Goal: Task Accomplishment & Management: Manage account settings

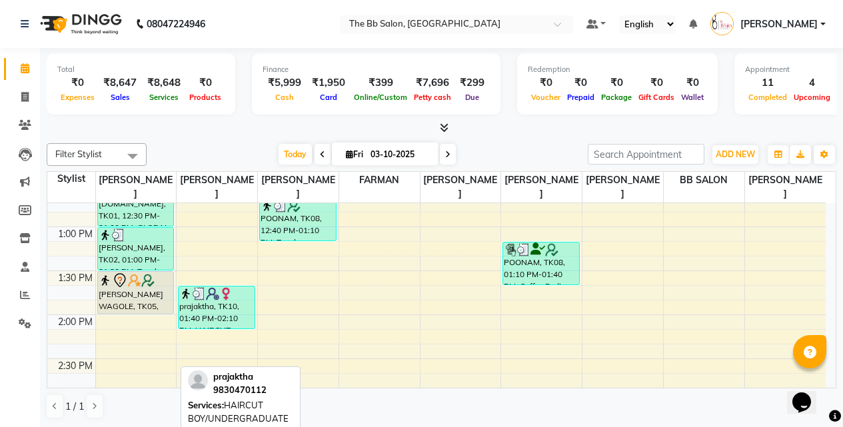
scroll to position [400, 0]
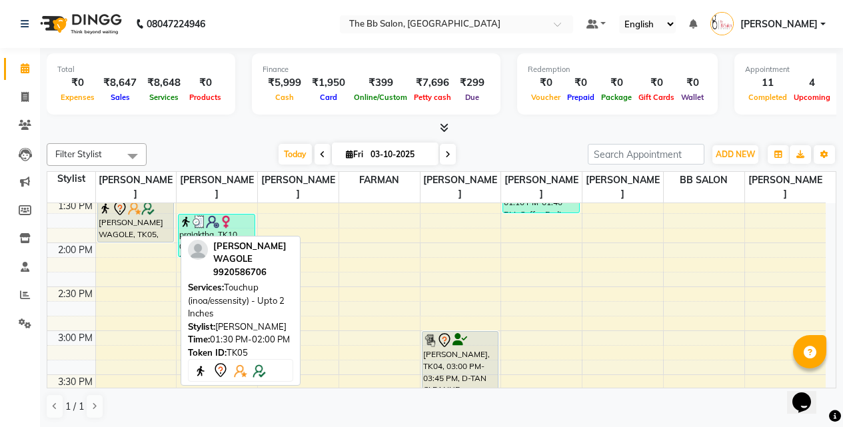
click at [123, 224] on div "SATVIK WAGOLE, TK05, 01:30 PM-02:00 PM, Touchup (inoa/essensity) - Upto 2 Inches" at bounding box center [136, 221] width 76 height 42
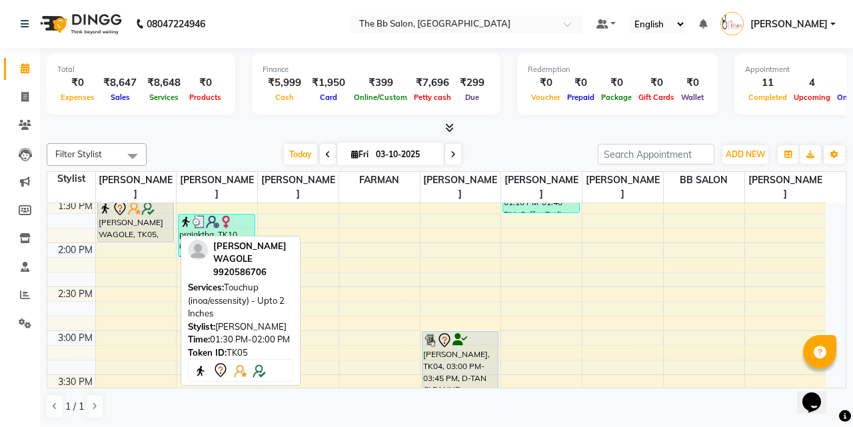
select select "7"
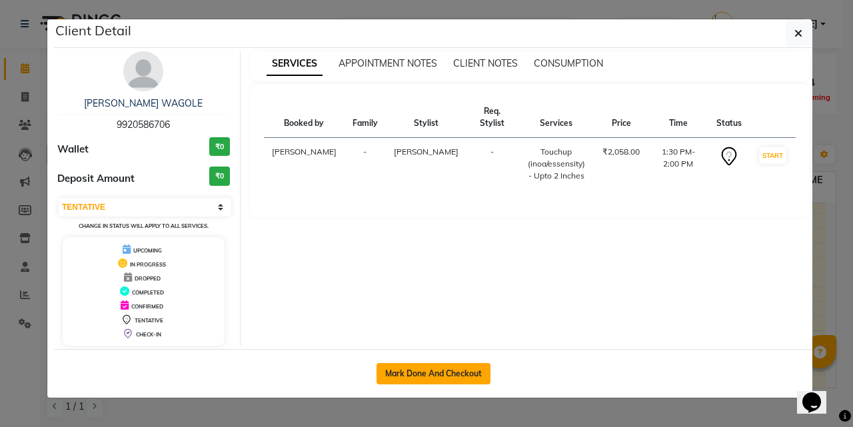
click at [424, 369] on button "Mark Done And Checkout" at bounding box center [433, 373] width 114 height 21
select select "service"
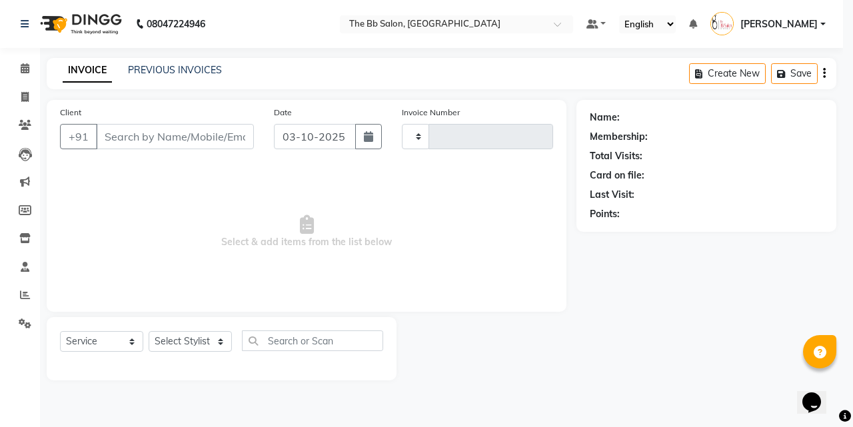
select select "3"
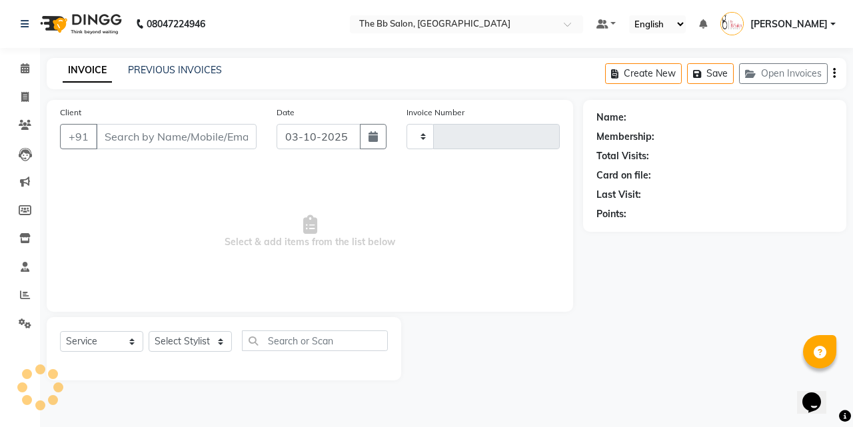
type input "4031"
select select "6231"
type input "99******06"
select select "83660"
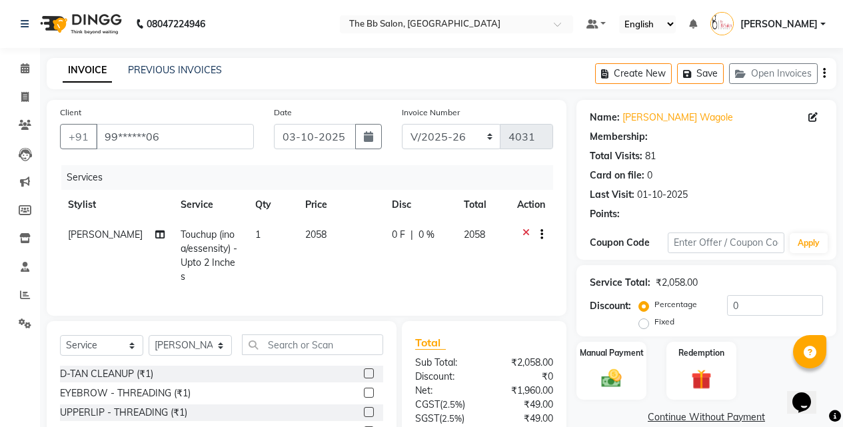
select select "2: Object"
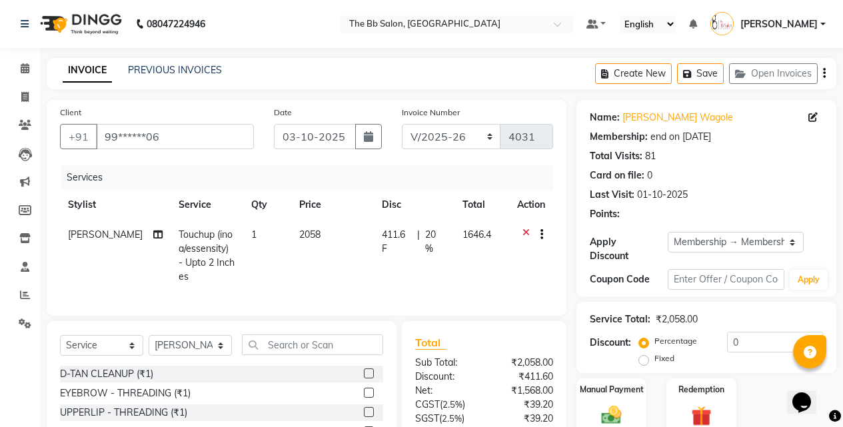
type input "20"
drag, startPoint x: 253, startPoint y: 346, endPoint x: 268, endPoint y: 346, distance: 15.3
click at [257, 346] on input "text" at bounding box center [312, 344] width 141 height 21
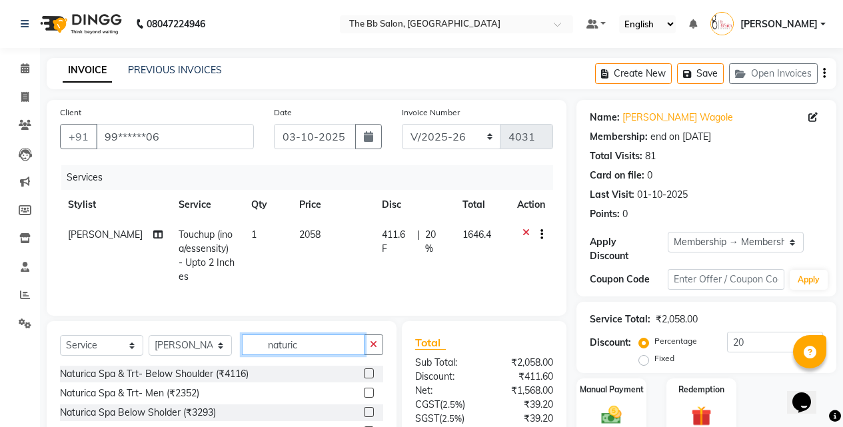
scroll to position [79, 0]
type input "naturic"
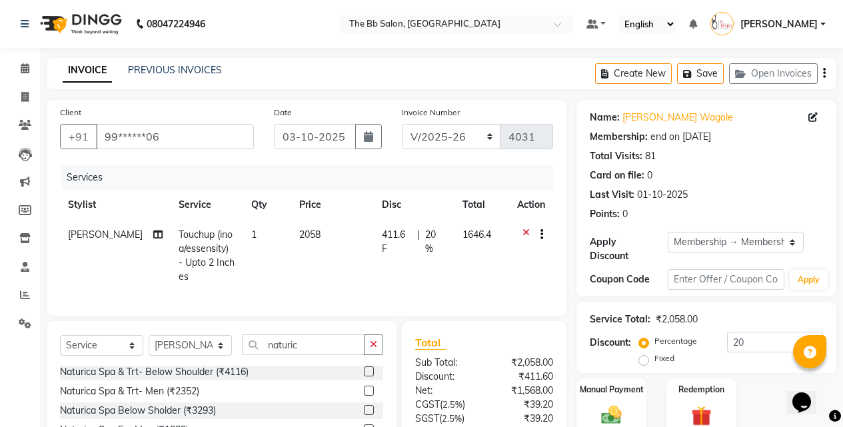
click at [364, 405] on label at bounding box center [369, 410] width 10 height 10
click at [364, 406] on input "checkbox" at bounding box center [368, 410] width 9 height 9
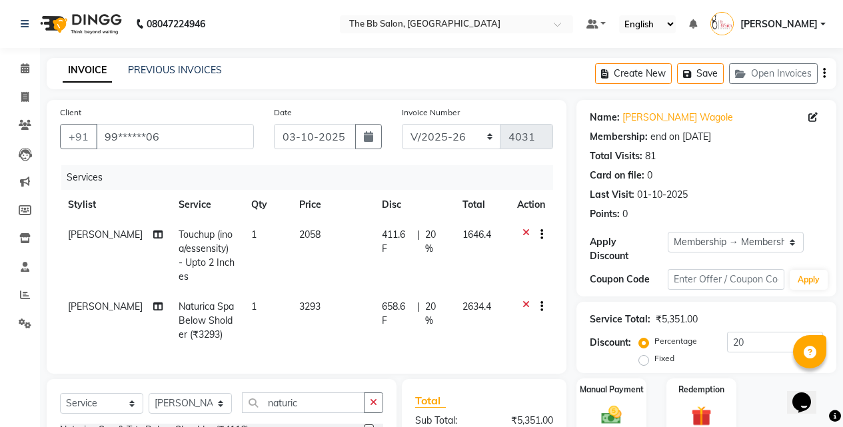
checkbox input "false"
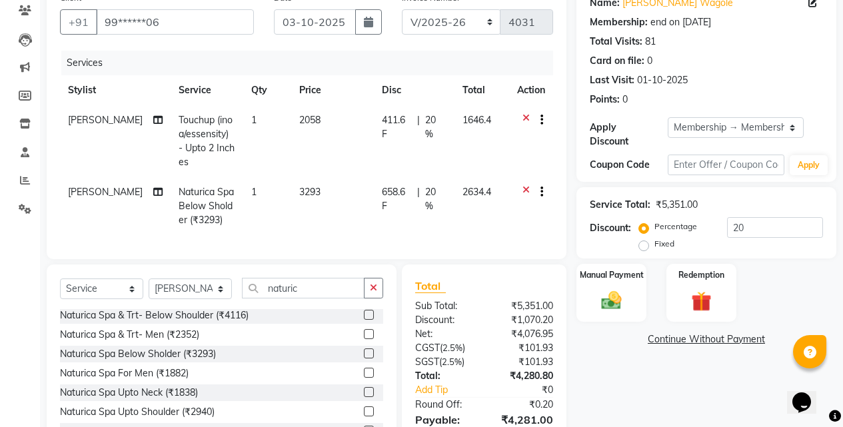
scroll to position [178, 0]
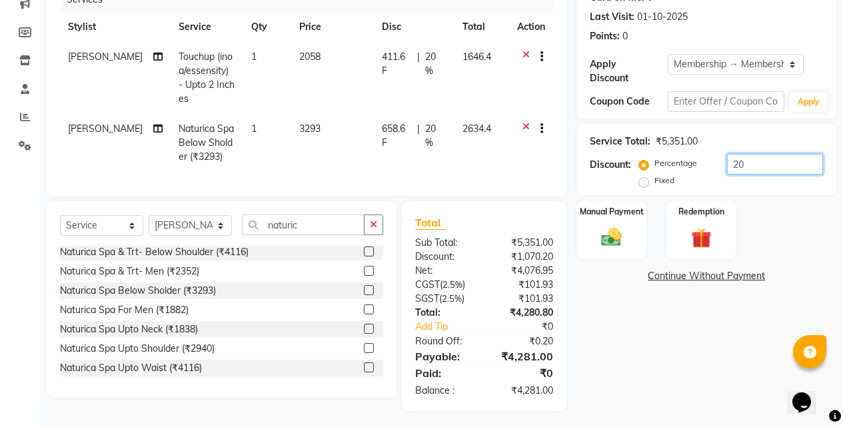
drag, startPoint x: 751, startPoint y: 155, endPoint x: 699, endPoint y: 155, distance: 52.6
click at [699, 155] on div "Percentage Fixed 20" at bounding box center [732, 172] width 181 height 36
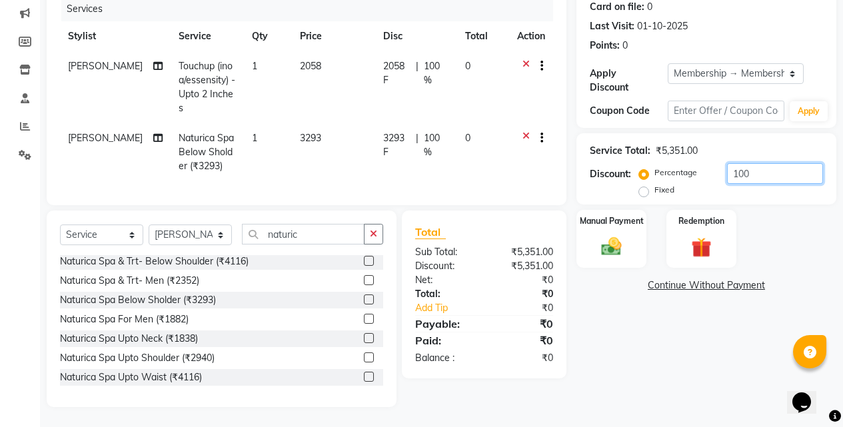
scroll to position [165, 0]
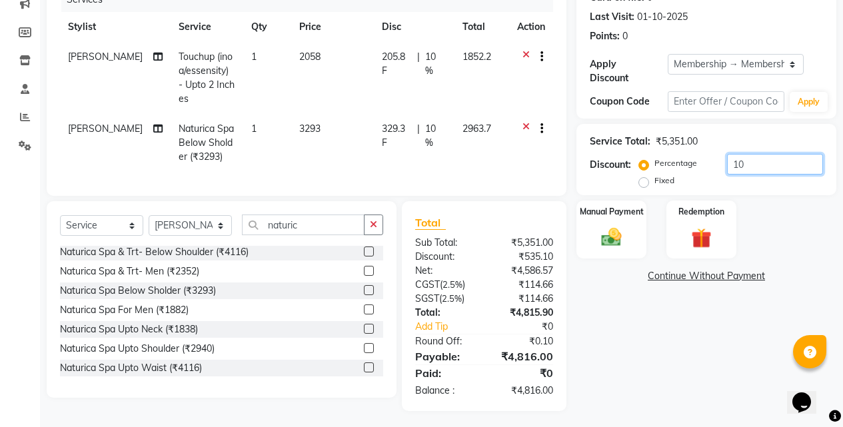
type input "1"
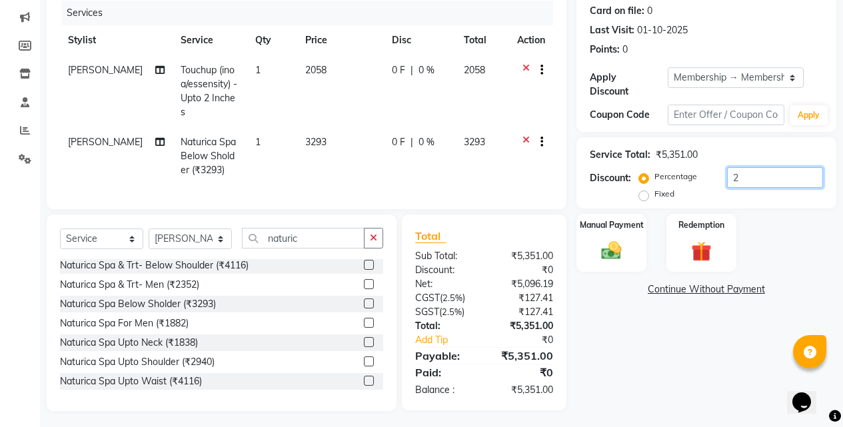
scroll to position [178, 0]
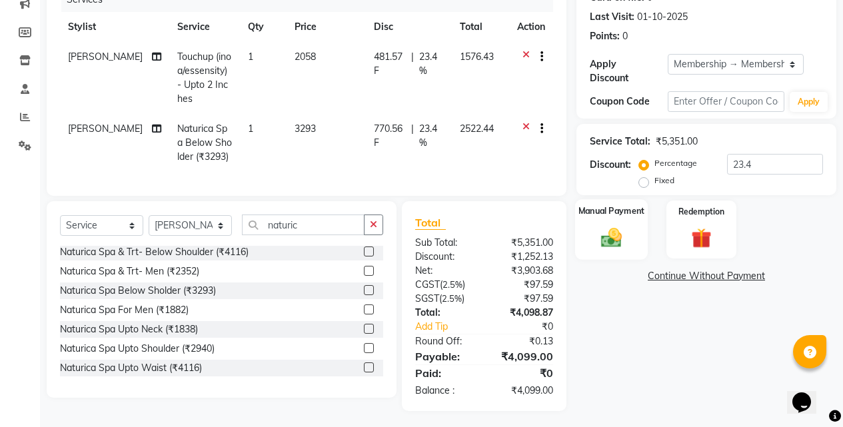
click at [614, 228] on img at bounding box center [611, 237] width 34 height 24
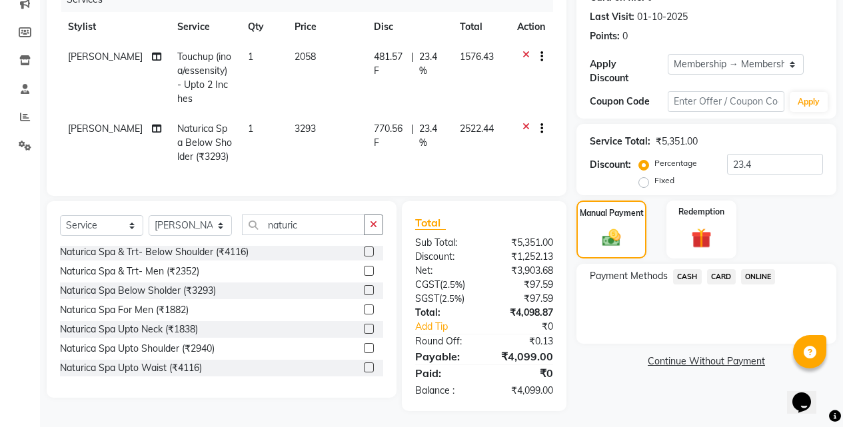
click at [683, 269] on span "CASH" at bounding box center [687, 276] width 29 height 15
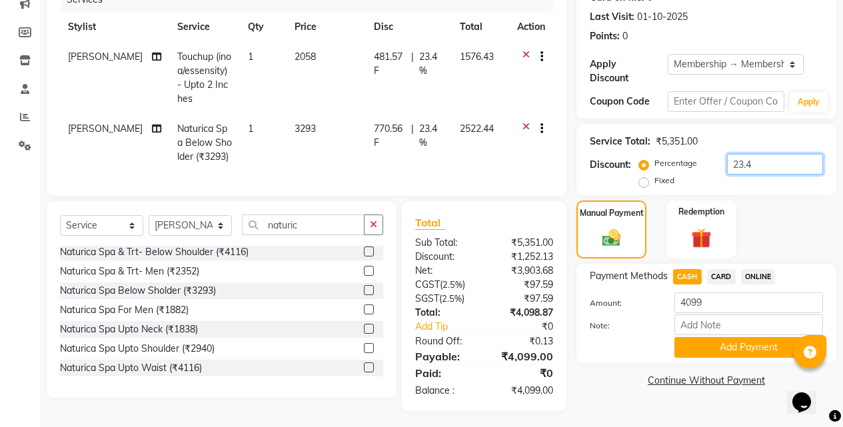
click at [765, 155] on input "23.4" at bounding box center [775, 164] width 96 height 21
type input "2"
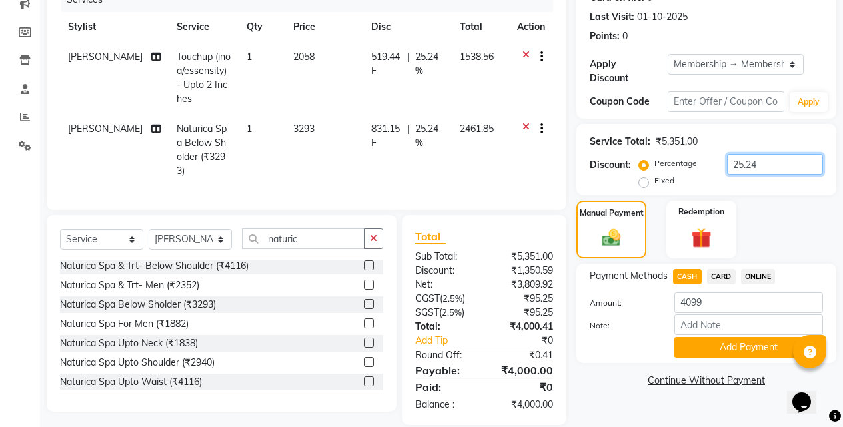
type input "25.24"
click at [695, 264] on div "Payment Methods CASH CARD ONLINE Amount: 4099 Note: Add Payment" at bounding box center [706, 313] width 260 height 99
click at [713, 269] on span "CARD" at bounding box center [721, 276] width 29 height 15
type input "4000"
click at [698, 269] on span "CASH" at bounding box center [687, 276] width 29 height 15
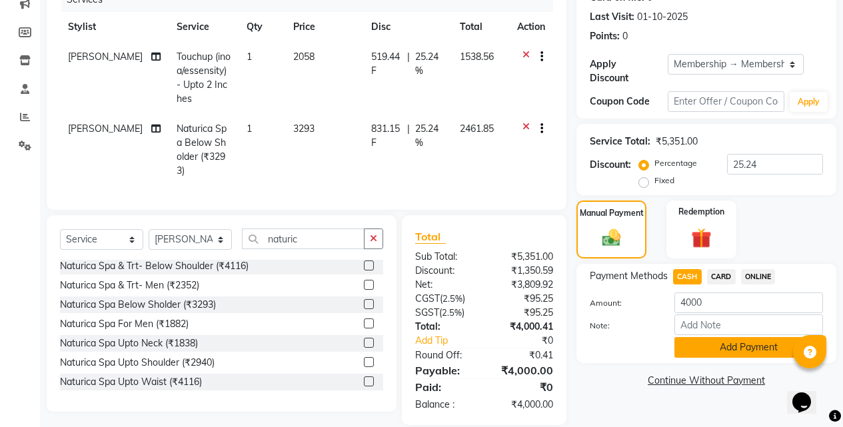
click at [717, 337] on button "Add Payment" at bounding box center [748, 347] width 149 height 21
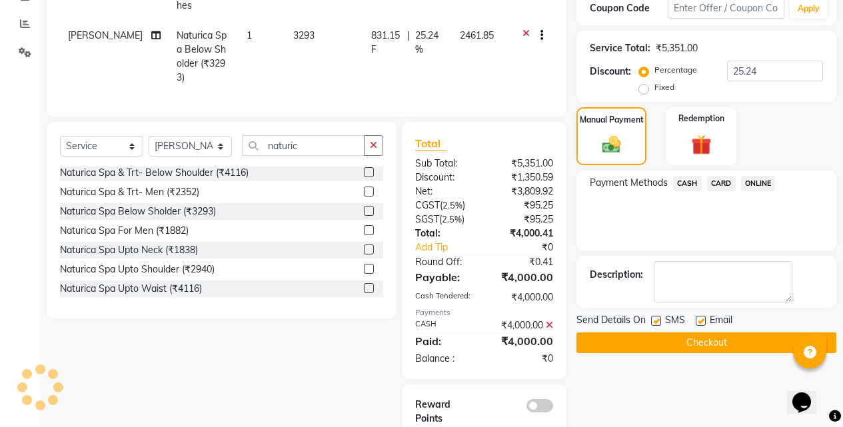
scroll to position [299, 0]
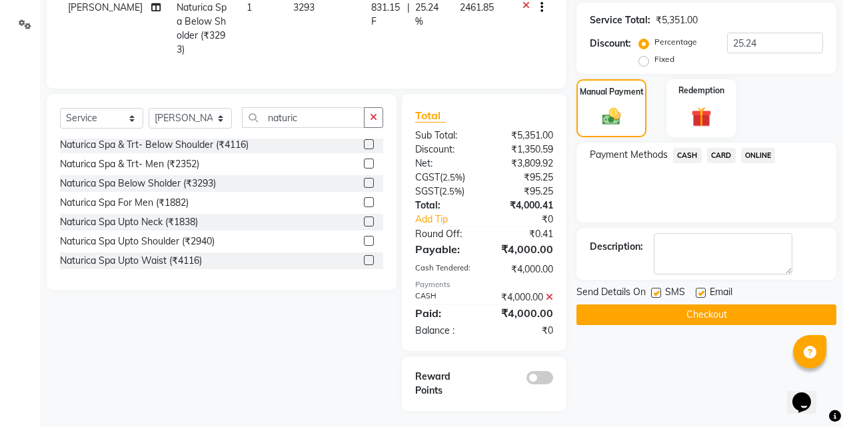
click at [678, 312] on button "Checkout" at bounding box center [706, 314] width 260 height 21
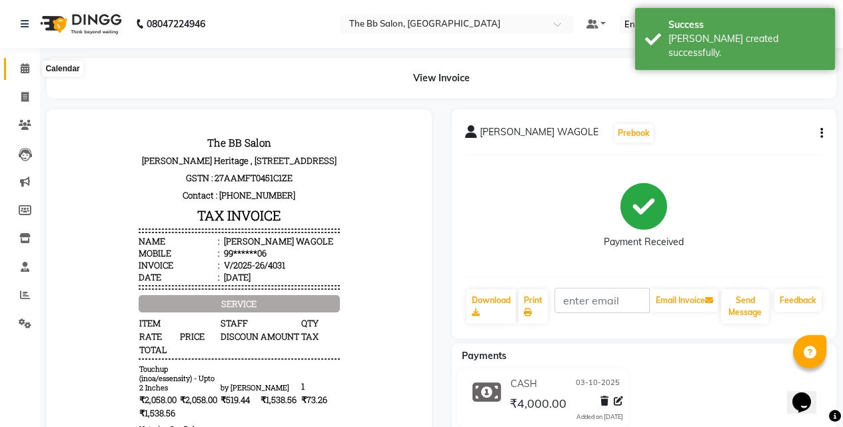
click at [22, 66] on icon at bounding box center [25, 68] width 9 height 10
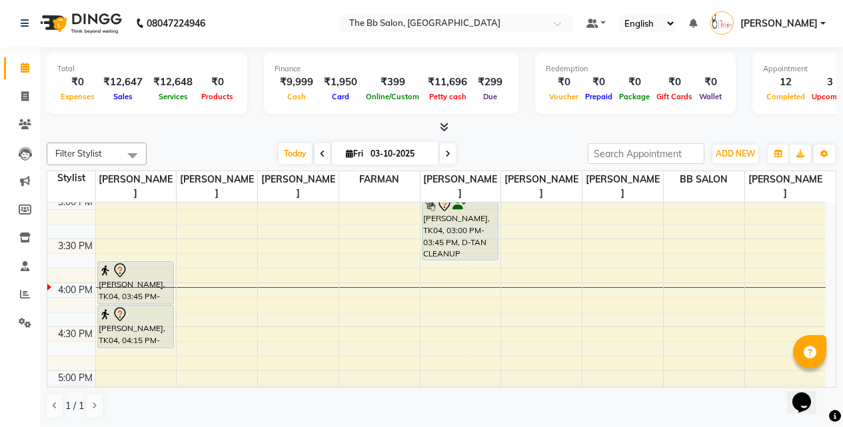
scroll to position [533, 0]
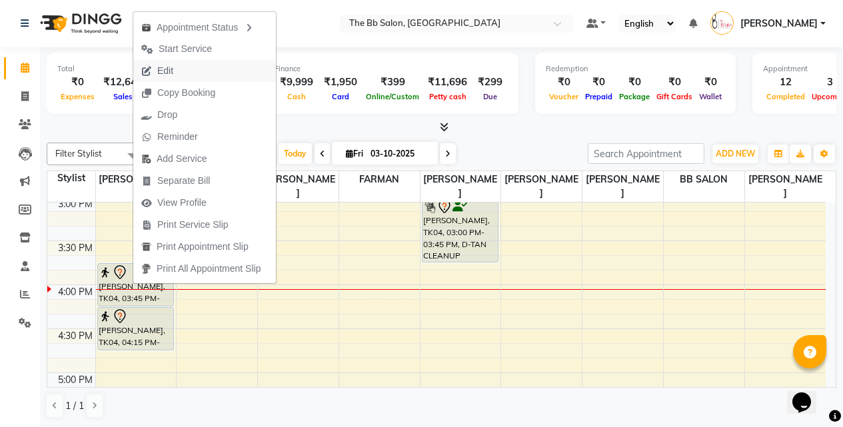
click at [172, 71] on span "Edit" at bounding box center [165, 71] width 16 height 14
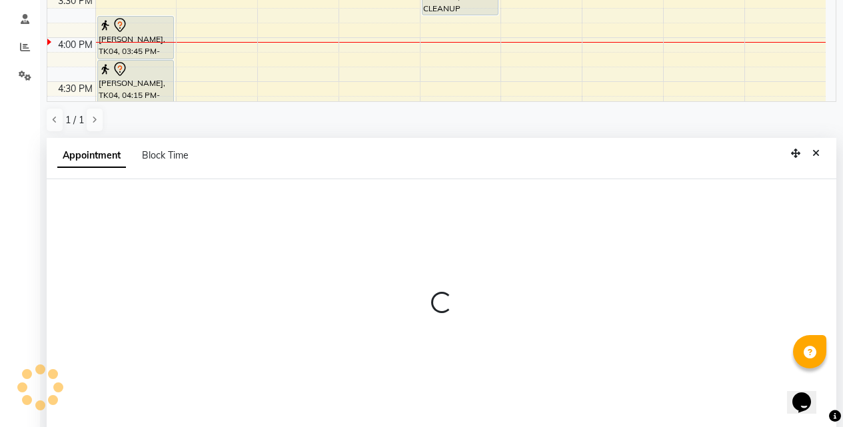
select select "tentative"
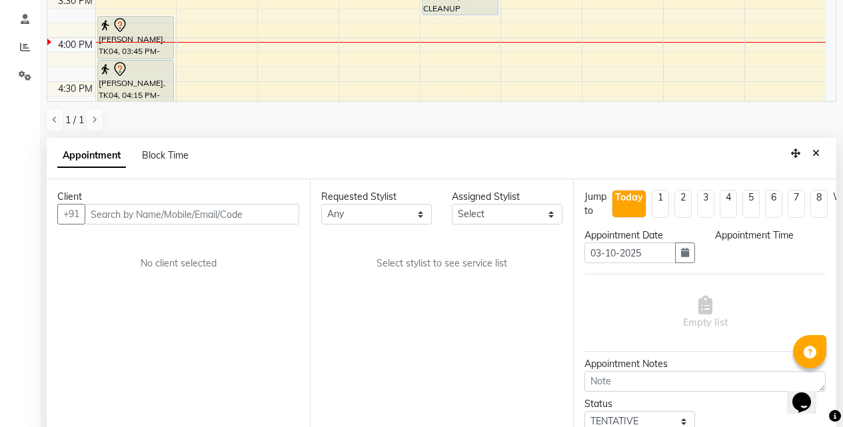
select select "83660"
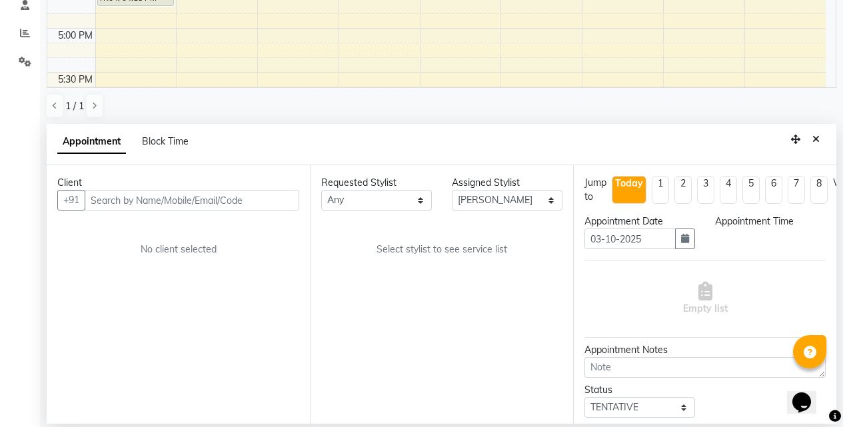
select select "900"
select select "3065"
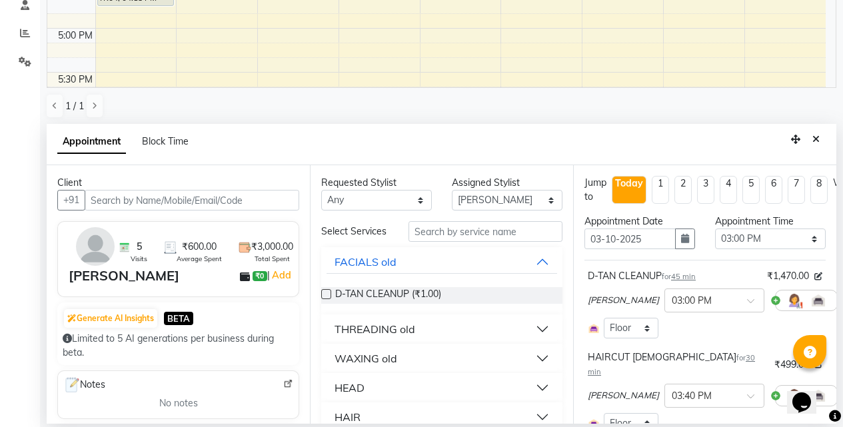
select select "3065"
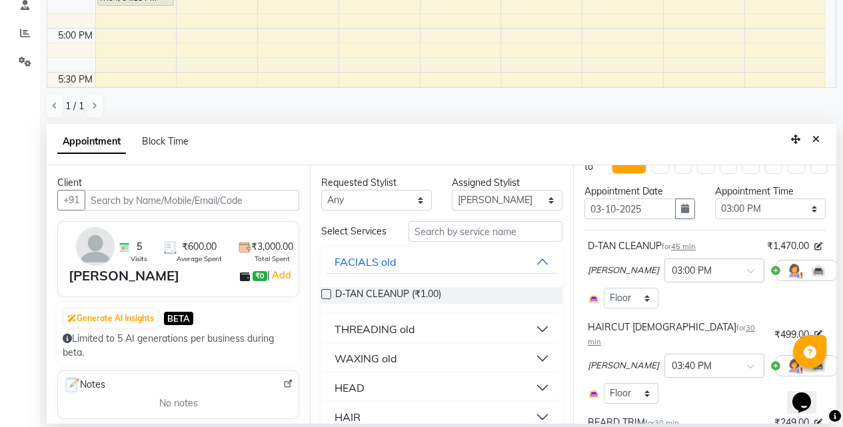
scroll to position [0, 0]
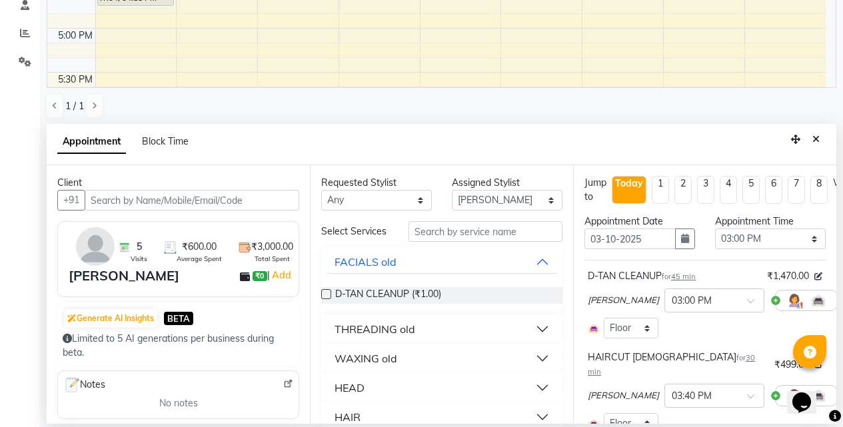
click at [842, 301] on icon at bounding box center [847, 300] width 8 height 9
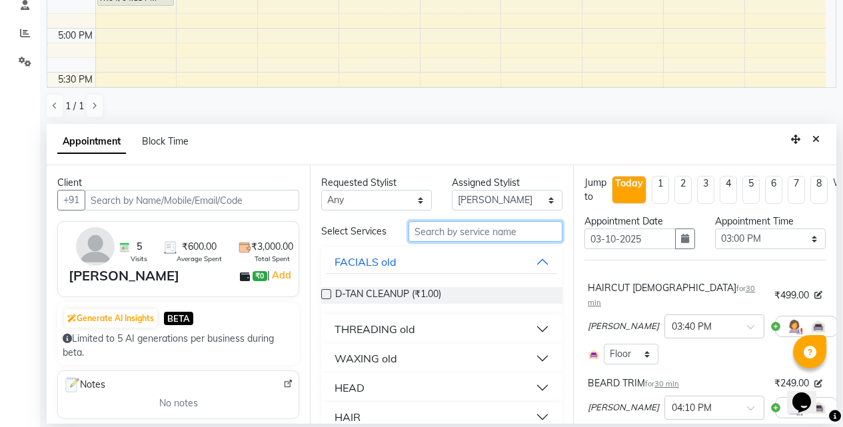
click at [476, 234] on input "text" at bounding box center [485, 231] width 154 height 21
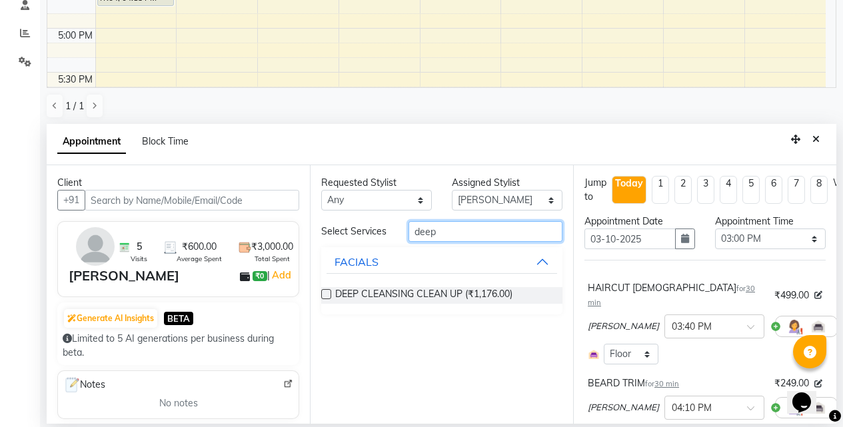
type input "deep"
click at [324, 298] on label at bounding box center [326, 294] width 10 height 10
click at [324, 298] on input "checkbox" at bounding box center [325, 295] width 9 height 9
checkbox input "false"
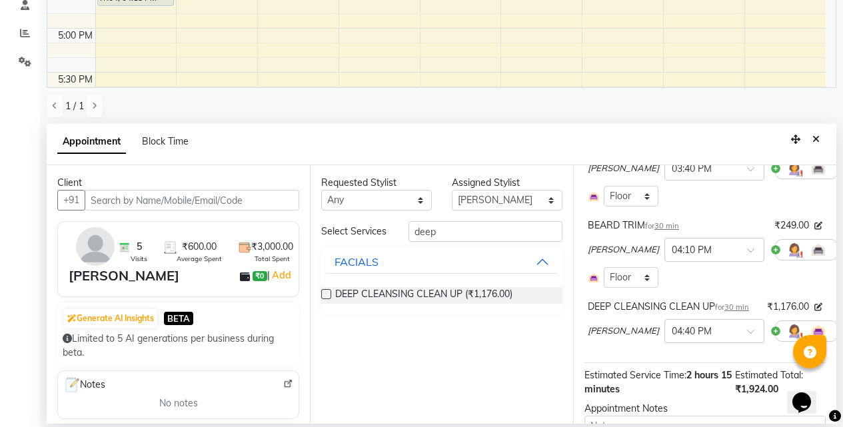
scroll to position [200, 0]
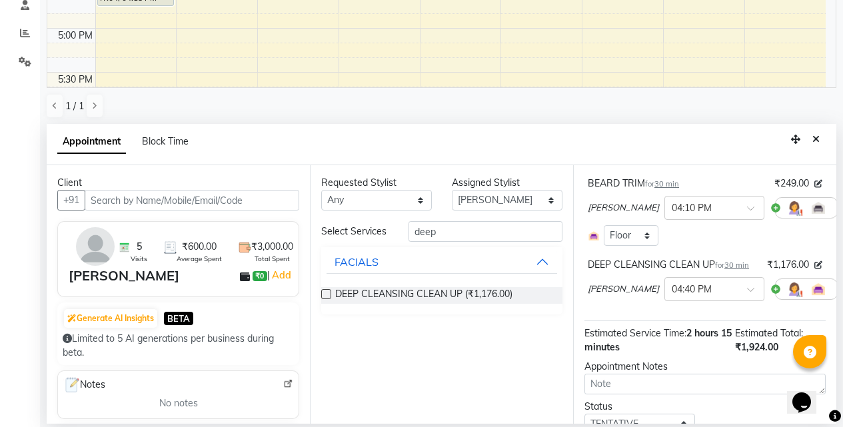
click at [813, 298] on div "DEEP CLEANSING CLEAN UP for 30 min ₹1,176.00 Sanjay Pawar × 04:40 PM" at bounding box center [704, 281] width 241 height 55
drag, startPoint x: 801, startPoint y: 295, endPoint x: 826, endPoint y: 295, distance: 24.6
click at [802, 295] on div "Sanjay Pawar × 04:40 PM" at bounding box center [705, 289] width 234 height 35
click at [842, 293] on icon at bounding box center [847, 288] width 8 height 9
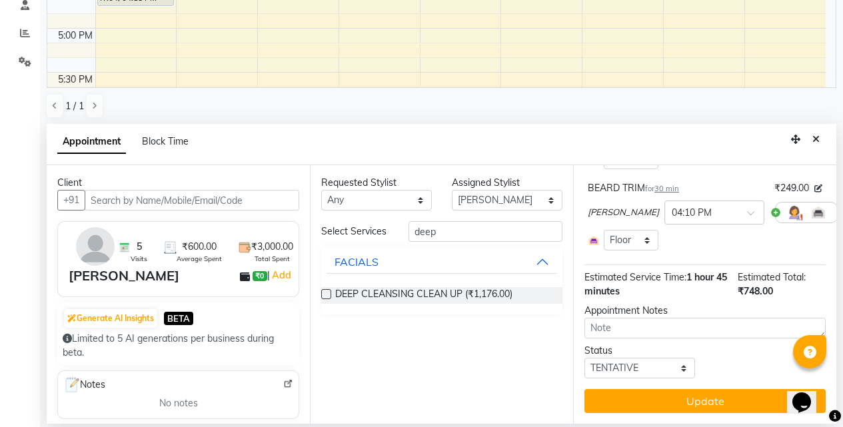
scroll to position [195, 0]
click at [501, 197] on select "Select BB SALON [PERSON_NAME] [PERSON_NAME] [PERSON_NAME] [PERSON_NAME] [PERSON…" at bounding box center [507, 200] width 111 height 21
select select "83513"
click at [452, 190] on select "Select BB SALON [PERSON_NAME] [PERSON_NAME] [PERSON_NAME] [PERSON_NAME] [PERSON…" at bounding box center [507, 200] width 111 height 21
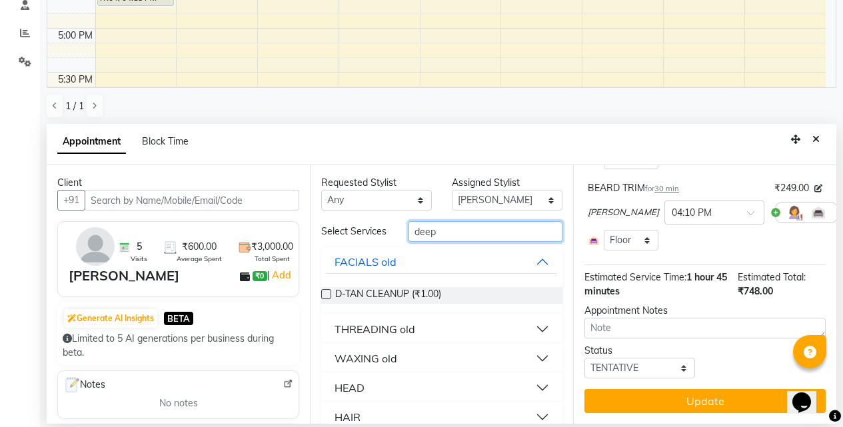
drag, startPoint x: 452, startPoint y: 238, endPoint x: 401, endPoint y: 238, distance: 50.6
click at [404, 238] on div "deep" at bounding box center [485, 231] width 174 height 21
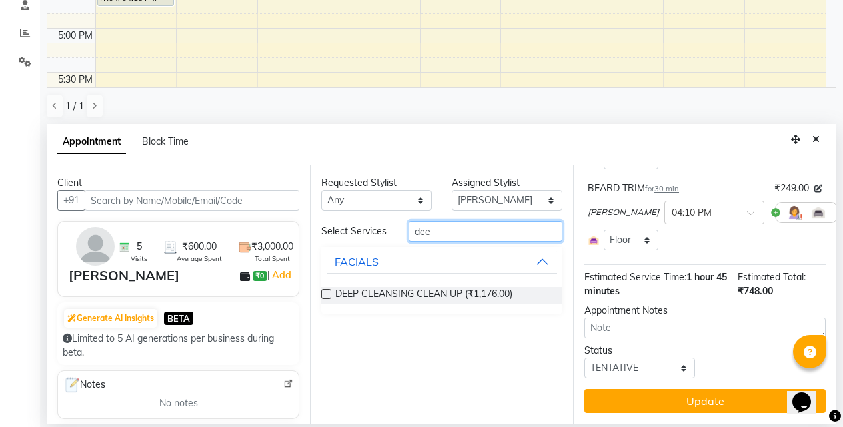
type input "dee"
click at [322, 296] on label at bounding box center [326, 294] width 10 height 10
click at [322, 296] on input "checkbox" at bounding box center [325, 295] width 9 height 9
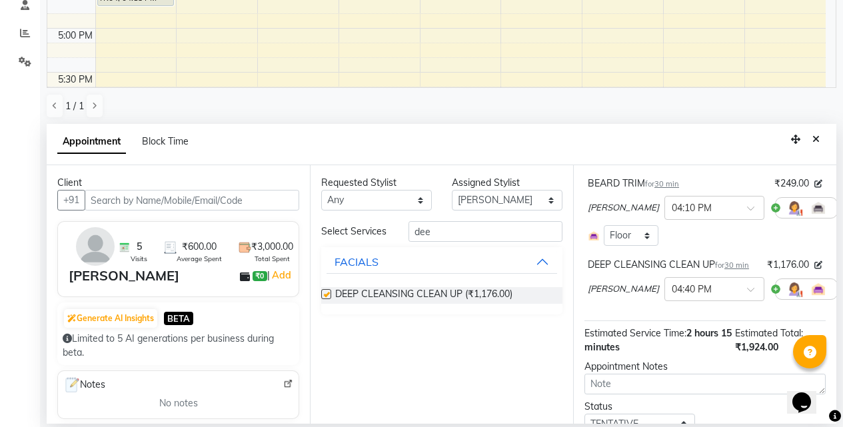
checkbox input "false"
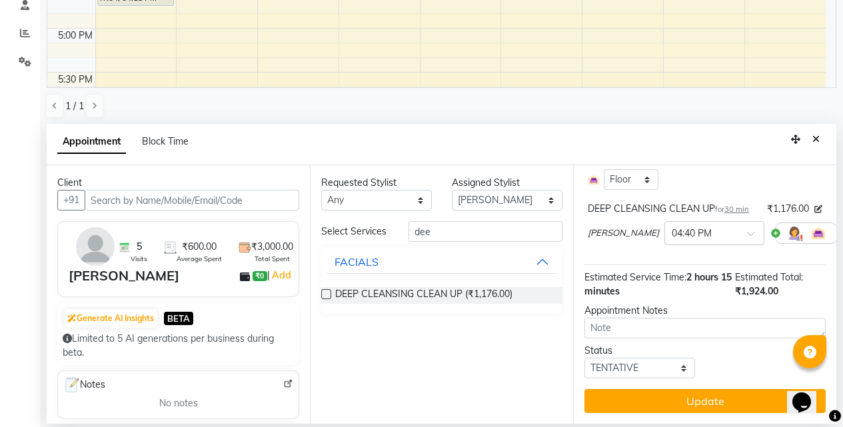
scroll to position [272, 0]
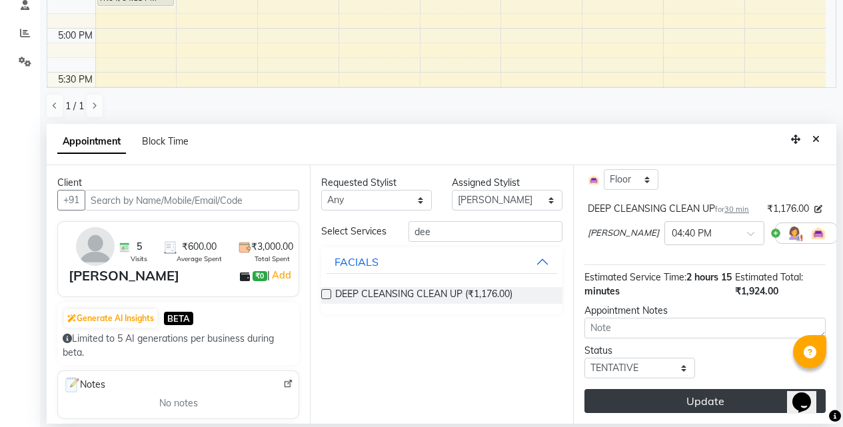
click at [655, 397] on button "Update" at bounding box center [704, 401] width 241 height 24
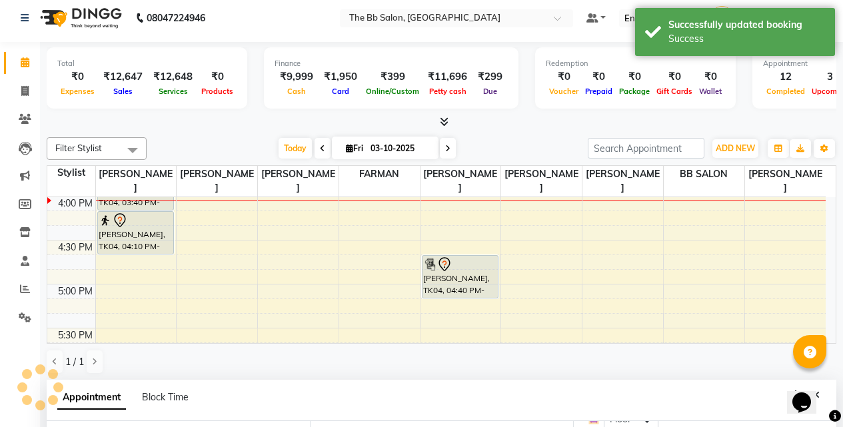
scroll to position [0, 0]
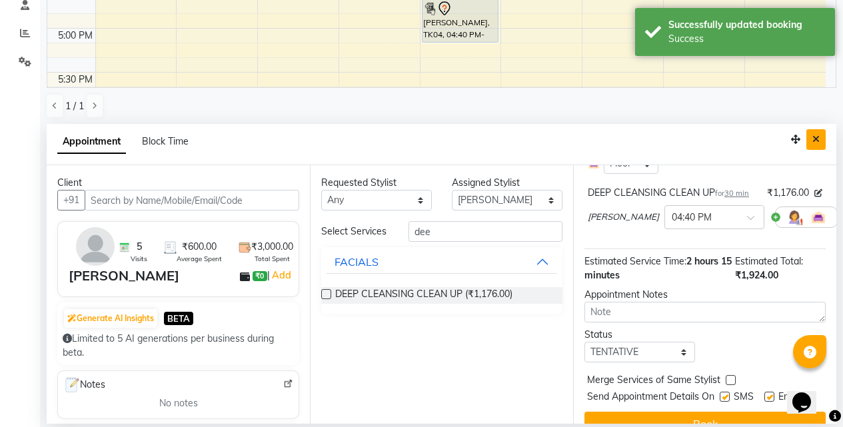
click at [815, 144] on button "Close" at bounding box center [815, 139] width 19 height 21
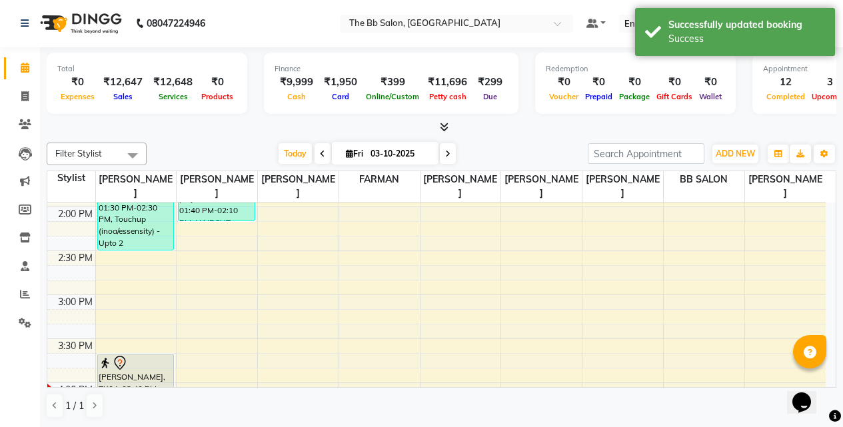
scroll to position [416, 0]
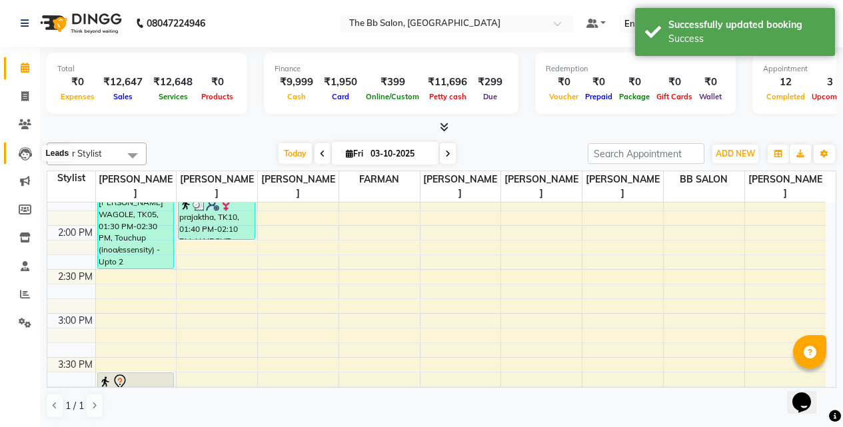
click at [29, 157] on icon at bounding box center [25, 153] width 13 height 13
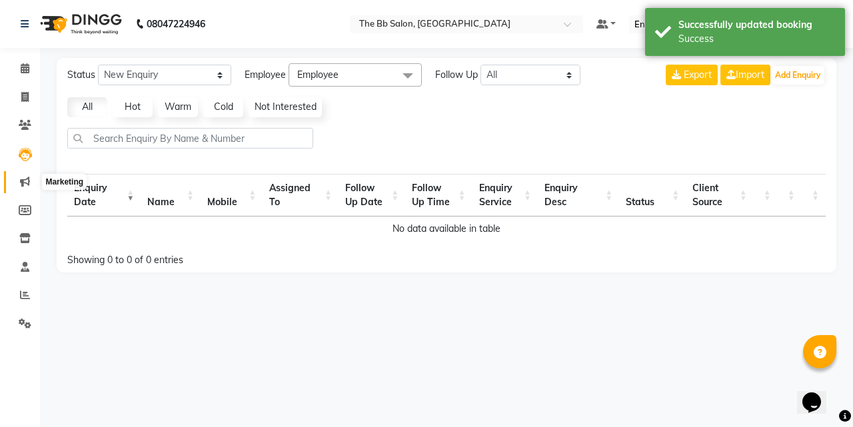
click at [17, 187] on span at bounding box center [24, 182] width 23 height 15
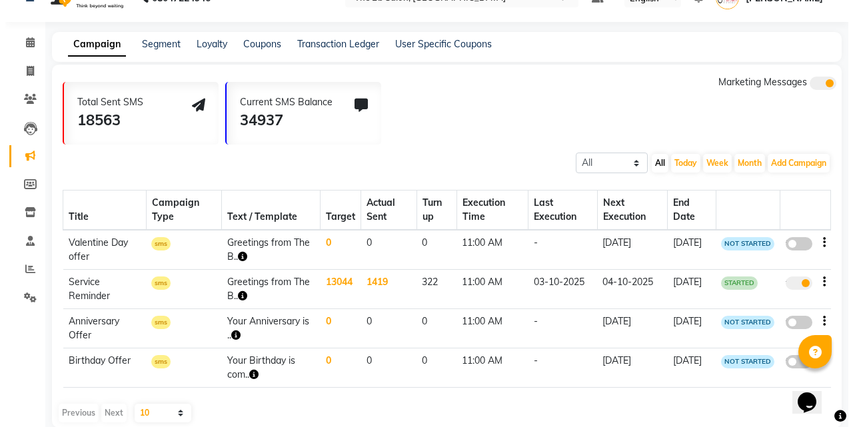
scroll to position [47, 0]
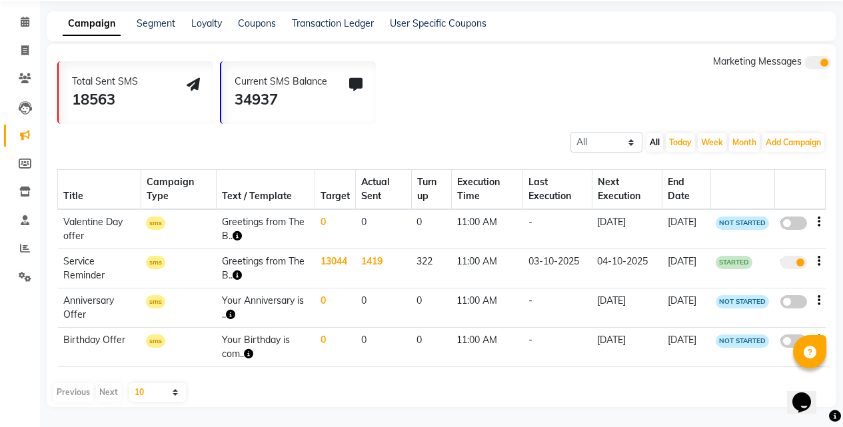
click at [370, 263] on td "1419" at bounding box center [383, 268] width 55 height 39
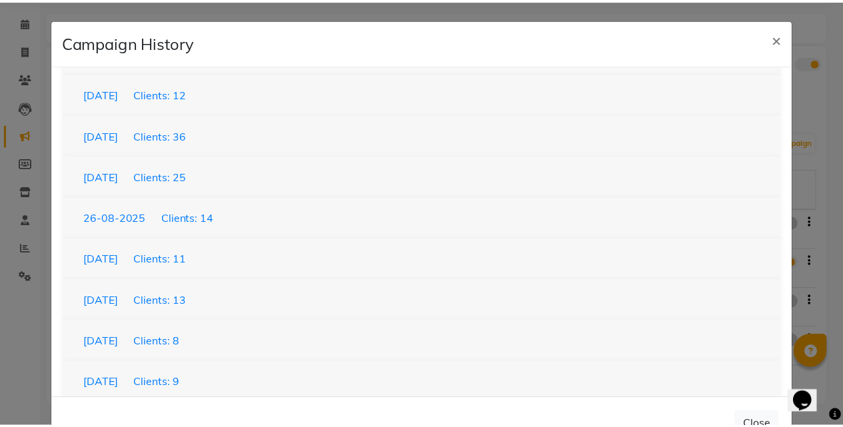
scroll to position [1266, 0]
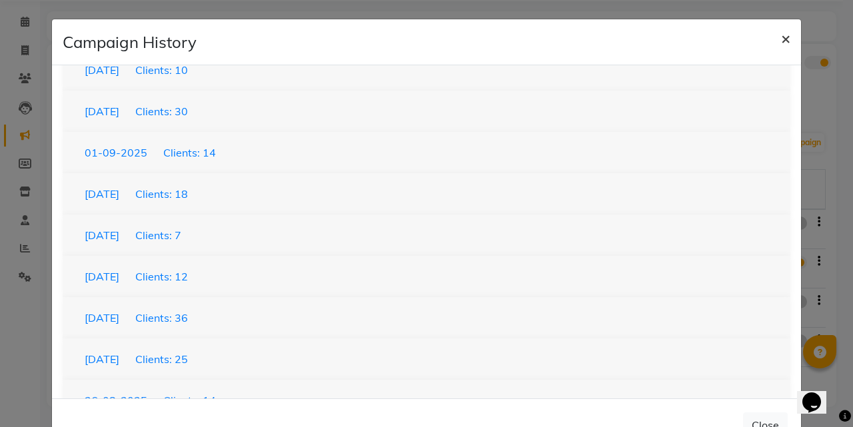
click at [781, 40] on span "×" at bounding box center [785, 38] width 9 height 20
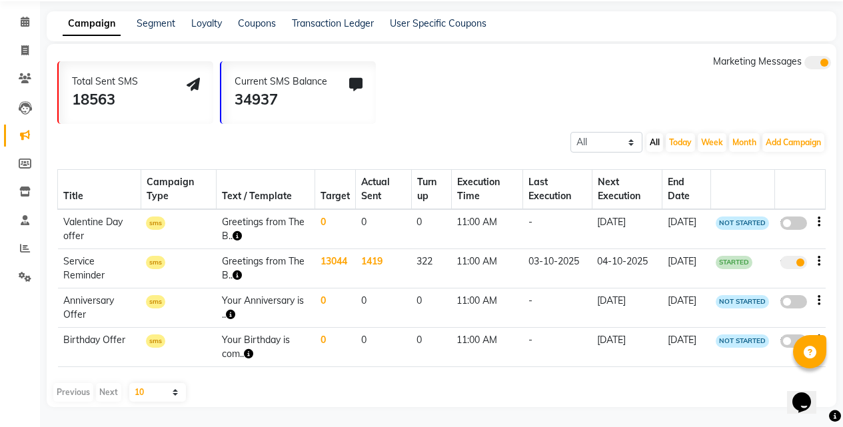
scroll to position [0, 0]
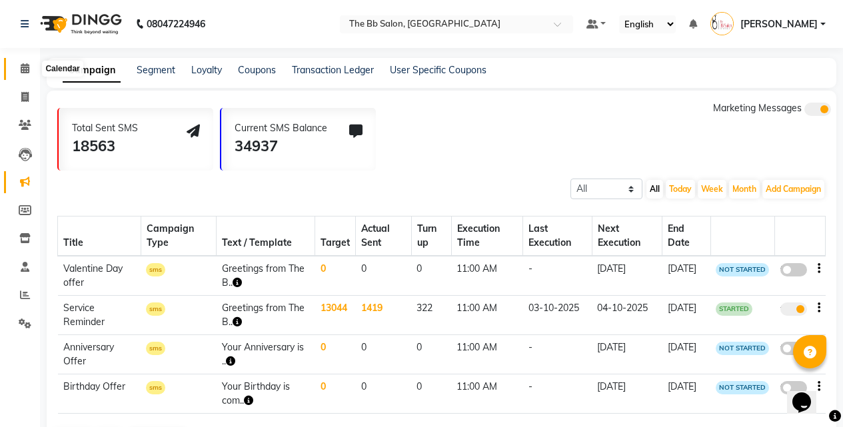
click at [21, 68] on icon at bounding box center [25, 68] width 9 height 10
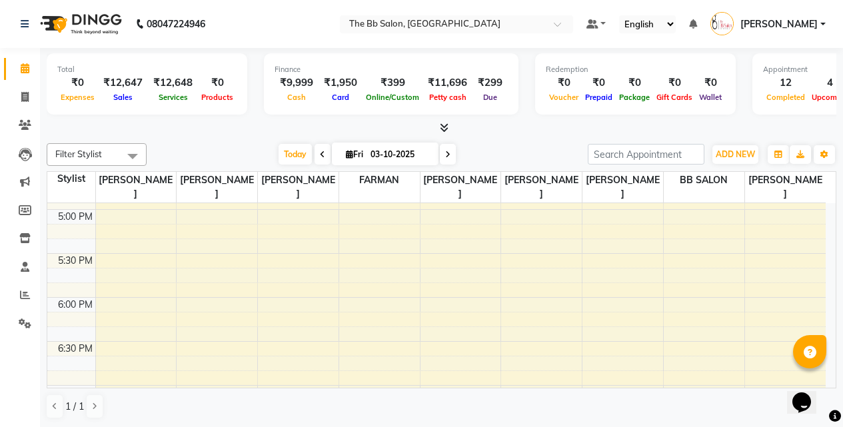
scroll to position [666, 0]
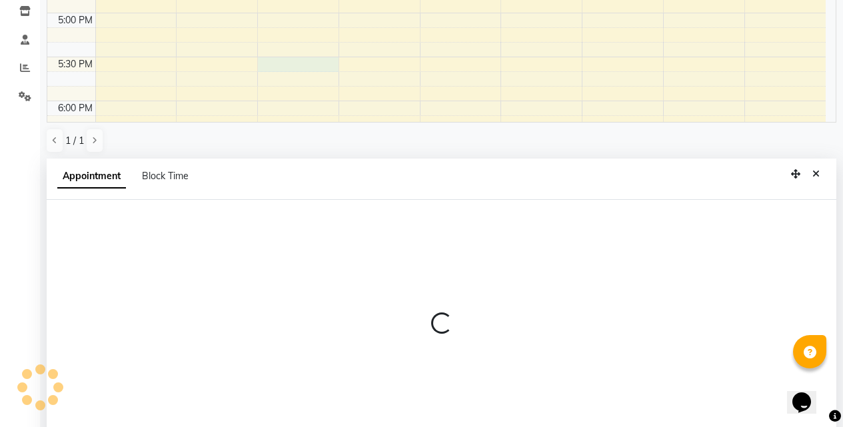
select select "84071"
select select "1050"
select select "tentative"
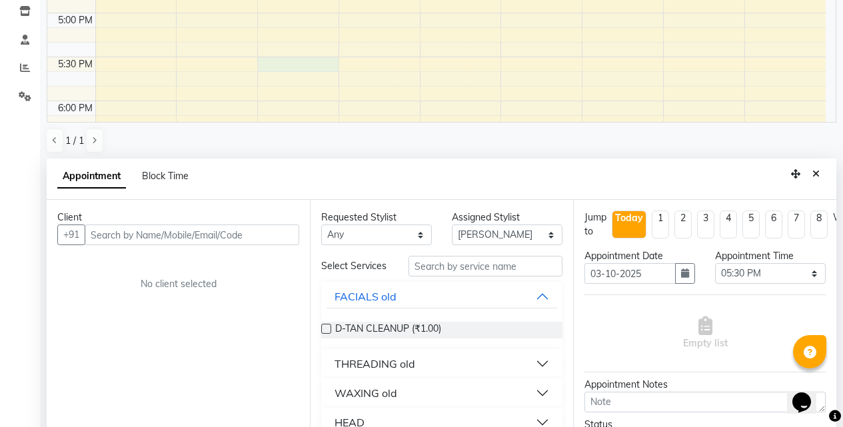
scroll to position [262, 0]
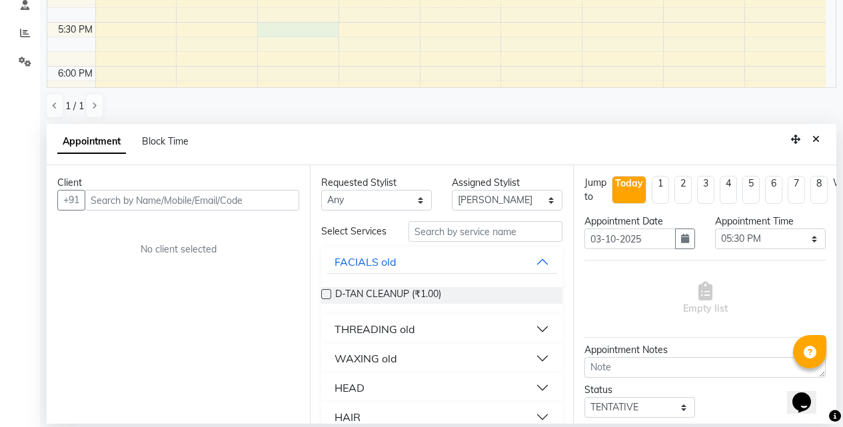
click at [217, 200] on input "text" at bounding box center [192, 200] width 215 height 21
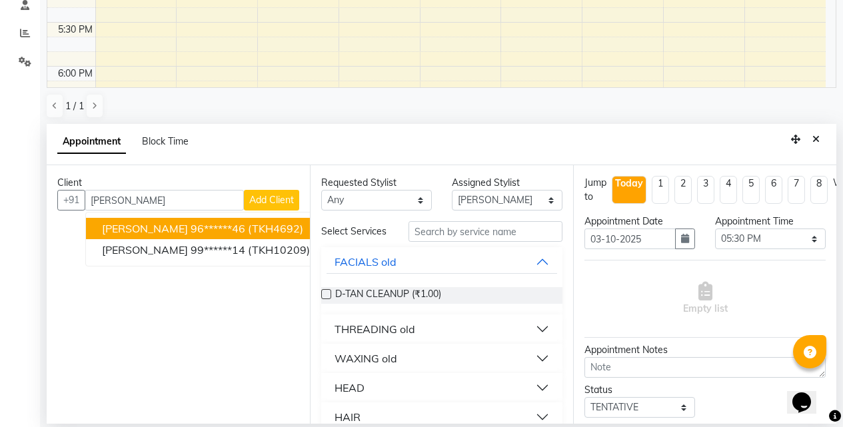
click at [261, 229] on span "(TKH4692)" at bounding box center [275, 228] width 55 height 13
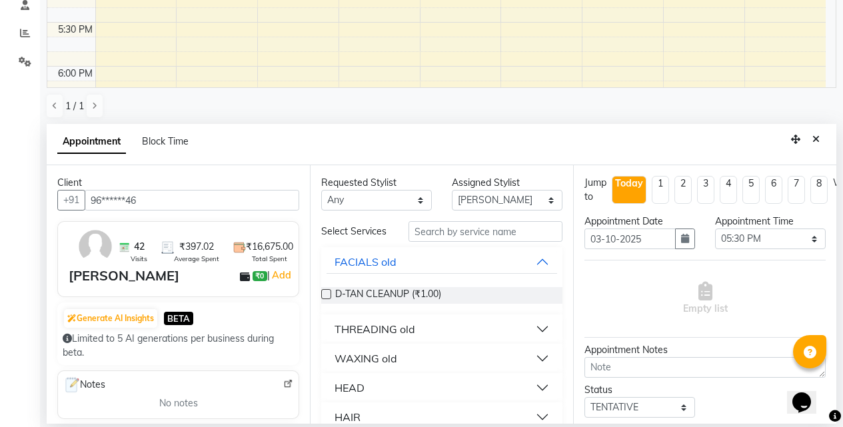
type input "96******46"
click at [439, 237] on input "text" at bounding box center [485, 231] width 154 height 21
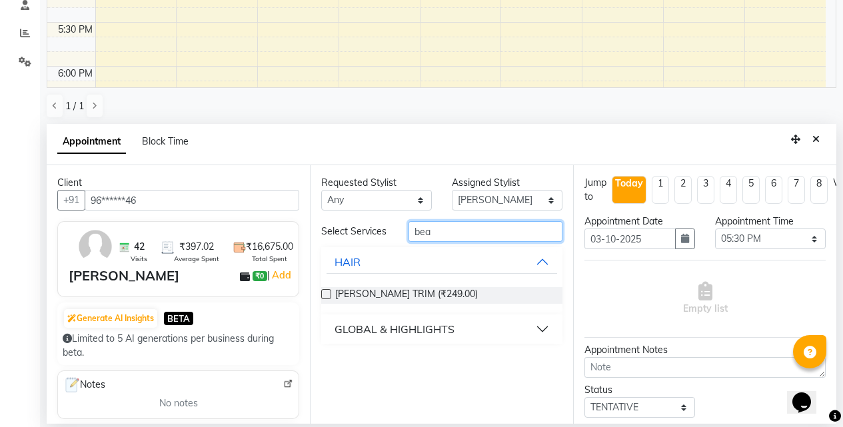
type input "bea"
click at [322, 297] on label at bounding box center [326, 294] width 10 height 10
click at [322, 297] on input "checkbox" at bounding box center [325, 295] width 9 height 9
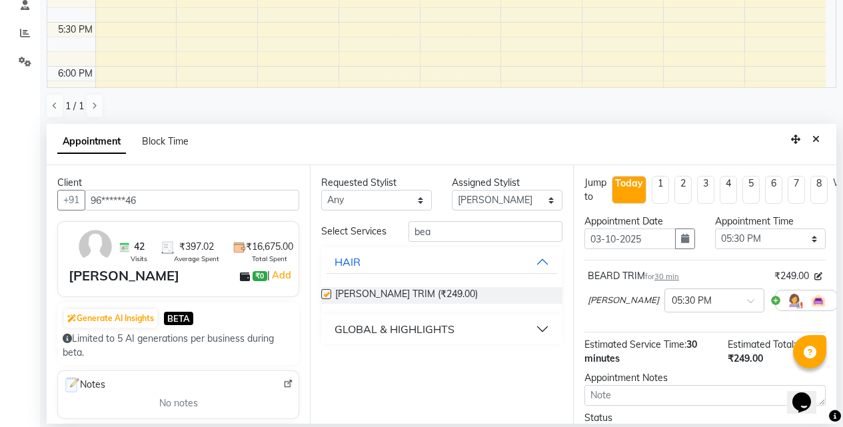
checkbox input "false"
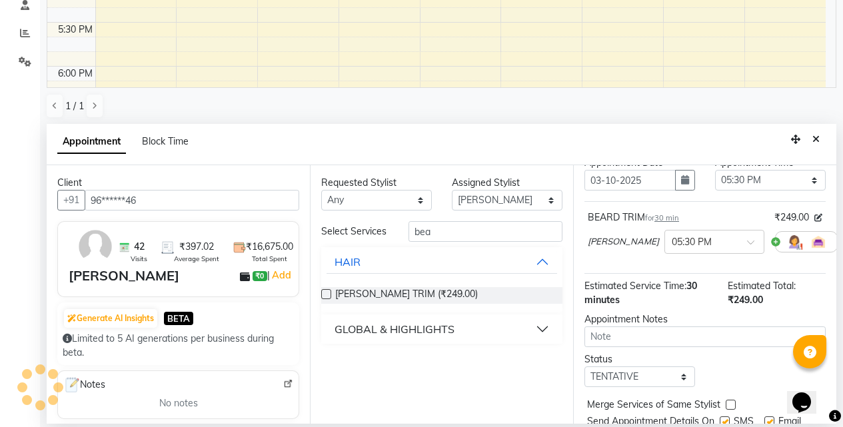
scroll to position [118, 0]
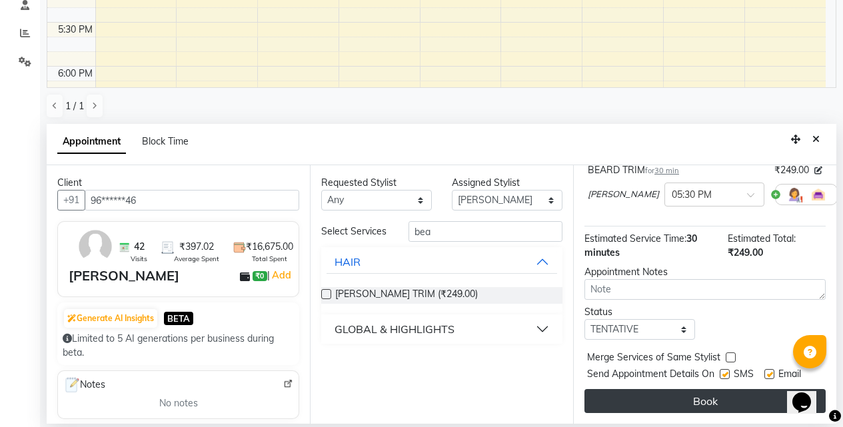
click at [673, 394] on button "Book" at bounding box center [704, 401] width 241 height 24
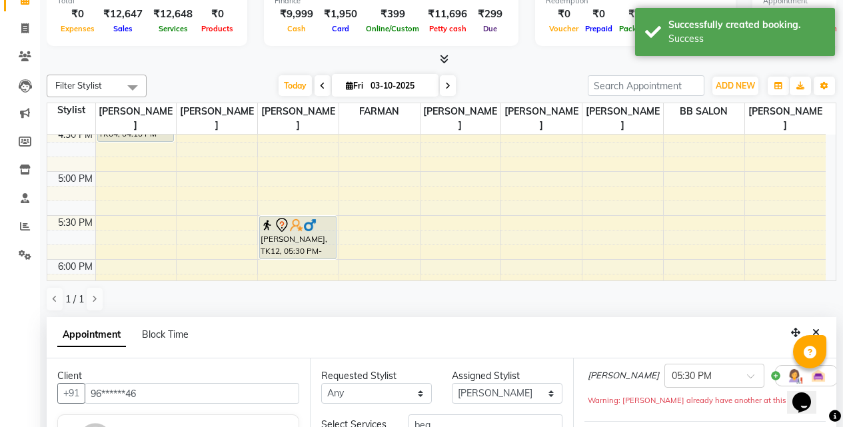
scroll to position [133, 0]
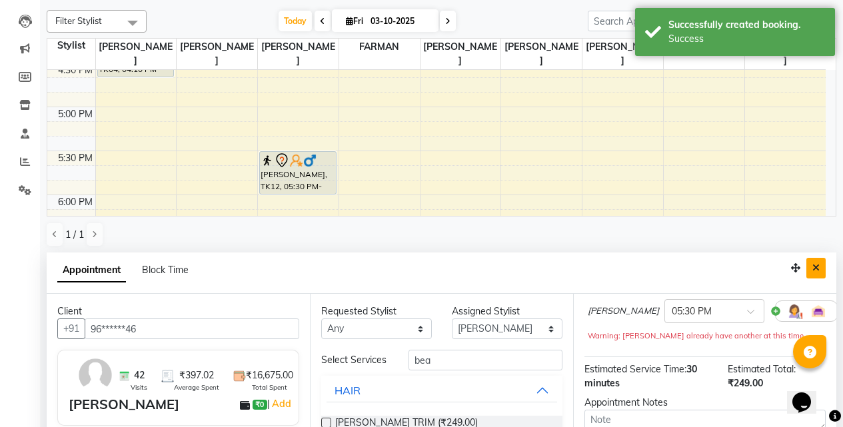
click at [817, 266] on icon "Close" at bounding box center [815, 267] width 7 height 9
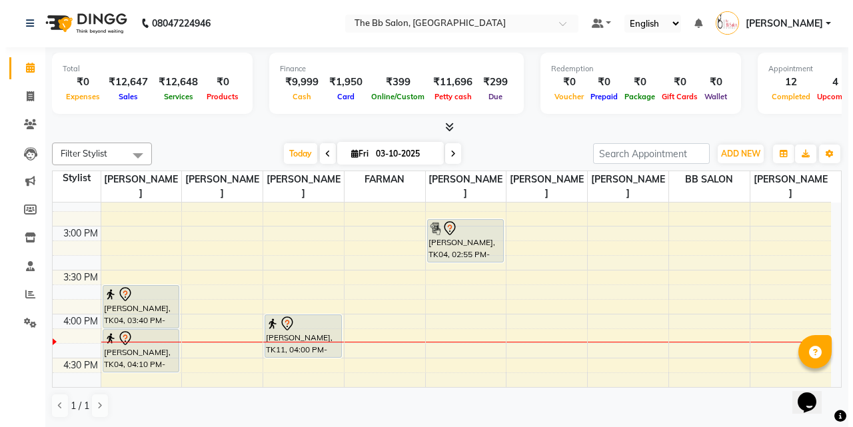
scroll to position [533, 0]
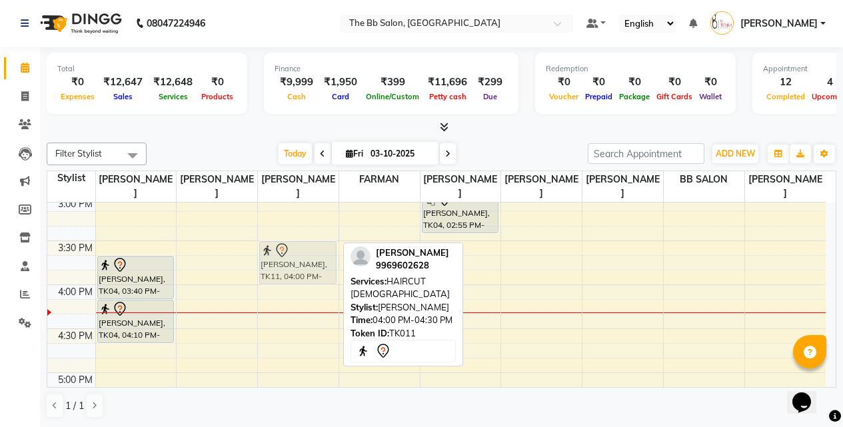
drag, startPoint x: 300, startPoint y: 303, endPoint x: 303, endPoint y: 258, distance: 45.4
click at [303, 258] on div "ARUSH ., TK07, 11:00 AM-11:30 AM, HAIRCUT MALE Sonal ratanbaraj, TK03, 11:30 AM…" at bounding box center [298, 285] width 81 height 1230
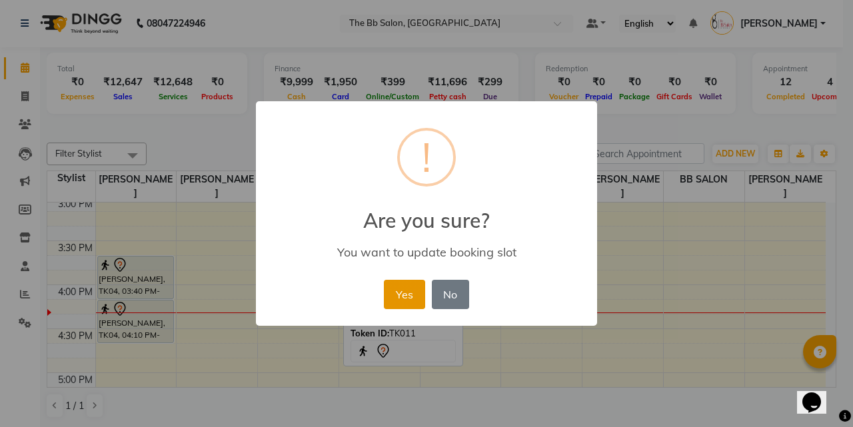
click at [402, 294] on button "Yes" at bounding box center [404, 294] width 41 height 29
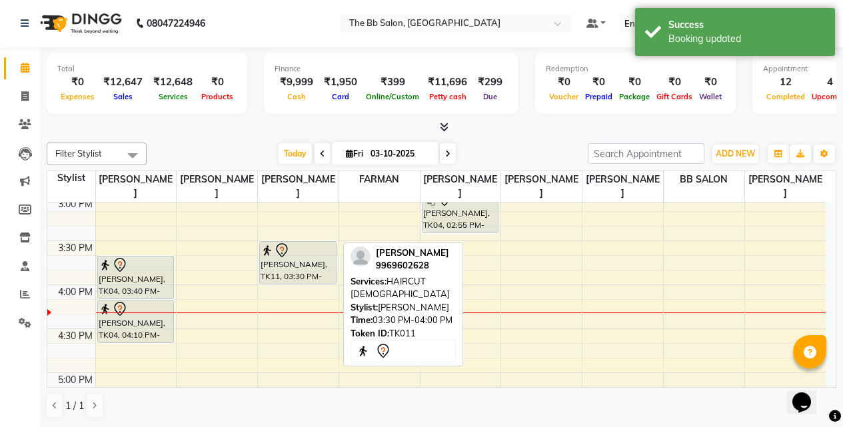
click at [286, 271] on div "JAYSHREE, TK11, 03:30 PM-04:00 PM, HAIRCUT FEMALE" at bounding box center [298, 263] width 76 height 42
click at [280, 271] on div "JAYSHREE, TK11, 03:30 PM-04:00 PM, HAIRCUT FEMALE" at bounding box center [298, 263] width 76 height 42
select select "7"
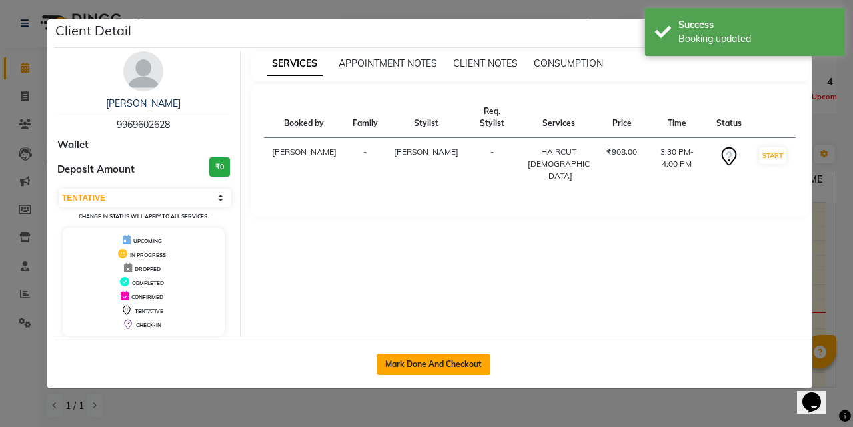
click at [452, 365] on button "Mark Done And Checkout" at bounding box center [433, 364] width 114 height 21
select select "service"
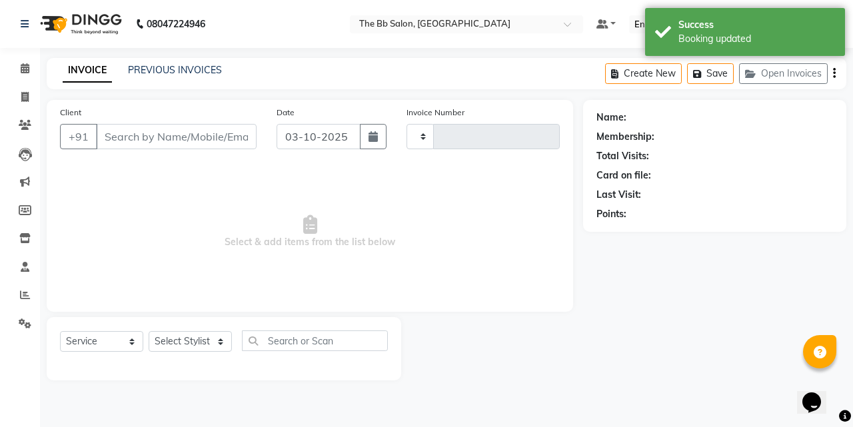
type input "4032"
select select "6231"
type input "99******28"
select select "84071"
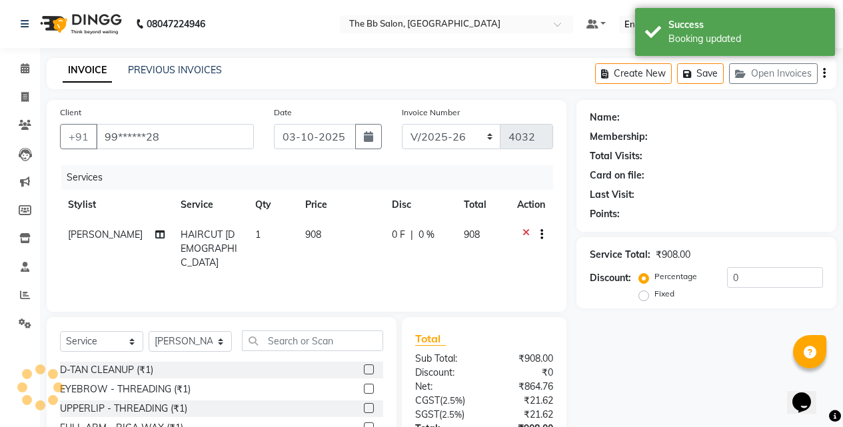
select select "1: Object"
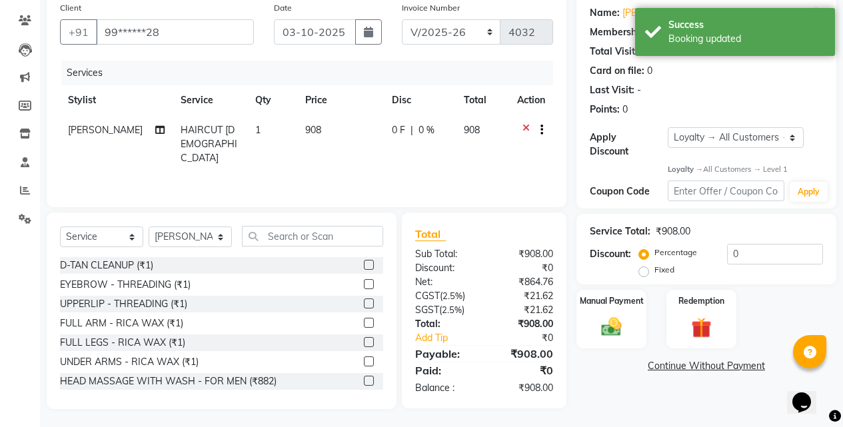
scroll to position [107, 0]
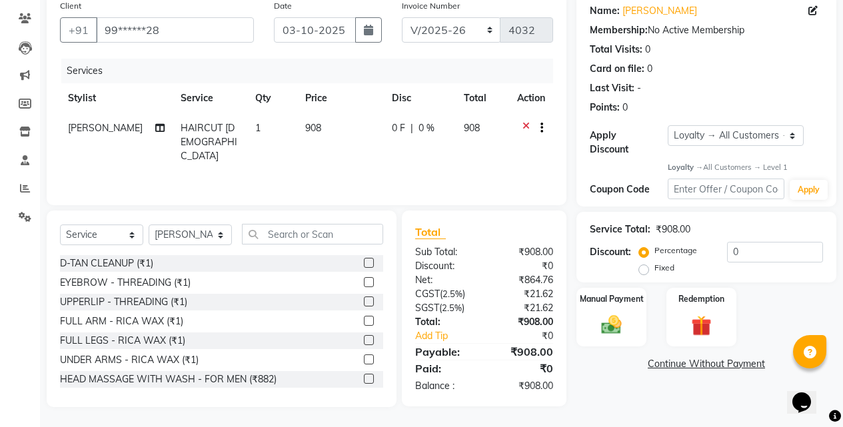
click at [528, 123] on icon at bounding box center [525, 129] width 7 height 17
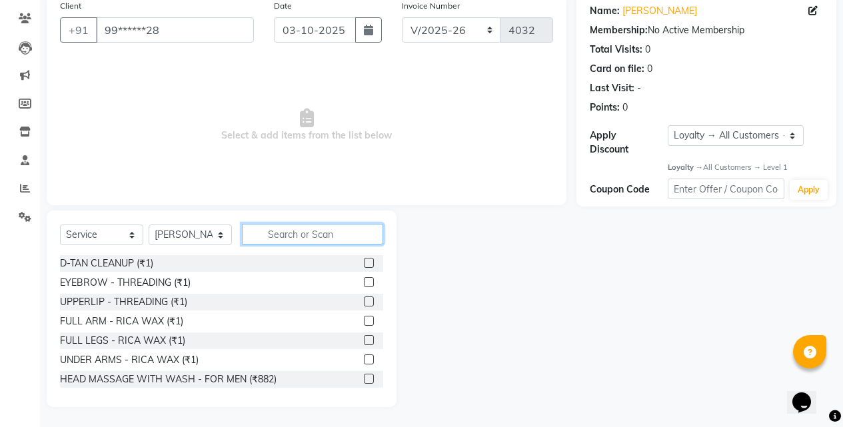
click at [281, 232] on input "text" at bounding box center [312, 234] width 141 height 21
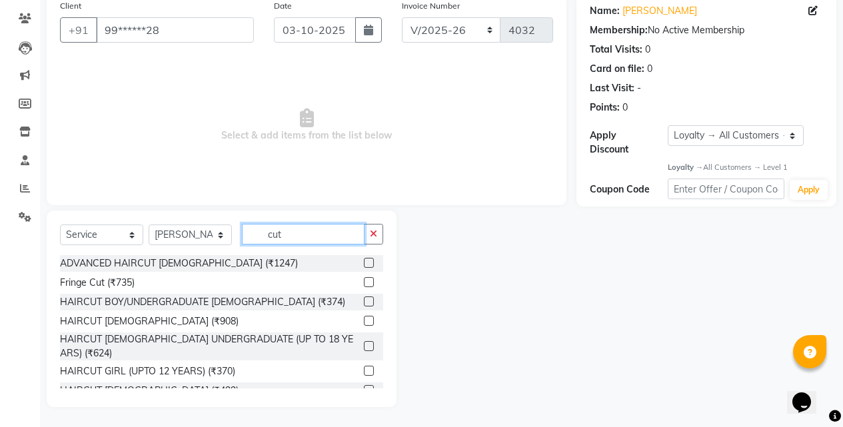
type input "cut"
click at [364, 300] on label at bounding box center [369, 301] width 10 height 10
click at [364, 300] on input "checkbox" at bounding box center [368, 302] width 9 height 9
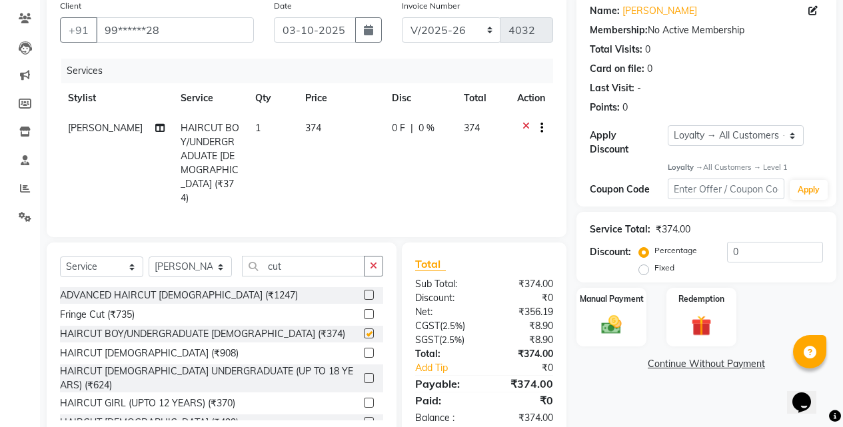
checkbox input "false"
click at [727, 242] on input "0" at bounding box center [775, 252] width 96 height 21
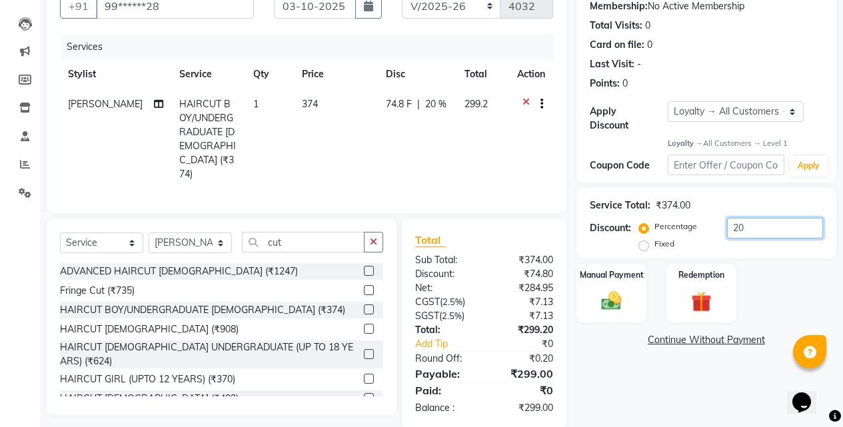
scroll to position [134, 0]
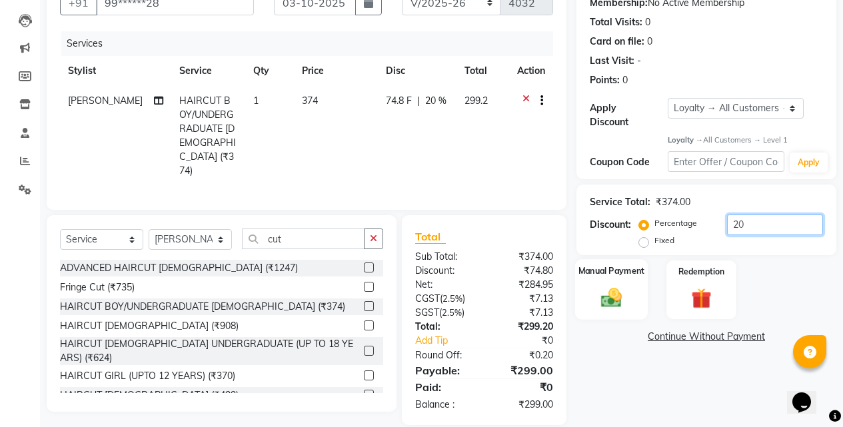
type input "20"
click at [604, 292] on img at bounding box center [611, 298] width 34 height 24
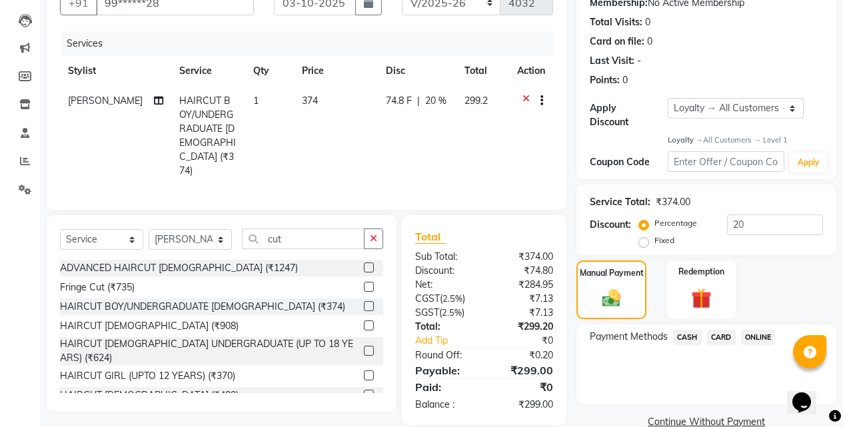
click at [762, 330] on span "ONLINE" at bounding box center [758, 337] width 35 height 15
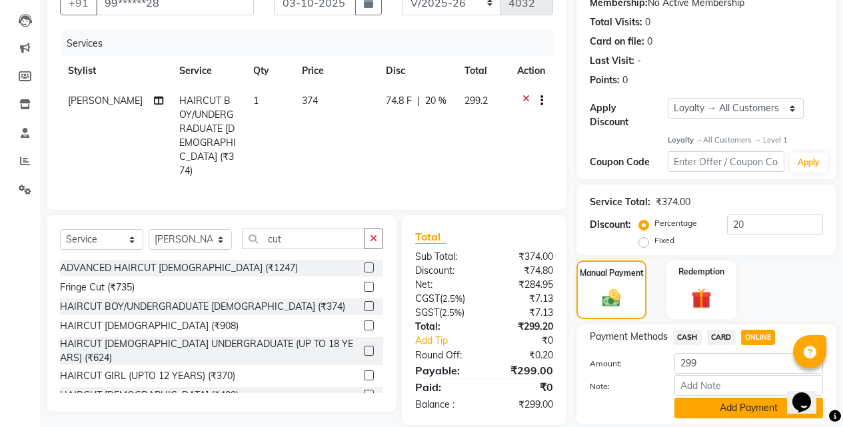
click at [717, 400] on button "Add Payment" at bounding box center [748, 408] width 149 height 21
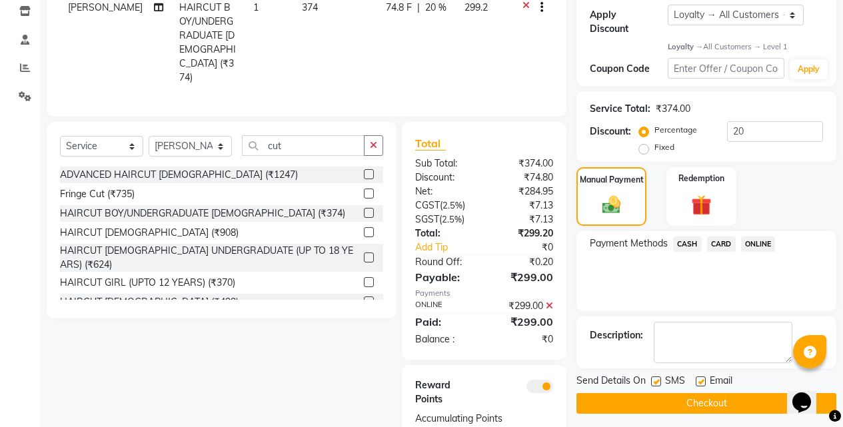
scroll to position [269, 0]
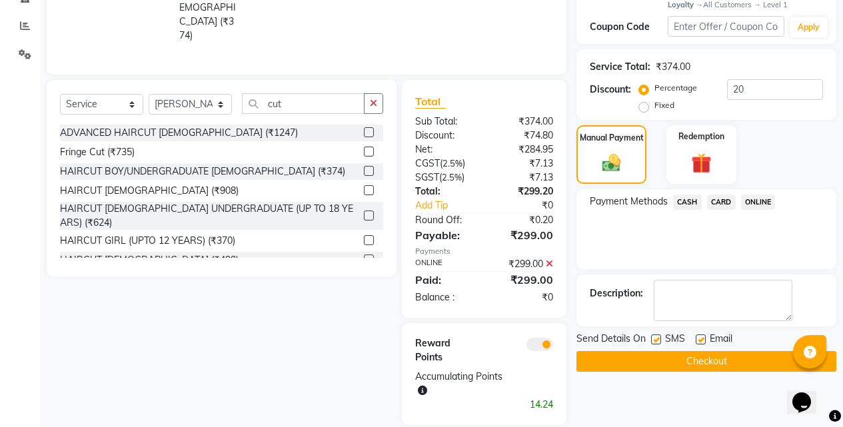
click at [684, 351] on button "Checkout" at bounding box center [706, 361] width 260 height 21
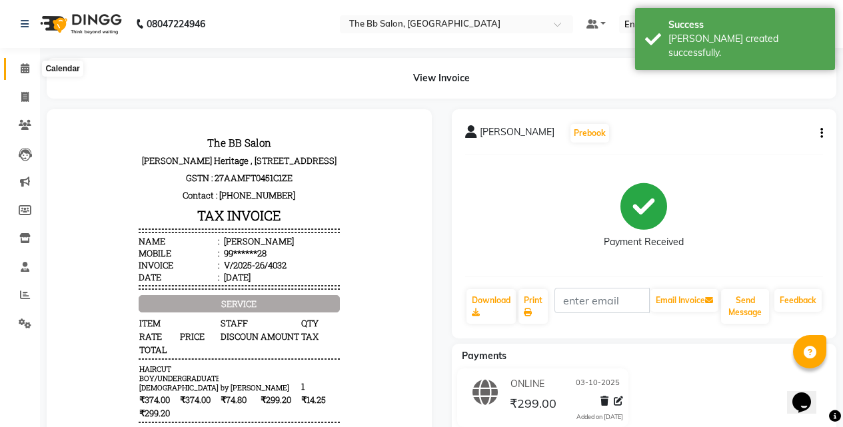
click at [23, 67] on icon at bounding box center [25, 68] width 9 height 10
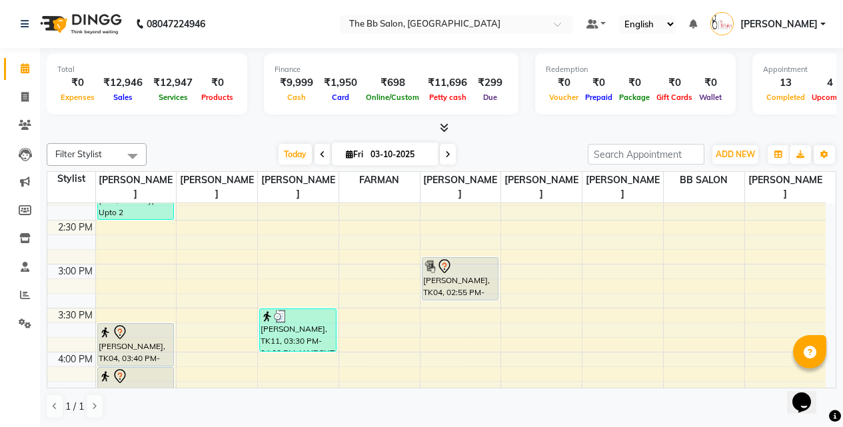
scroll to position [400, 0]
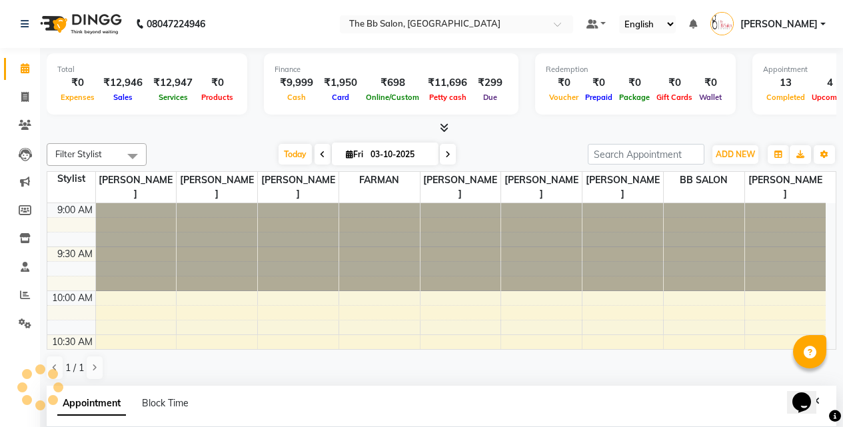
click at [529, 358] on div "1 / 1" at bounding box center [441, 367] width 789 height 25
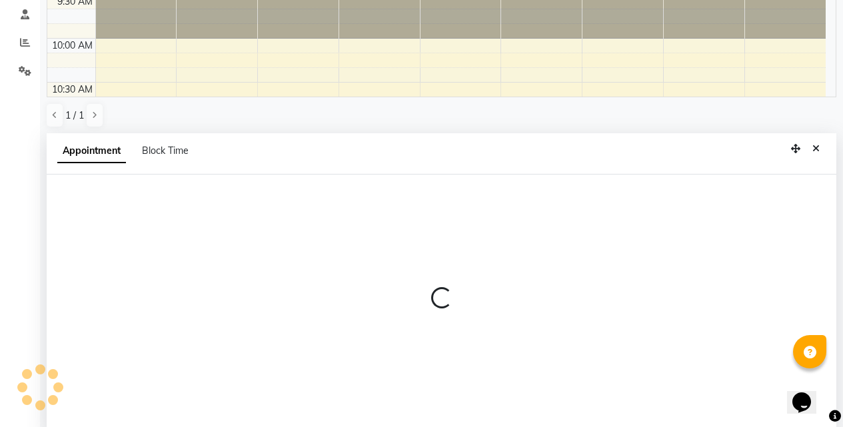
scroll to position [262, 0]
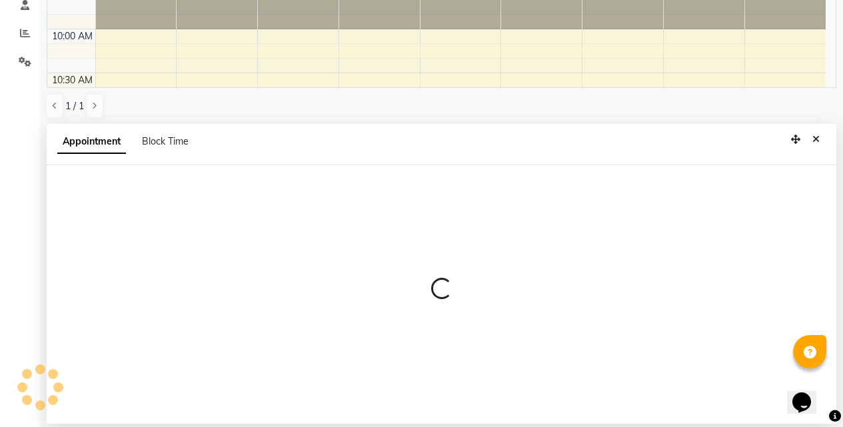
select select "83524"
select select "tentative"
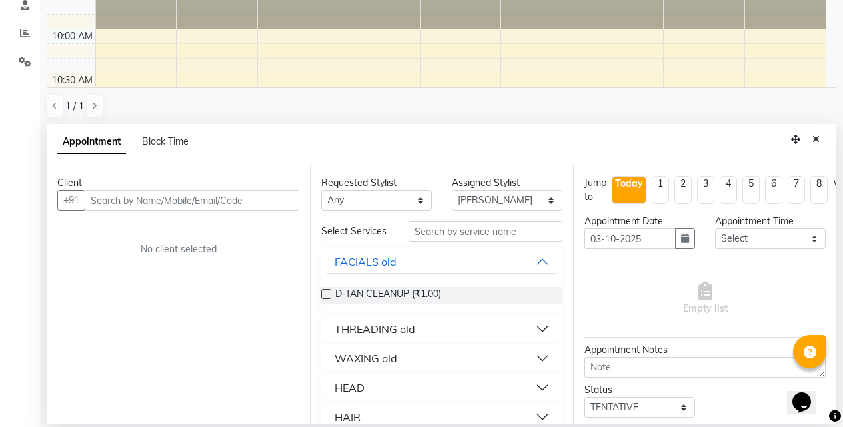
click at [197, 198] on input "text" at bounding box center [192, 200] width 215 height 21
type input "9"
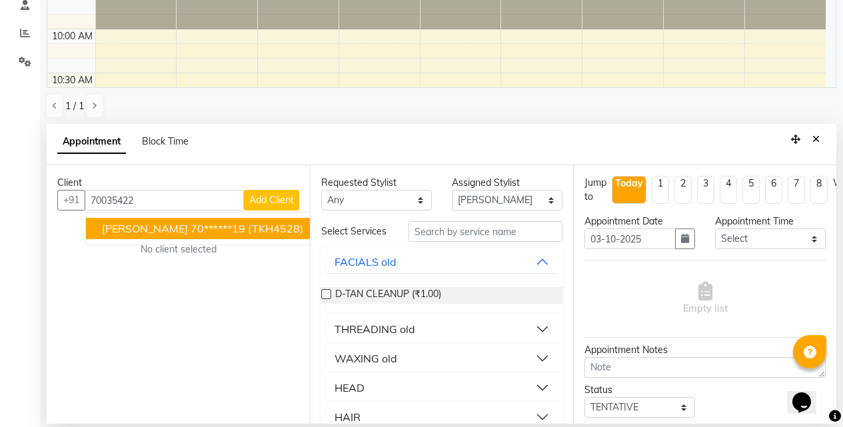
click at [248, 230] on span "(TKH4528)" at bounding box center [275, 228] width 55 height 13
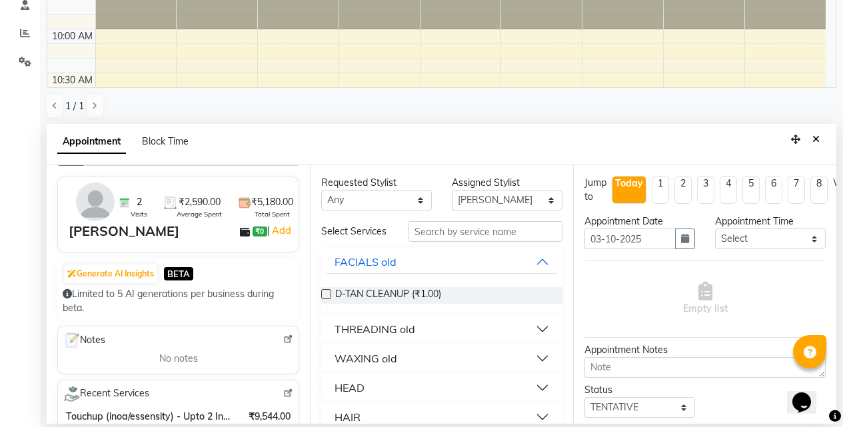
scroll to position [133, 0]
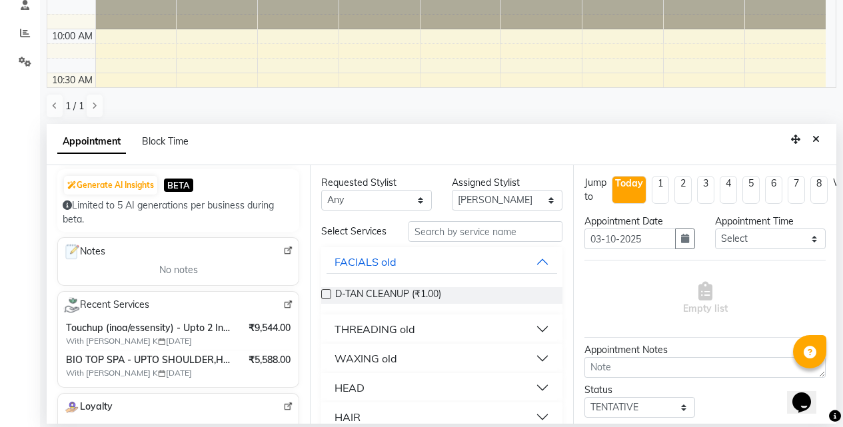
type input "70******19"
click at [416, 200] on select "Any BB SALON DIPALI EKTA FARMAN GOUSIYA SHAIKH MANGESH TAVARE Nazim Shaikh Rupe…" at bounding box center [376, 200] width 111 height 21
select select "84071"
click at [321, 190] on select "Any BB SALON DIPALI EKTA FARMAN GOUSIYA SHAIKH MANGESH TAVARE Nazim Shaikh Rupe…" at bounding box center [376, 200] width 111 height 21
select select "84071"
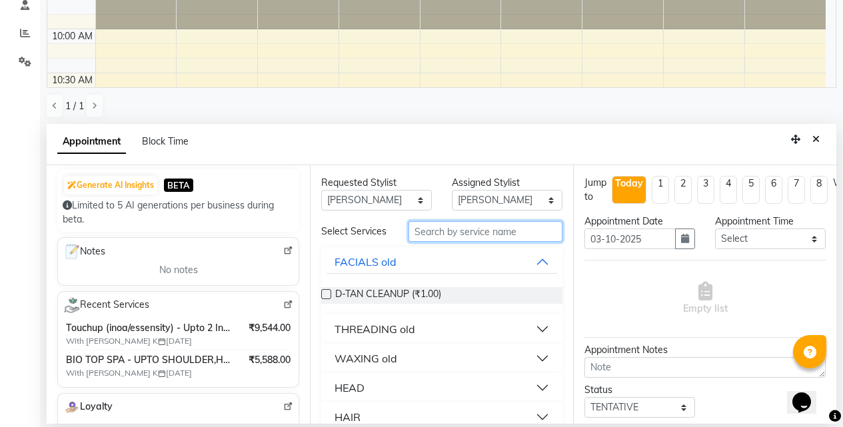
click at [436, 236] on input "text" at bounding box center [485, 231] width 154 height 21
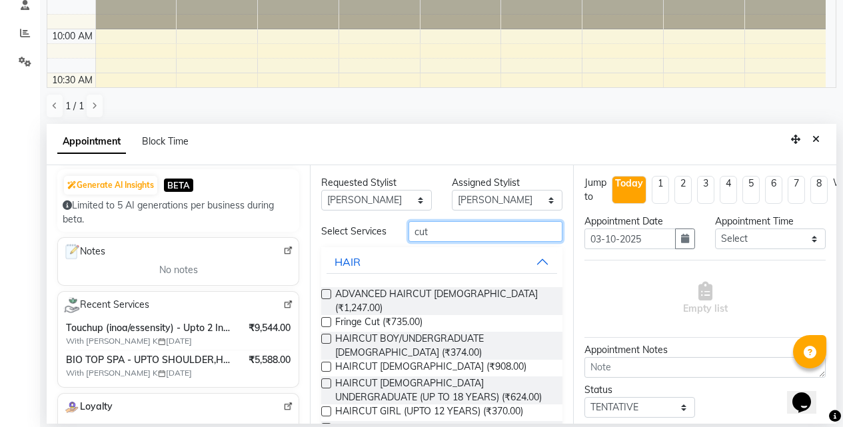
type input "cut"
click at [327, 319] on label at bounding box center [326, 322] width 10 height 10
click at [327, 319] on input "checkbox" at bounding box center [325, 323] width 9 height 9
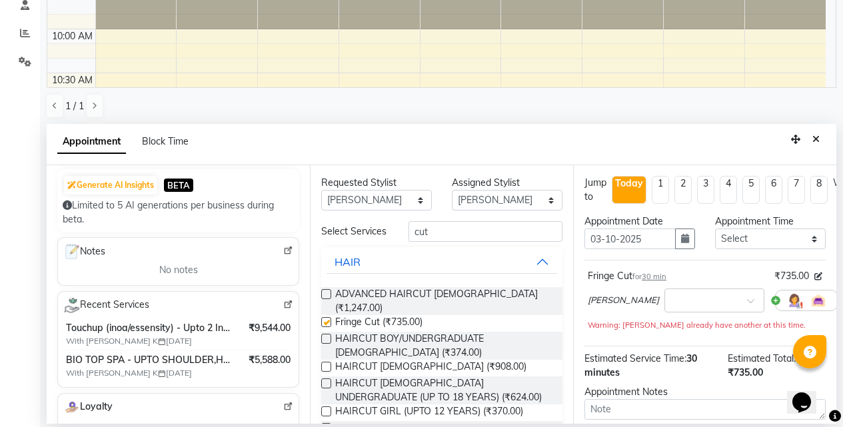
checkbox input "false"
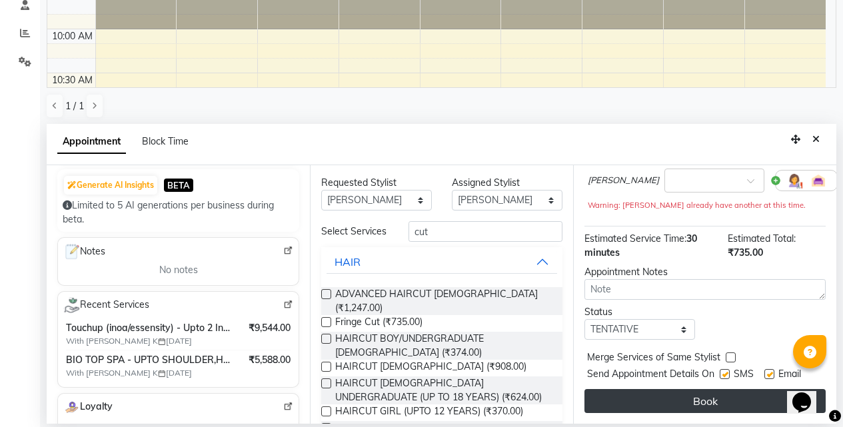
click at [685, 390] on button "Book" at bounding box center [704, 401] width 241 height 24
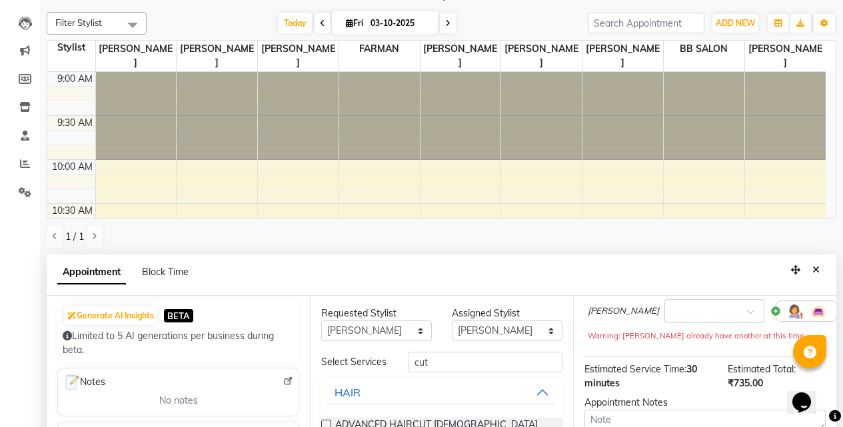
scroll to position [133, 0]
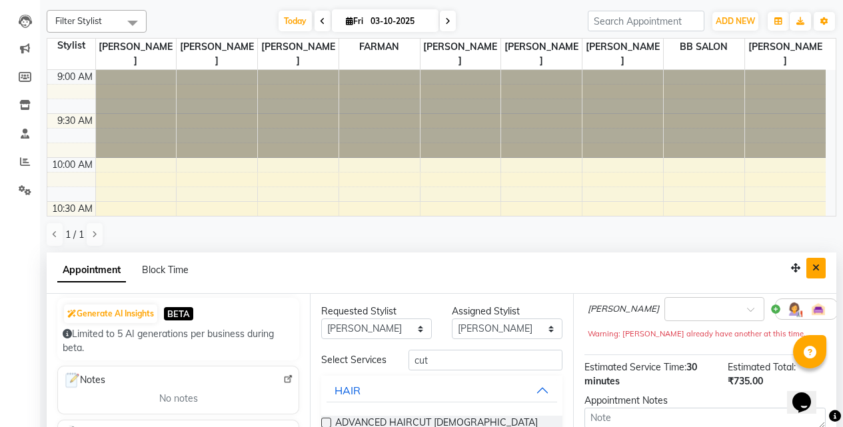
click at [819, 270] on icon "Close" at bounding box center [815, 267] width 7 height 9
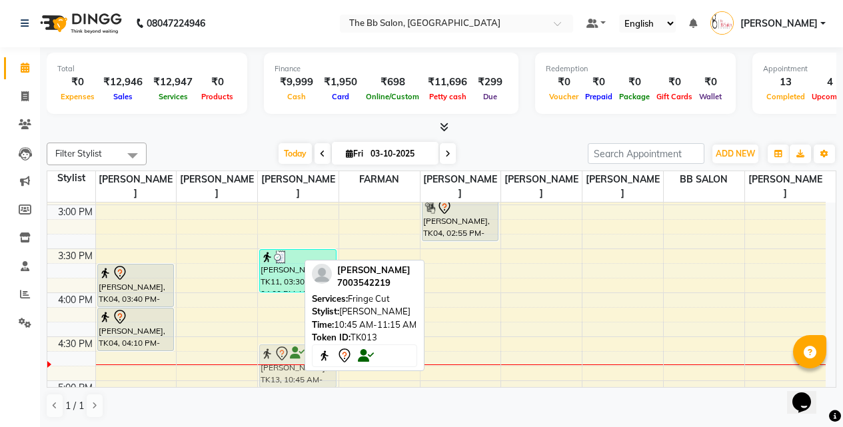
scroll to position [527, 0]
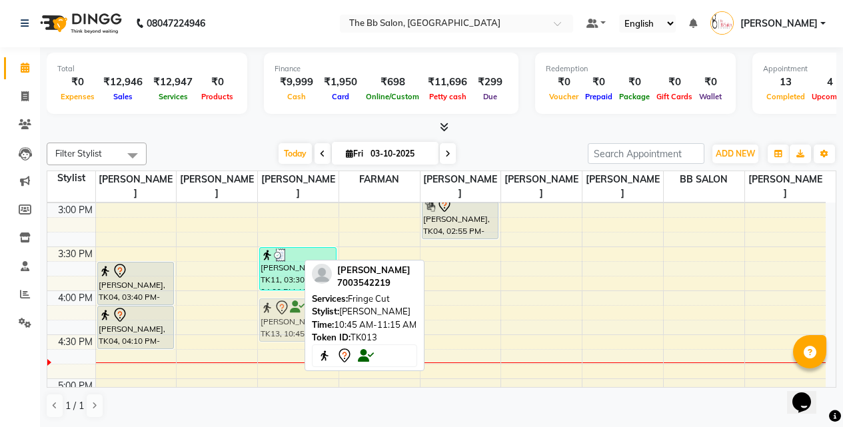
drag, startPoint x: 270, startPoint y: 245, endPoint x: 297, endPoint y: 322, distance: 81.1
click at [297, 322] on div "MAHEK, TK13, 10:45 AM-11:15 AM, Fringe Cut ARUSH ., TK07, 11:00 AM-11:30 AM, HA…" at bounding box center [298, 291] width 81 height 1230
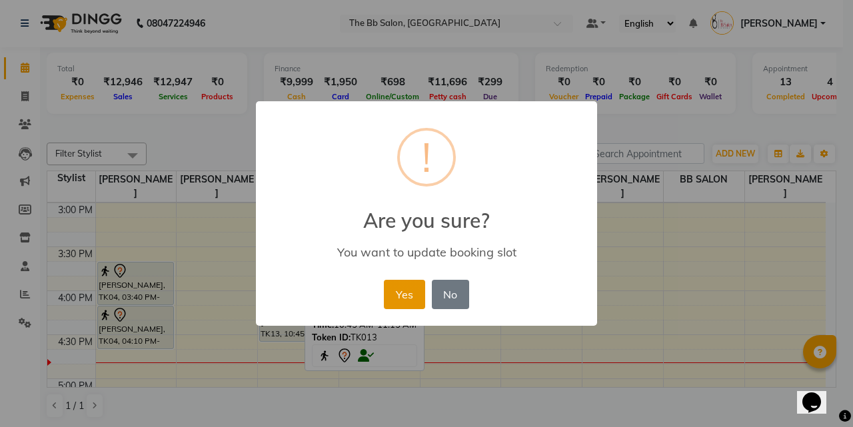
click at [401, 291] on button "Yes" at bounding box center [404, 294] width 41 height 29
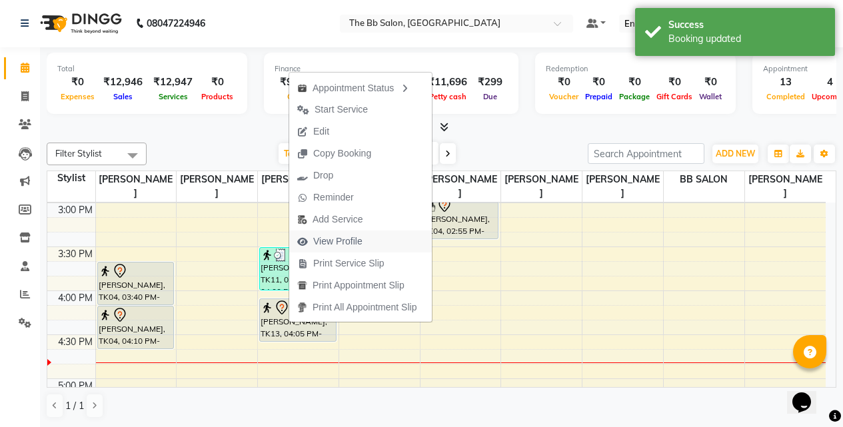
click at [358, 237] on span "View Profile" at bounding box center [337, 241] width 49 height 14
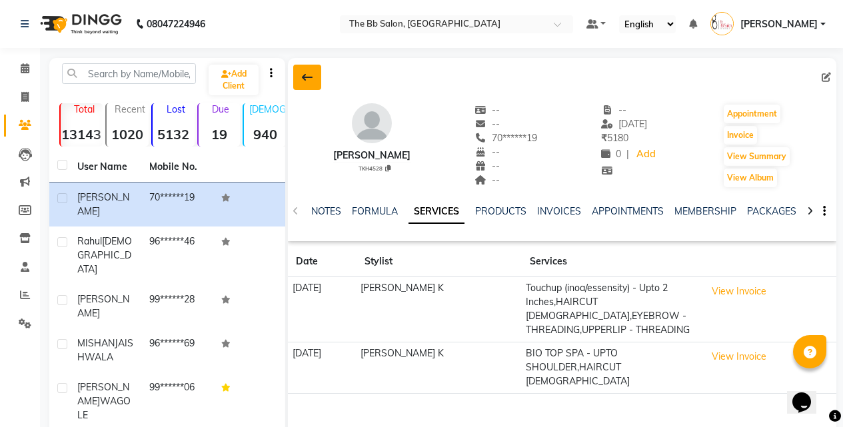
click at [307, 75] on icon at bounding box center [307, 77] width 11 height 11
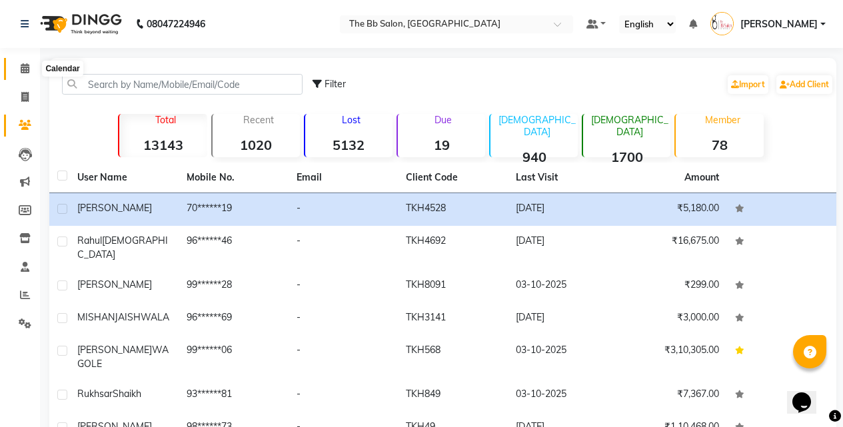
click at [25, 67] on icon at bounding box center [25, 68] width 9 height 10
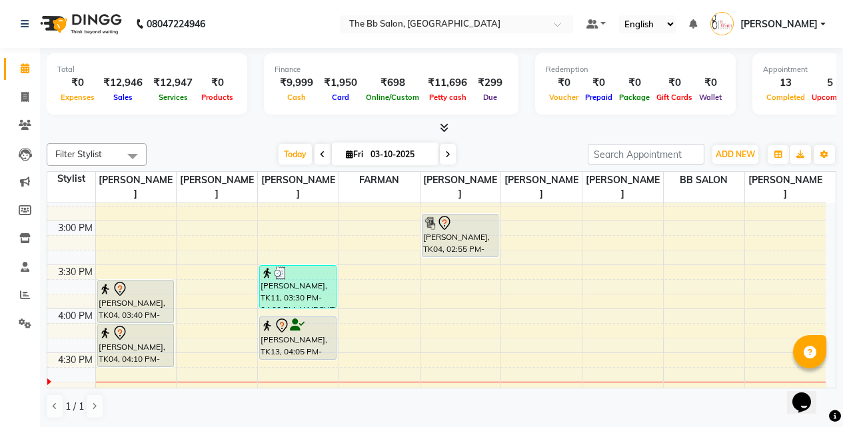
scroll to position [533, 0]
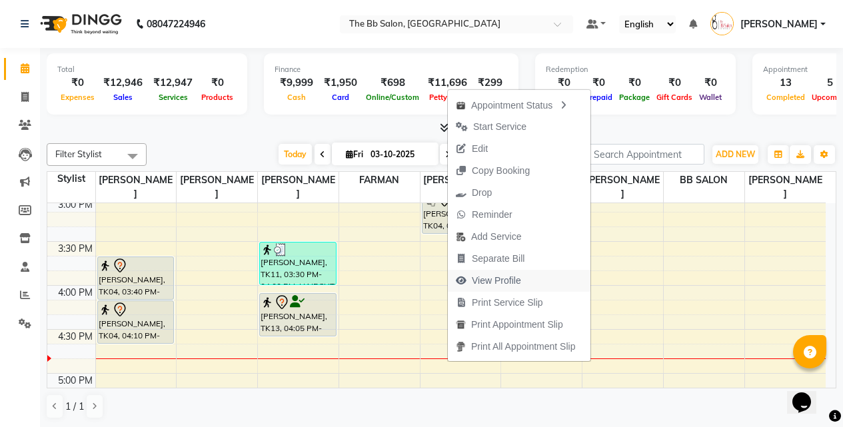
click at [506, 280] on span "View Profile" at bounding box center [496, 281] width 49 height 14
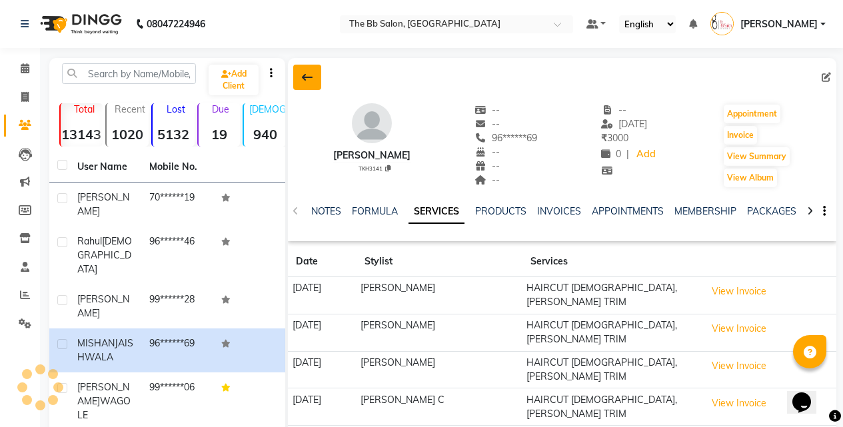
click at [304, 74] on icon at bounding box center [307, 77] width 11 height 11
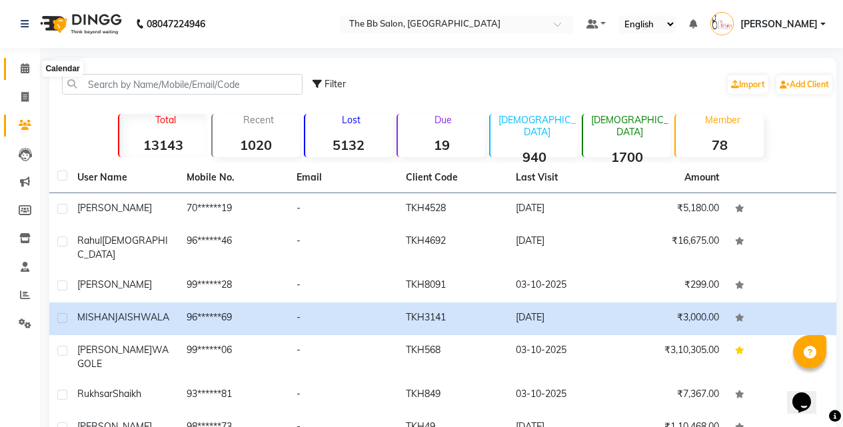
click at [25, 67] on icon at bounding box center [25, 68] width 9 height 10
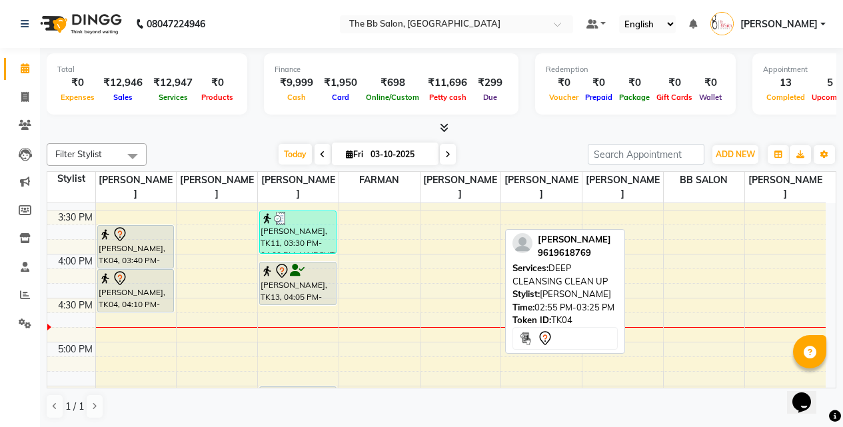
scroll to position [600, 0]
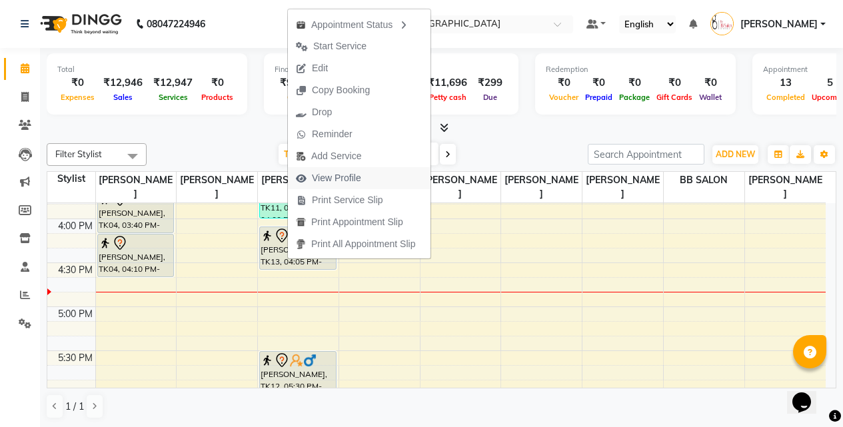
click at [331, 172] on span "View Profile" at bounding box center [336, 178] width 49 height 14
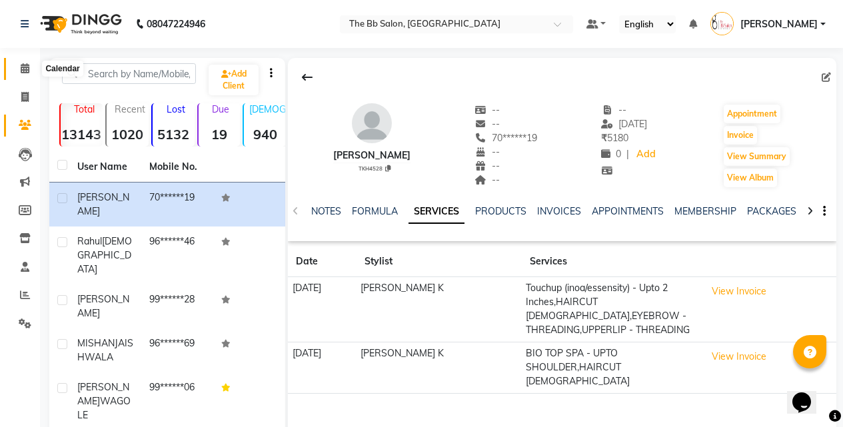
click at [29, 67] on icon at bounding box center [25, 68] width 9 height 10
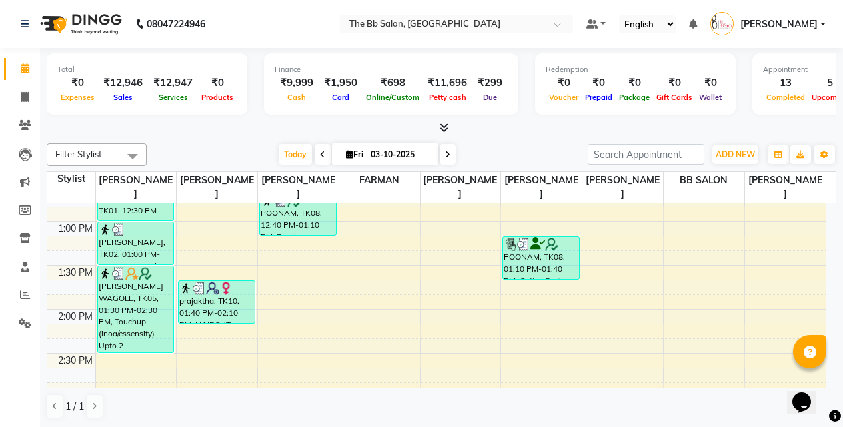
scroll to position [466, 0]
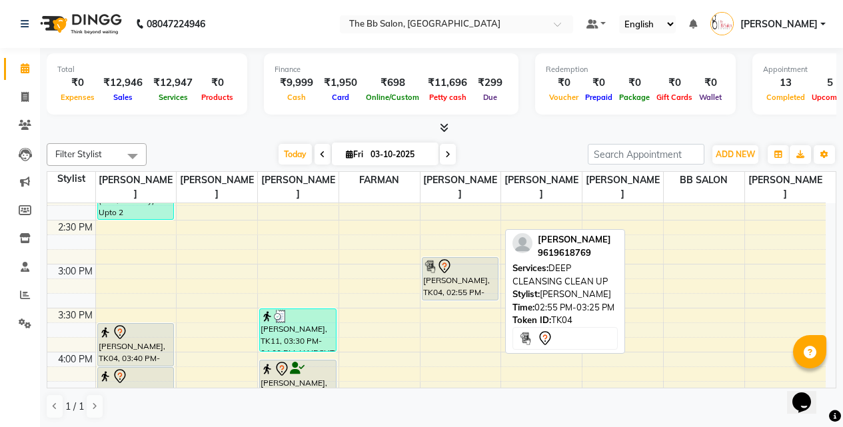
click at [457, 285] on div "[PERSON_NAME], TK04, 02:55 PM-03:25 PM, DEEP CLEANSING CLEAN UP" at bounding box center [460, 279] width 76 height 42
select select "7"
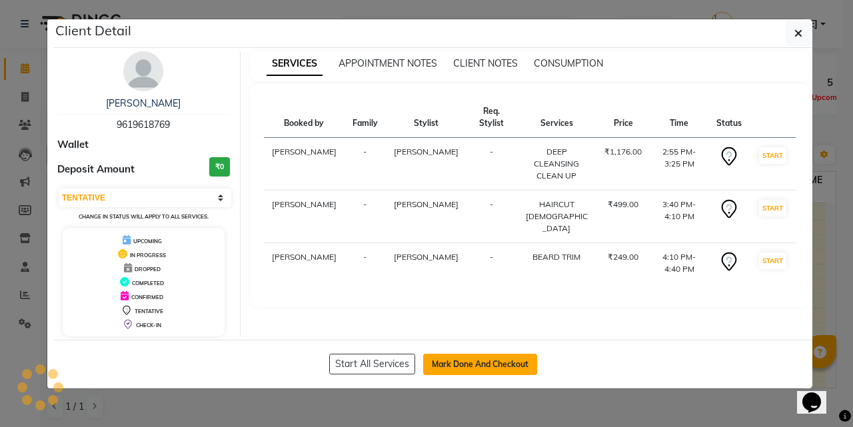
click at [480, 362] on button "Mark Done And Checkout" at bounding box center [480, 364] width 114 height 21
select select "service"
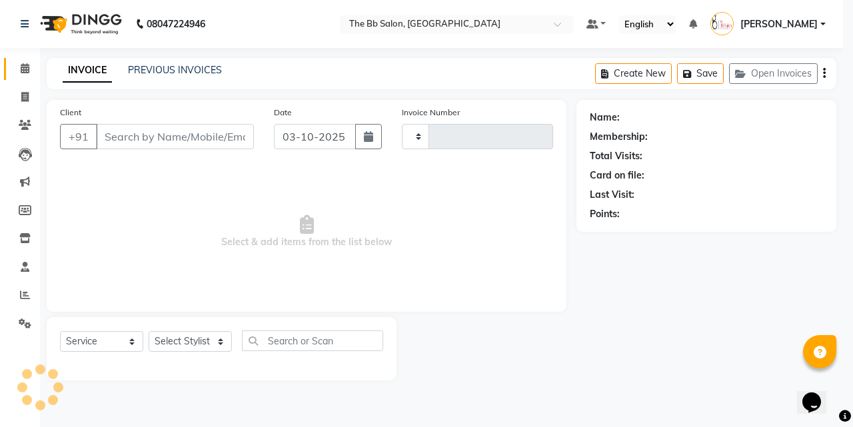
type input "4033"
select select "6231"
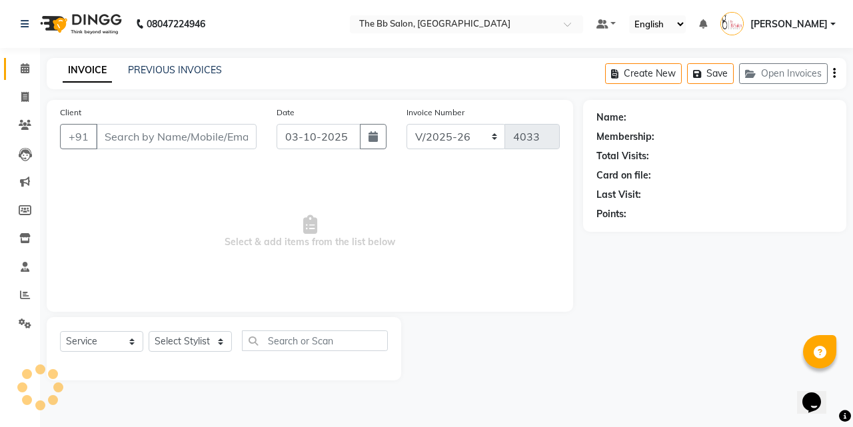
type input "96******69"
select select "83513"
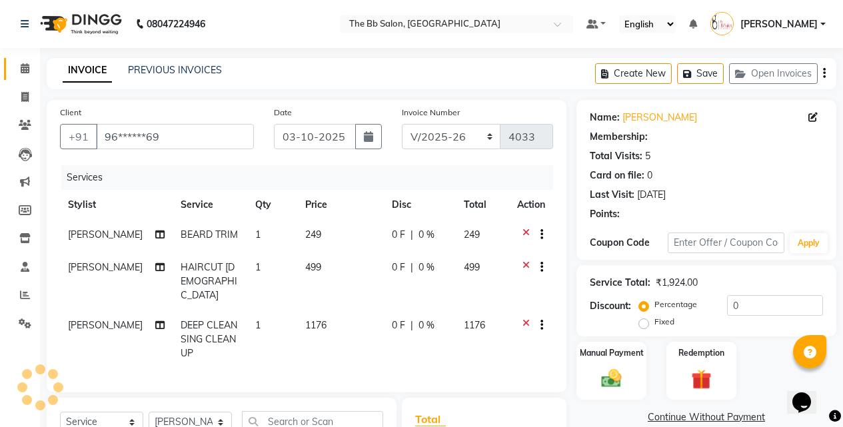
select select "1: Object"
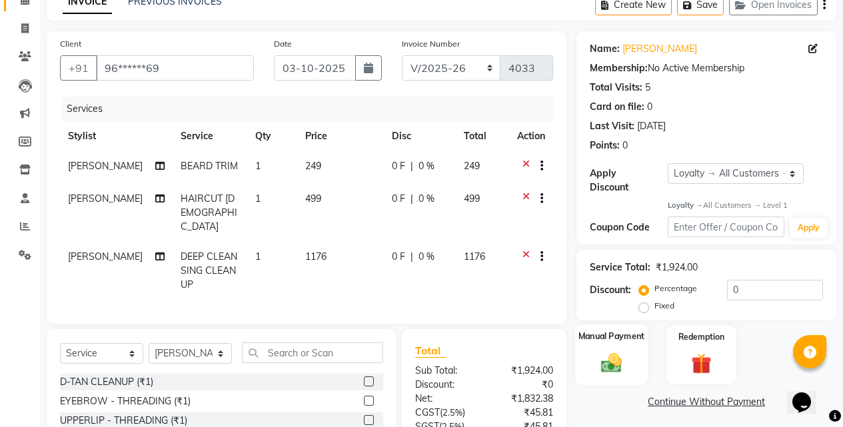
scroll to position [133, 0]
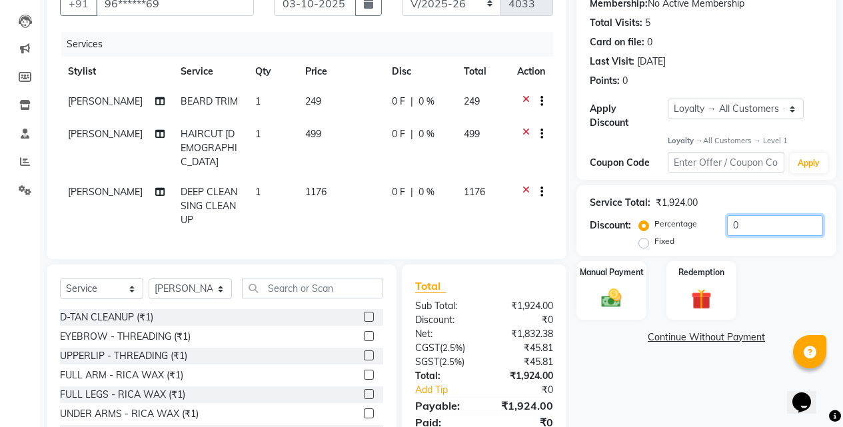
click at [727, 215] on input "0" at bounding box center [775, 225] width 96 height 21
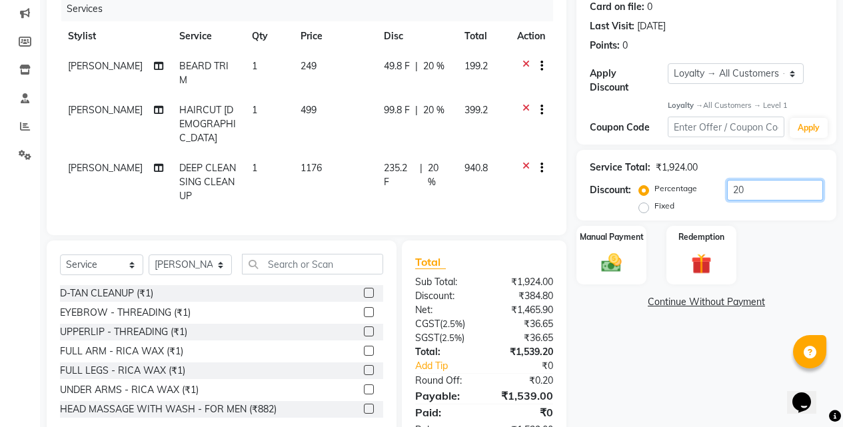
scroll to position [197, 0]
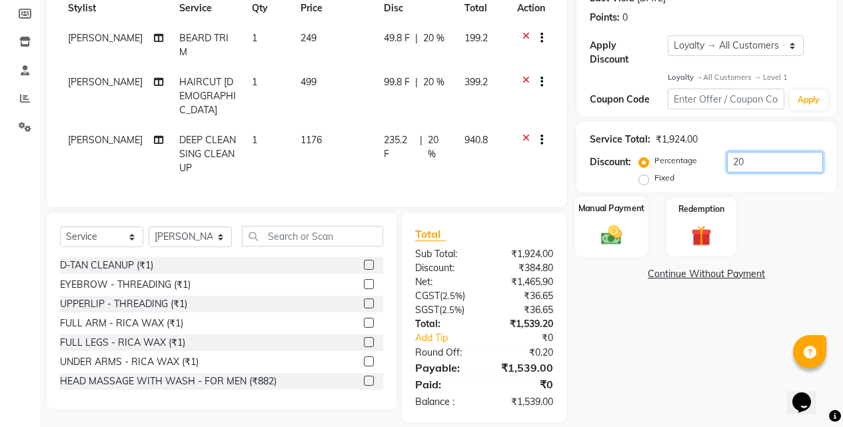
type input "20"
click at [609, 232] on img at bounding box center [611, 235] width 34 height 24
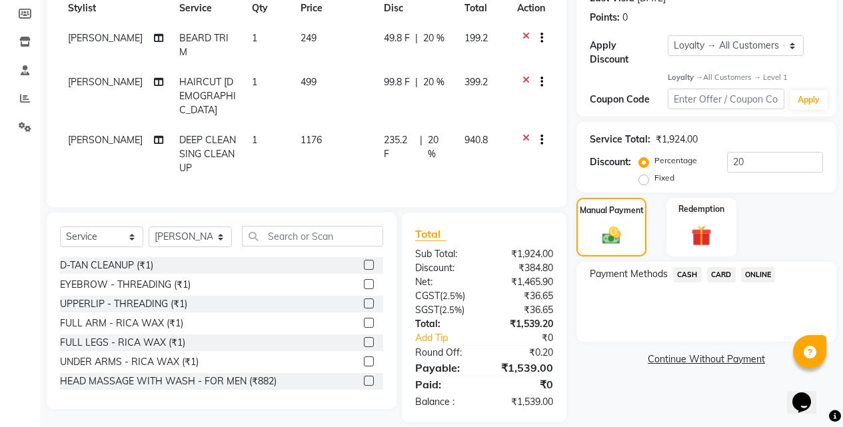
click at [749, 267] on span "ONLINE" at bounding box center [758, 274] width 35 height 15
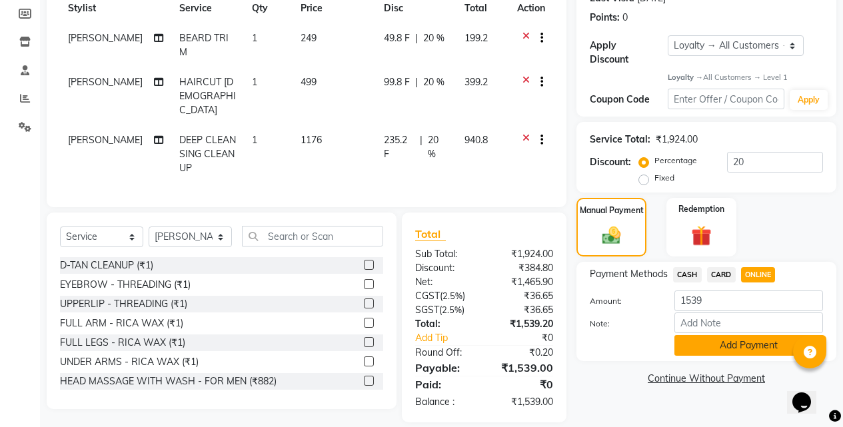
click at [739, 336] on button "Add Payment" at bounding box center [748, 345] width 149 height 21
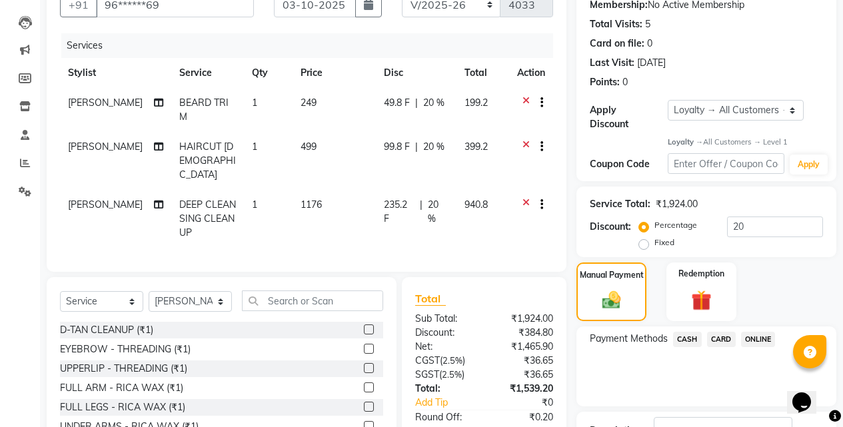
scroll to position [332, 0]
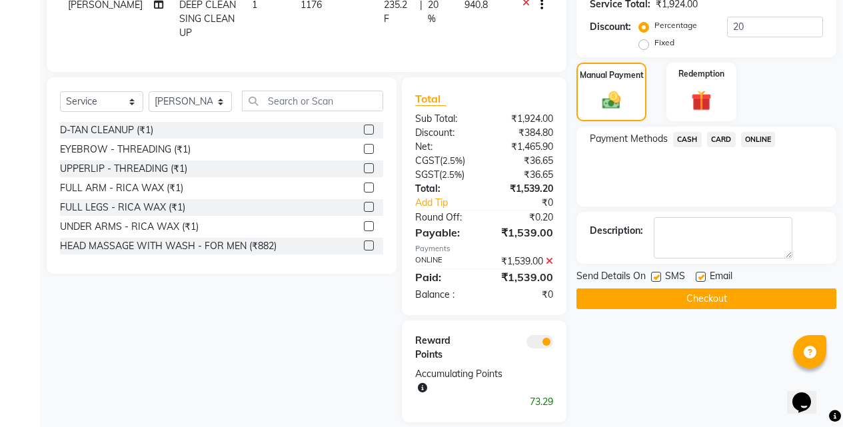
click at [755, 132] on span "ONLINE" at bounding box center [758, 139] width 35 height 15
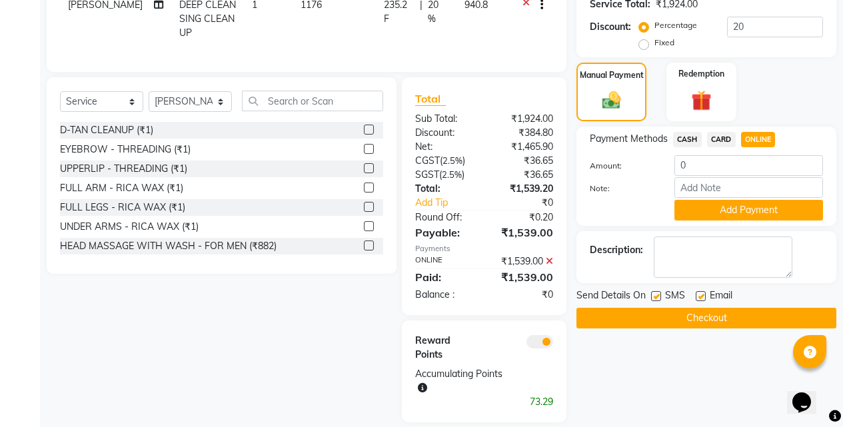
click at [685, 132] on span "CASH" at bounding box center [687, 139] width 29 height 15
click at [602, 91] on img at bounding box center [612, 100] width 32 height 23
click at [719, 132] on span "CARD" at bounding box center [721, 139] width 29 height 15
click at [755, 132] on span "ONLINE" at bounding box center [758, 139] width 35 height 15
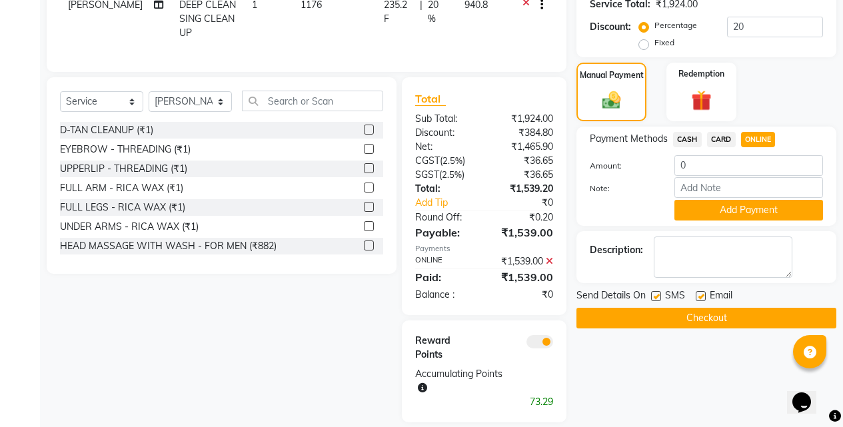
scroll to position [132, 0]
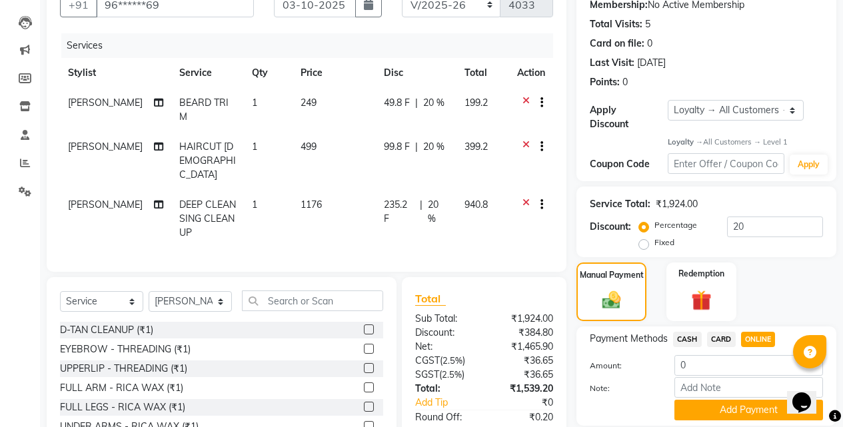
click at [480, 218] on td "940.8" at bounding box center [482, 219] width 53 height 58
select select "83513"
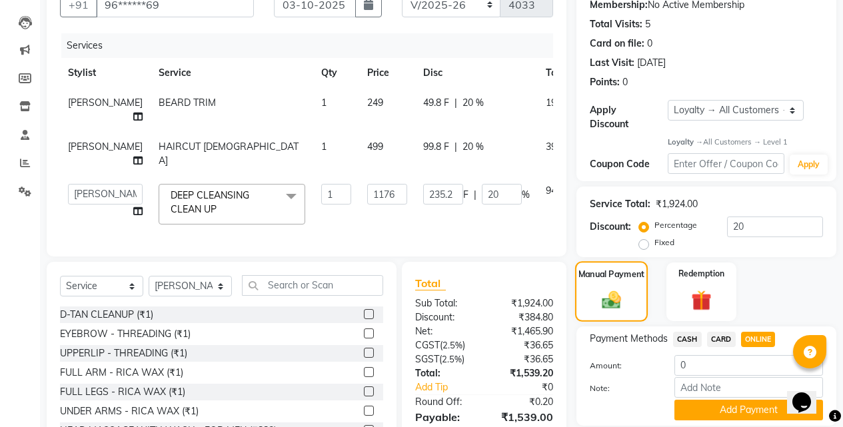
click at [615, 289] on img at bounding box center [612, 300] width 32 height 23
click at [613, 289] on img at bounding box center [612, 300] width 32 height 23
click at [721, 332] on span "CARD" at bounding box center [721, 339] width 29 height 15
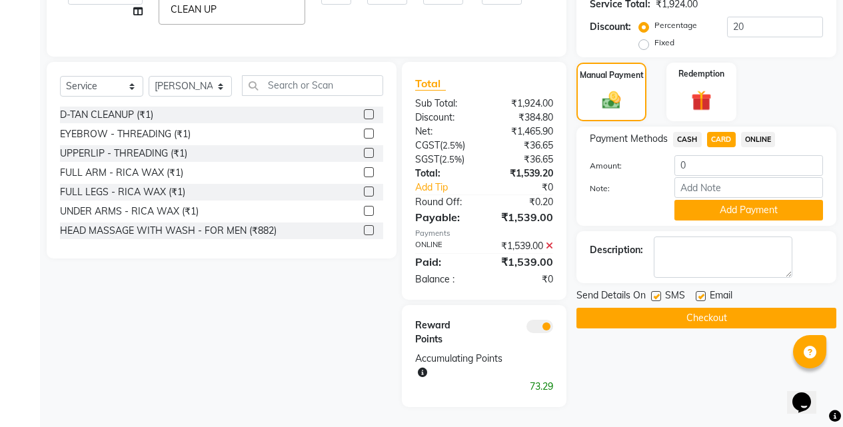
click at [550, 250] on icon at bounding box center [549, 245] width 7 height 9
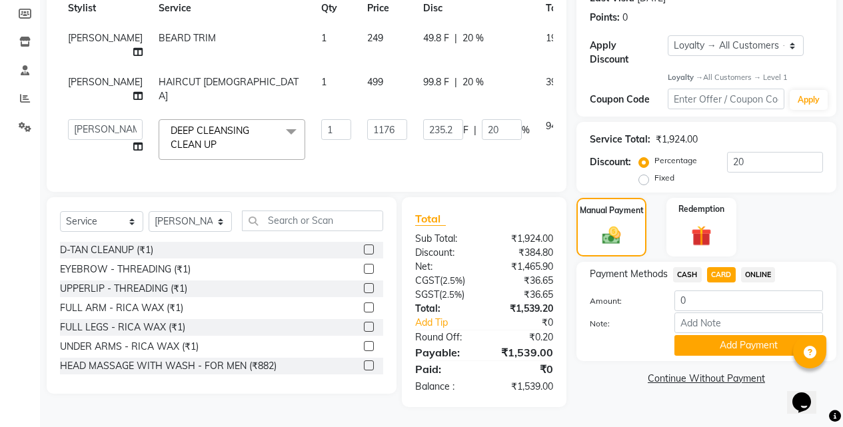
scroll to position [168, 0]
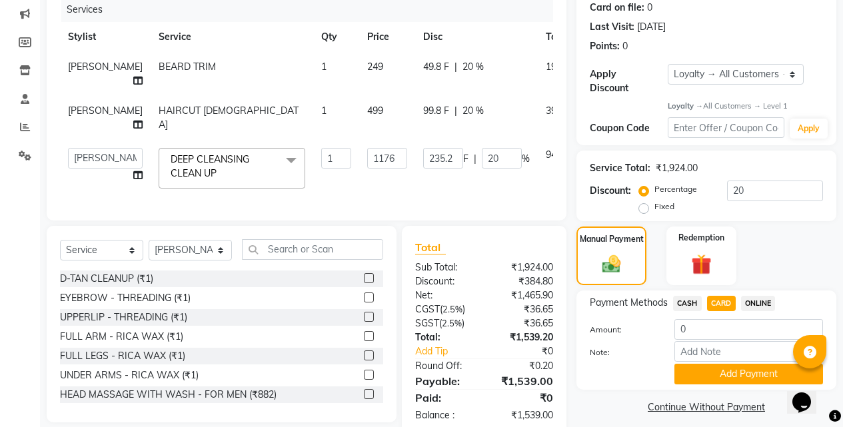
click at [751, 296] on span "ONLINE" at bounding box center [758, 303] width 35 height 15
type input "1539"
click at [713, 364] on button "Add Payment" at bounding box center [748, 374] width 149 height 21
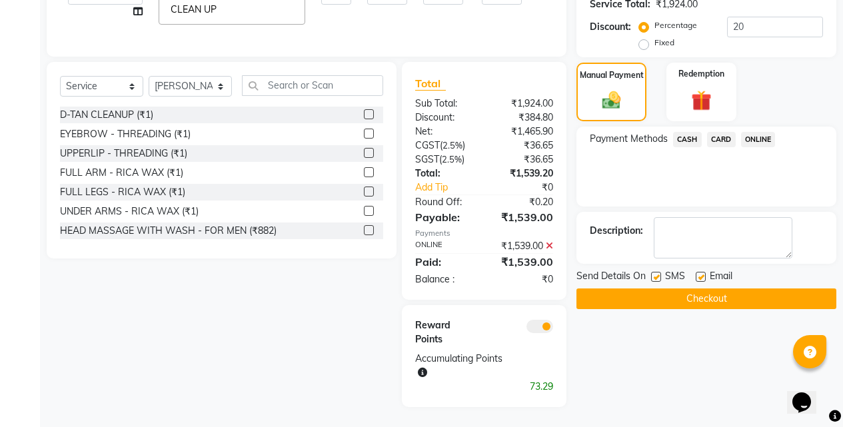
scroll to position [368, 0]
click at [703, 288] on button "Checkout" at bounding box center [706, 298] width 260 height 21
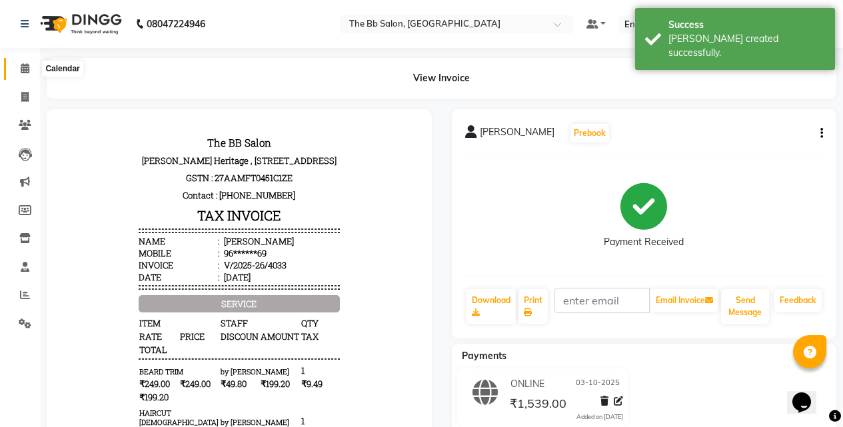
click at [23, 71] on icon at bounding box center [25, 68] width 9 height 10
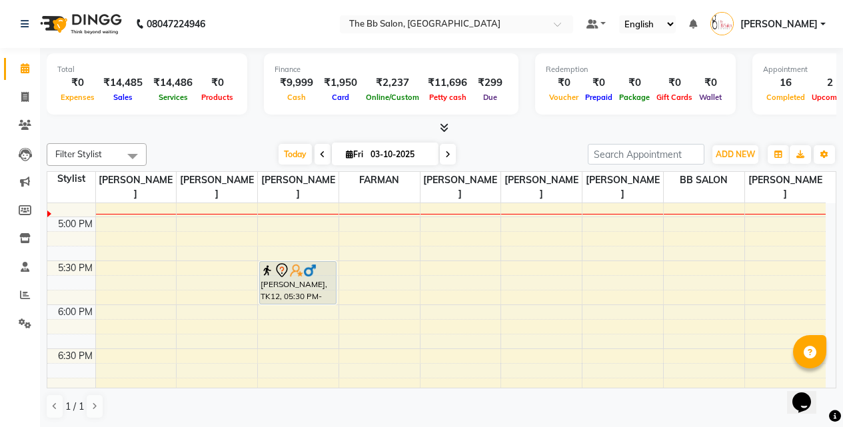
scroll to position [666, 0]
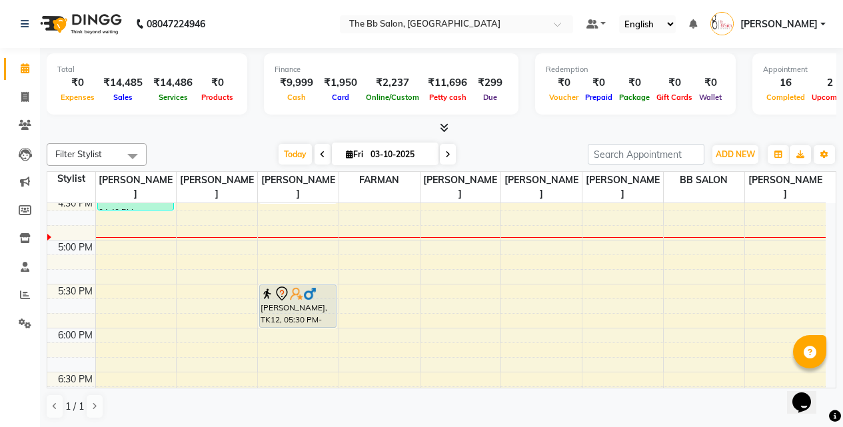
click at [445, 153] on icon at bounding box center [447, 155] width 5 height 8
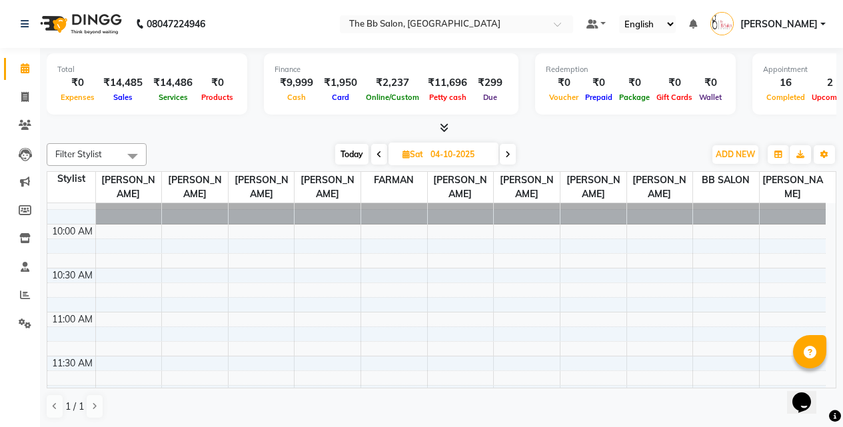
scroll to position [133, 0]
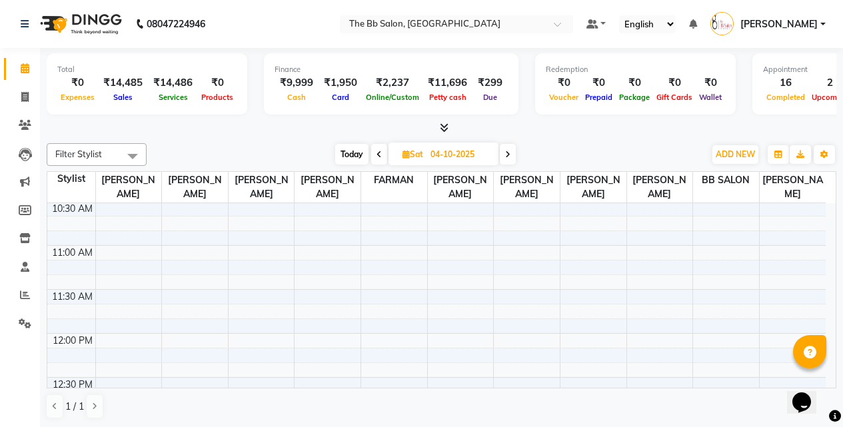
click at [352, 153] on span "Today" at bounding box center [351, 154] width 33 height 21
type input "03-10-2025"
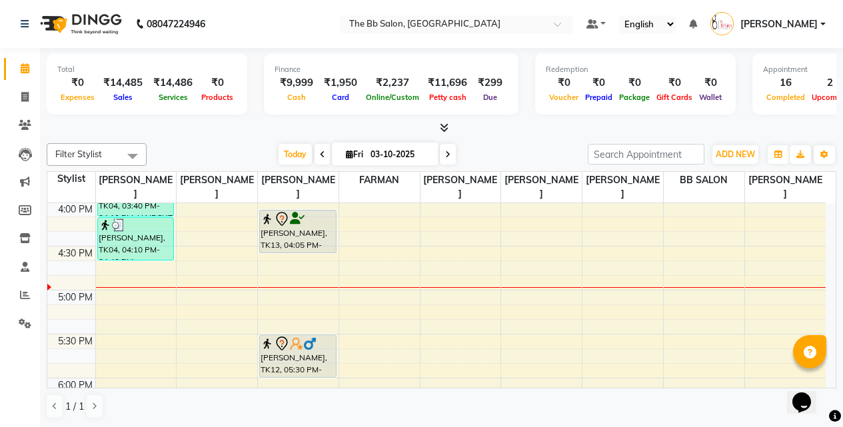
scroll to position [683, 0]
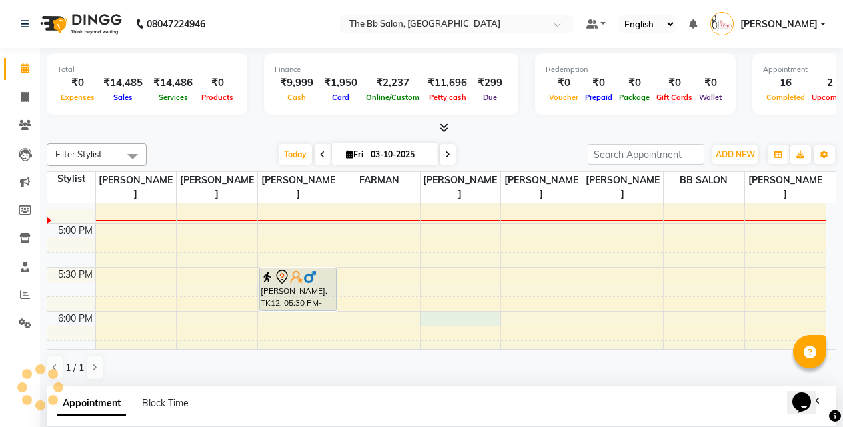
select select "83513"
select select "1080"
select select "tentative"
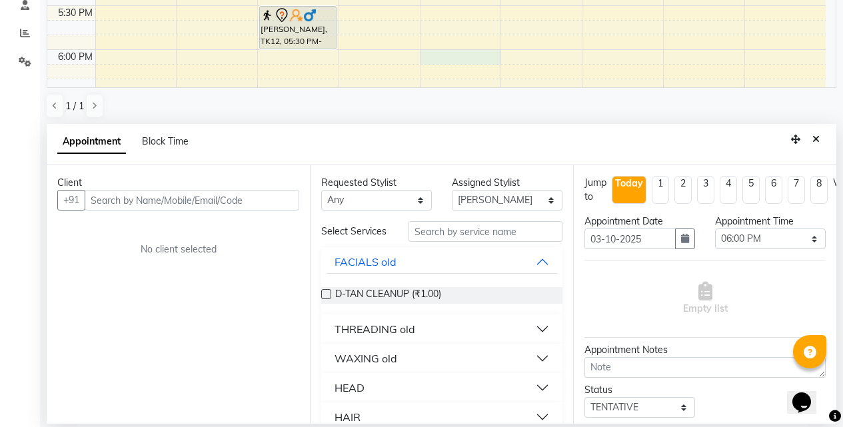
click at [230, 203] on input "text" at bounding box center [192, 200] width 215 height 21
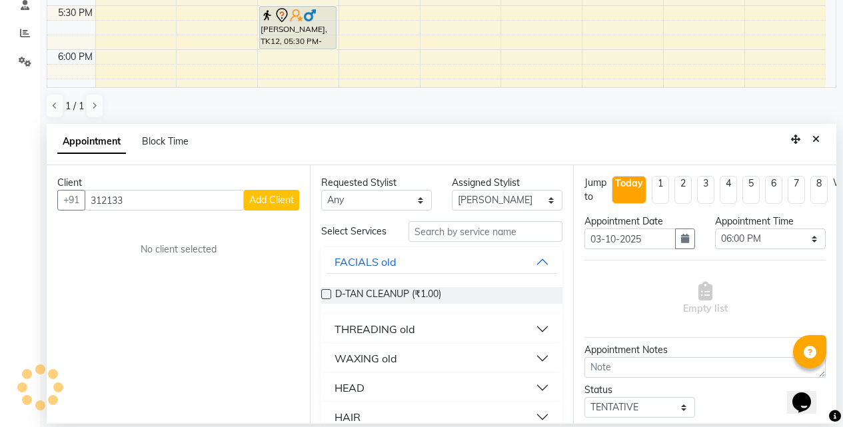
click at [206, 201] on input "312133" at bounding box center [164, 200] width 159 height 21
type input "3"
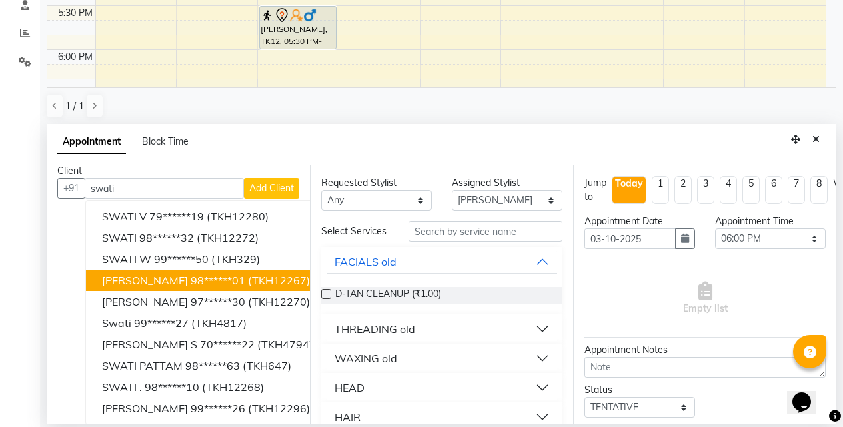
scroll to position [23, 0]
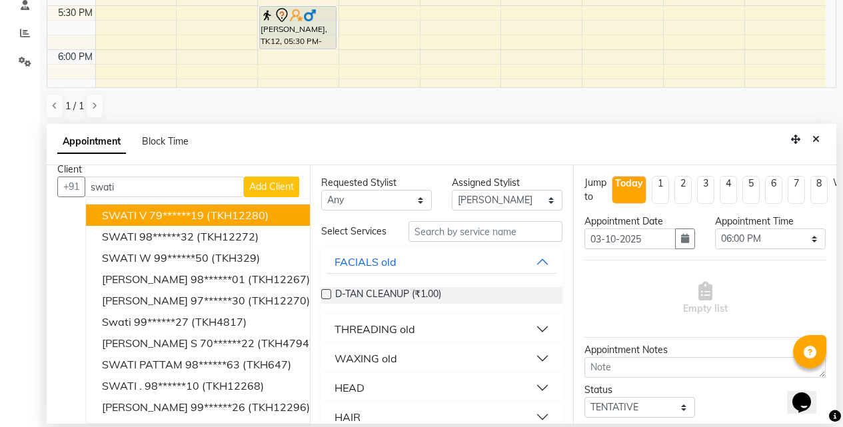
click at [152, 178] on input "swati" at bounding box center [164, 187] width 159 height 21
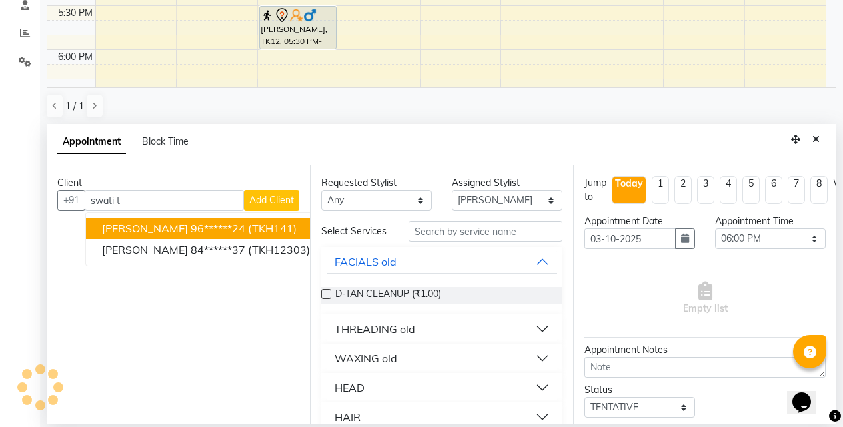
scroll to position [0, 0]
click at [279, 227] on span "(TKH141)" at bounding box center [272, 228] width 49 height 13
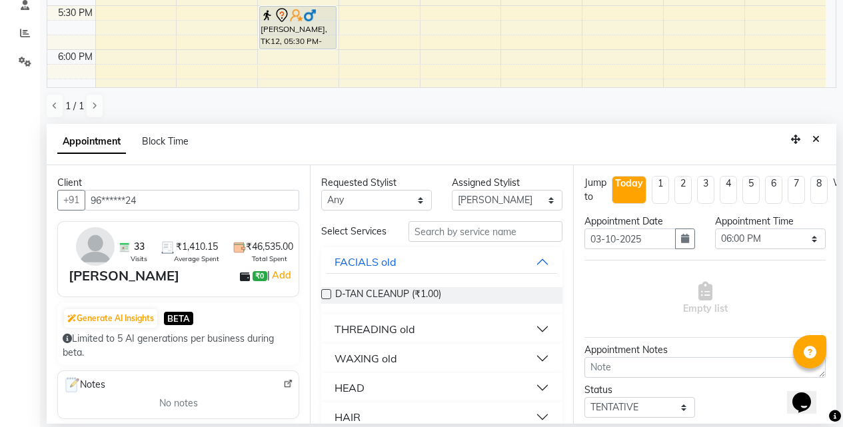
type input "96******24"
click at [454, 233] on input "text" at bounding box center [485, 231] width 154 height 21
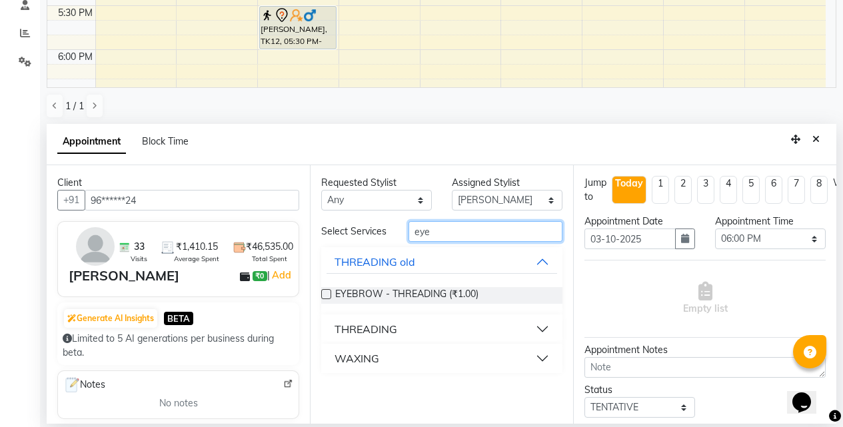
type input "eye"
click at [327, 293] on label at bounding box center [326, 294] width 10 height 10
click at [327, 293] on input "checkbox" at bounding box center [325, 295] width 9 height 9
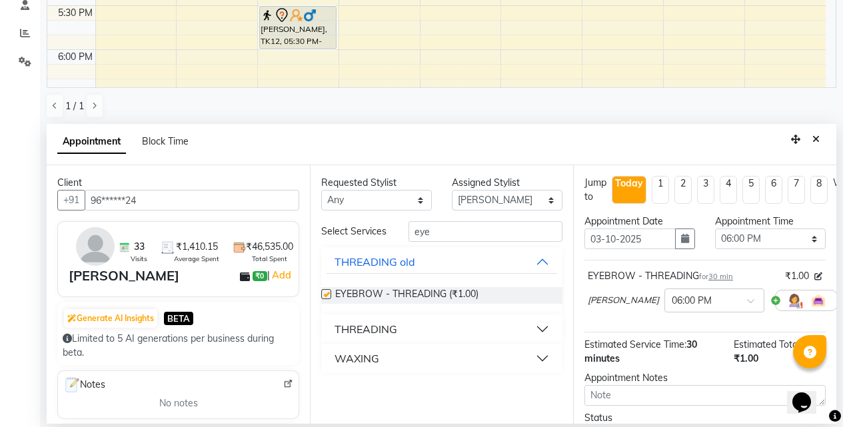
checkbox input "false"
click at [843, 300] on icon at bounding box center [847, 300] width 8 height 9
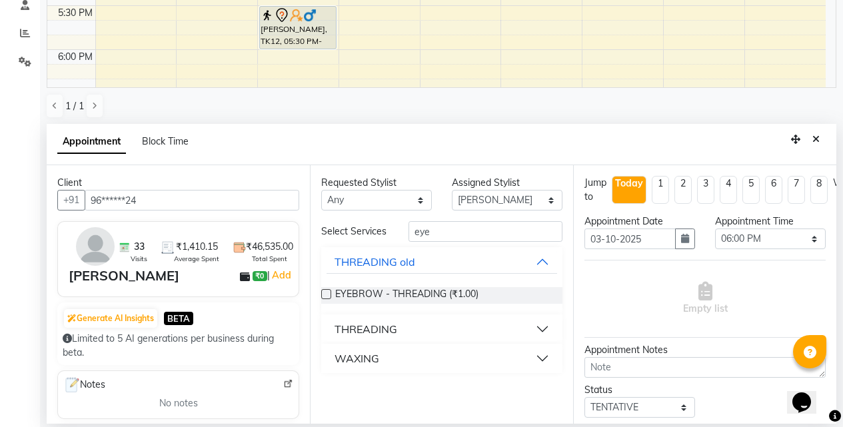
click at [540, 329] on button "THREADING" at bounding box center [441, 329] width 230 height 24
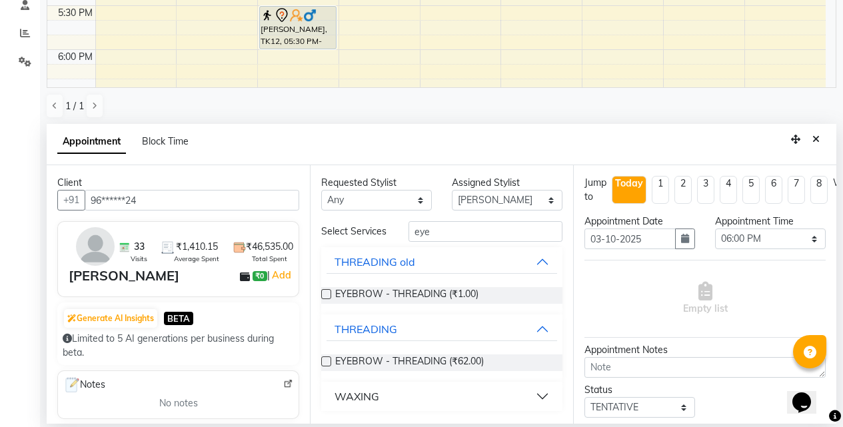
click at [325, 361] on label at bounding box center [326, 361] width 10 height 10
click at [325, 361] on input "checkbox" at bounding box center [325, 362] width 9 height 9
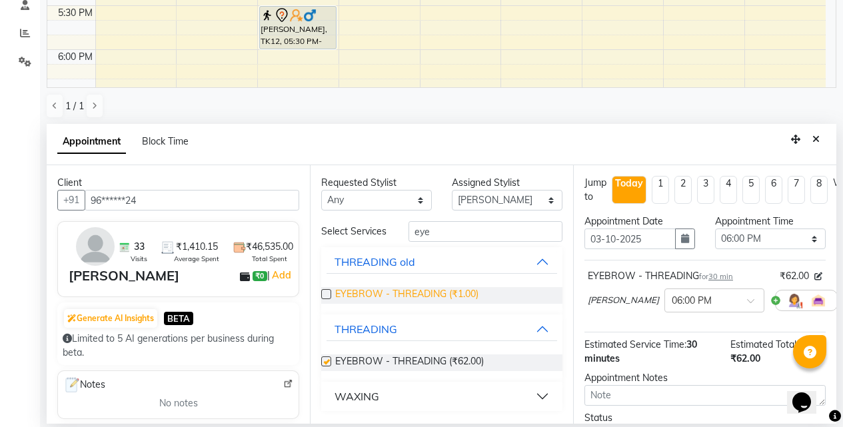
checkbox input "false"
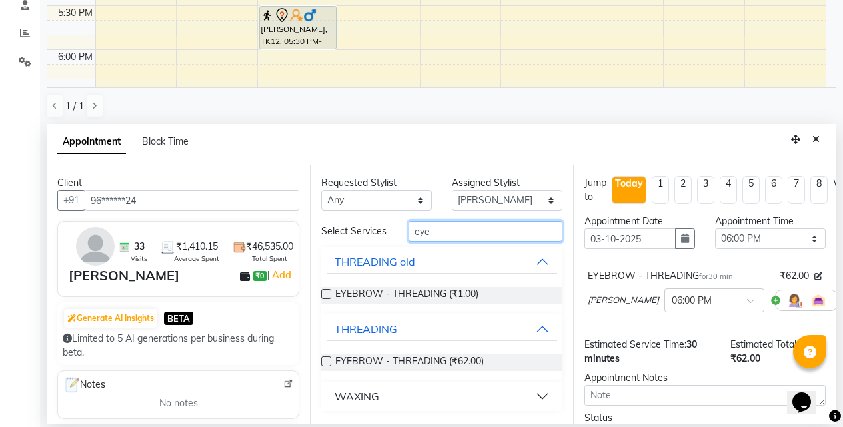
drag, startPoint x: 436, startPoint y: 229, endPoint x: 384, endPoint y: 233, distance: 51.5
click at [384, 233] on div "Select Services eye" at bounding box center [441, 231] width 261 height 21
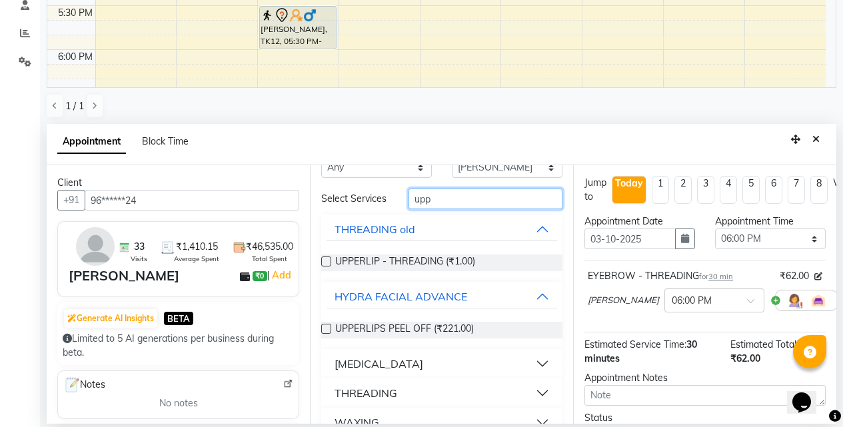
scroll to position [64, 0]
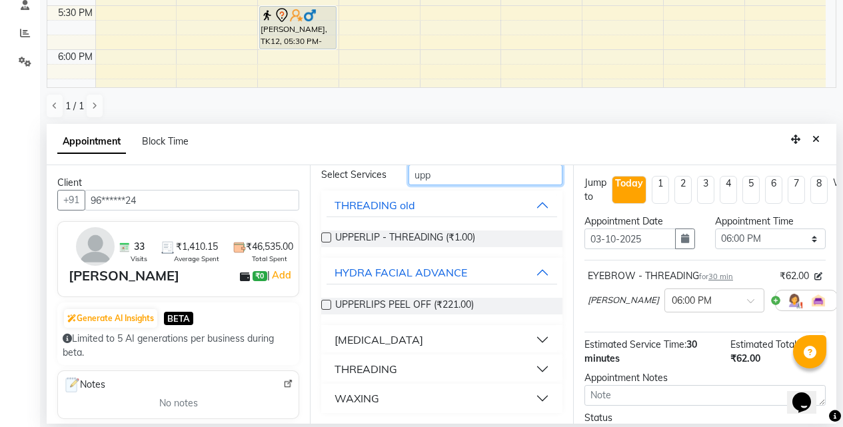
type input "upp"
click at [528, 368] on button "THREADING" at bounding box center [441, 369] width 230 height 24
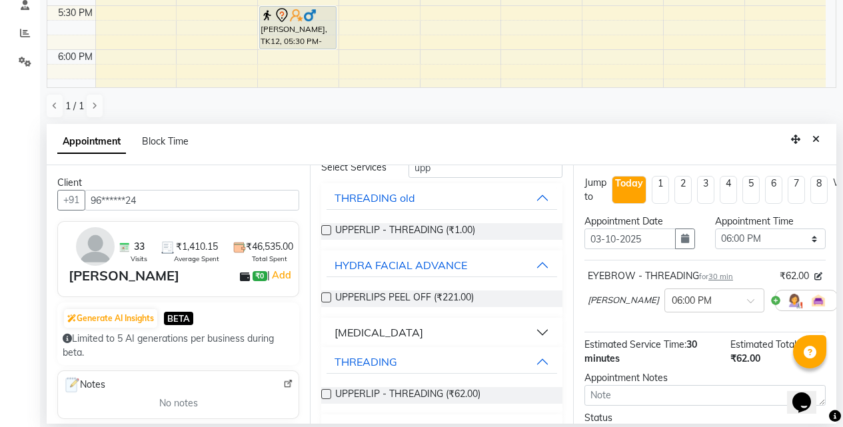
click at [325, 399] on label at bounding box center [326, 394] width 10 height 10
click at [325, 400] on input "checkbox" at bounding box center [325, 395] width 9 height 9
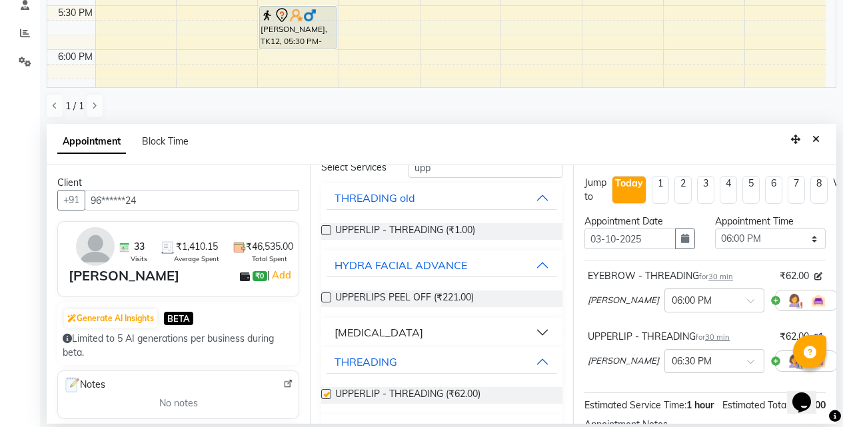
checkbox input "false"
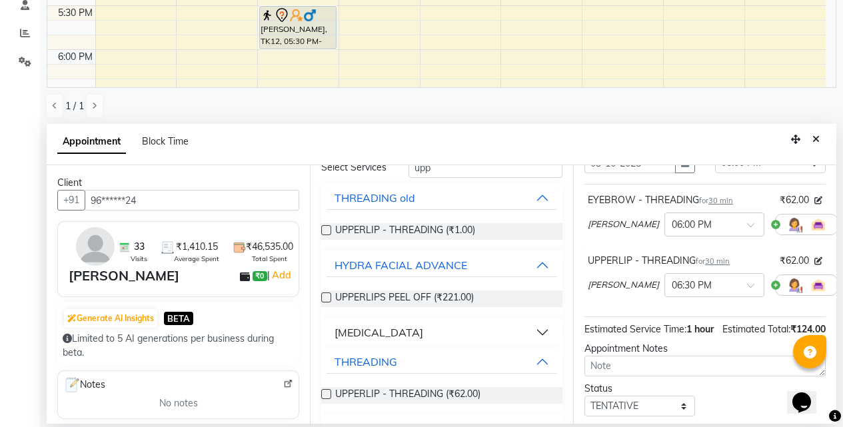
scroll to position [181, 0]
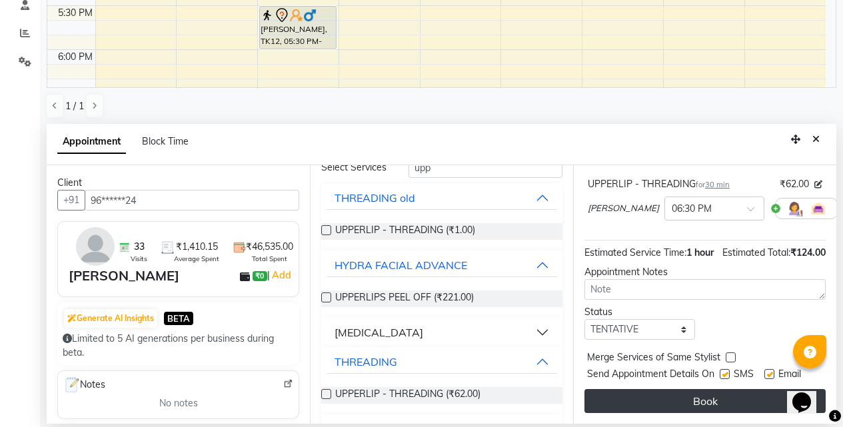
click at [650, 397] on button "Book" at bounding box center [704, 401] width 241 height 24
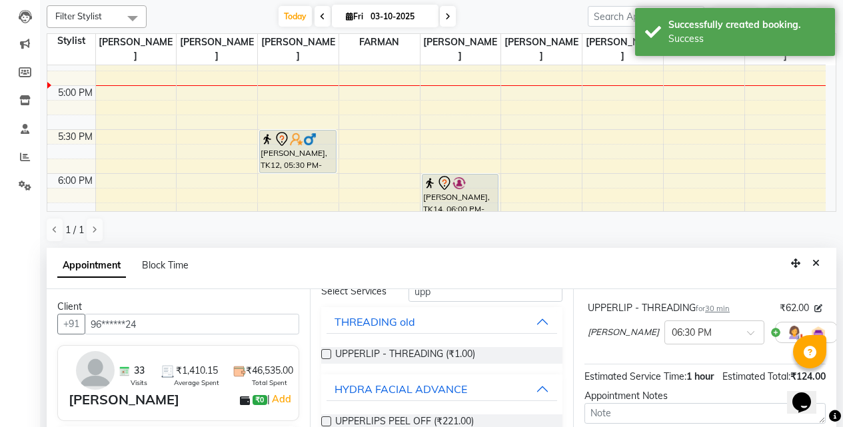
scroll to position [200, 0]
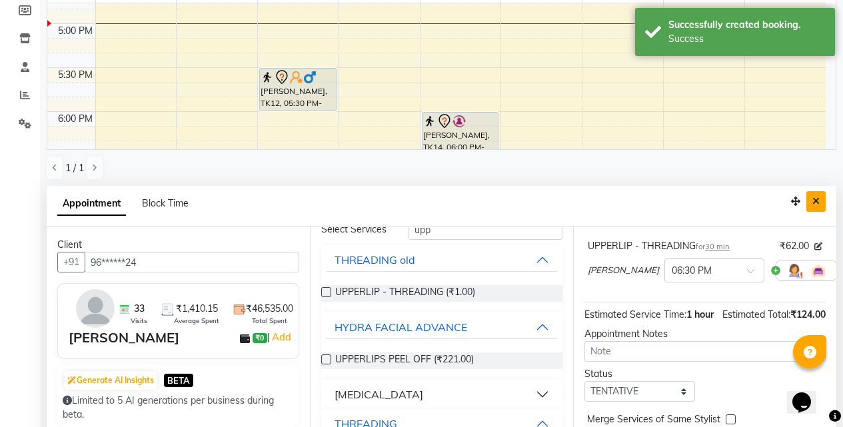
click at [815, 201] on icon "Close" at bounding box center [815, 201] width 7 height 9
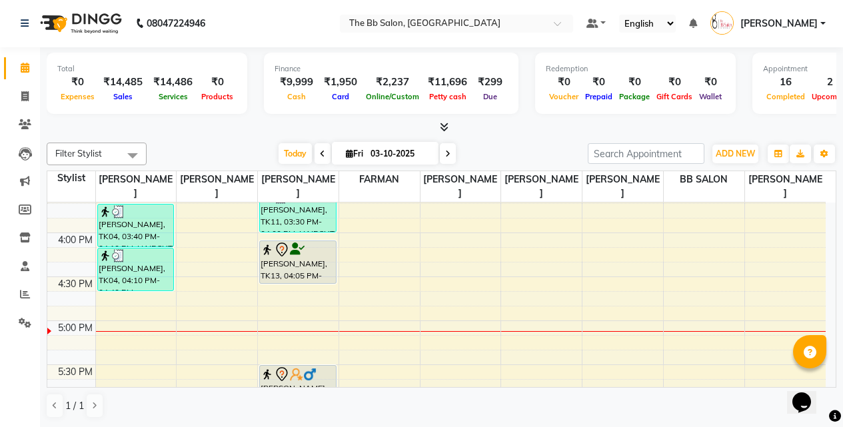
scroll to position [550, 0]
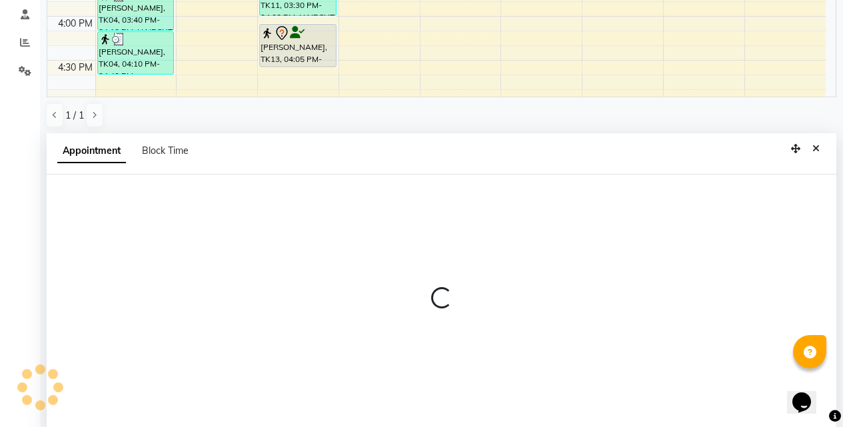
select select "83521"
select select "tentative"
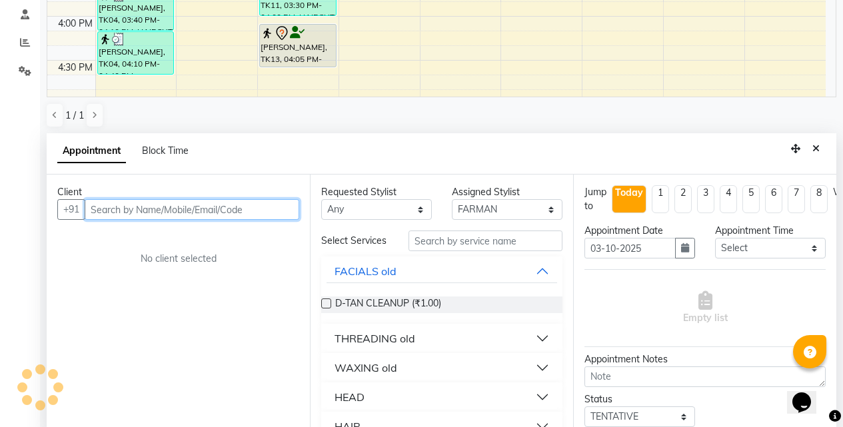
scroll to position [262, 0]
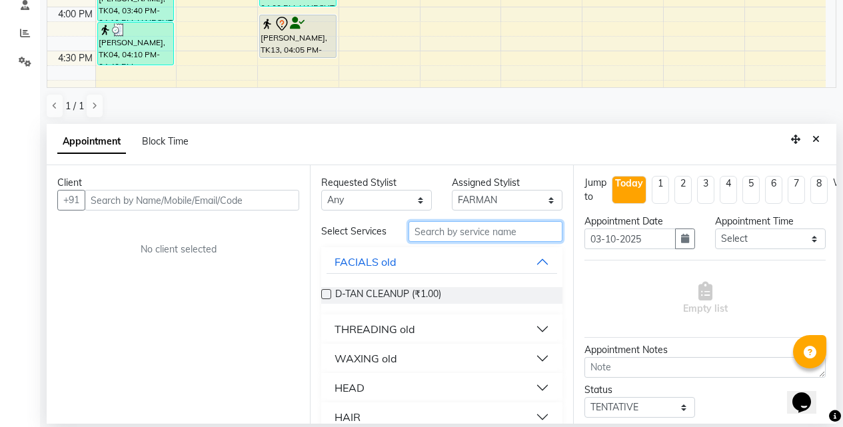
click at [455, 237] on input "text" at bounding box center [485, 231] width 154 height 21
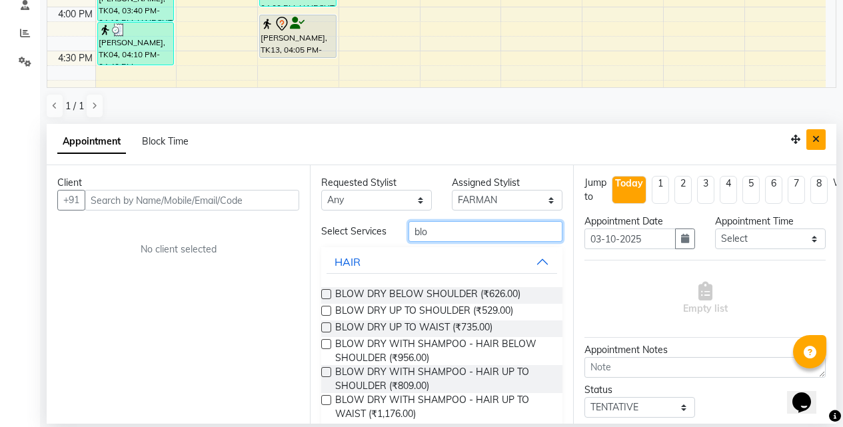
type input "blo"
click at [819, 138] on icon "Close" at bounding box center [815, 139] width 7 height 9
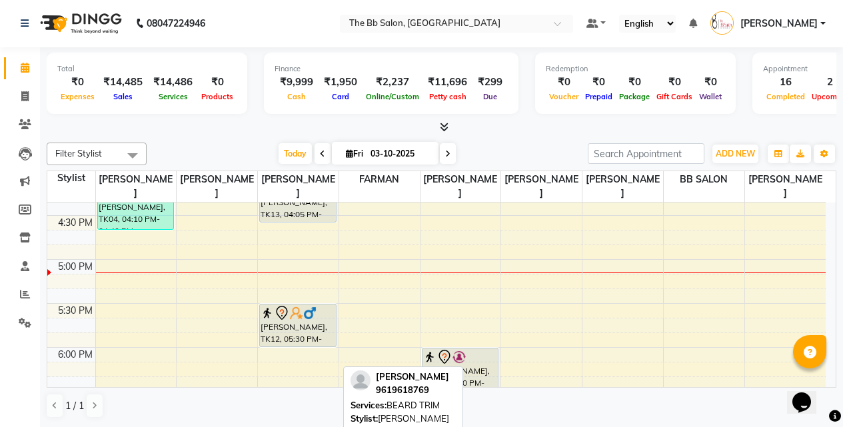
scroll to position [616, 0]
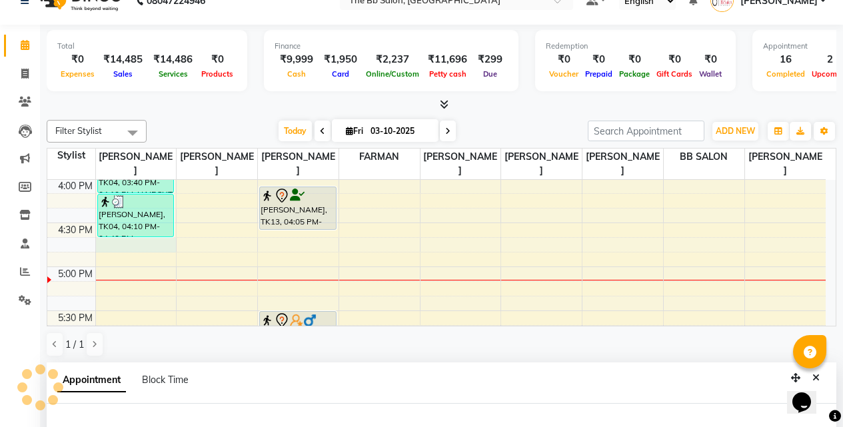
select select "83660"
select select "tentative"
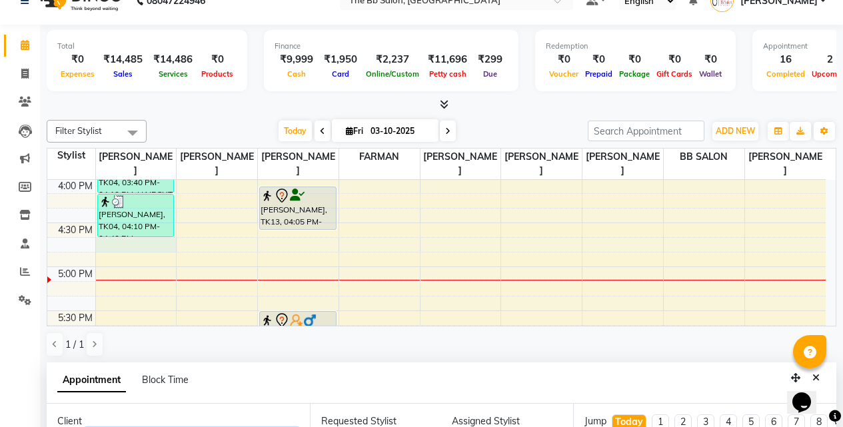
scroll to position [262, 0]
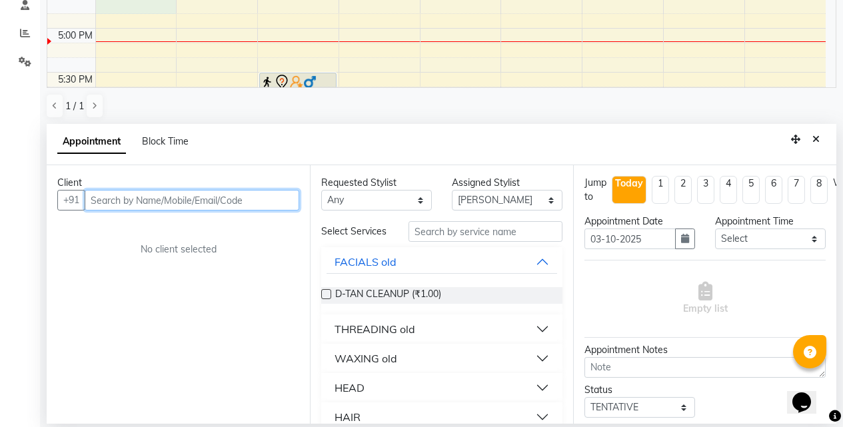
click at [194, 201] on input "text" at bounding box center [192, 200] width 215 height 21
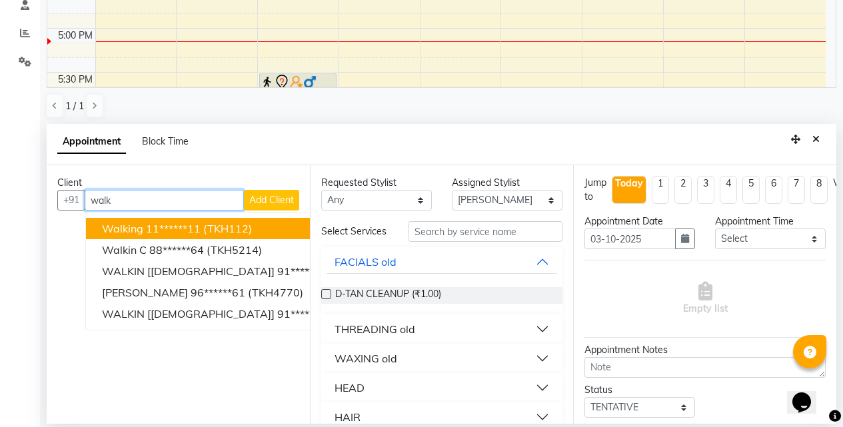
click at [216, 236] on button "walking 11******11 (TKH112)" at bounding box center [250, 228] width 329 height 21
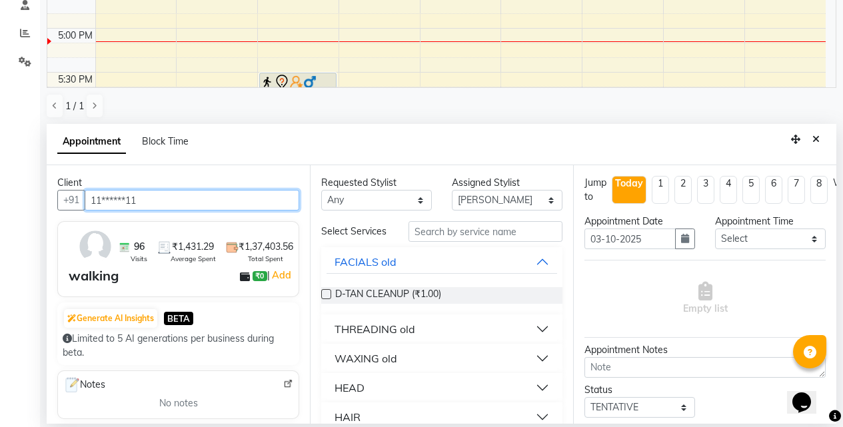
type input "11******11"
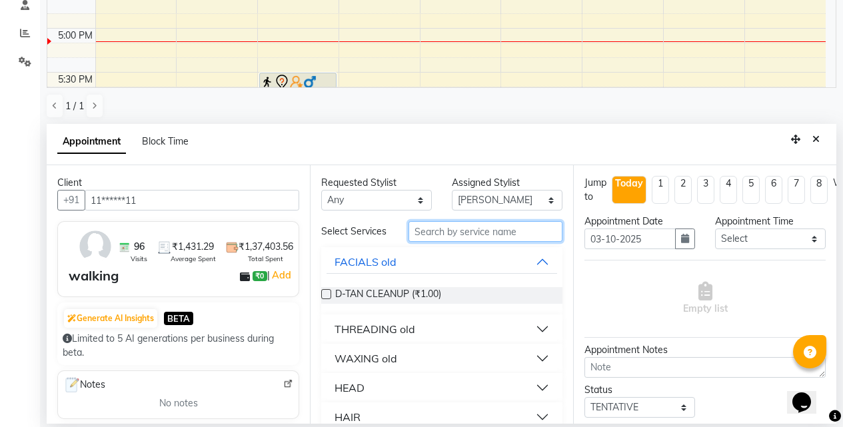
click at [444, 234] on input "text" at bounding box center [485, 231] width 154 height 21
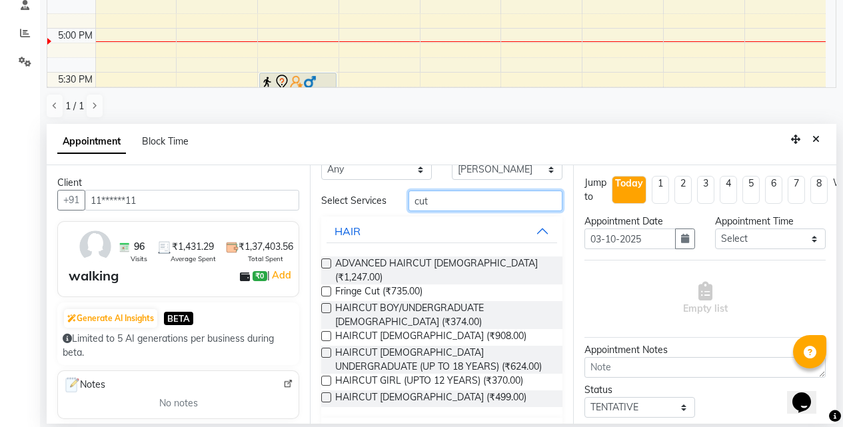
scroll to position [61, 0]
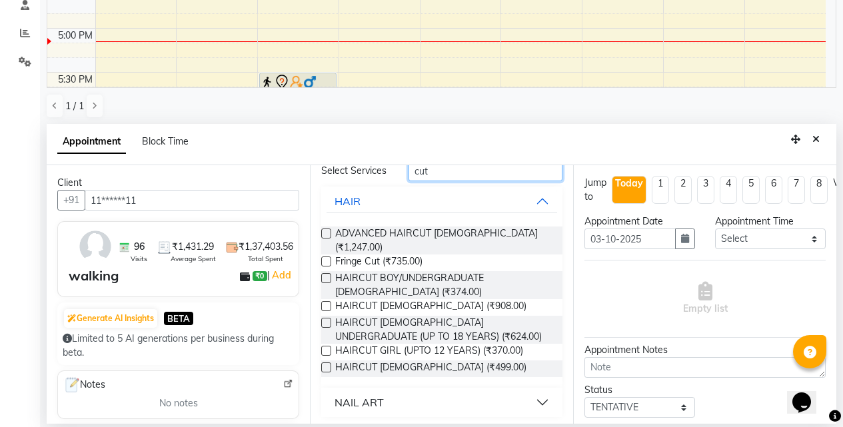
type input "cut"
click at [324, 362] on label at bounding box center [326, 367] width 10 height 10
click at [324, 364] on input "checkbox" at bounding box center [325, 368] width 9 height 9
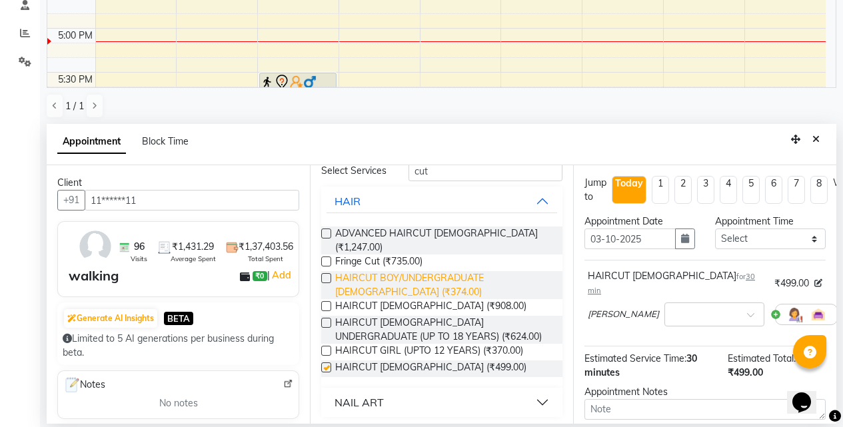
checkbox input "false"
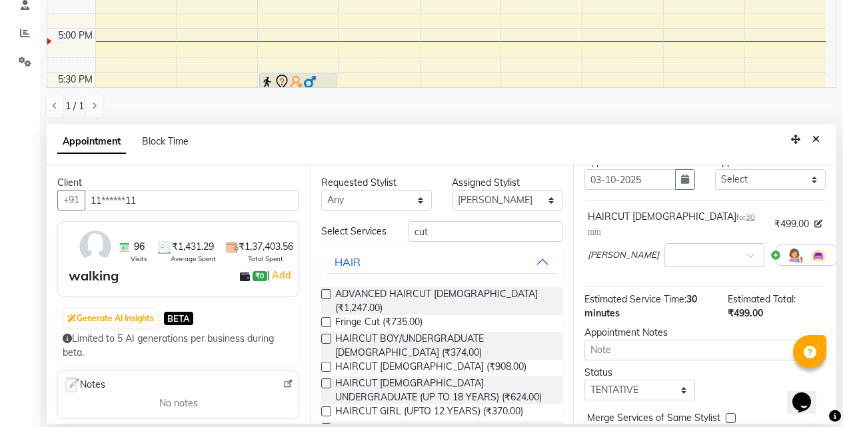
scroll to position [118, 0]
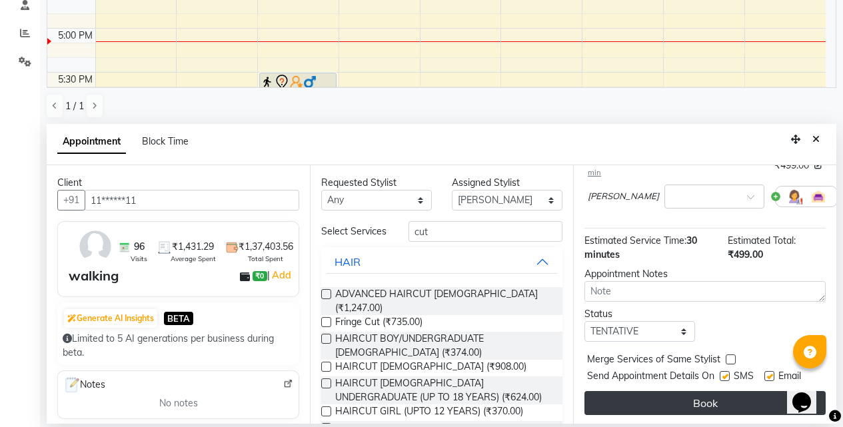
click at [688, 392] on button "Book" at bounding box center [704, 403] width 241 height 24
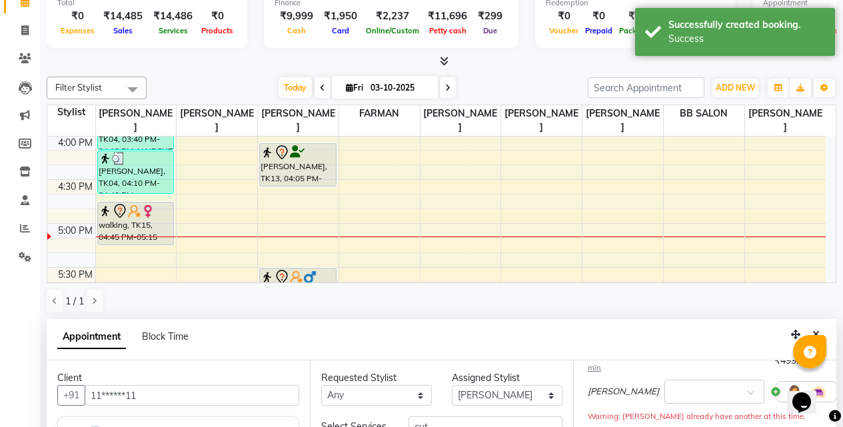
scroll to position [262, 0]
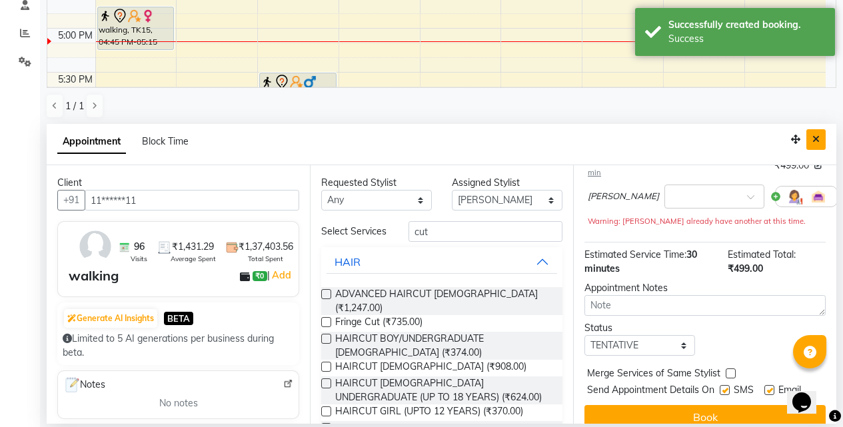
click at [817, 139] on icon "Close" at bounding box center [815, 139] width 7 height 9
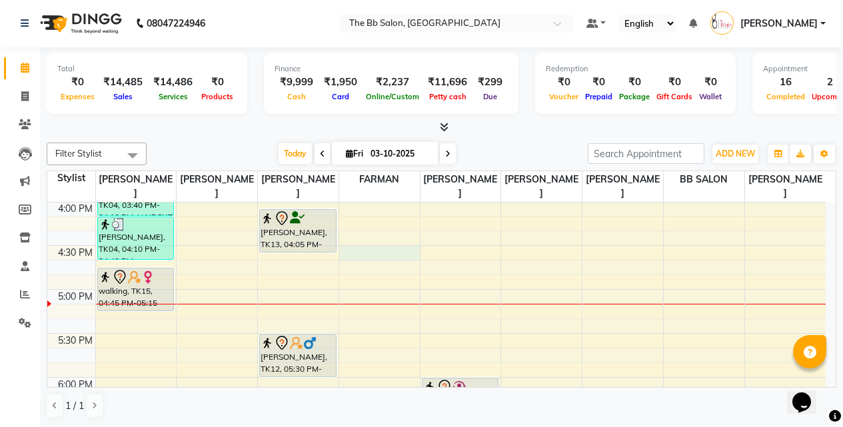
select select "83521"
select select "tentative"
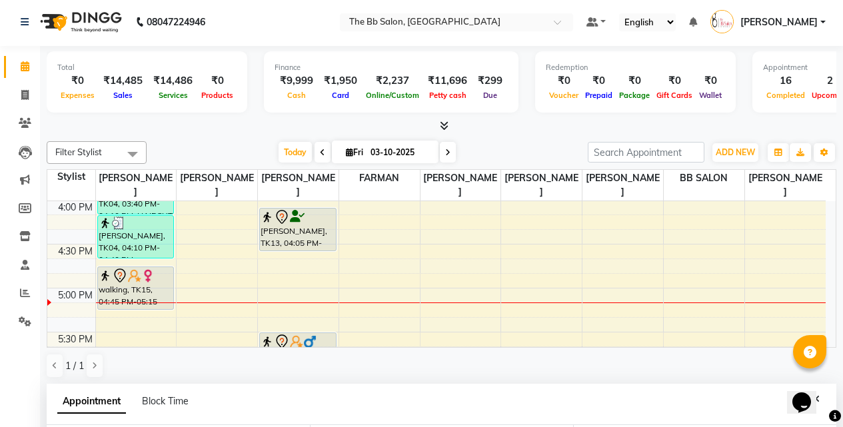
select select "990"
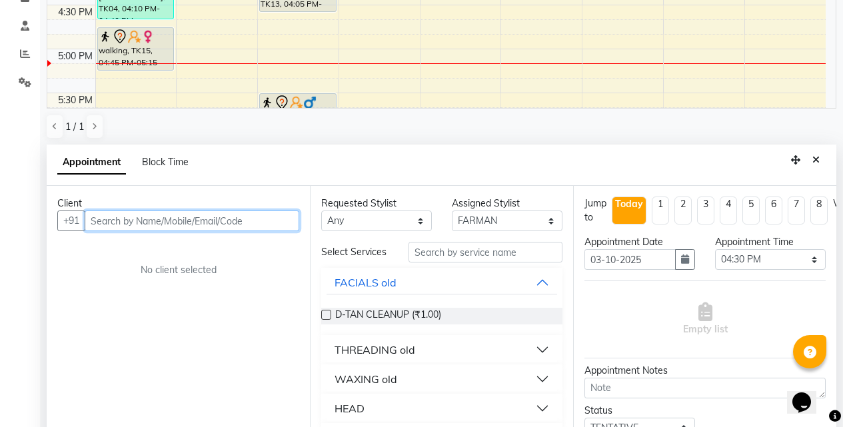
scroll to position [248, 0]
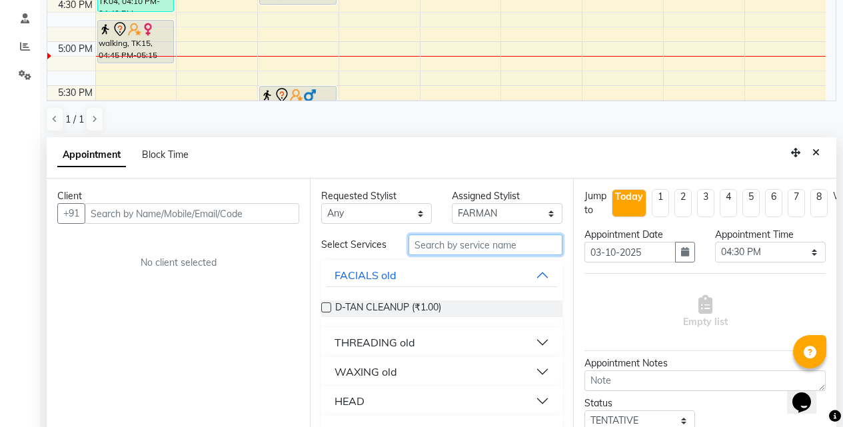
click at [472, 252] on input "text" at bounding box center [485, 244] width 154 height 21
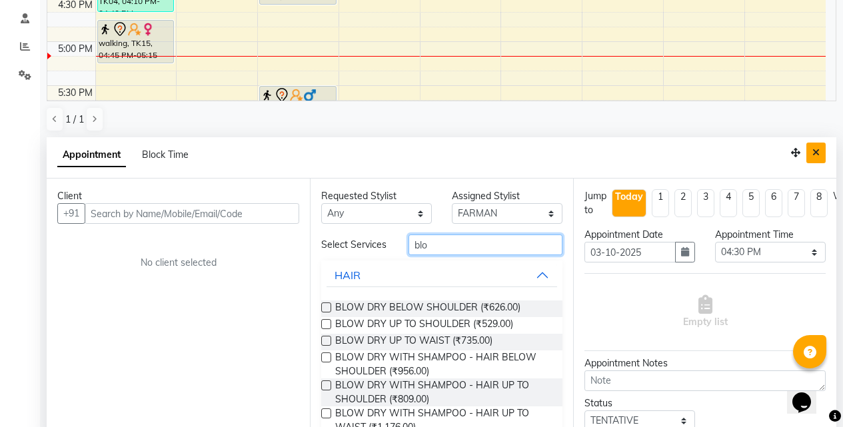
type input "blo"
click at [818, 151] on icon "Close" at bounding box center [815, 152] width 7 height 9
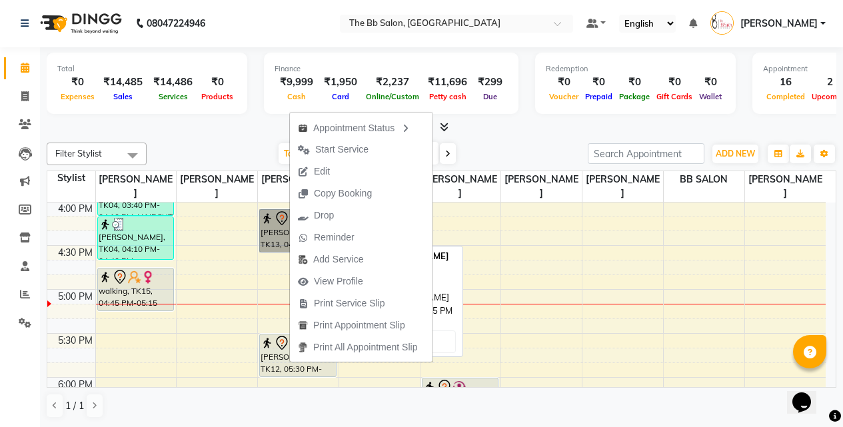
click at [269, 240] on link "[PERSON_NAME], TK13, 04:05 PM-04:35 PM, Fringe Cut" at bounding box center [297, 230] width 77 height 43
select select "7"
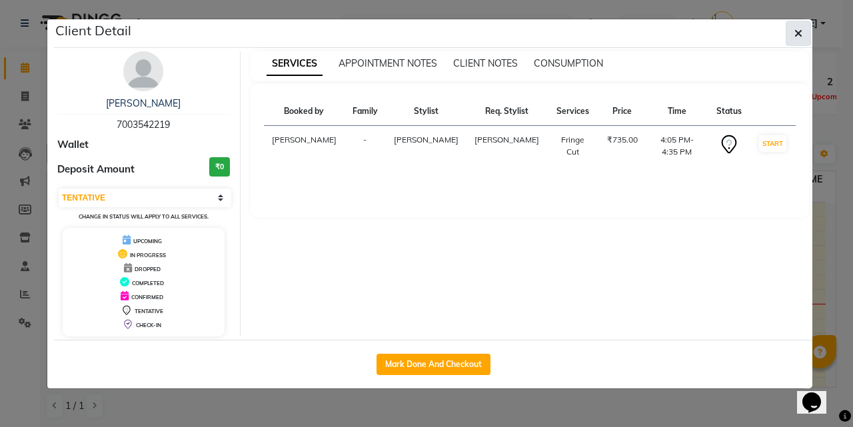
click at [799, 29] on icon "button" at bounding box center [798, 33] width 8 height 11
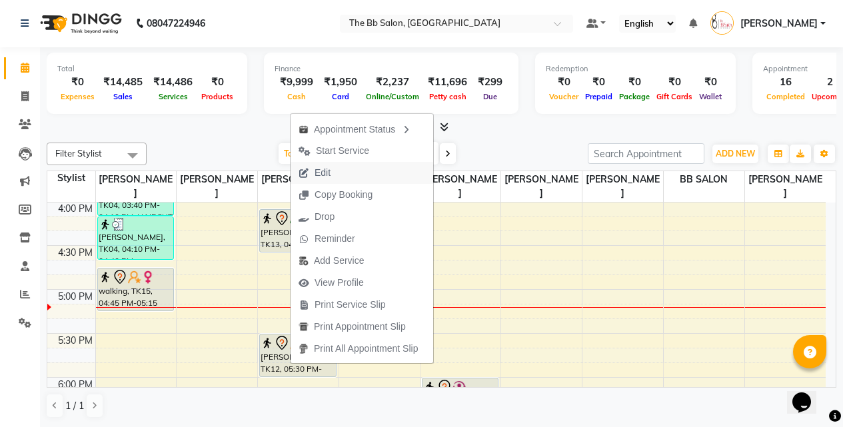
click at [330, 172] on span "Edit" at bounding box center [322, 173] width 16 height 14
select select "tentative"
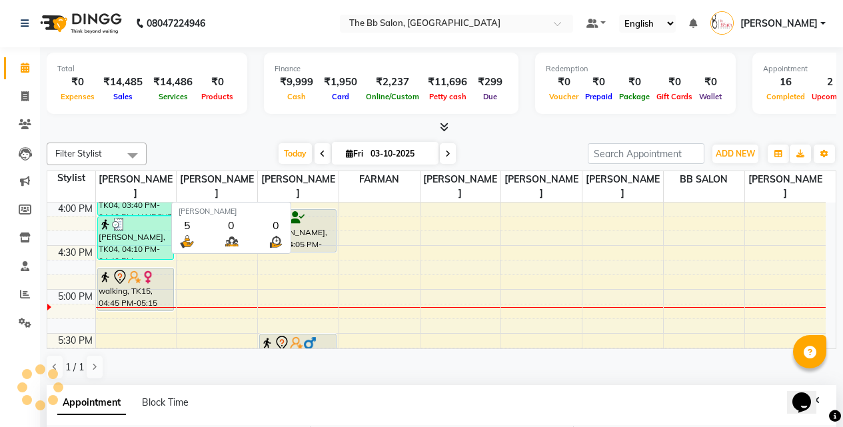
type input "03-10-2025"
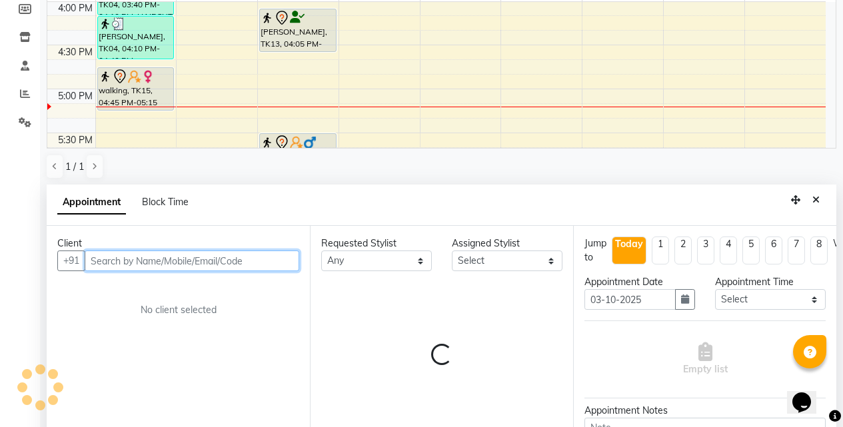
select select "84071"
select select "3065"
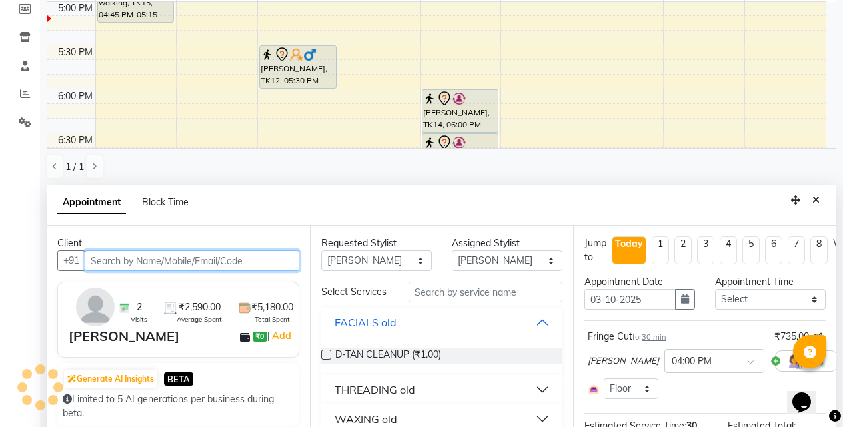
scroll to position [262, 0]
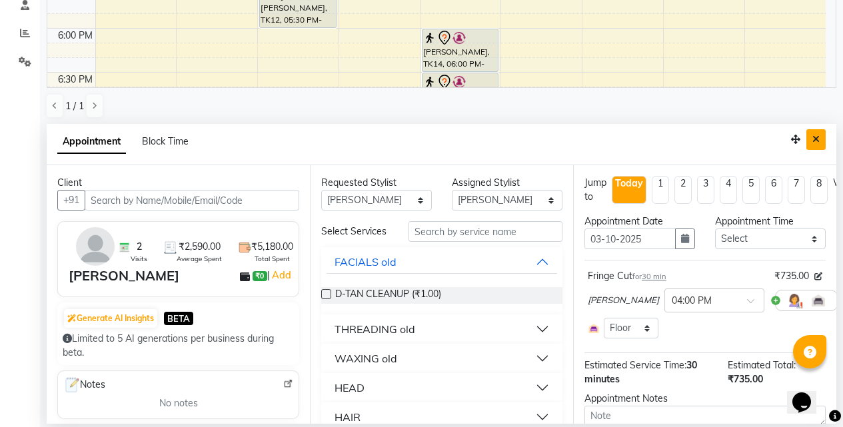
click at [818, 139] on icon "Close" at bounding box center [815, 139] width 7 height 9
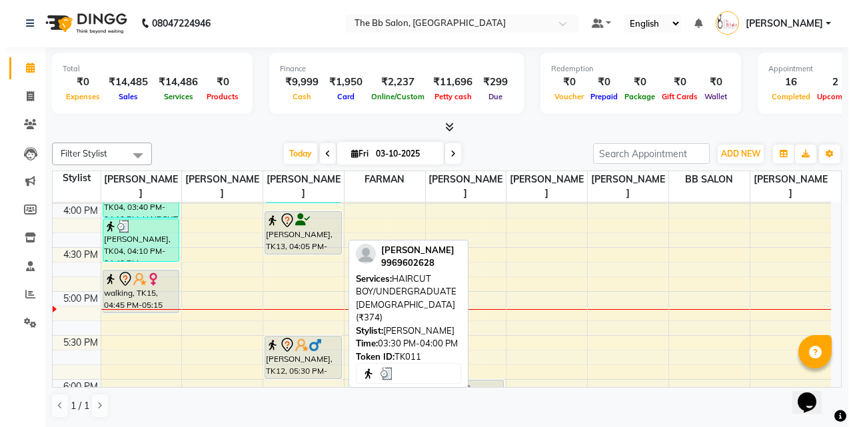
scroll to position [638, 0]
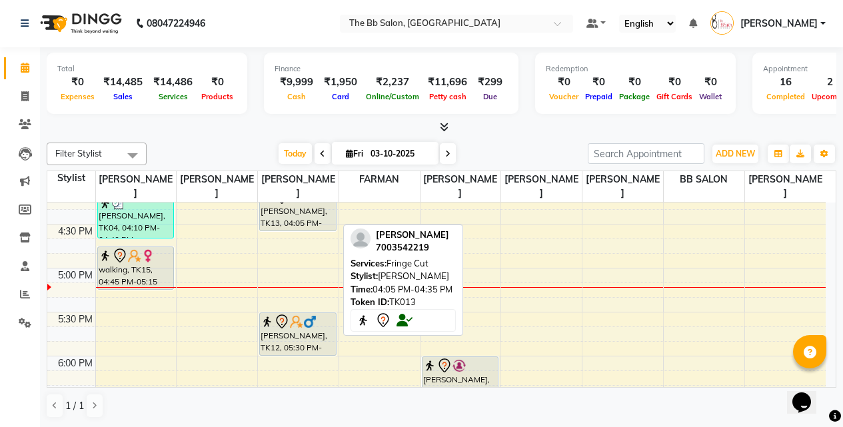
click at [289, 221] on div "[PERSON_NAME], TK13, 04:05 PM-04:35 PM, Fringe Cut" at bounding box center [298, 210] width 76 height 42
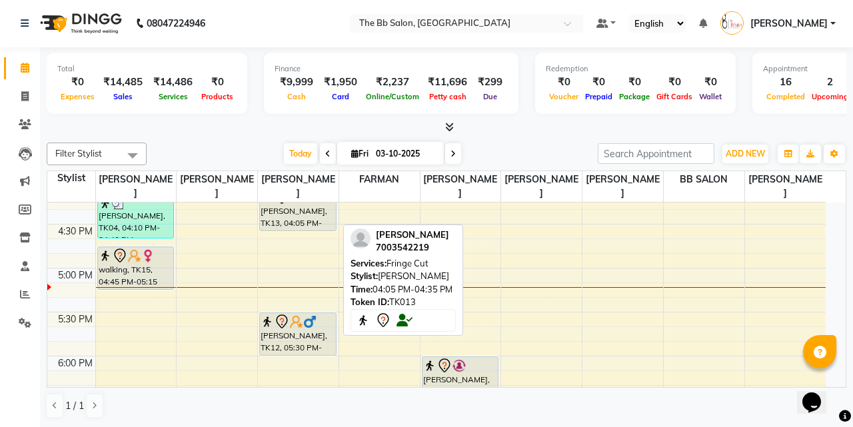
select select "7"
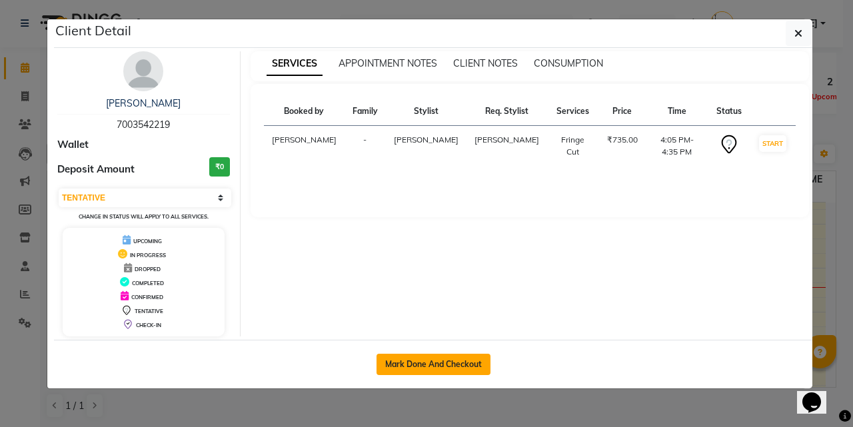
click at [420, 364] on button "Mark Done And Checkout" at bounding box center [433, 364] width 114 height 21
select select "service"
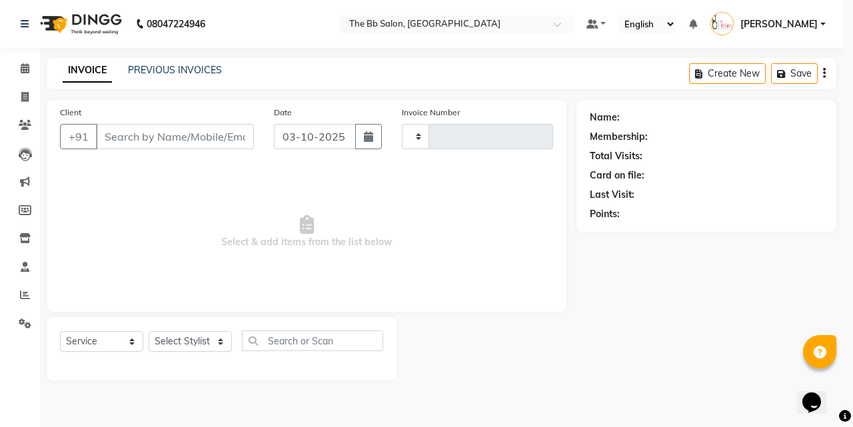
type input "4034"
select select "6231"
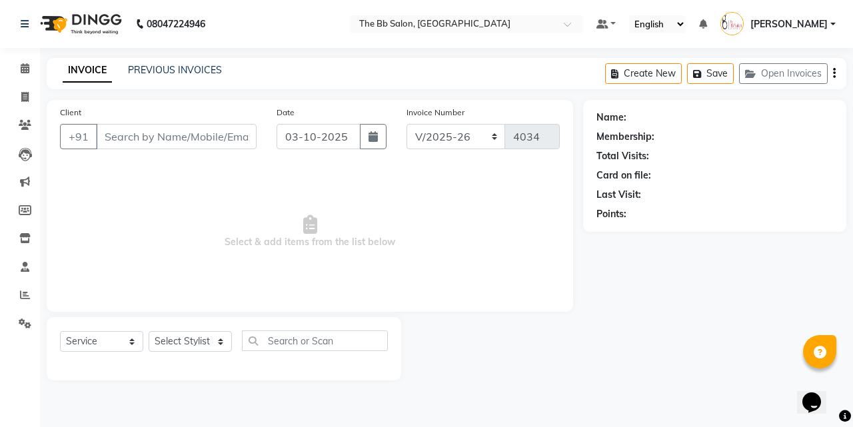
type input "70******19"
select select "84071"
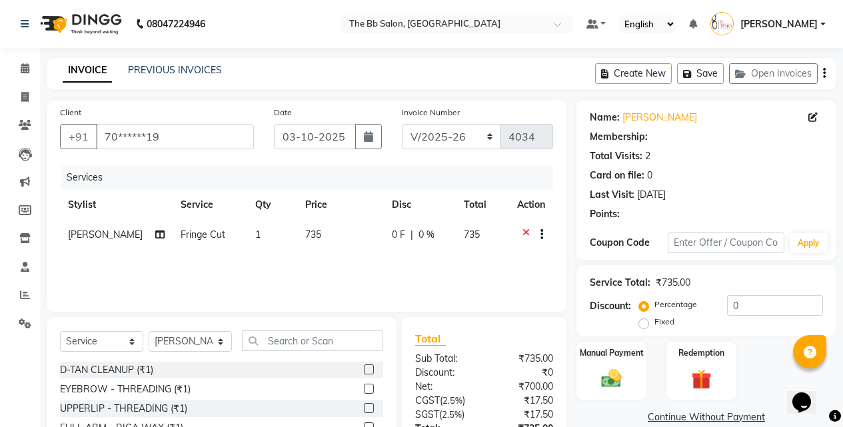
select select "1: Object"
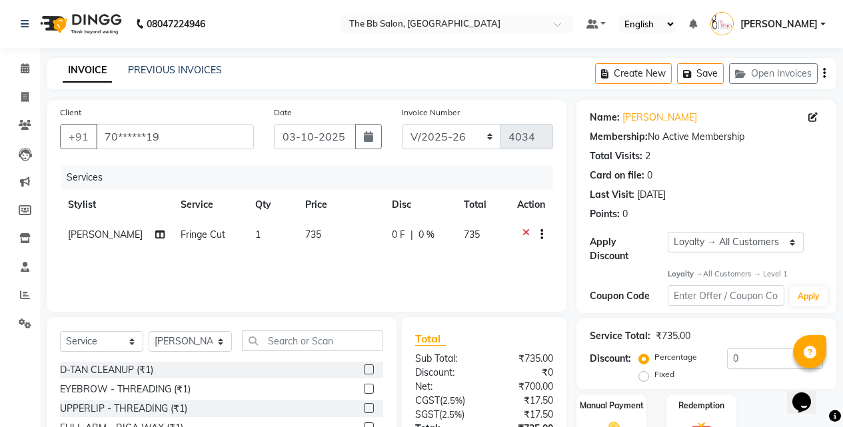
scroll to position [67, 0]
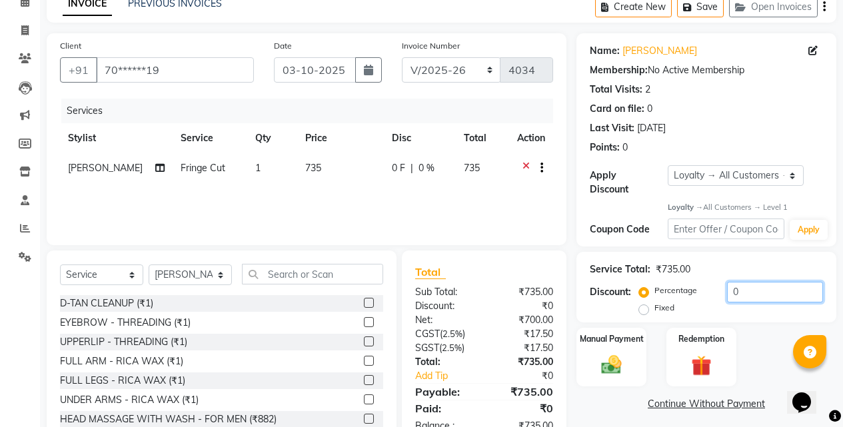
click at [727, 282] on input "0" at bounding box center [775, 292] width 96 height 21
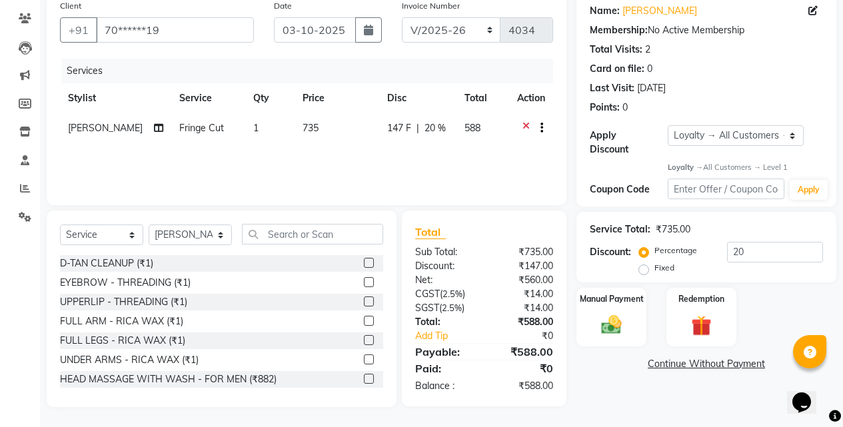
click at [638, 390] on div "Name: Mahek Membership: No Active Membership Total Visits: 2 Card on file: 0 La…" at bounding box center [711, 200] width 270 height 414
click at [612, 313] on img at bounding box center [611, 325] width 34 height 24
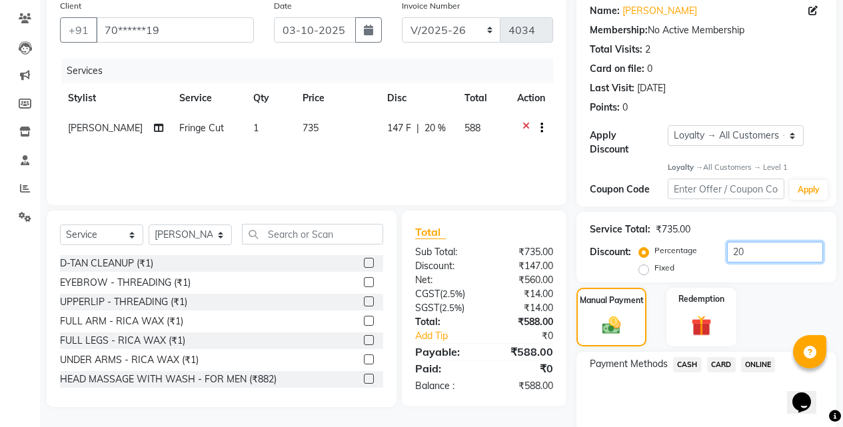
click at [755, 242] on input "20" at bounding box center [775, 252] width 96 height 21
type input "2"
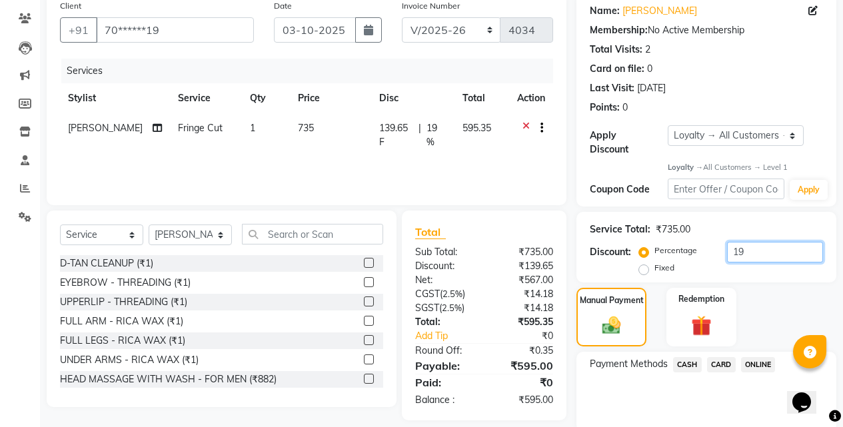
type input "1"
click at [614, 316] on img at bounding box center [612, 325] width 32 height 23
click at [755, 357] on span "ONLINE" at bounding box center [758, 364] width 35 height 15
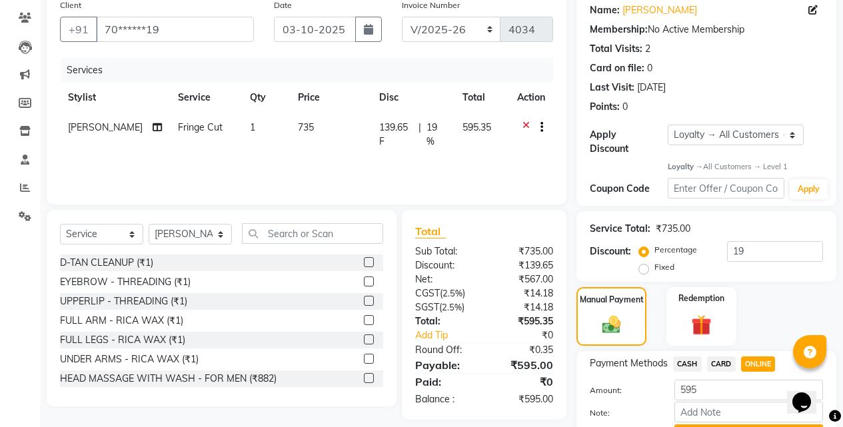
scroll to position [167, 0]
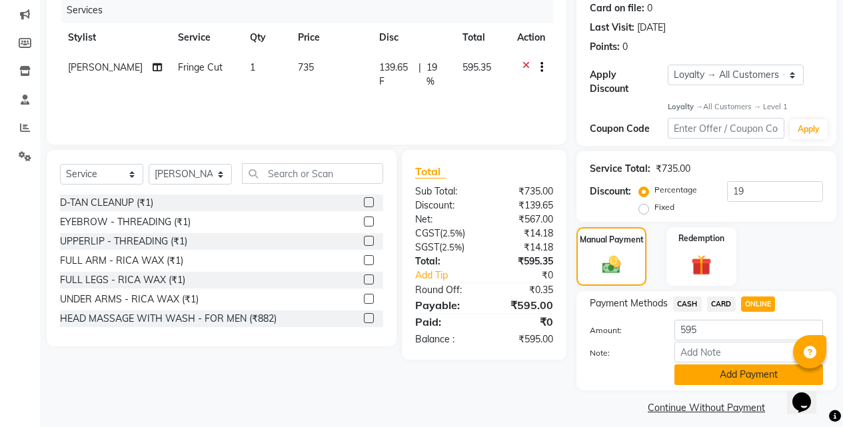
click at [725, 368] on button "Add Payment" at bounding box center [748, 374] width 149 height 21
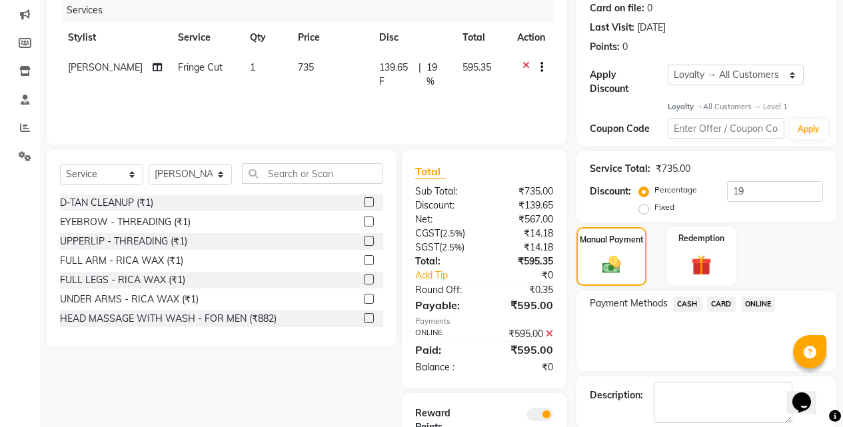
scroll to position [255, 0]
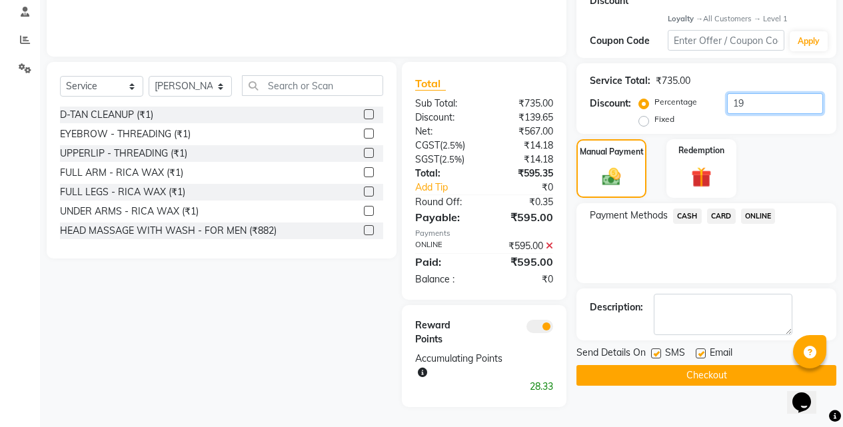
click at [752, 93] on input "19" at bounding box center [775, 103] width 96 height 21
click at [547, 244] on icon at bounding box center [549, 245] width 7 height 9
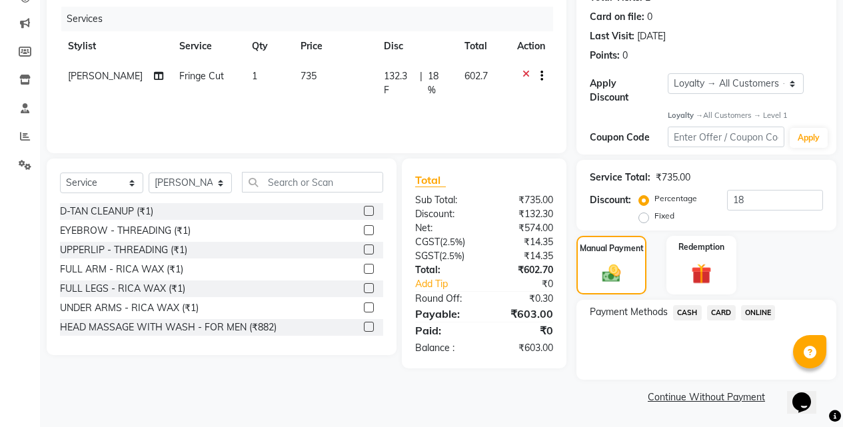
scroll to position [148, 0]
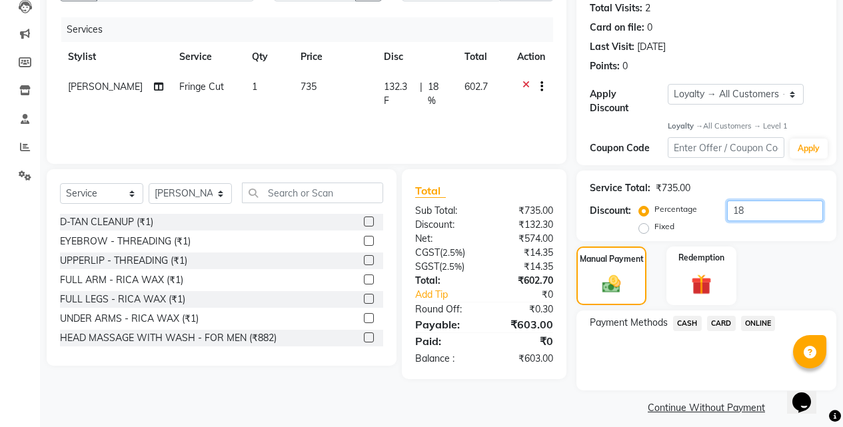
click at [755, 201] on input "18" at bounding box center [775, 211] width 96 height 21
type input "18.4"
click at [755, 316] on span "ONLINE" at bounding box center [758, 323] width 35 height 15
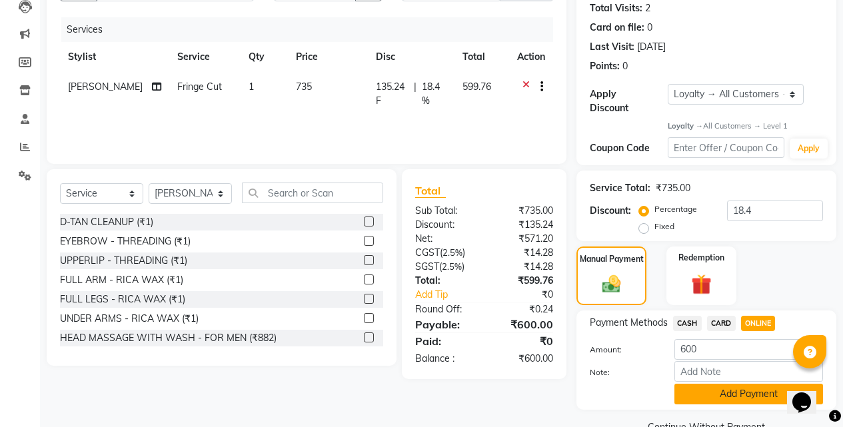
scroll to position [167, 0]
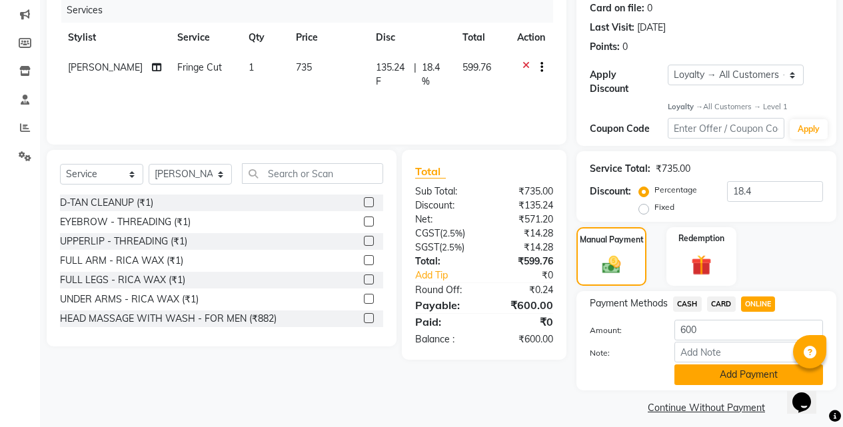
click at [708, 367] on button "Add Payment" at bounding box center [748, 374] width 149 height 21
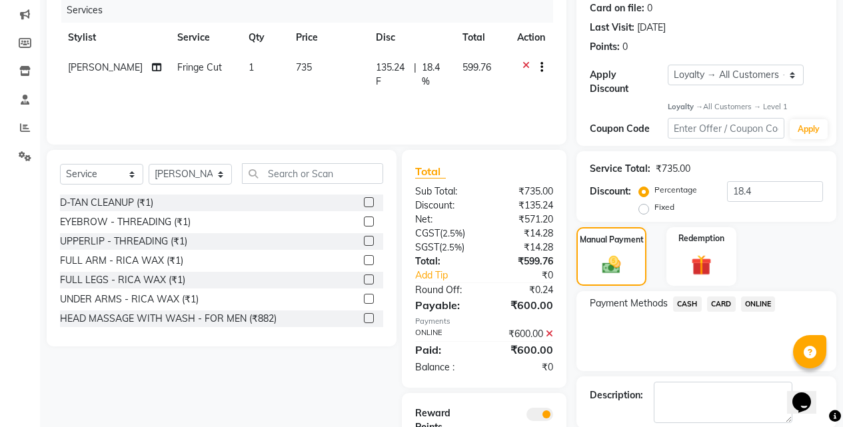
scroll to position [255, 0]
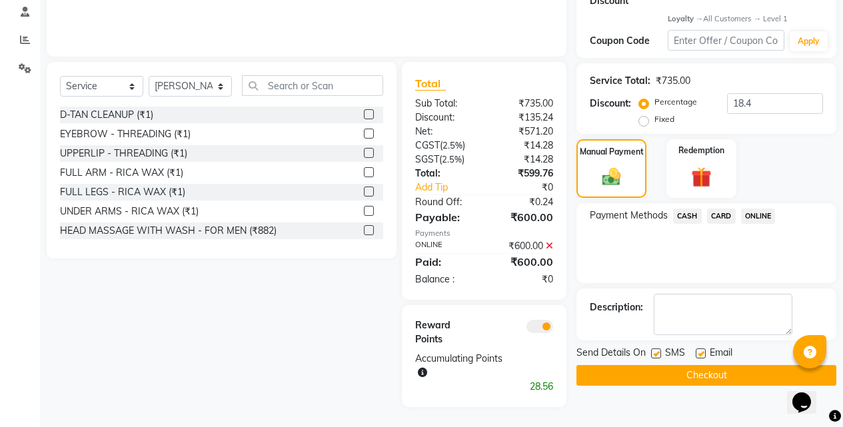
click at [663, 365] on button "Checkout" at bounding box center [706, 375] width 260 height 21
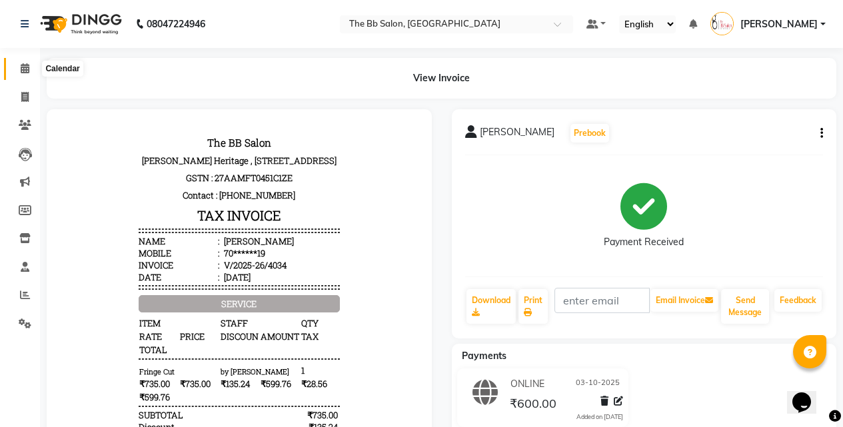
click at [25, 69] on icon at bounding box center [25, 68] width 9 height 10
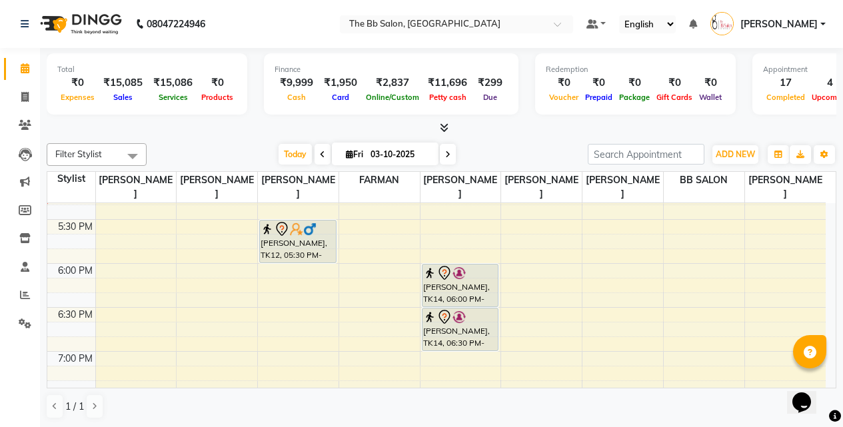
scroll to position [733, 0]
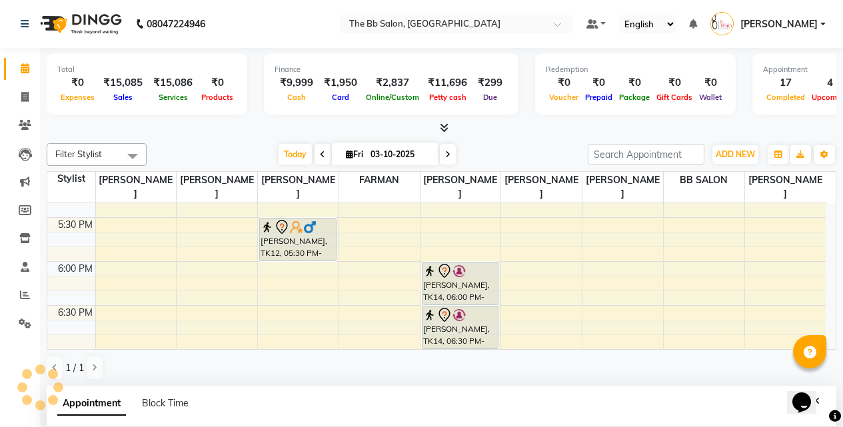
select select "83660"
select select "tentative"
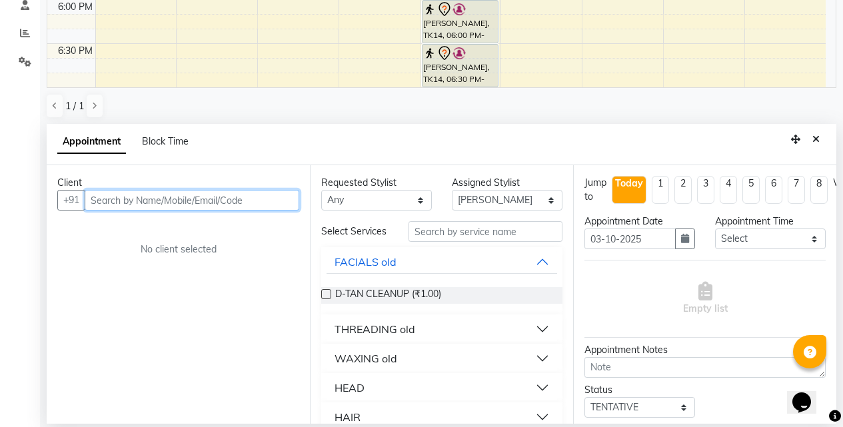
click at [226, 201] on input "text" at bounding box center [192, 200] width 215 height 21
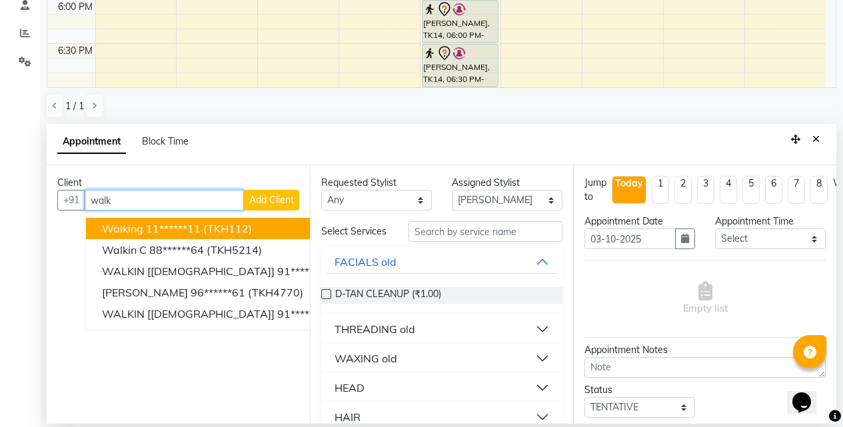
click at [256, 229] on button "walking 11******11 (TKH112)" at bounding box center [250, 228] width 329 height 21
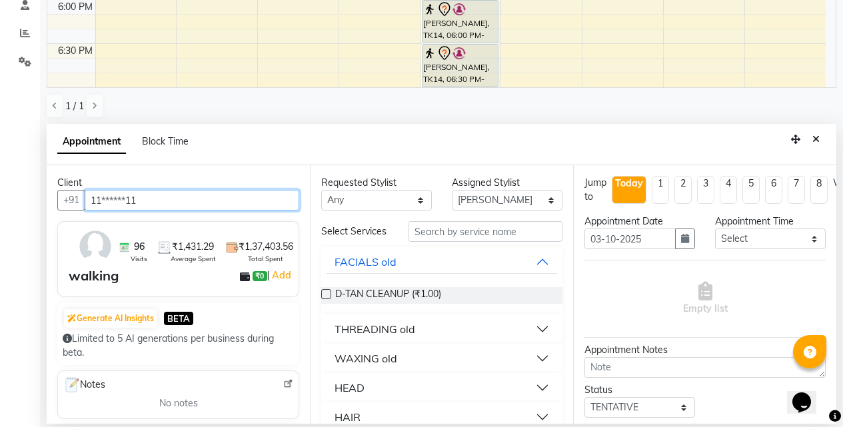
type input "11******11"
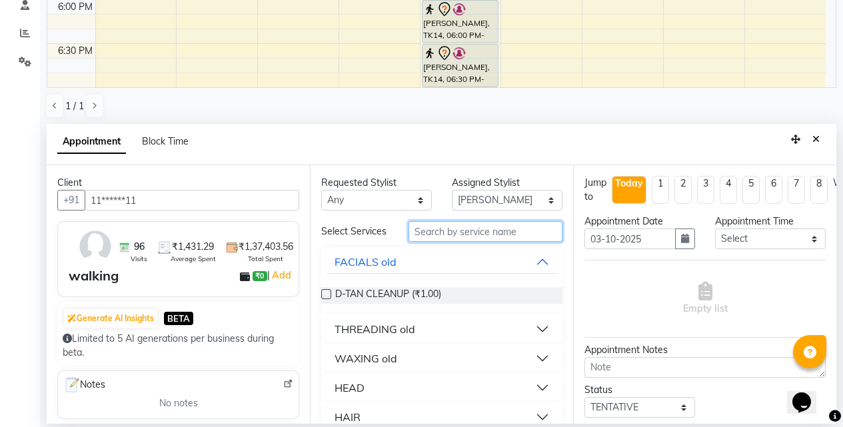
click at [450, 235] on input "text" at bounding box center [485, 231] width 154 height 21
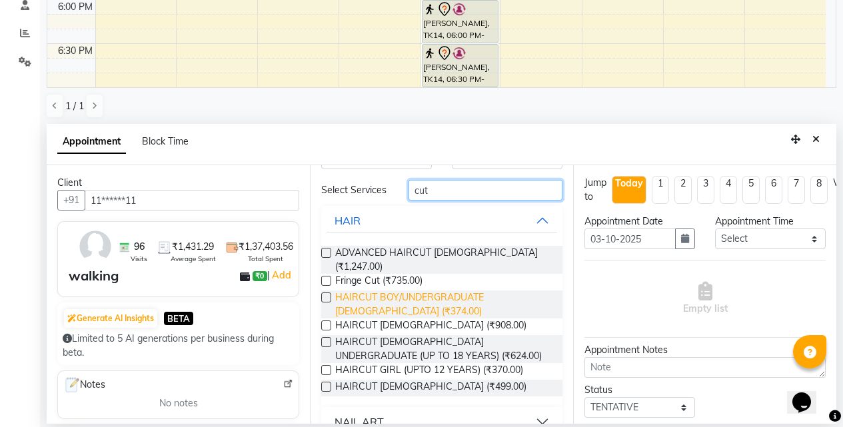
scroll to position [61, 0]
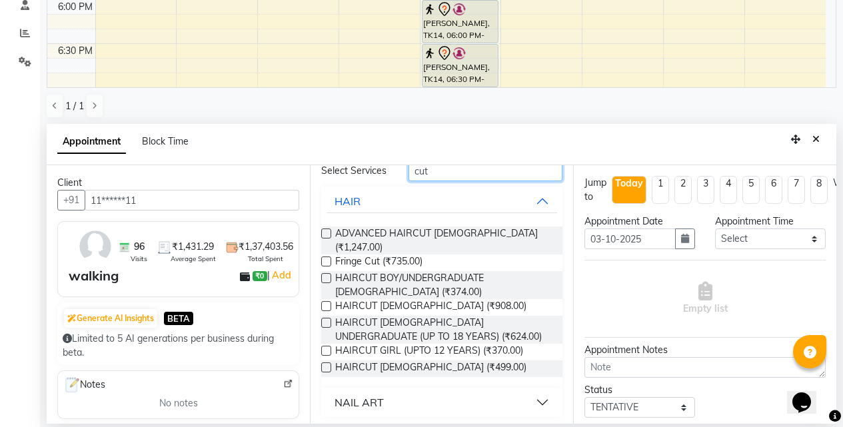
type input "cut"
click at [324, 303] on label at bounding box center [326, 306] width 10 height 10
click at [324, 303] on input "checkbox" at bounding box center [325, 307] width 9 height 9
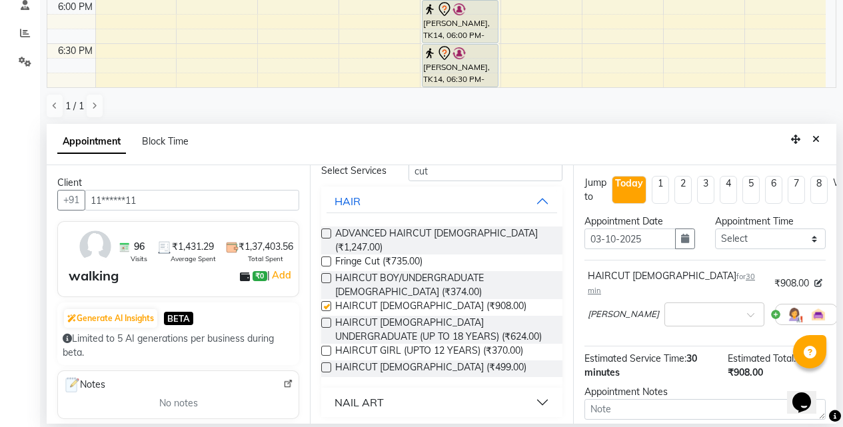
checkbox input "false"
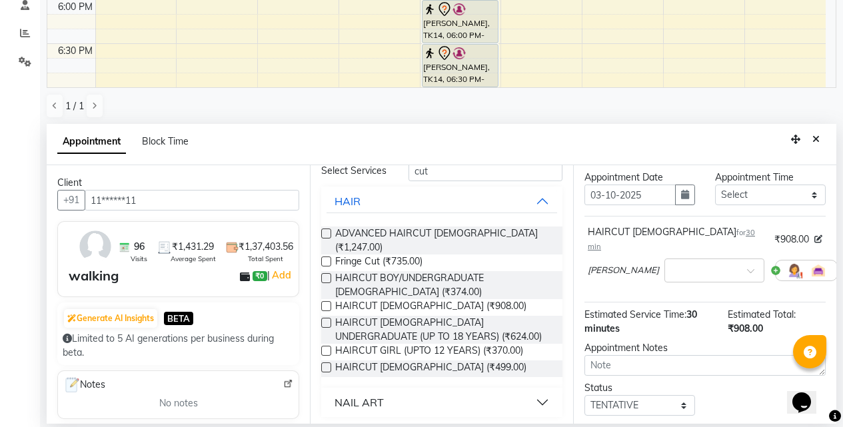
scroll to position [118, 0]
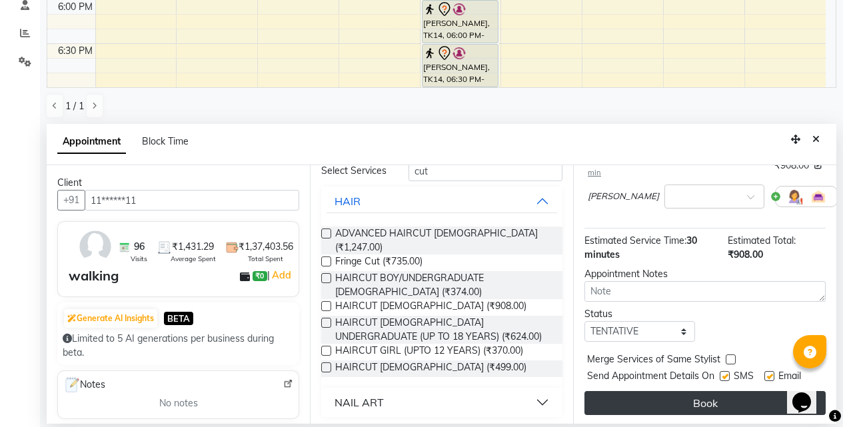
click at [682, 394] on button "Book" at bounding box center [704, 403] width 241 height 24
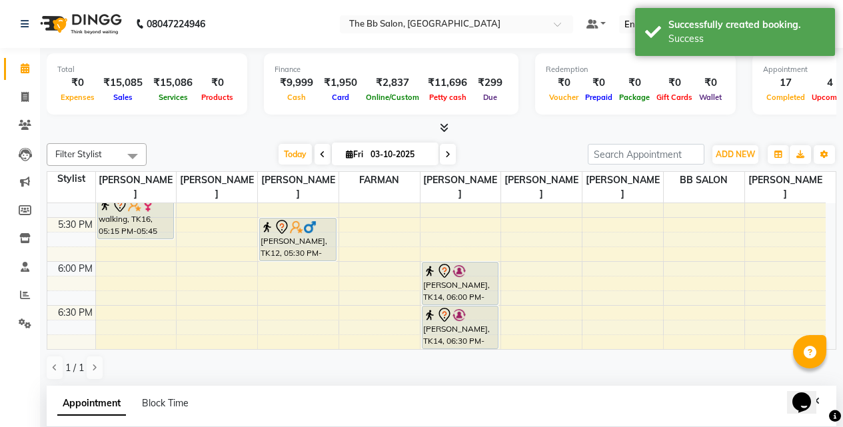
scroll to position [262, 0]
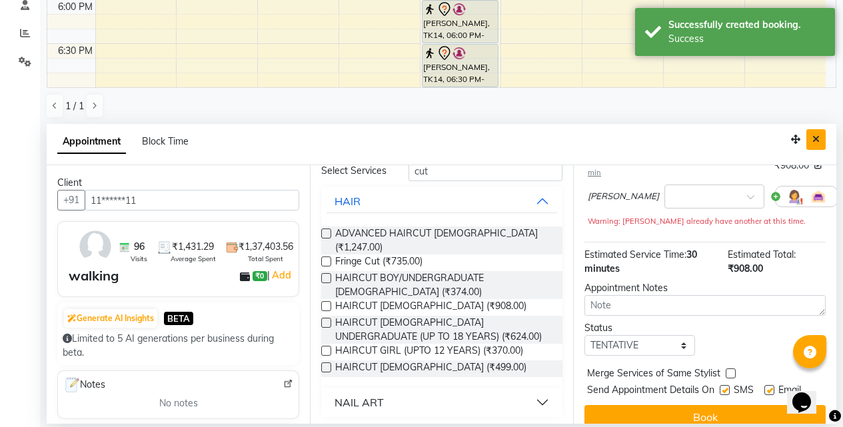
click at [818, 139] on icon "Close" at bounding box center [815, 139] width 7 height 9
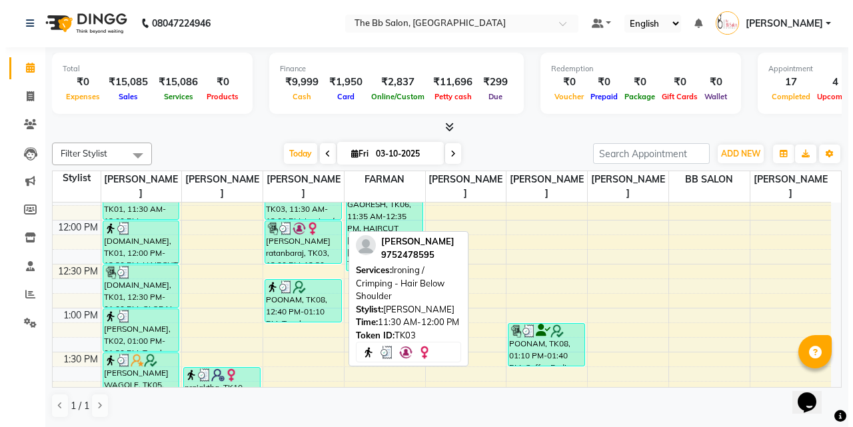
scroll to position [266, 0]
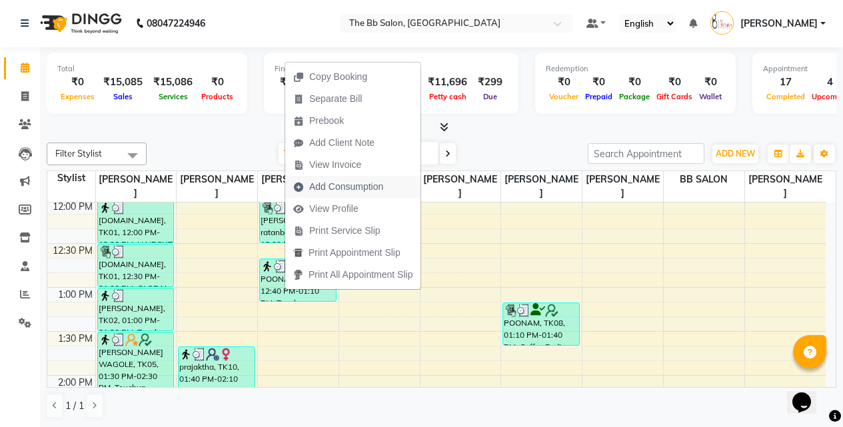
click at [366, 185] on span "Add Consumption" at bounding box center [346, 187] width 74 height 14
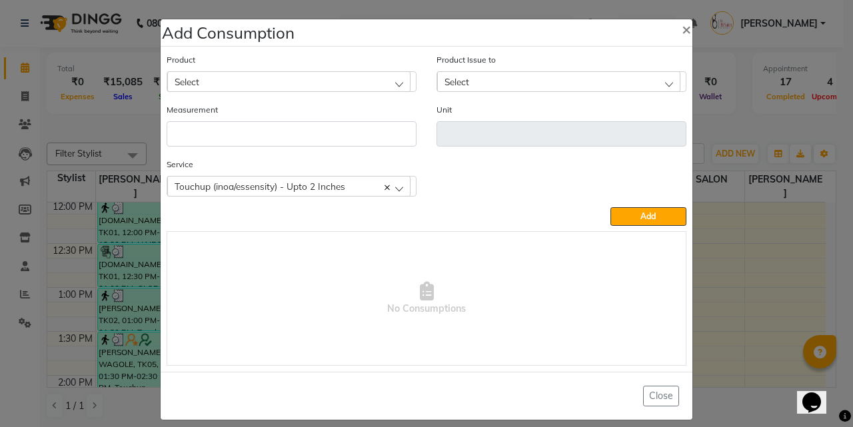
click at [378, 84] on div "Select" at bounding box center [288, 81] width 243 height 20
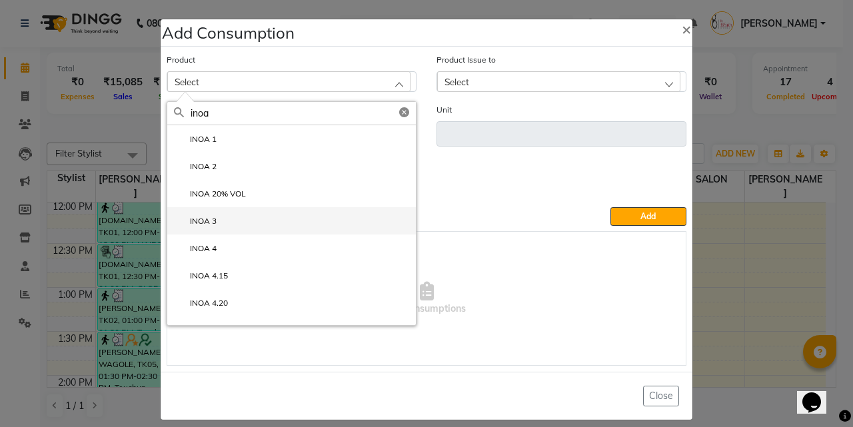
type input "inoa"
click at [208, 218] on label "INOA 3" at bounding box center [195, 221] width 43 height 12
type input "ML"
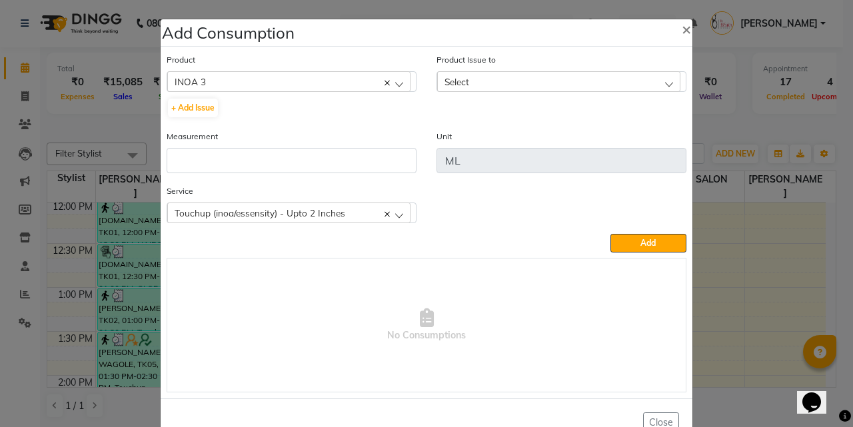
click at [514, 77] on div "Select" at bounding box center [558, 81] width 243 height 20
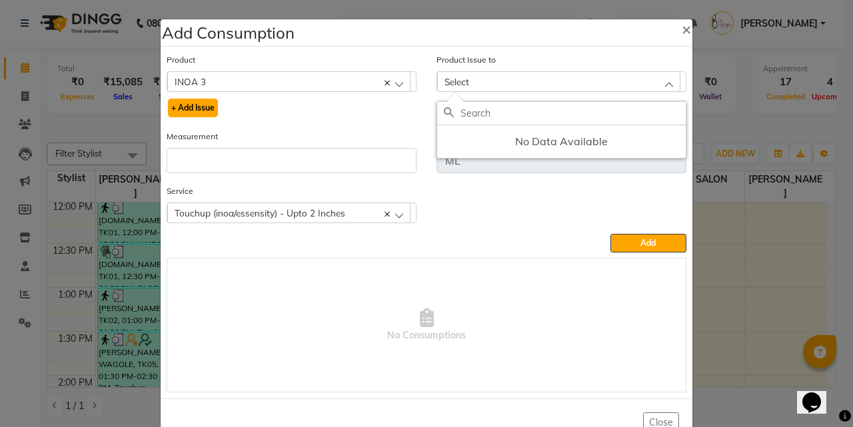
click at [181, 108] on button "+ Add Issue" at bounding box center [193, 108] width 50 height 19
select select
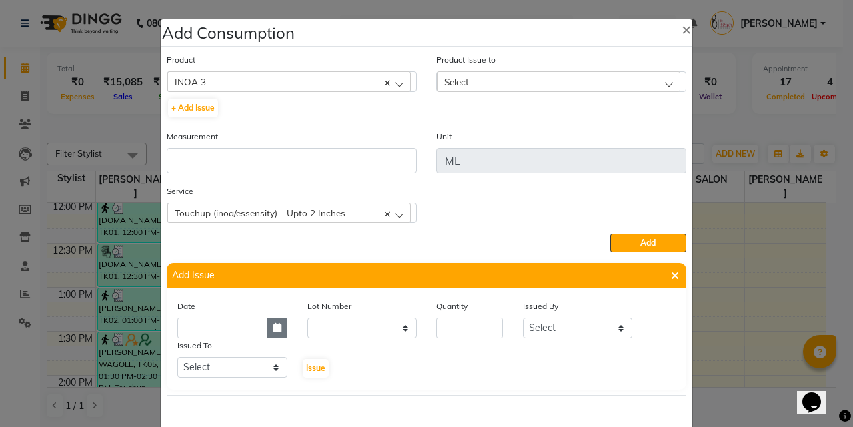
click at [273, 326] on icon "button" at bounding box center [277, 327] width 8 height 9
select select "10"
select select "2025"
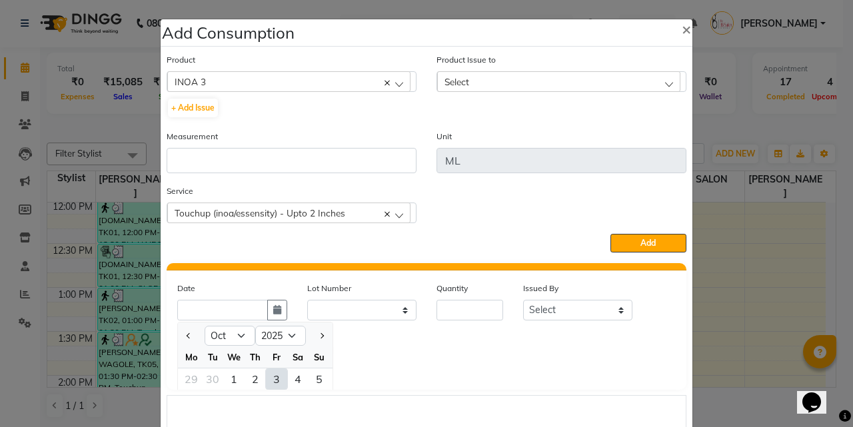
click at [270, 380] on div "3" at bounding box center [276, 378] width 21 height 21
type input "03-10-2025"
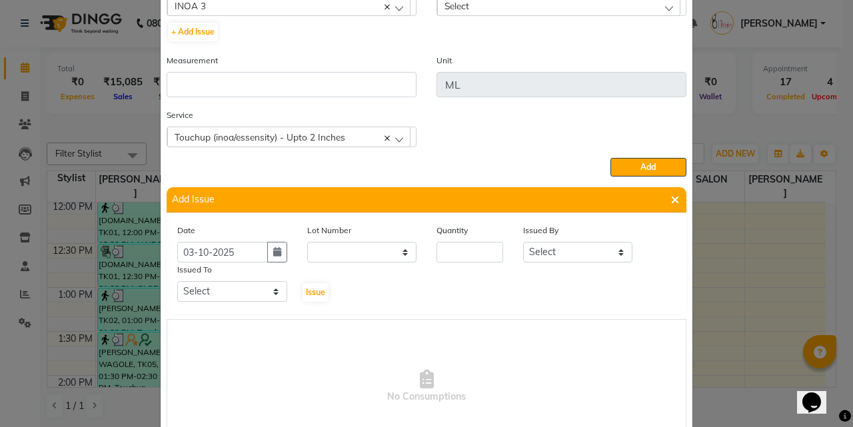
scroll to position [176, 0]
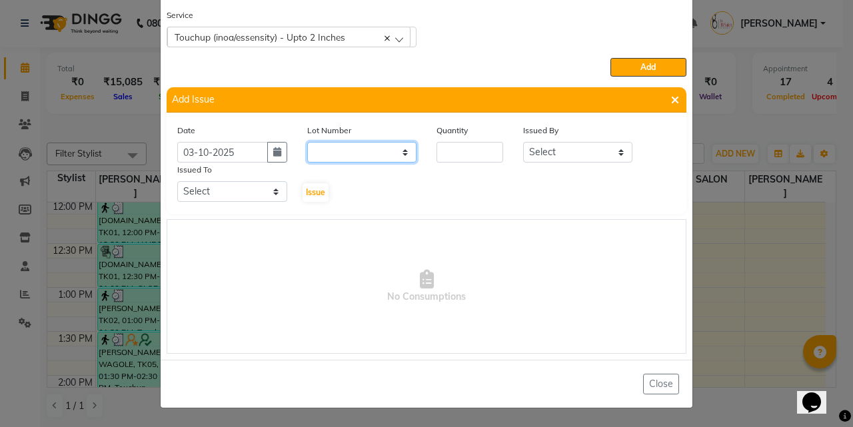
click at [395, 147] on select "None" at bounding box center [362, 152] width 110 height 21
select select "0: null"
click at [307, 142] on select "None" at bounding box center [362, 152] width 110 height 21
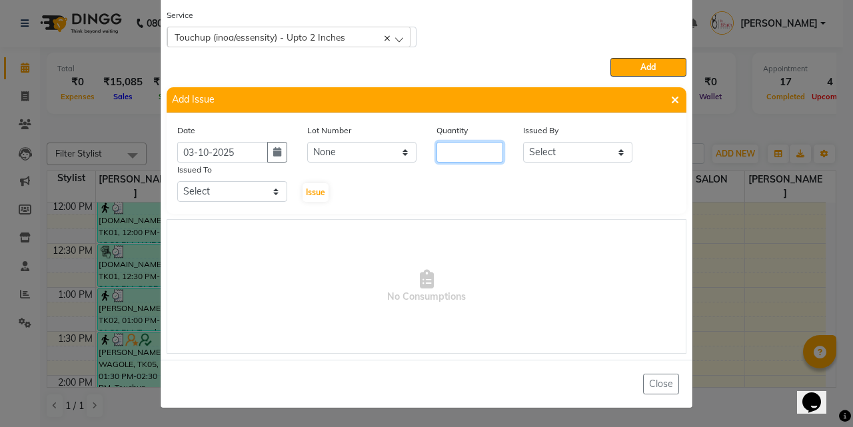
click at [474, 153] on input "number" at bounding box center [469, 152] width 67 height 21
type input "1"
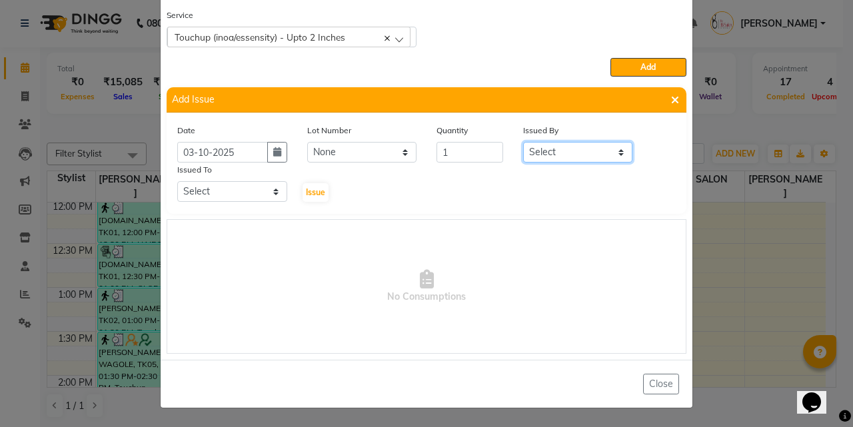
click at [612, 153] on select "Select Sanjay Pawar Nazim Shaikh Rupesh Chavan MANGESH TAVARE FARMAN SHILPA YAD…" at bounding box center [578, 152] width 110 height 21
select select "83509"
click at [523, 142] on select "Select Sanjay Pawar Nazim Shaikh Rupesh Chavan MANGESH TAVARE FARMAN SHILPA YAD…" at bounding box center [578, 152] width 110 height 21
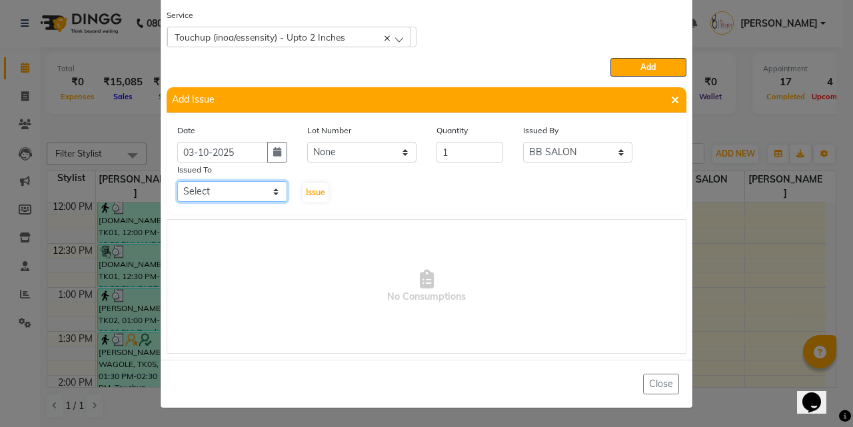
click at [265, 188] on select "Select Sanjay Pawar Nazim Shaikh Rupesh Chavan MANGESH TAVARE FARMAN SHILPA YAD…" at bounding box center [232, 191] width 110 height 21
select select "84071"
click at [177, 181] on select "Select Sanjay Pawar Nazim Shaikh Rupesh Chavan MANGESH TAVARE FARMAN SHILPA YAD…" at bounding box center [232, 191] width 110 height 21
click at [314, 192] on span "Issue" at bounding box center [315, 192] width 19 height 10
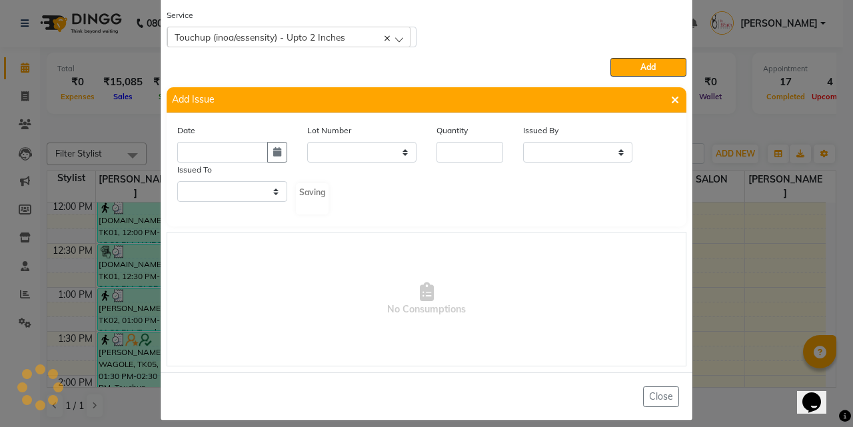
scroll to position [39, 0]
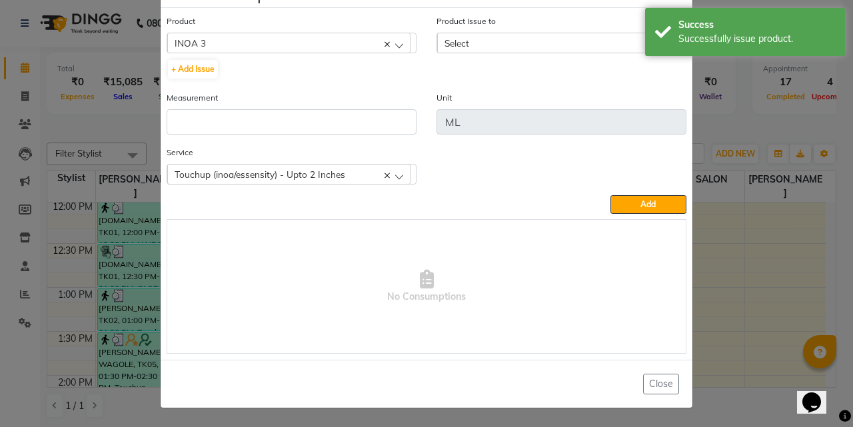
click at [492, 46] on div "Select" at bounding box center [558, 43] width 243 height 20
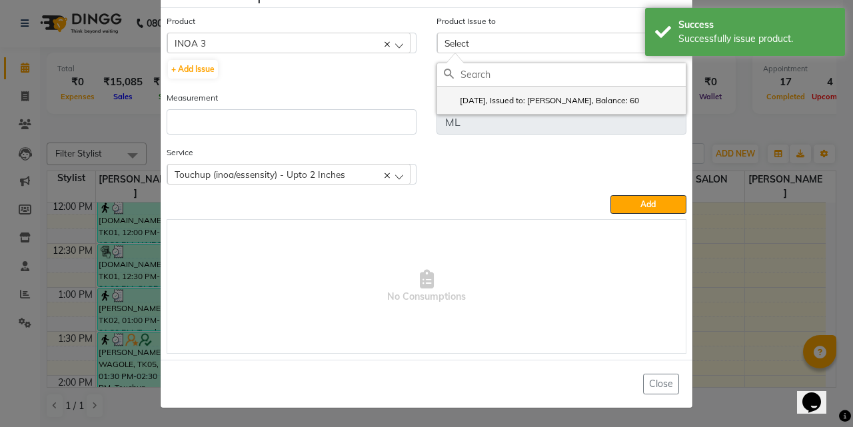
click at [488, 97] on label "2025-10-03, Issued to: MANGESH TAVARE, Balance: 60" at bounding box center [541, 101] width 195 height 12
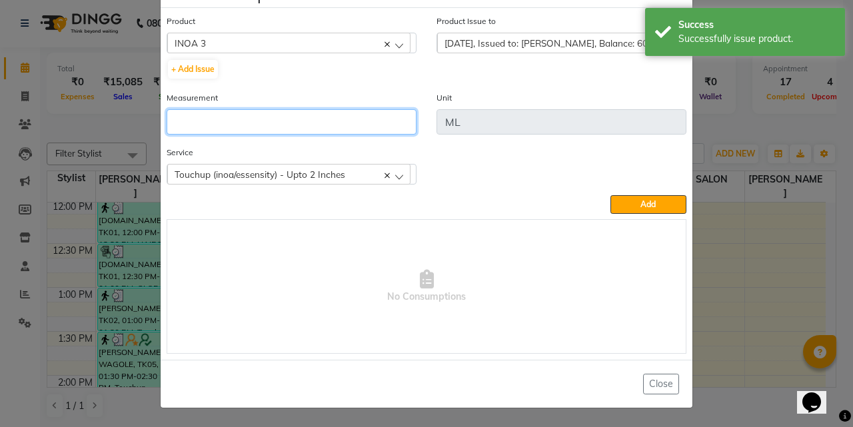
click at [326, 119] on input "number" at bounding box center [292, 121] width 250 height 25
type input "45"
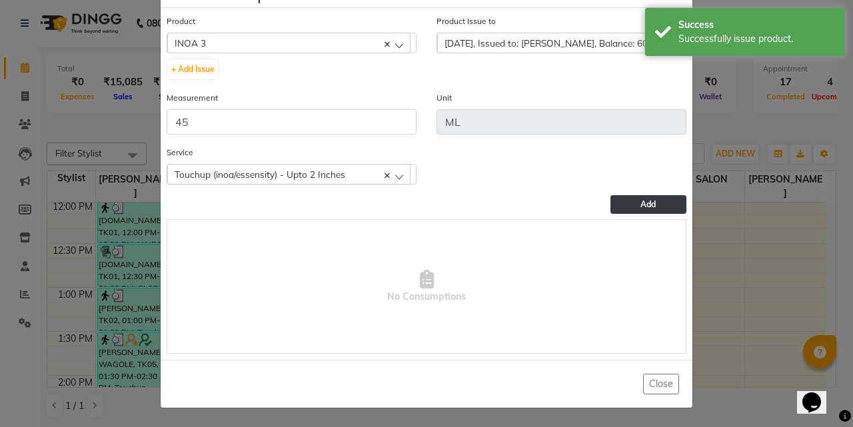
click at [628, 207] on button "Add" at bounding box center [648, 204] width 76 height 19
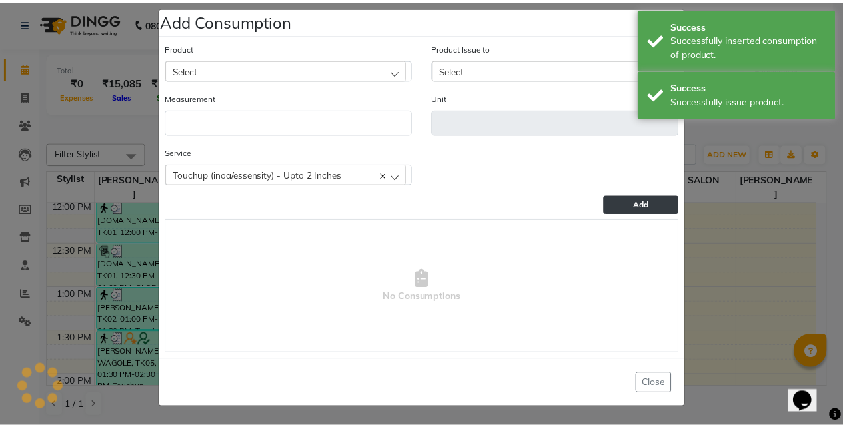
scroll to position [12, 0]
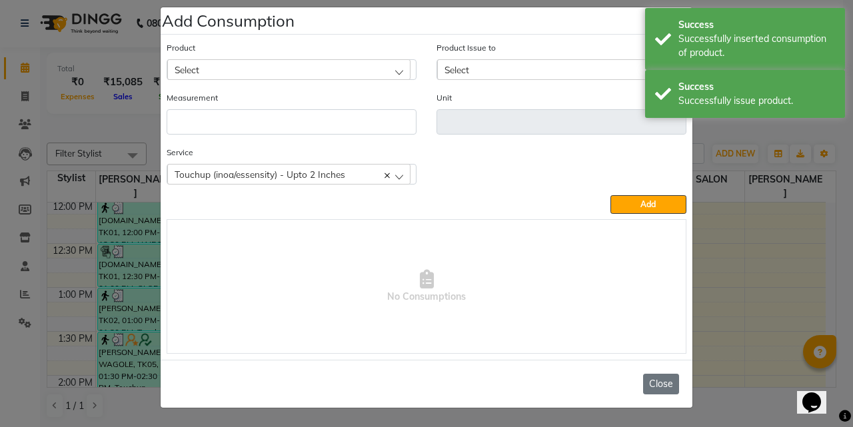
click at [657, 386] on button "Close" at bounding box center [661, 384] width 36 height 21
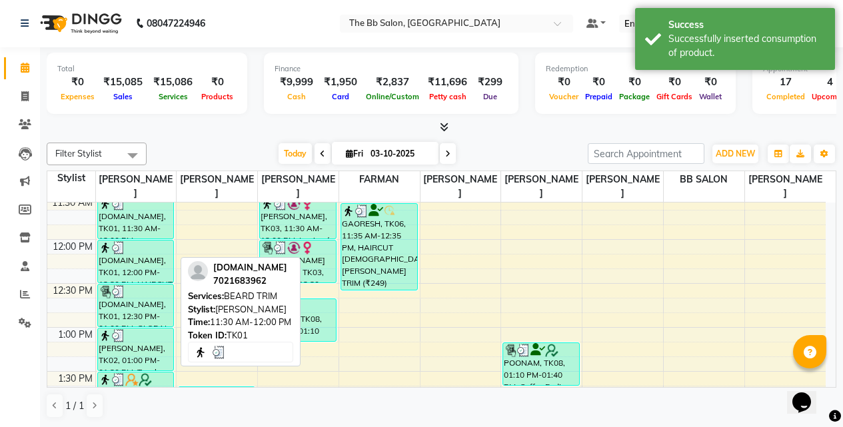
scroll to position [266, 0]
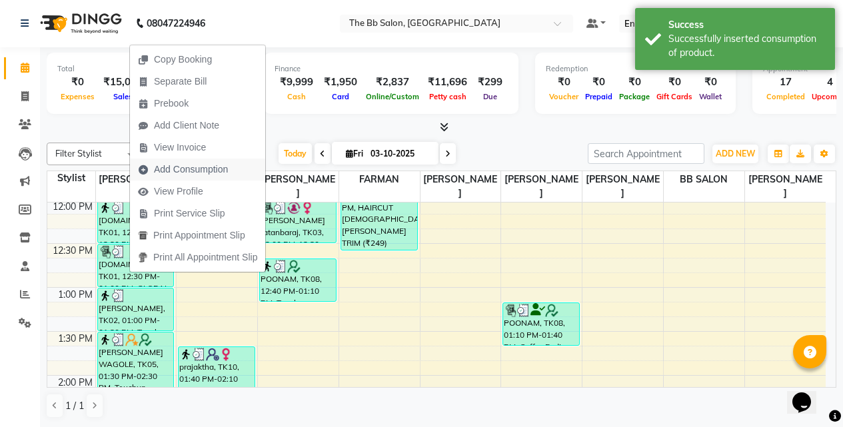
click at [205, 167] on span "Add Consumption" at bounding box center [191, 170] width 74 height 14
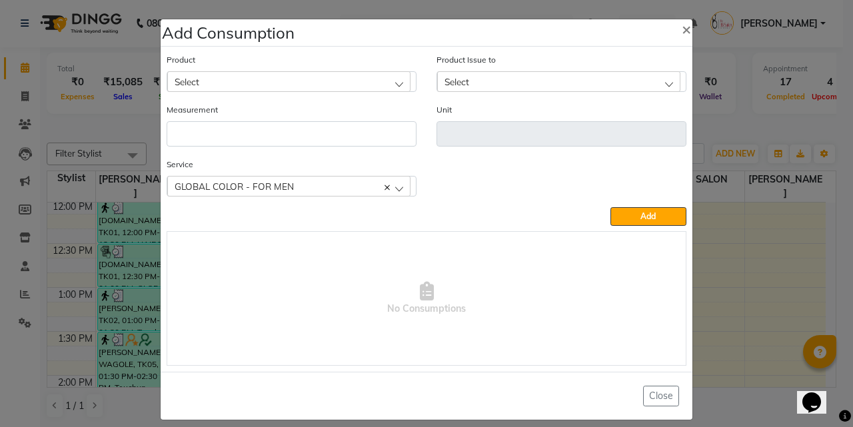
click at [372, 79] on div "Select" at bounding box center [288, 81] width 243 height 20
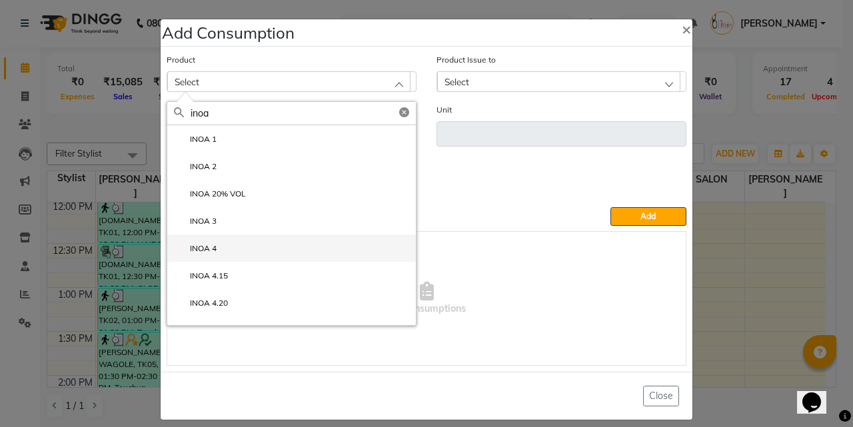
type input "inoa"
click at [199, 248] on label "INOA 4" at bounding box center [195, 248] width 43 height 12
type input "ML"
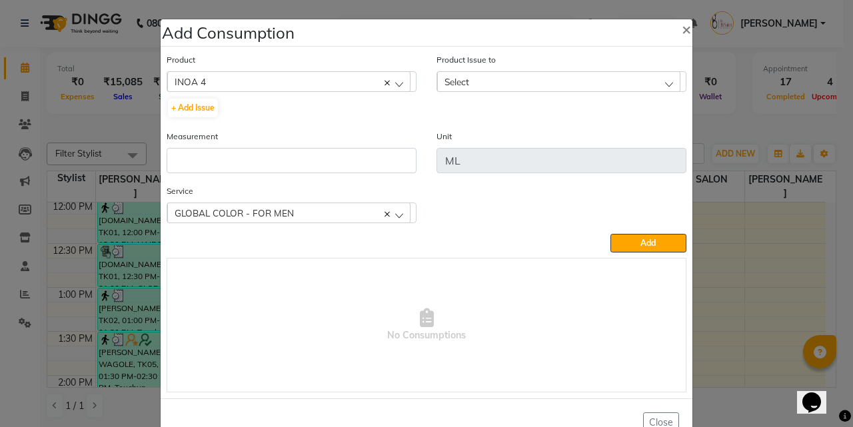
click at [593, 81] on div "Select" at bounding box center [558, 81] width 243 height 20
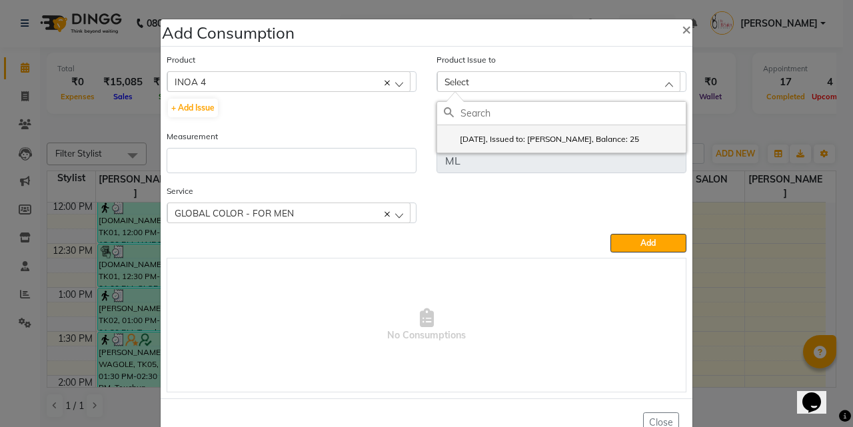
click at [571, 139] on label "2025-10-01, Issued to: Rupesh Chavan, Balance: 25" at bounding box center [541, 139] width 195 height 12
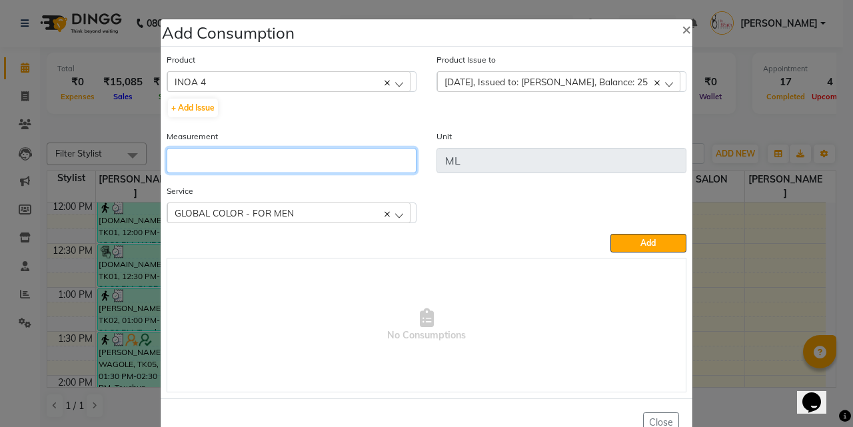
click at [329, 165] on input "number" at bounding box center [292, 160] width 250 height 25
type input "25"
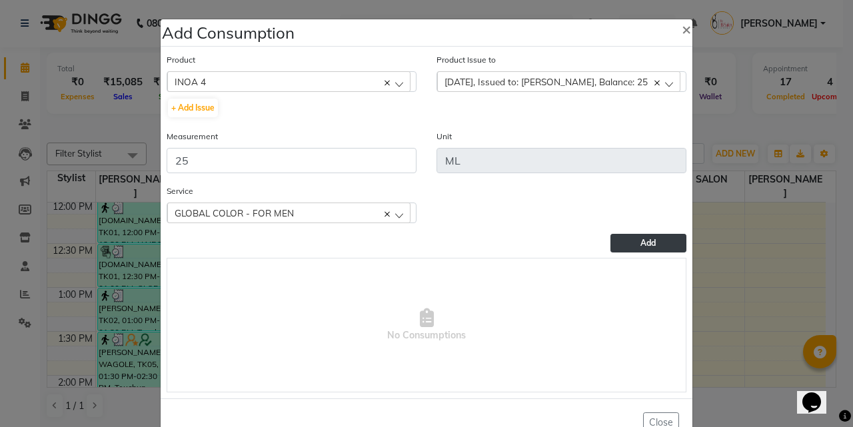
click at [640, 240] on span "Add" at bounding box center [647, 243] width 15 height 10
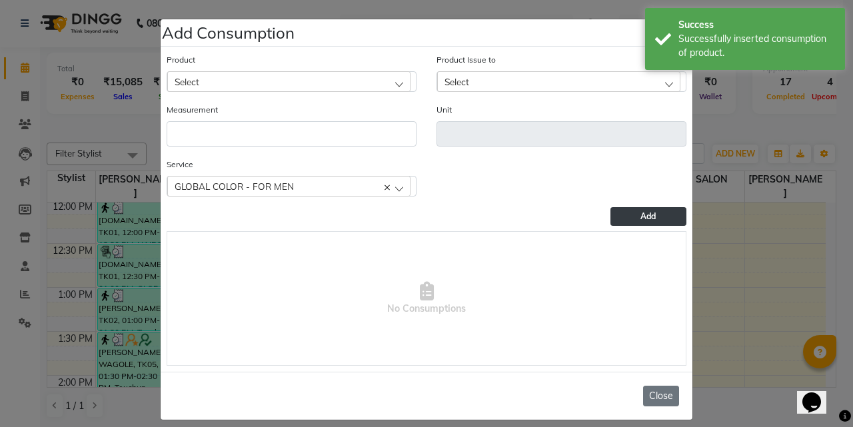
click at [650, 395] on button "Close" at bounding box center [661, 396] width 36 height 21
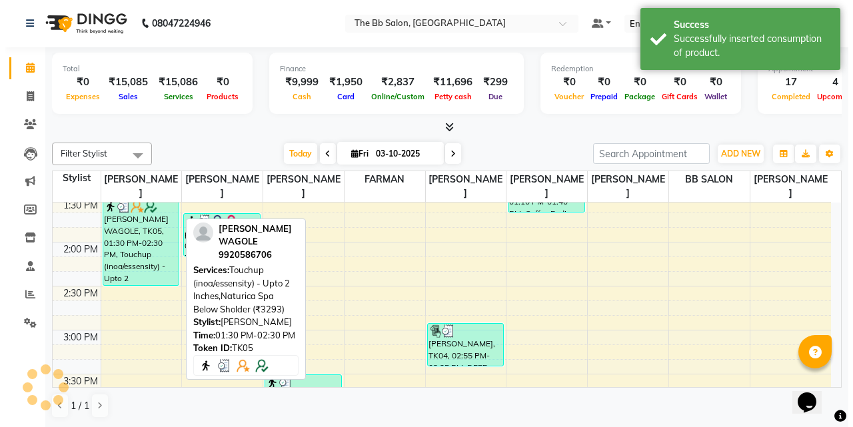
scroll to position [333, 0]
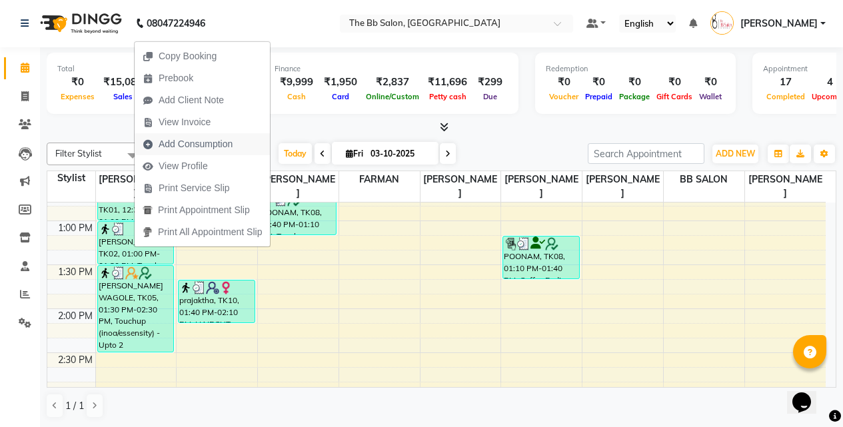
click at [212, 143] on span "Add Consumption" at bounding box center [196, 144] width 74 height 14
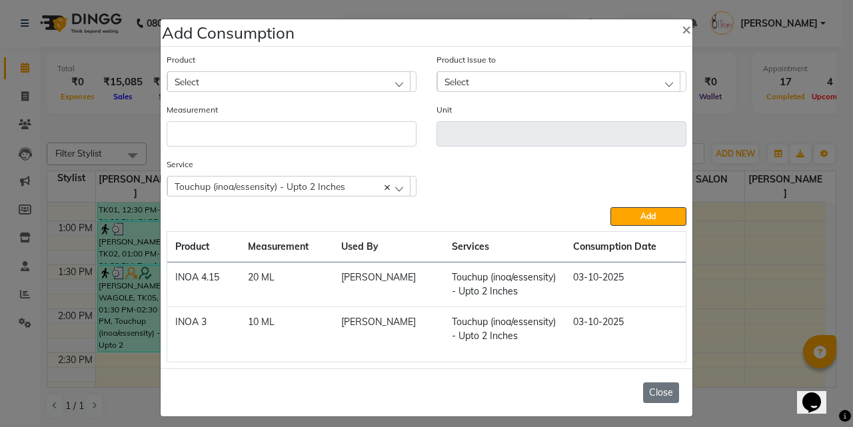
click at [652, 394] on button "Close" at bounding box center [661, 392] width 36 height 21
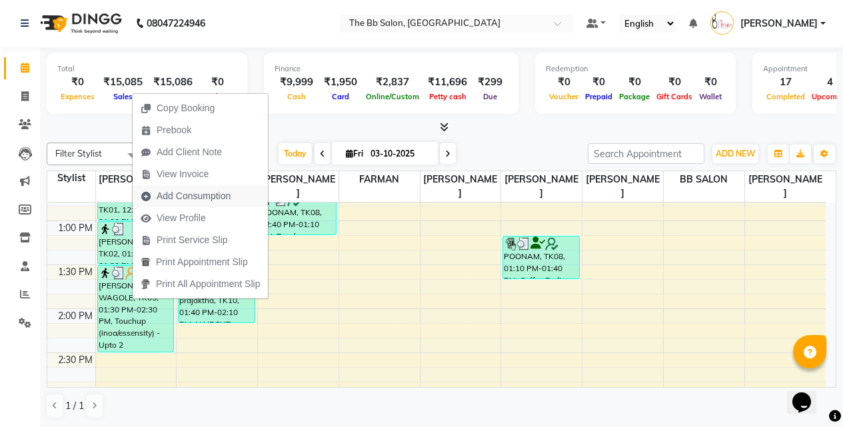
click at [197, 194] on span "Add Consumption" at bounding box center [194, 196] width 74 height 14
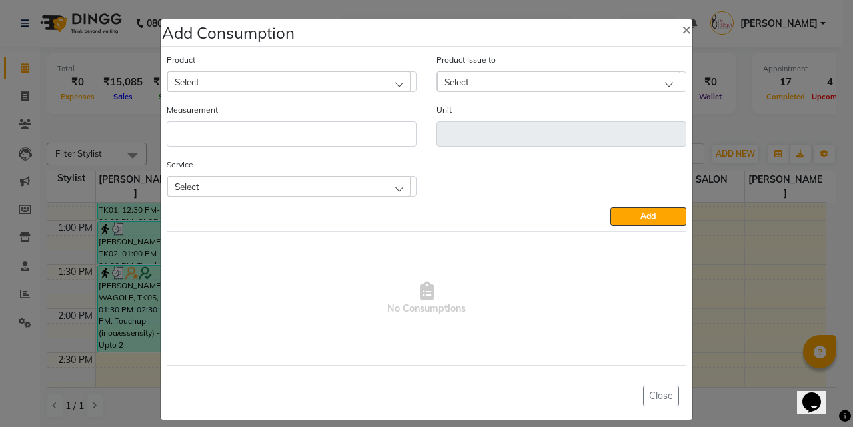
click at [354, 82] on div "Select" at bounding box center [288, 81] width 243 height 20
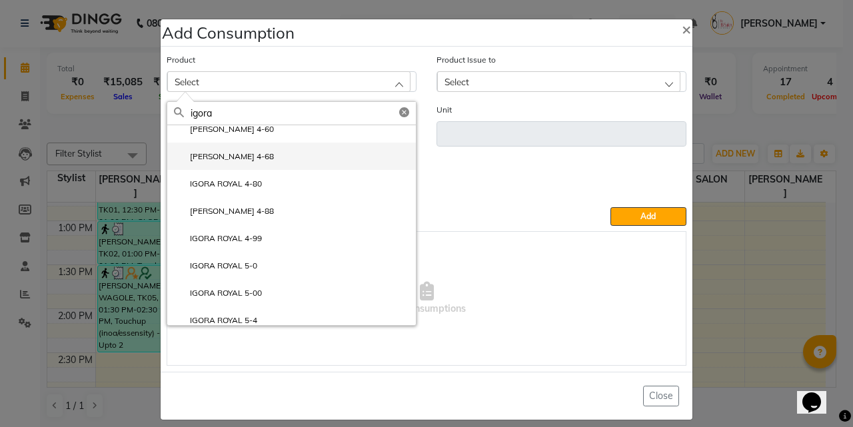
scroll to position [533, 0]
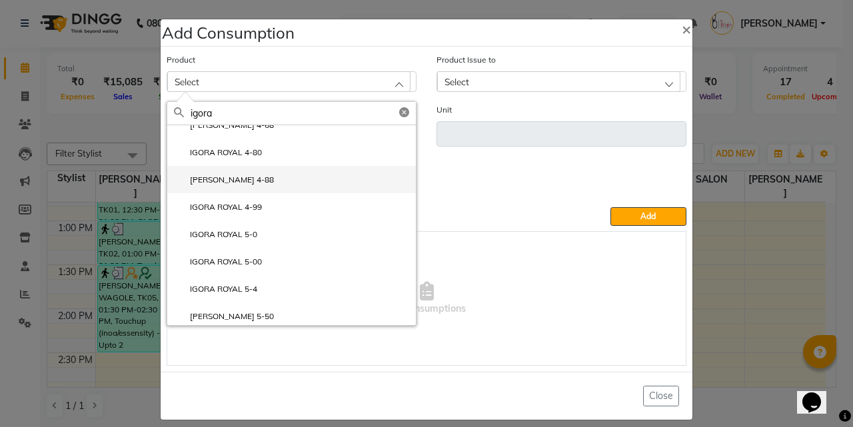
type input "igora"
click at [251, 178] on label "IGORA ROYAL 4-88" at bounding box center [224, 180] width 100 height 12
type input "ML"
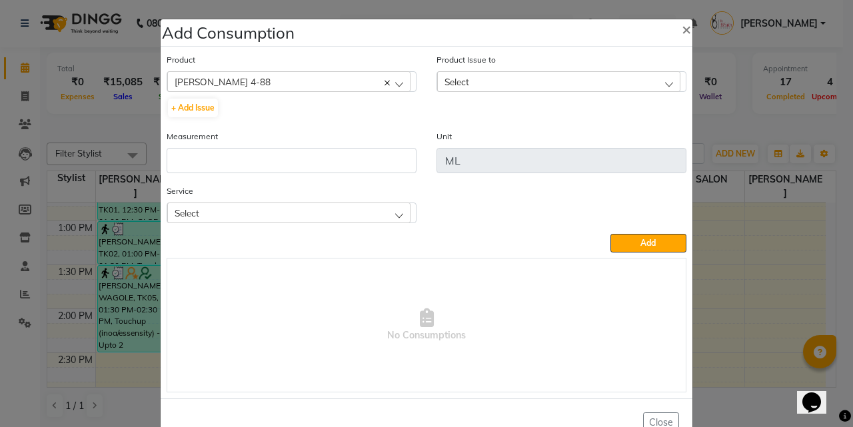
click at [596, 77] on div "Select" at bounding box center [558, 81] width 243 height 20
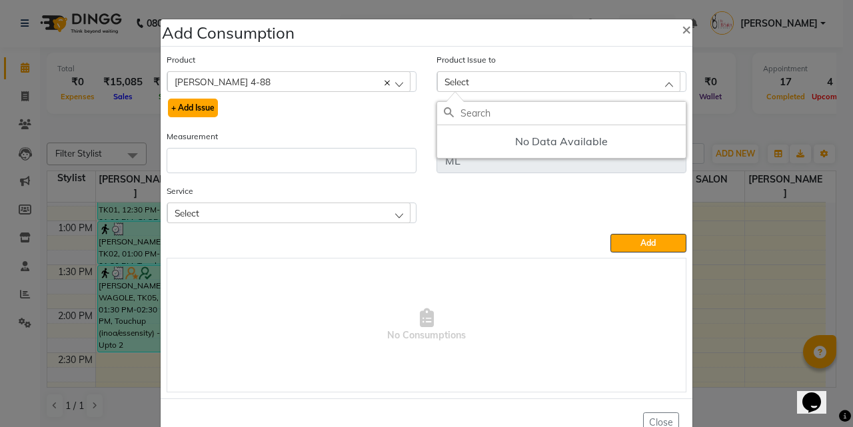
click at [200, 107] on button "+ Add Issue" at bounding box center [193, 108] width 50 height 19
select select
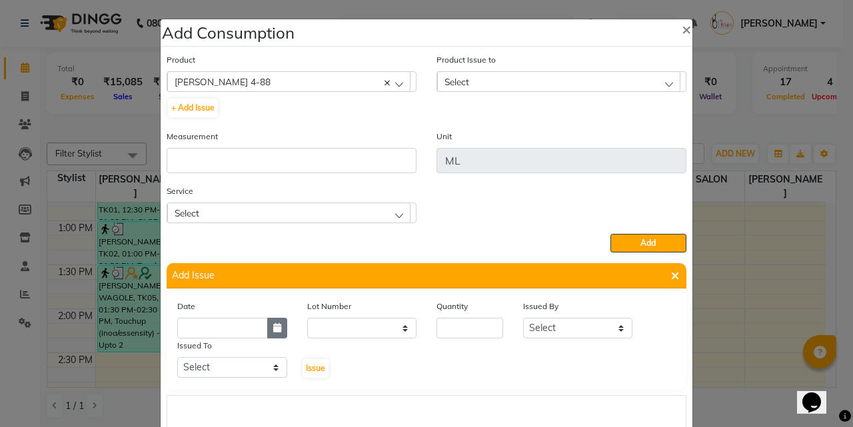
click at [273, 327] on icon "button" at bounding box center [277, 327] width 8 height 9
select select "10"
select select "2025"
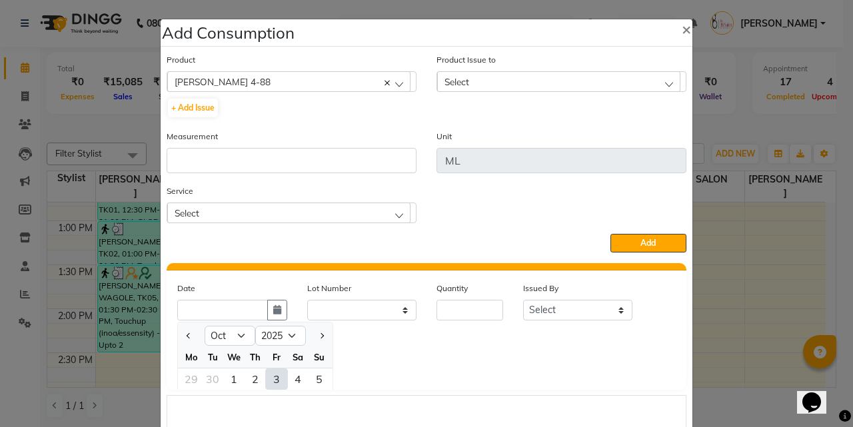
click at [276, 378] on div "3" at bounding box center [276, 378] width 21 height 21
type input "03-10-2025"
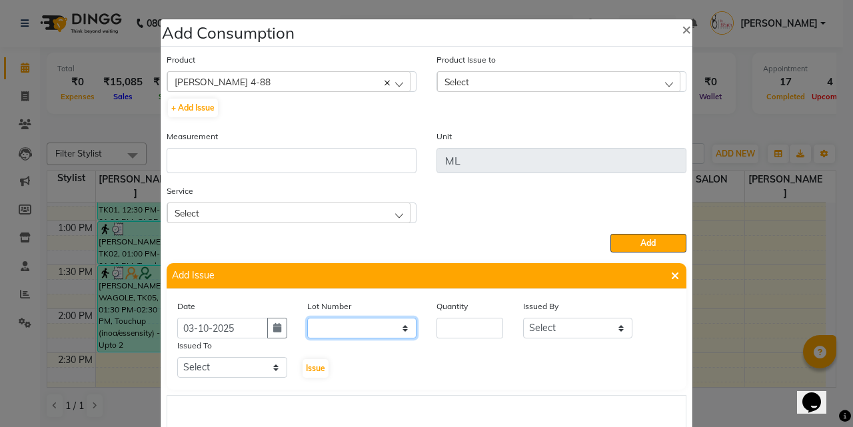
click at [380, 331] on select "None" at bounding box center [362, 328] width 110 height 21
select select "0: null"
click at [307, 318] on select "None" at bounding box center [362, 328] width 110 height 21
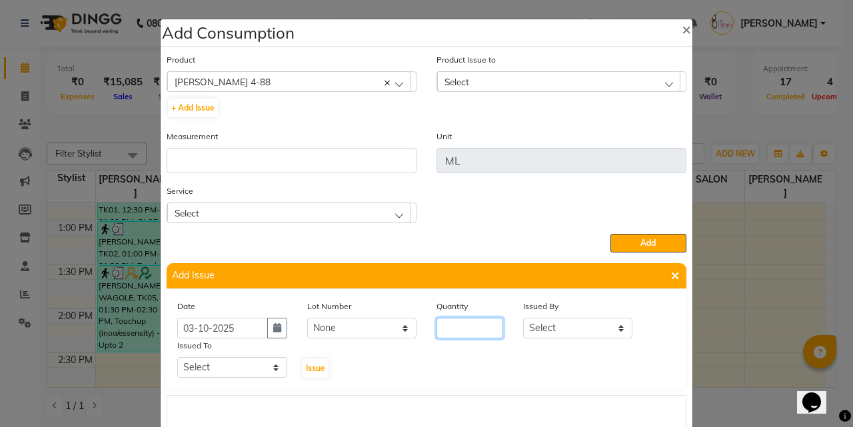
click at [446, 333] on input "number" at bounding box center [469, 328] width 67 height 21
type input "1"
click at [578, 328] on select "Select Sanjay Pawar Nazim Shaikh Rupesh Chavan MANGESH TAVARE FARMAN SHILPA YAD…" at bounding box center [578, 328] width 110 height 21
select select "83509"
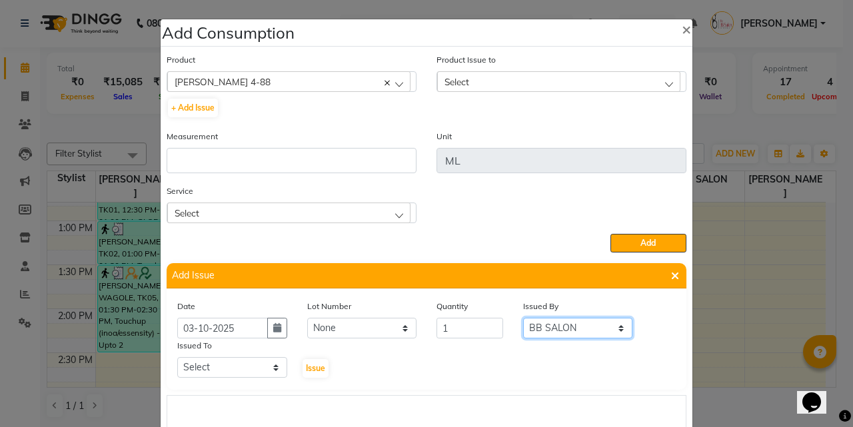
click at [523, 318] on select "Select Sanjay Pawar Nazim Shaikh Rupesh Chavan MANGESH TAVARE FARMAN SHILPA YAD…" at bounding box center [578, 328] width 110 height 21
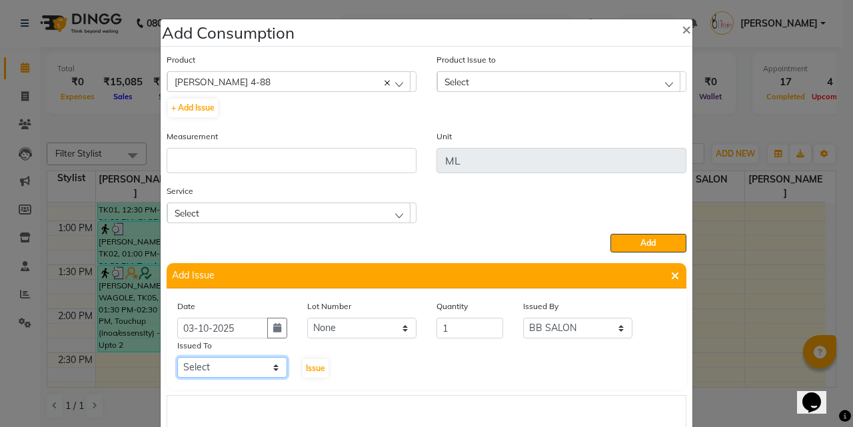
click at [266, 366] on select "Select Sanjay Pawar Nazim Shaikh Rupesh Chavan MANGESH TAVARE FARMAN SHILPA YAD…" at bounding box center [232, 367] width 110 height 21
select select "83660"
click at [177, 357] on select "Select Sanjay Pawar Nazim Shaikh Rupesh Chavan MANGESH TAVARE FARMAN SHILPA YAD…" at bounding box center [232, 367] width 110 height 21
click at [306, 369] on span "Issue" at bounding box center [315, 368] width 19 height 10
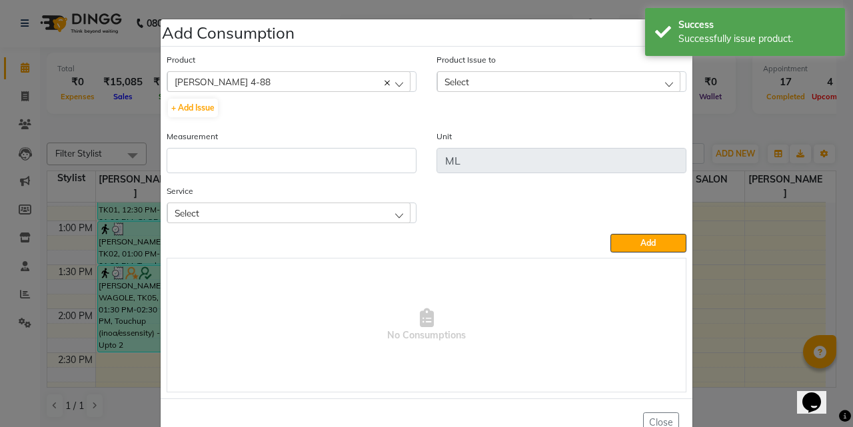
click at [498, 80] on div "Select" at bounding box center [558, 81] width 243 height 20
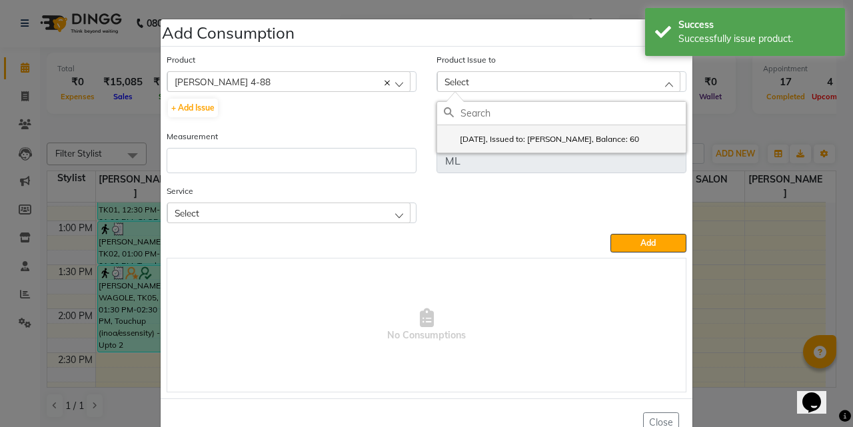
click at [481, 136] on label "2025-10-03, Issued to: Sanjay Pawar, Balance: 60" at bounding box center [541, 139] width 195 height 12
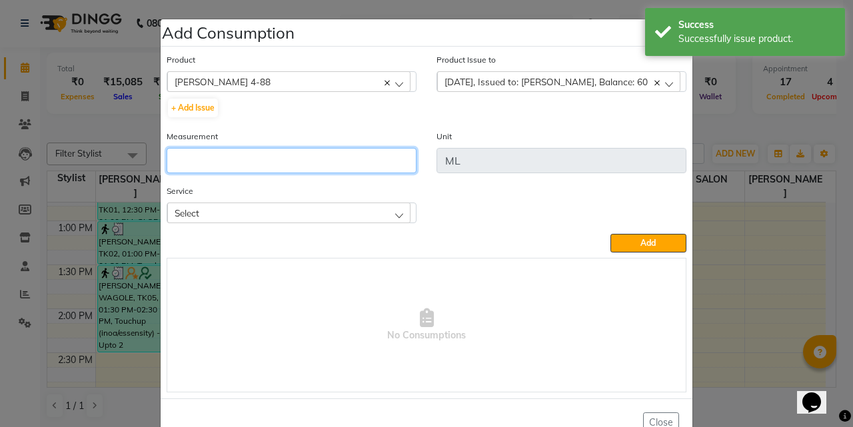
click at [290, 157] on input "number" at bounding box center [292, 160] width 250 height 25
type input "15"
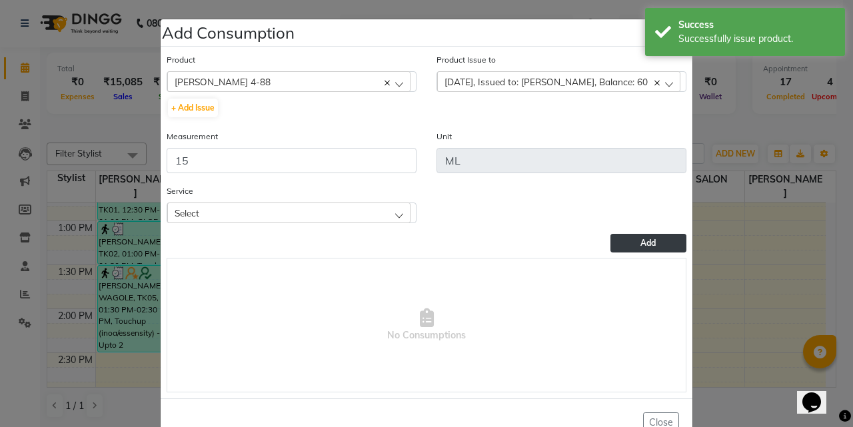
click at [646, 243] on span "Add" at bounding box center [647, 243] width 15 height 10
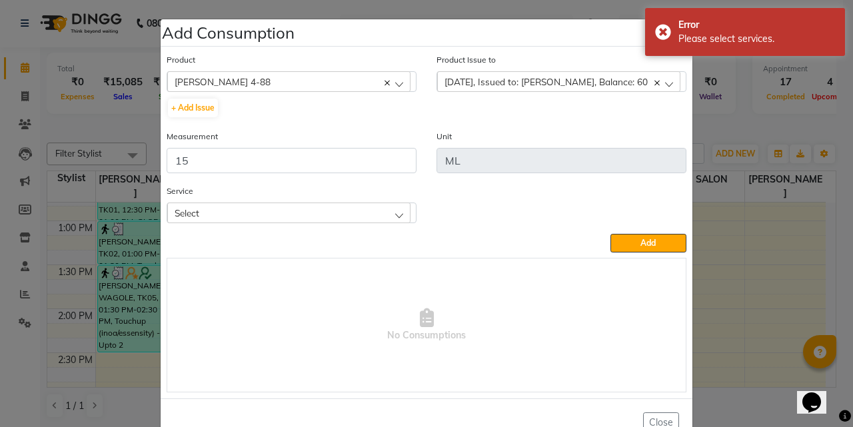
click at [543, 82] on span "2025-10-03, Issued to: Sanjay Pawar, Balance: 60" at bounding box center [545, 81] width 203 height 11
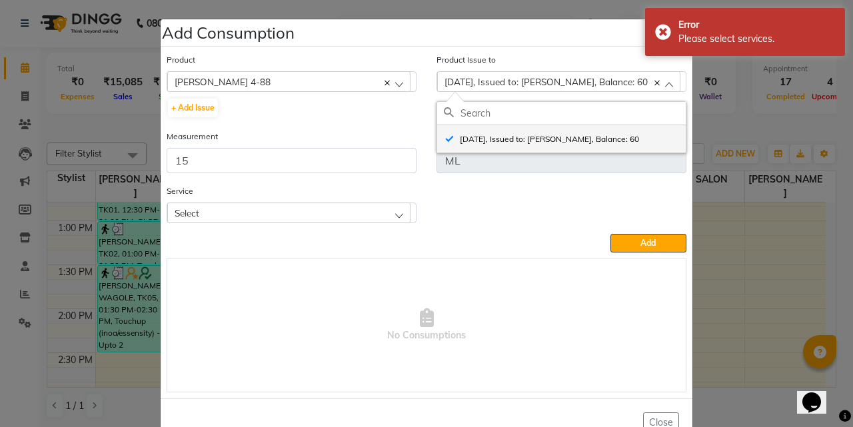
click at [504, 141] on label "2025-10-03, Issued to: Sanjay Pawar, Balance: 60" at bounding box center [541, 139] width 195 height 12
checkbox input "false"
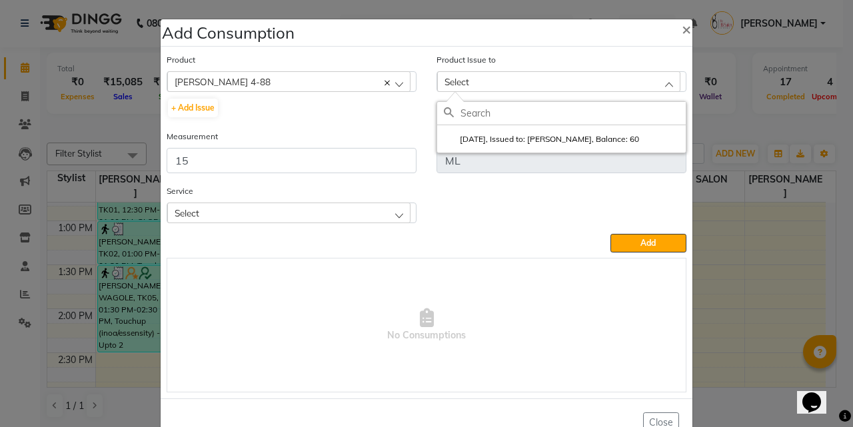
click at [396, 213] on div "Select" at bounding box center [288, 213] width 243 height 20
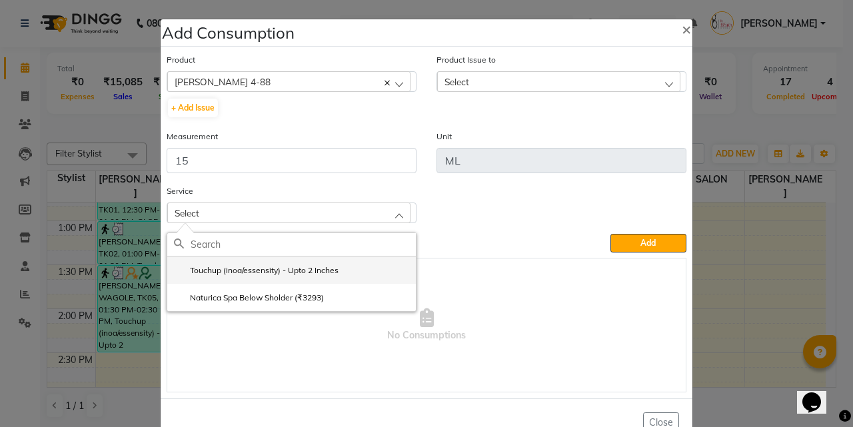
click at [330, 264] on label "Touchup (inoa/essensity) - Upto 2 Inches" at bounding box center [256, 270] width 165 height 12
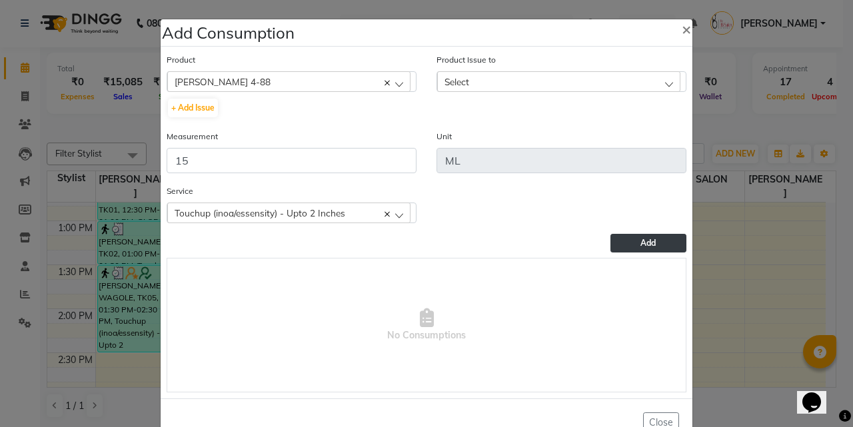
click at [634, 244] on button "Add" at bounding box center [648, 243] width 76 height 19
click at [628, 244] on button "Add" at bounding box center [648, 243] width 76 height 19
click at [628, 85] on div "Select" at bounding box center [558, 81] width 243 height 20
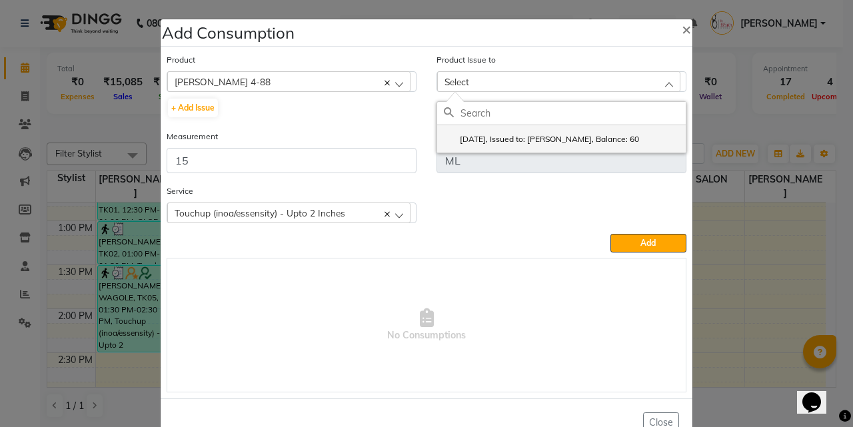
click at [586, 137] on label "2025-10-03, Issued to: Sanjay Pawar, Balance: 60" at bounding box center [541, 139] width 195 height 12
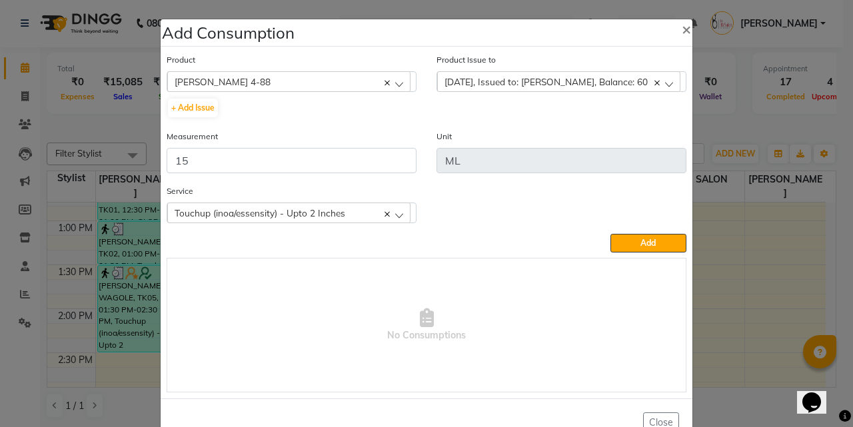
click at [643, 244] on span "Add" at bounding box center [647, 243] width 15 height 10
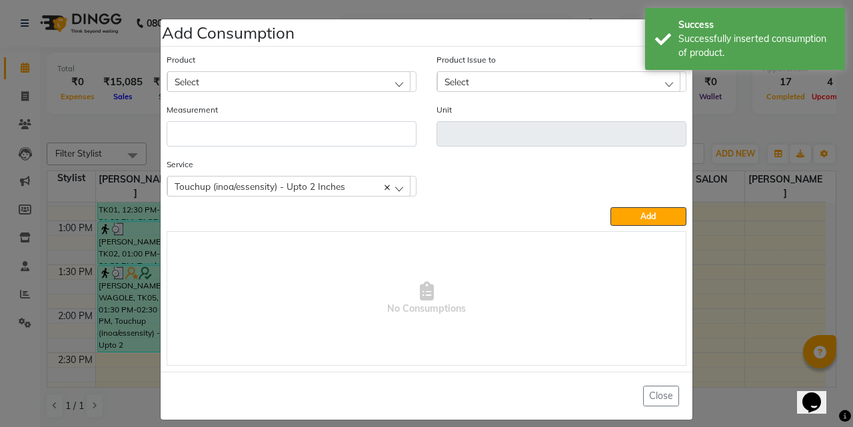
click at [369, 81] on div "Select" at bounding box center [288, 81] width 243 height 20
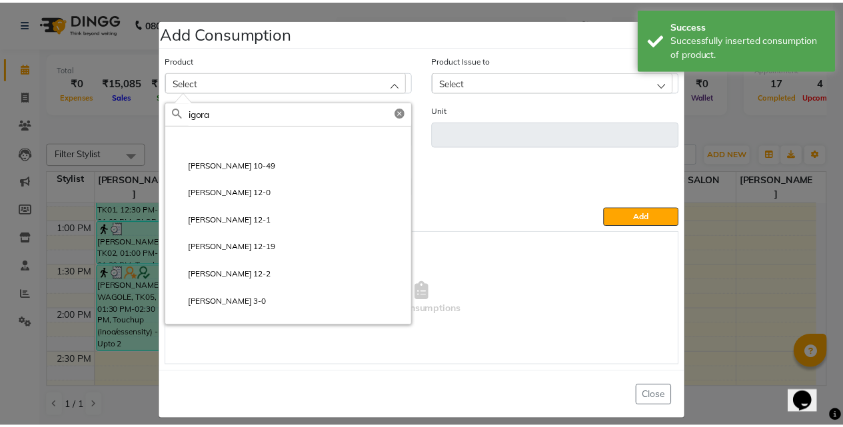
scroll to position [333, 0]
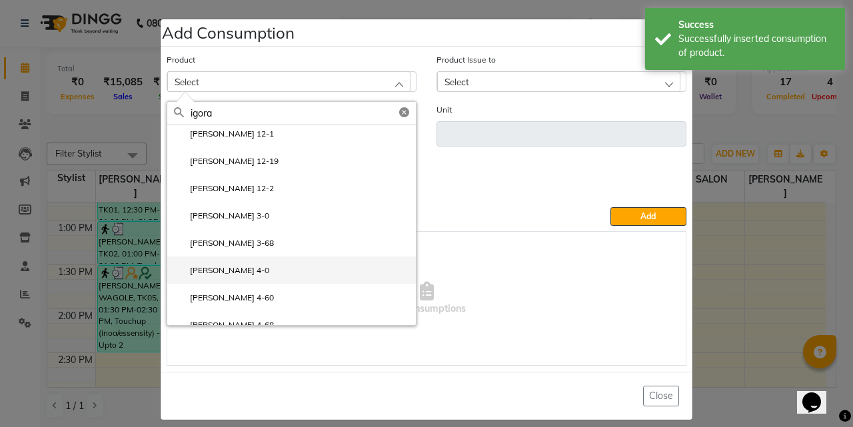
type input "igora"
click at [246, 269] on label "IGORA ROYAL 4-0" at bounding box center [221, 270] width 95 height 12
type input "ML"
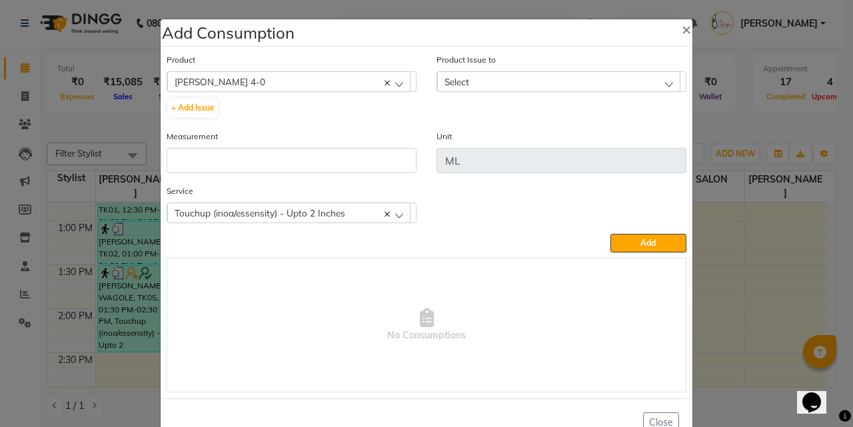
click at [526, 83] on div "Select" at bounding box center [558, 81] width 243 height 20
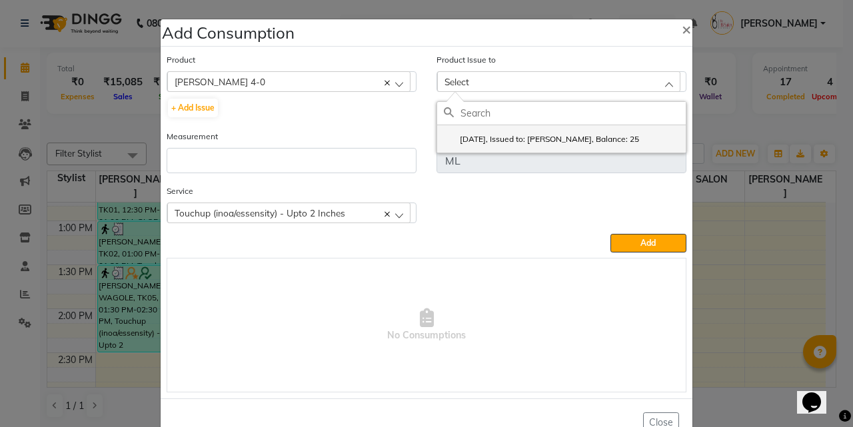
click at [537, 142] on label "2025-09-28, Issued to: Sanjay Pawar, Balance: 25" at bounding box center [541, 139] width 195 height 12
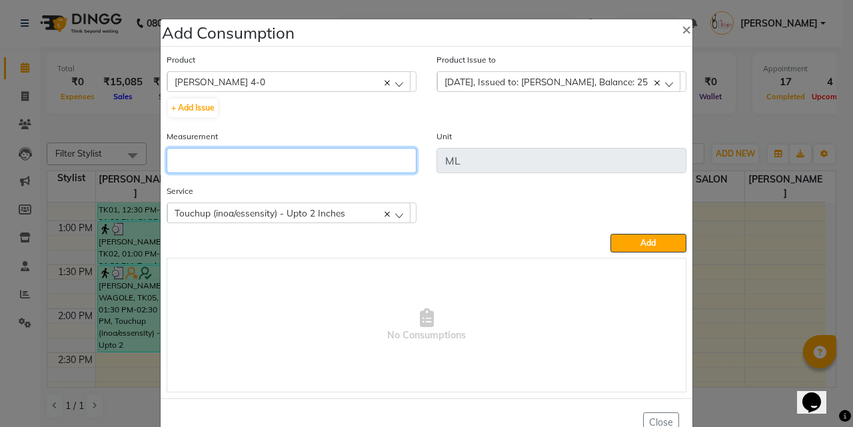
click at [348, 164] on input "number" at bounding box center [292, 160] width 250 height 25
type input "25"
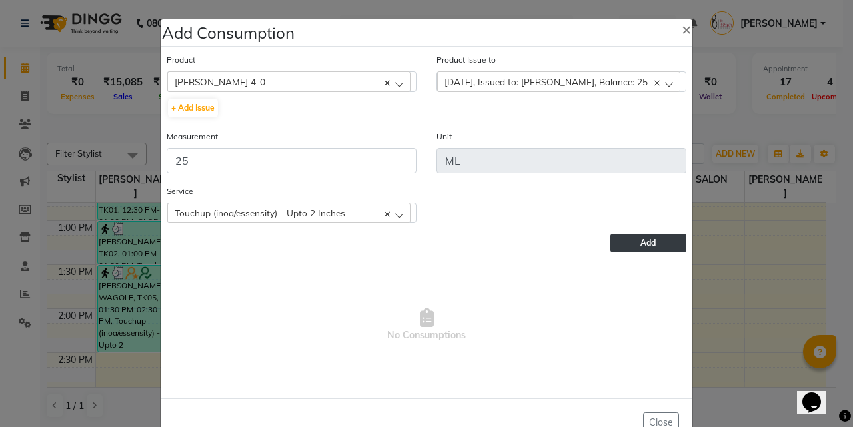
click at [641, 246] on span "Add" at bounding box center [647, 243] width 15 height 10
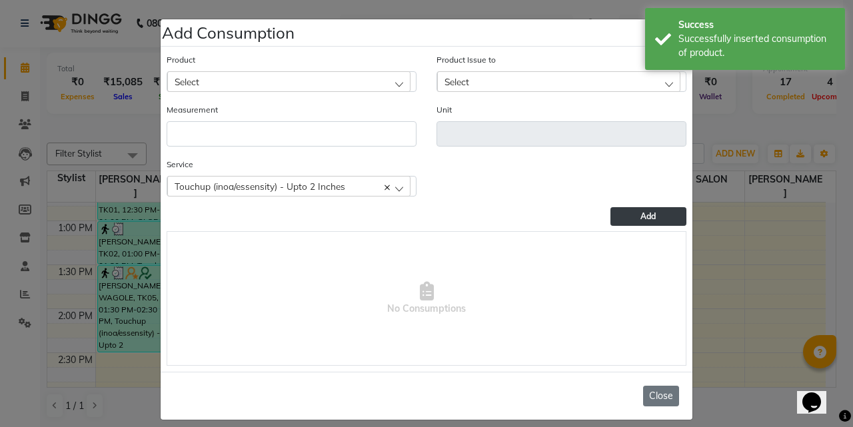
click at [652, 396] on button "Close" at bounding box center [661, 396] width 36 height 21
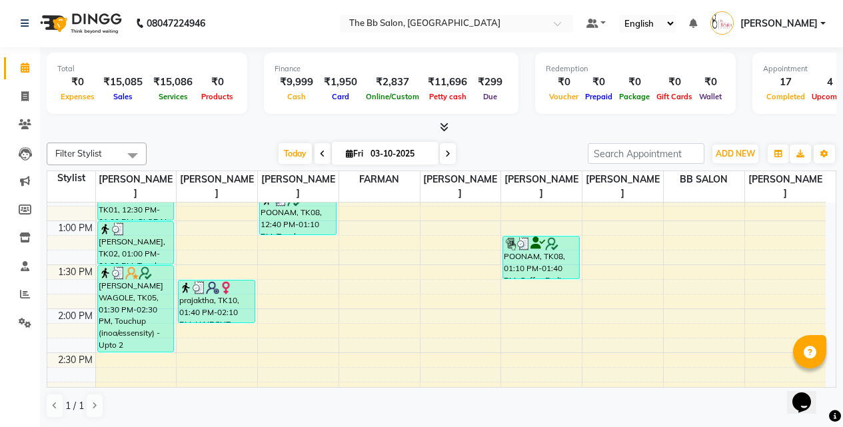
click at [253, 25] on nav "08047224946 Select Location × The Bb Salon, Kharghar Default Panel My Panel Eng…" at bounding box center [421, 23] width 843 height 48
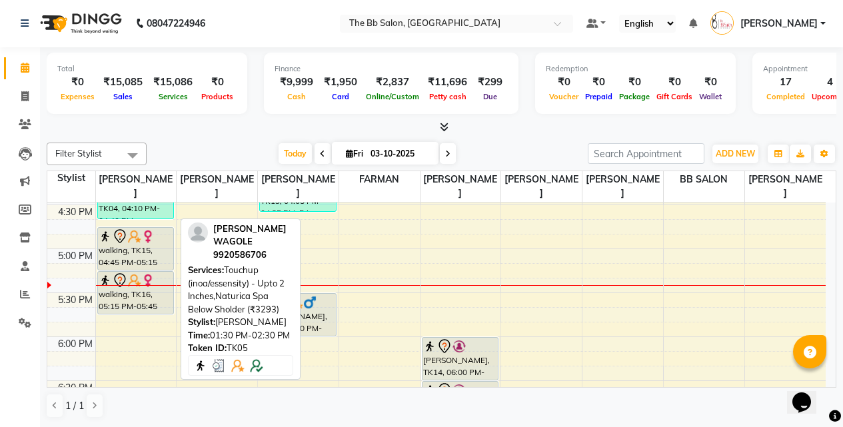
scroll to position [666, 0]
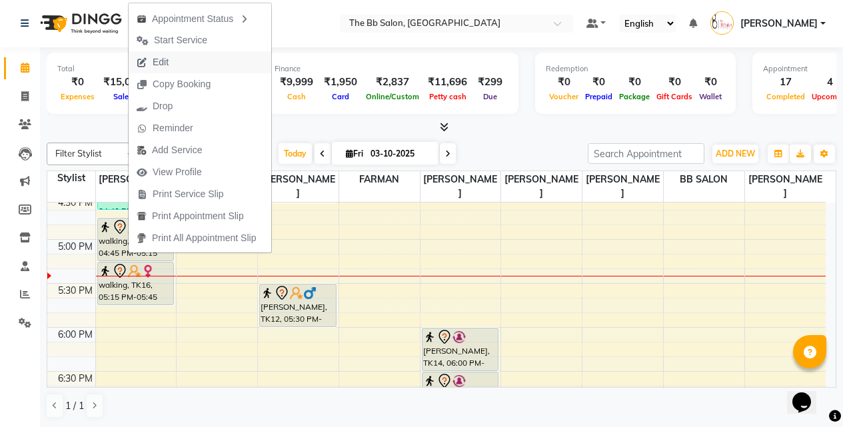
click at [169, 57] on span "Edit" at bounding box center [161, 62] width 16 height 14
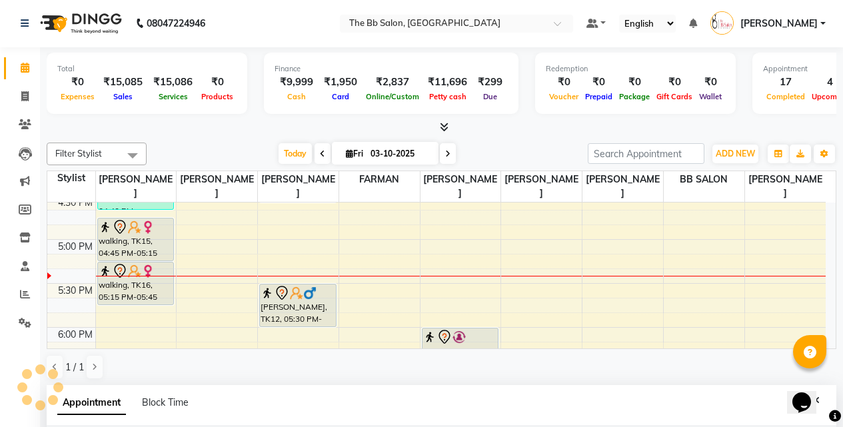
select select "tentative"
type input "03-10-2025"
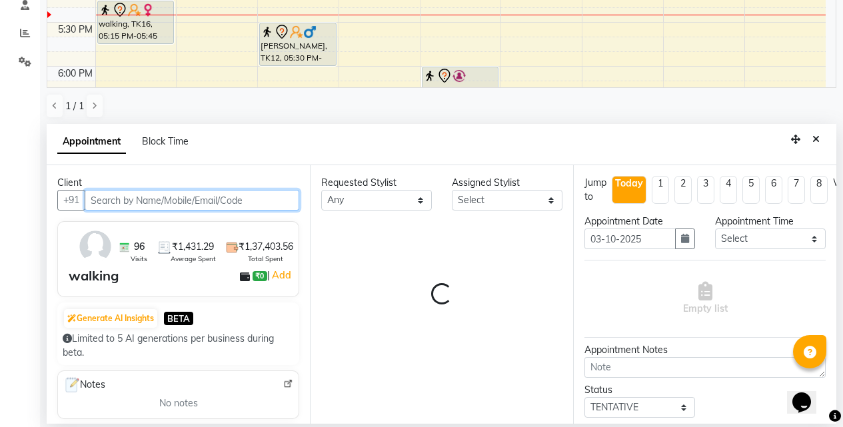
select select "83660"
select select "3065"
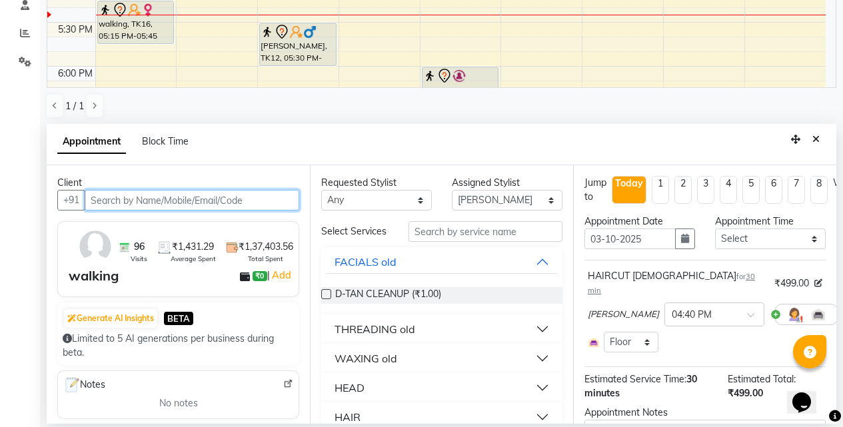
scroll to position [704, 0]
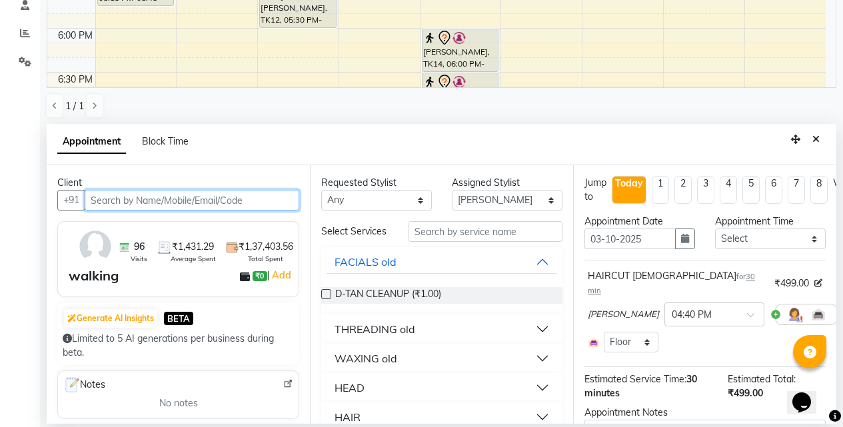
click at [220, 195] on input "text" at bounding box center [192, 200] width 215 height 21
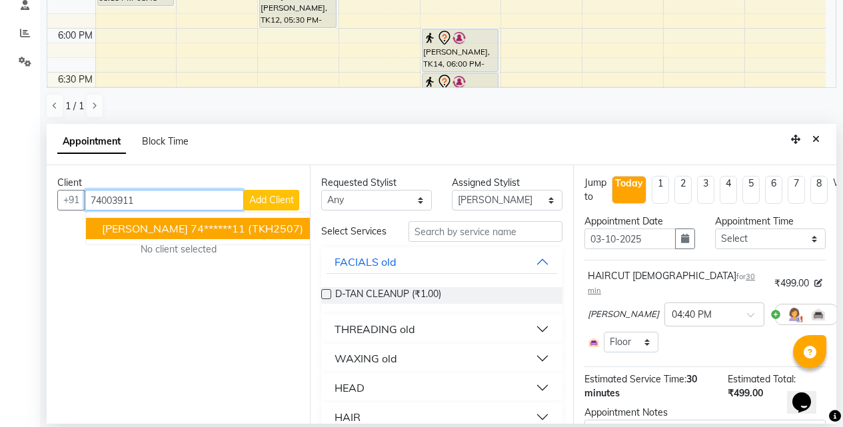
scroll to position [771, 0]
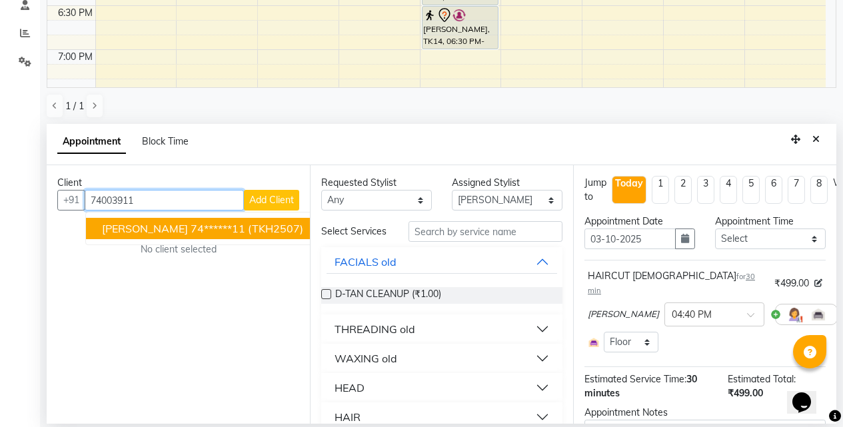
click at [248, 229] on span "(TKH2507)" at bounding box center [275, 228] width 55 height 13
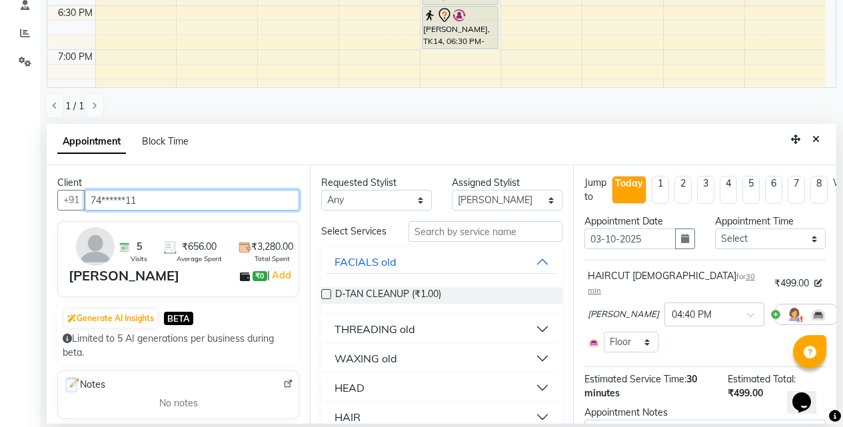
type input "74******11"
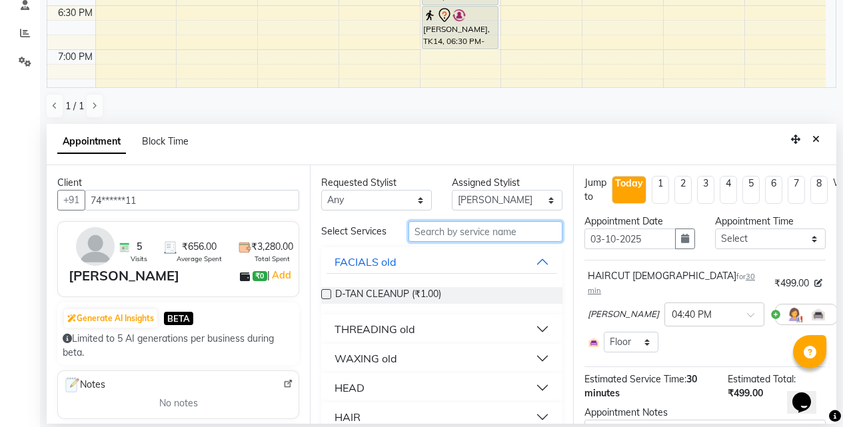
click at [434, 238] on input "text" at bounding box center [485, 231] width 154 height 21
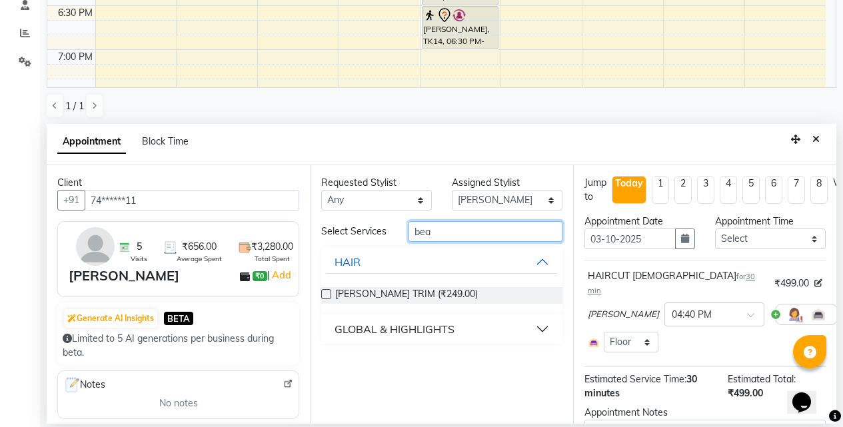
type input "bea"
click at [326, 296] on label at bounding box center [326, 294] width 10 height 10
click at [326, 296] on input "checkbox" at bounding box center [325, 295] width 9 height 9
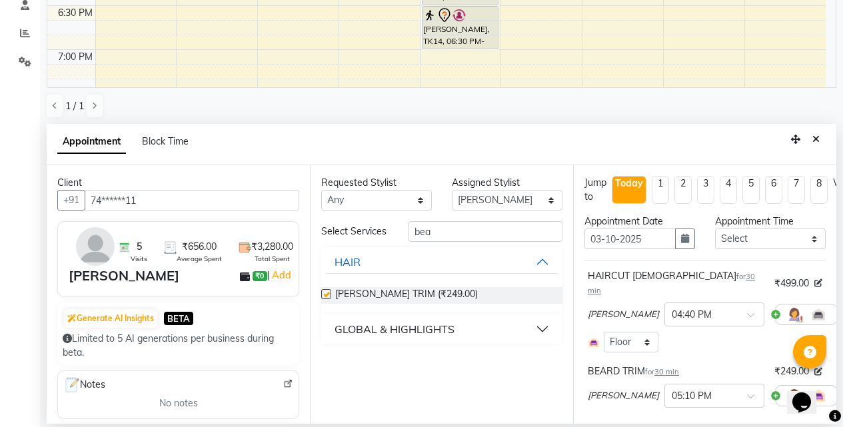
checkbox input "false"
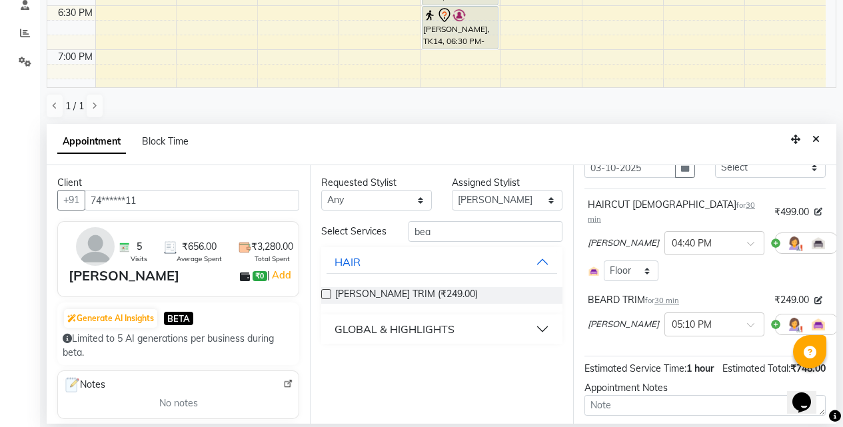
scroll to position [163, 0]
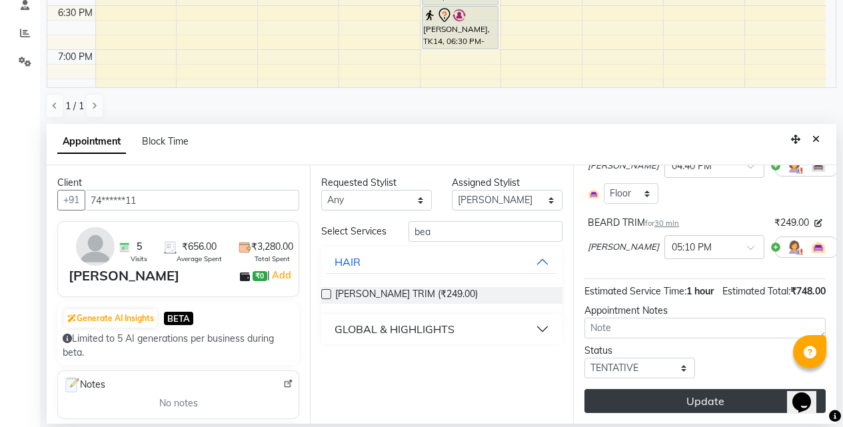
click at [669, 394] on button "Update" at bounding box center [704, 401] width 241 height 24
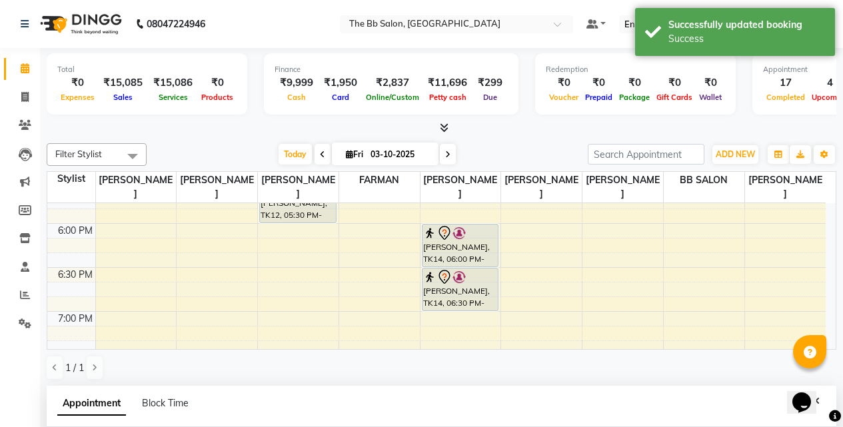
scroll to position [262, 0]
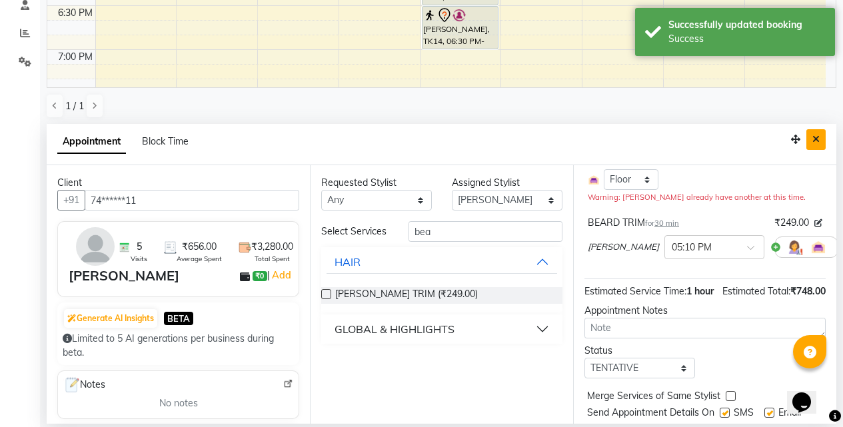
click at [816, 139] on icon "Close" at bounding box center [815, 139] width 7 height 9
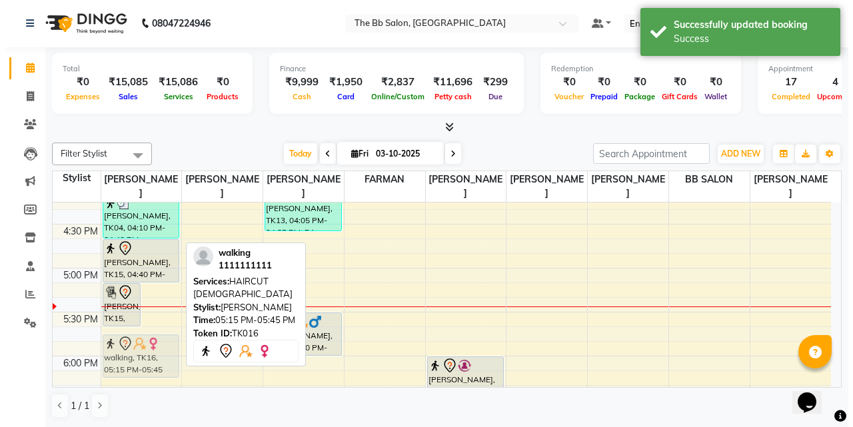
scroll to position [638, 0]
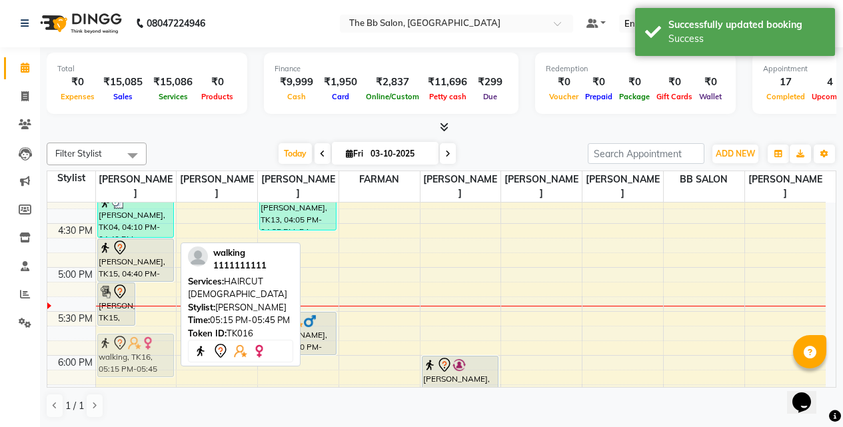
drag, startPoint x: 148, startPoint y: 316, endPoint x: 143, endPoint y: 356, distance: 40.3
click at [143, 356] on div "MEGHA, TK15, 05:10 PM-05:40 PM, BEARD TRIM walking, TK16, 05:15 PM-05:45 PM, HA…" at bounding box center [136, 179] width 81 height 1230
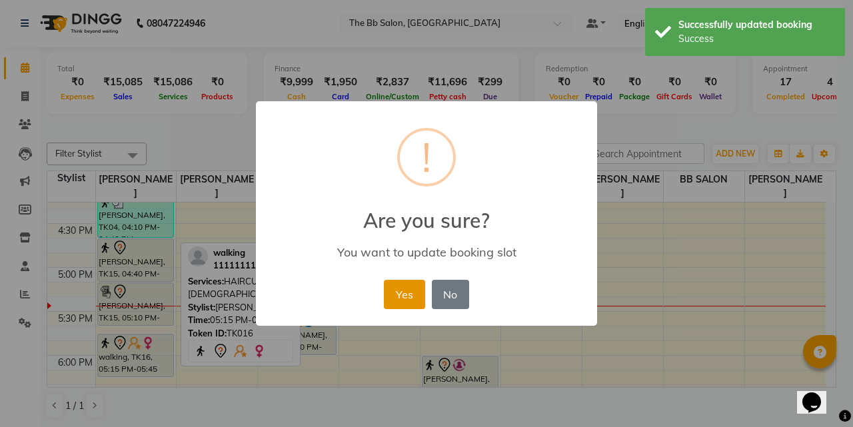
click at [402, 296] on button "Yes" at bounding box center [404, 294] width 41 height 29
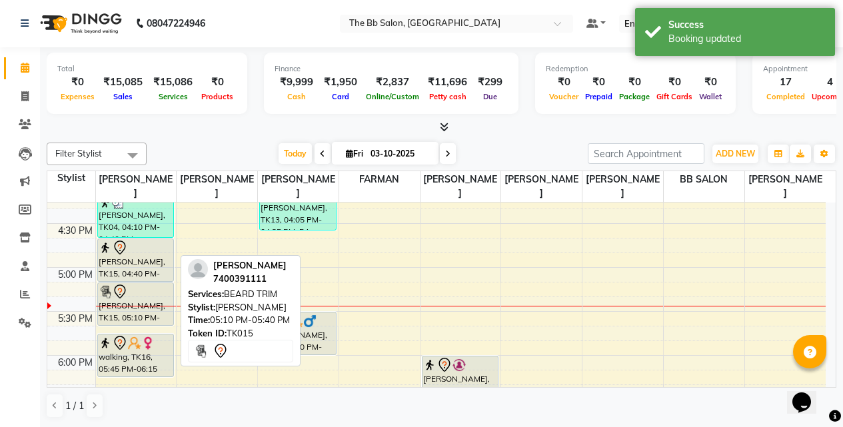
click at [126, 286] on icon at bounding box center [120, 292] width 16 height 16
click at [147, 297] on div at bounding box center [136, 292] width 75 height 16
select select "7"
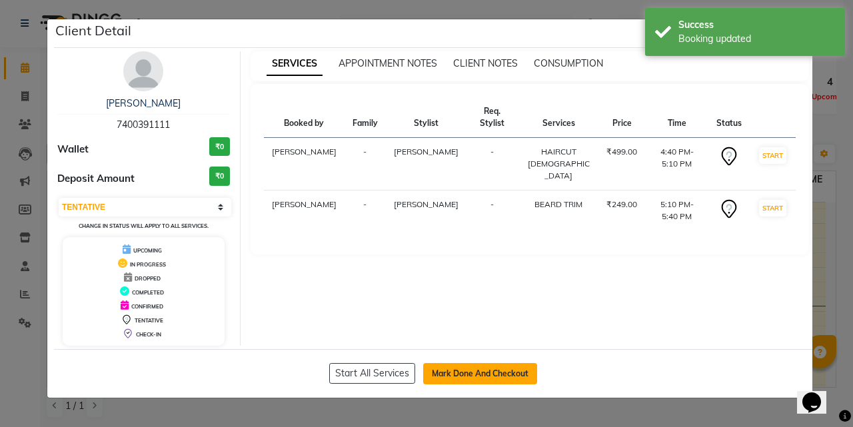
click at [478, 370] on button "Mark Done And Checkout" at bounding box center [480, 373] width 114 height 21
select select "6231"
select select "service"
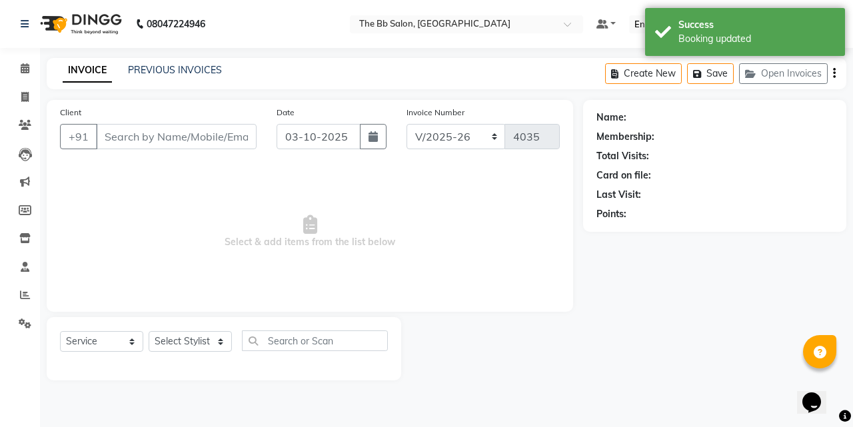
type input "74******11"
select select "83660"
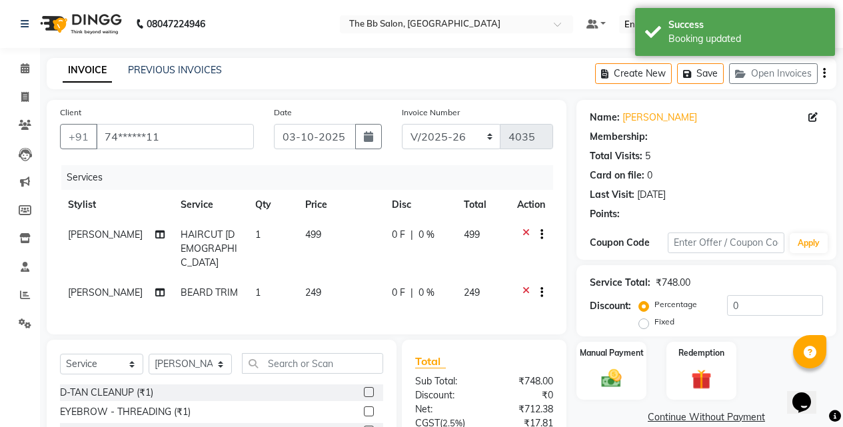
select select "1: Object"
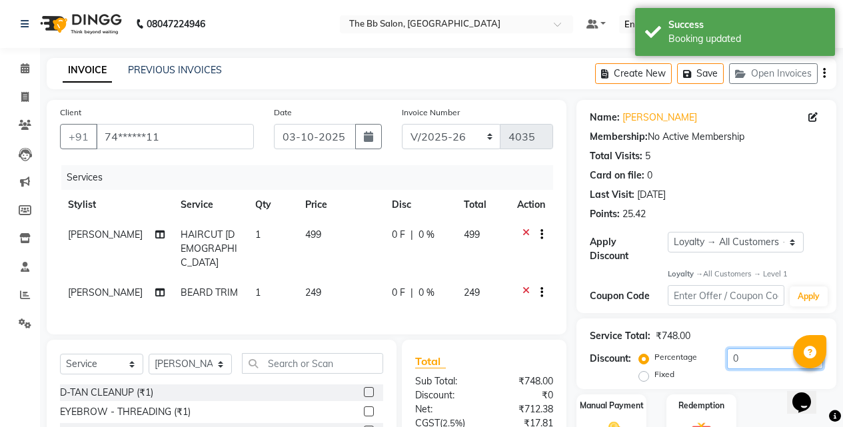
click at [727, 348] on input "0" at bounding box center [775, 358] width 96 height 21
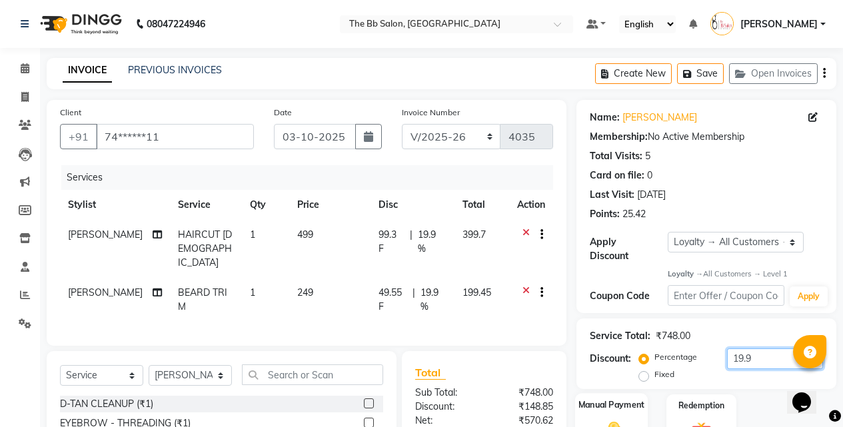
scroll to position [150, 0]
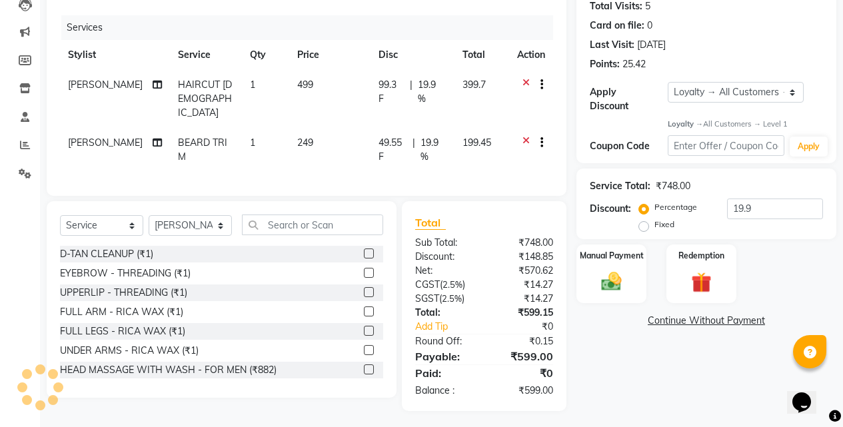
click at [624, 351] on div "Name: Megha Membership: No Active Membership Total Visits: 5 Card on file: 0 La…" at bounding box center [711, 180] width 270 height 461
click at [761, 199] on input "19.9" at bounding box center [775, 209] width 96 height 21
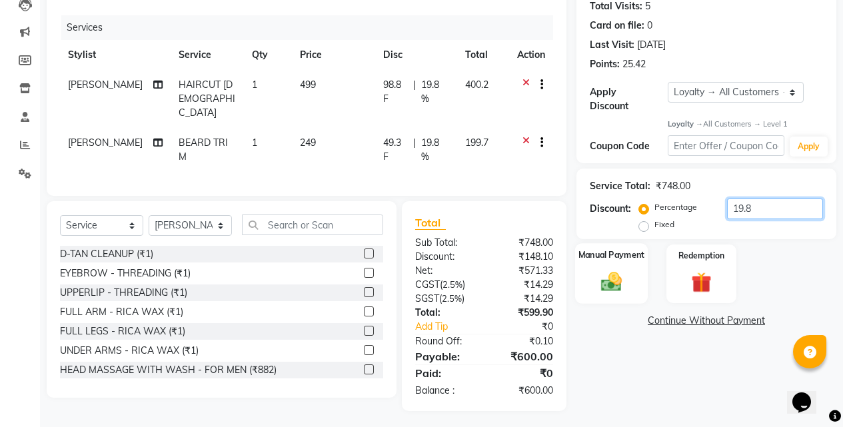
type input "19.8"
click at [604, 270] on img at bounding box center [611, 282] width 34 height 24
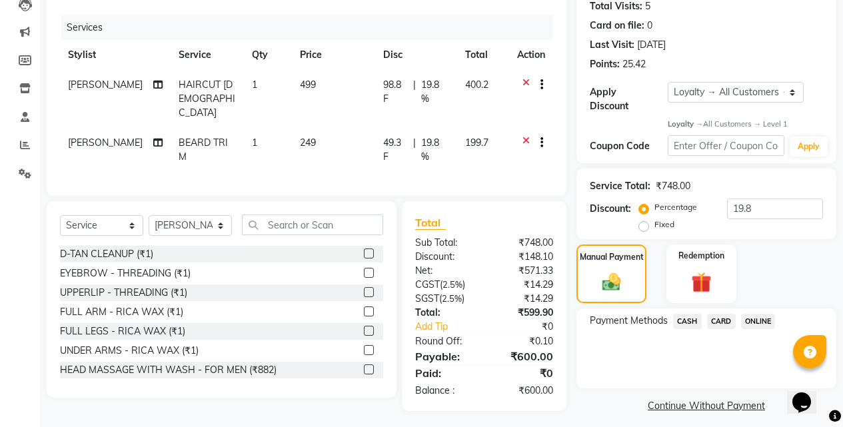
click at [689, 314] on span "CASH" at bounding box center [687, 321] width 29 height 15
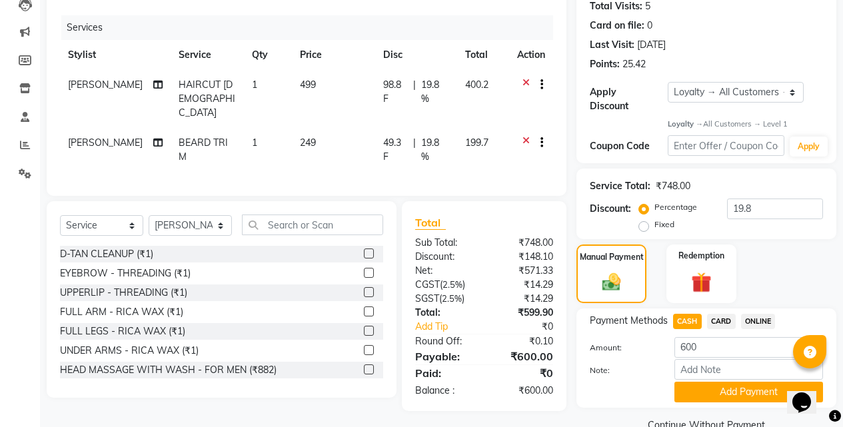
scroll to position [167, 0]
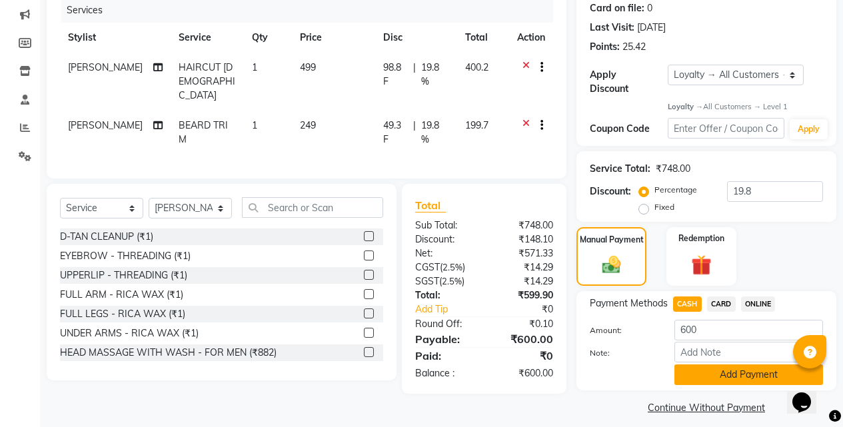
click at [719, 364] on button "Add Payment" at bounding box center [748, 374] width 149 height 21
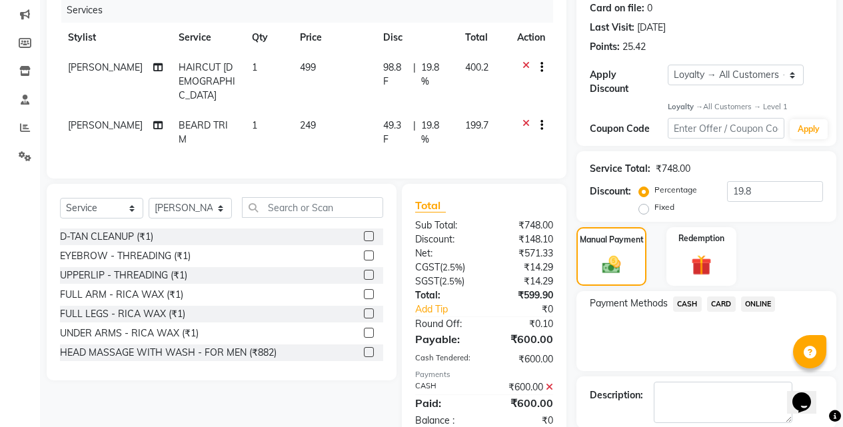
scroll to position [304, 0]
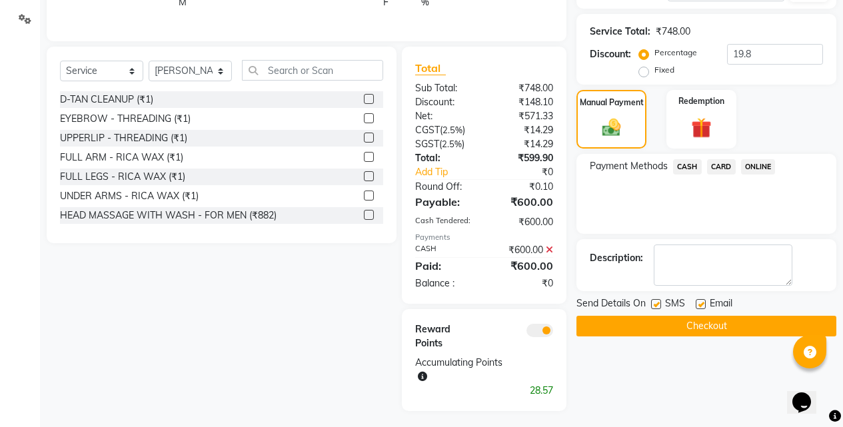
click at [693, 318] on button "Checkout" at bounding box center [706, 326] width 260 height 21
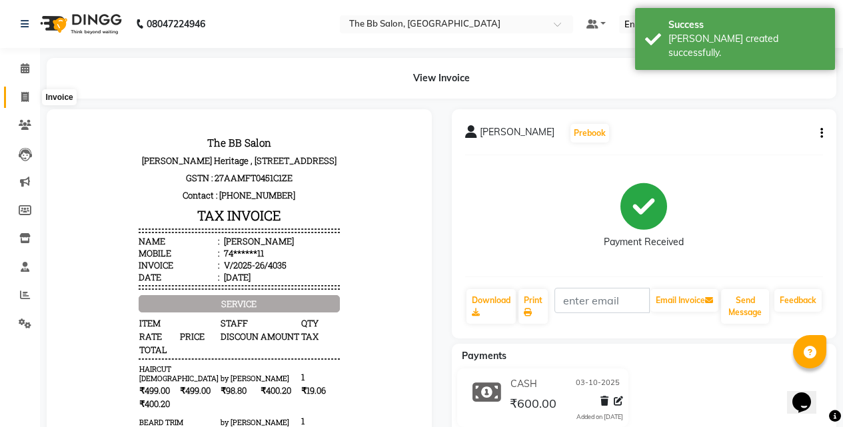
click at [25, 96] on icon at bounding box center [24, 97] width 7 height 10
select select "6231"
select select "service"
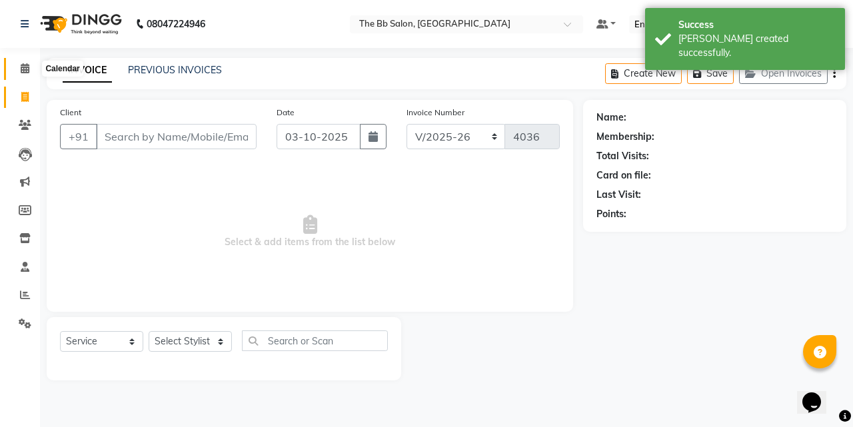
click at [24, 68] on icon at bounding box center [25, 68] width 9 height 10
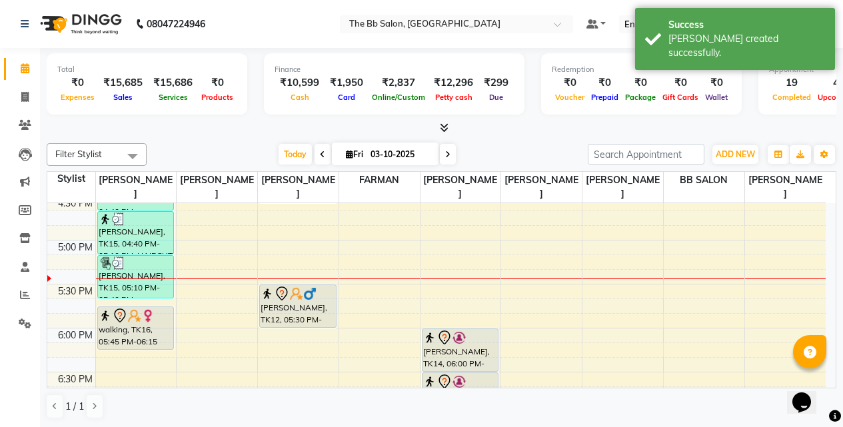
scroll to position [733, 0]
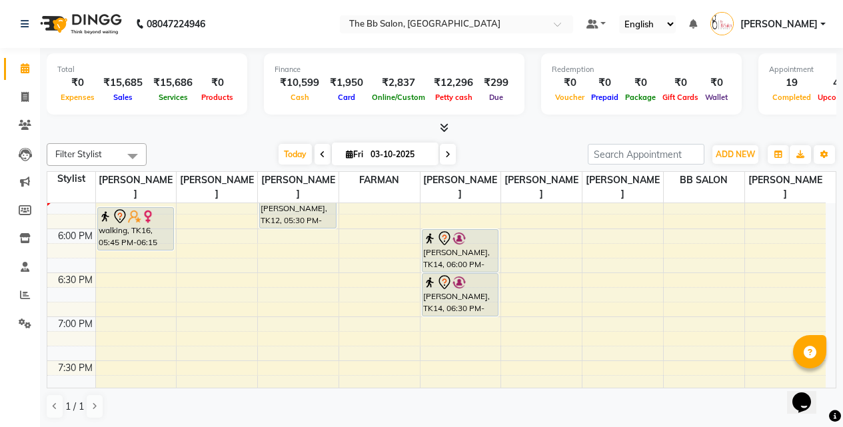
scroll to position [733, 0]
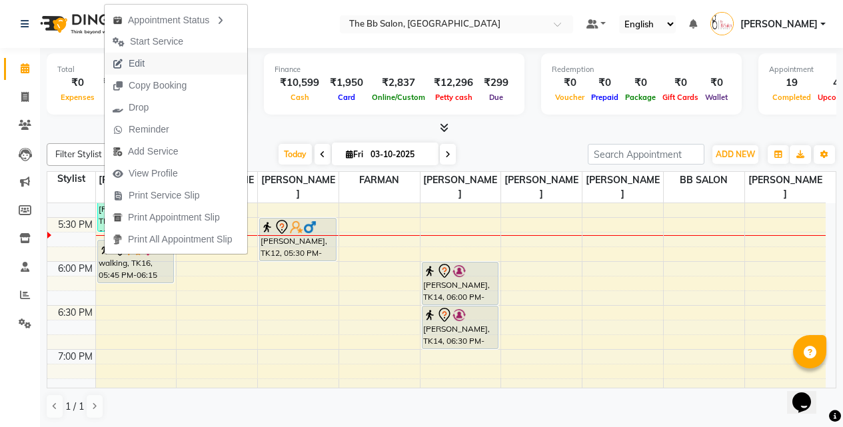
click at [143, 61] on span "Edit" at bounding box center [137, 64] width 16 height 14
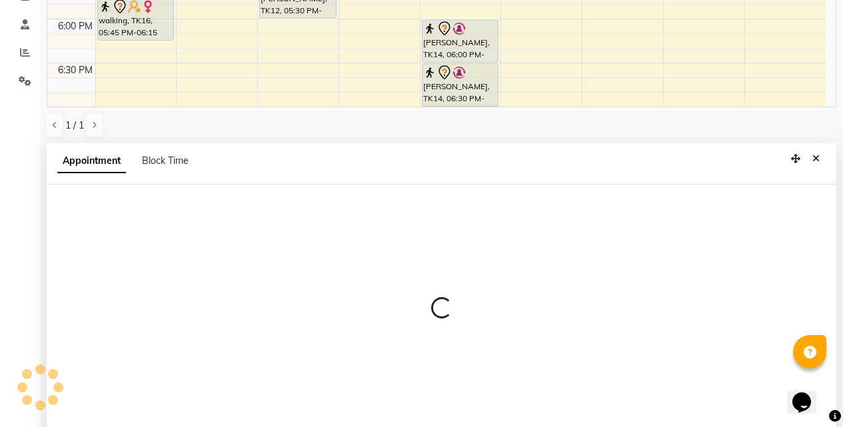
select select "tentative"
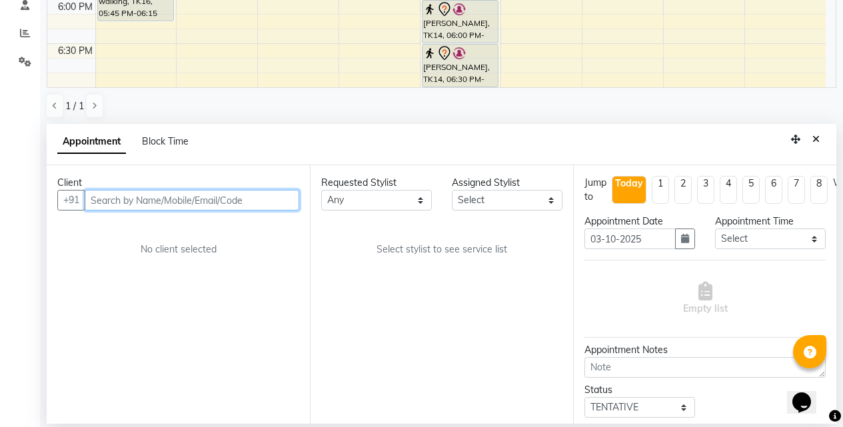
scroll to position [704, 0]
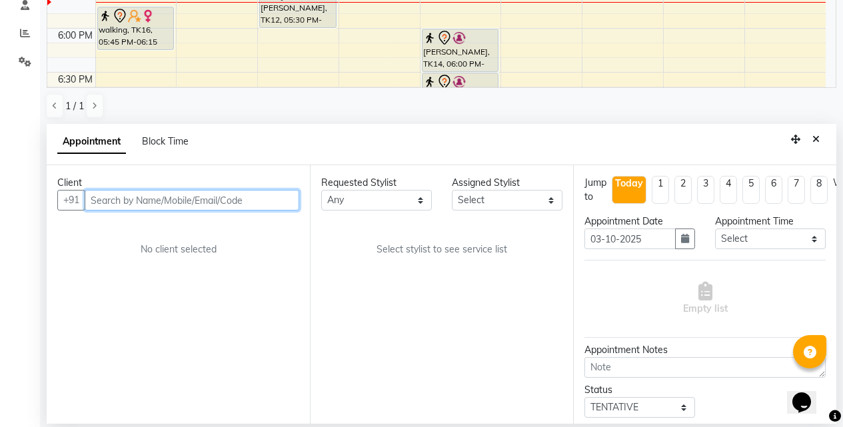
select select "83660"
select select "3065"
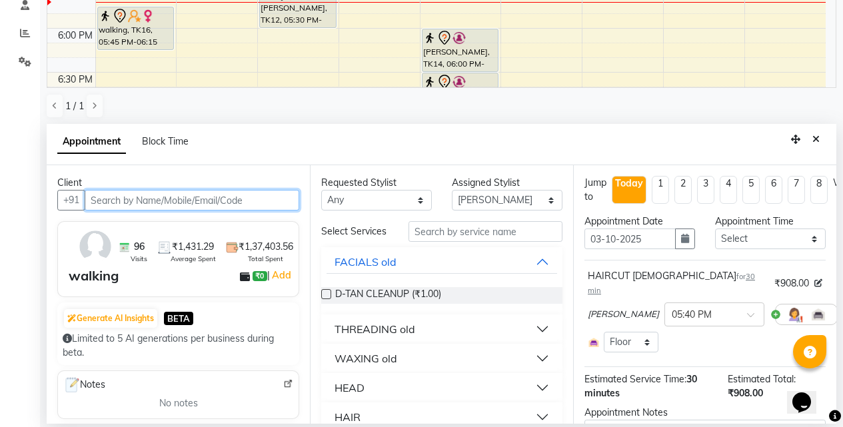
click at [251, 203] on input "text" at bounding box center [192, 200] width 215 height 21
click at [202, 199] on input "text" at bounding box center [192, 200] width 215 height 21
click at [198, 199] on input "text" at bounding box center [192, 200] width 215 height 21
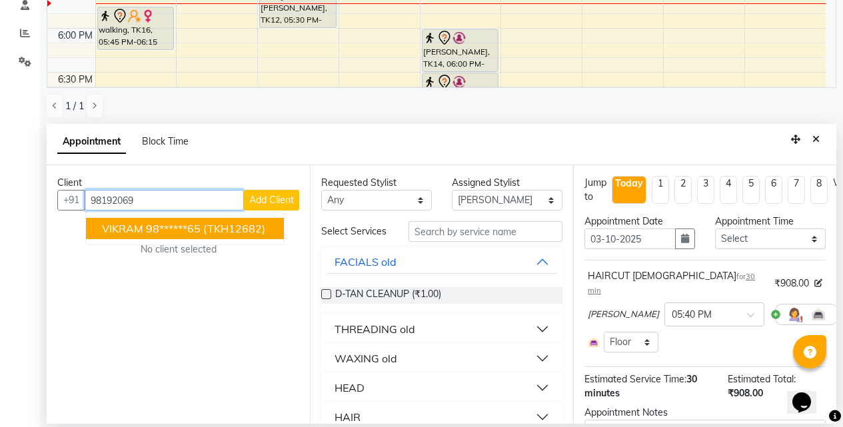
click at [211, 228] on span "(TKH12682)" at bounding box center [234, 228] width 62 height 13
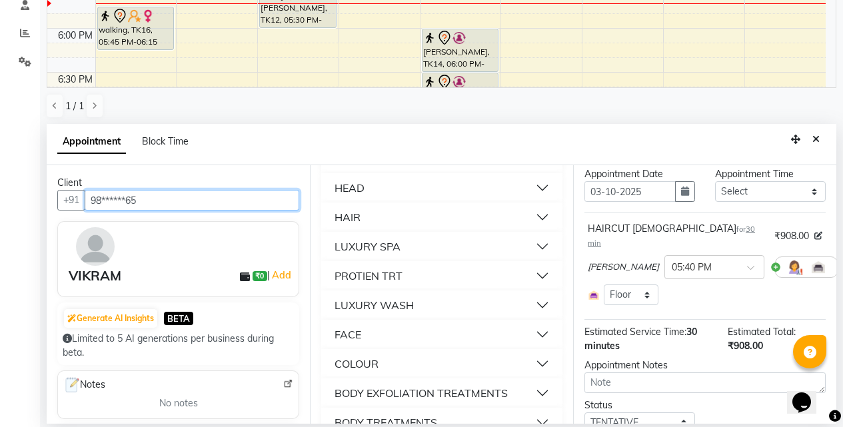
scroll to position [100, 0]
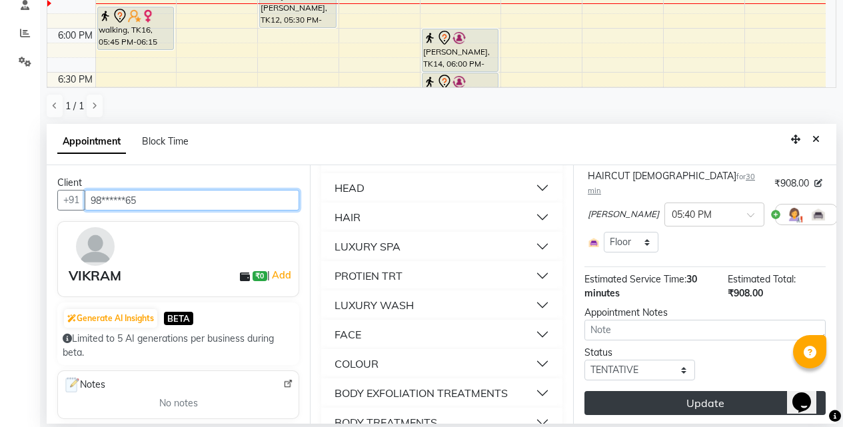
type input "98******65"
click at [695, 391] on button "Update" at bounding box center [704, 403] width 241 height 24
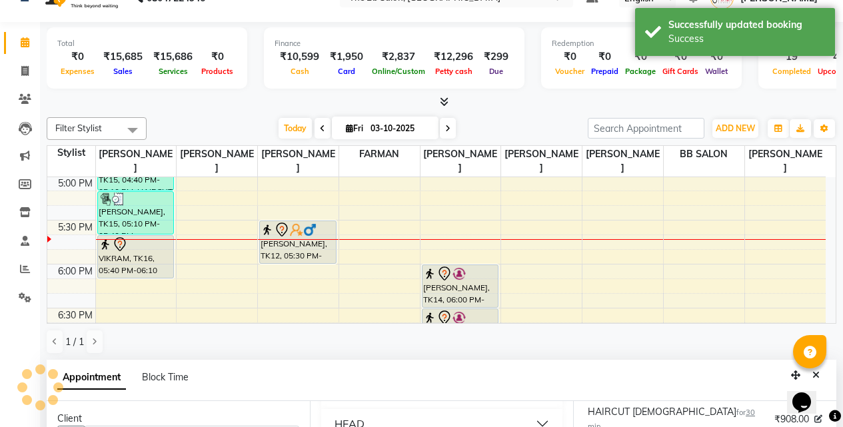
scroll to position [0, 0]
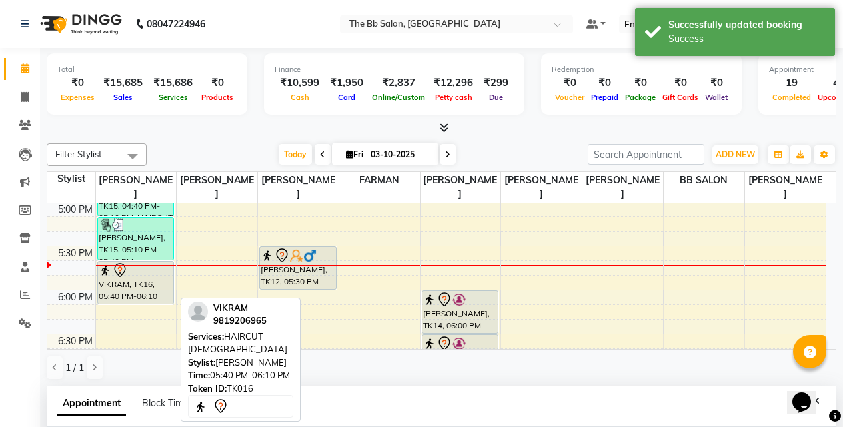
click at [128, 287] on div "VIKRAM, TK16, 05:40 PM-06:10 PM, HAIRCUT [DEMOGRAPHIC_DATA]" at bounding box center [136, 283] width 76 height 42
select select "7"
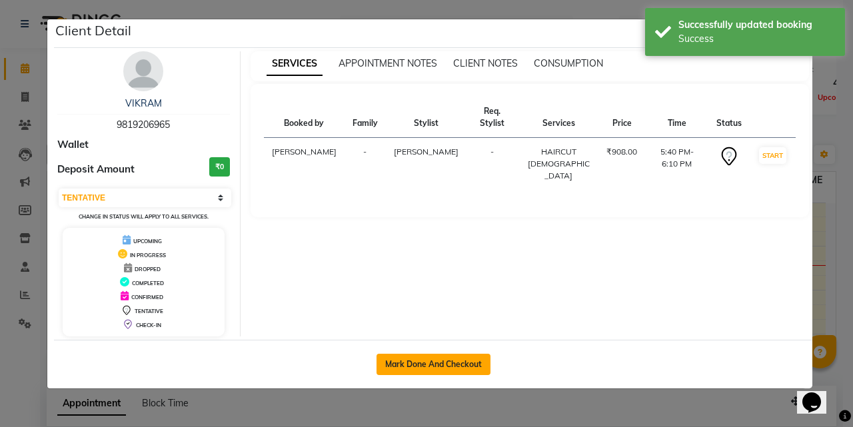
click at [449, 361] on button "Mark Done And Checkout" at bounding box center [433, 364] width 114 height 21
select select "6231"
select select "service"
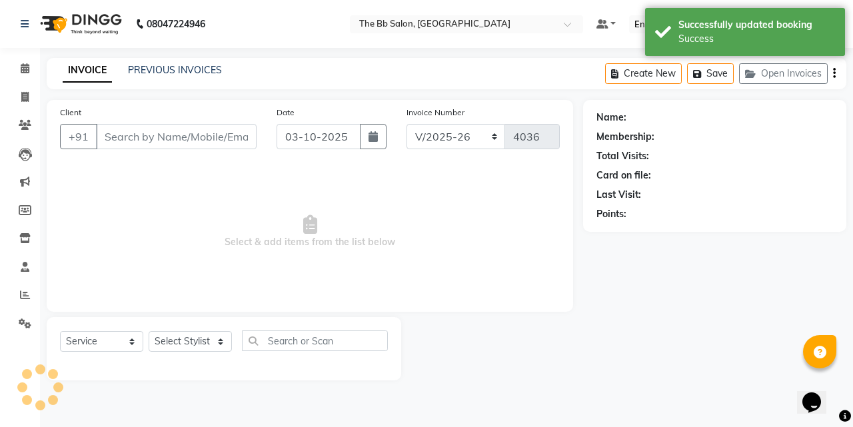
type input "98******65"
select select "83660"
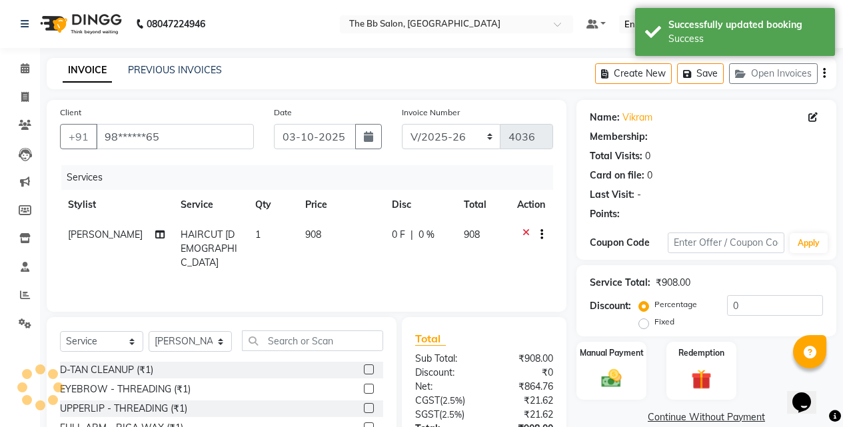
select select "1: Object"
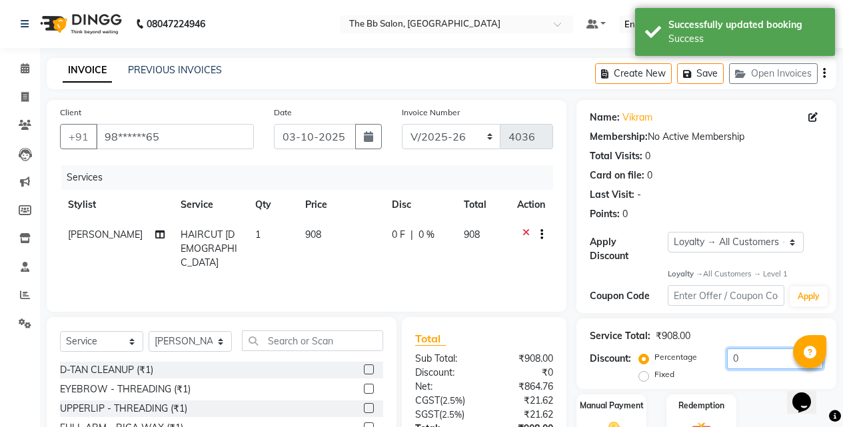
click at [729, 348] on input "0" at bounding box center [775, 358] width 96 height 21
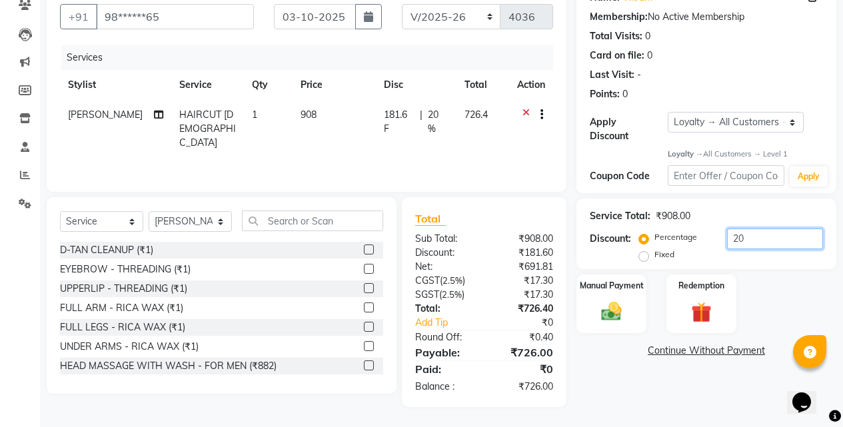
click at [752, 230] on input "20" at bounding box center [775, 238] width 96 height 21
type input "2"
type input "19.8"
click at [608, 300] on img at bounding box center [611, 312] width 34 height 24
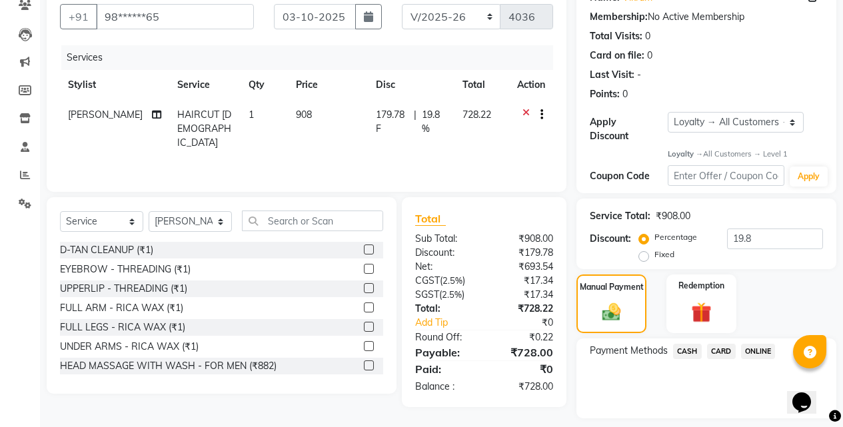
click at [684, 344] on span "CASH" at bounding box center [687, 351] width 29 height 15
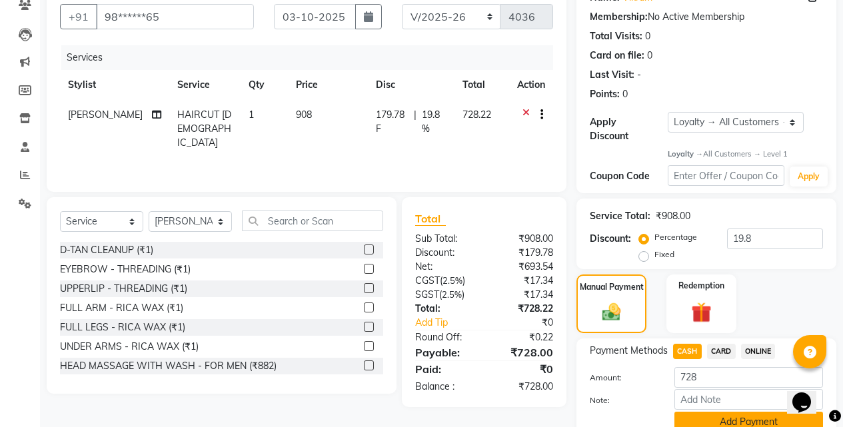
click at [724, 412] on button "Add Payment" at bounding box center [748, 422] width 149 height 21
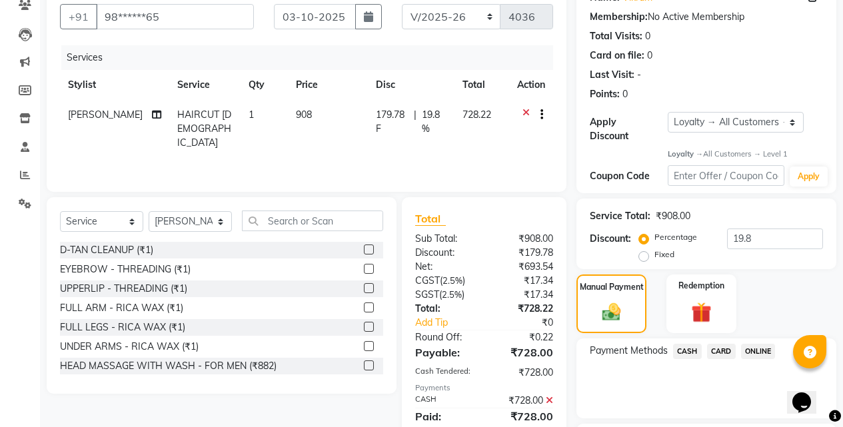
scroll to position [274, 0]
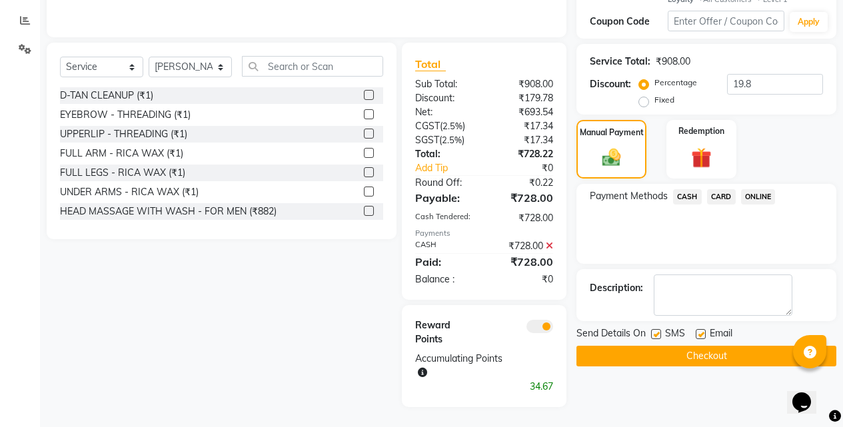
click at [679, 346] on button "Checkout" at bounding box center [706, 356] width 260 height 21
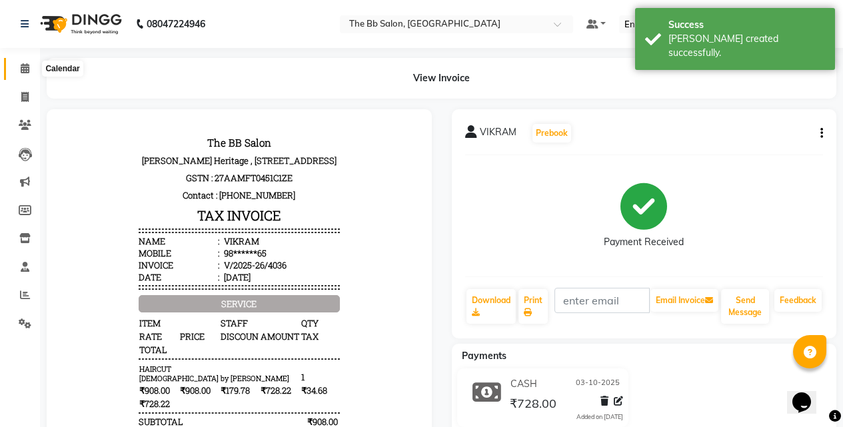
click at [25, 65] on icon at bounding box center [25, 68] width 9 height 10
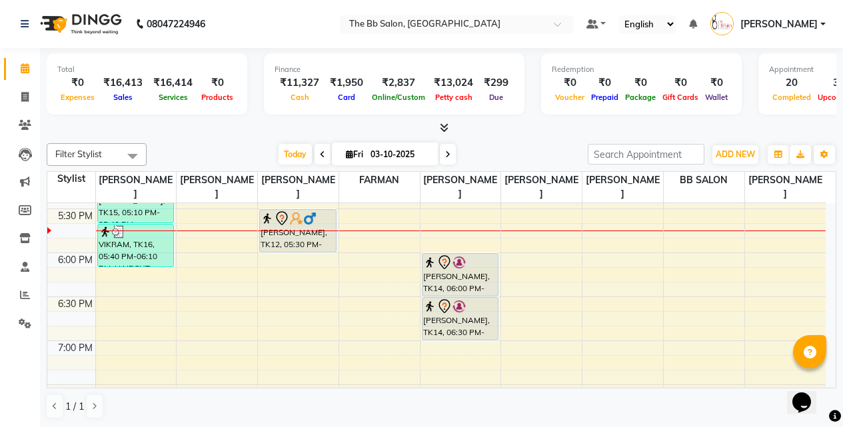
scroll to position [733, 0]
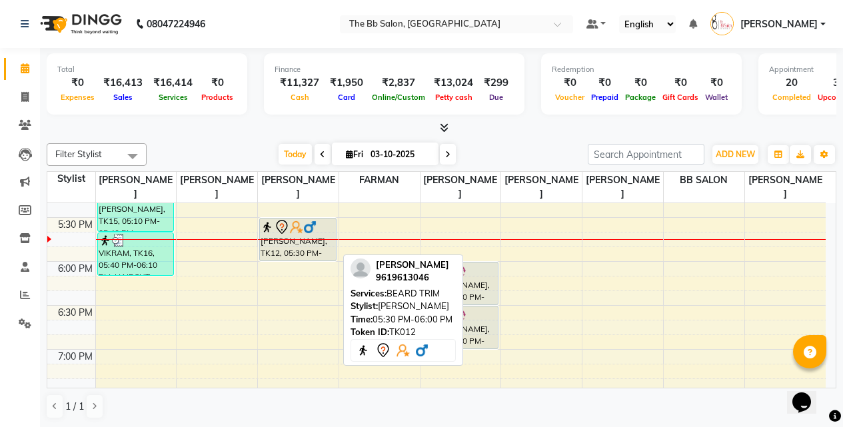
click at [282, 249] on div "[PERSON_NAME], TK12, 05:30 PM-06:00 PM, [PERSON_NAME] TRIM" at bounding box center [298, 240] width 76 height 42
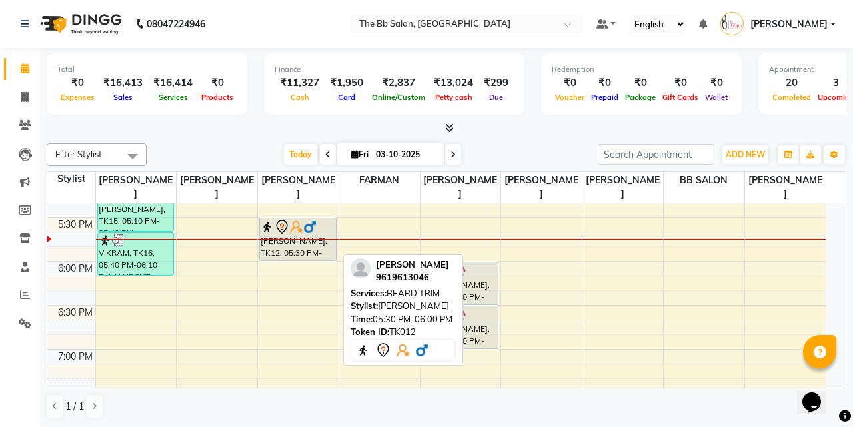
select select "7"
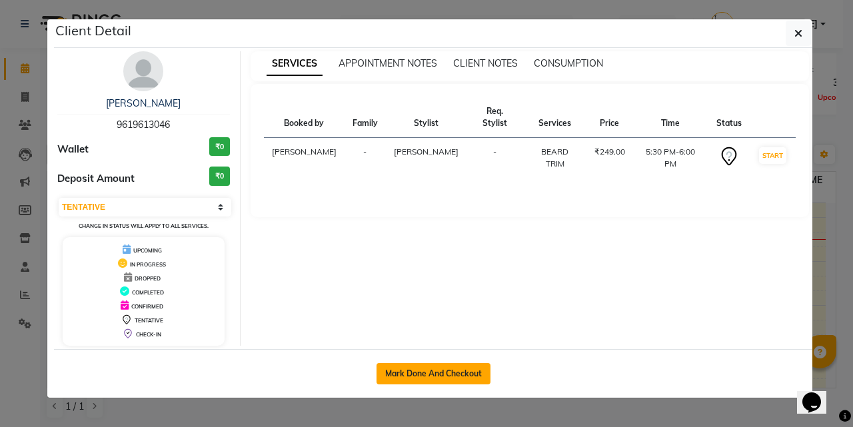
click at [411, 370] on button "Mark Done And Checkout" at bounding box center [433, 373] width 114 height 21
select select "6231"
select select "service"
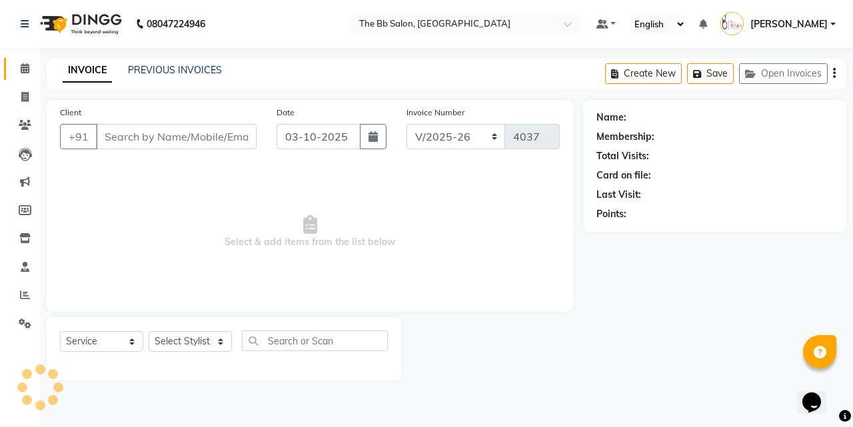
type input "96******46"
select select "84071"
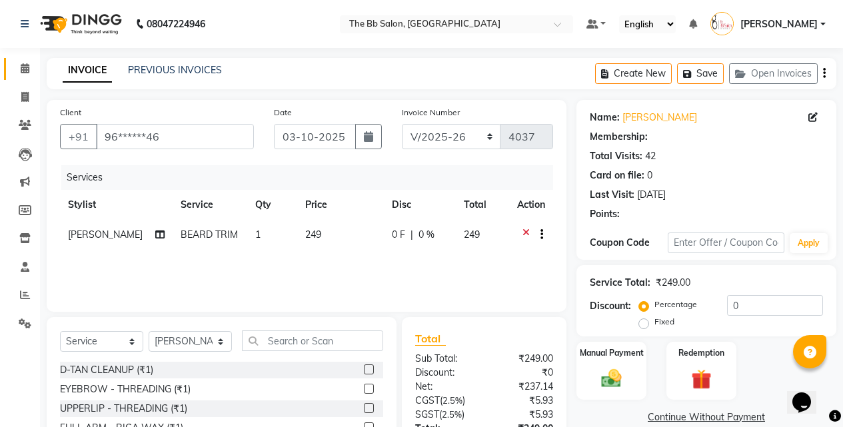
select select "1: Object"
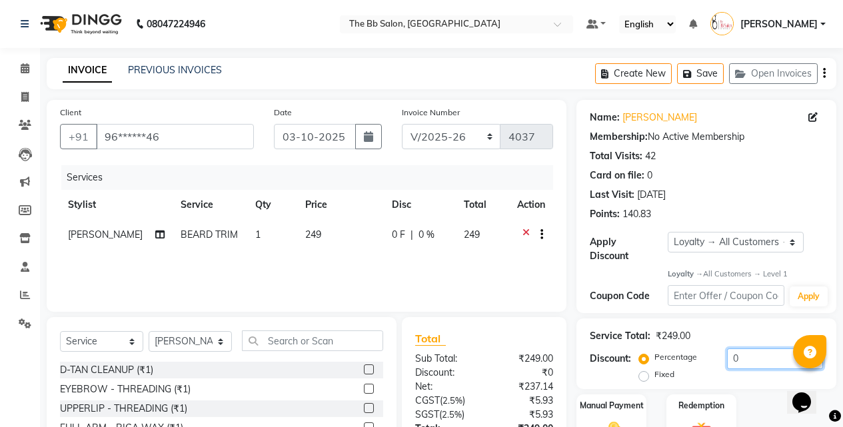
click at [731, 348] on input "0" at bounding box center [775, 358] width 96 height 21
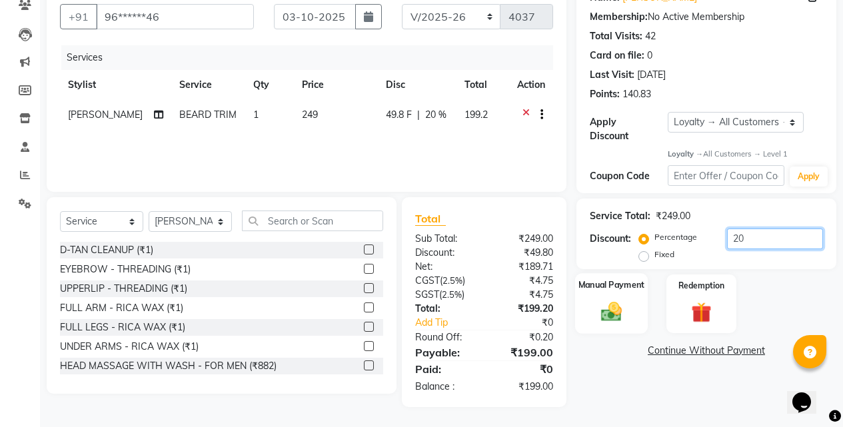
type input "20"
click at [609, 300] on img at bounding box center [611, 312] width 34 height 24
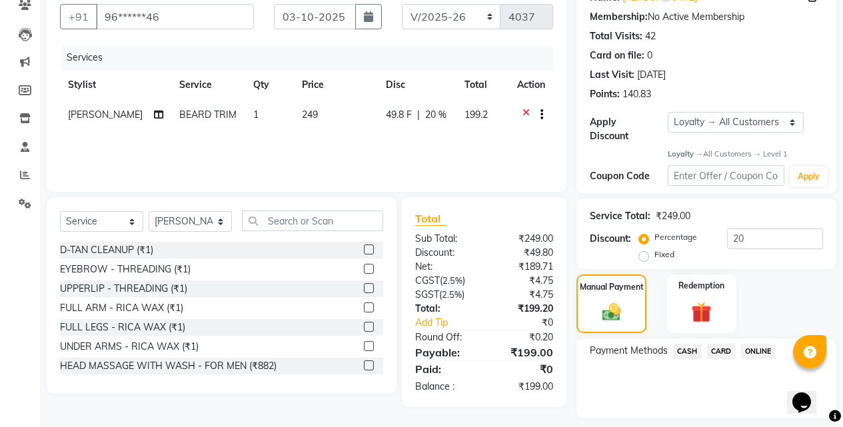
click at [756, 344] on span "ONLINE" at bounding box center [758, 351] width 35 height 15
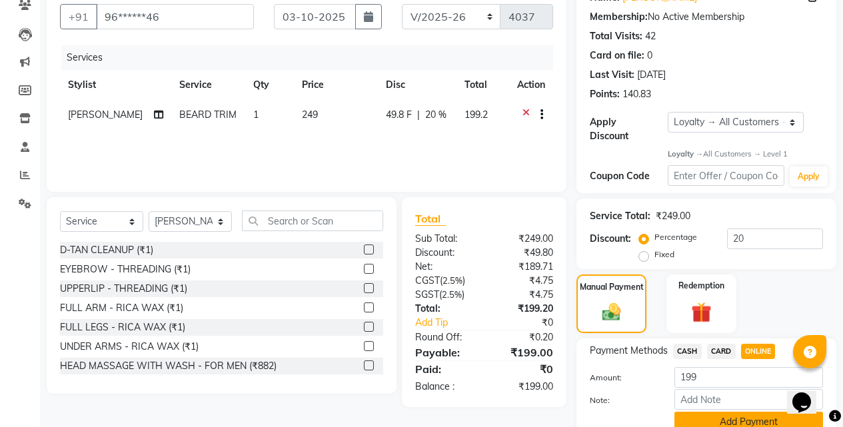
click at [690, 412] on button "Add Payment" at bounding box center [748, 422] width 149 height 21
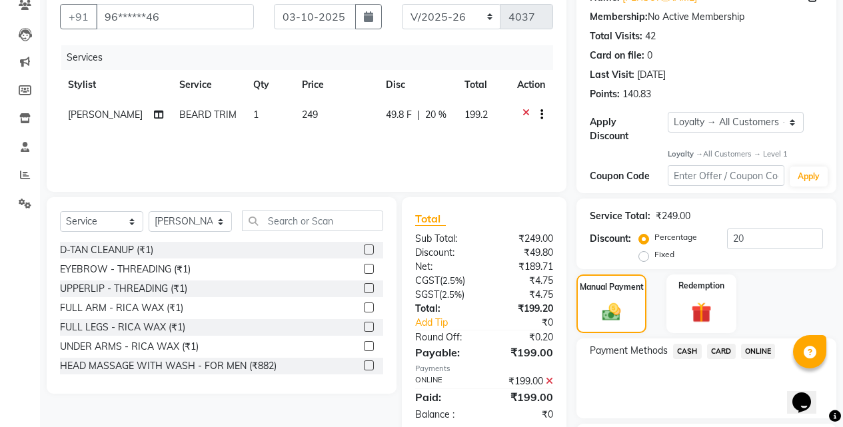
scroll to position [241, 0]
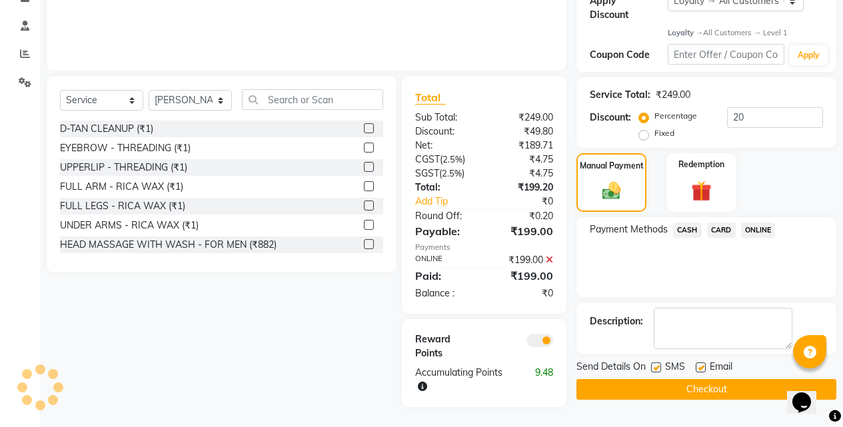
click at [646, 386] on button "Checkout" at bounding box center [706, 389] width 260 height 21
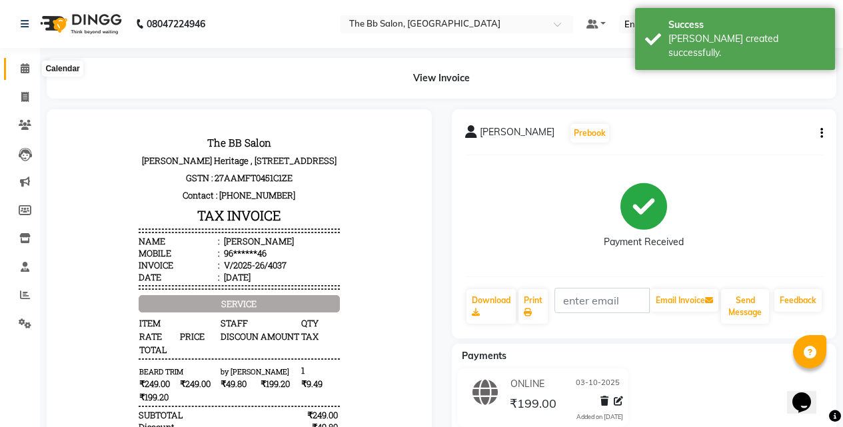
click at [24, 67] on icon at bounding box center [25, 68] width 9 height 10
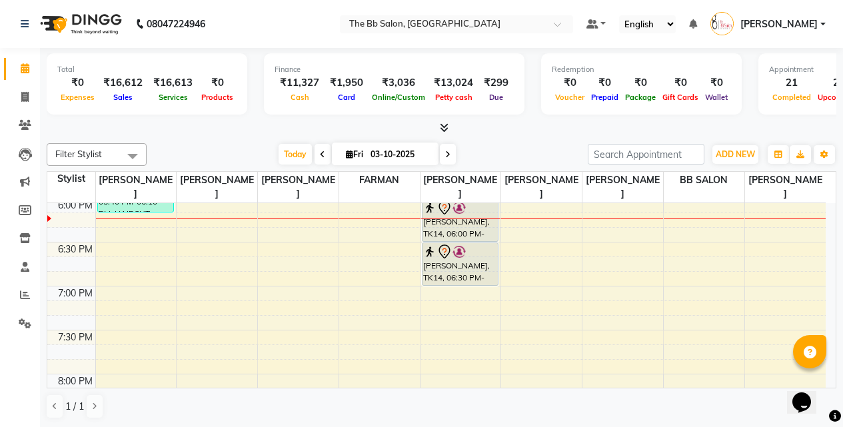
scroll to position [799, 0]
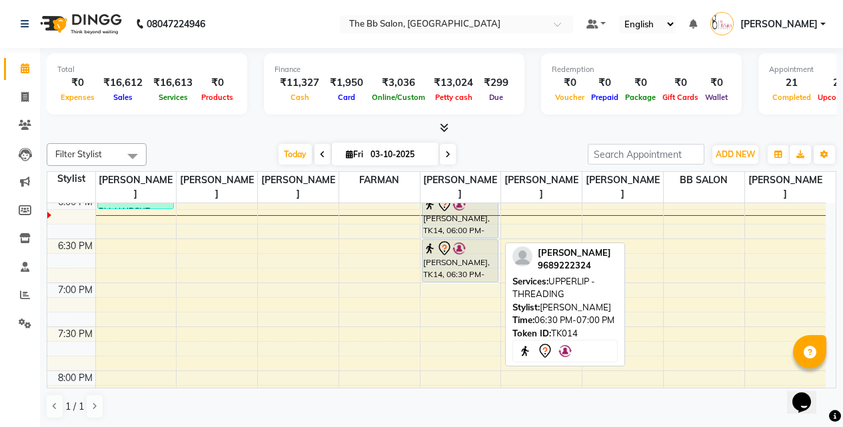
click at [455, 268] on div "[PERSON_NAME], TK14, 06:30 PM-07:00 PM, UPPERLIP - THREADING" at bounding box center [460, 261] width 76 height 42
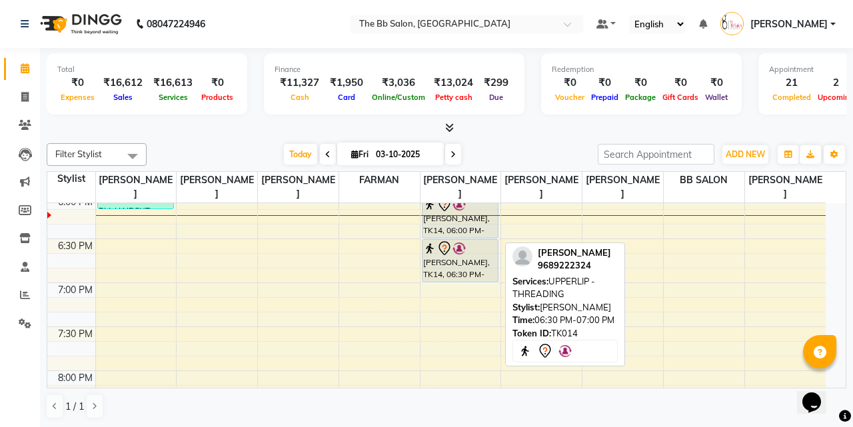
select select "7"
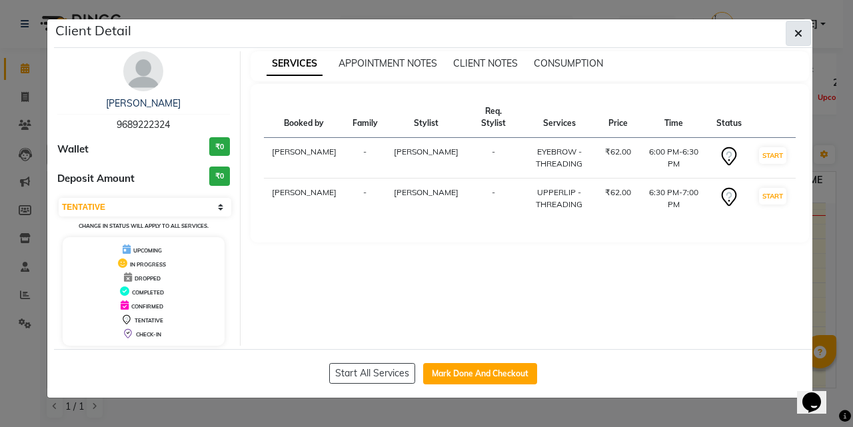
click at [809, 29] on button "button" at bounding box center [797, 33] width 25 height 25
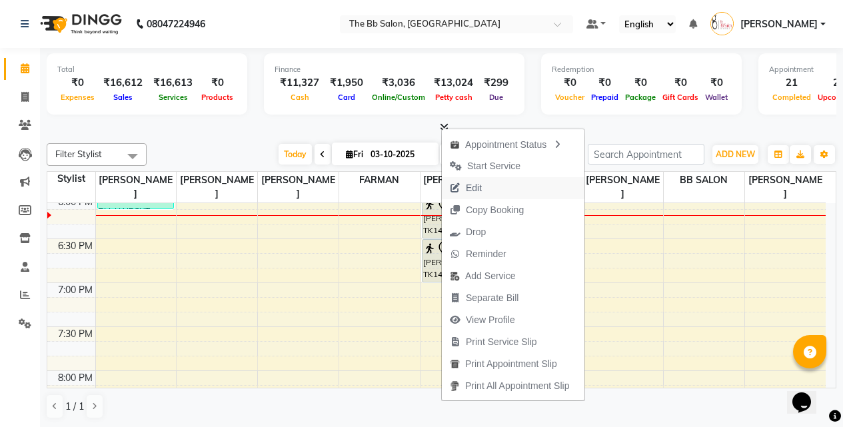
click at [478, 189] on span "Edit" at bounding box center [474, 188] width 16 height 14
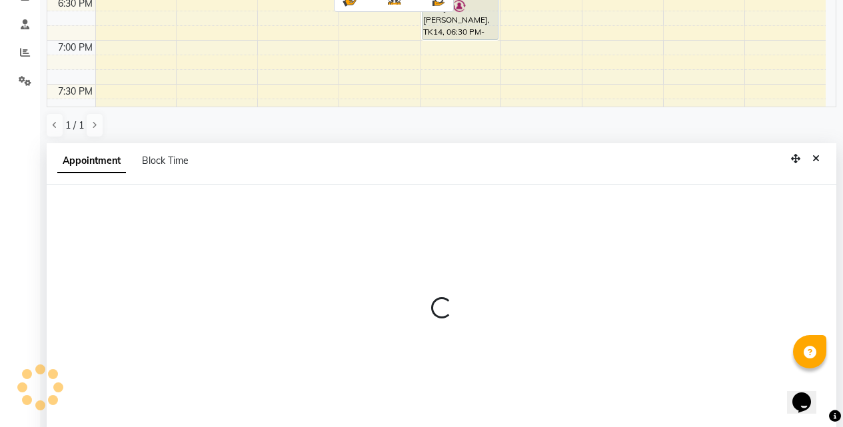
select select "tentative"
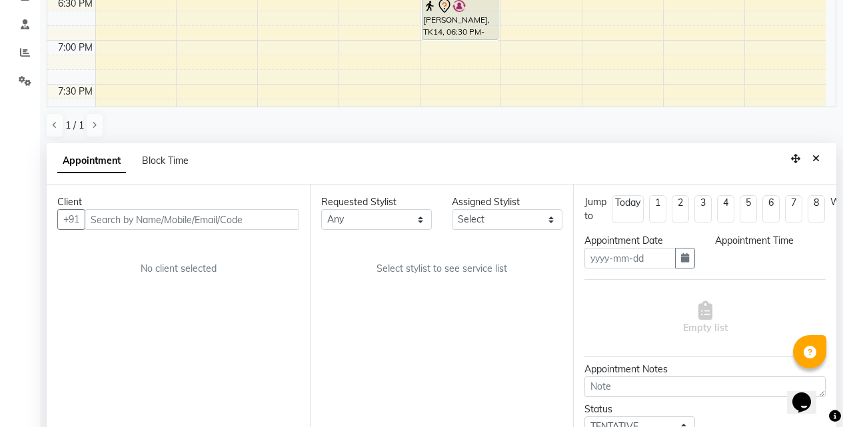
type input "03-10-2025"
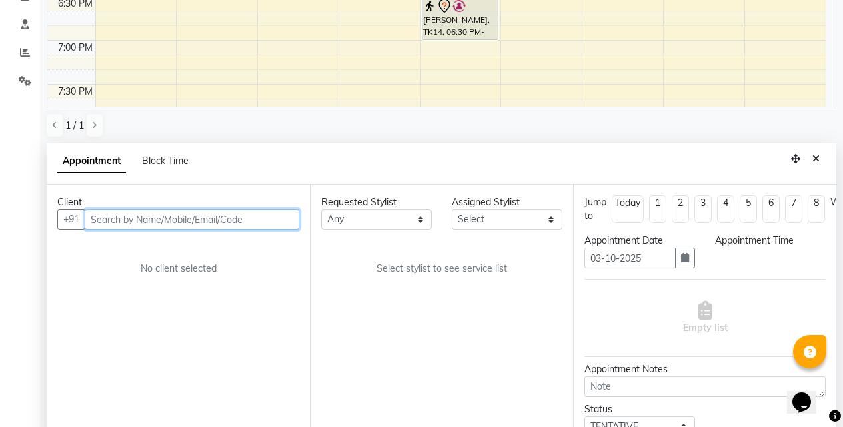
select select "83513"
select select "1080"
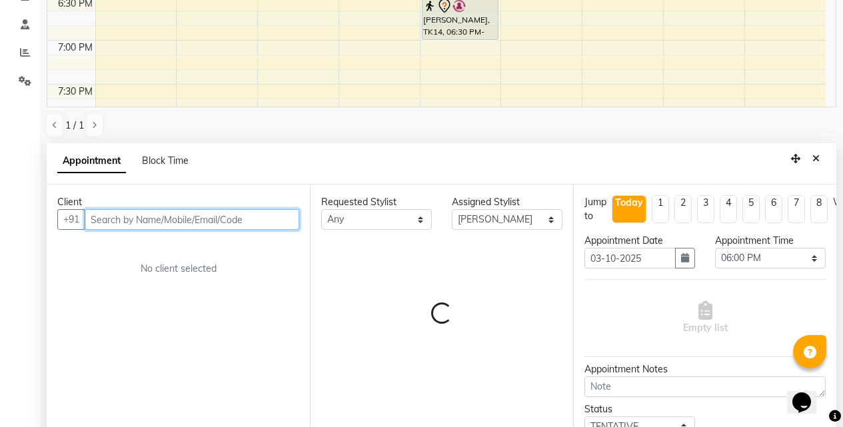
scroll to position [0, 0]
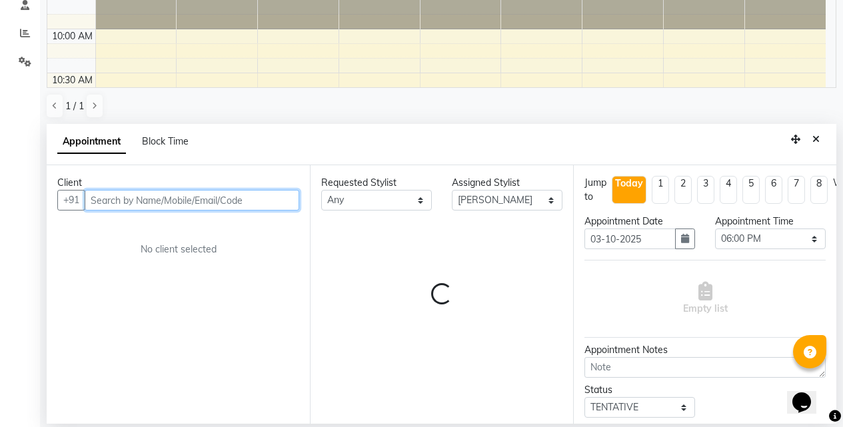
select select "3065"
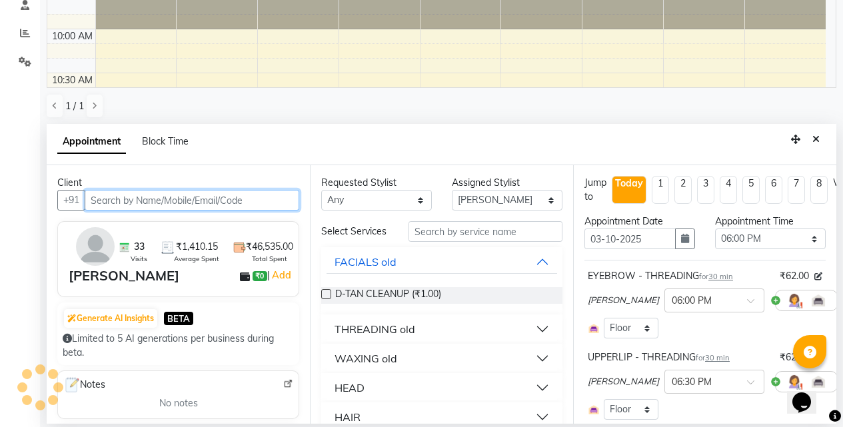
scroll to position [792, 0]
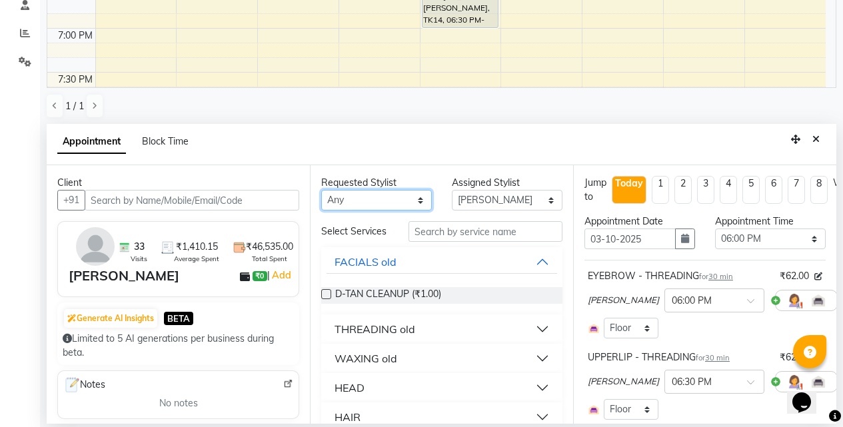
click at [419, 197] on select "Any BB SALON DIPALI EKTA FARMAN GOUSIYA SHAIKH MANGESH TAVARE Nazim Shaikh Rupe…" at bounding box center [376, 200] width 111 height 21
select select "83524"
click at [321, 190] on select "Any BB SALON DIPALI EKTA FARMAN GOUSIYA SHAIKH MANGESH TAVARE Nazim Shaikh Rupe…" at bounding box center [376, 200] width 111 height 21
select select "83524"
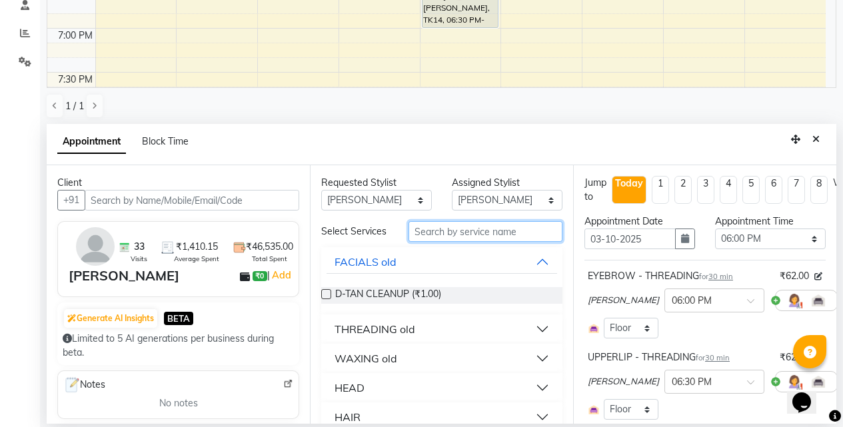
click at [492, 232] on input "text" at bounding box center [485, 231] width 154 height 21
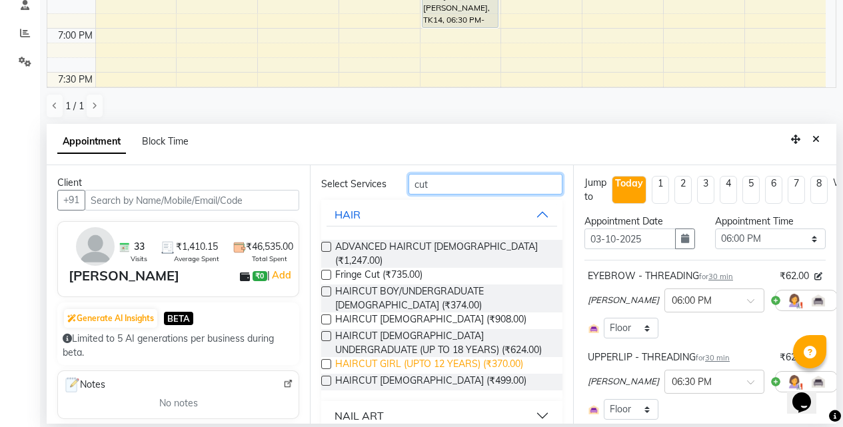
scroll to position [61, 0]
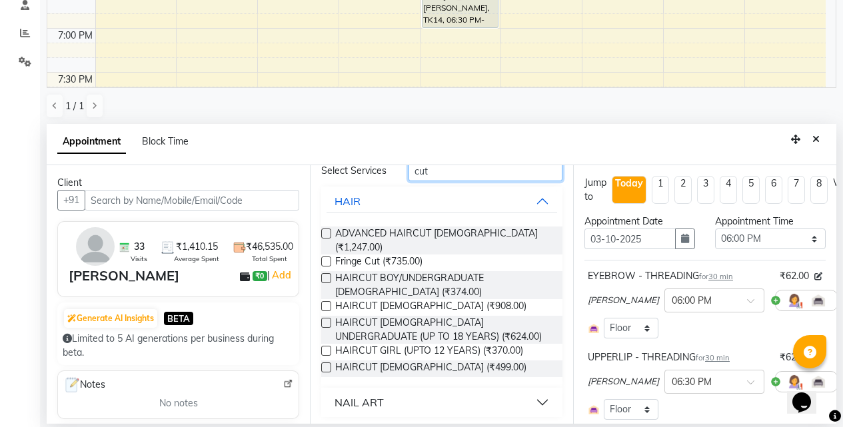
type input "cut"
click at [536, 399] on button "NAIL ART" at bounding box center [441, 402] width 230 height 24
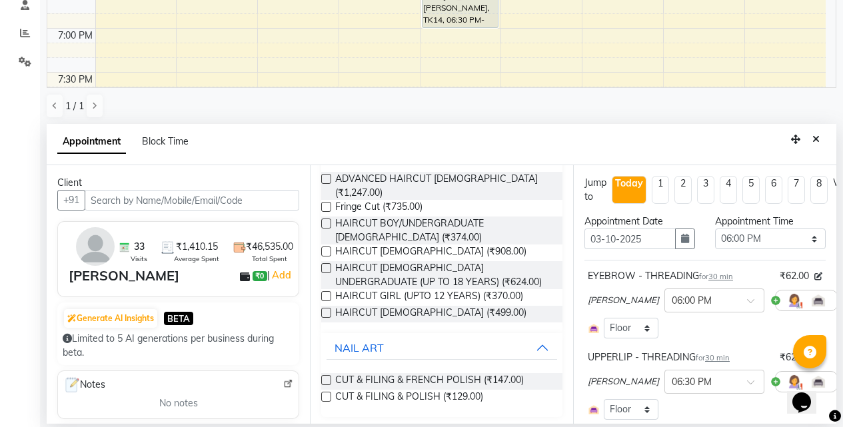
click at [328, 392] on label at bounding box center [326, 397] width 10 height 10
click at [328, 394] on input "checkbox" at bounding box center [325, 398] width 9 height 9
checkbox input "false"
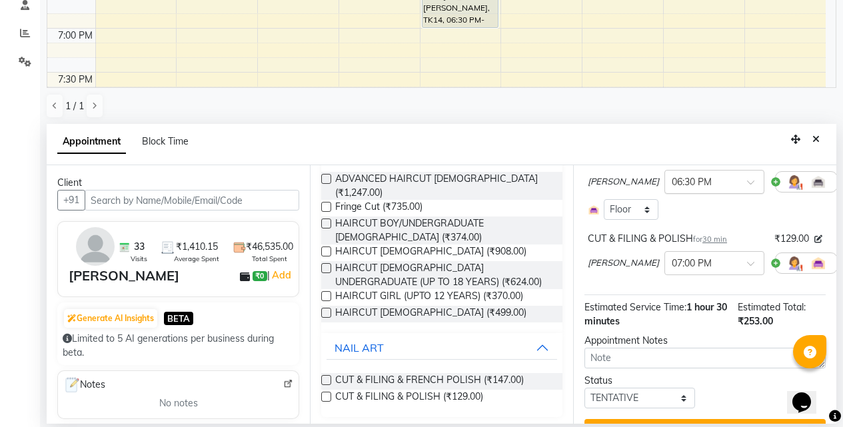
scroll to position [244, 0]
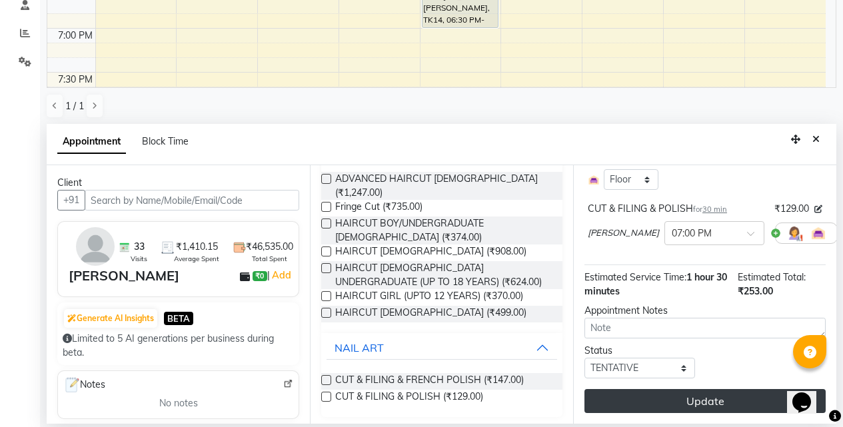
click at [687, 392] on button "Update" at bounding box center [704, 401] width 241 height 24
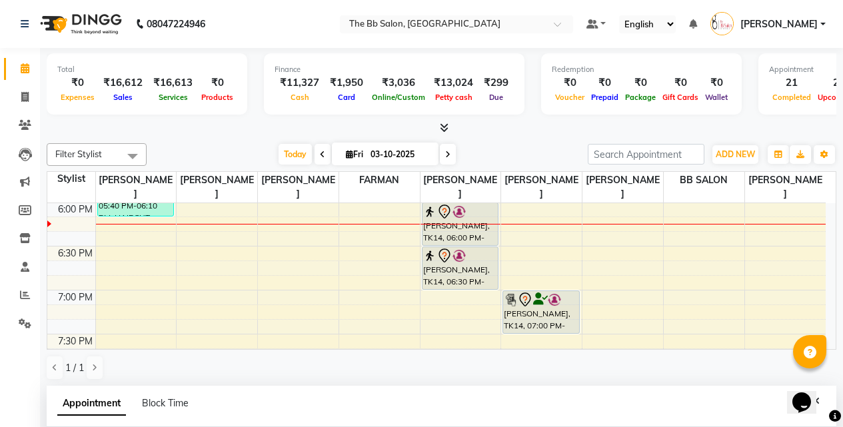
scroll to position [133, 0]
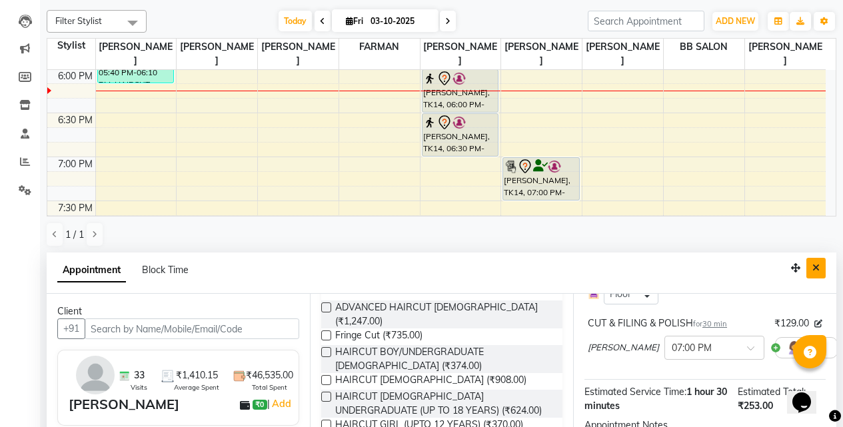
click at [815, 268] on icon "Close" at bounding box center [815, 267] width 7 height 9
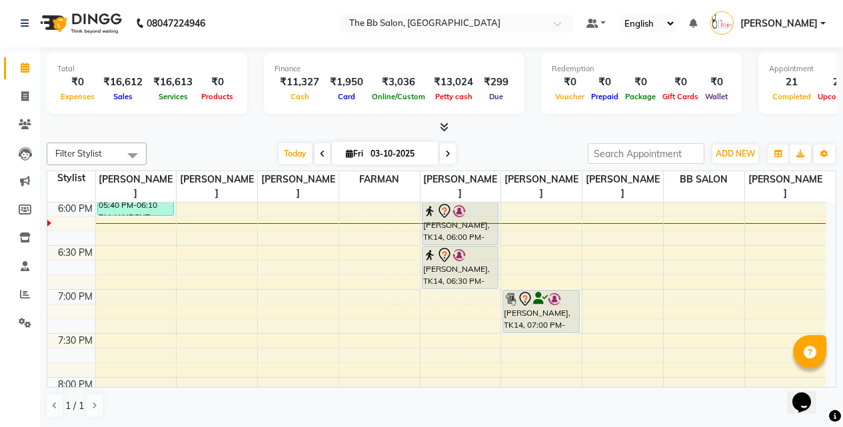
scroll to position [1, 0]
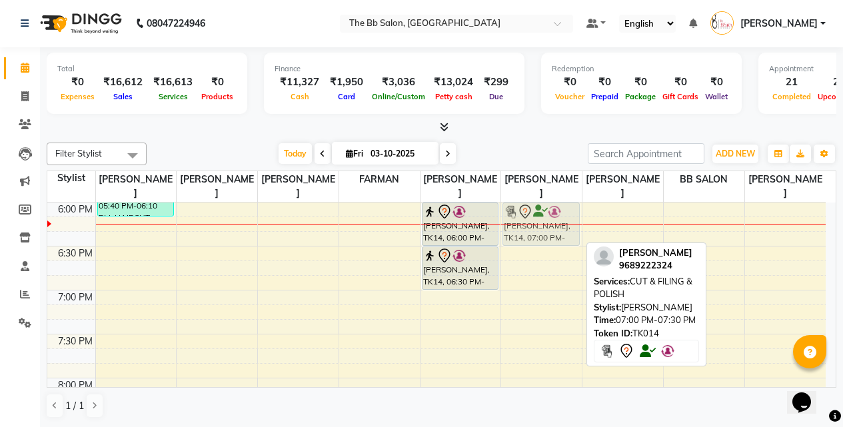
drag, startPoint x: 540, startPoint y: 314, endPoint x: 540, endPoint y: 232, distance: 81.3
click at [540, 232] on div "POONAM, TK08, 01:10 PM-01:40 PM, Coffee Pedi SWATI THORAT, TK14, 07:00 PM-07:30…" at bounding box center [541, 26] width 81 height 1230
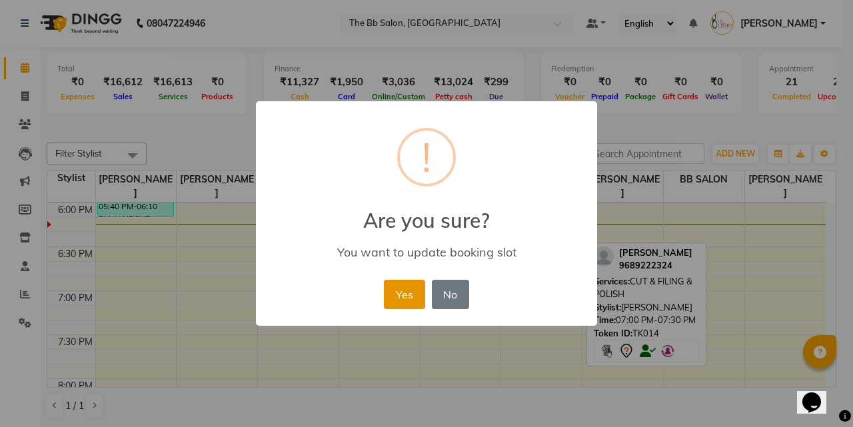
click at [392, 293] on button "Yes" at bounding box center [404, 294] width 41 height 29
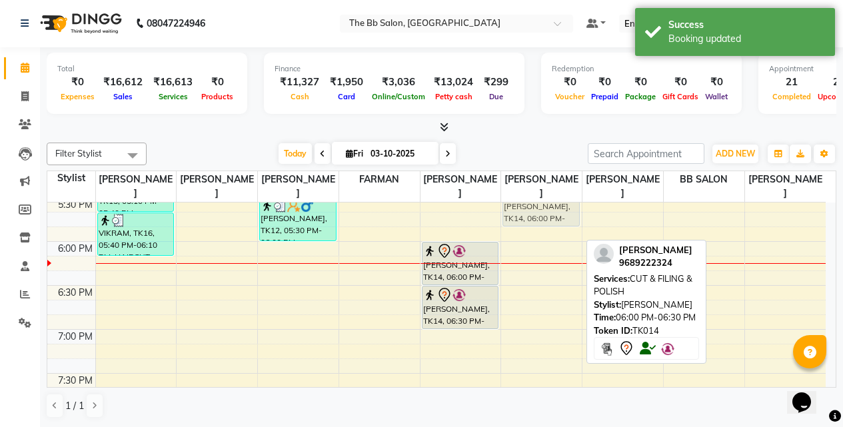
scroll to position [749, 0]
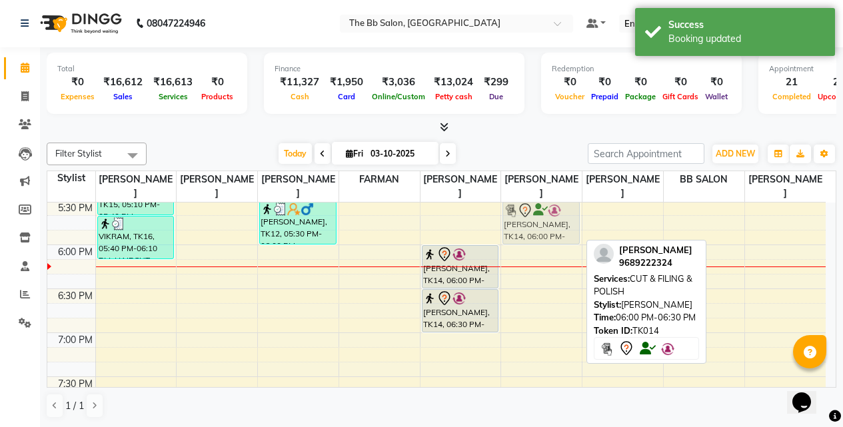
click at [537, 237] on div "POONAM, TK08, 01:10 PM-01:40 PM, Coffee Pedi SWATI THORAT, TK14, 06:00 PM-06:30…" at bounding box center [541, 69] width 81 height 1230
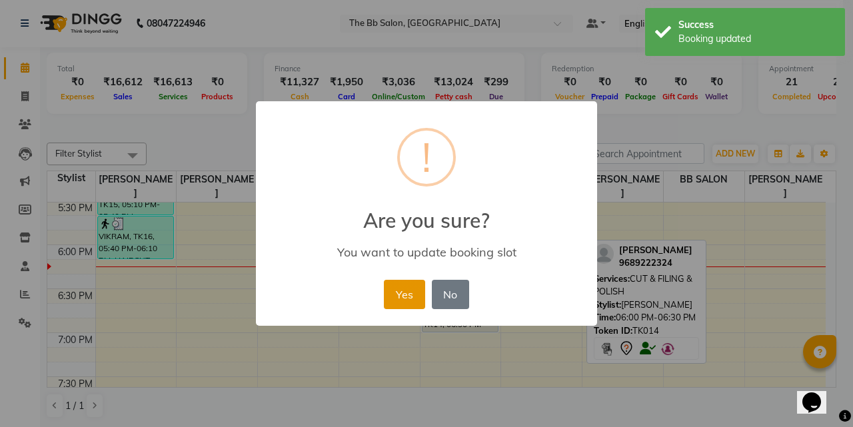
click at [404, 296] on button "Yes" at bounding box center [404, 294] width 41 height 29
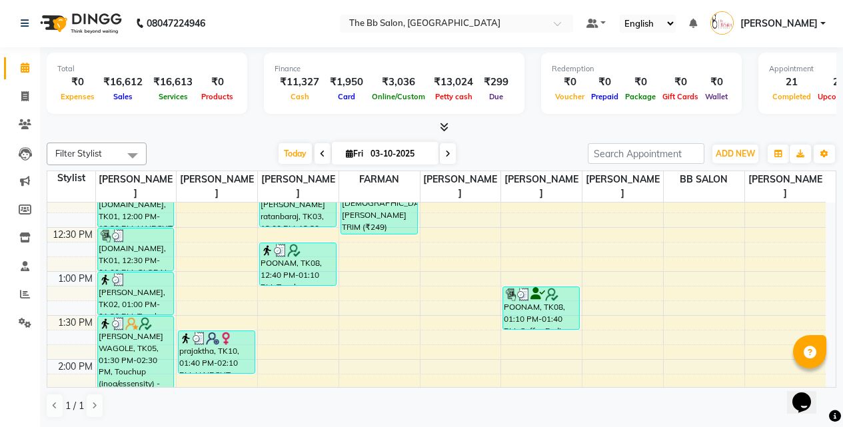
scroll to position [349, 0]
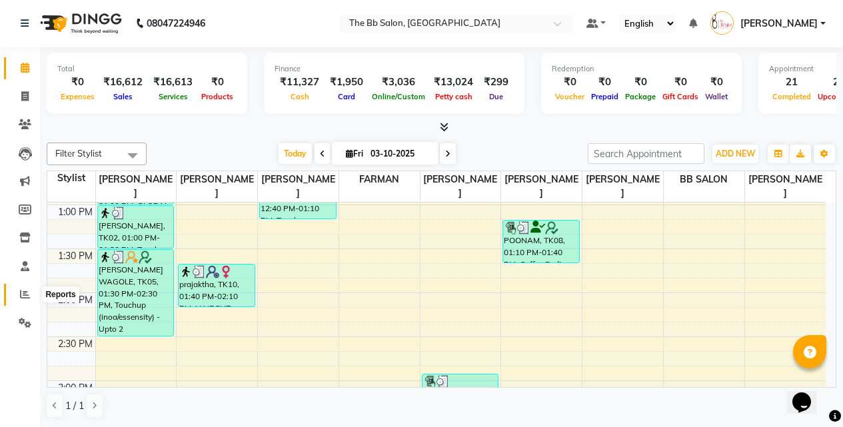
click at [24, 290] on icon at bounding box center [25, 294] width 10 height 10
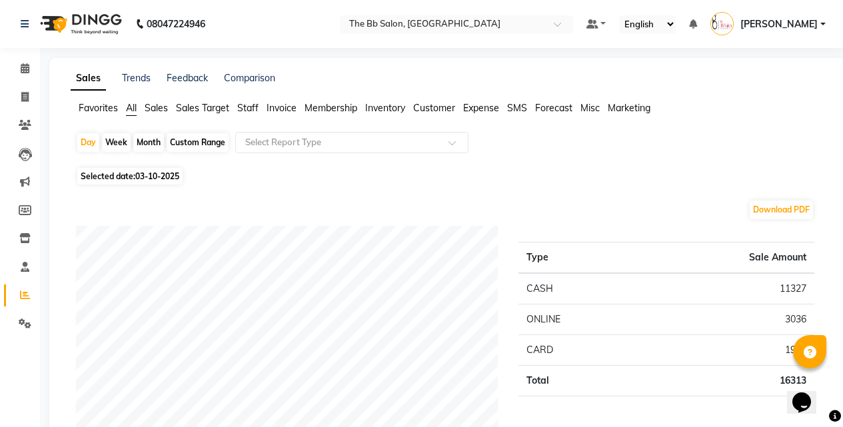
click at [248, 110] on span "Staff" at bounding box center [247, 108] width 21 height 12
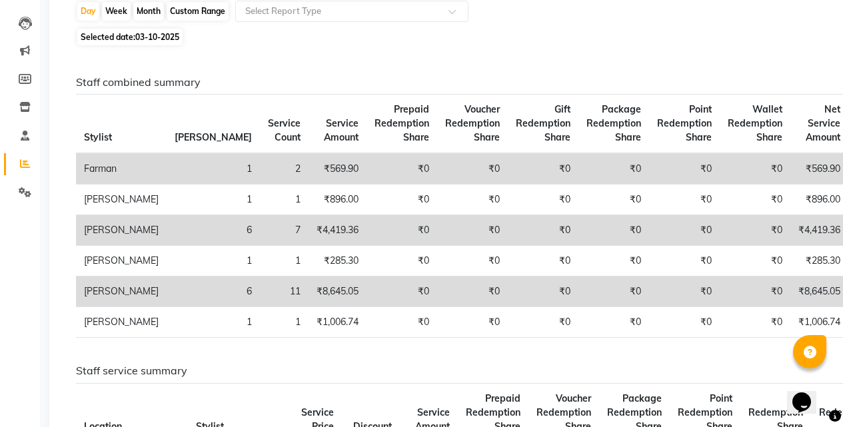
scroll to position [133, 0]
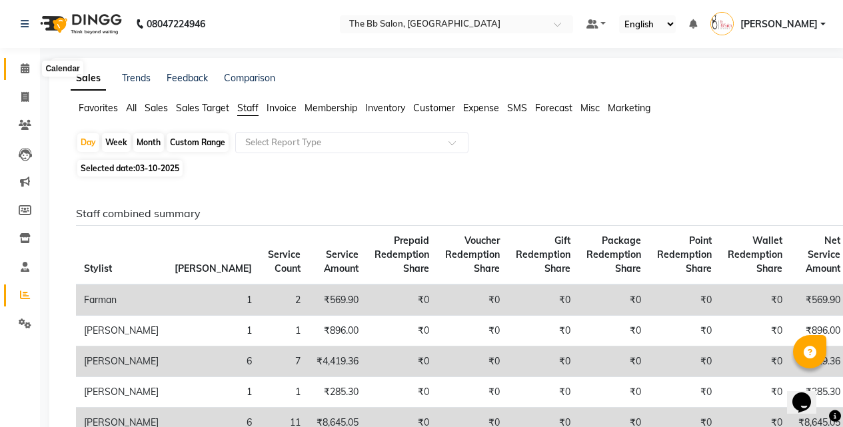
click at [25, 69] on icon at bounding box center [25, 68] width 9 height 10
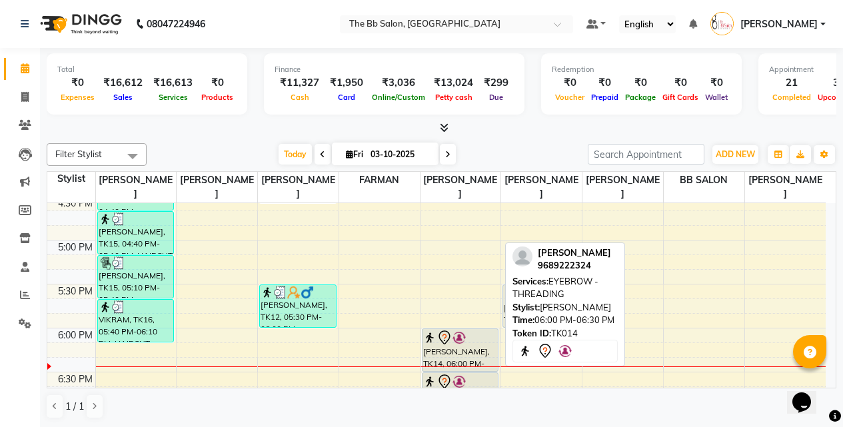
scroll to position [733, 0]
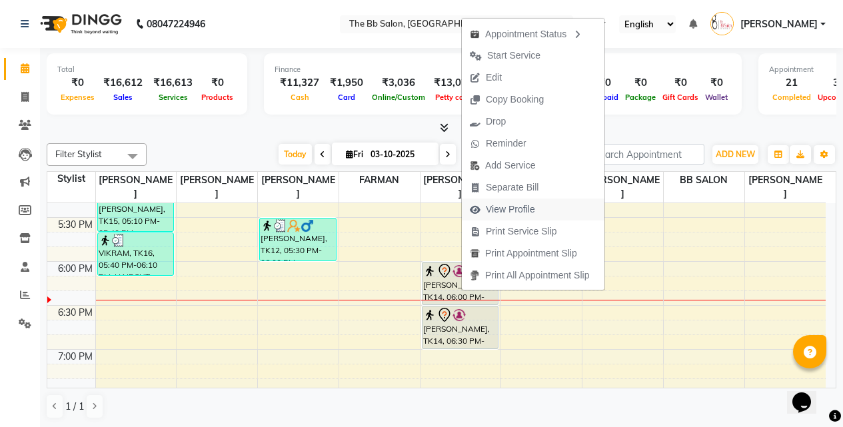
click at [507, 206] on span "View Profile" at bounding box center [510, 210] width 49 height 14
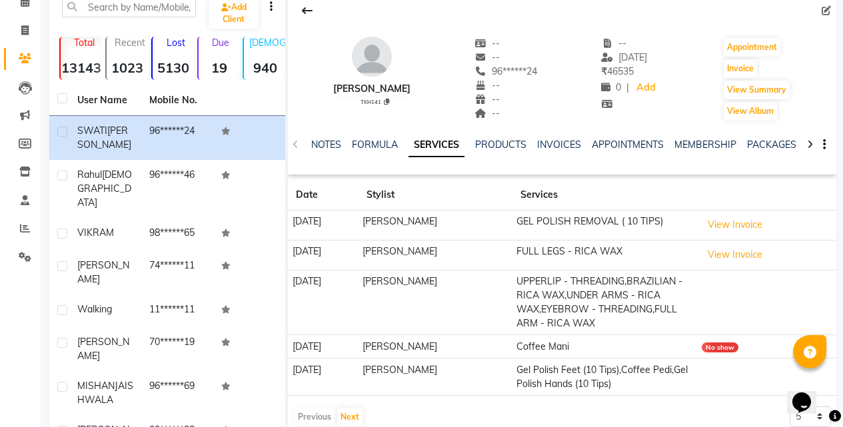
scroll to position [133, 0]
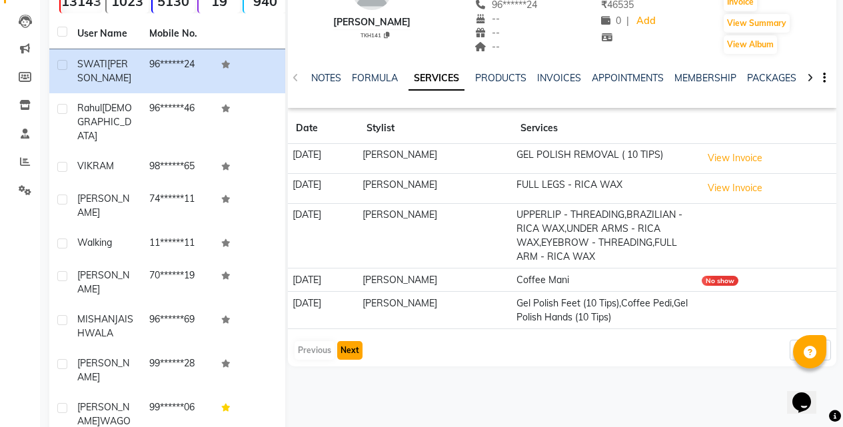
click at [348, 346] on button "Next" at bounding box center [349, 350] width 25 height 19
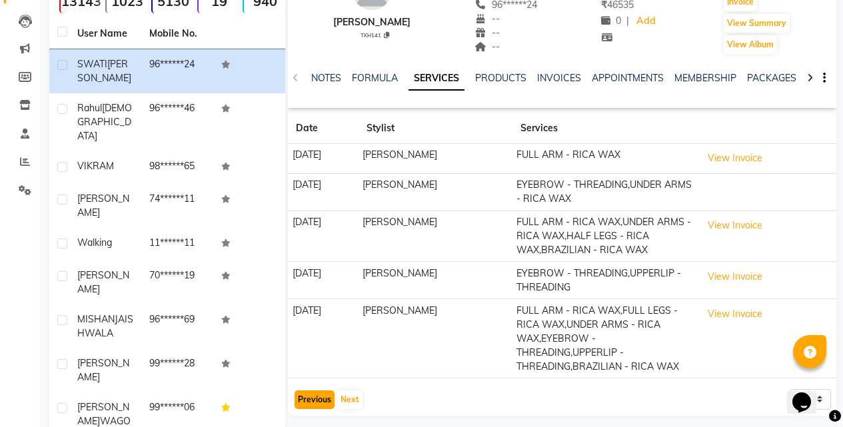
click at [315, 409] on button "Previous" at bounding box center [314, 399] width 40 height 19
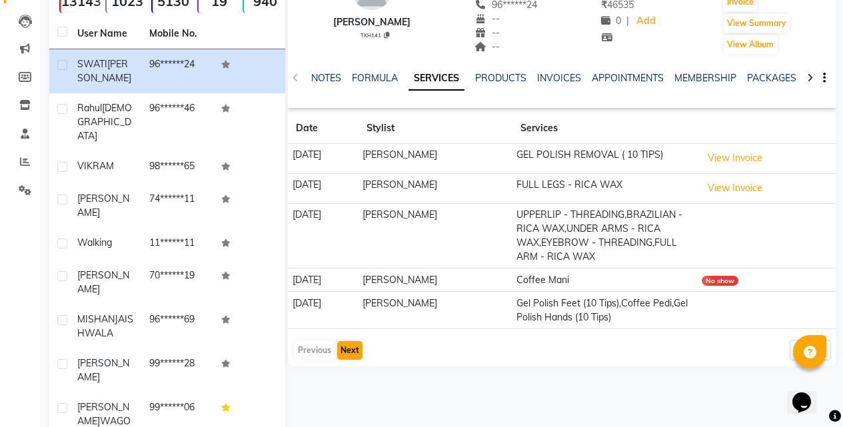
scroll to position [0, 0]
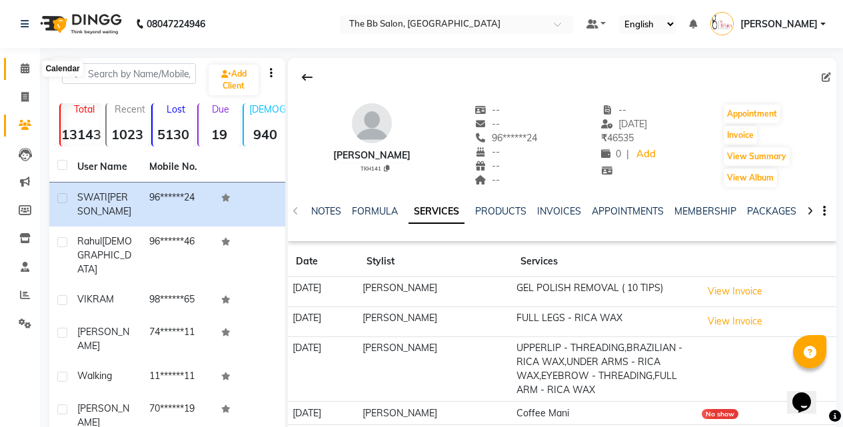
click at [27, 67] on icon at bounding box center [25, 68] width 9 height 10
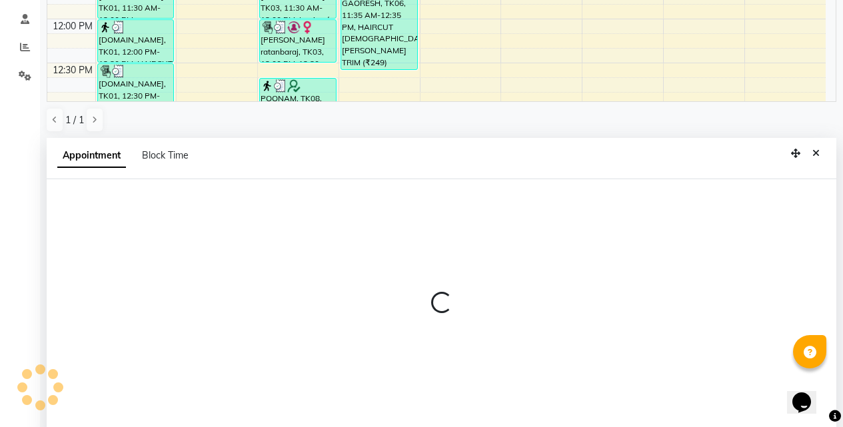
scroll to position [262, 0]
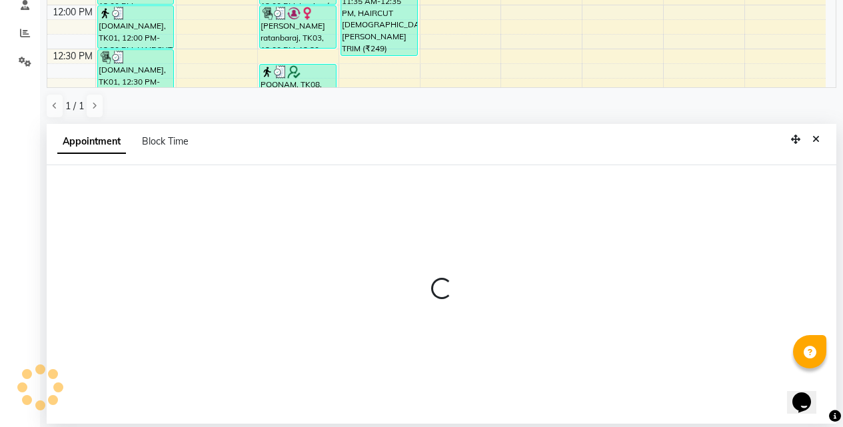
select select "83531"
select select "tentative"
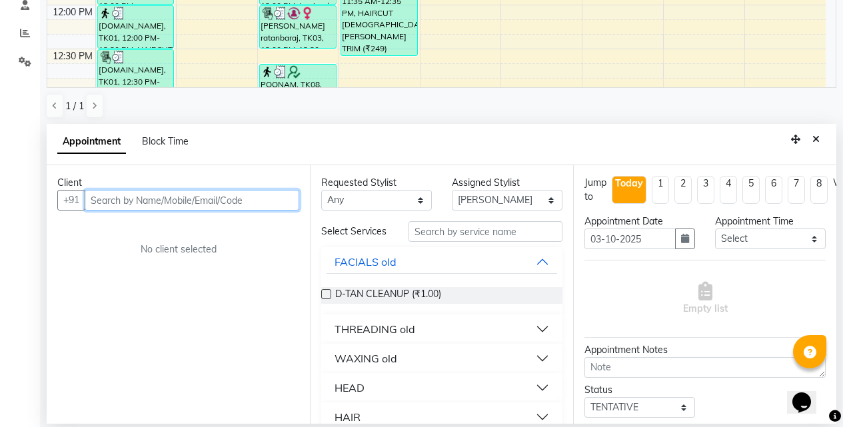
click at [235, 203] on input "text" at bounding box center [192, 200] width 215 height 21
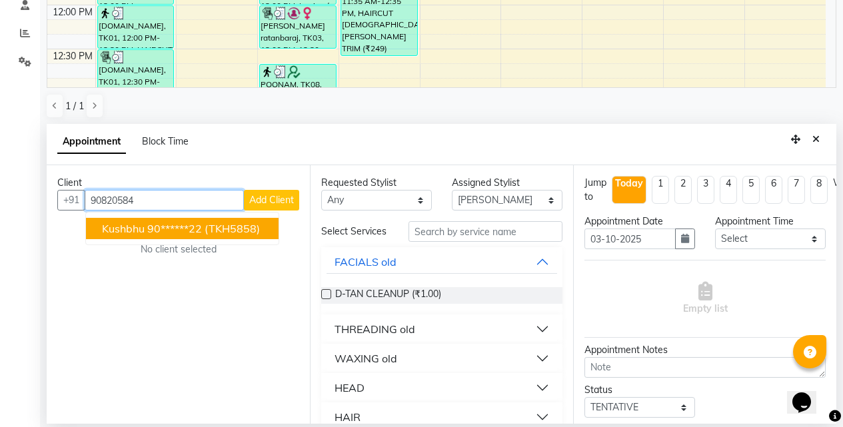
click at [250, 232] on span "(TKH5858)" at bounding box center [232, 228] width 55 height 13
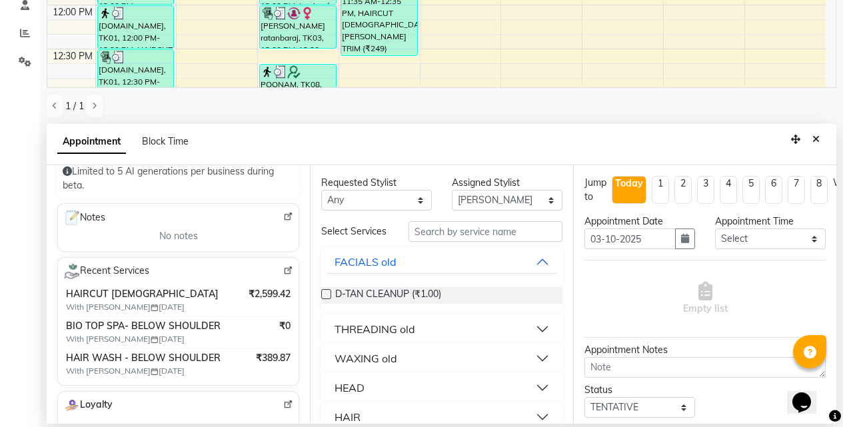
scroll to position [200, 0]
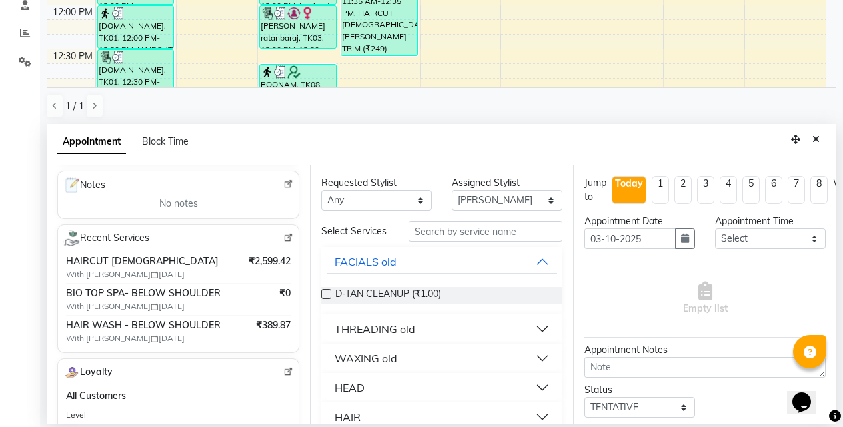
type input "90******22"
click at [542, 201] on select "Select BB SALON DIPALI EKTA FARMAN GOUSIYA SHAIKH MANGESH TAVARE Nazim Shaikh R…" at bounding box center [507, 200] width 111 height 21
select select "84071"
click at [452, 190] on select "Select BB SALON DIPALI EKTA FARMAN GOUSIYA SHAIKH MANGESH TAVARE Nazim Shaikh R…" at bounding box center [507, 200] width 111 height 21
click at [466, 236] on input "text" at bounding box center [485, 231] width 154 height 21
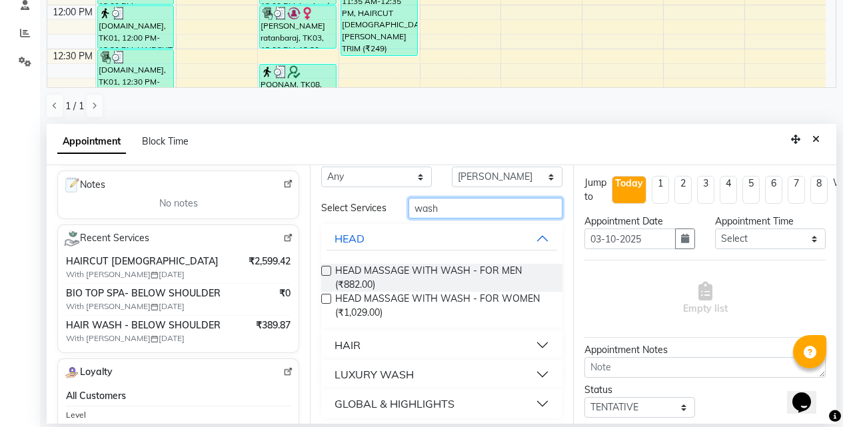
scroll to position [36, 0]
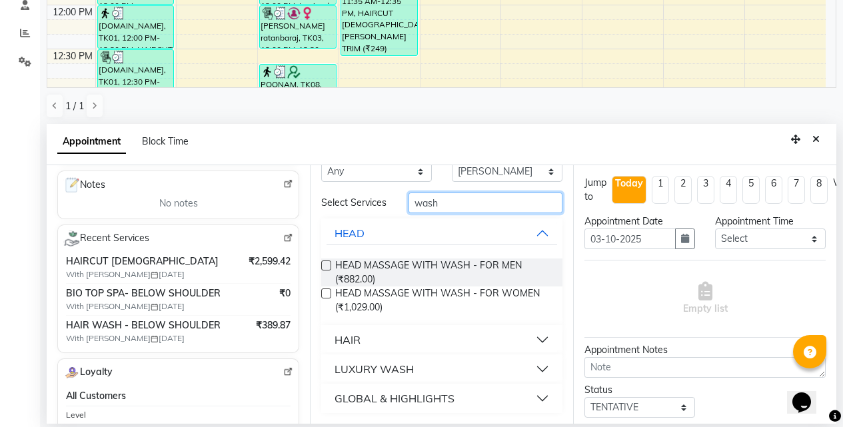
type input "wash"
click at [531, 337] on button "HAIR" at bounding box center [441, 340] width 230 height 24
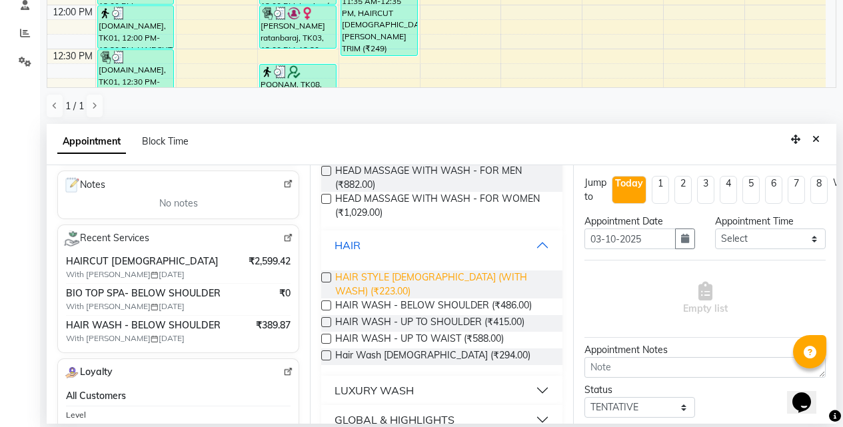
scroll to position [141, 0]
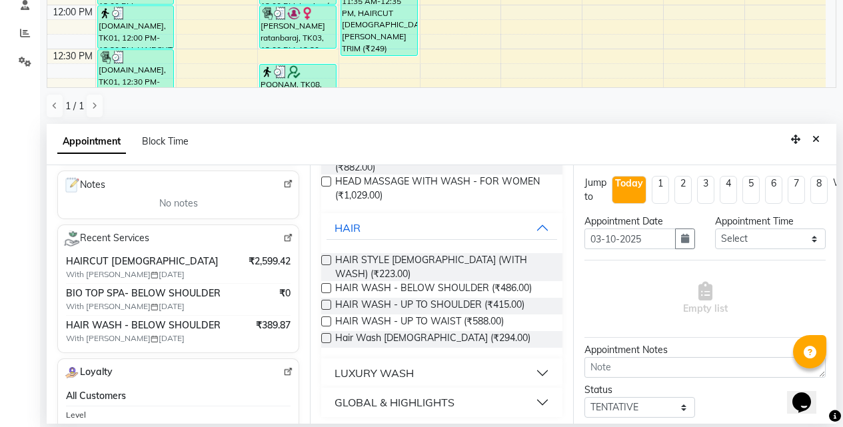
click at [324, 284] on label at bounding box center [326, 288] width 10 height 10
click at [324, 285] on input "checkbox" at bounding box center [325, 289] width 9 height 9
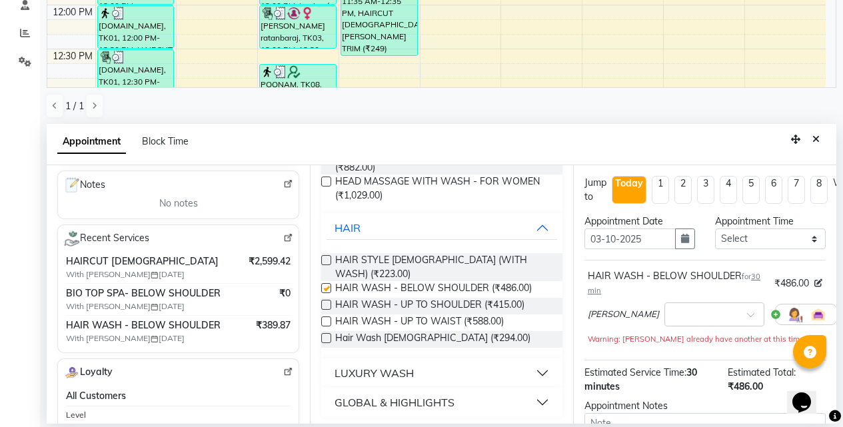
checkbox input "false"
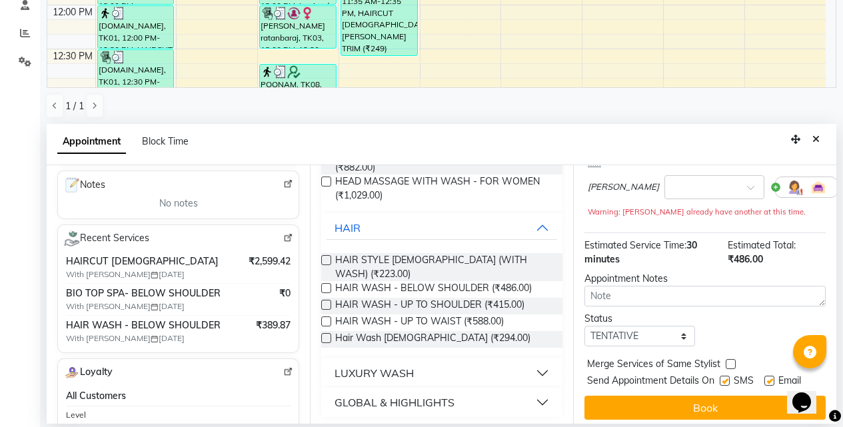
scroll to position [146, 0]
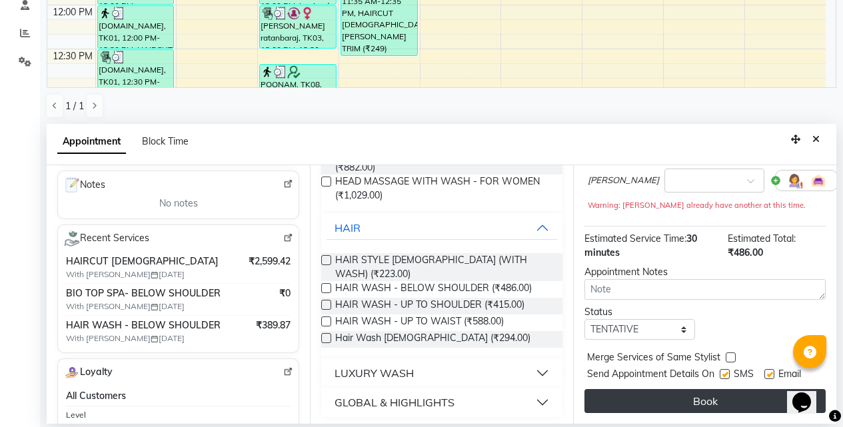
click at [674, 393] on button "Book" at bounding box center [704, 401] width 241 height 24
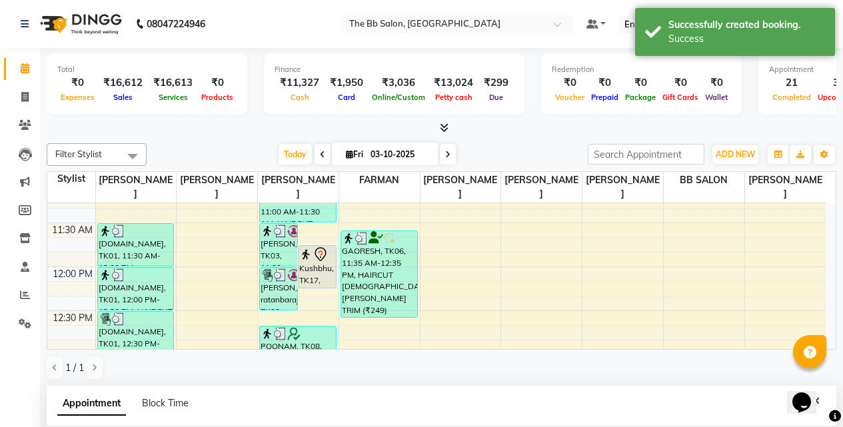
scroll to position [200, 0]
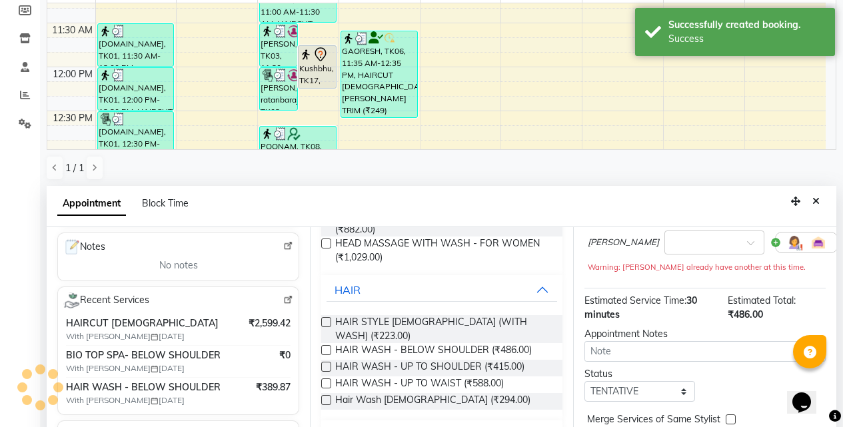
click at [283, 244] on img at bounding box center [288, 246] width 10 height 10
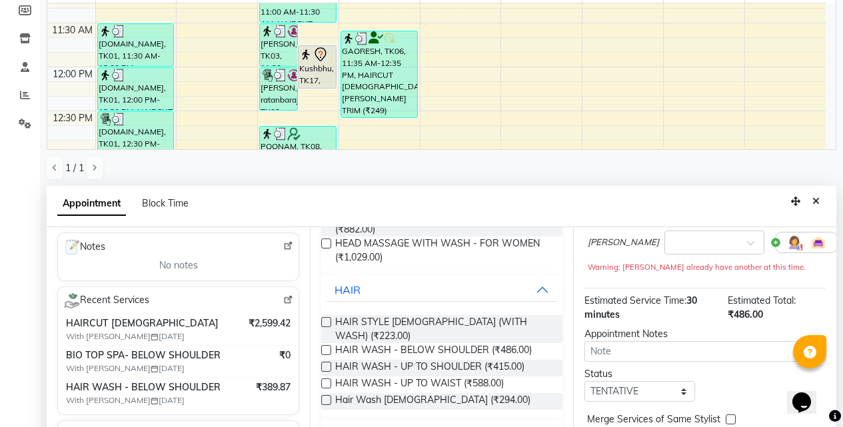
scroll to position [262, 0]
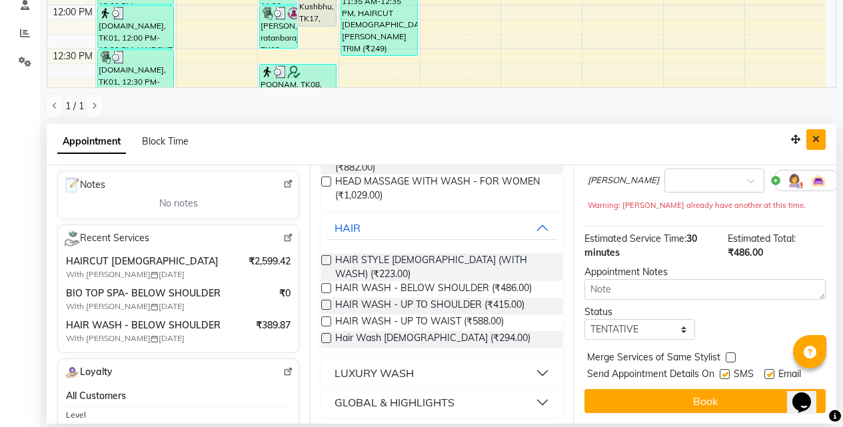
click at [816, 135] on icon "Close" at bounding box center [815, 139] width 7 height 9
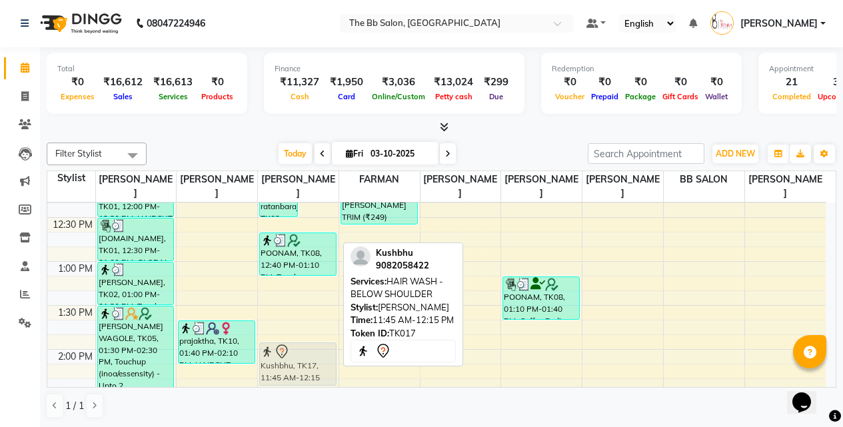
scroll to position [293, 0]
drag, startPoint x: 313, startPoint y: 264, endPoint x: 302, endPoint y: 330, distance: 67.6
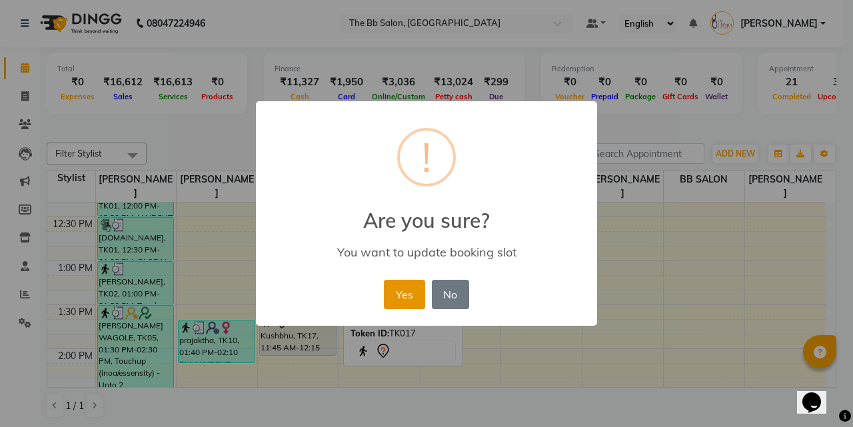
click at [402, 290] on button "Yes" at bounding box center [404, 294] width 41 height 29
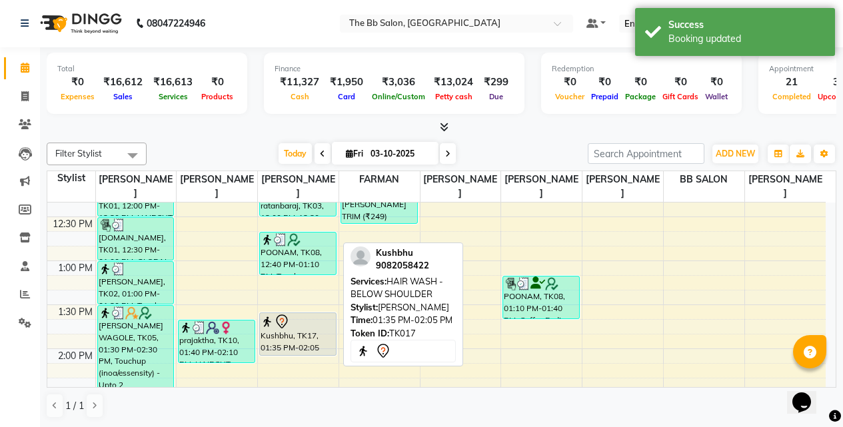
click at [296, 342] on div "Kushbhu, TK17, 01:35 PM-02:05 PM, HAIR WASH - BELOW SHOULDER" at bounding box center [298, 334] width 76 height 42
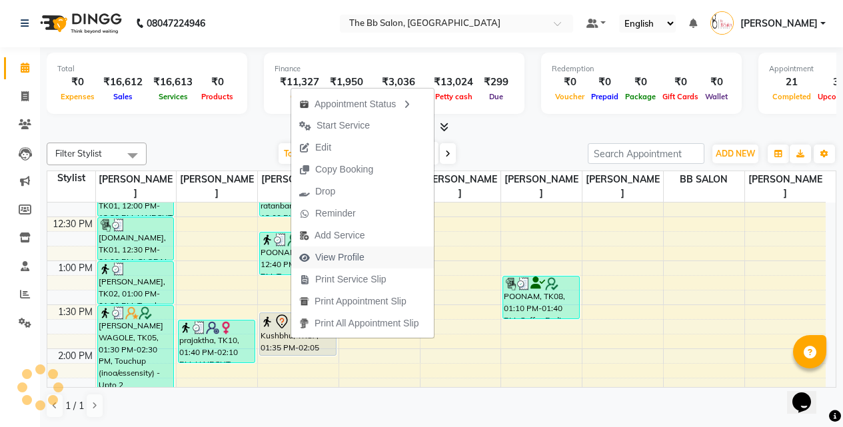
click at [348, 256] on span "View Profile" at bounding box center [339, 257] width 49 height 14
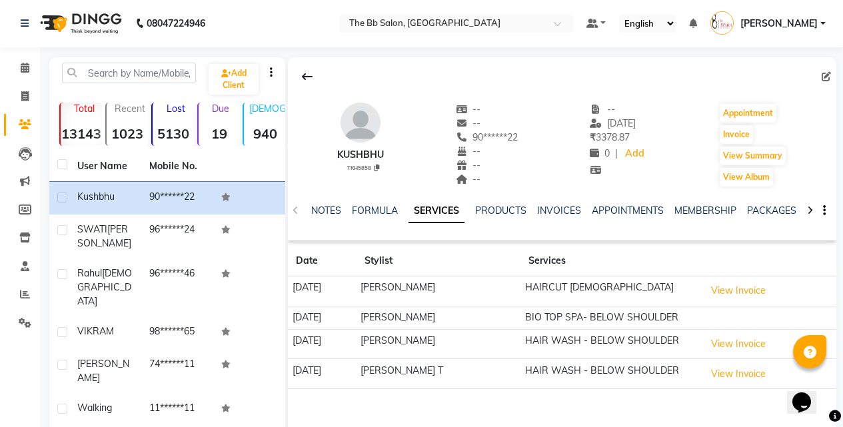
scroll to position [67, 0]
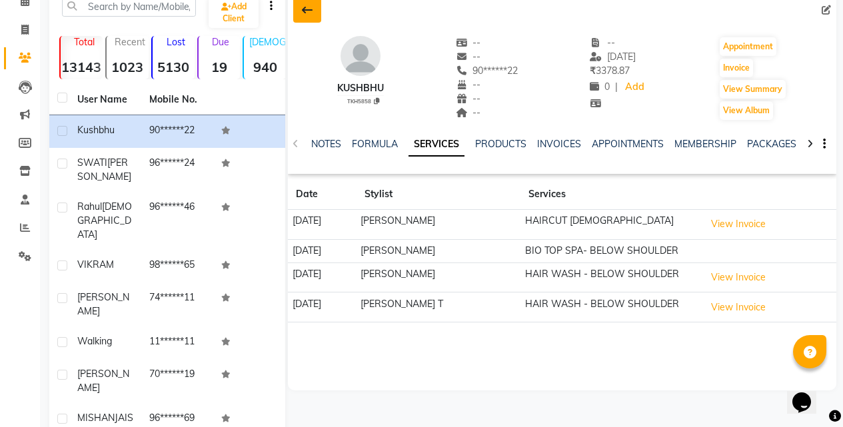
click at [308, 12] on icon at bounding box center [307, 10] width 11 height 11
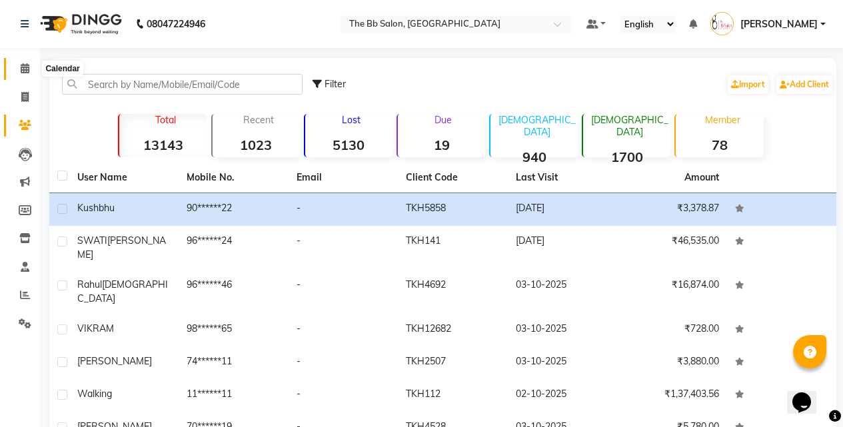
click at [25, 69] on icon at bounding box center [25, 68] width 9 height 10
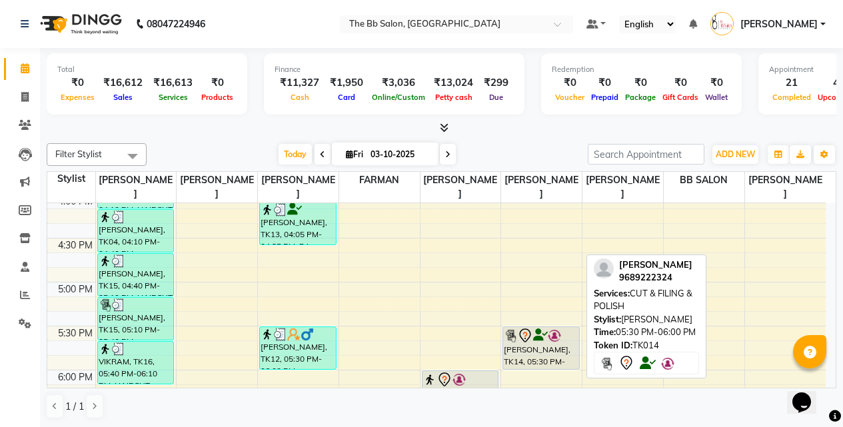
scroll to position [600, 0]
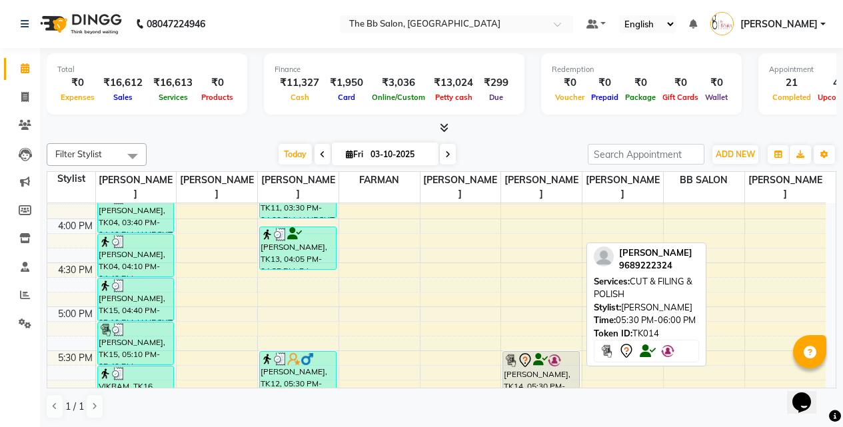
click at [530, 368] on div "SWATI THORAT, TK14, 05:30 PM-06:00 PM, CUT & FILING & POLISH" at bounding box center [541, 373] width 76 height 42
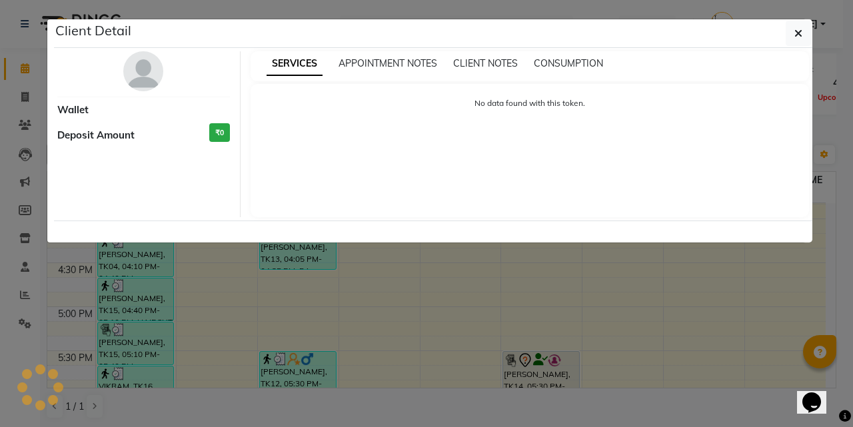
select select "7"
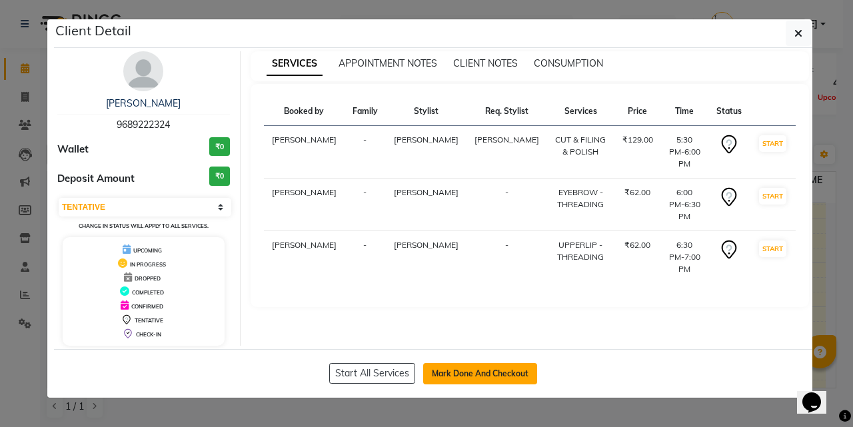
click at [476, 376] on button "Mark Done And Checkout" at bounding box center [480, 373] width 114 height 21
select select "6231"
select select "service"
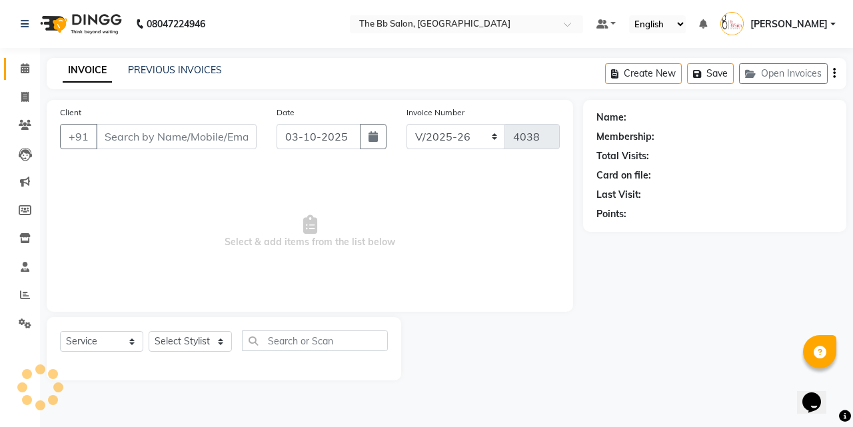
type input "96******24"
select select "83524"
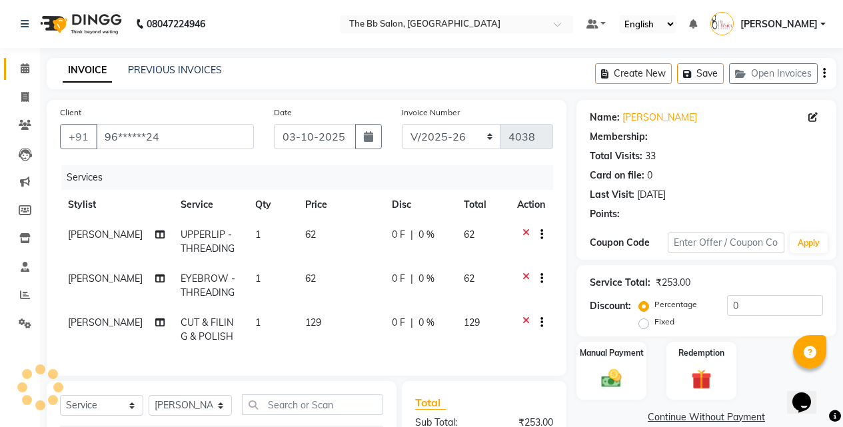
select select "1: Object"
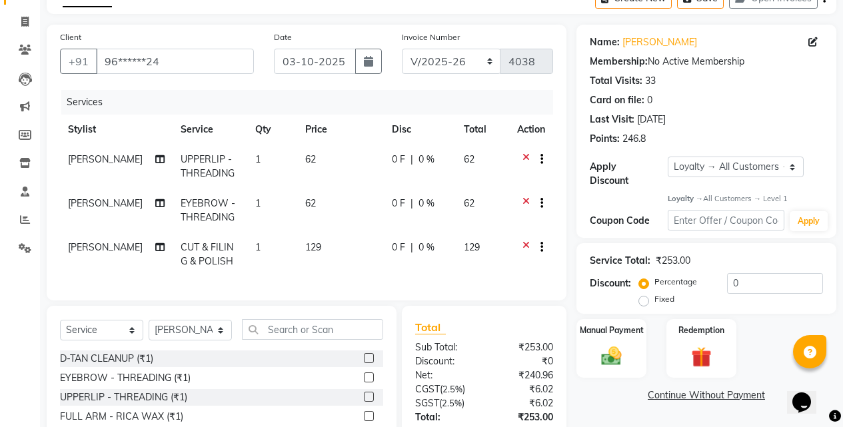
scroll to position [133, 0]
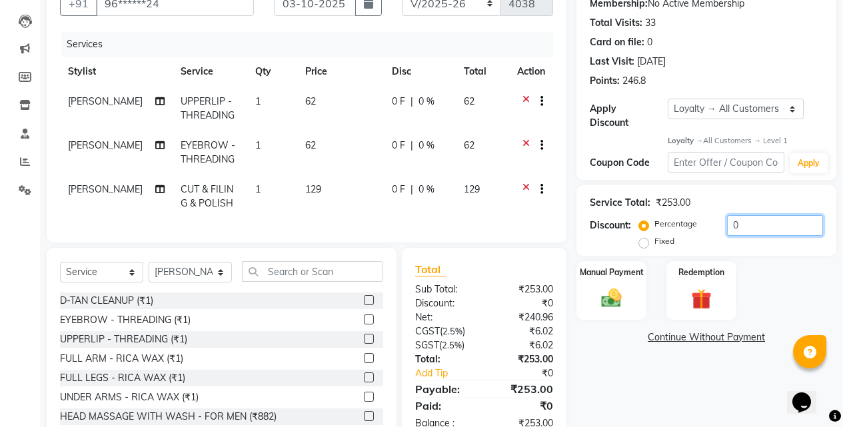
click at [727, 215] on input "0" at bounding box center [775, 225] width 96 height 21
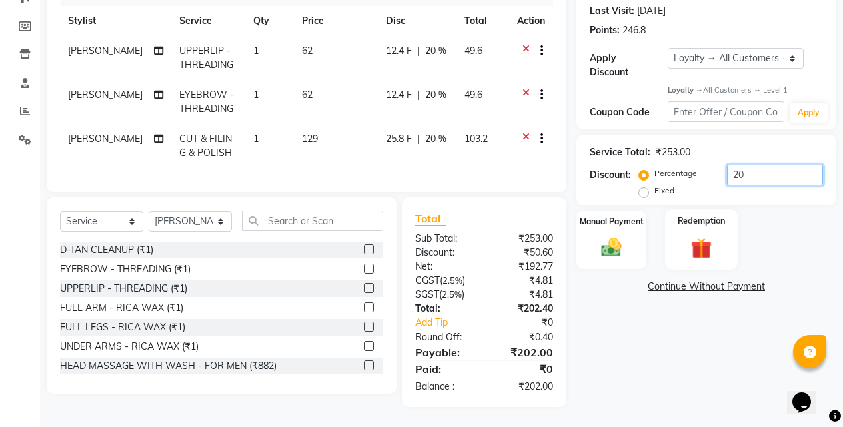
scroll to position [194, 0]
type input "20"
click at [530, 132] on div at bounding box center [536, 140] width 13 height 17
click at [524, 132] on icon at bounding box center [525, 140] width 7 height 17
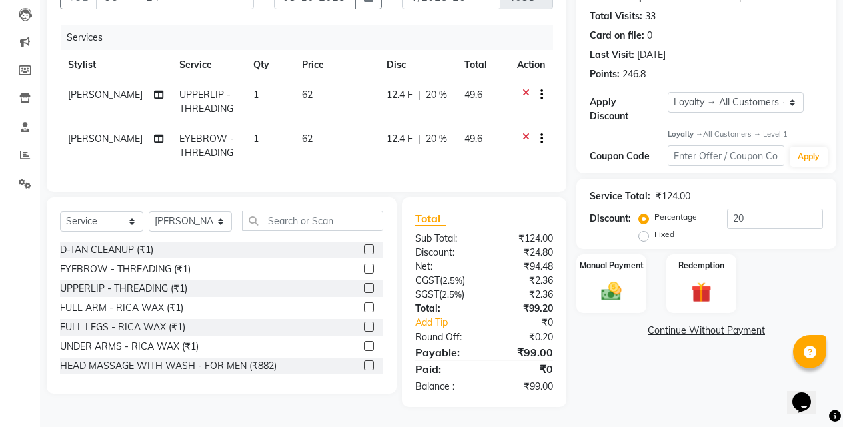
scroll to position [150, 0]
click at [269, 219] on input "text" at bounding box center [312, 221] width 141 height 21
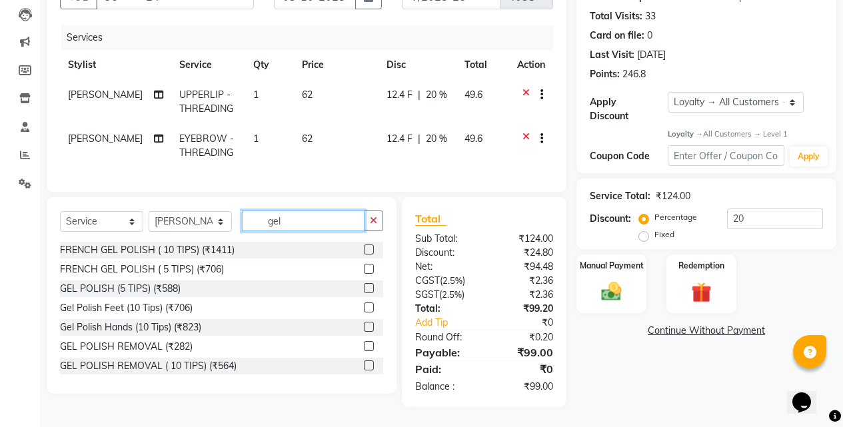
type input "gel"
click at [364, 364] on label at bounding box center [369, 365] width 10 height 10
click at [364, 364] on input "checkbox" at bounding box center [368, 366] width 9 height 9
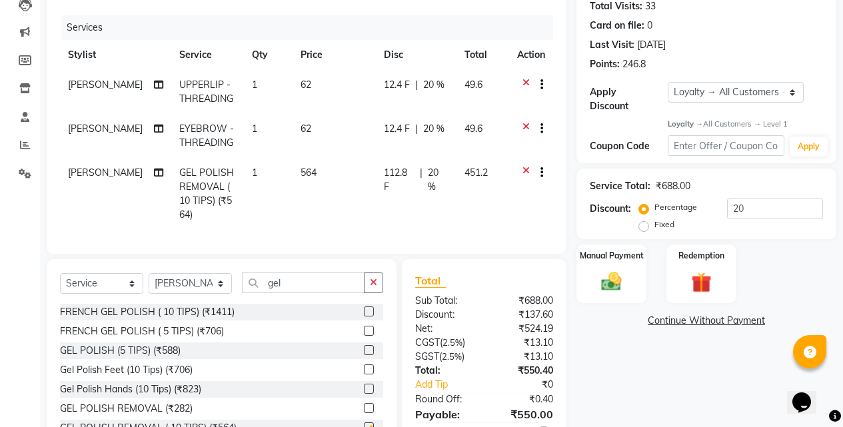
checkbox input "false"
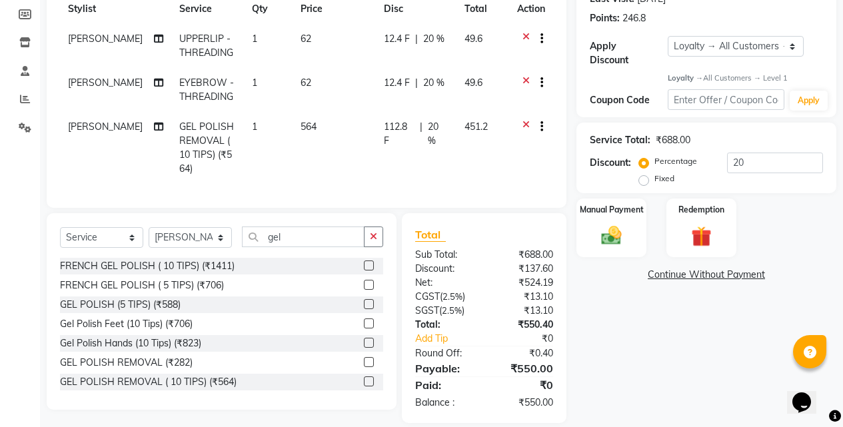
scroll to position [222, 0]
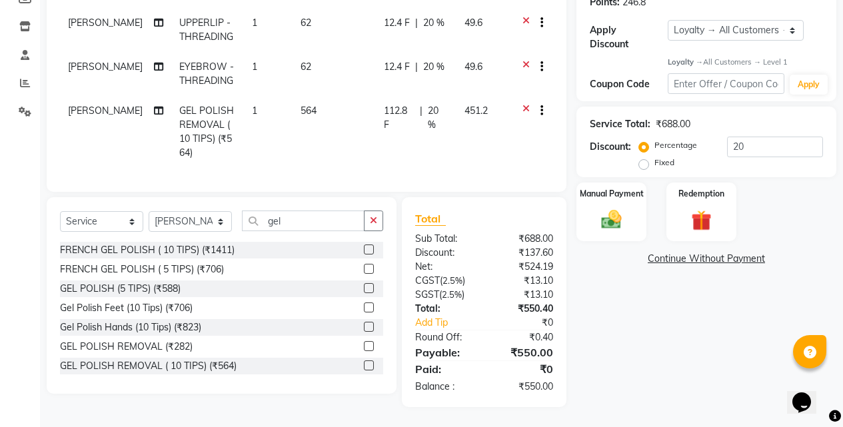
click at [701, 338] on div "Name: Swati Thorat Membership: No Active Membership Total Visits: 33 Card on fi…" at bounding box center [711, 147] width 270 height 519
click at [525, 104] on icon at bounding box center [525, 112] width 7 height 17
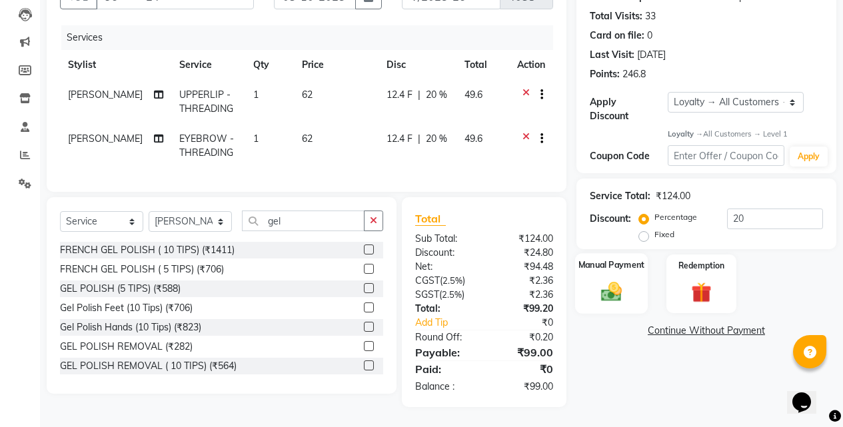
click at [614, 280] on img at bounding box center [611, 292] width 34 height 24
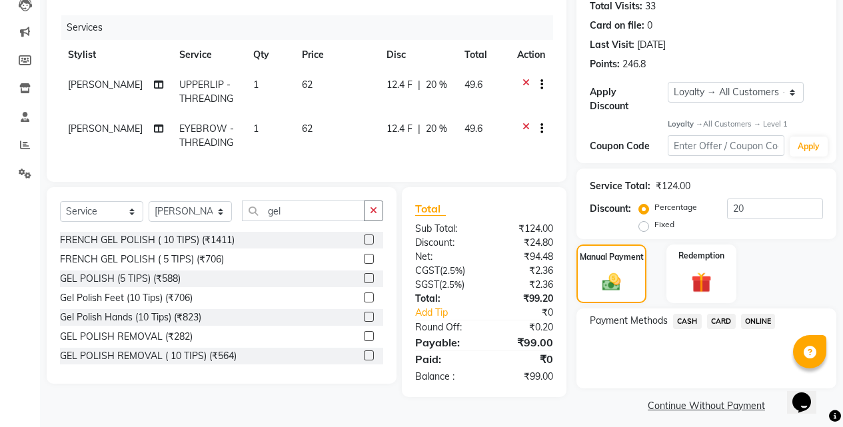
click at [685, 314] on span "CASH" at bounding box center [687, 321] width 29 height 15
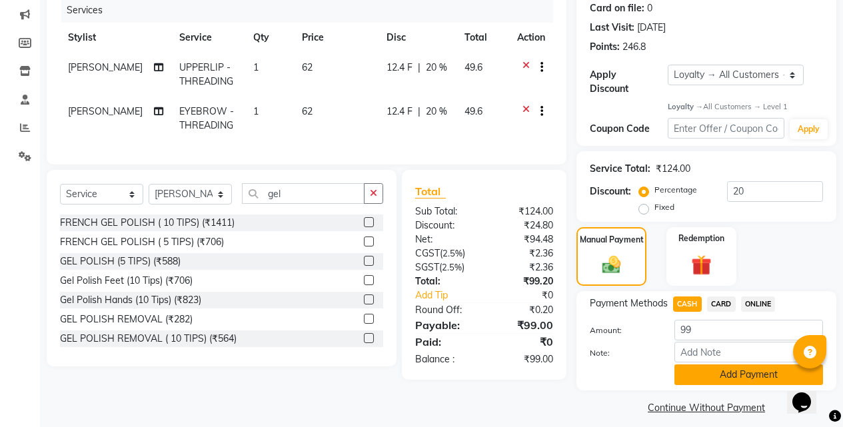
click at [741, 366] on button "Add Payment" at bounding box center [748, 374] width 149 height 21
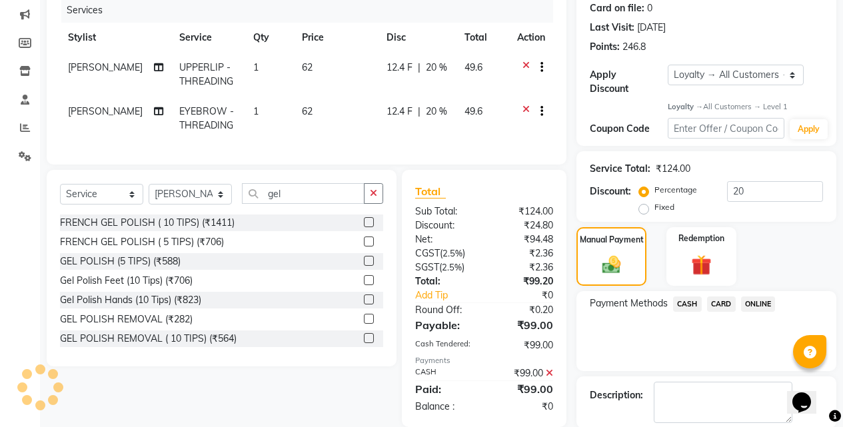
scroll to position [290, 0]
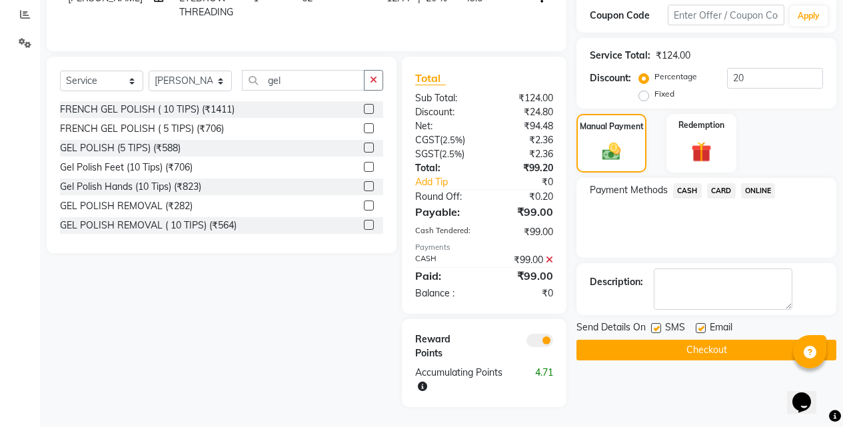
click at [693, 340] on button "Checkout" at bounding box center [706, 350] width 260 height 21
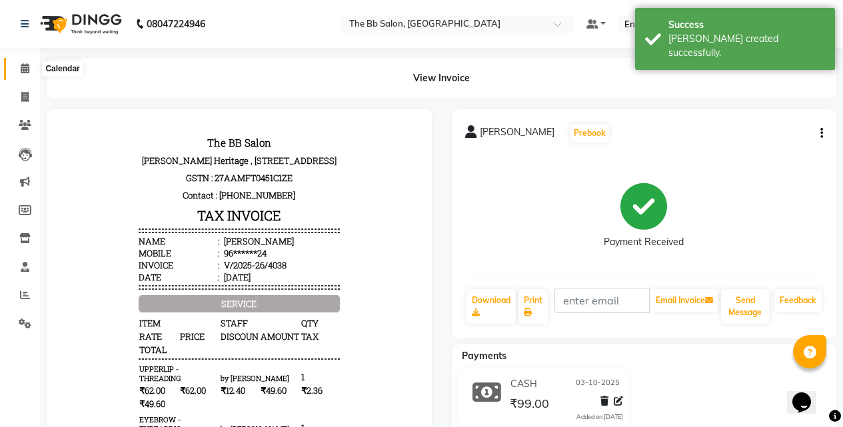
click at [23, 67] on icon at bounding box center [25, 68] width 9 height 10
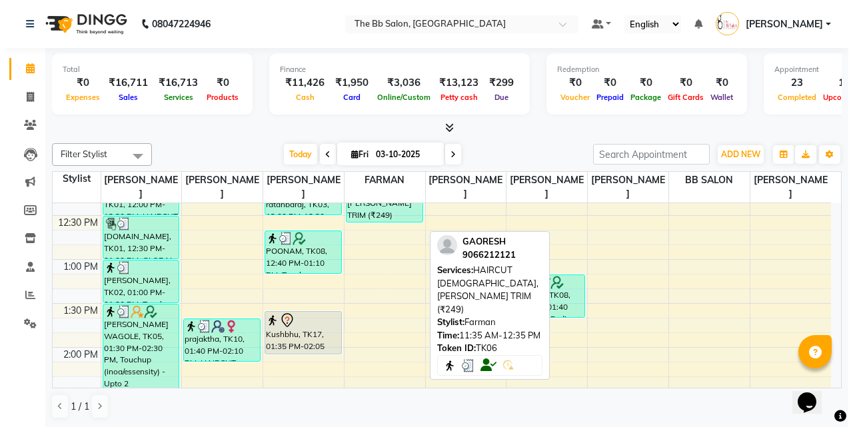
scroll to position [313, 0]
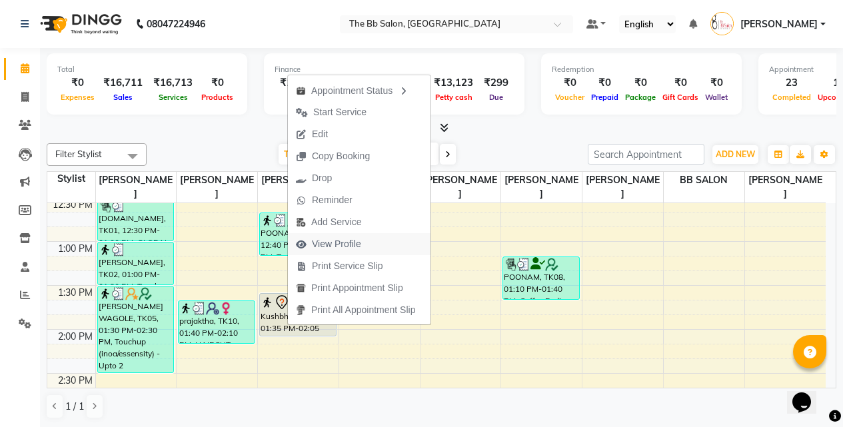
click at [338, 244] on span "View Profile" at bounding box center [336, 244] width 49 height 14
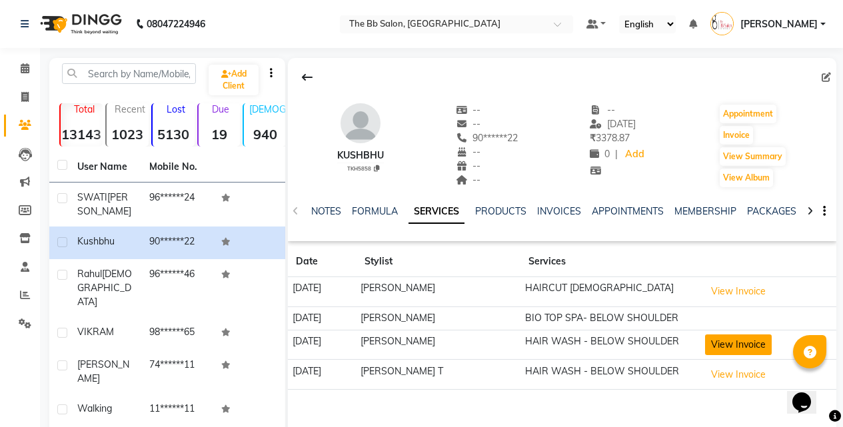
click at [745, 346] on button "View Invoice" at bounding box center [738, 344] width 67 height 21
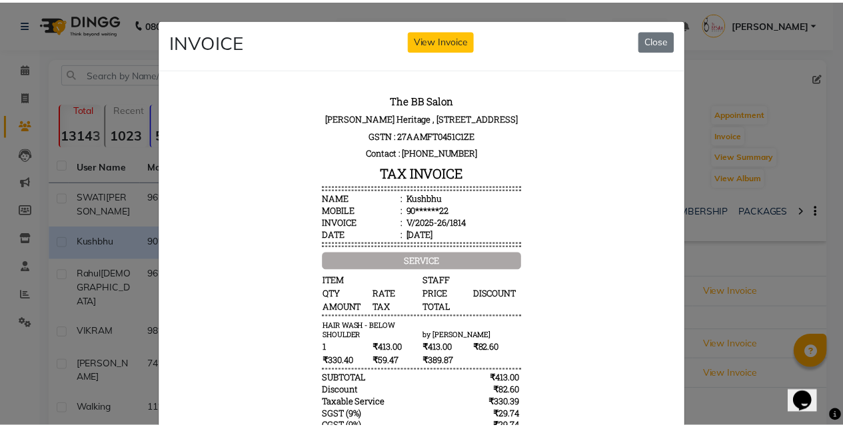
scroll to position [11, 0]
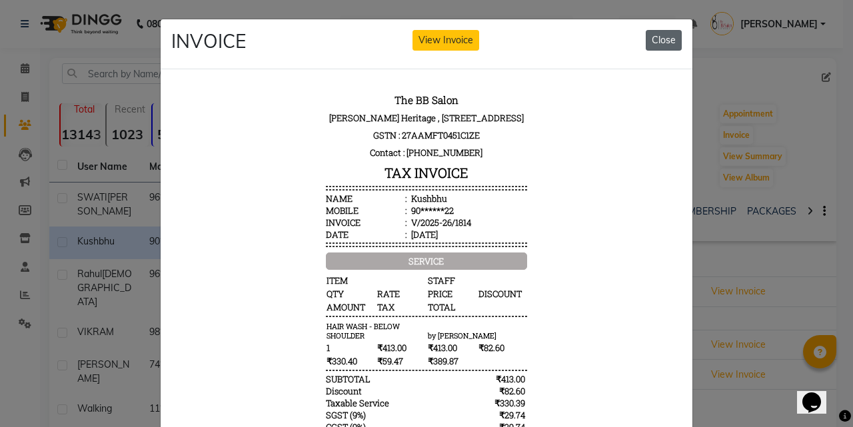
click at [663, 43] on button "Close" at bounding box center [664, 40] width 36 height 21
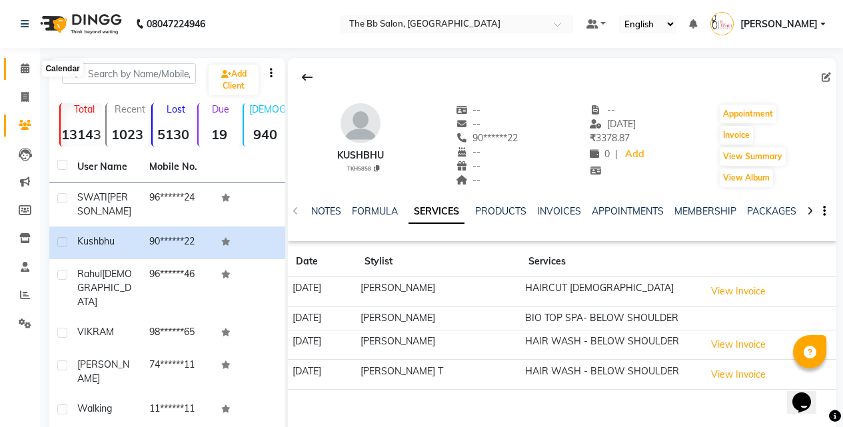
click at [21, 70] on icon at bounding box center [25, 68] width 9 height 10
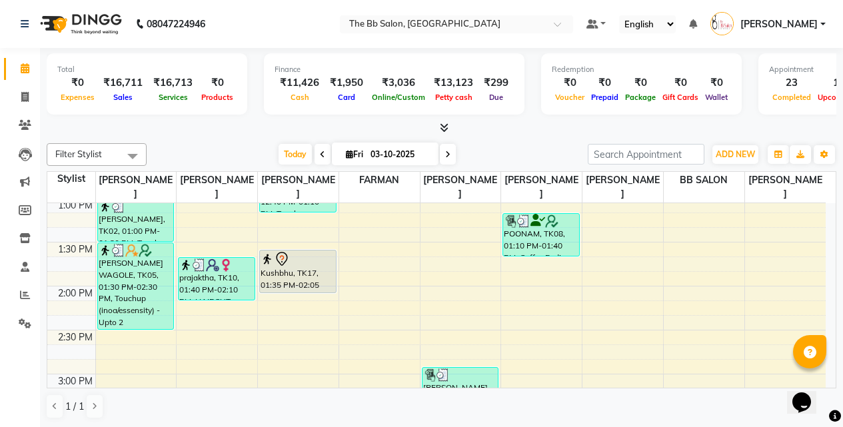
scroll to position [333, 0]
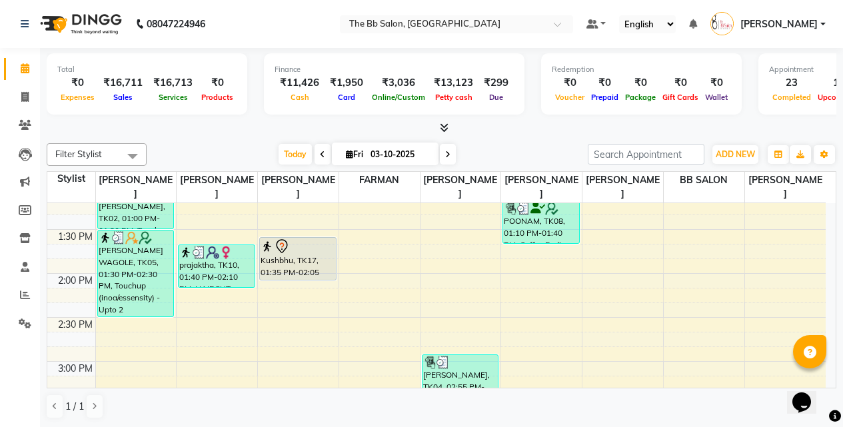
scroll to position [400, 0]
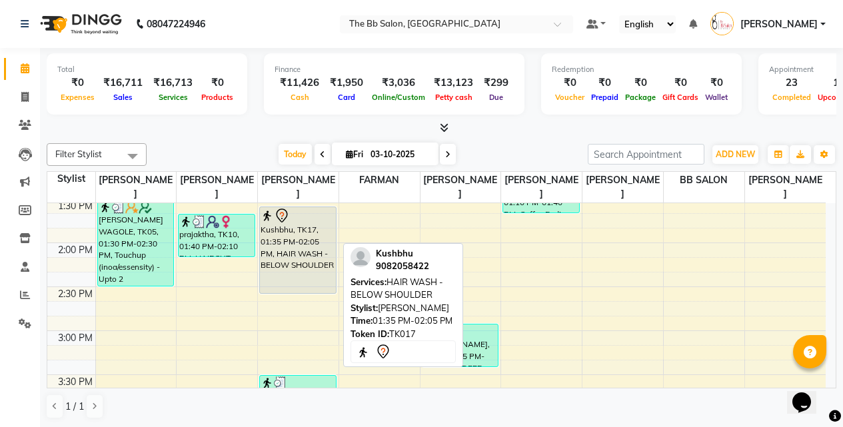
drag, startPoint x: 295, startPoint y: 248, endPoint x: 294, endPoint y: 288, distance: 40.0
click at [294, 288] on div "ARUSH ., TK07, 11:00 AM-11:30 AM, HAIRCUT [DEMOGRAPHIC_DATA] [PERSON_NAME] rata…" at bounding box center [298, 418] width 81 height 1230
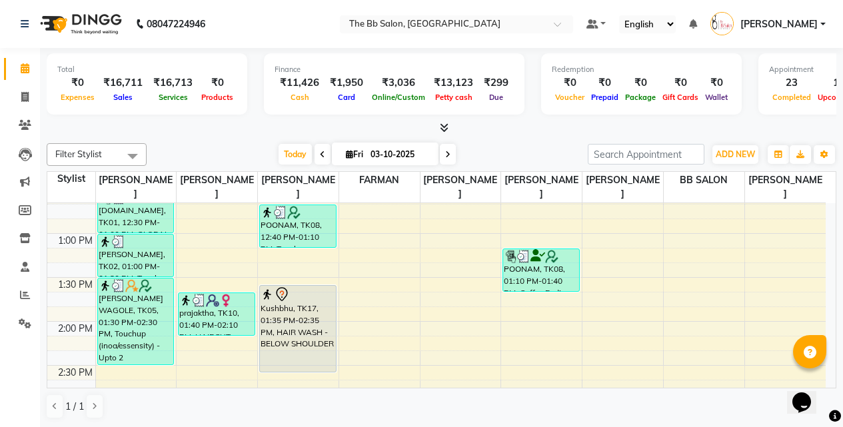
scroll to position [266, 0]
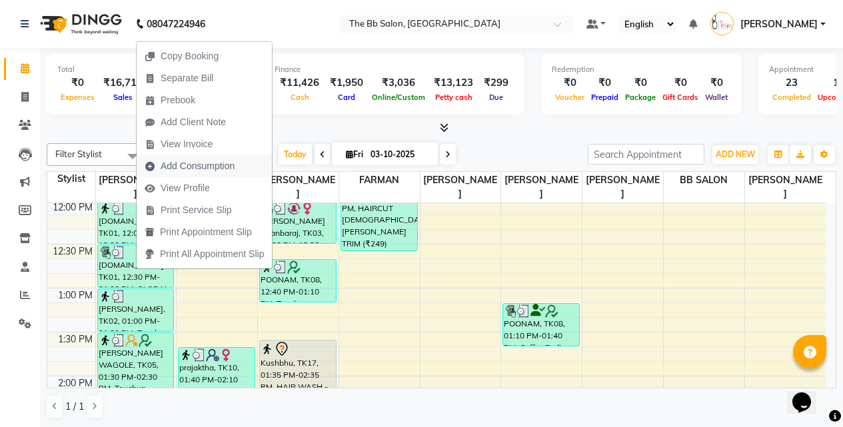
click at [230, 160] on span "Add Consumption" at bounding box center [198, 166] width 74 height 14
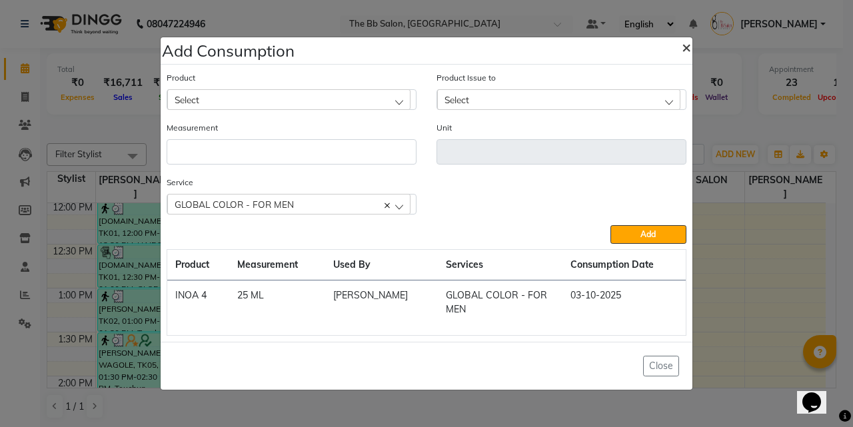
click at [695, 43] on button "×" at bounding box center [686, 46] width 31 height 37
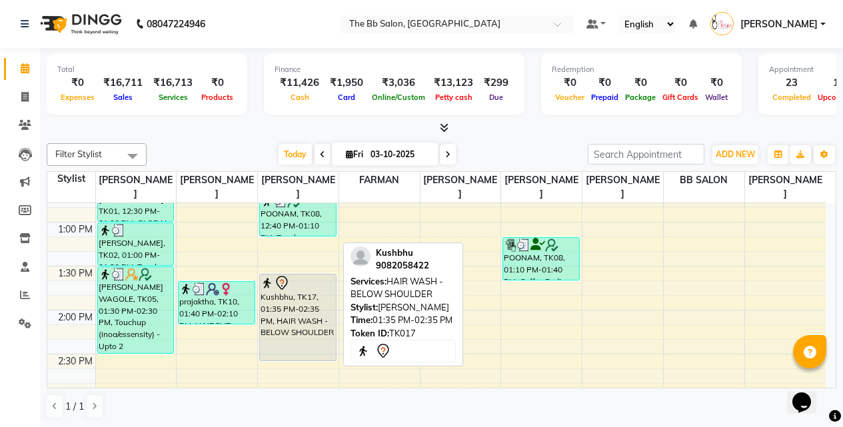
scroll to position [333, 0]
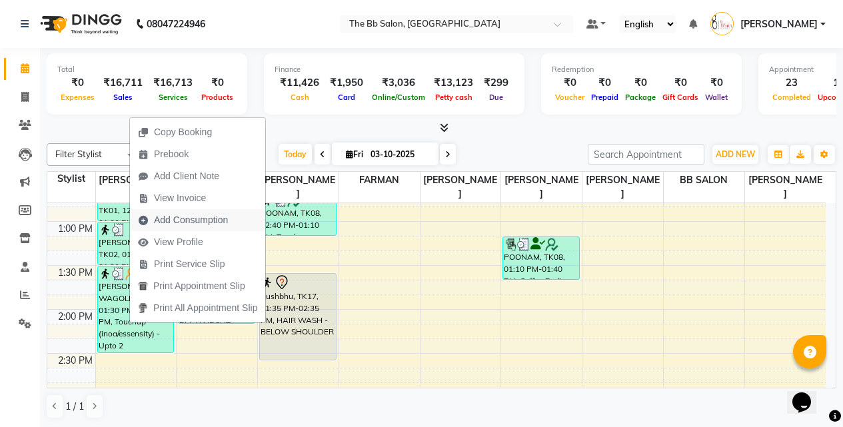
click at [203, 220] on span "Add Consumption" at bounding box center [191, 220] width 74 height 14
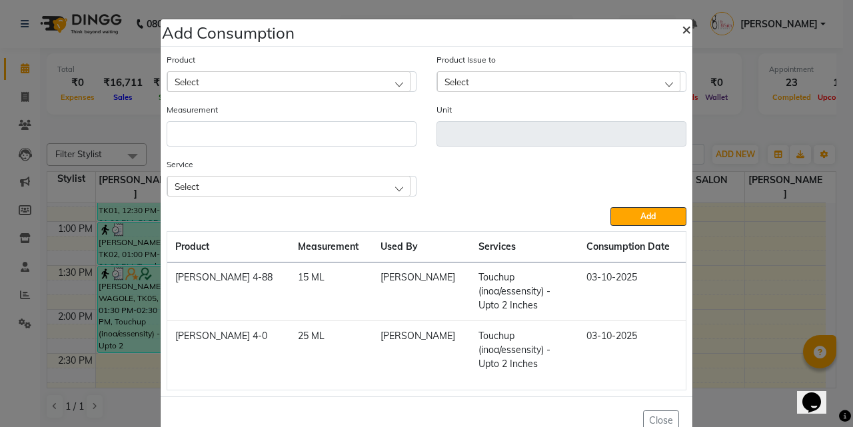
click at [671, 29] on button "×" at bounding box center [686, 28] width 31 height 37
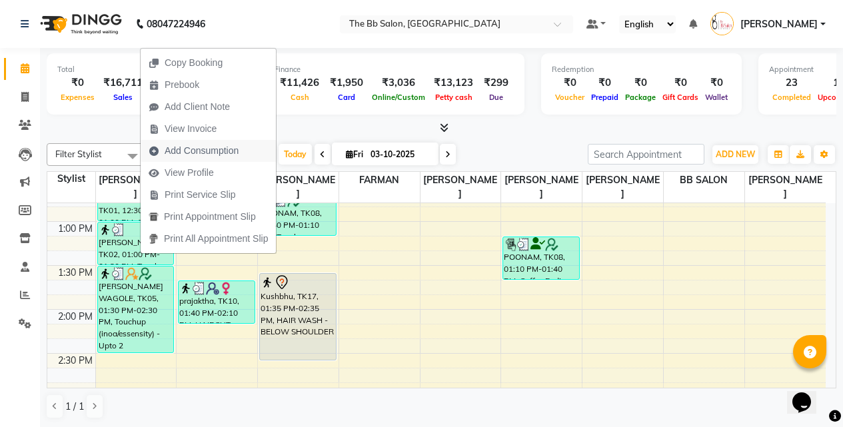
click at [193, 147] on span "Add Consumption" at bounding box center [202, 151] width 74 height 14
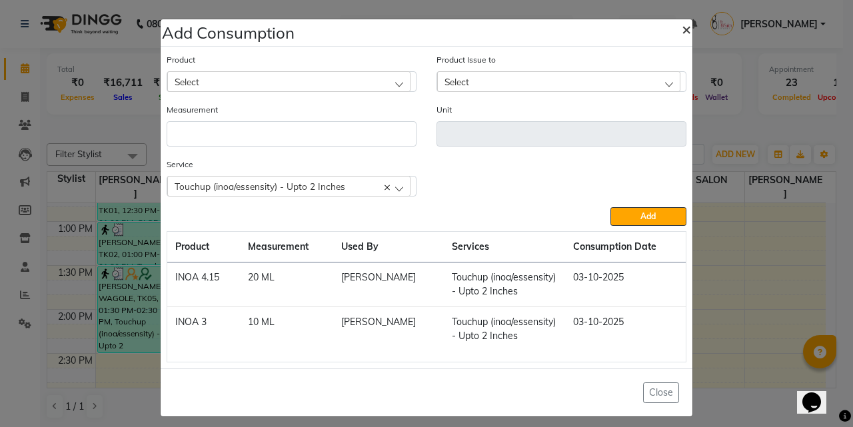
click at [682, 35] on span "×" at bounding box center [685, 29] width 9 height 20
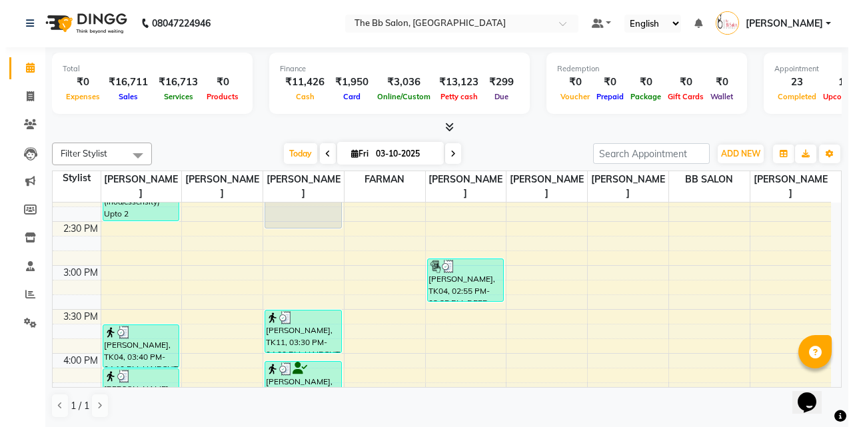
scroll to position [446, 0]
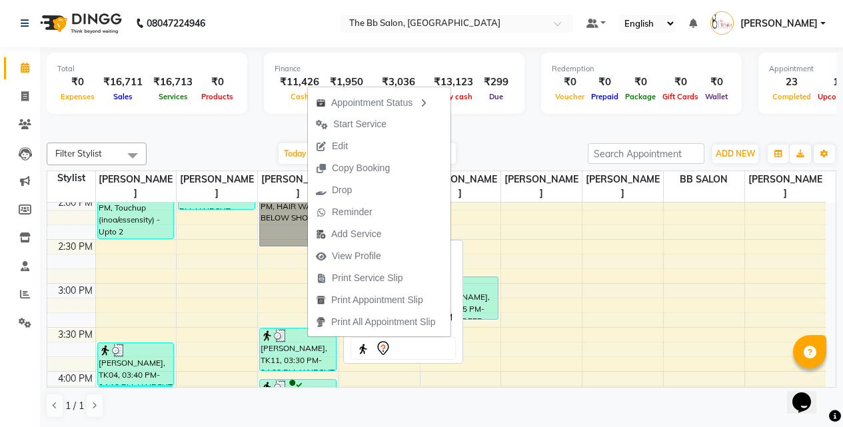
click at [270, 217] on link "Kushbhu, TK17, 01:35 PM-02:35 PM, HAIR WASH - BELOW SHOULDER" at bounding box center [297, 202] width 77 height 87
select select "3"
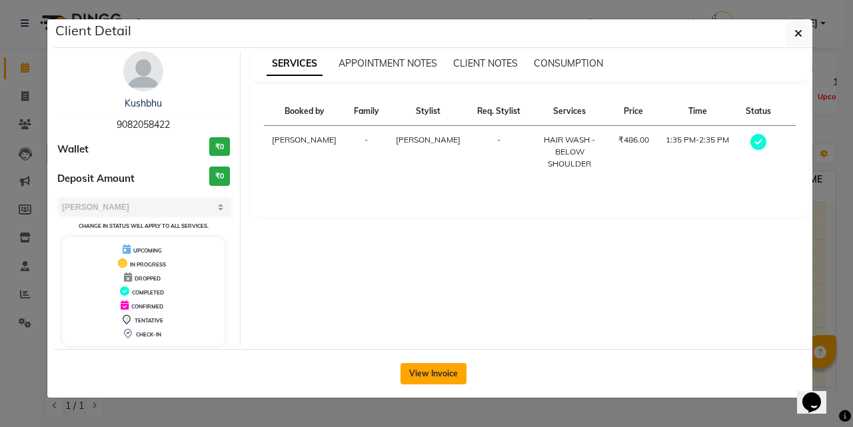
click at [415, 384] on button "View Invoice" at bounding box center [433, 373] width 66 height 21
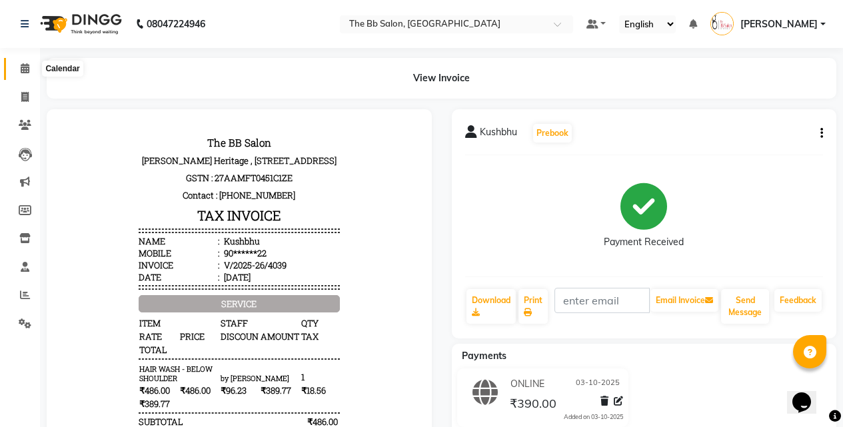
click at [27, 69] on icon at bounding box center [25, 68] width 9 height 10
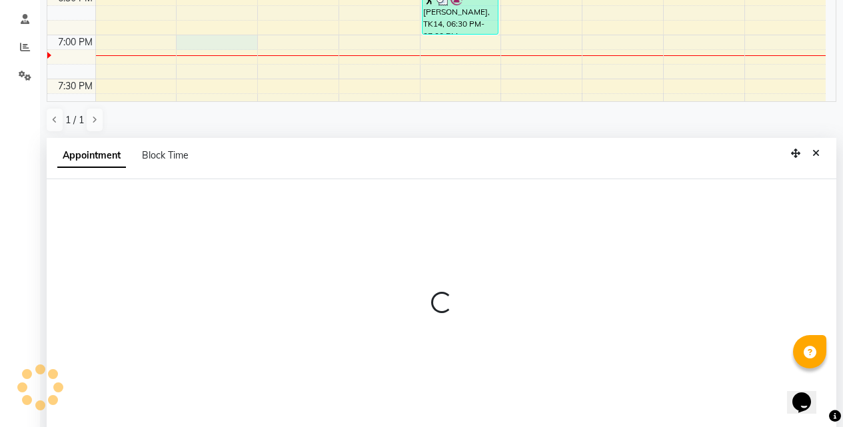
scroll to position [262, 0]
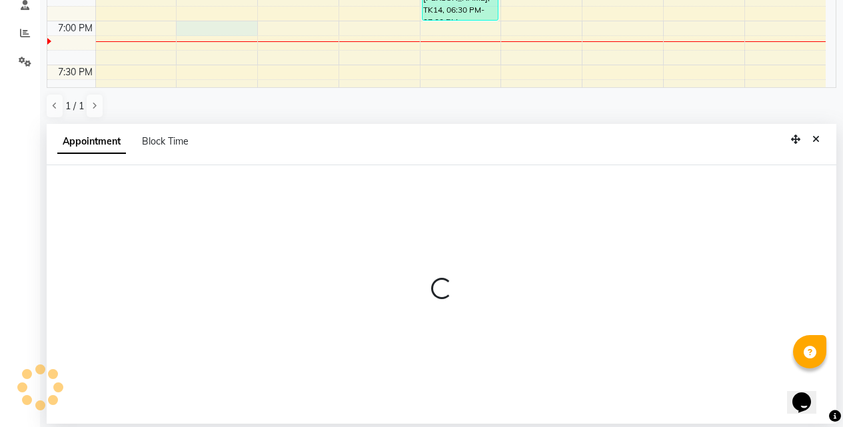
select select "83659"
select select "1140"
select select "tentative"
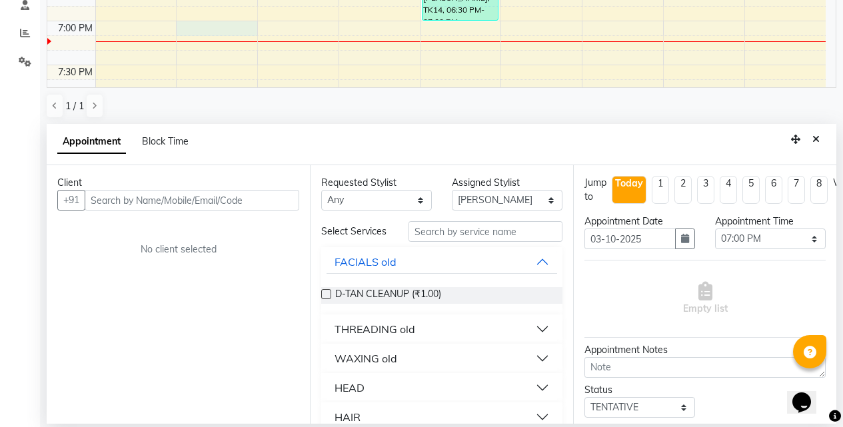
click at [222, 201] on input "text" at bounding box center [192, 200] width 215 height 21
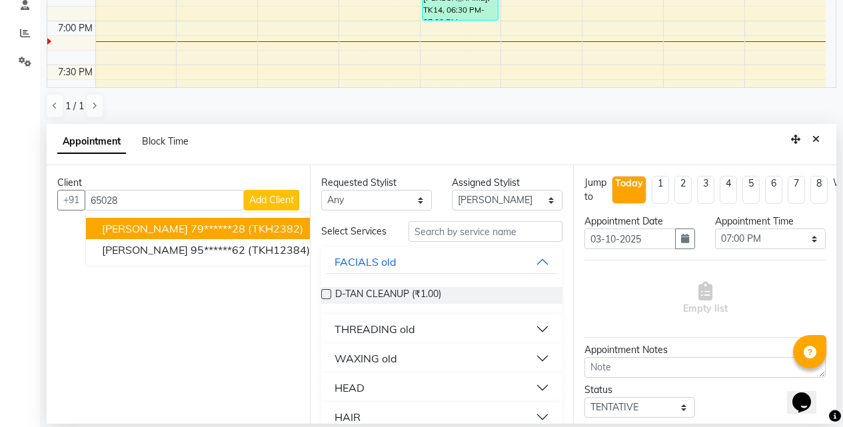
click at [191, 228] on ngb-highlight "79******28" at bounding box center [218, 228] width 55 height 13
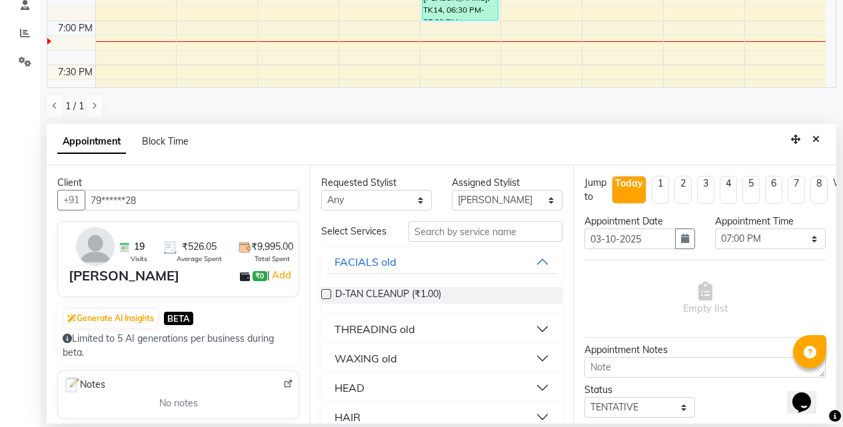
type input "79******28"
click at [432, 232] on input "text" at bounding box center [485, 231] width 154 height 21
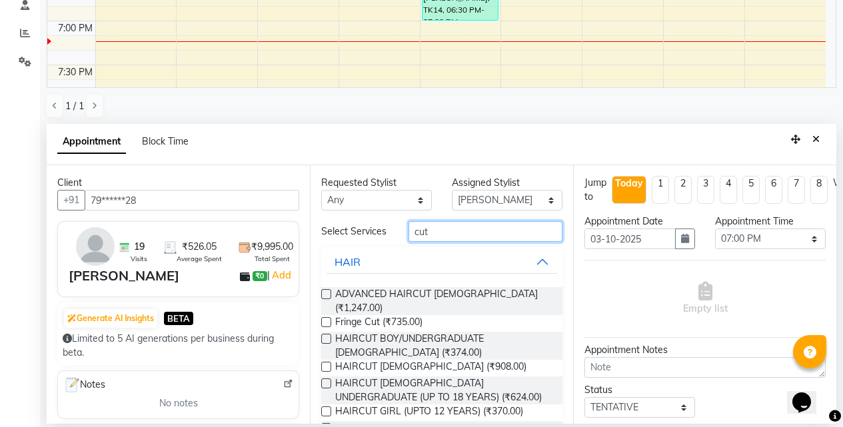
type input "cut"
click at [323, 423] on label at bounding box center [326, 428] width 10 height 10
click at [323, 425] on input "checkbox" at bounding box center [325, 429] width 9 height 9
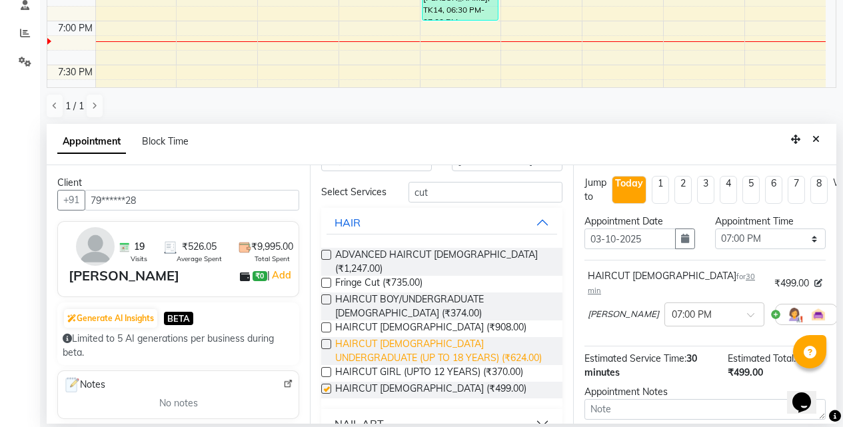
checkbox input "false"
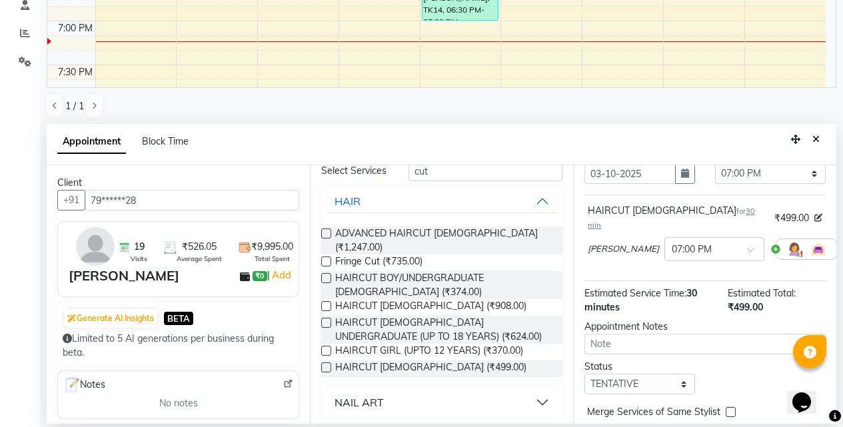
scroll to position [118, 0]
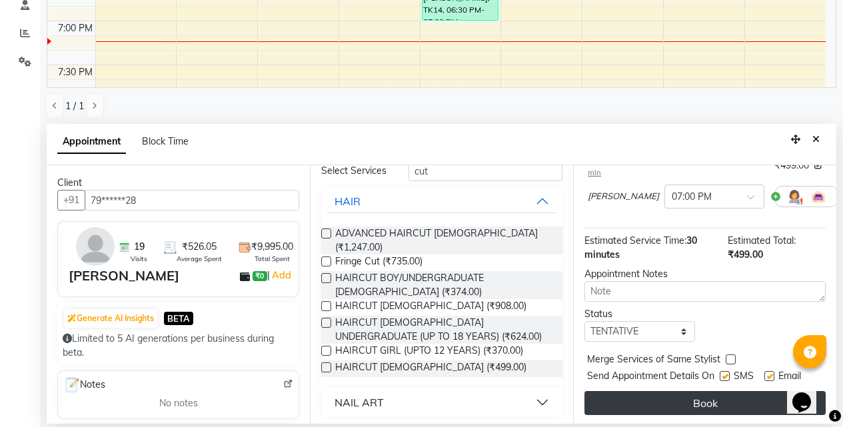
click at [654, 391] on button "Book" at bounding box center [704, 403] width 241 height 24
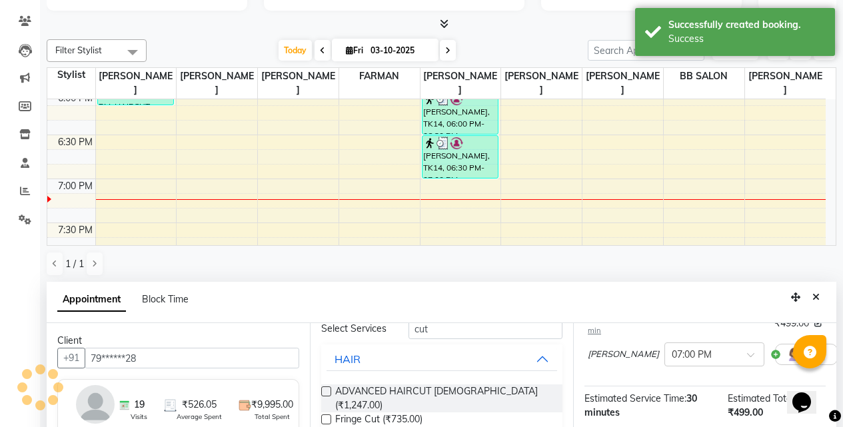
scroll to position [200, 0]
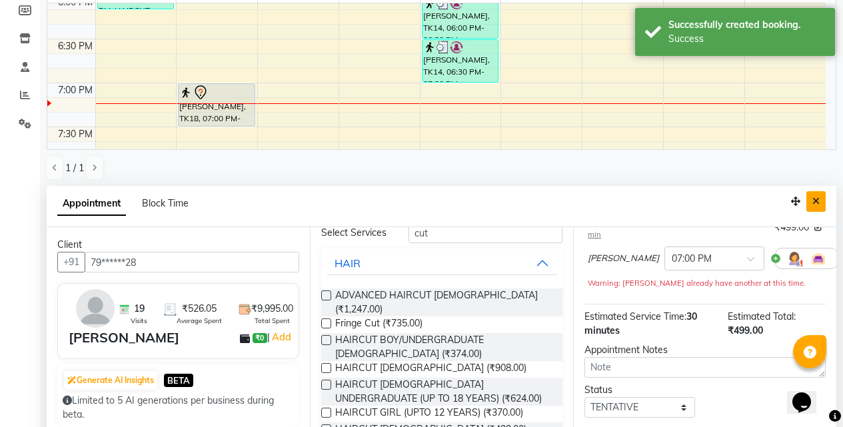
click at [820, 202] on button "Close" at bounding box center [815, 201] width 19 height 21
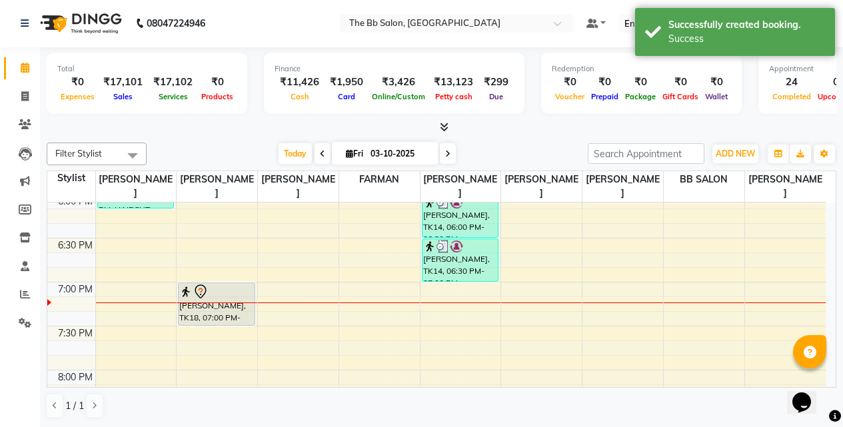
scroll to position [1, 0]
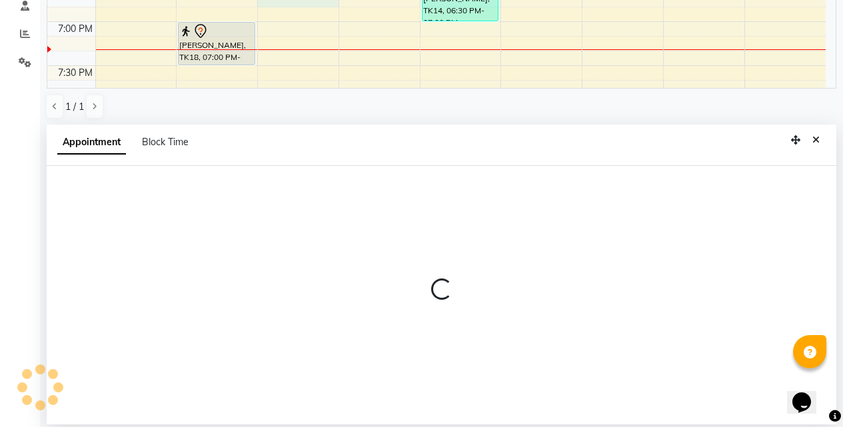
select select "84071"
select select "tentative"
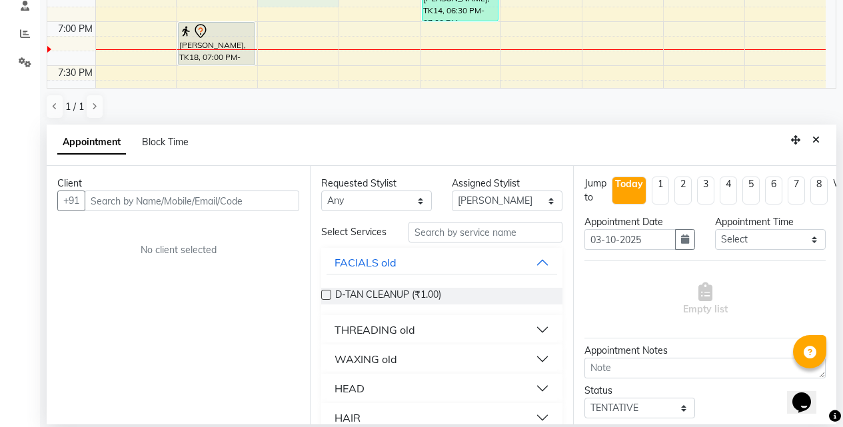
scroll to position [262, 0]
click at [451, 240] on input "text" at bounding box center [485, 231] width 154 height 21
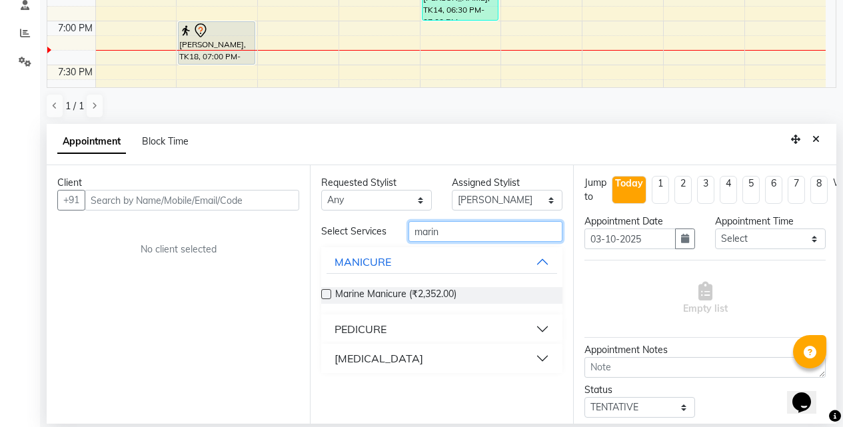
type input "marin"
click at [368, 332] on div "PEDICURE" at bounding box center [360, 329] width 52 height 16
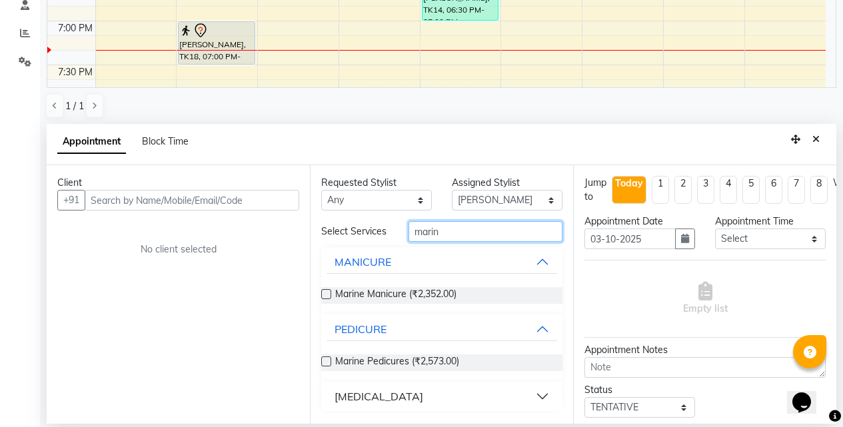
drag, startPoint x: 469, startPoint y: 234, endPoint x: 382, endPoint y: 219, distance: 87.9
click at [382, 219] on div "Requested Stylist Any BB SALON DIPALI EKTA FARMAN GOUSIYA SHAIKH MANGESH TAVARE…" at bounding box center [441, 294] width 263 height 258
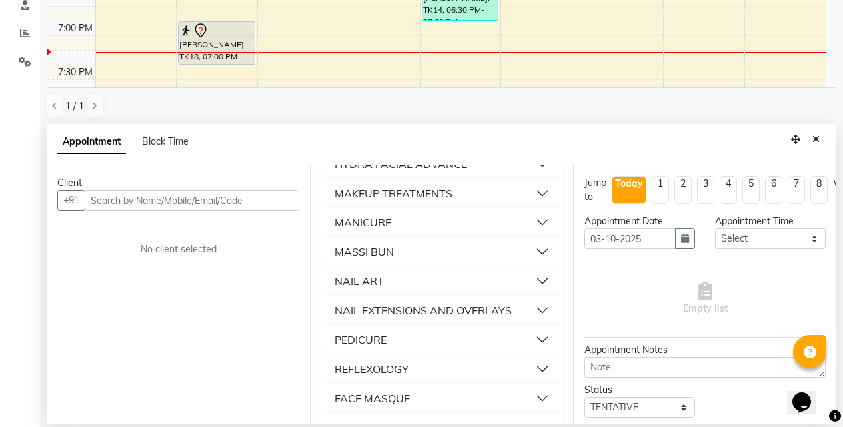
scroll to position [733, 0]
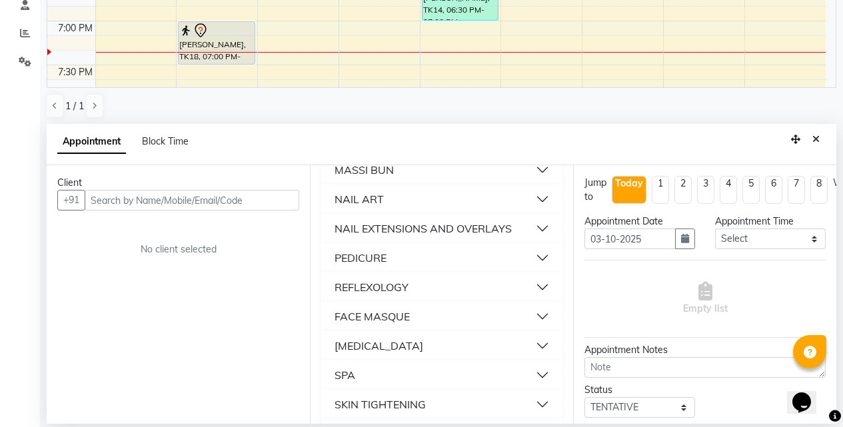
type input "s"
click at [388, 264] on button "PEDICURE" at bounding box center [441, 258] width 230 height 24
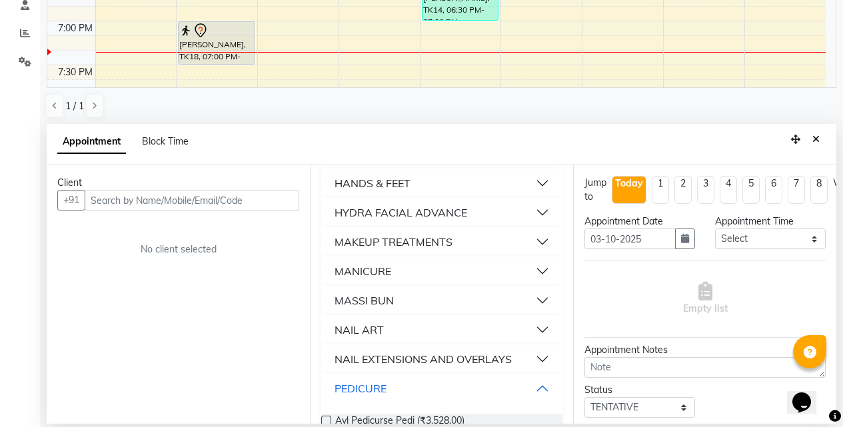
scroll to position [600, 0]
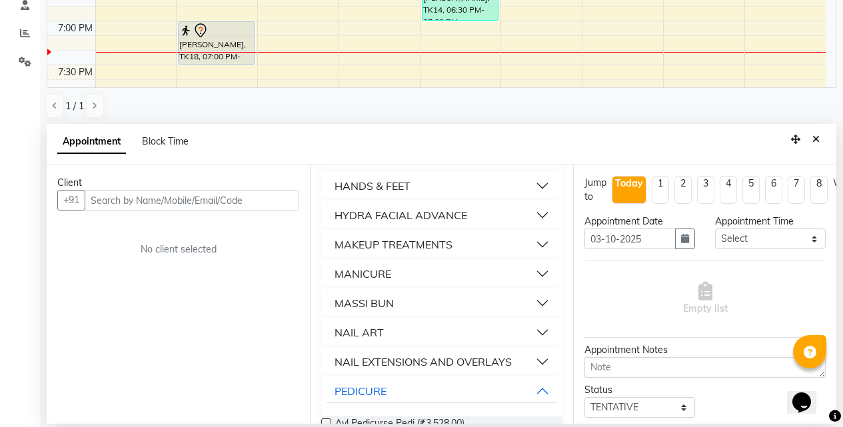
click at [369, 280] on div "MANICURE" at bounding box center [362, 274] width 57 height 16
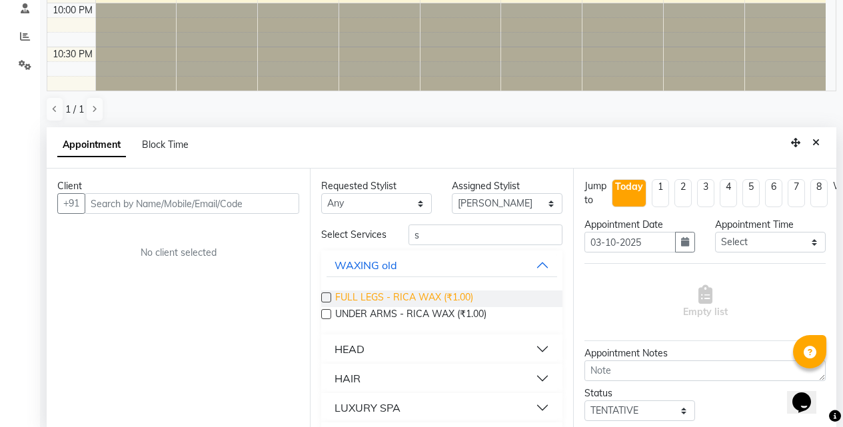
scroll to position [262, 0]
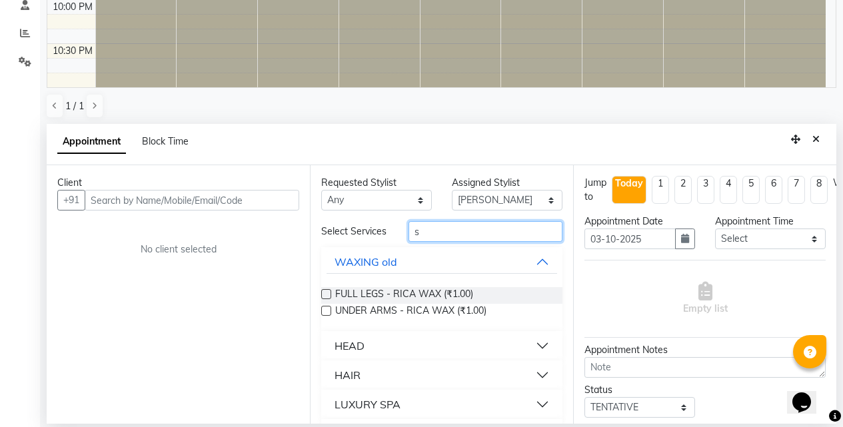
click at [445, 242] on input "s" at bounding box center [485, 231] width 154 height 21
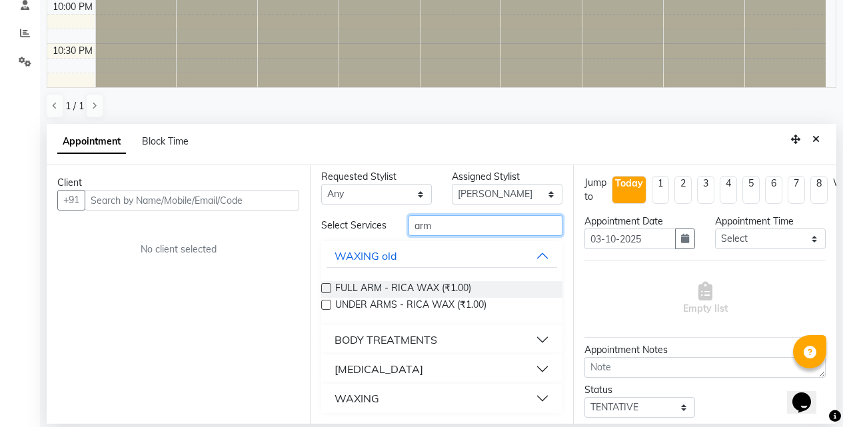
scroll to position [13, 0]
type input "arm"
click at [396, 343] on div "BODY TREATMENTS" at bounding box center [385, 340] width 103 height 16
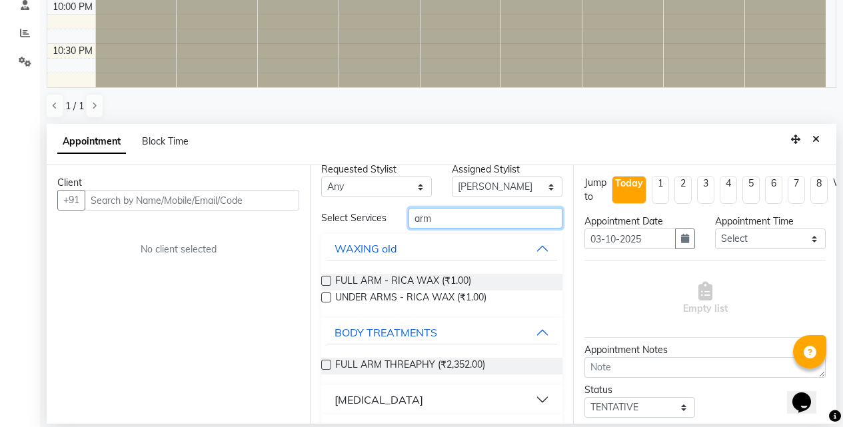
click at [427, 223] on input "arm" at bounding box center [485, 218] width 154 height 21
type input "a"
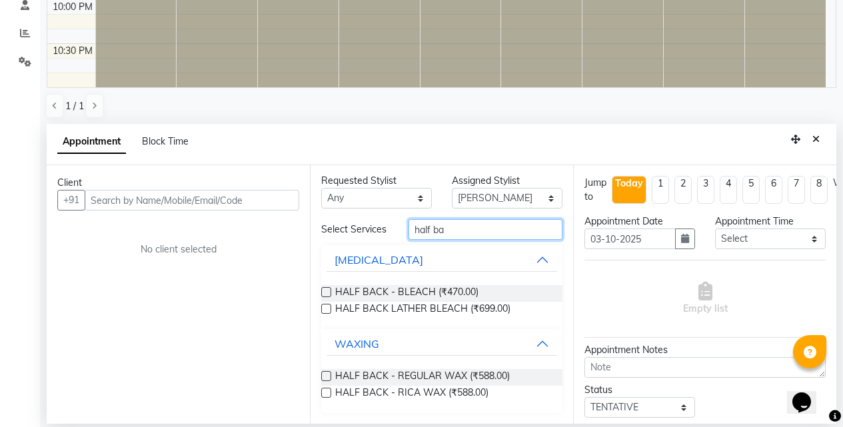
scroll to position [9, 0]
click at [469, 228] on input "half back" at bounding box center [485, 229] width 154 height 21
type input "h"
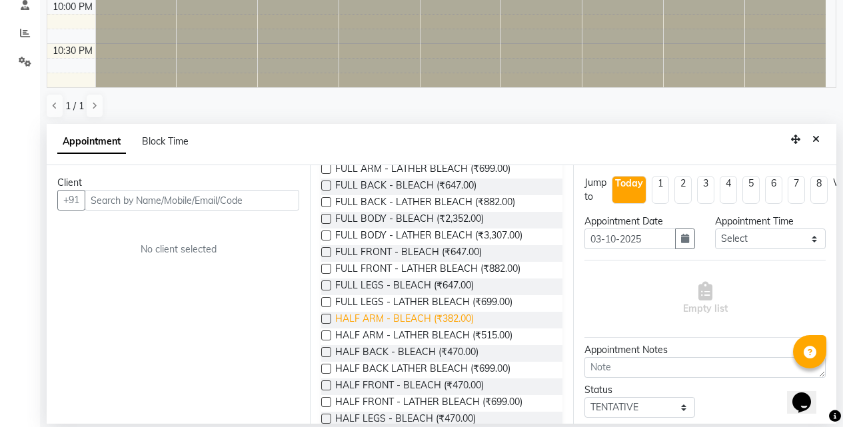
scroll to position [0, 0]
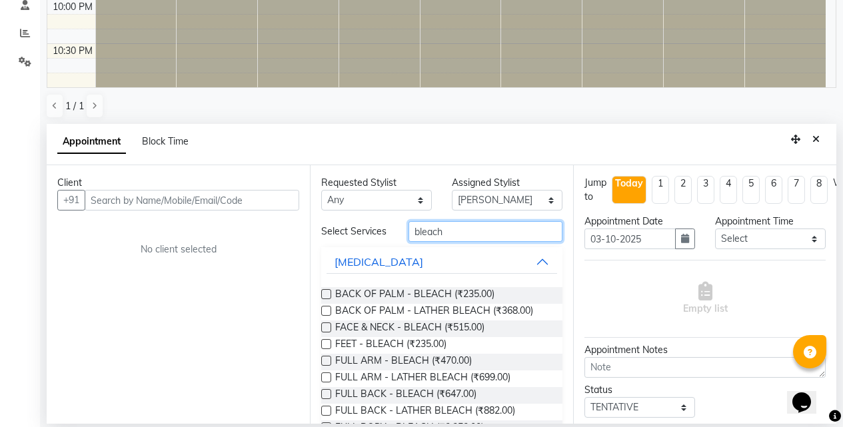
type input "bleach"
drag, startPoint x: 476, startPoint y: 246, endPoint x: 392, endPoint y: 240, distance: 84.2
click at [392, 240] on div "Select Services bleach" at bounding box center [441, 231] width 261 height 21
drag, startPoint x: 444, startPoint y: 236, endPoint x: 375, endPoint y: 234, distance: 69.3
click at [375, 234] on div "Select Services bleach" at bounding box center [441, 231] width 261 height 21
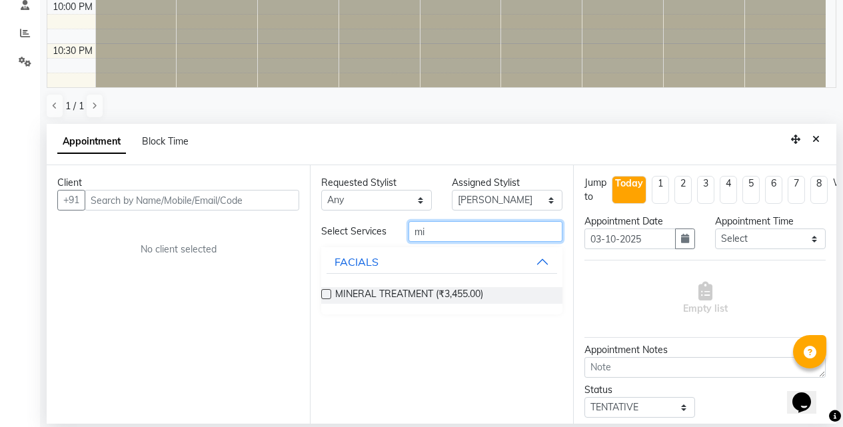
type input "m"
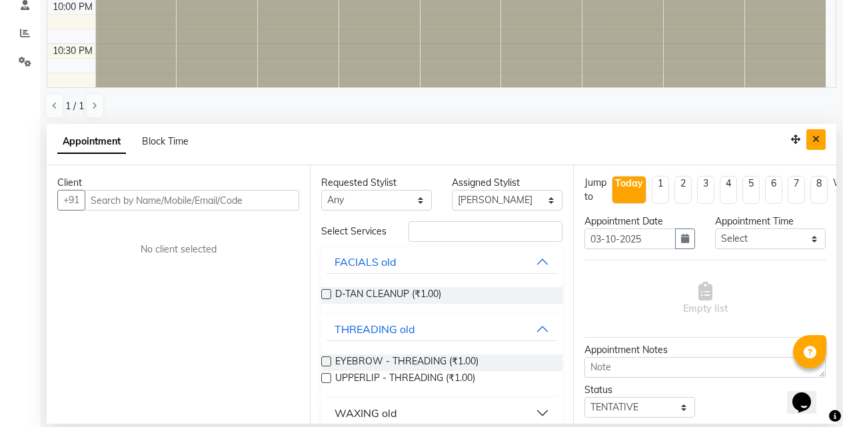
click at [818, 141] on icon "Close" at bounding box center [815, 139] width 7 height 9
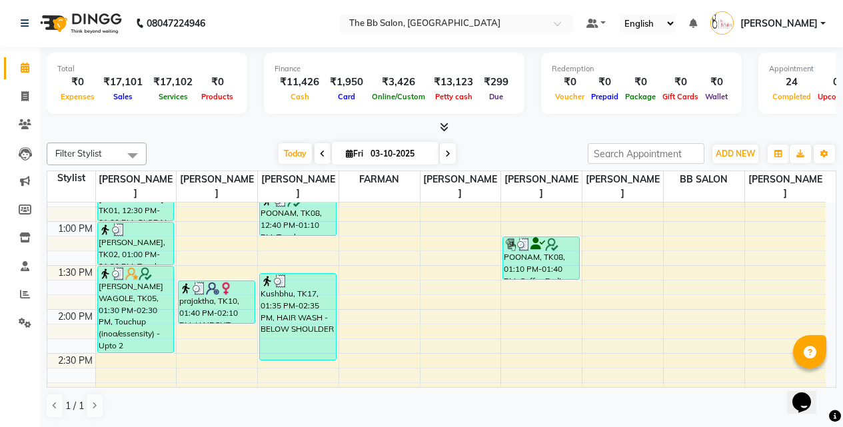
scroll to position [333, 0]
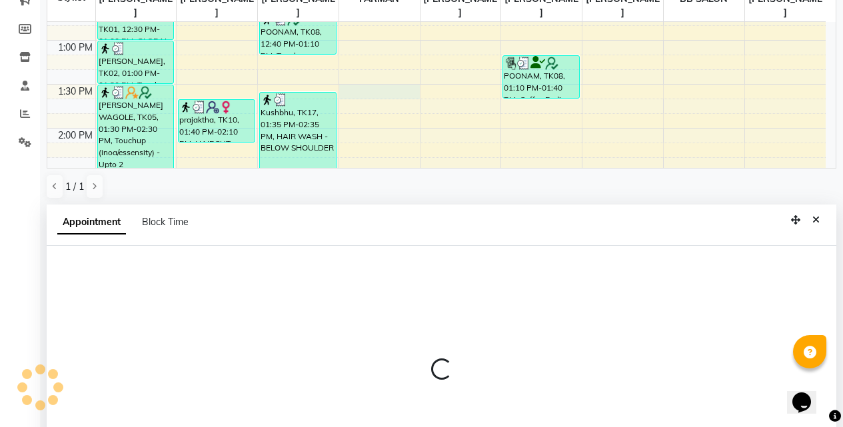
select select "83521"
select select "tentative"
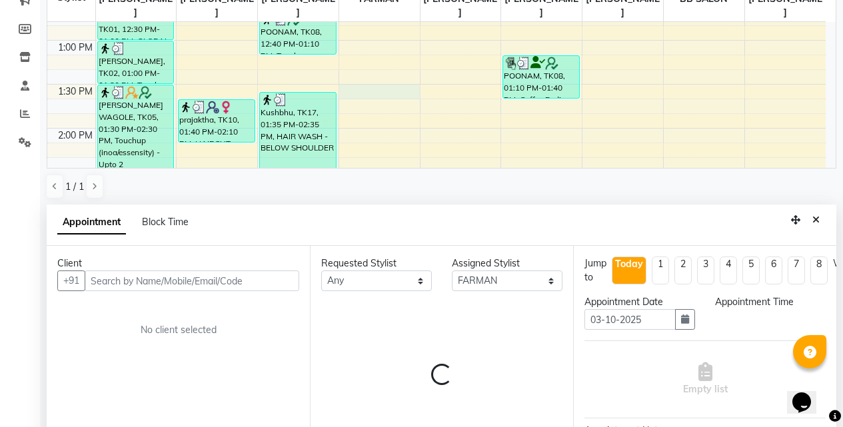
scroll to position [262, 0]
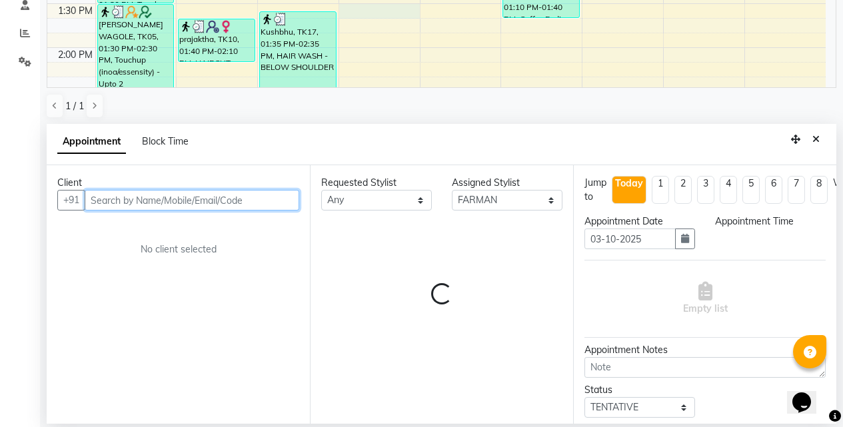
select select "810"
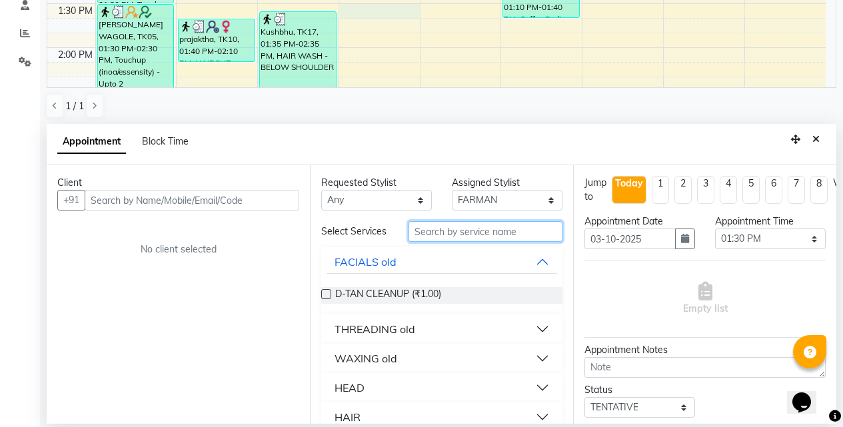
click at [454, 242] on input "text" at bounding box center [485, 231] width 154 height 21
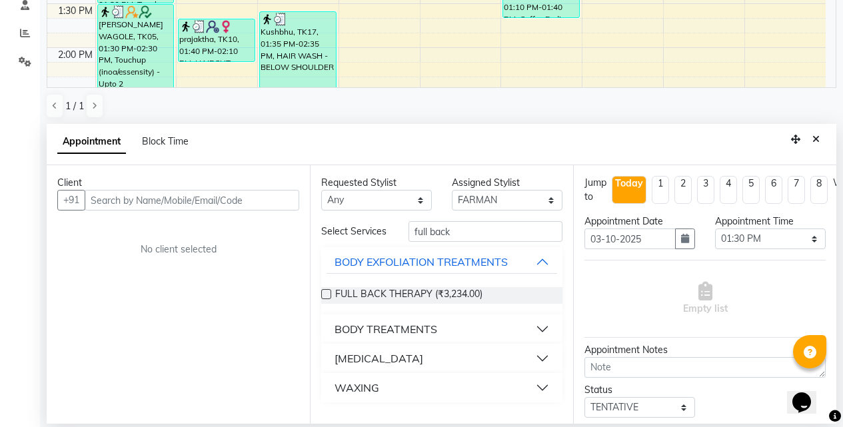
click at [404, 329] on div "BODY TREATMENTS" at bounding box center [385, 329] width 103 height 16
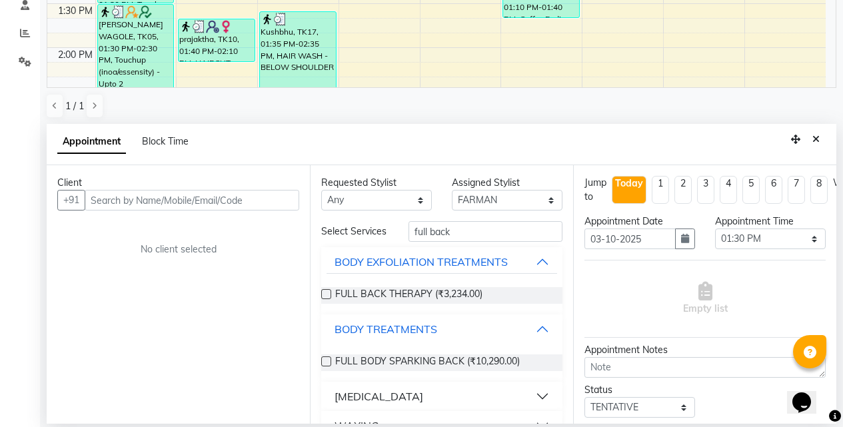
click at [420, 337] on div "BODY TREATMENTS" at bounding box center [385, 329] width 103 height 16
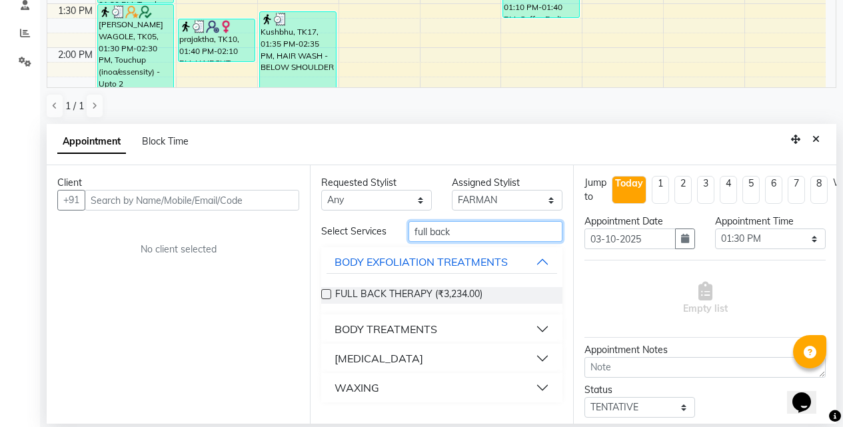
drag, startPoint x: 471, startPoint y: 236, endPoint x: 418, endPoint y: 244, distance: 54.0
click at [418, 244] on div "Select Services full back BODY EXFOLIATION TREATMENTS FULL BACK THERAPY (₹3,234…" at bounding box center [441, 311] width 241 height 181
type input "f"
type input "back"
click at [382, 330] on div "BODY TREATMENTS" at bounding box center [385, 329] width 103 height 16
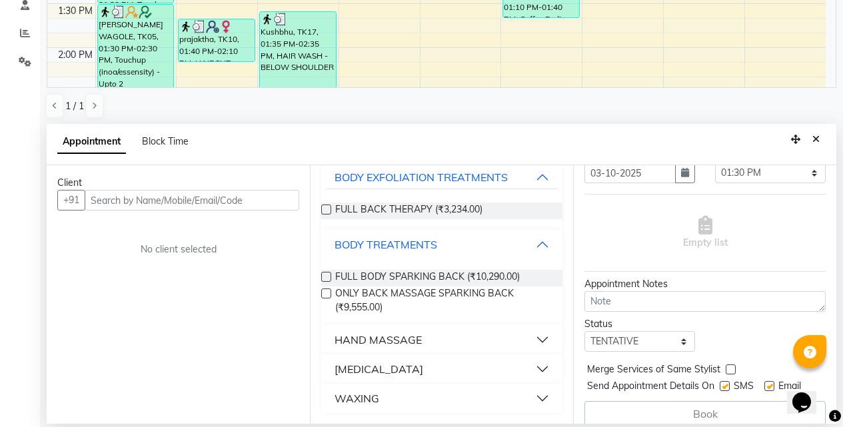
scroll to position [89, 0]
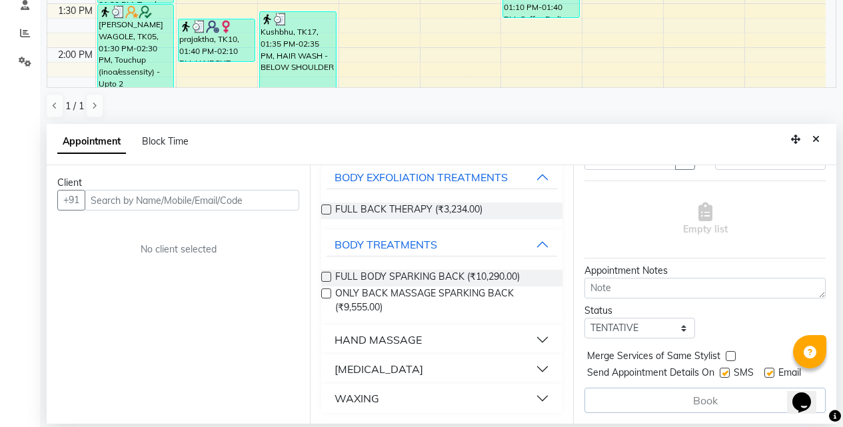
click at [365, 404] on div "WAXING" at bounding box center [356, 398] width 45 height 16
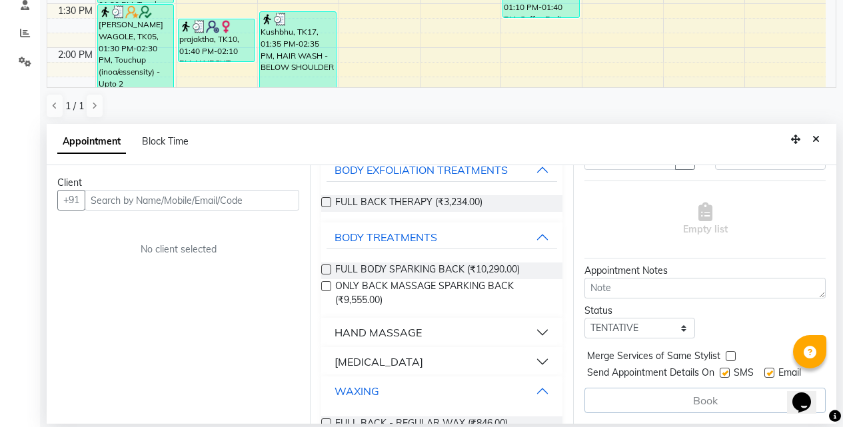
click at [382, 398] on button "WAXING" at bounding box center [441, 391] width 230 height 24
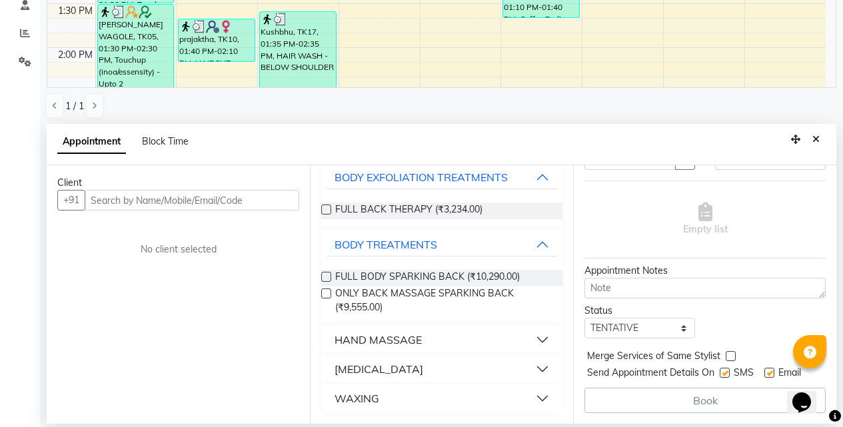
scroll to position [0, 0]
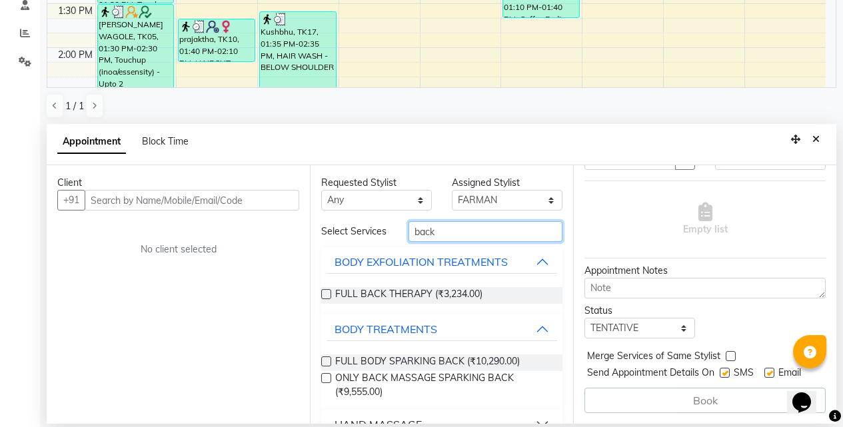
drag, startPoint x: 434, startPoint y: 242, endPoint x: 370, endPoint y: 241, distance: 64.0
click at [370, 241] on div "Select Services back" at bounding box center [441, 231] width 261 height 21
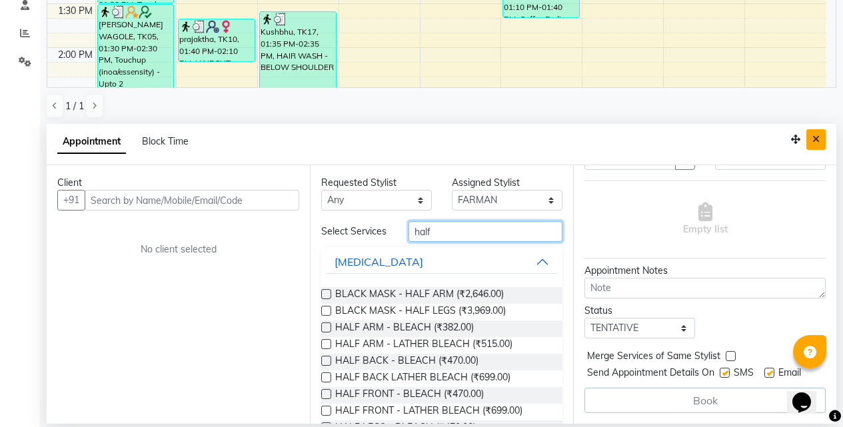
type input "half"
click at [821, 140] on button "Close" at bounding box center [815, 139] width 19 height 21
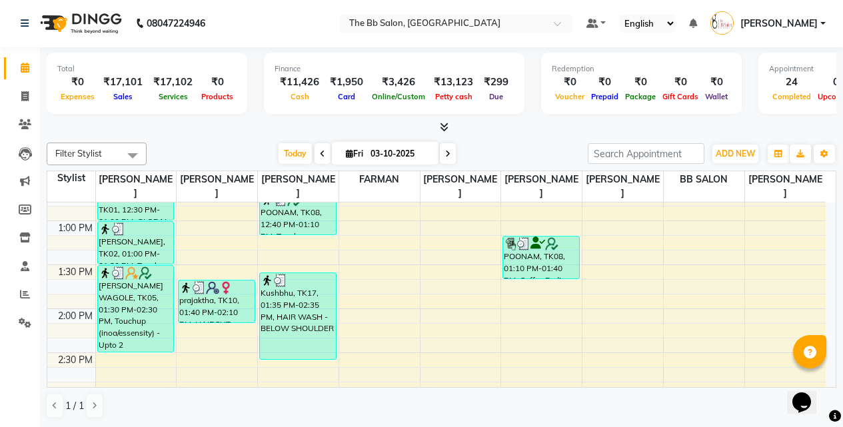
scroll to position [1, 0]
click at [21, 295] on icon at bounding box center [25, 294] width 10 height 10
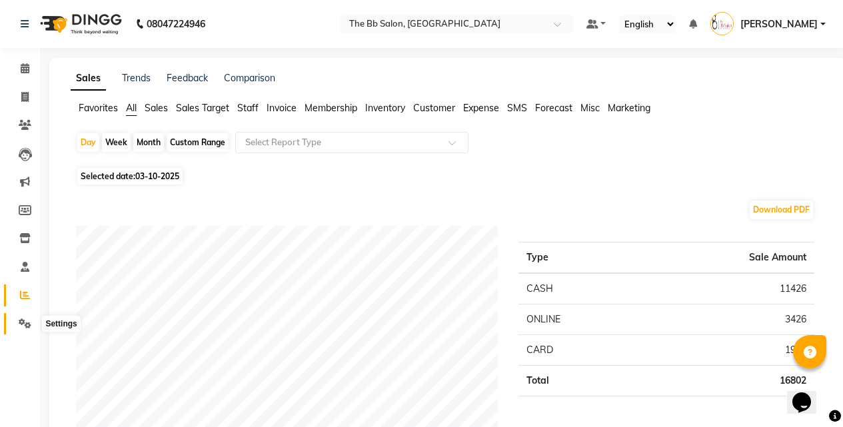
click at [28, 323] on icon at bounding box center [25, 323] width 13 height 10
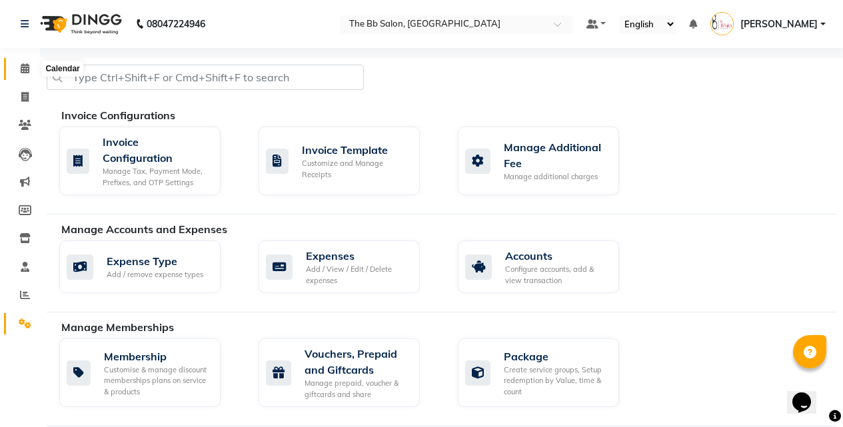
click at [15, 65] on span at bounding box center [24, 68] width 23 height 15
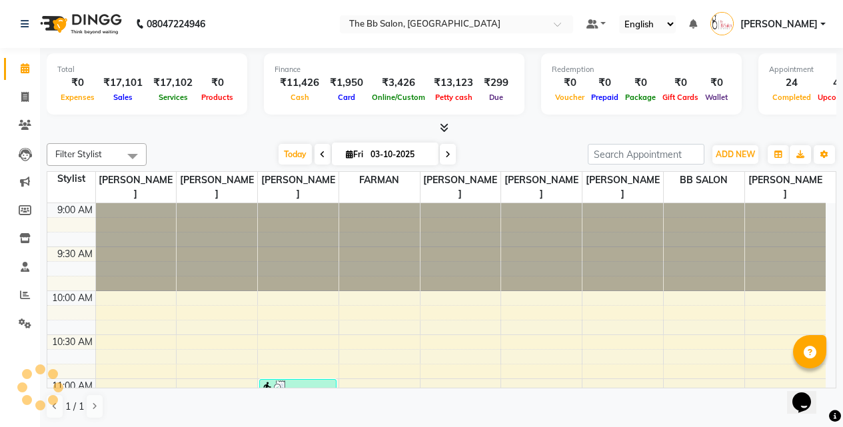
scroll to position [880, 0]
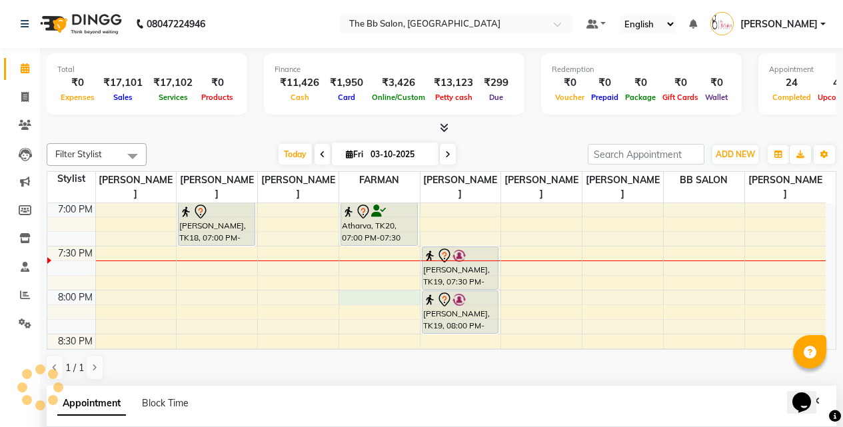
select select "83521"
select select "1200"
select select "tentative"
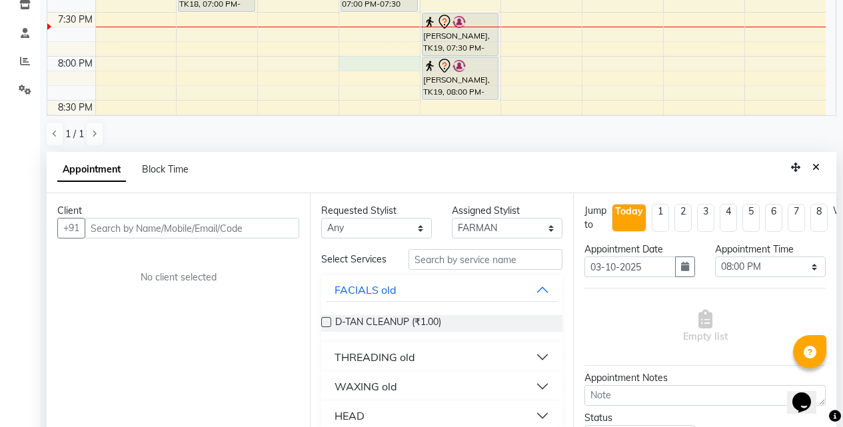
scroll to position [248, 0]
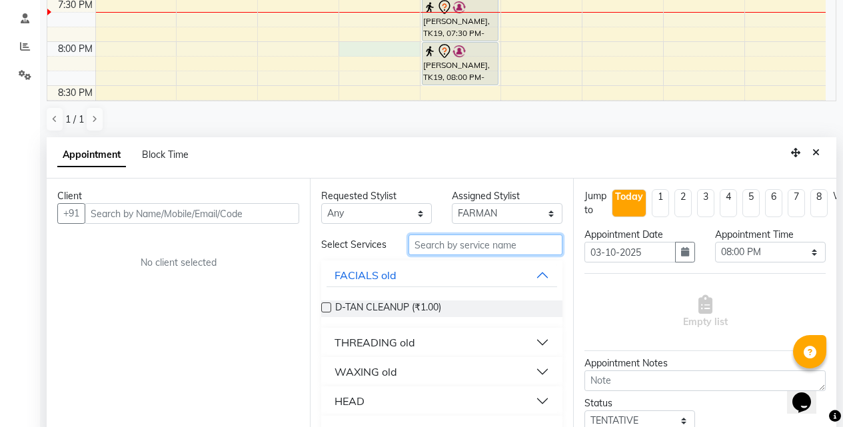
click at [448, 250] on input "text" at bounding box center [485, 244] width 154 height 21
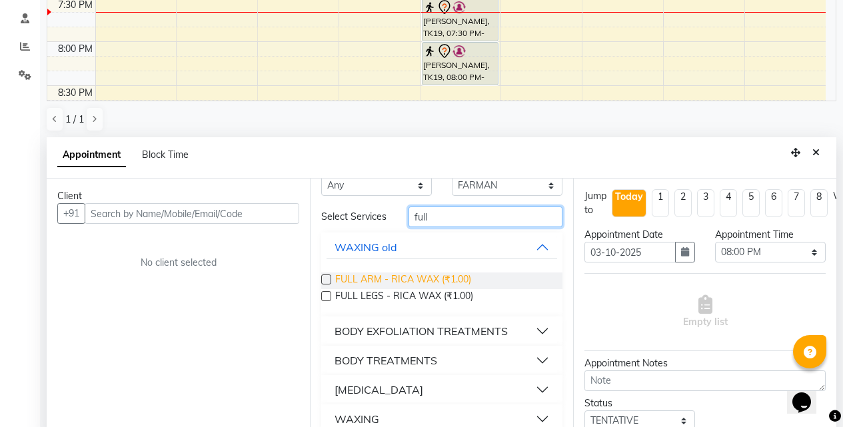
scroll to position [43, 0]
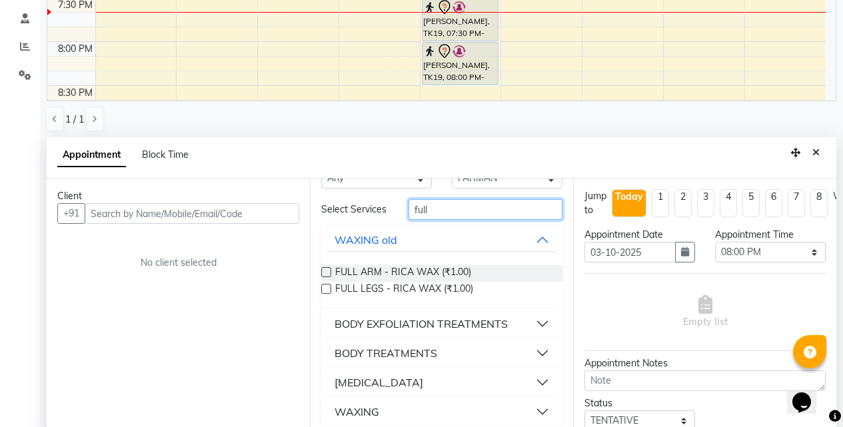
type input "full"
click at [410, 340] on div "BODY TREATMENTS" at bounding box center [441, 352] width 241 height 29
click at [399, 322] on div "BODY EXFOLIATION TREATMENTS" at bounding box center [420, 324] width 173 height 16
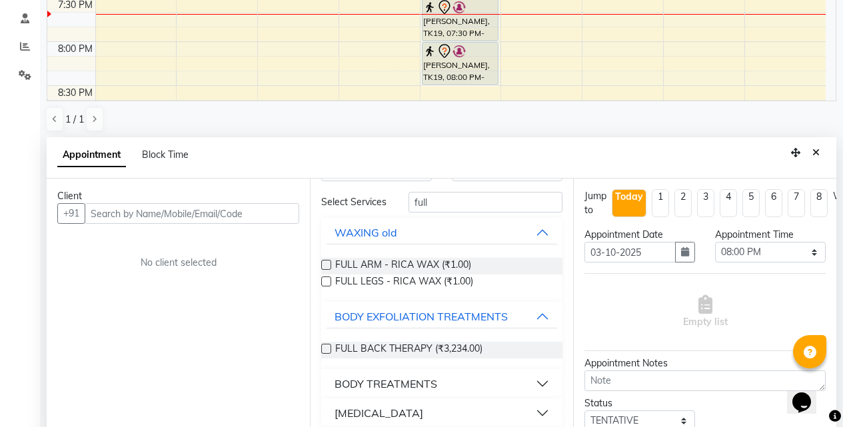
click at [410, 392] on div "BODY TREATMENTS" at bounding box center [385, 384] width 103 height 16
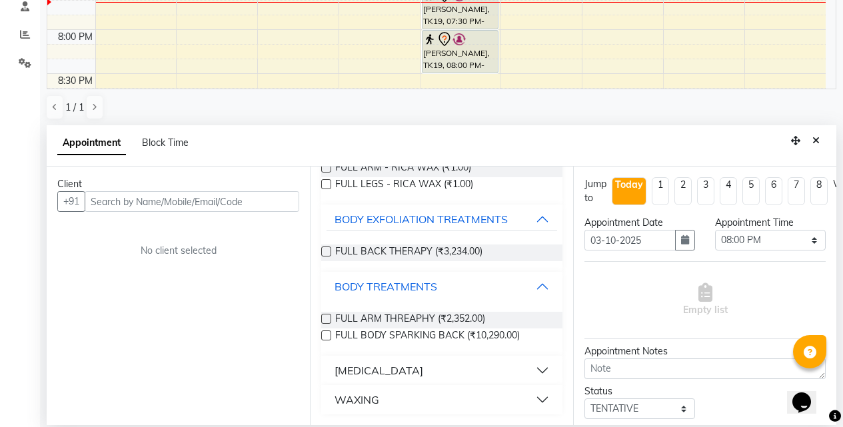
scroll to position [262, 0]
click at [380, 380] on button "[MEDICAL_DATA]" at bounding box center [441, 369] width 230 height 24
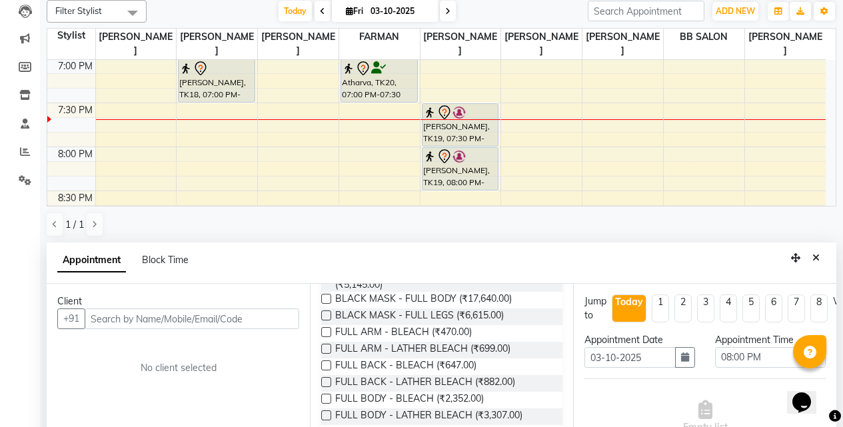
scroll to position [129, 0]
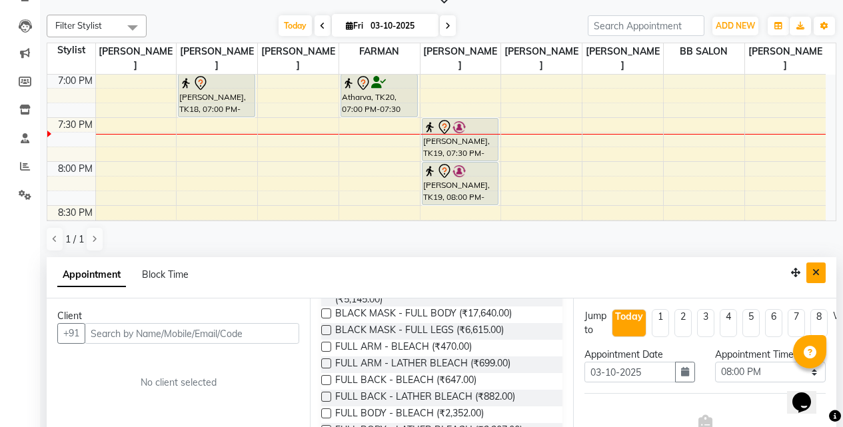
click at [817, 275] on icon "Close" at bounding box center [815, 272] width 7 height 9
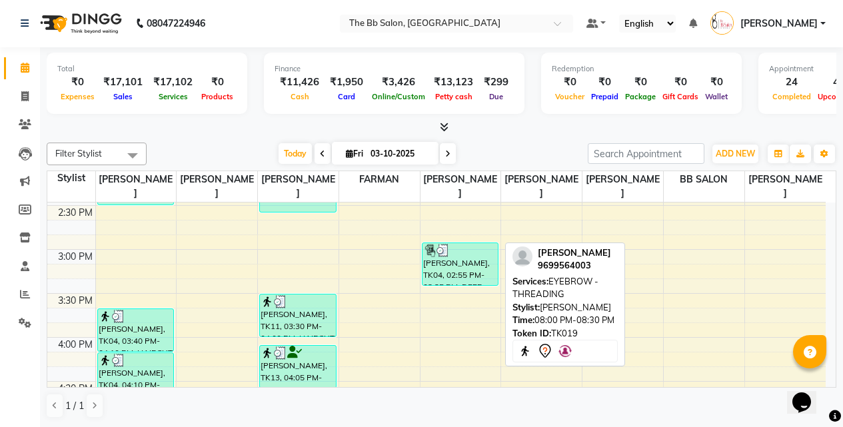
scroll to position [0, 0]
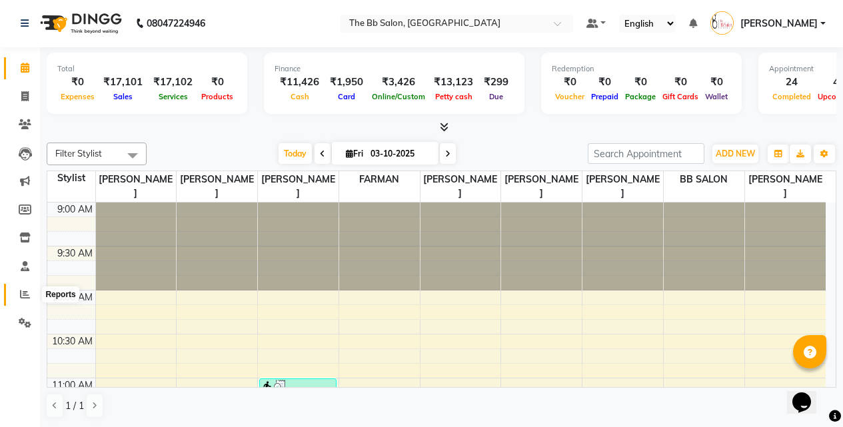
click at [16, 290] on span at bounding box center [24, 294] width 23 height 15
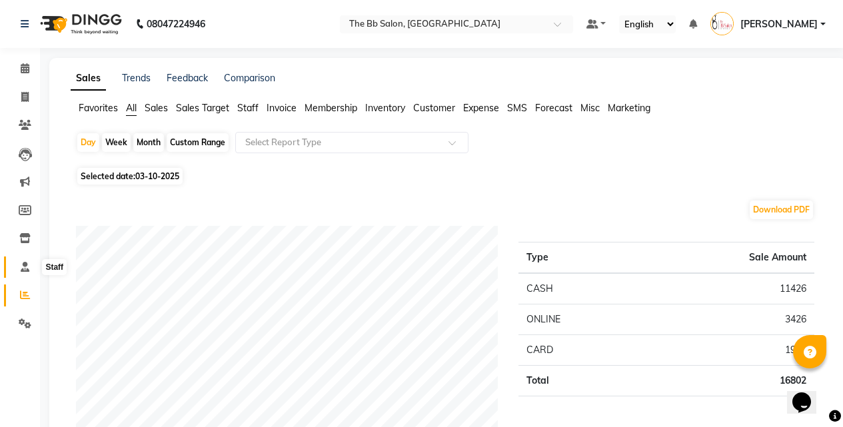
click at [23, 264] on icon at bounding box center [25, 267] width 9 height 10
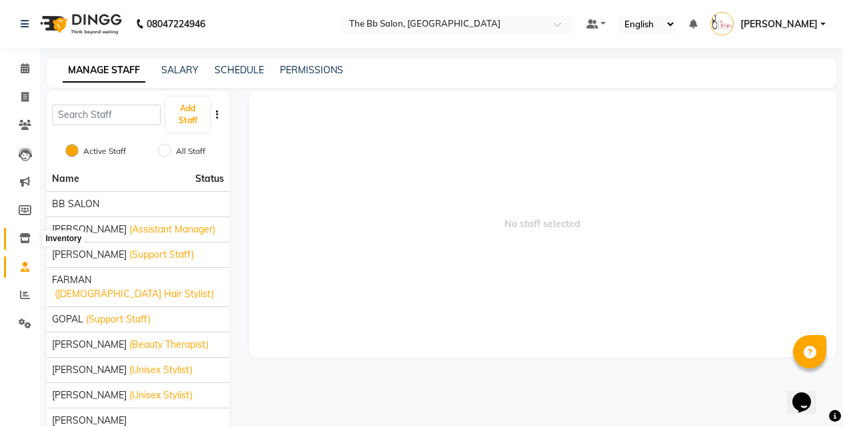
click at [25, 239] on icon at bounding box center [24, 238] width 11 height 10
select select
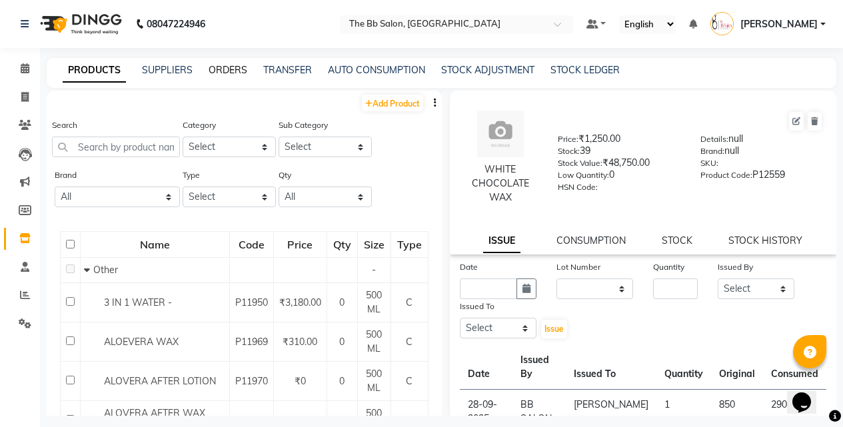
click at [230, 65] on link "ORDERS" at bounding box center [228, 70] width 39 height 12
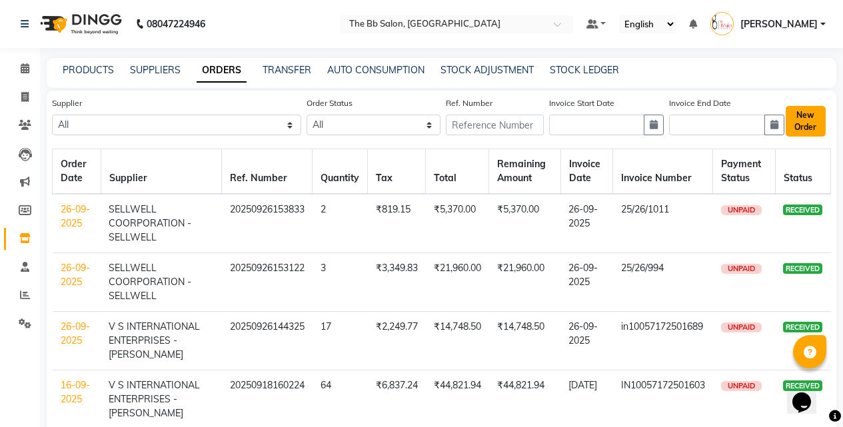
click at [812, 113] on button "New Order" at bounding box center [805, 121] width 40 height 31
select select "true"
select select "2709"
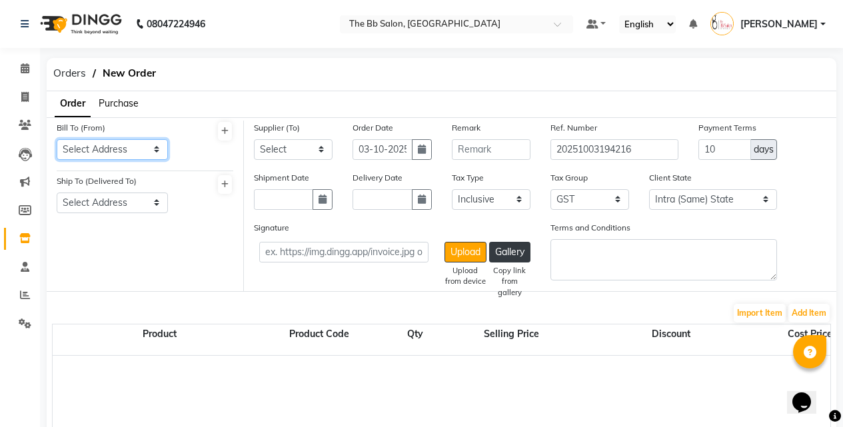
click at [96, 152] on select "Select Address t THE BB SALON" at bounding box center [112, 149] width 111 height 21
select select "1525"
click at [57, 139] on select "Select Address t THE BB SALON" at bounding box center [112, 149] width 111 height 21
drag, startPoint x: 83, startPoint y: 191, endPoint x: 81, endPoint y: 201, distance: 11.0
click at [81, 195] on div "Ship To (Delivered To) Select Address THE BB SALON" at bounding box center [112, 193] width 111 height 39
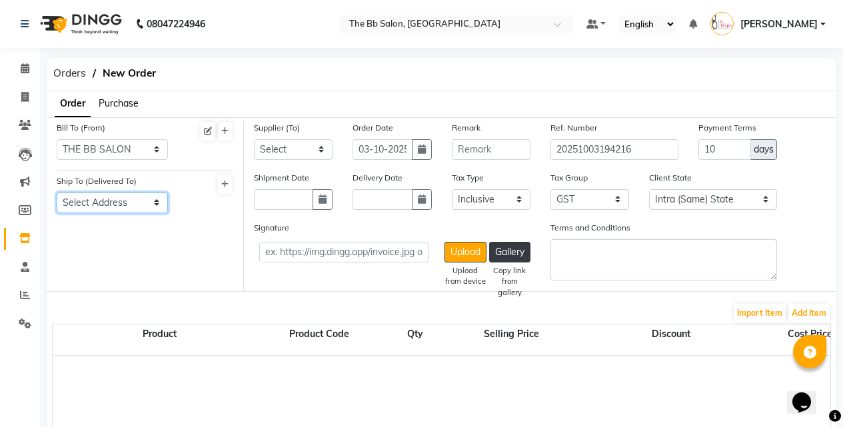
click at [81, 201] on select "Select Address THE BB SALON" at bounding box center [112, 203] width 111 height 21
select select "1526"
click at [57, 193] on select "Select Address THE BB SALON" at bounding box center [112, 203] width 111 height 21
click at [276, 161] on div "Supplier (To) Select PARAS DISTRIBUTORS - Kartik shah SHAH ENTERPRISES - SHRAVA…" at bounding box center [293, 146] width 99 height 50
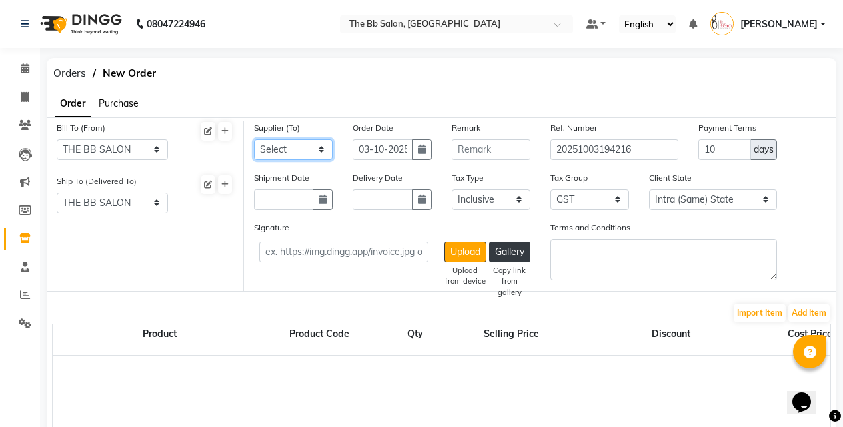
click at [276, 154] on select "Select PARAS DISTRIBUTORS - Kartik shah SHAH ENTERPRISES - SHRAVAN SAMAI VOGUE …" at bounding box center [293, 149] width 79 height 21
select select "5042"
click at [254, 139] on select "Select PARAS DISTRIBUTORS - Kartik shah SHAH ENTERPRISES - SHRAVAN SAMAI VOGUE …" at bounding box center [293, 149] width 79 height 21
click at [319, 203] on icon "button" at bounding box center [322, 199] width 8 height 9
select select "10"
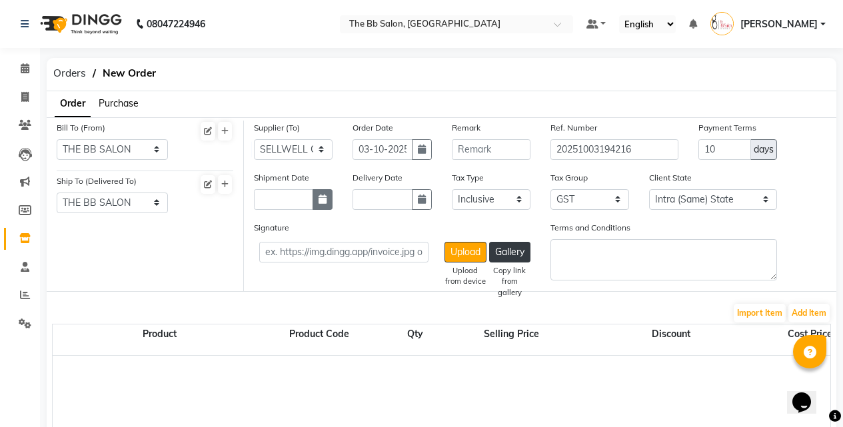
select select "2025"
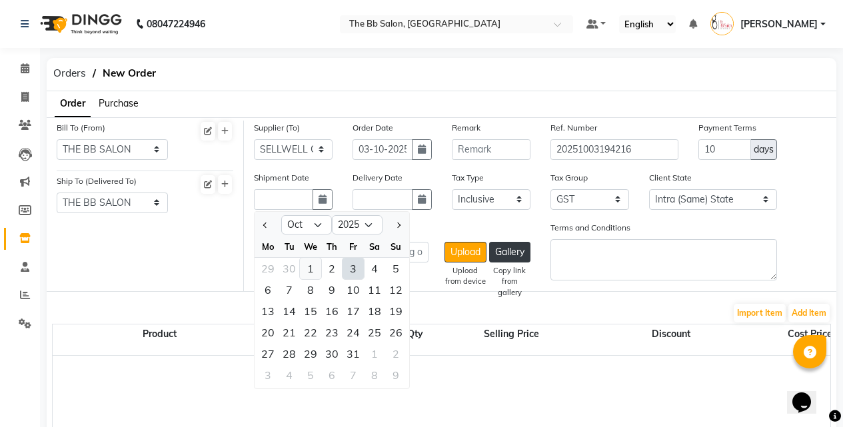
click at [310, 270] on div "1" at bounding box center [310, 268] width 21 height 21
type input "01-10-2025"
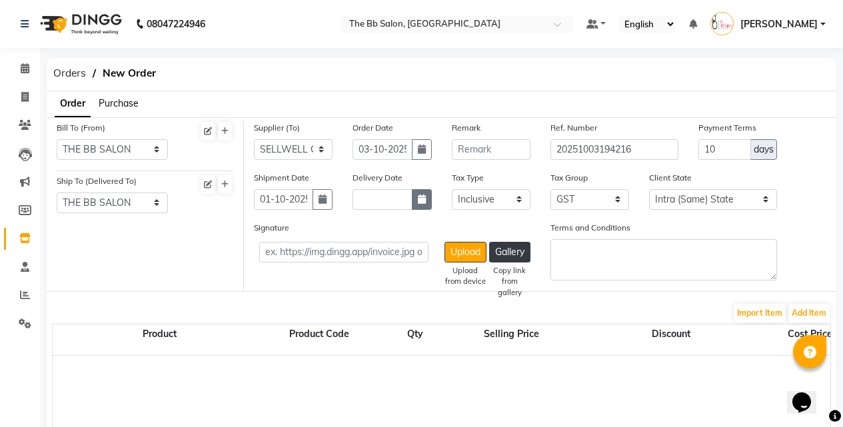
click at [412, 201] on button "button" at bounding box center [422, 199] width 20 height 21
select select "10"
select select "2025"
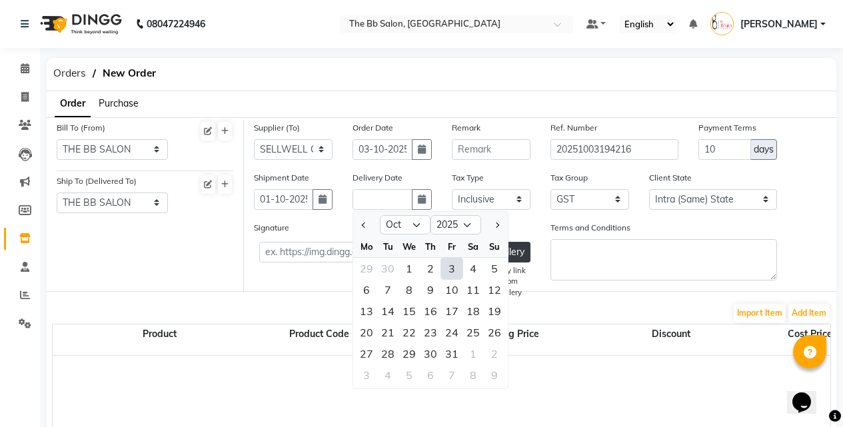
click at [451, 274] on div "3" at bounding box center [451, 268] width 21 height 21
type input "03-10-2025"
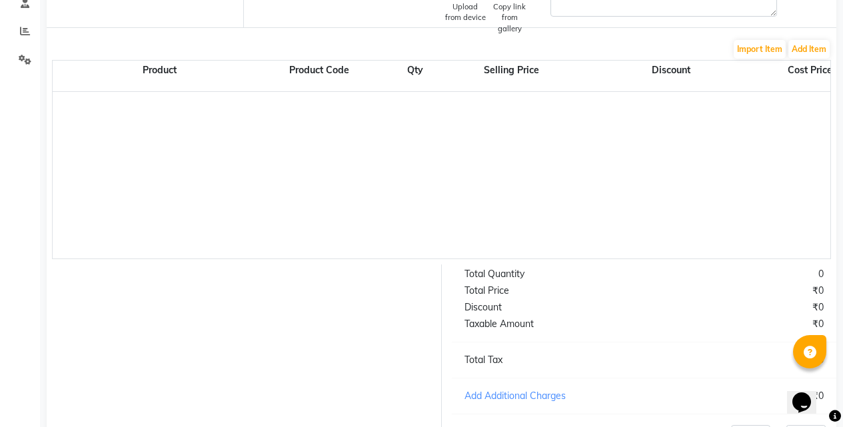
scroll to position [266, 0]
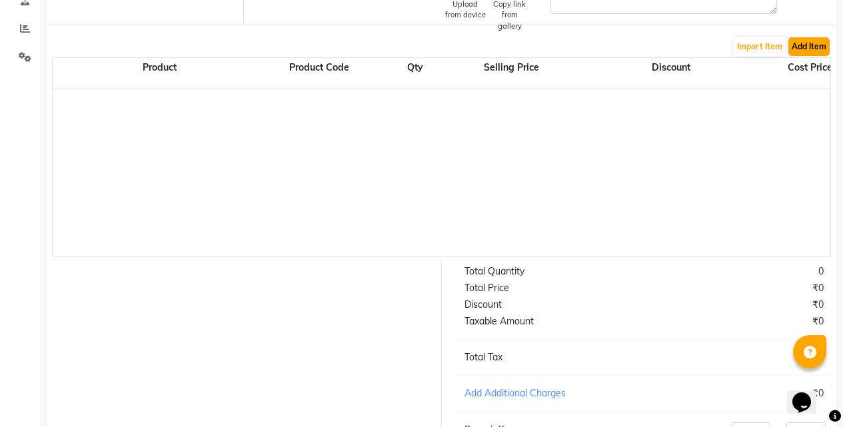
click at [800, 49] on button "Add Item" at bounding box center [808, 46] width 41 height 19
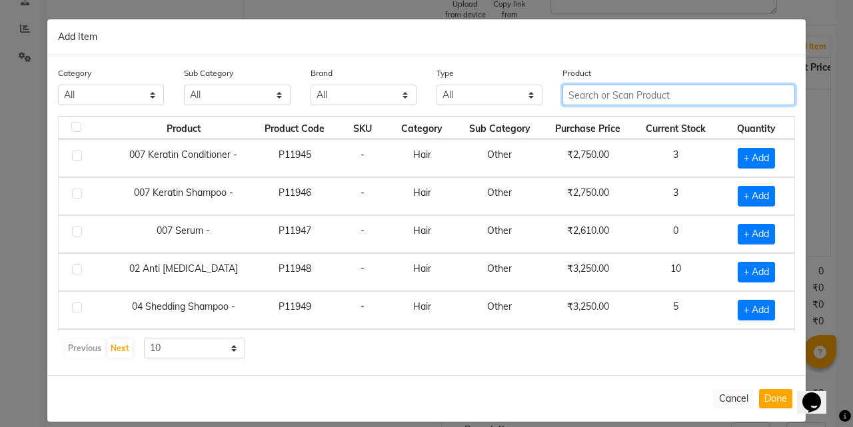
click at [643, 98] on input "text" at bounding box center [678, 95] width 232 height 21
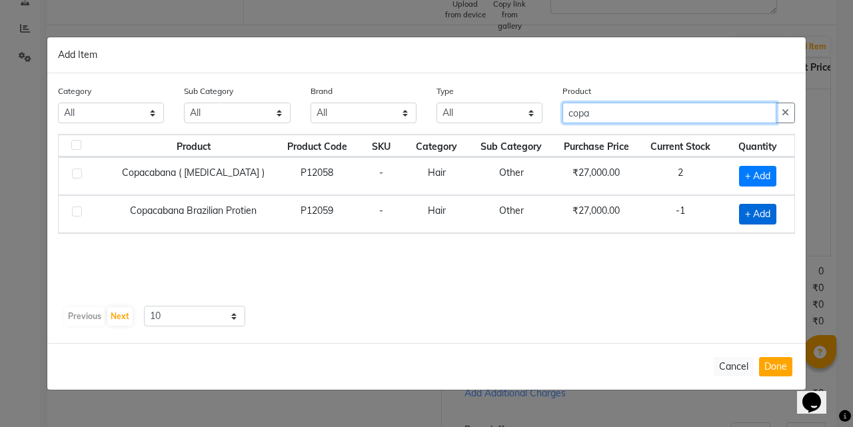
type input "copa"
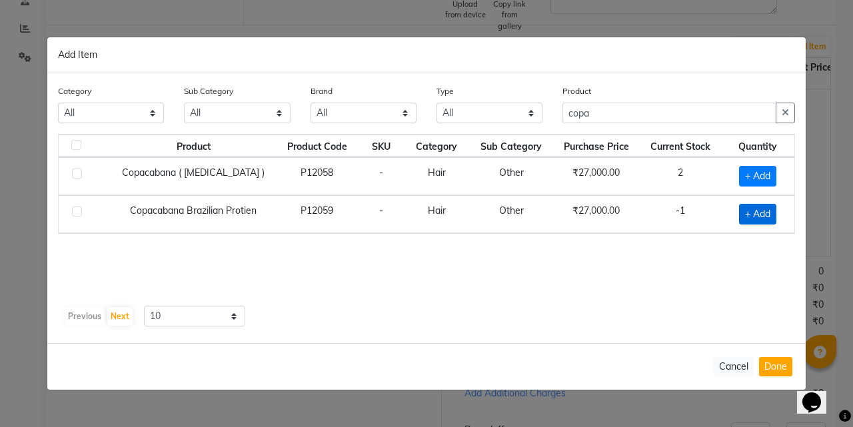
click at [759, 217] on span "+ Add" at bounding box center [757, 214] width 37 height 21
checkbox input "true"
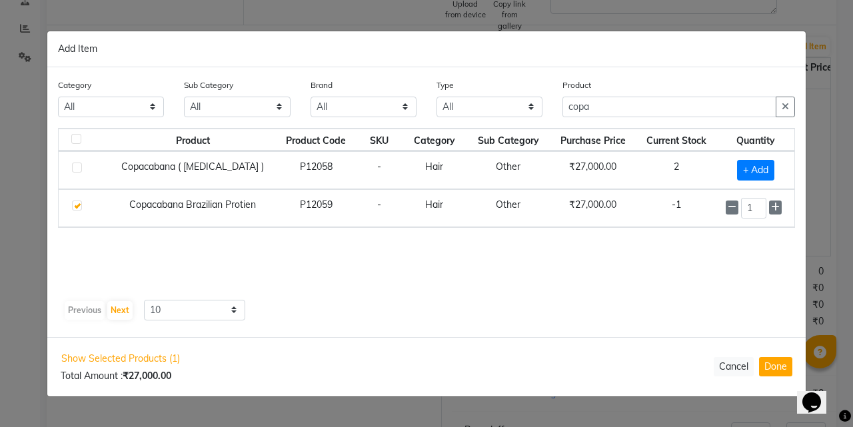
click at [785, 203] on div "1" at bounding box center [755, 208] width 61 height 21
click at [779, 207] on span at bounding box center [775, 208] width 13 height 14
click at [729, 207] on icon at bounding box center [731, 207] width 9 height 9
type input "1"
click at [728, 207] on icon at bounding box center [731, 207] width 9 height 9
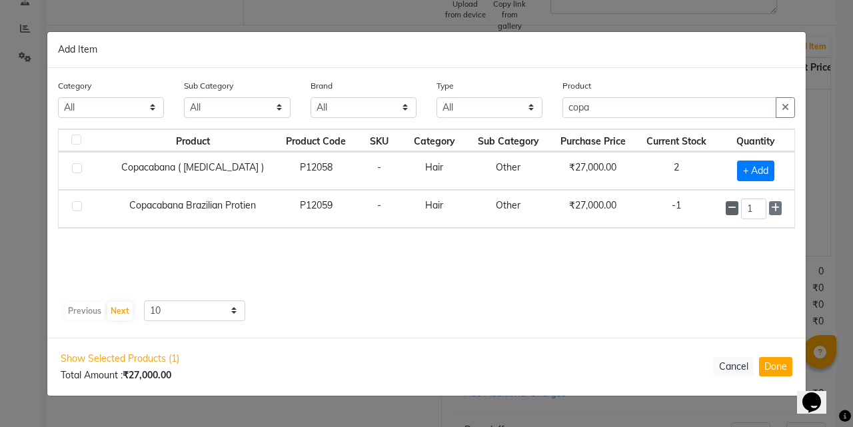
checkbox input "false"
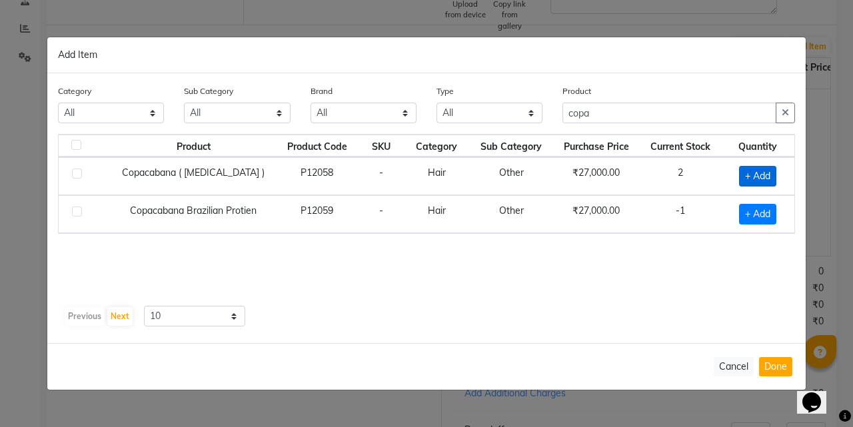
click at [757, 173] on span "+ Add" at bounding box center [757, 176] width 37 height 21
checkbox input "true"
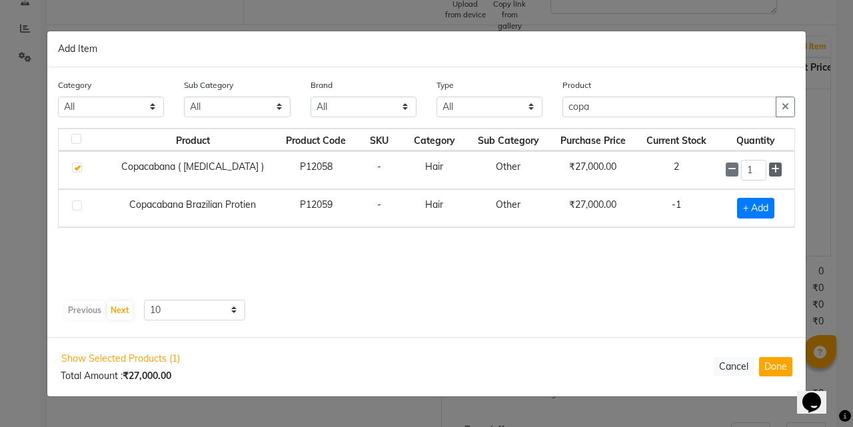
click at [769, 174] on span at bounding box center [775, 170] width 13 height 14
click at [775, 170] on icon at bounding box center [775, 169] width 9 height 9
click at [733, 174] on icon at bounding box center [731, 169] width 9 height 9
type input "2"
click at [769, 363] on button "Done" at bounding box center [775, 366] width 33 height 19
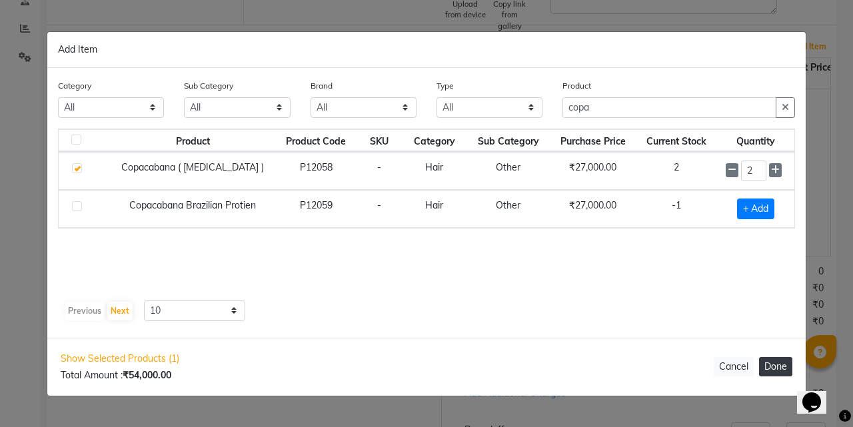
select select "2709"
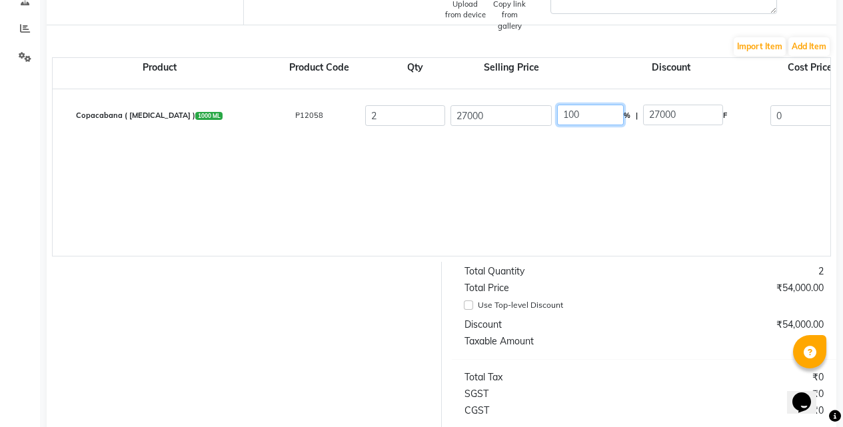
drag, startPoint x: 605, startPoint y: 112, endPoint x: 506, endPoint y: 118, distance: 99.4
type input "0"
type input "27000"
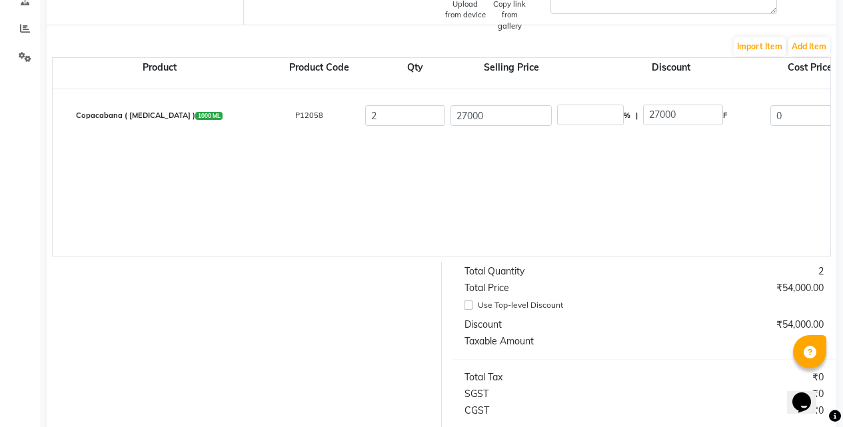
type input "22881.36"
type input "45762.72"
type input "8237.29"
type input "54000.01"
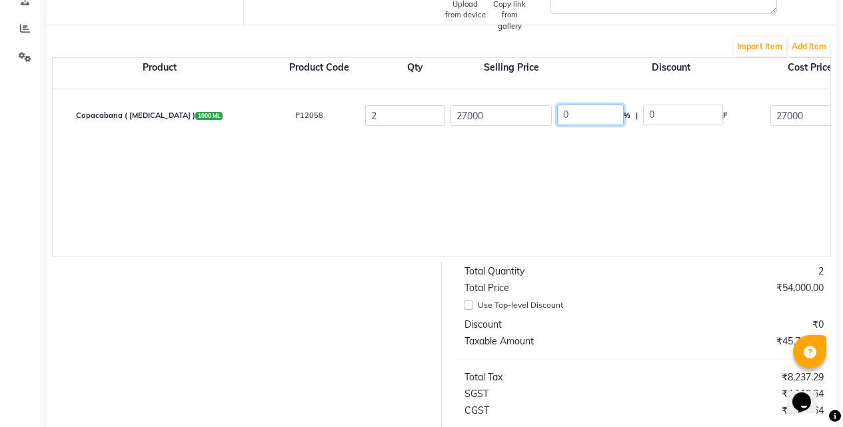
drag, startPoint x: 569, startPoint y: 115, endPoint x: 545, endPoint y: 115, distance: 24.0
type input "30"
type input "8100"
type input "18900"
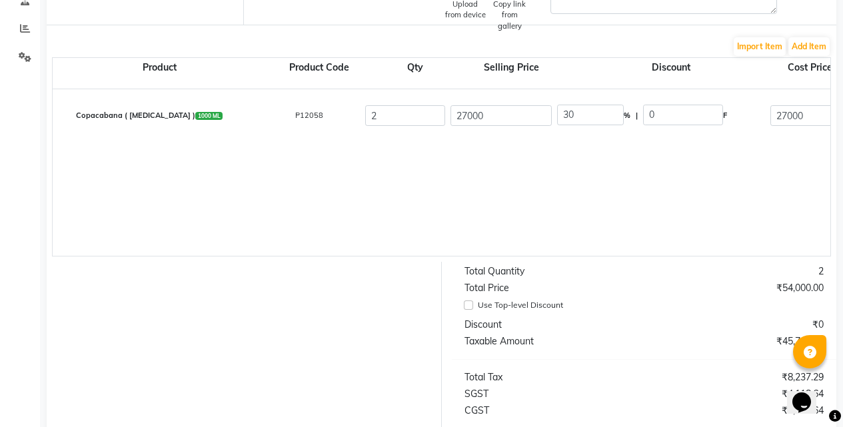
type input "16016.95"
type input "32033.9"
type input "5766.1"
type input "37800"
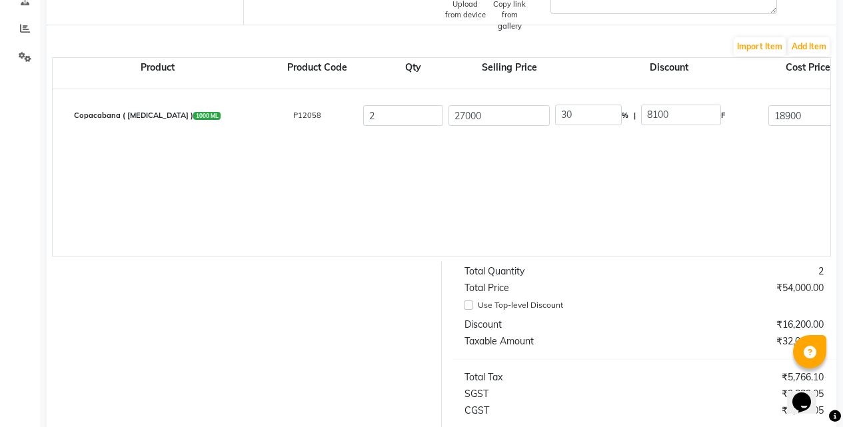
scroll to position [0, 0]
drag, startPoint x: 512, startPoint y: 119, endPoint x: 345, endPoint y: 119, distance: 167.2
type input "2"
type input "405000"
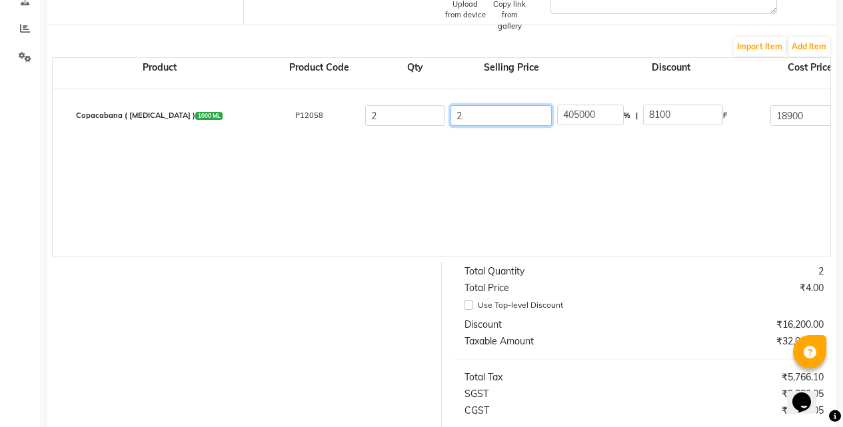
type input "24"
type input "33750"
type input "245"
type input "3306.12"
type input "2452"
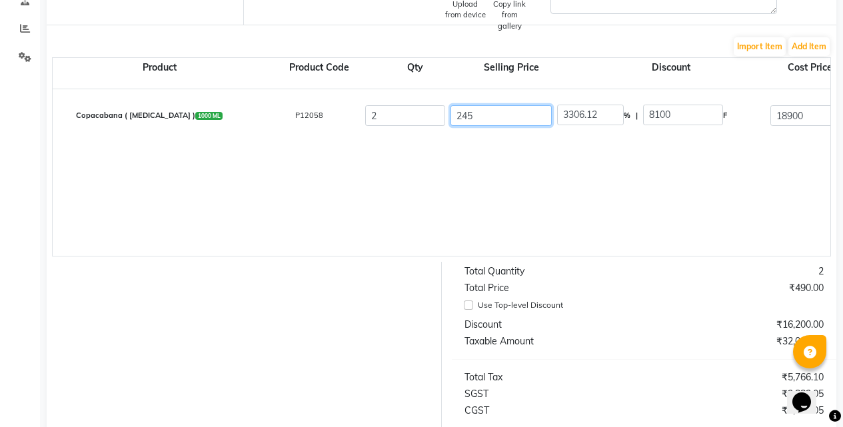
type input "330.34"
type input "24523"
type input "33.03"
type input "24523"
type input "22.93"
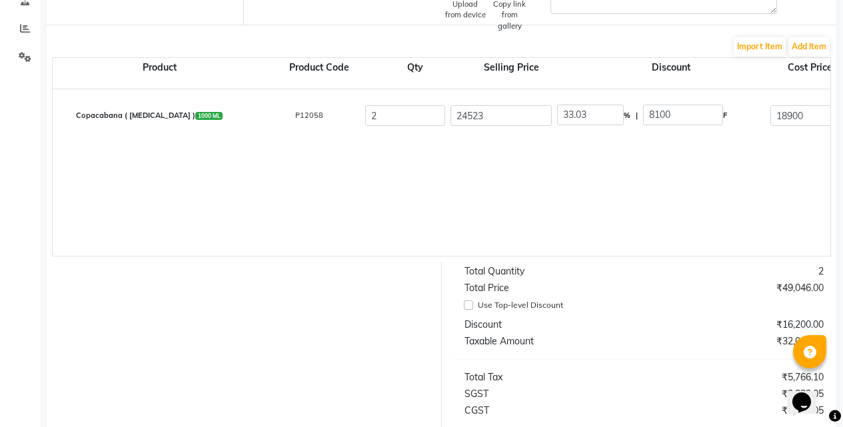
type input "5623"
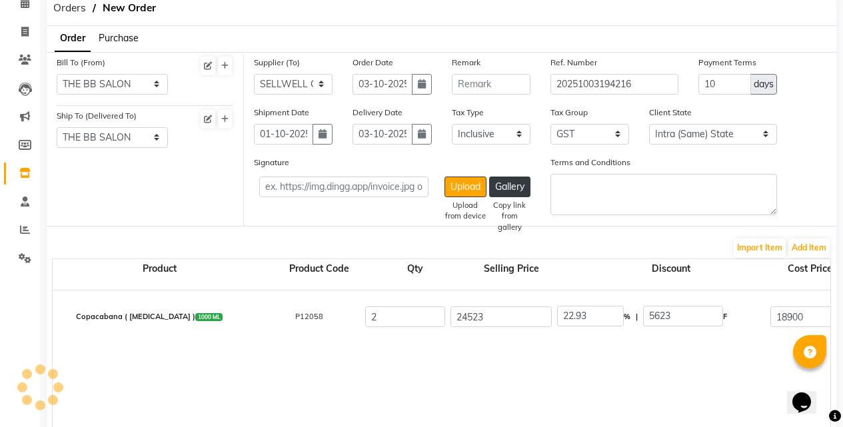
scroll to position [53, 0]
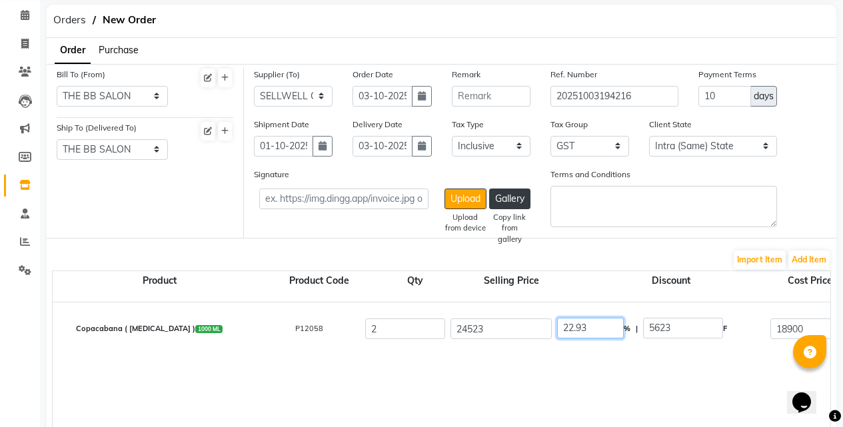
drag, startPoint x: 607, startPoint y: 326, endPoint x: 546, endPoint y: 333, distance: 61.0
type input "0"
type input "24523"
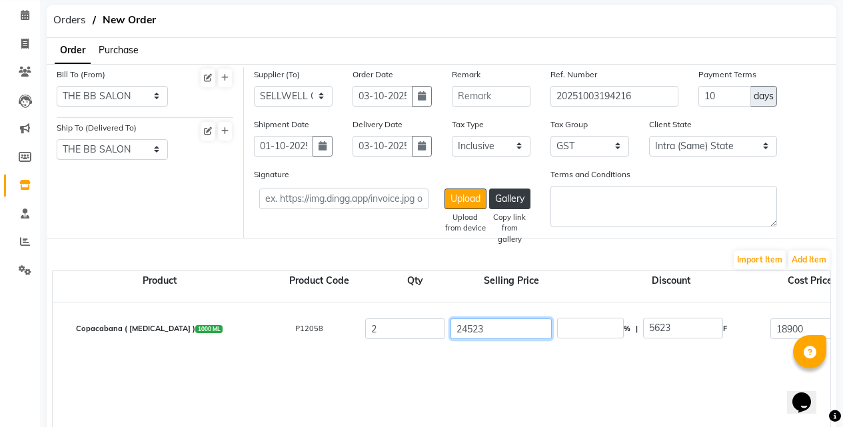
type input "20782.2"
type input "41564.4"
type input "7481.59"
type input "49045.99"
drag, startPoint x: 493, startPoint y: 331, endPoint x: 423, endPoint y: 332, distance: 70.0
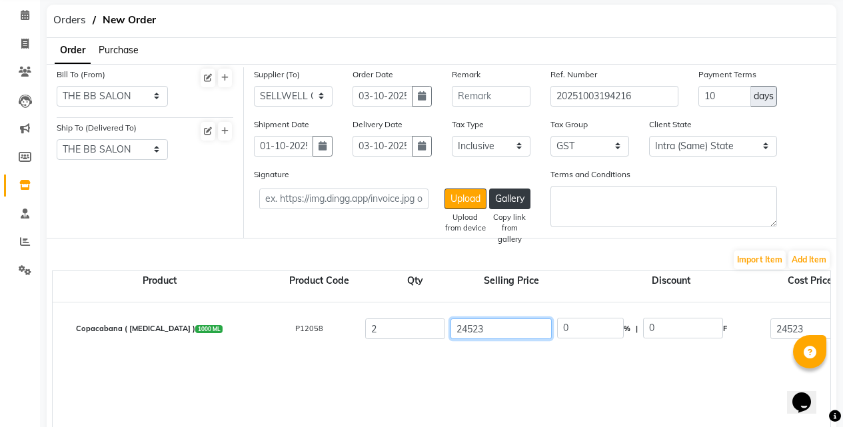
type input "25424"
type input "3.54"
type input "901"
drag, startPoint x: 518, startPoint y: 398, endPoint x: 546, endPoint y: 367, distance: 41.5
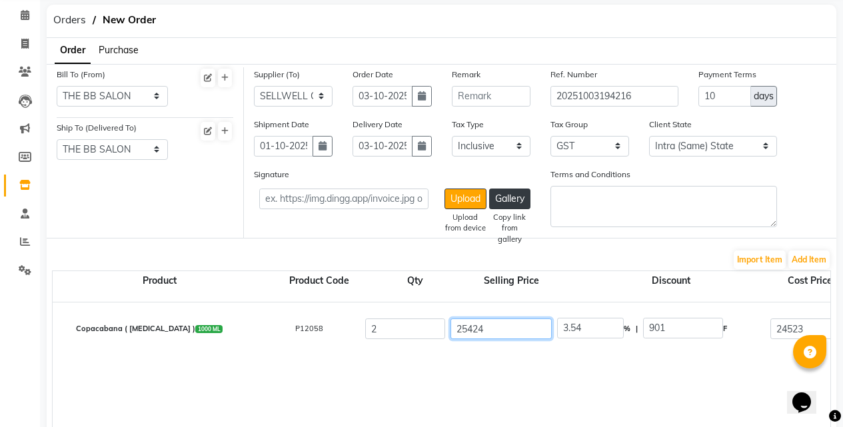
drag, startPoint x: 588, startPoint y: 326, endPoint x: 521, endPoint y: 326, distance: 67.3
type input "58.57"
type input "14890.84"
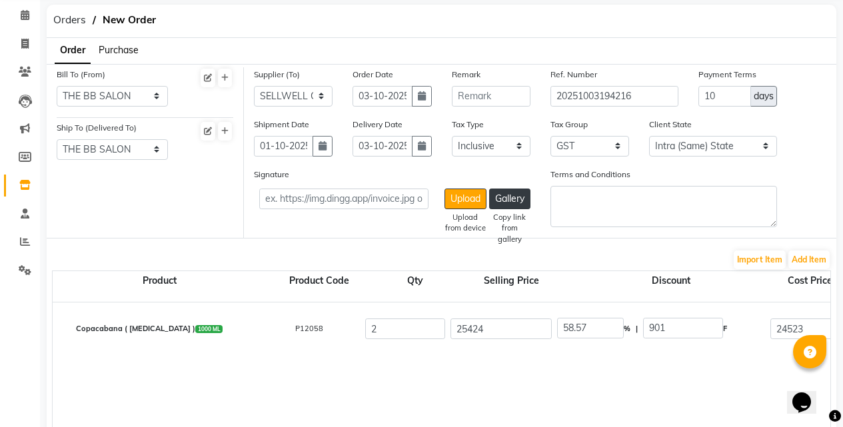
type input "10533.16"
type input "8926.41"
type input "17852.82"
type input "3213.51"
type input "21066.33"
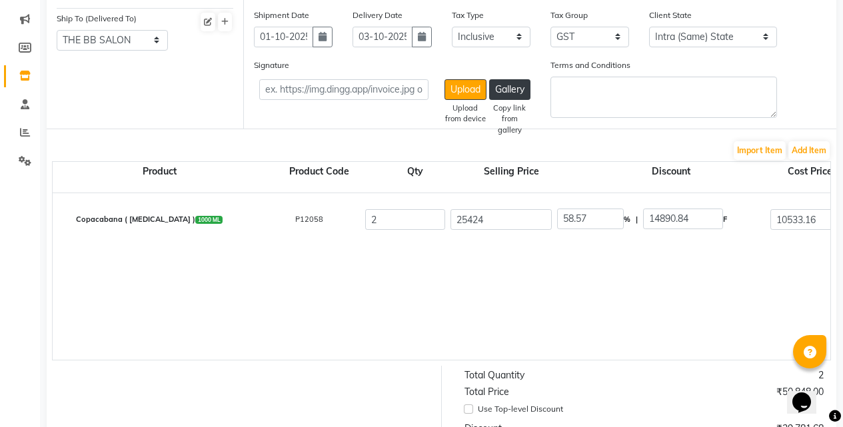
scroll to position [120, 0]
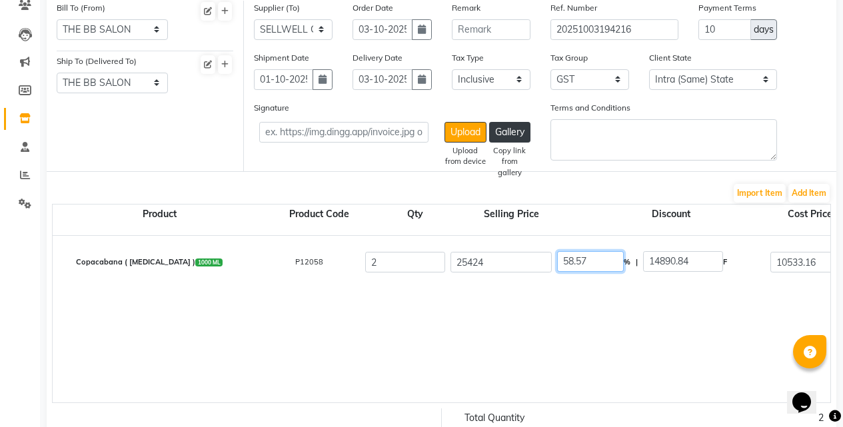
click at [610, 262] on input "58.57" at bounding box center [590, 261] width 67 height 21
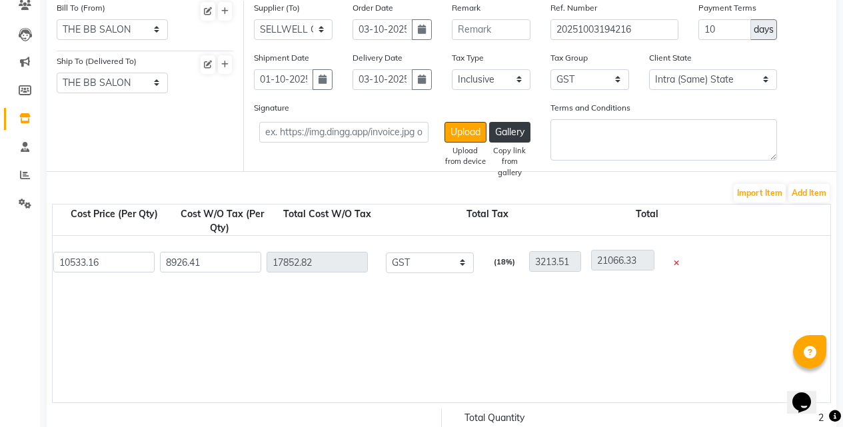
scroll to position [0, 0]
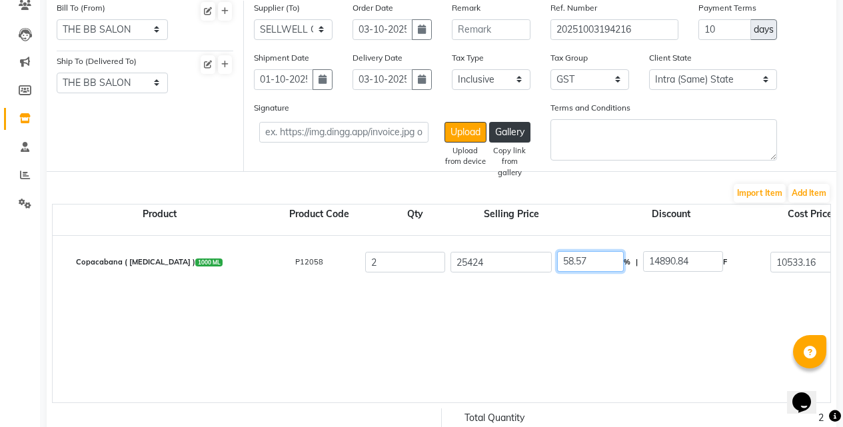
drag, startPoint x: 602, startPoint y: 266, endPoint x: 501, endPoint y: 271, distance: 101.4
type input "50"
type input "12712"
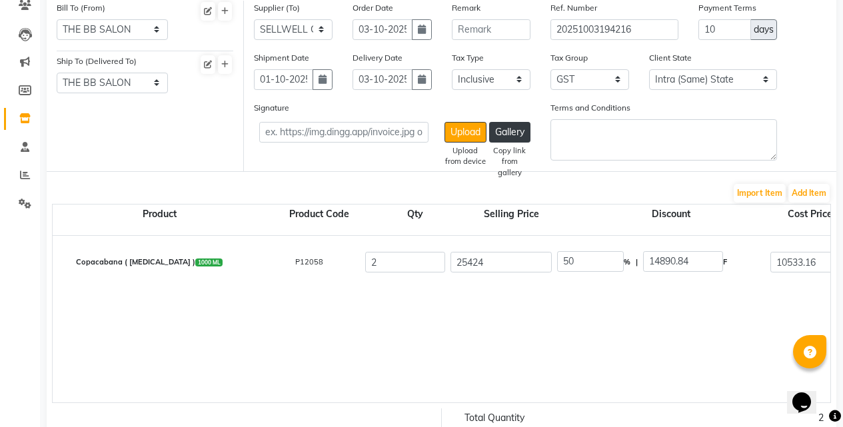
type input "10772.88"
type input "21545.76"
type input "3878.24"
type input "25424"
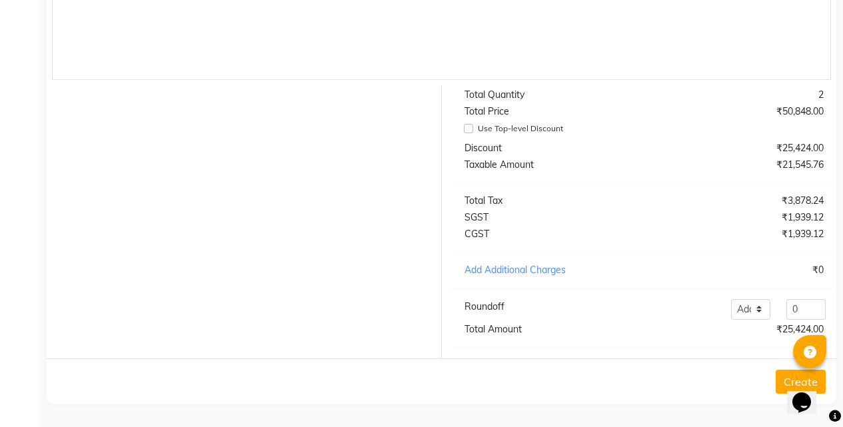
scroll to position [187, 0]
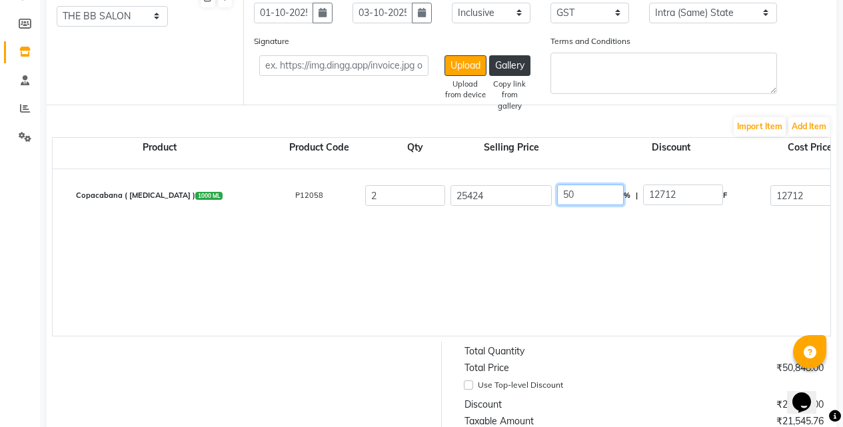
drag, startPoint x: 587, startPoint y: 193, endPoint x: 510, endPoint y: 199, distance: 77.5
type input "40"
type input "10169.6"
type input "15254.4"
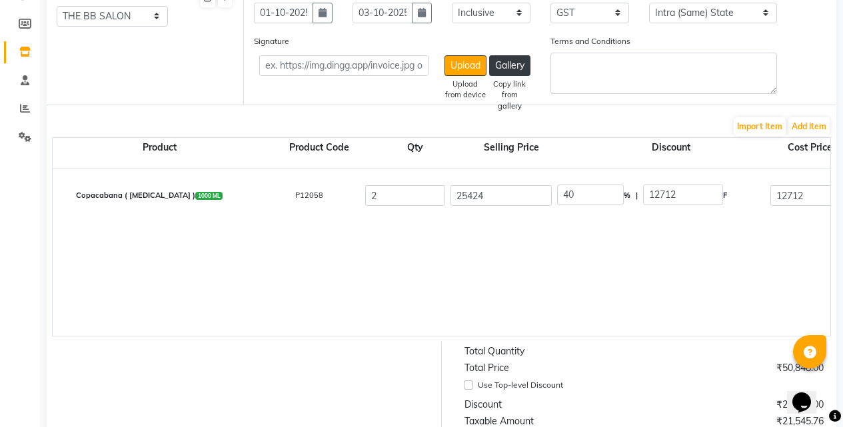
type input "12927.46"
type input "25854.92"
type input "4653.89"
type input "30508.81"
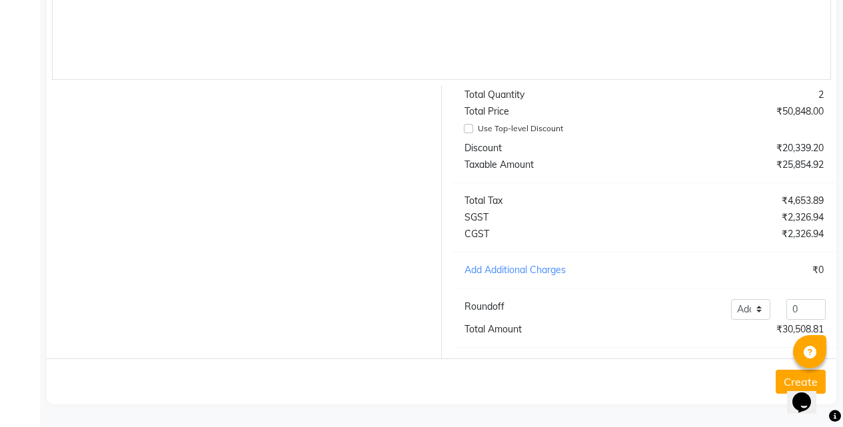
scroll to position [320, 0]
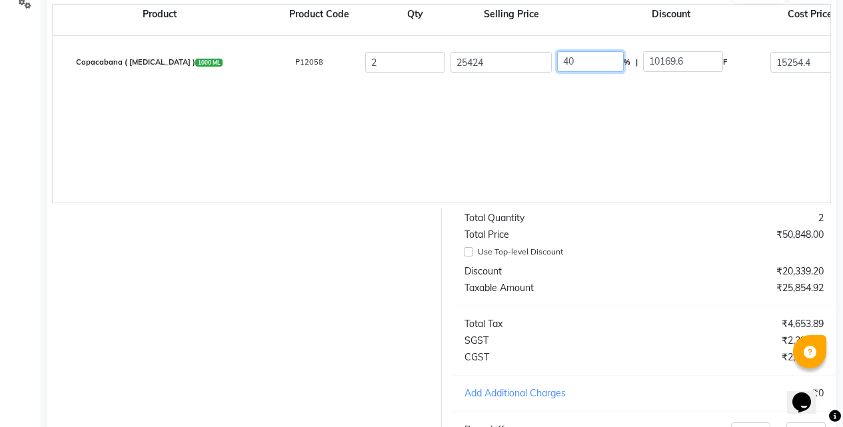
click at [568, 66] on input "40" at bounding box center [590, 61] width 67 height 21
click at [576, 64] on input "40" at bounding box center [590, 61] width 67 height 21
type input "42"
type input "10678.08"
type input "14745.92"
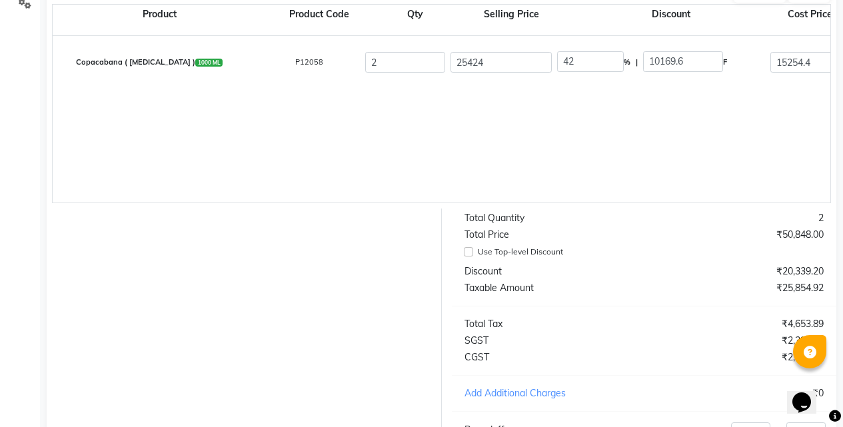
type input "12496.54"
type input "24993.08"
type input "4498.75"
type input "29491.83"
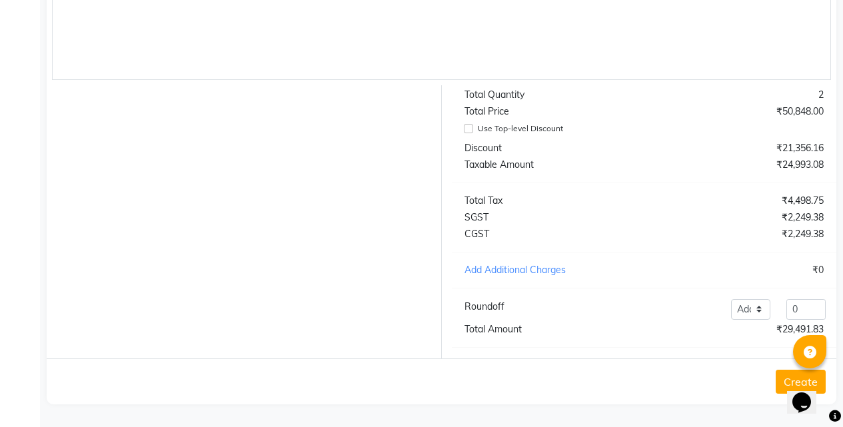
scroll to position [187, 0]
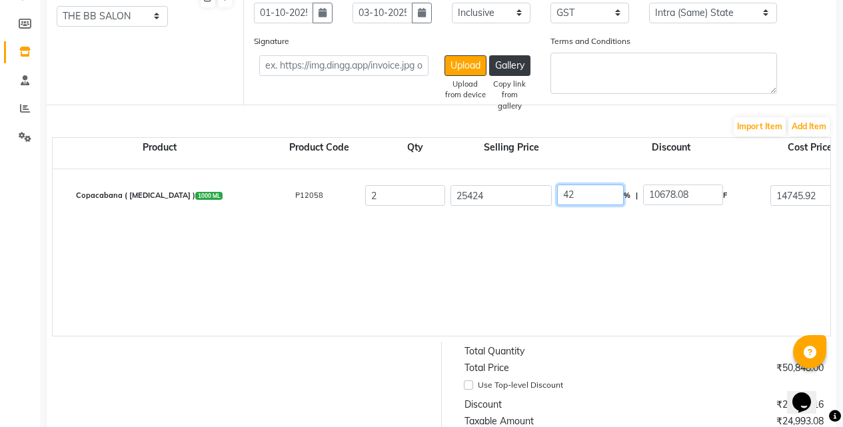
click at [606, 199] on input "42" at bounding box center [590, 195] width 67 height 21
type input "41"
type input "10423.84"
type input "15000.16"
type input "12712"
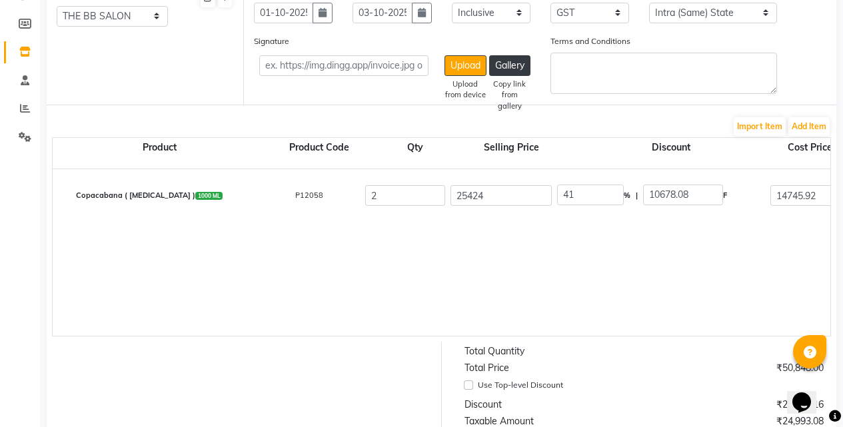
type input "25424"
type input "4576.32"
type input "30000.32"
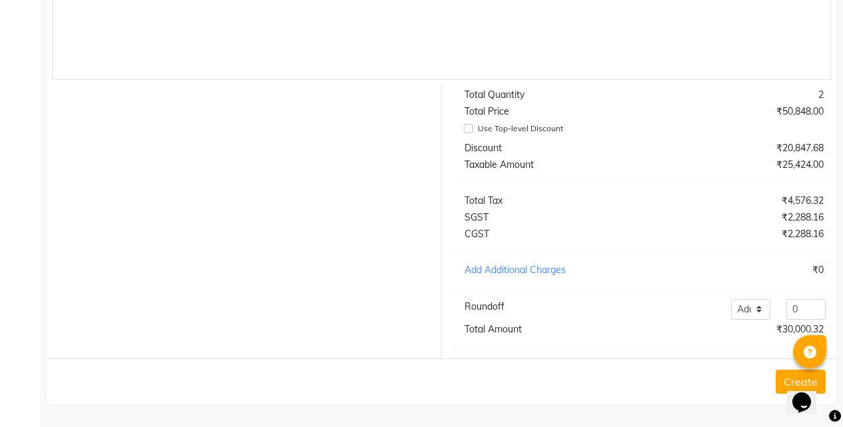
click at [783, 384] on button "Create" at bounding box center [800, 382] width 50 height 24
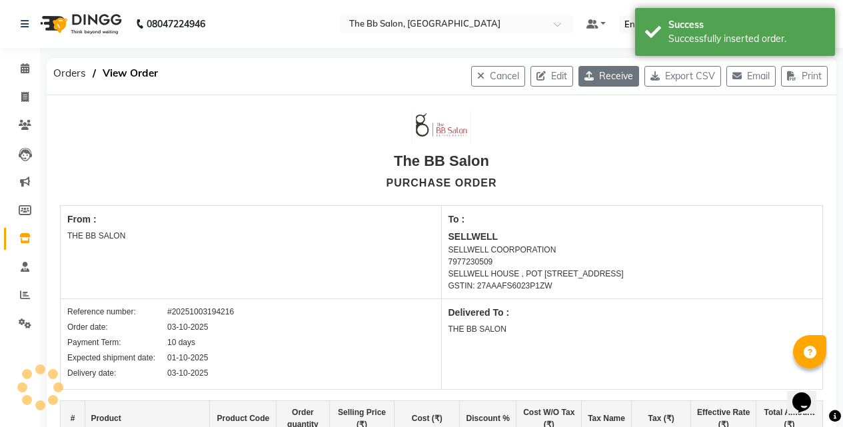
click at [606, 83] on button "Receive" at bounding box center [608, 76] width 61 height 21
select select "1525"
select select "1526"
select select "5042"
select select "true"
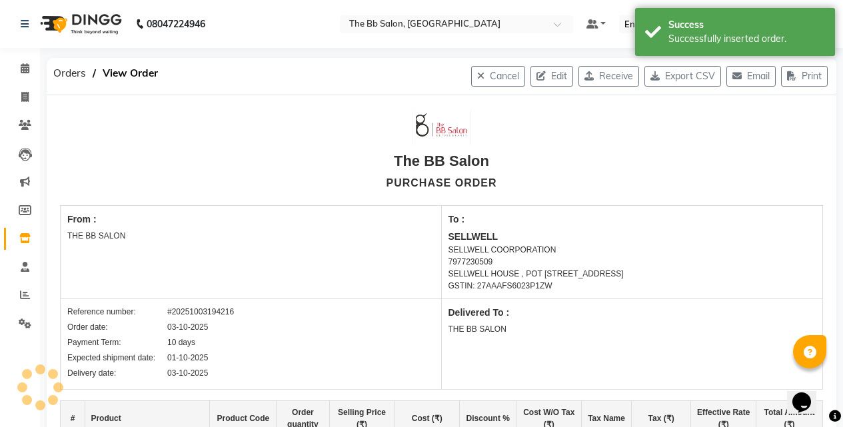
select select "2709"
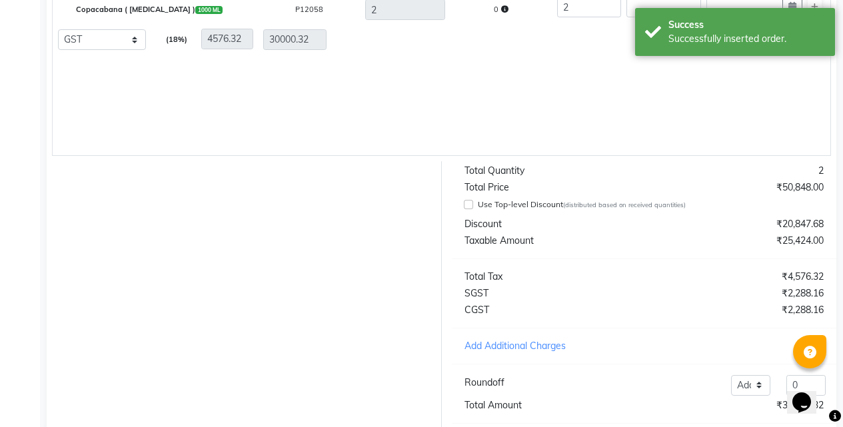
scroll to position [503, 0]
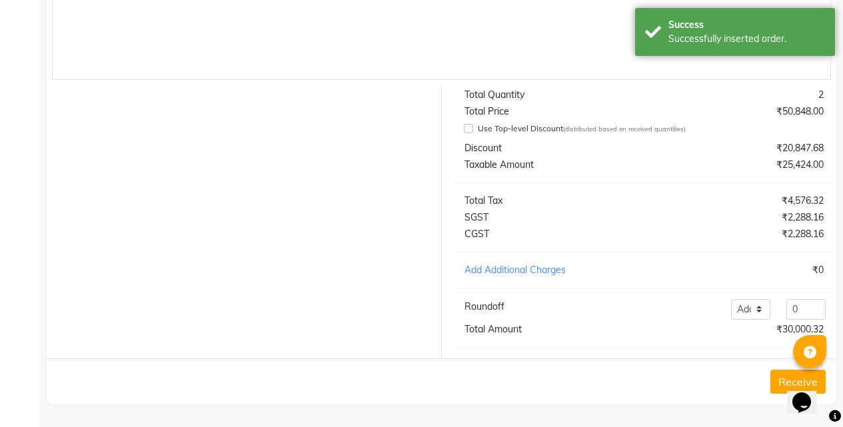
click at [782, 380] on button "Receive" at bounding box center [797, 382] width 55 height 24
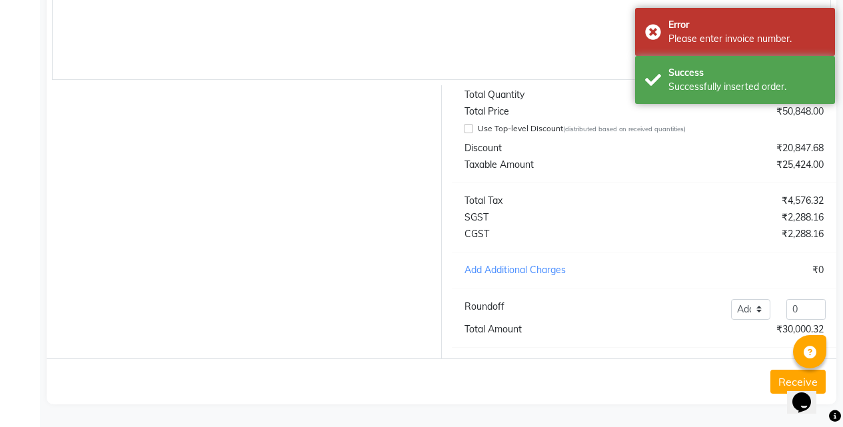
scroll to position [0, 0]
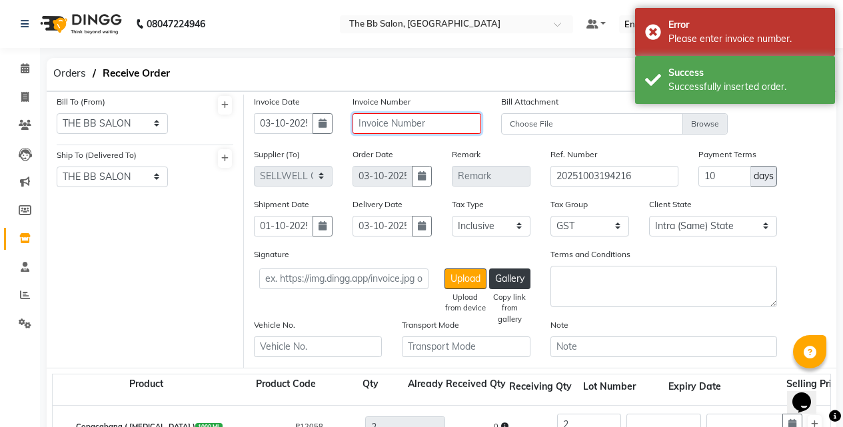
click at [425, 125] on input "text" at bounding box center [416, 123] width 128 height 21
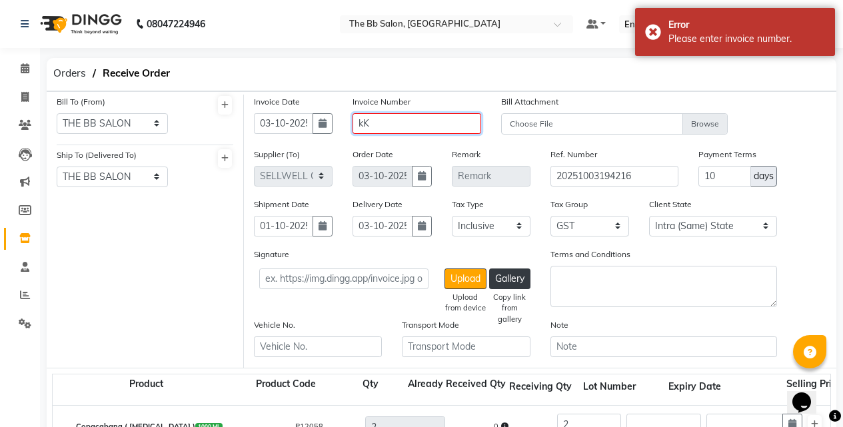
type input "k"
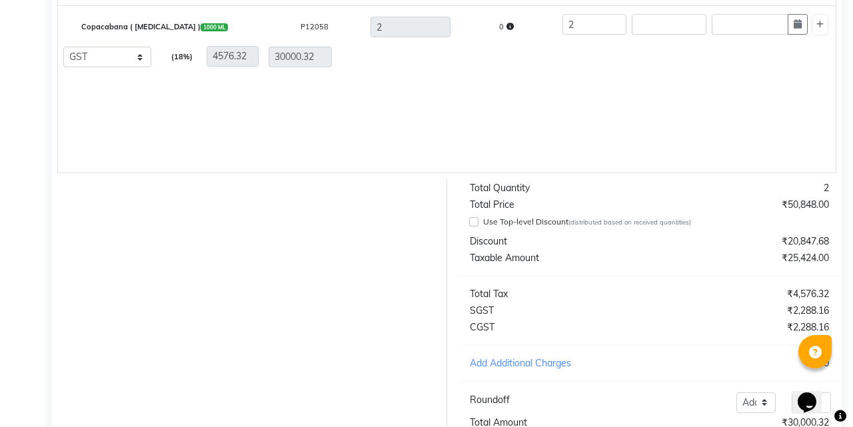
scroll to position [503, 0]
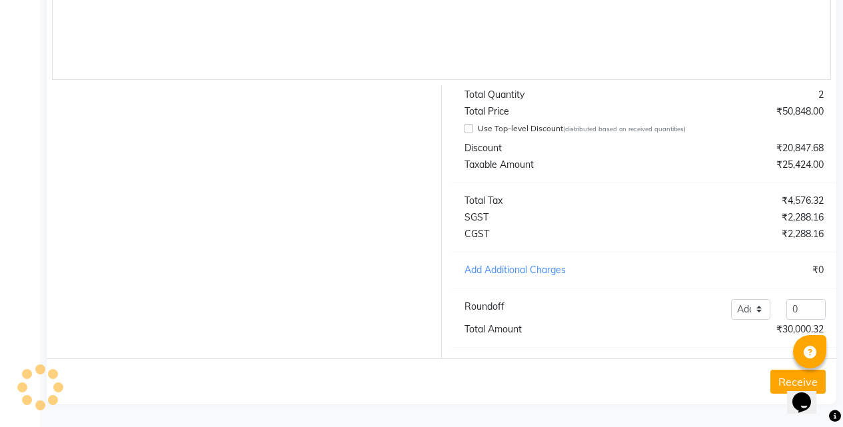
type input "KF/1057"
click at [773, 386] on button "Receive" at bounding box center [797, 382] width 55 height 24
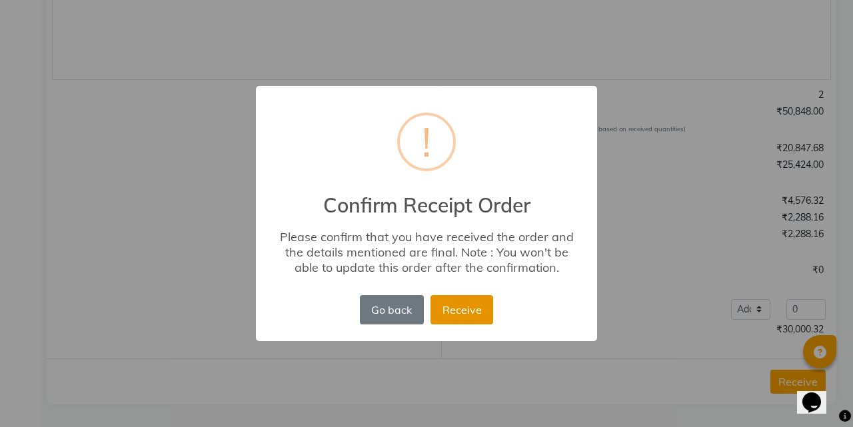
click at [458, 315] on button "Receive" at bounding box center [461, 309] width 63 height 29
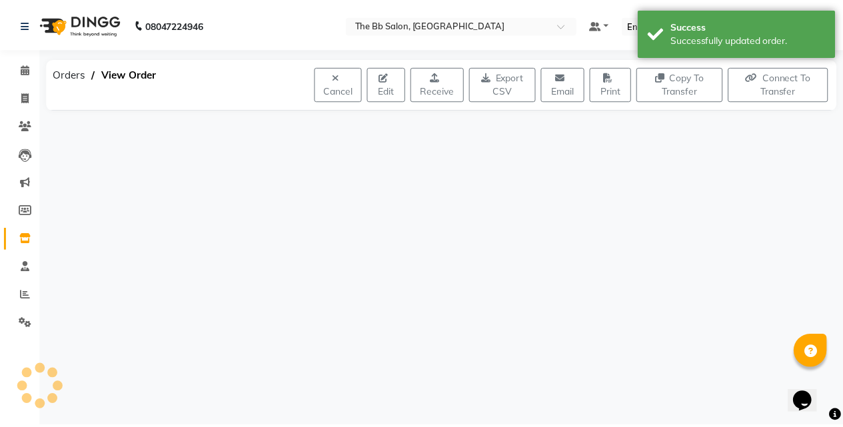
scroll to position [0, 0]
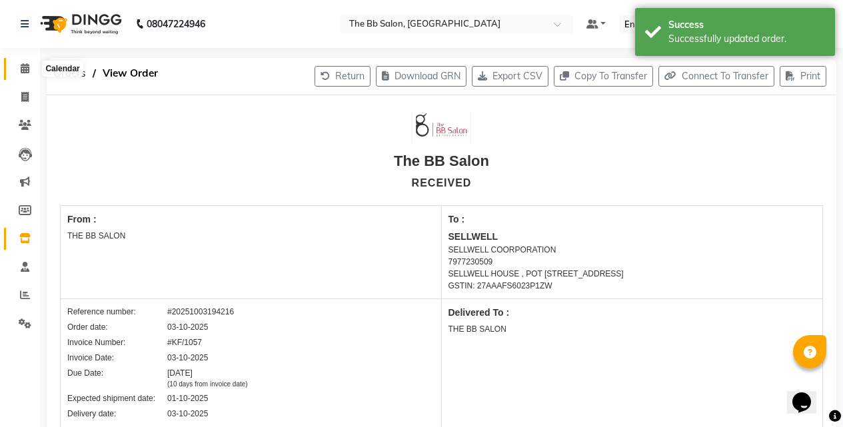
click at [25, 66] on icon at bounding box center [25, 68] width 9 height 10
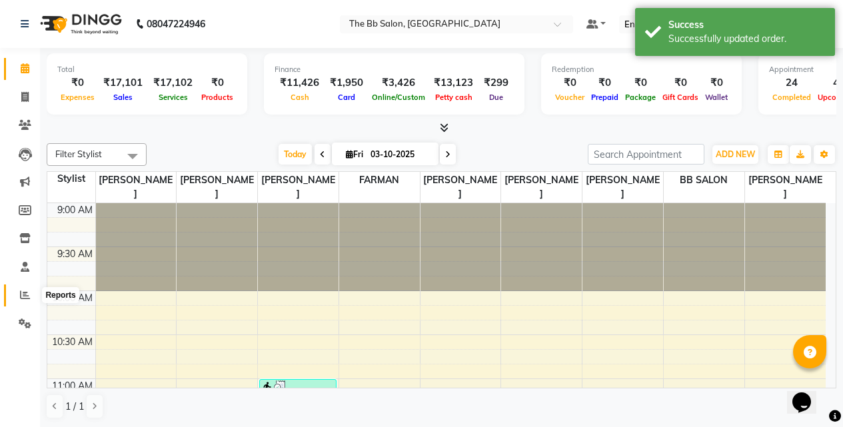
click at [29, 296] on icon at bounding box center [25, 295] width 10 height 10
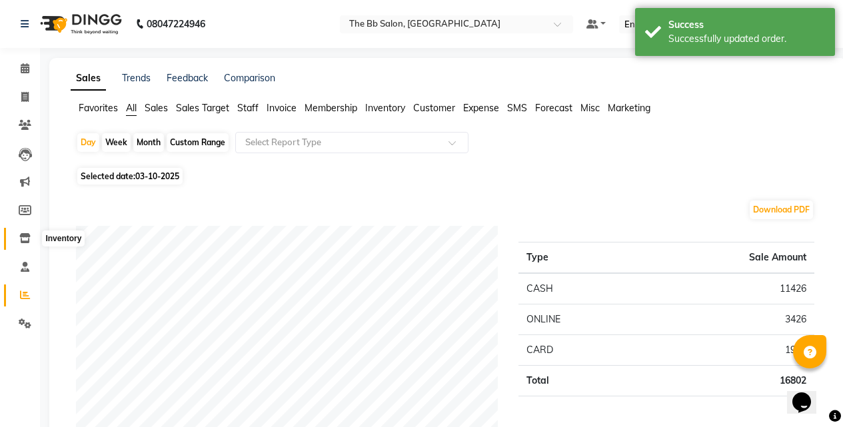
click at [20, 242] on icon at bounding box center [24, 238] width 11 height 10
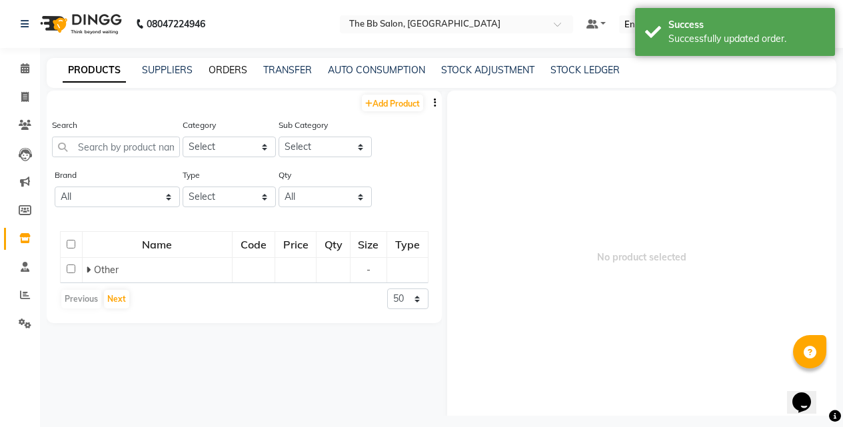
click at [217, 70] on link "ORDERS" at bounding box center [228, 70] width 39 height 12
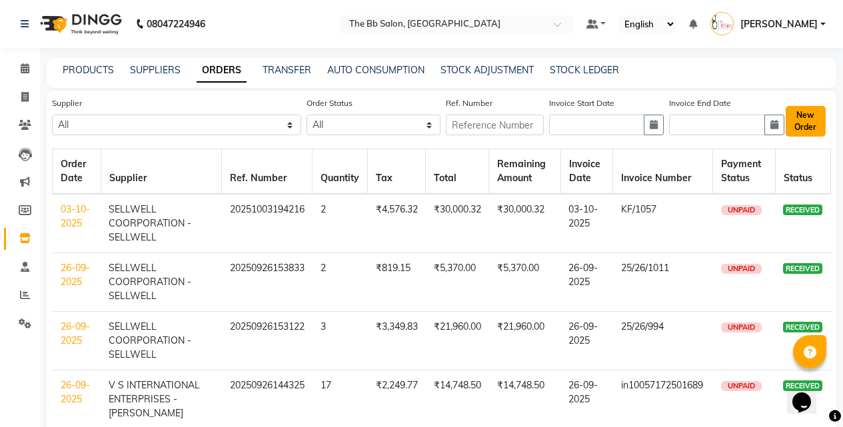
click at [805, 117] on button "New Order" at bounding box center [805, 121] width 40 height 31
select select "true"
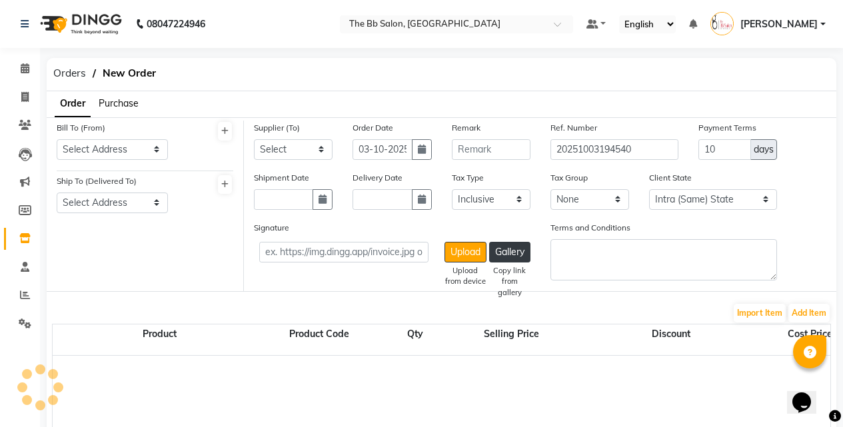
select select "2709"
click at [117, 159] on select "Select Address t THE BB SALON" at bounding box center [112, 149] width 111 height 21
select select "1525"
click at [57, 139] on select "Select Address t THE BB SALON" at bounding box center [112, 149] width 111 height 21
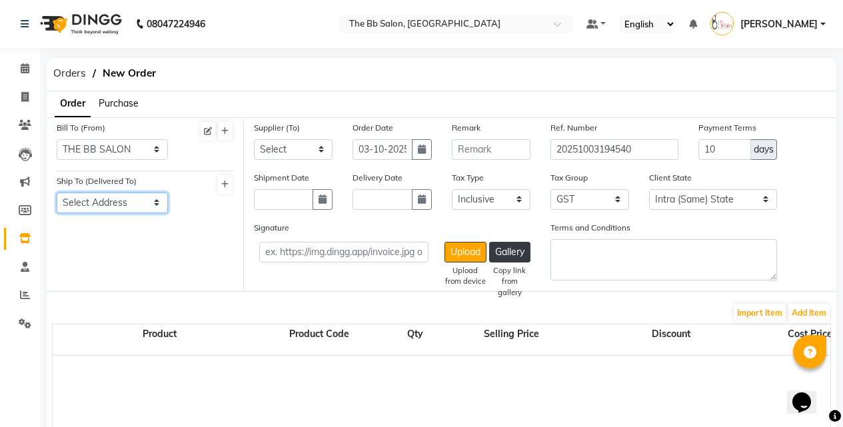
click at [95, 195] on select "Select Address THE BB SALON" at bounding box center [112, 203] width 111 height 21
select select "1526"
click at [57, 193] on select "Select Address THE BB SALON" at bounding box center [112, 203] width 111 height 21
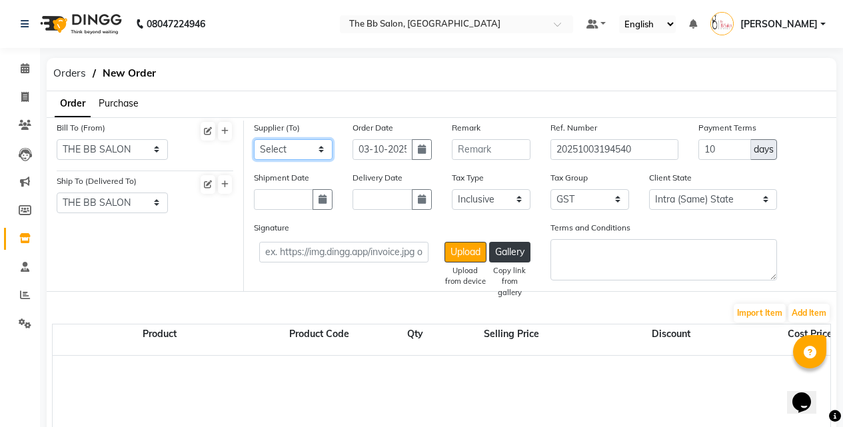
drag, startPoint x: 310, startPoint y: 158, endPoint x: 294, endPoint y: 153, distance: 17.5
click at [310, 158] on select "Select PARAS DISTRIBUTORS - Kartik shah SHAH ENTERPRISES - SHRAVAN SAMAI VOGUE …" at bounding box center [293, 149] width 79 height 21
select select "5042"
click at [254, 139] on select "Select PARAS DISTRIBUTORS - Kartik shah SHAH ENTERPRISES - SHRAVAN SAMAI VOGUE …" at bounding box center [293, 149] width 79 height 21
click at [286, 201] on input "text" at bounding box center [283, 199] width 59 height 21
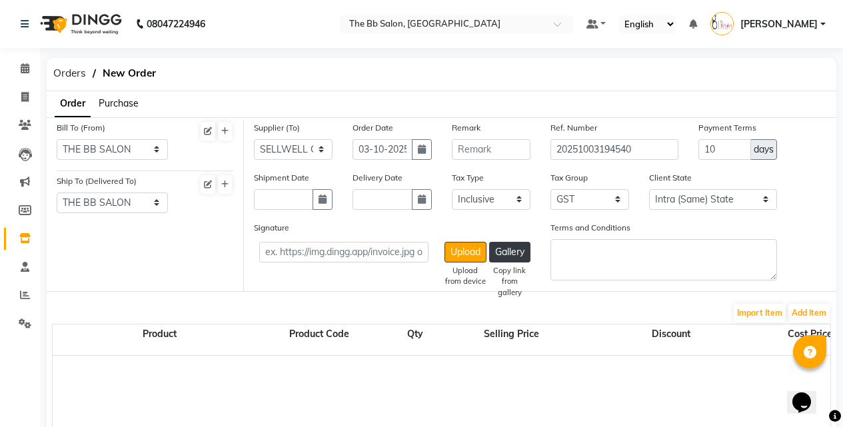
select select "10"
select select "2025"
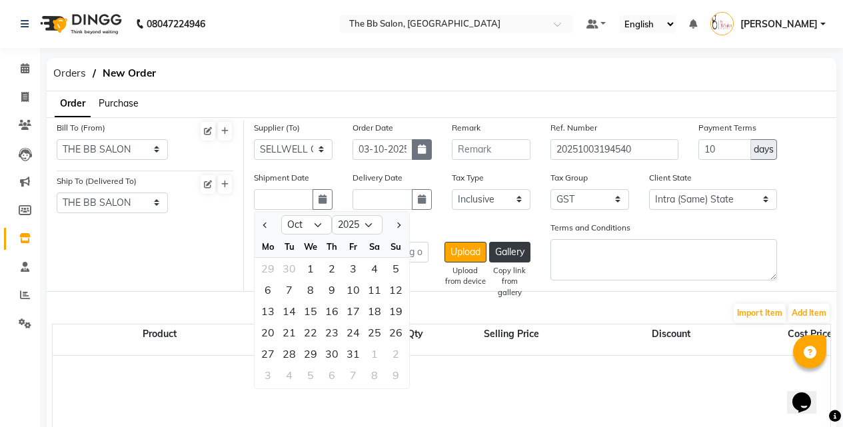
click at [418, 153] on icon "button" at bounding box center [422, 149] width 8 height 9
select select "10"
select select "2025"
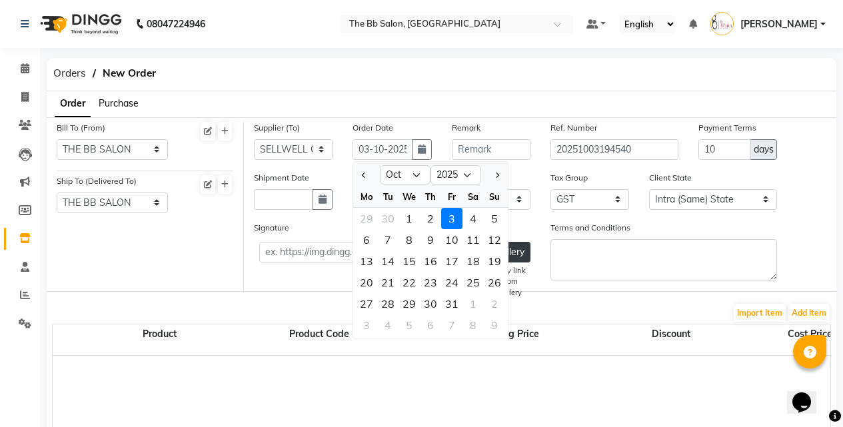
click at [455, 220] on div "3" at bounding box center [451, 218] width 21 height 21
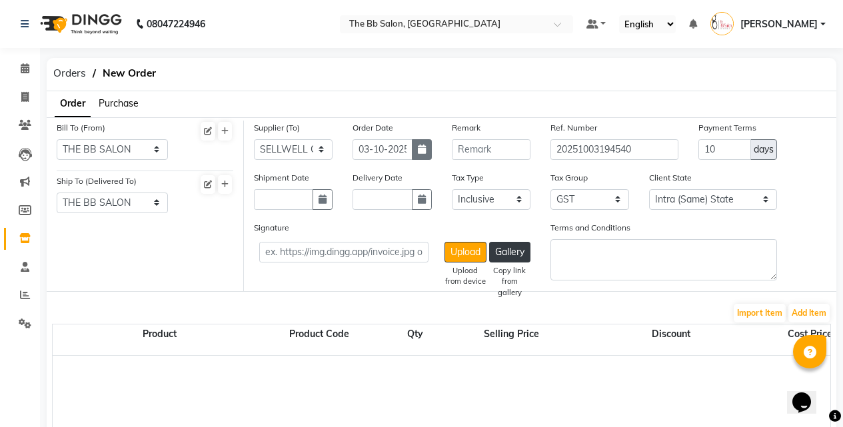
click at [416, 149] on button "button" at bounding box center [422, 149] width 20 height 21
select select "10"
select select "2025"
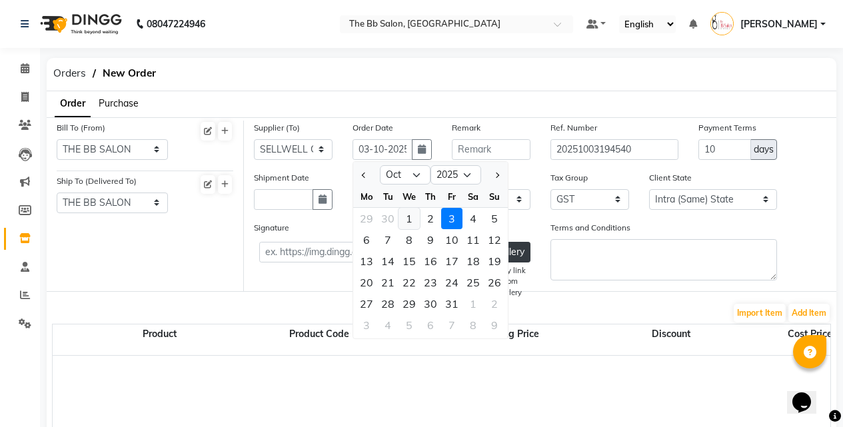
click at [402, 219] on div "1" at bounding box center [408, 218] width 21 height 21
type input "01-10-2025"
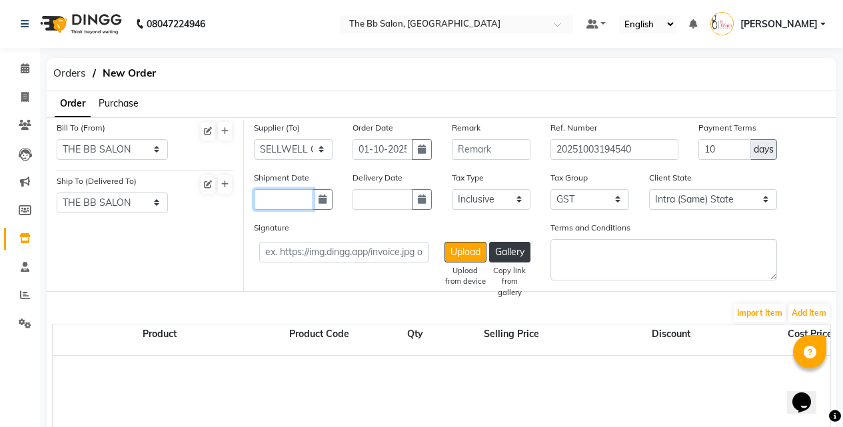
click at [312, 199] on input "text" at bounding box center [283, 199] width 59 height 21
select select "10"
select select "2025"
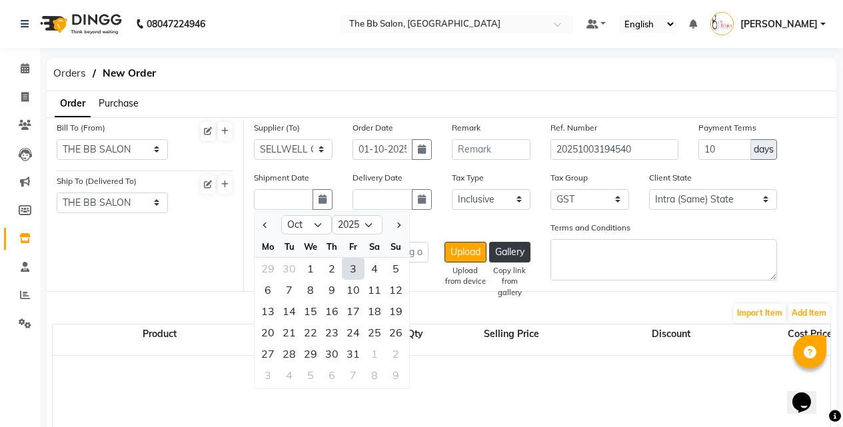
click at [343, 263] on div "3" at bounding box center [352, 268] width 21 height 21
type input "03-10-2025"
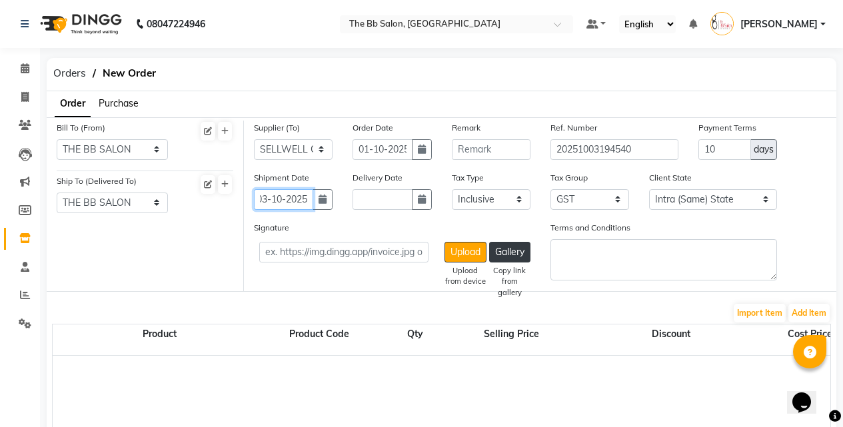
click at [313, 199] on input "03-10-2025" at bounding box center [283, 199] width 59 height 21
select select "10"
select select "2025"
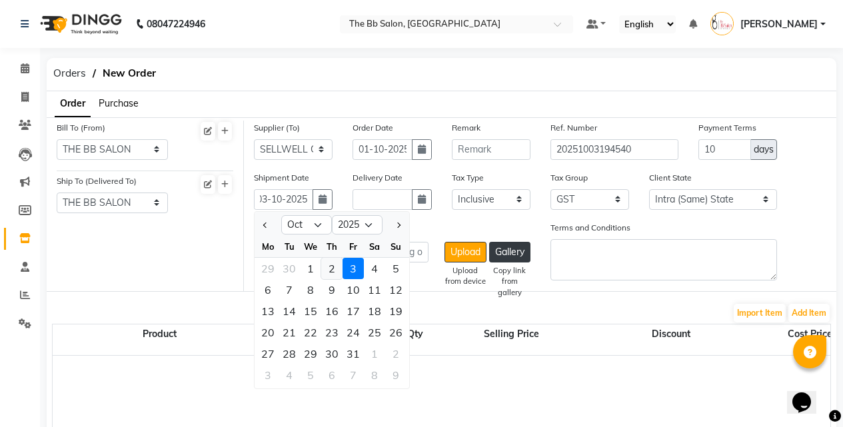
scroll to position [0, 0]
click at [330, 276] on div "2" at bounding box center [331, 268] width 21 height 21
type input "02-10-2025"
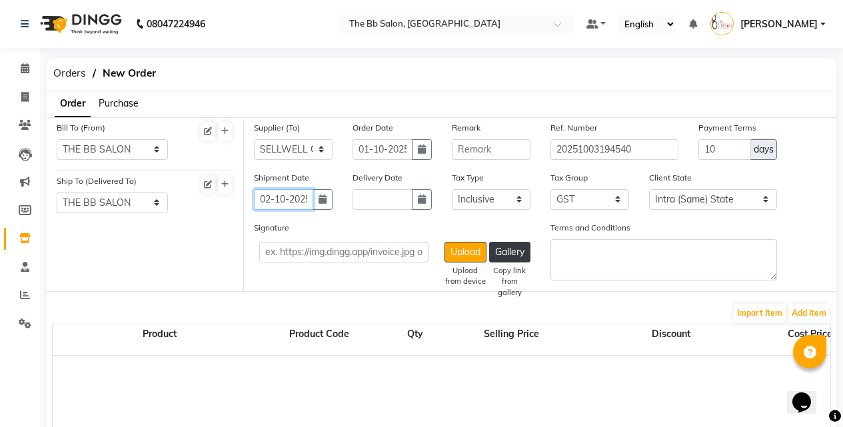
scroll to position [0, 5]
click at [426, 199] on button "button" at bounding box center [422, 199] width 20 height 21
select select "10"
select select "2025"
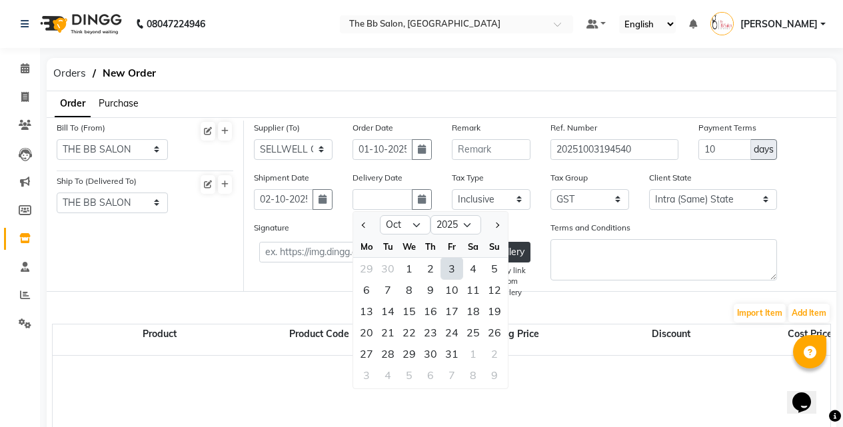
click at [450, 265] on div "3" at bounding box center [451, 268] width 21 height 21
type input "03-10-2025"
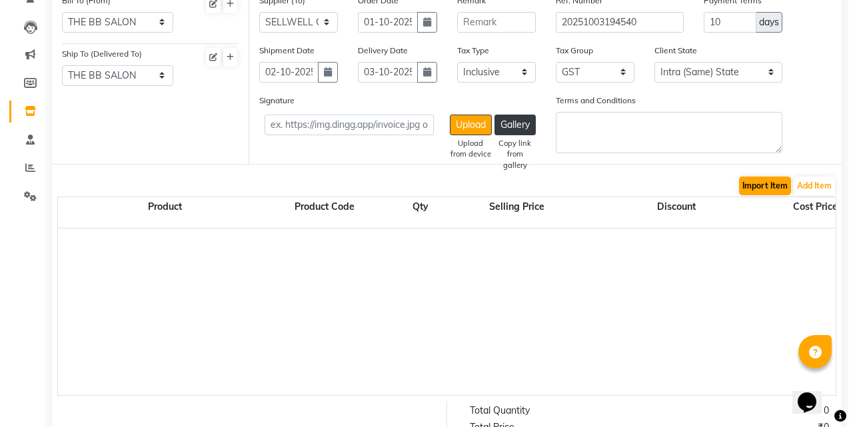
scroll to position [133, 0]
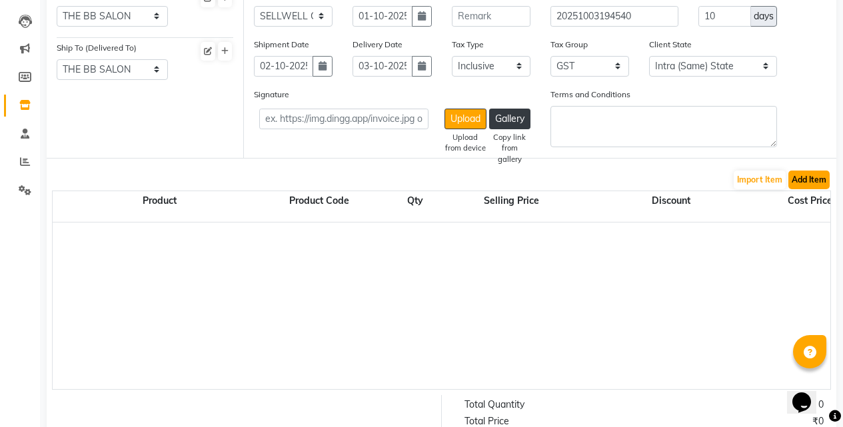
click at [820, 180] on button "Add Item" at bounding box center [808, 180] width 41 height 19
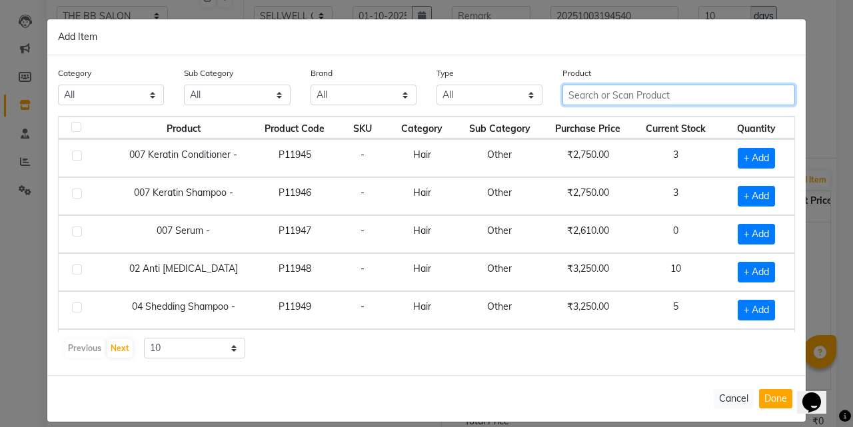
click at [681, 101] on input "text" at bounding box center [678, 95] width 232 height 21
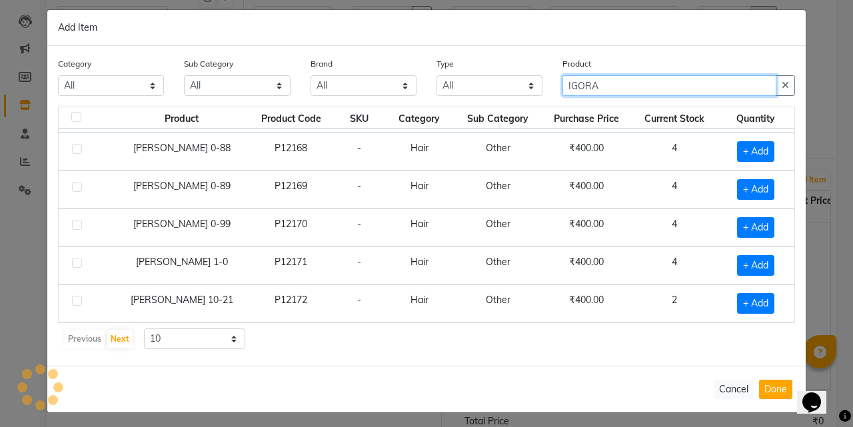
scroll to position [14, 0]
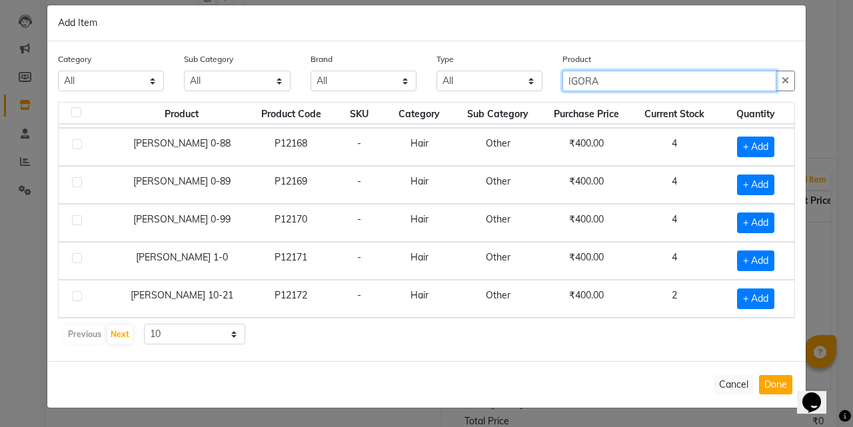
type input "IGORA"
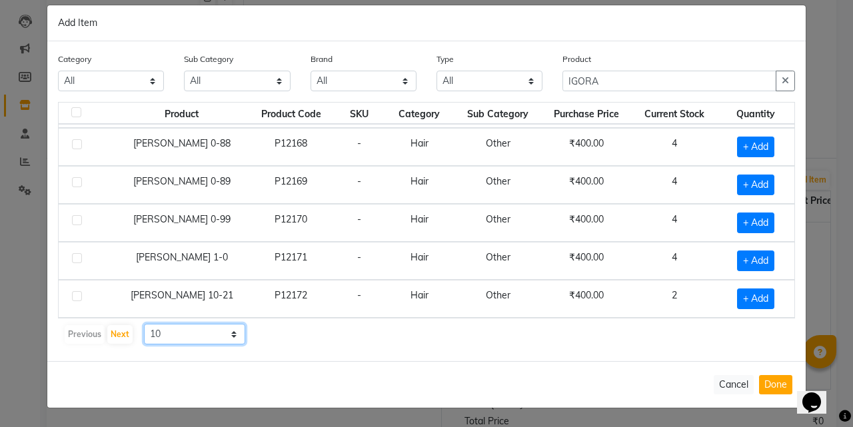
click at [185, 341] on select "10 50 100" at bounding box center [194, 334] width 101 height 21
select select "50"
click at [144, 324] on select "10 50 100" at bounding box center [194, 334] width 101 height 21
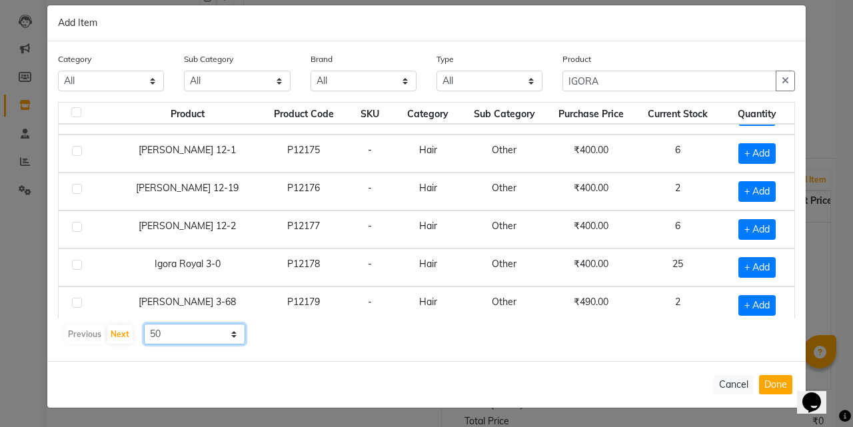
scroll to position [454, 0]
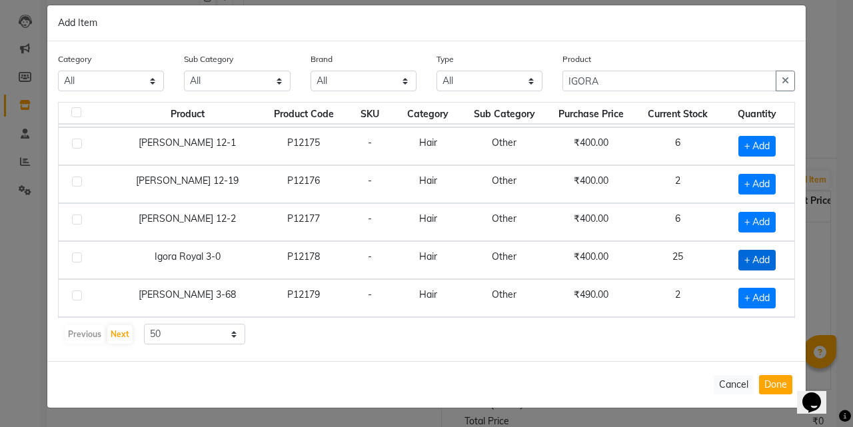
click at [738, 265] on span "+ Add" at bounding box center [756, 260] width 37 height 21
checkbox input "true"
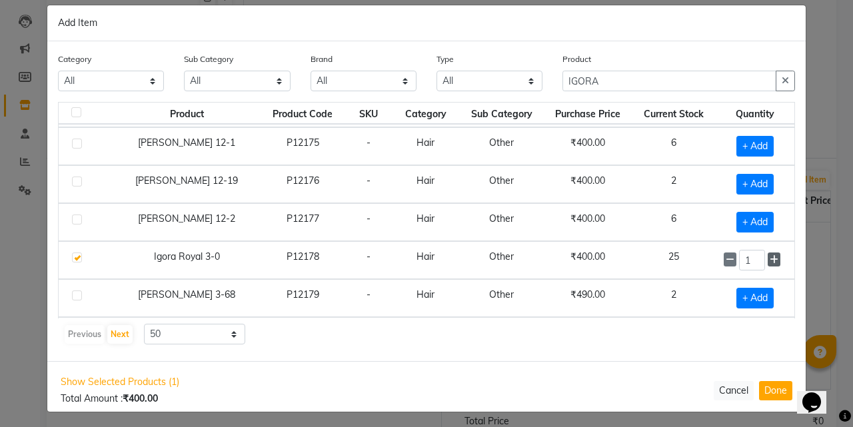
click at [769, 260] on icon at bounding box center [773, 259] width 9 height 9
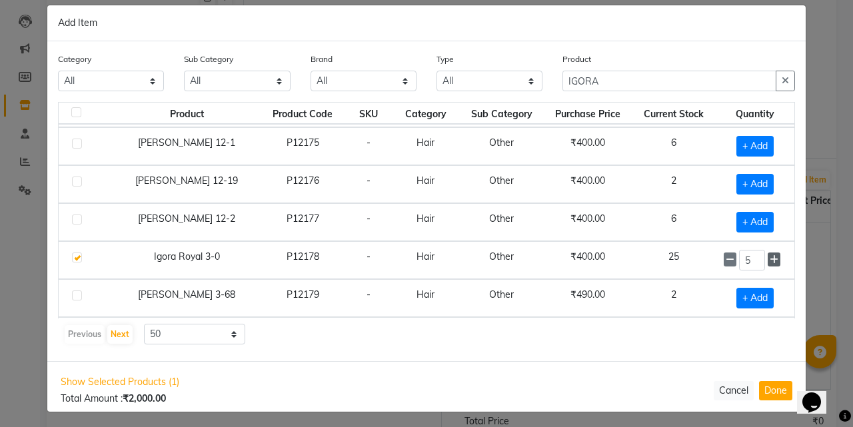
type input "6"
drag, startPoint x: 627, startPoint y: 91, endPoint x: 523, endPoint y: 91, distance: 103.9
click at [523, 91] on div "Category All Hair Makeup Personal Care Appliances Beard Waxing Disposable Threa…" at bounding box center [426, 77] width 757 height 50
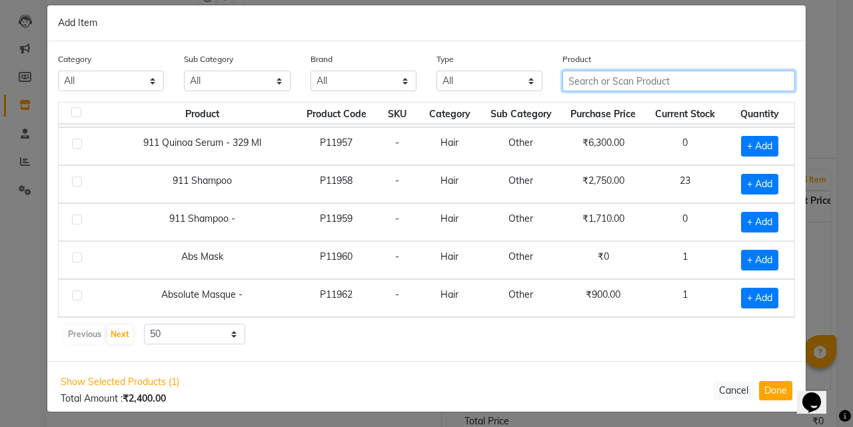
click at [596, 85] on input "text" at bounding box center [678, 81] width 232 height 21
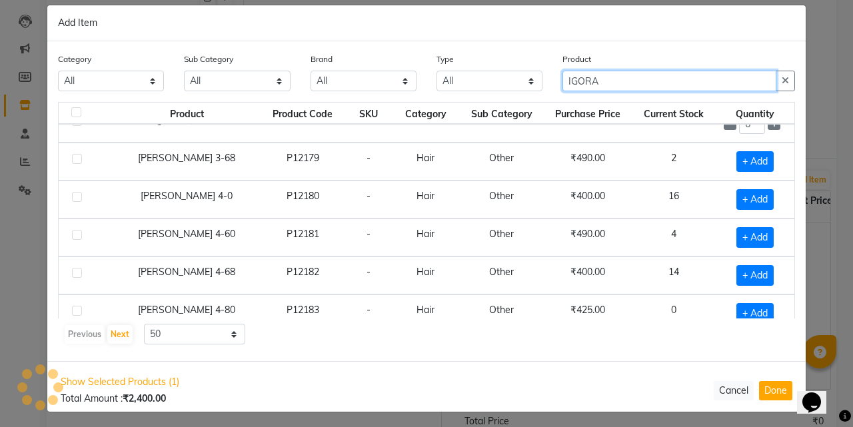
scroll to position [654, 0]
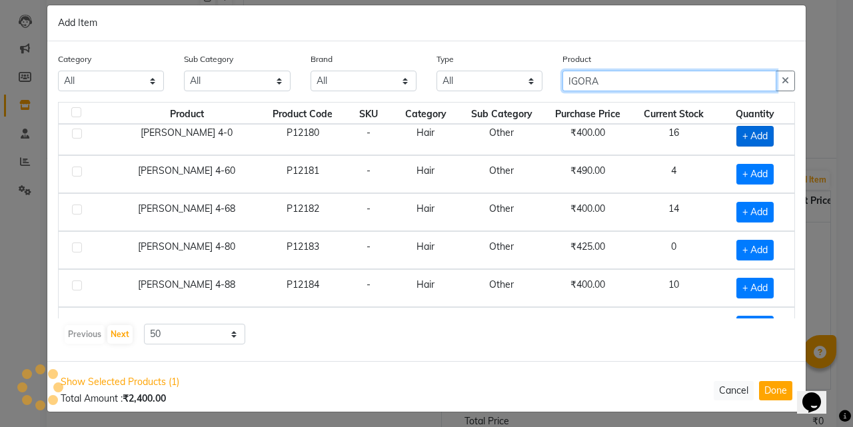
type input "IGORA"
click at [747, 137] on span "+ Add" at bounding box center [754, 136] width 37 height 21
checkbox input "true"
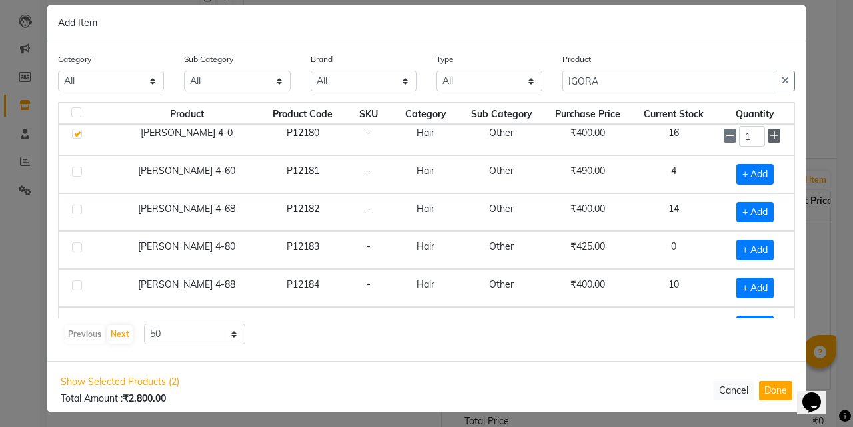
click at [769, 137] on icon at bounding box center [773, 135] width 9 height 9
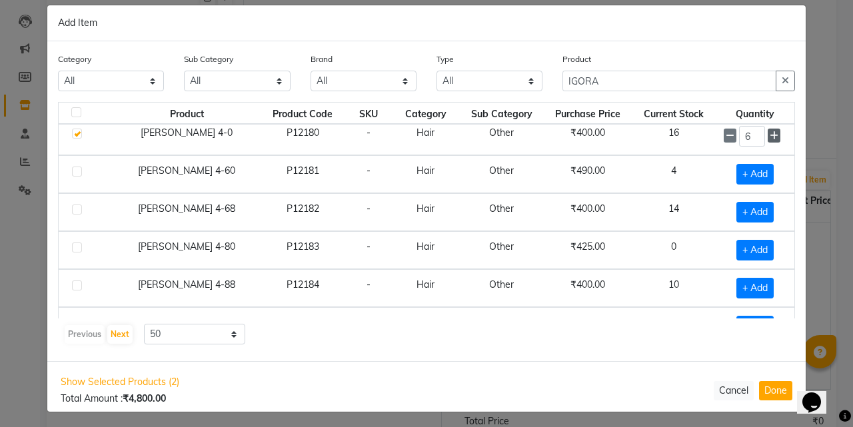
click at [769, 137] on icon at bounding box center [773, 135] width 9 height 9
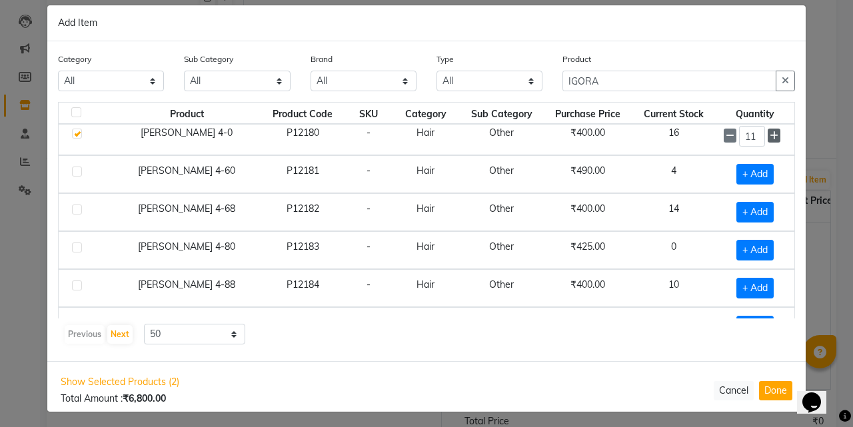
click at [769, 137] on icon at bounding box center [773, 135] width 9 height 9
type input "12"
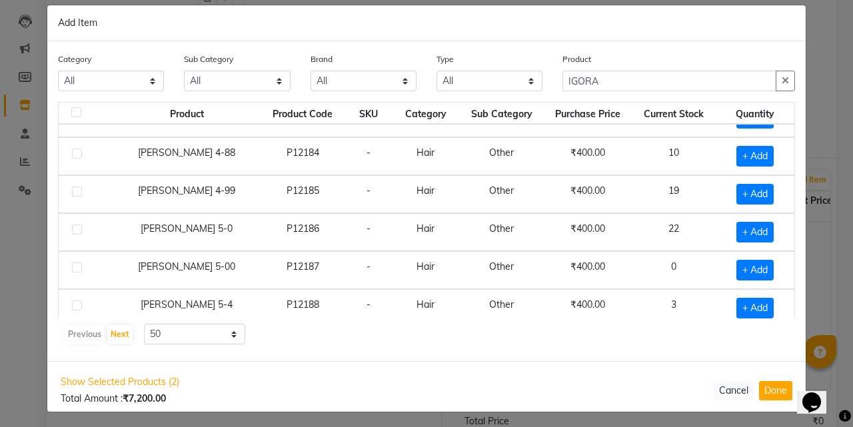
scroll to position [787, 0]
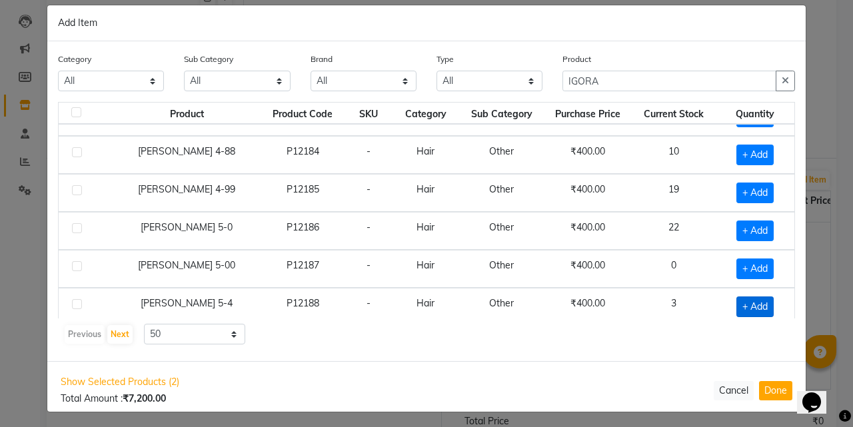
click at [749, 305] on span "+ Add" at bounding box center [754, 306] width 37 height 21
checkbox input "true"
click at [749, 305] on input "1" at bounding box center [752, 306] width 26 height 21
click at [769, 303] on icon at bounding box center [773, 306] width 9 height 9
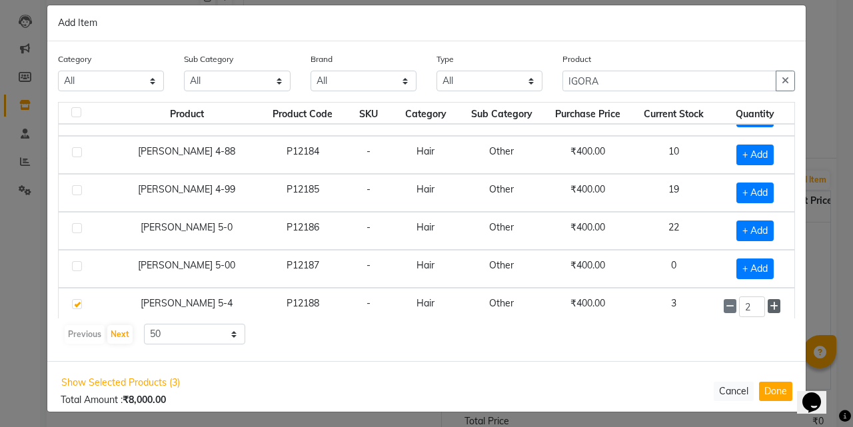
type input "3"
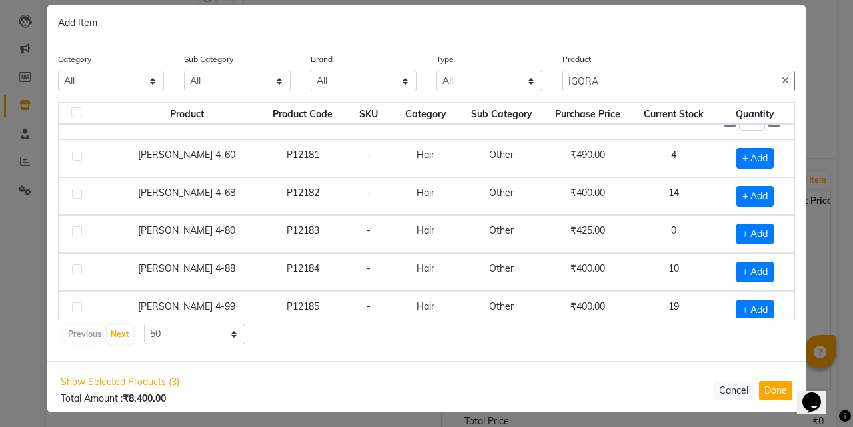
scroll to position [654, 0]
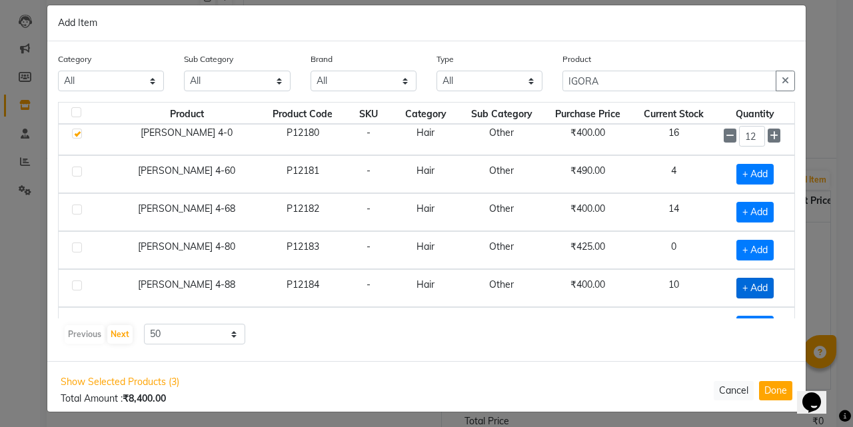
click at [736, 289] on span "+ Add" at bounding box center [754, 288] width 37 height 21
checkbox input "true"
click at [769, 286] on icon at bounding box center [773, 287] width 9 height 9
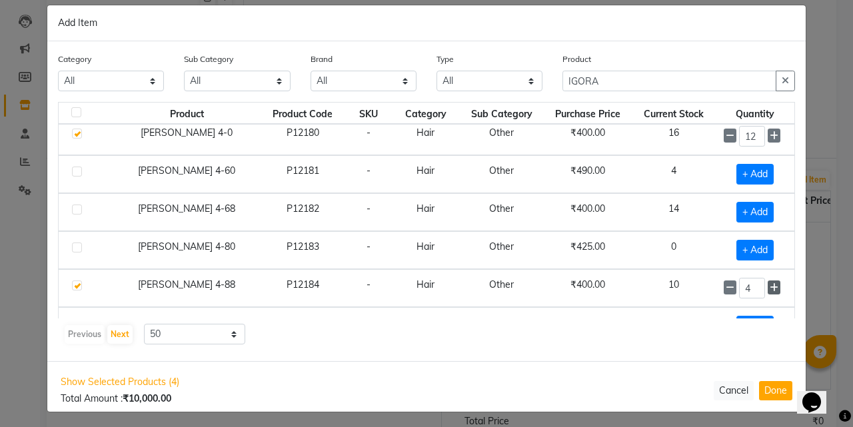
click at [769, 286] on icon at bounding box center [773, 287] width 9 height 9
type input "6"
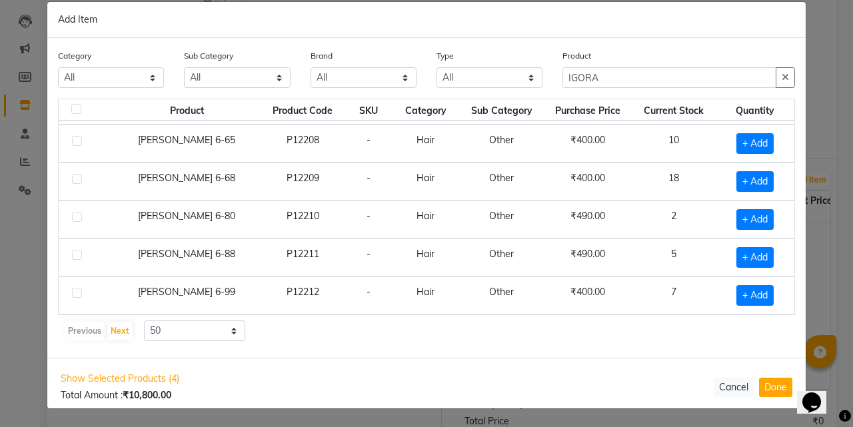
scroll to position [18, 0]
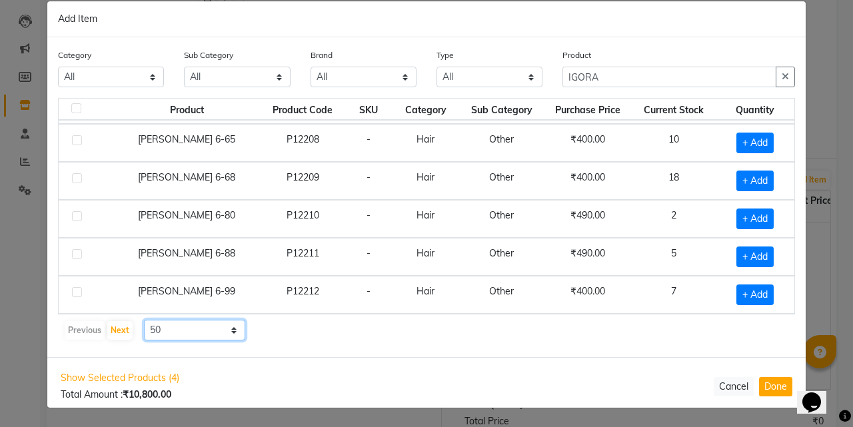
click at [179, 328] on select "10 50 100" at bounding box center [194, 330] width 101 height 21
select select "100"
click at [144, 320] on select "10 50 100" at bounding box center [194, 330] width 101 height 21
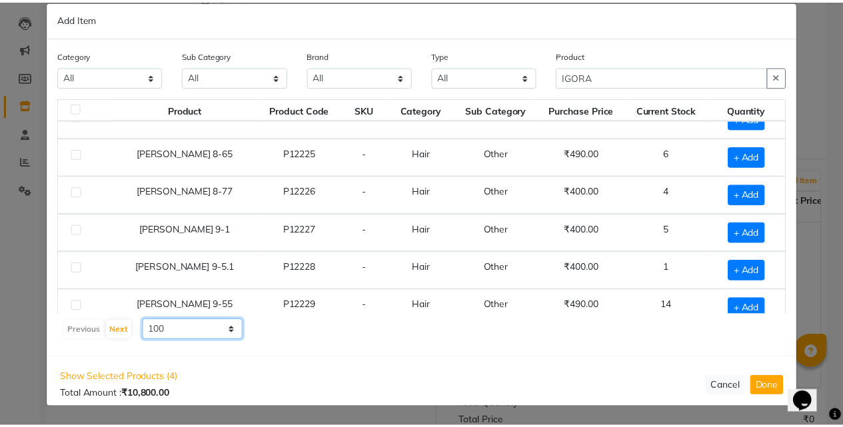
scroll to position [2306, 0]
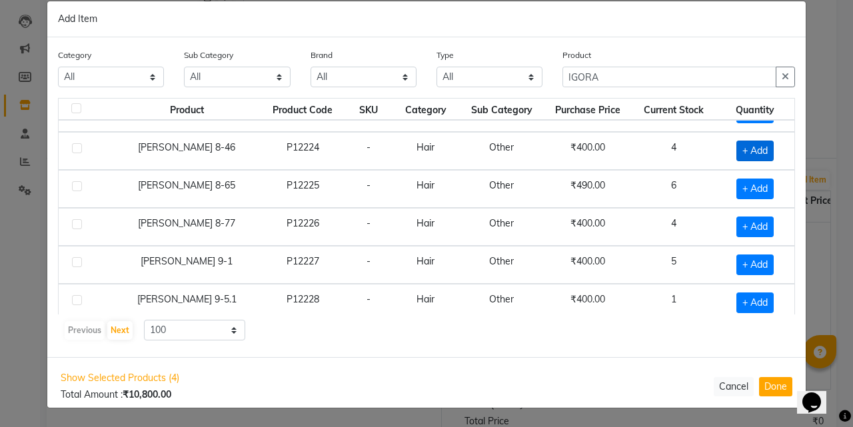
click at [755, 153] on span "+ Add" at bounding box center [754, 151] width 37 height 21
checkbox input "true"
click at [769, 153] on icon at bounding box center [773, 150] width 9 height 9
type input "3"
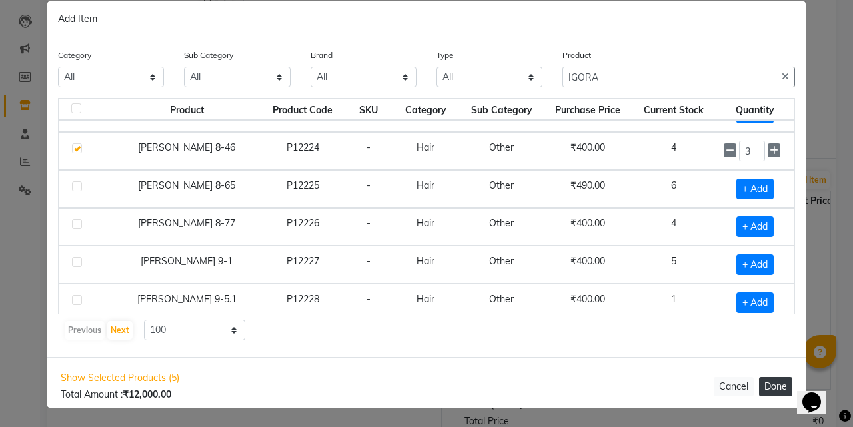
click at [765, 382] on button "Done" at bounding box center [775, 386] width 33 height 19
select select "2709"
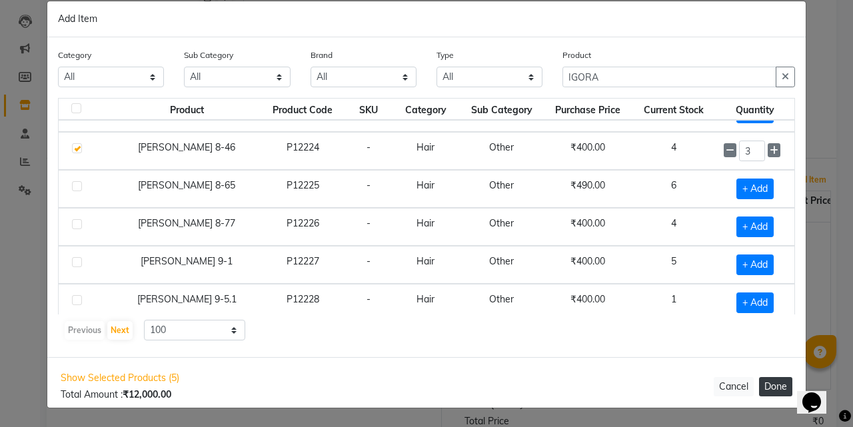
select select "2709"
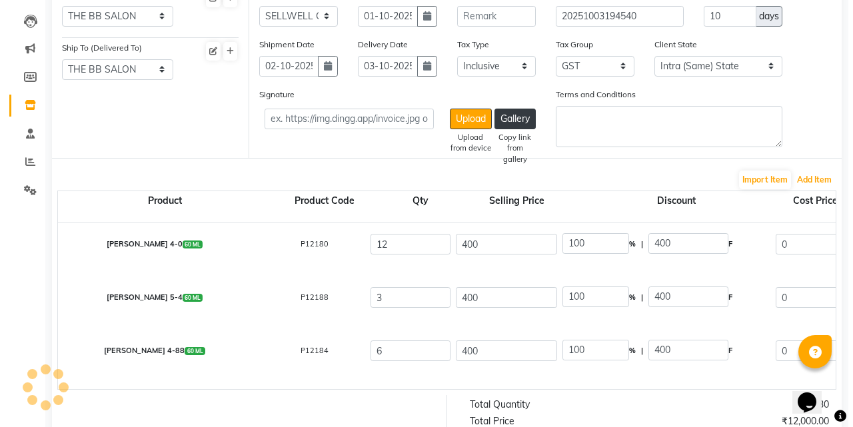
scroll to position [100, 0]
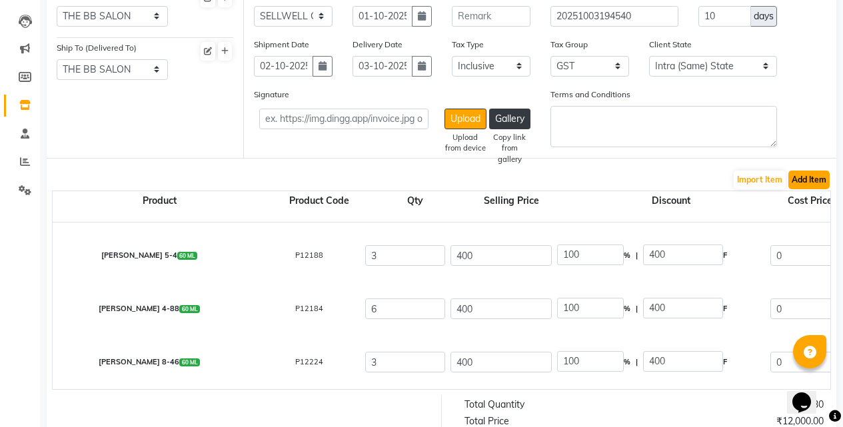
click at [811, 178] on button "Add Item" at bounding box center [808, 180] width 41 height 19
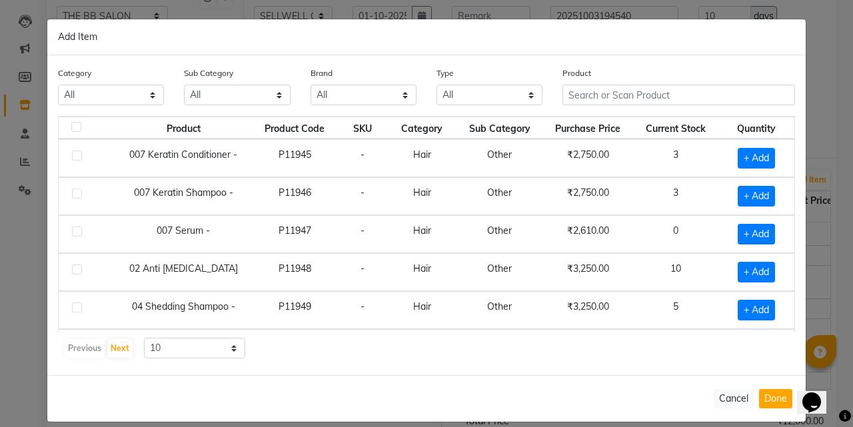
click at [632, 107] on div "Product" at bounding box center [678, 91] width 252 height 50
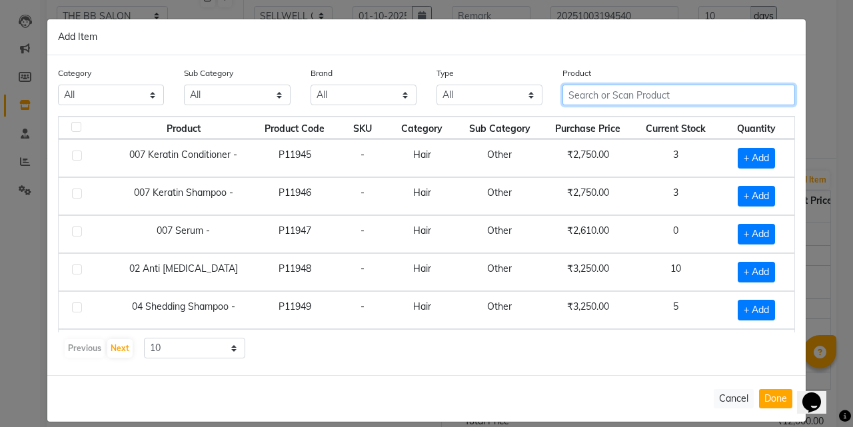
click at [628, 100] on input "text" at bounding box center [678, 95] width 232 height 21
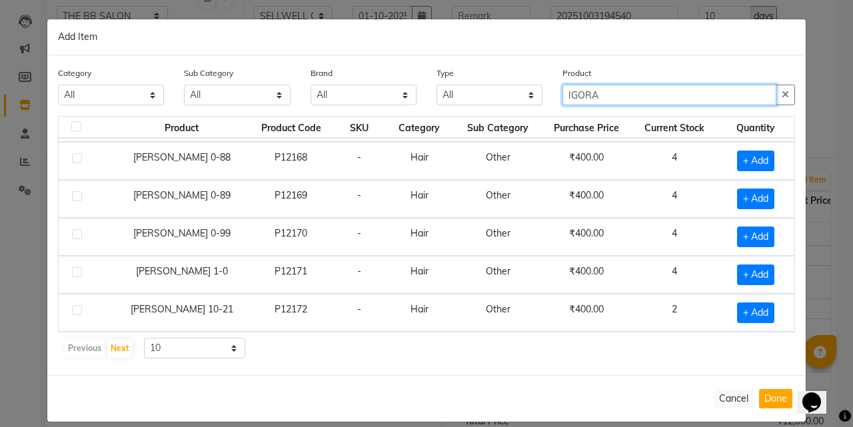
scroll to position [14, 0]
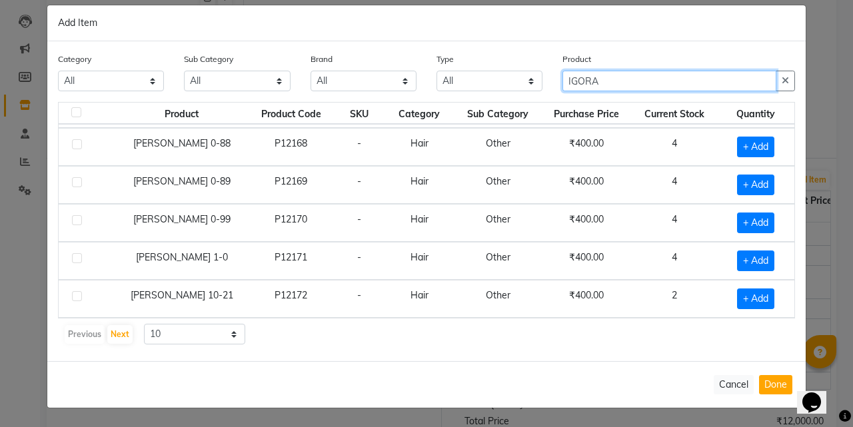
type input "IGORA"
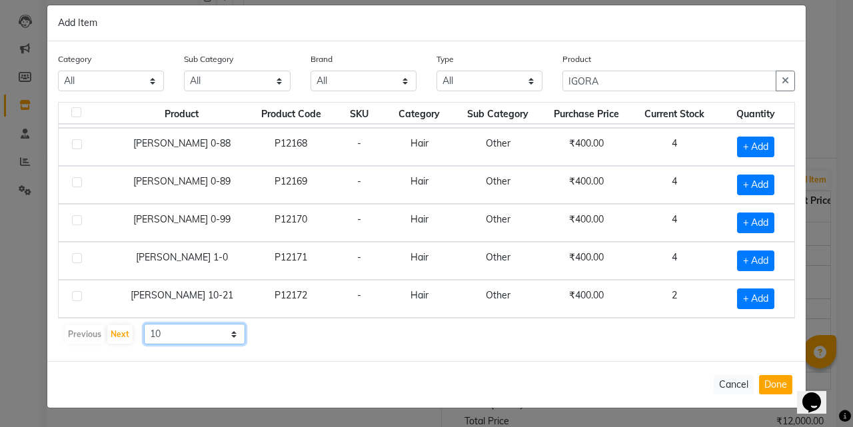
click at [189, 332] on select "10 50 100" at bounding box center [194, 334] width 101 height 21
select select "100"
click at [144, 324] on select "10 50 100" at bounding box center [194, 334] width 101 height 21
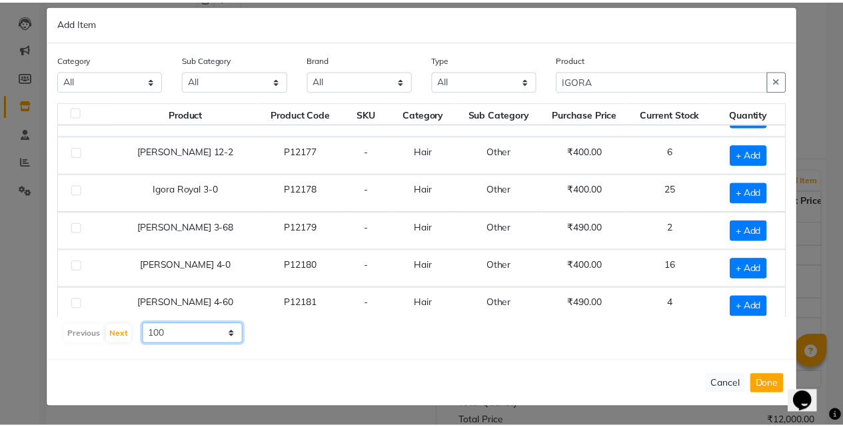
scroll to position [520, 0]
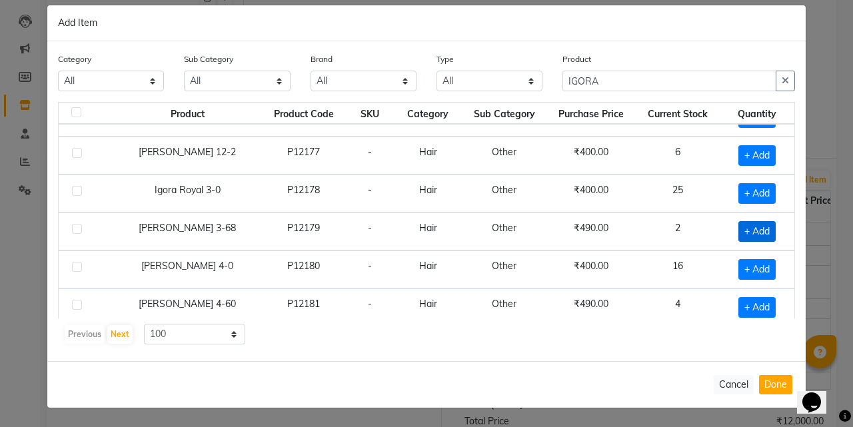
click at [741, 234] on span "+ Add" at bounding box center [756, 231] width 37 height 21
checkbox input "true"
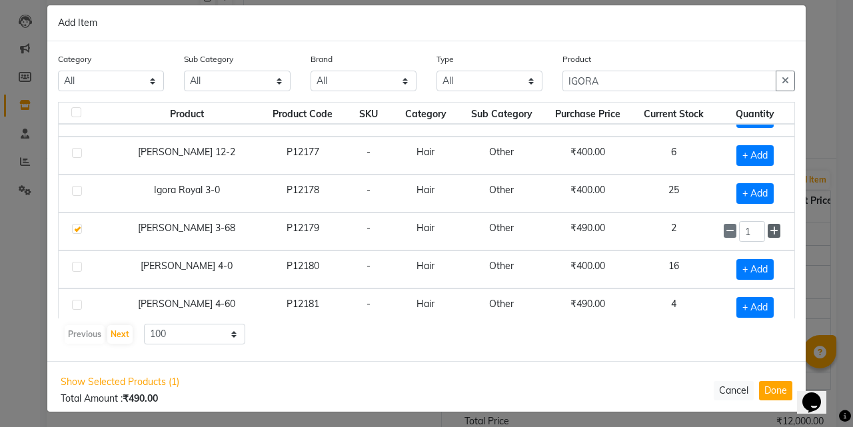
click at [769, 234] on icon at bounding box center [773, 230] width 9 height 9
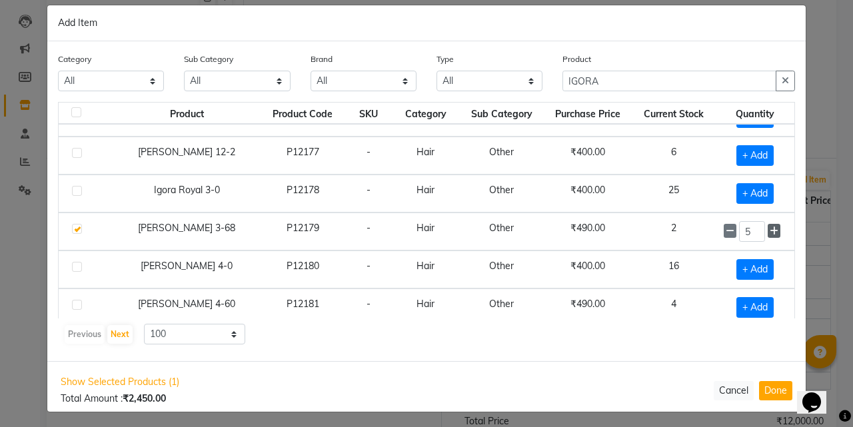
type input "6"
click at [767, 388] on button "Done" at bounding box center [775, 390] width 33 height 19
select select "2709"
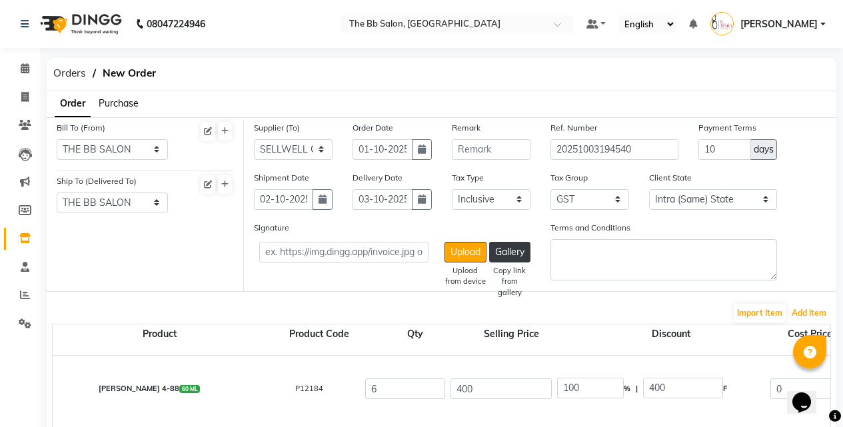
scroll to position [266, 0]
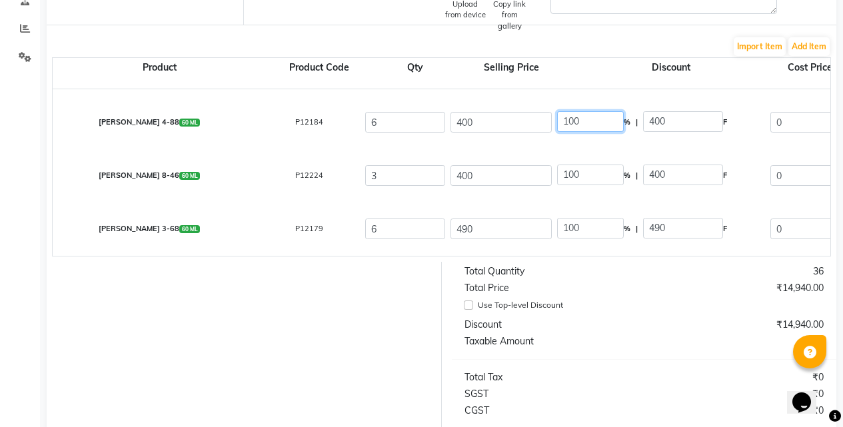
type input "0"
type input "400"
type input "338.98"
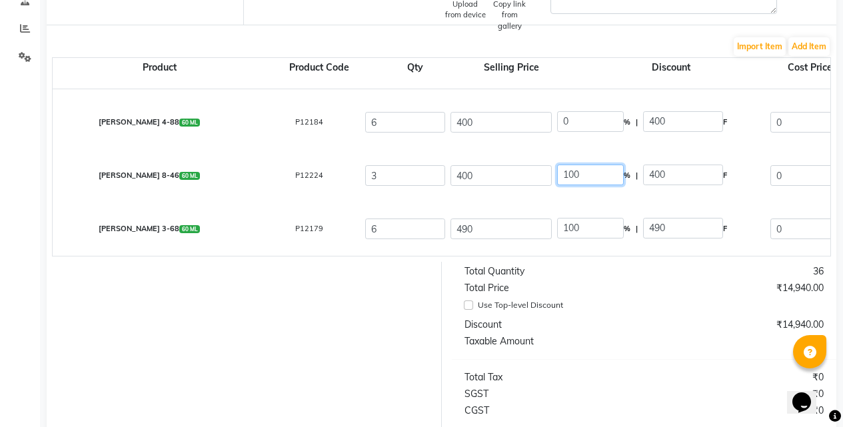
type input "2033.88"
type input "366.1"
type input "2399.98"
drag, startPoint x: 605, startPoint y: 176, endPoint x: 516, endPoint y: 177, distance: 89.3
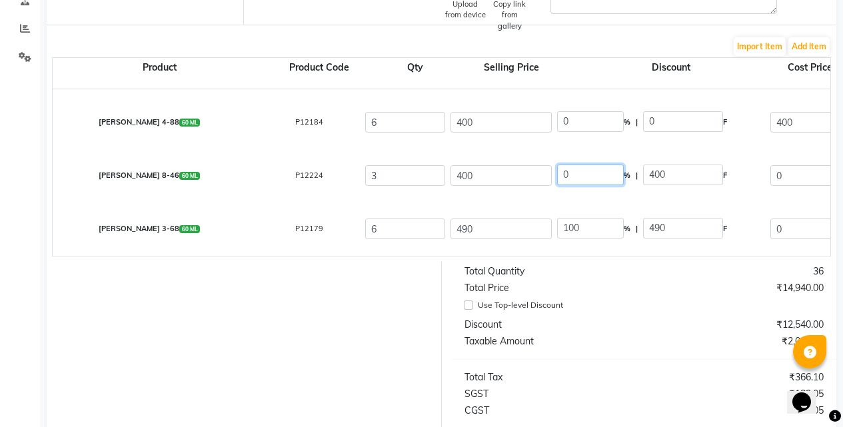
type input "0"
type input "400"
type input "338.98"
type input "1016.94"
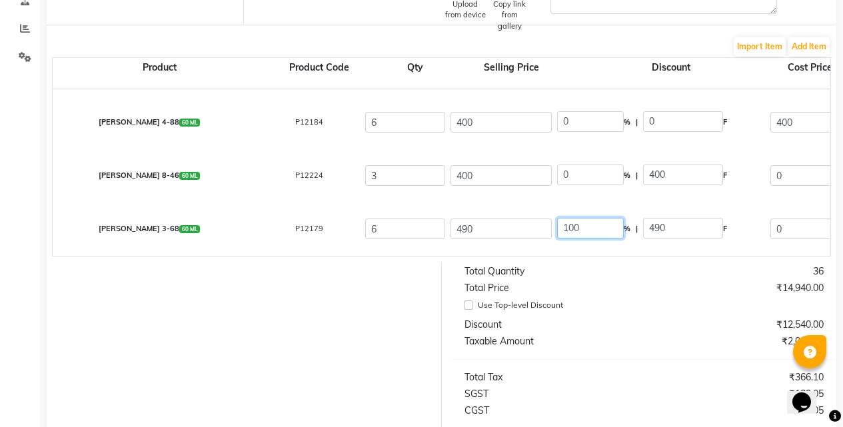
type input "183.05"
type input "1199.99"
drag, startPoint x: 594, startPoint y: 227, endPoint x: 488, endPoint y: 231, distance: 106.0
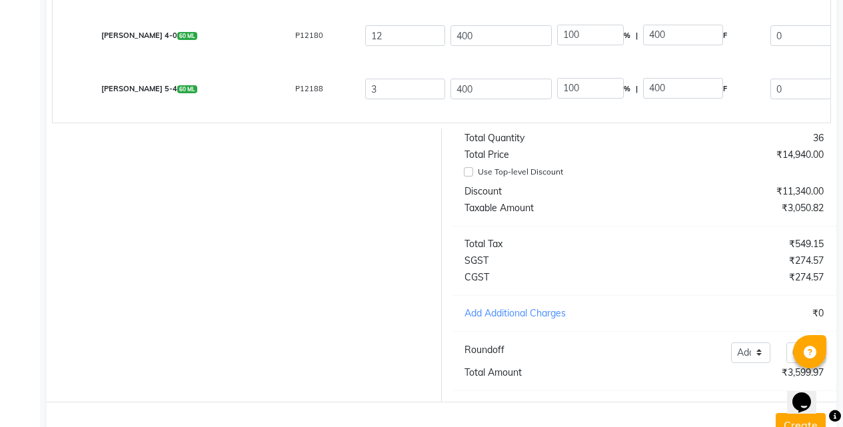
scroll to position [133, 0]
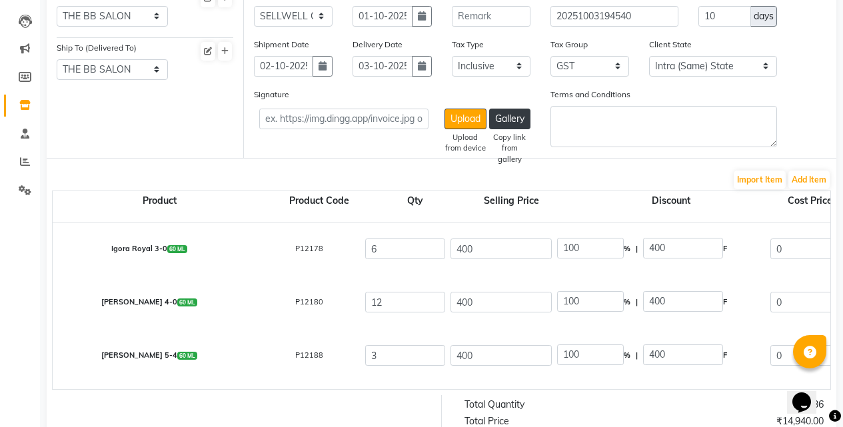
type input "0"
type input "490"
type input "415.25"
type input "2491.5"
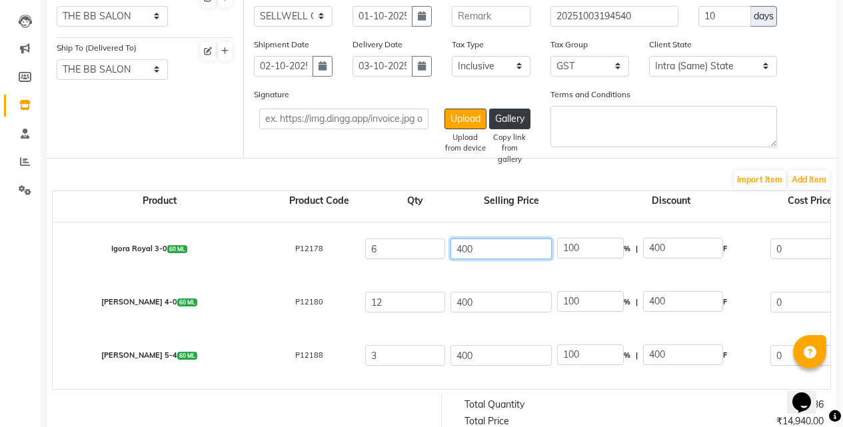
type input "448.47"
type input "2939.97"
drag, startPoint x: 488, startPoint y: 258, endPoint x: 399, endPoint y: 258, distance: 89.3
type input "4"
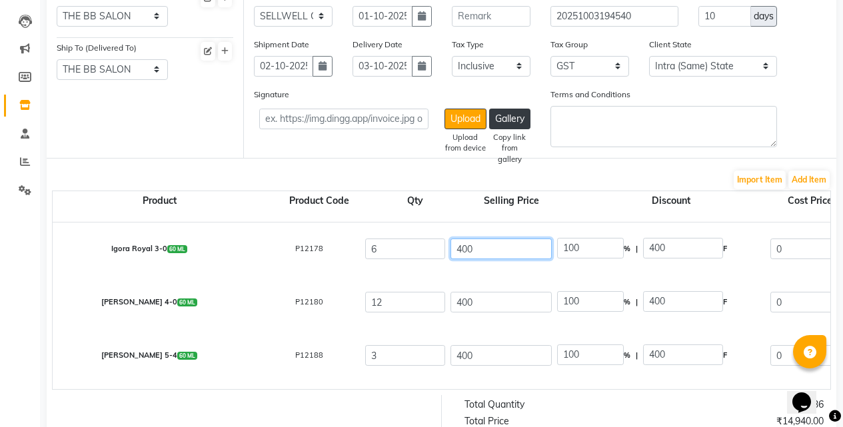
type input "10000"
type input "42"
type input "952.38"
type input "425"
type input "94.12"
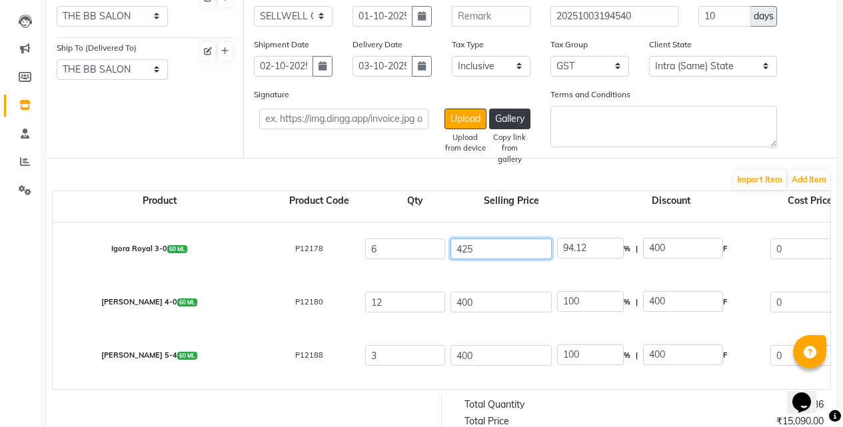
type input "425"
type input "100"
drag, startPoint x: 505, startPoint y: 301, endPoint x: 364, endPoint y: 297, distance: 141.3
click at [595, 250] on input "100" at bounding box center [590, 248] width 67 height 21
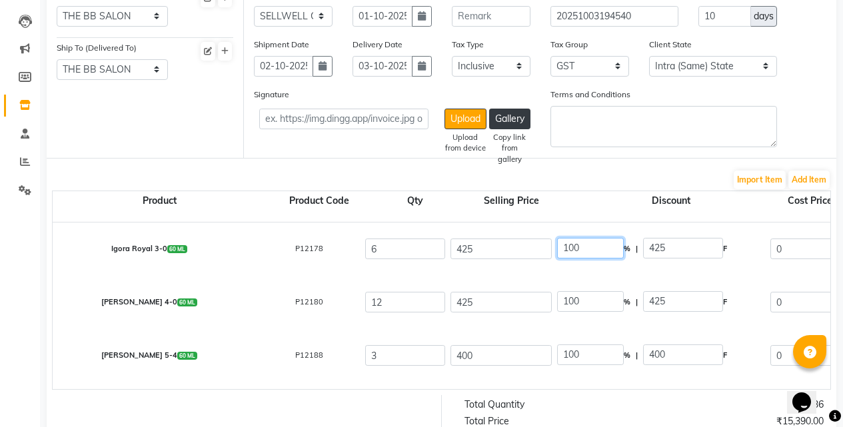
drag, startPoint x: 592, startPoint y: 250, endPoint x: 509, endPoint y: 246, distance: 82.7
drag, startPoint x: 586, startPoint y: 292, endPoint x: 560, endPoint y: 296, distance: 26.3
click at [560, 296] on input "100" at bounding box center [590, 301] width 67 height 21
drag, startPoint x: 604, startPoint y: 355, endPoint x: 552, endPoint y: 358, distance: 52.7
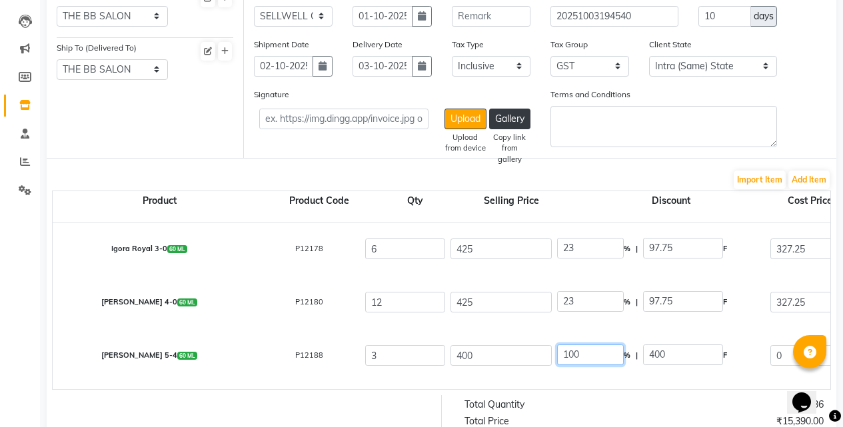
drag, startPoint x: 510, startPoint y: 363, endPoint x: 466, endPoint y: 362, distance: 44.0
click at [466, 362] on input "400" at bounding box center [500, 355] width 101 height 21
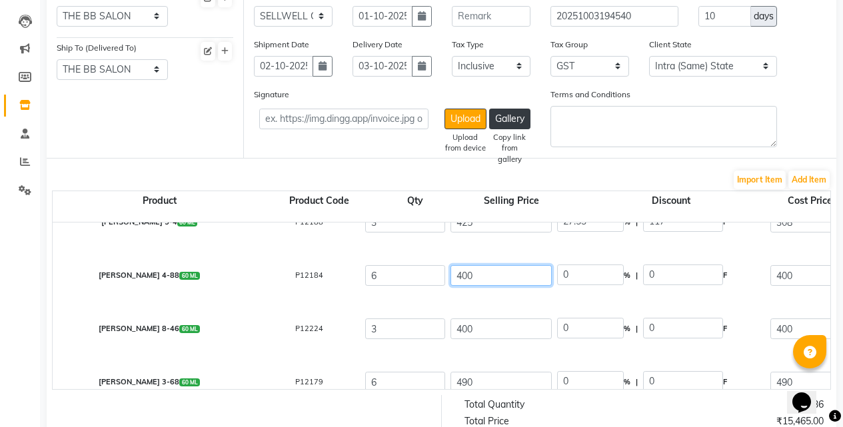
drag, startPoint x: 492, startPoint y: 283, endPoint x: 454, endPoint y: 280, distance: 38.1
click at [454, 280] on input "400" at bounding box center [500, 275] width 101 height 21
drag, startPoint x: 612, startPoint y: 275, endPoint x: 540, endPoint y: 275, distance: 72.6
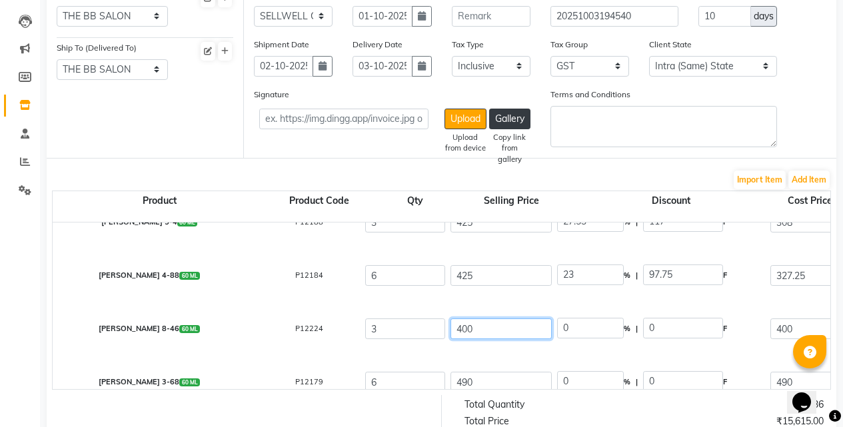
drag, startPoint x: 496, startPoint y: 330, endPoint x: 418, endPoint y: 328, distance: 77.3
drag, startPoint x: 594, startPoint y: 339, endPoint x: 500, endPoint y: 339, distance: 94.6
click at [482, 320] on input "45" at bounding box center [500, 328] width 101 height 21
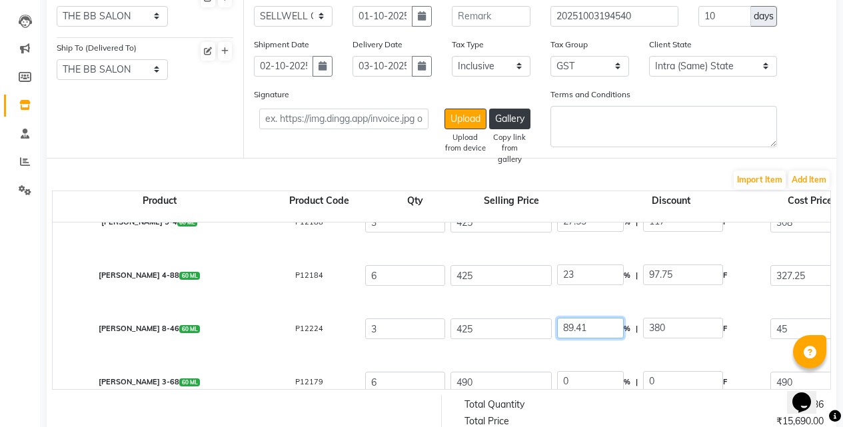
drag, startPoint x: 586, startPoint y: 327, endPoint x: 553, endPoint y: 328, distance: 33.3
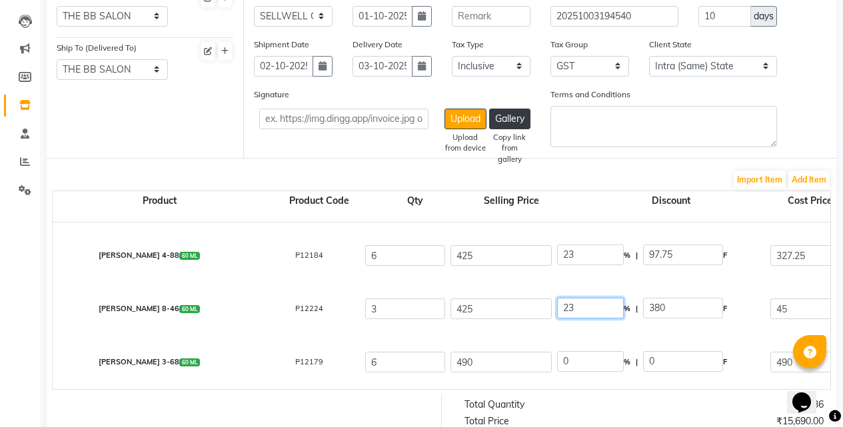
scroll to position [200, 0]
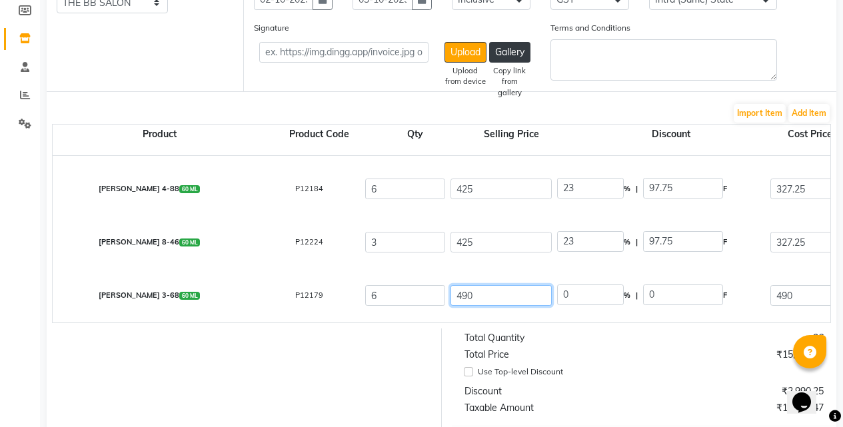
drag, startPoint x: 501, startPoint y: 294, endPoint x: 448, endPoint y: 294, distance: 53.3
click at [448, 294] on div "490" at bounding box center [501, 295] width 107 height 26
drag, startPoint x: 589, startPoint y: 293, endPoint x: 502, endPoint y: 299, distance: 87.5
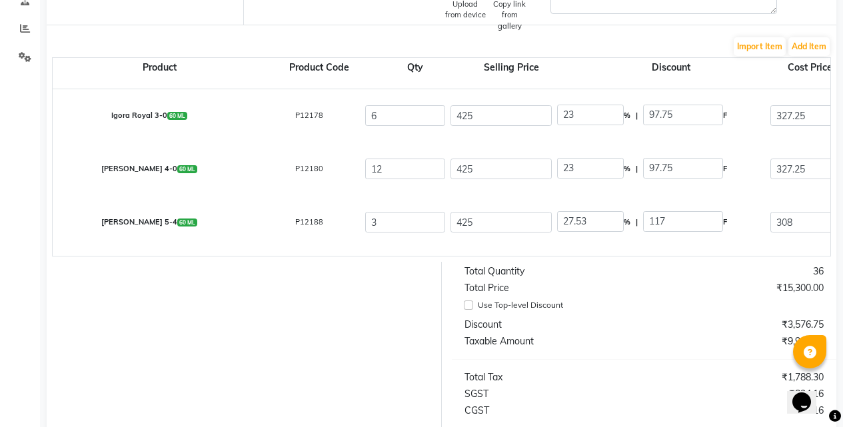
scroll to position [200, 0]
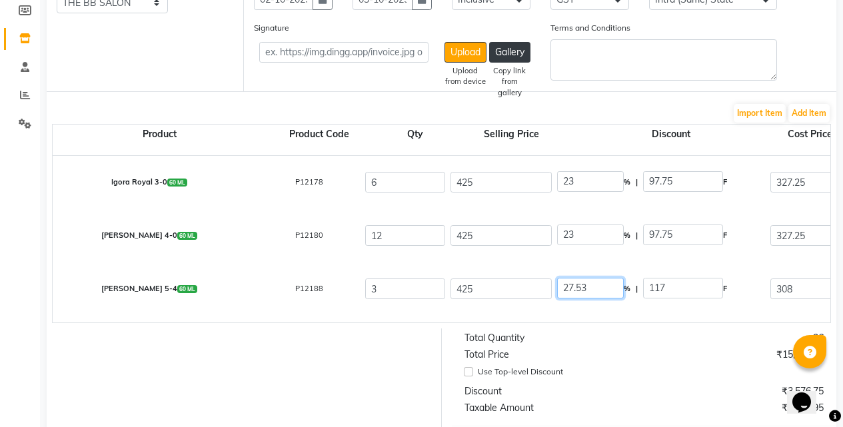
drag, startPoint x: 594, startPoint y: 292, endPoint x: 512, endPoint y: 294, distance: 81.3
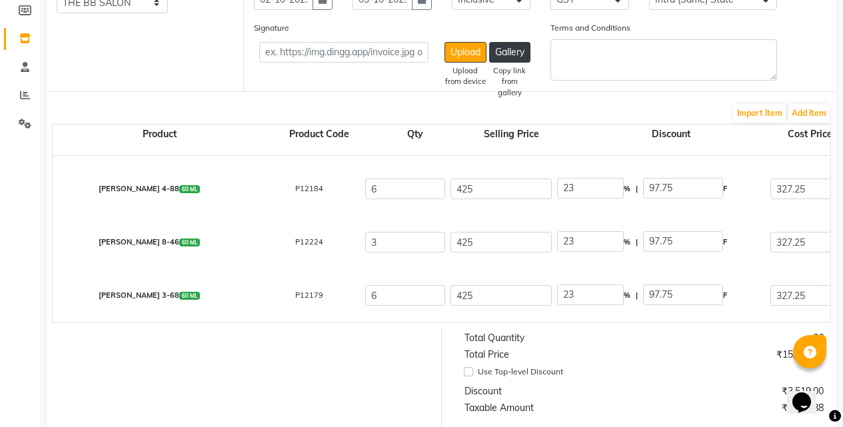
scroll to position [453, 0]
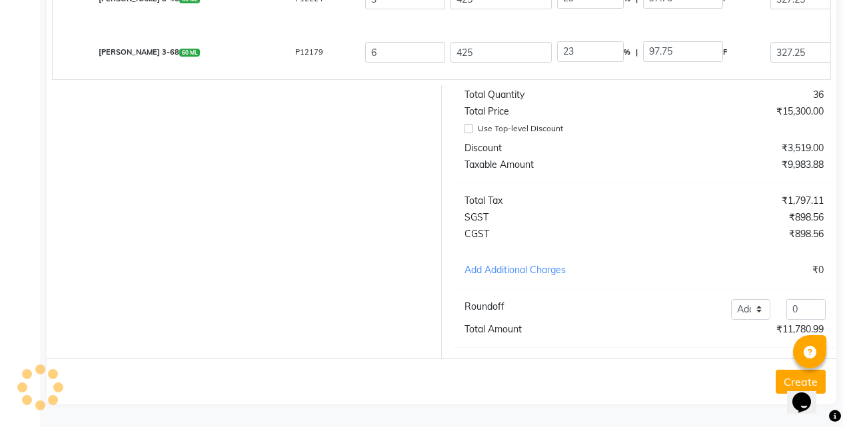
click at [785, 384] on button "Create" at bounding box center [800, 382] width 50 height 24
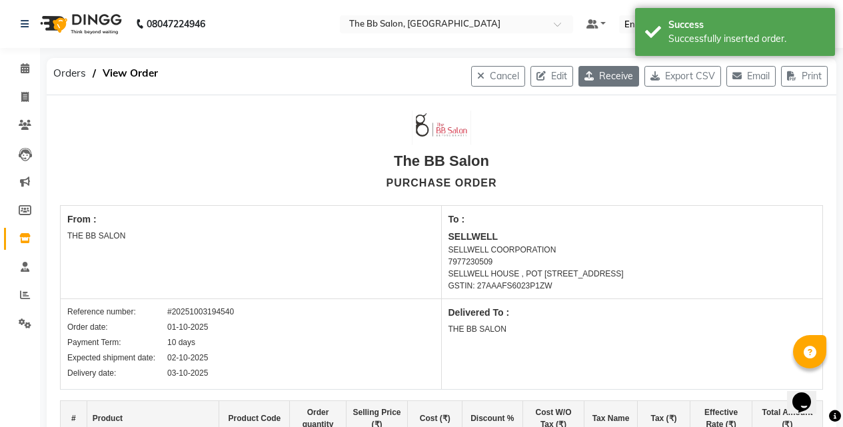
click at [584, 82] on button "Receive" at bounding box center [608, 76] width 61 height 21
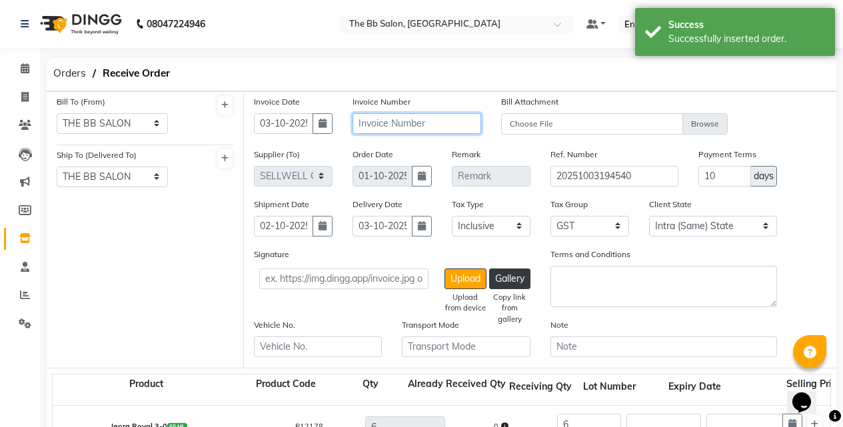
click at [400, 120] on input "text" at bounding box center [416, 123] width 128 height 21
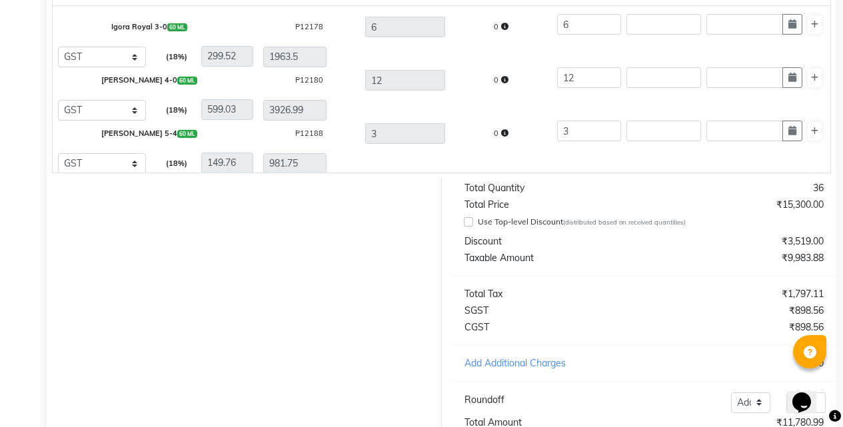
scroll to position [503, 0]
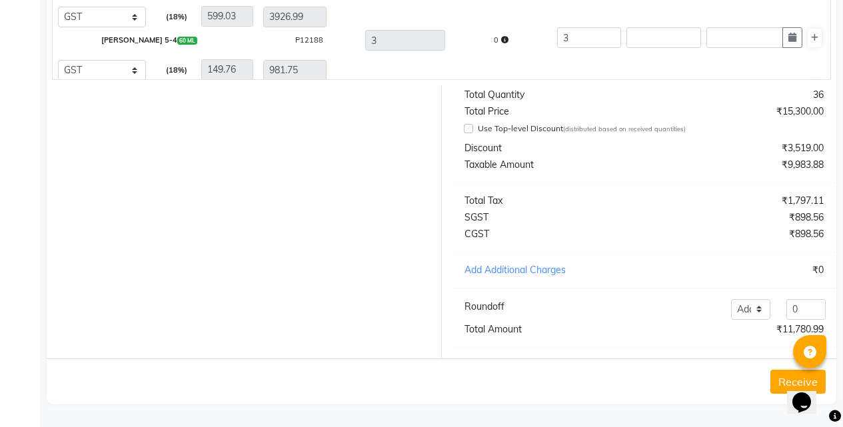
click at [777, 382] on button "Receive" at bounding box center [797, 382] width 55 height 24
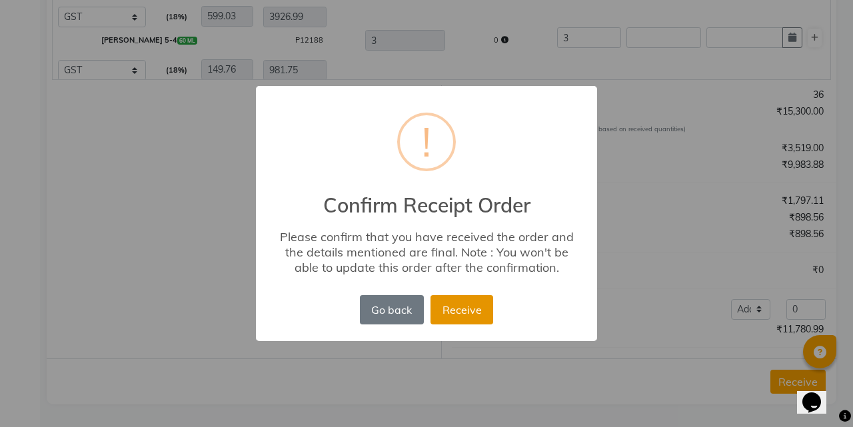
click at [458, 314] on button "Receive" at bounding box center [461, 309] width 63 height 29
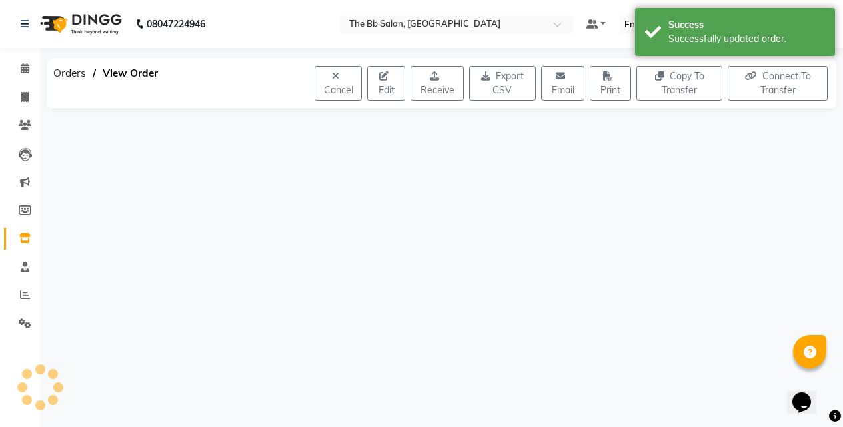
scroll to position [0, 0]
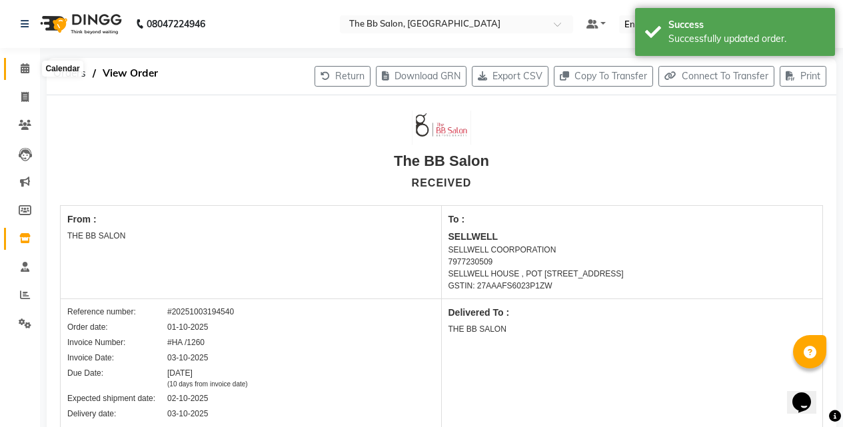
click at [19, 69] on span at bounding box center [24, 68] width 23 height 15
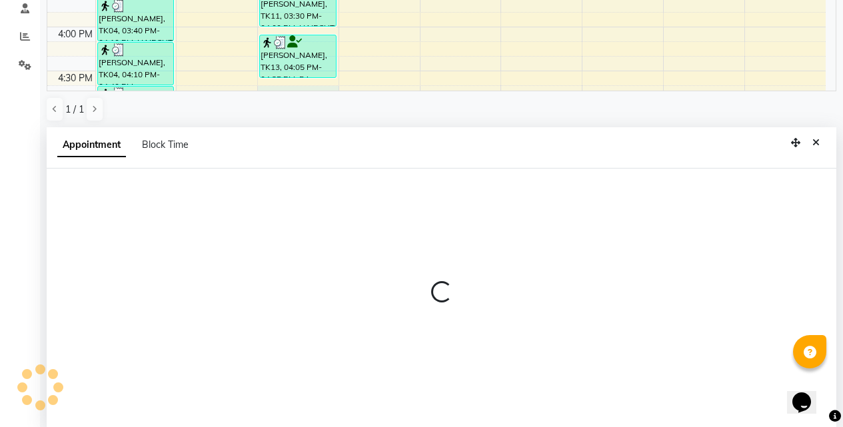
scroll to position [262, 0]
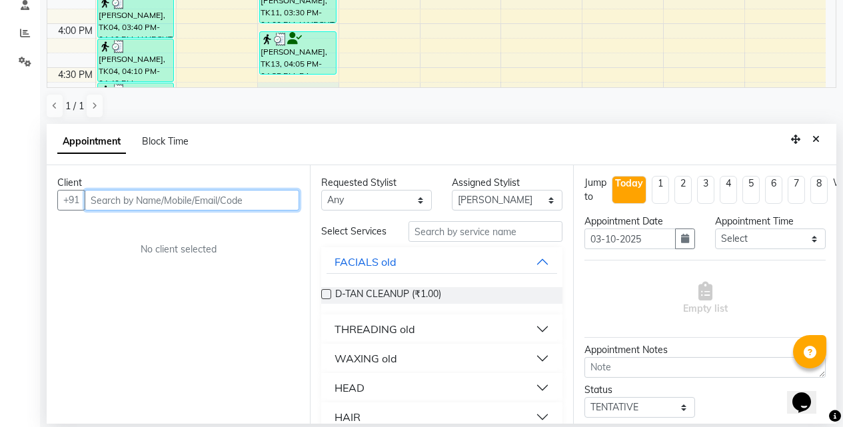
click at [150, 199] on input "text" at bounding box center [192, 200] width 215 height 21
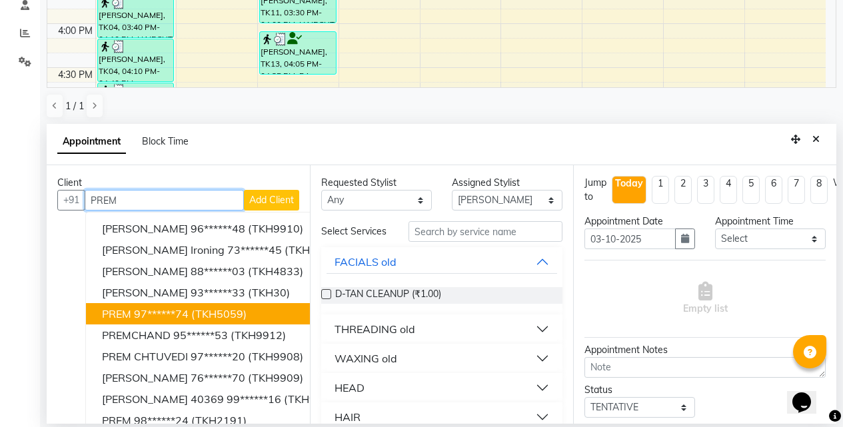
click at [128, 312] on span "PREM" at bounding box center [116, 313] width 29 height 13
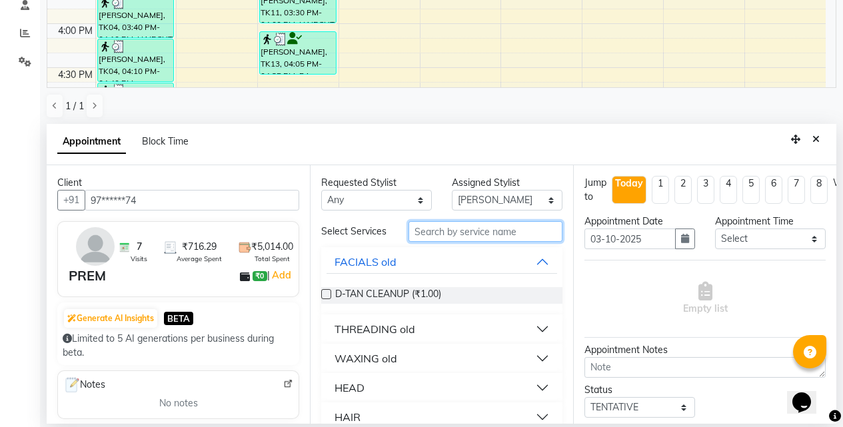
click at [430, 236] on input "text" at bounding box center [485, 231] width 154 height 21
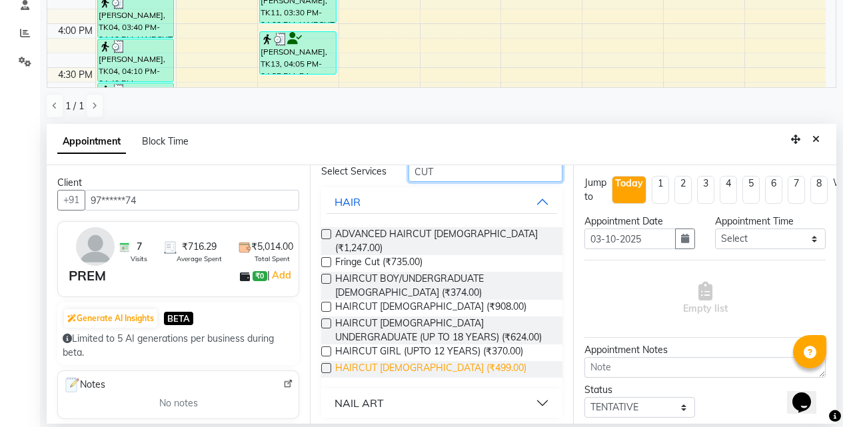
scroll to position [61, 0]
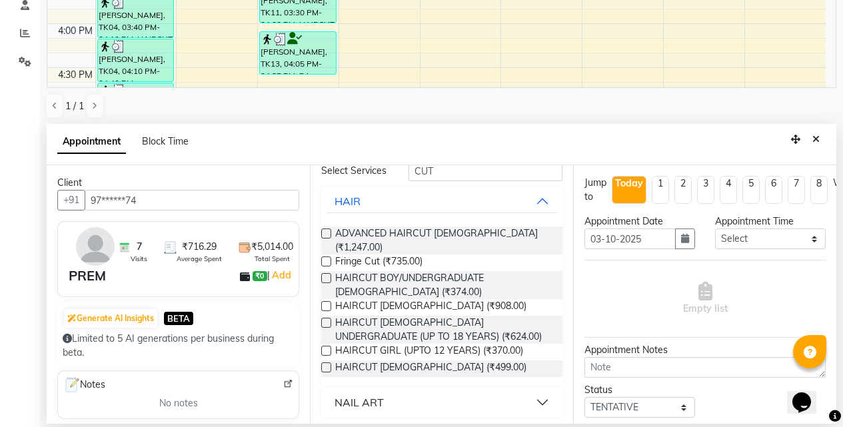
click at [325, 365] on label at bounding box center [326, 367] width 10 height 10
click at [325, 365] on input "checkbox" at bounding box center [325, 368] width 9 height 9
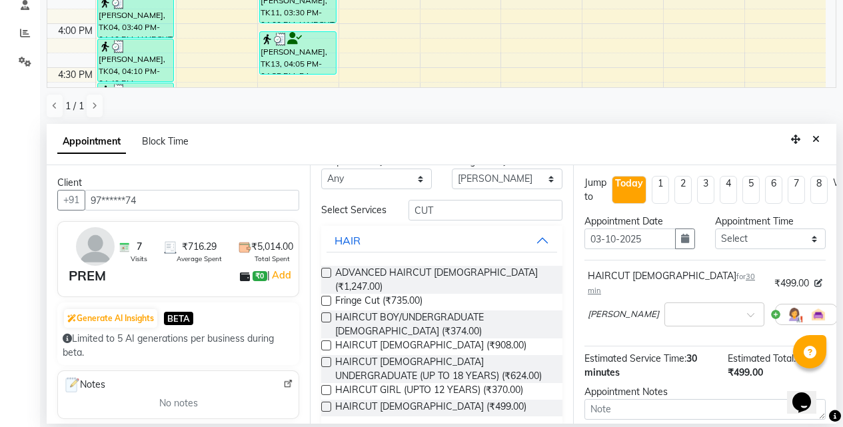
scroll to position [0, 0]
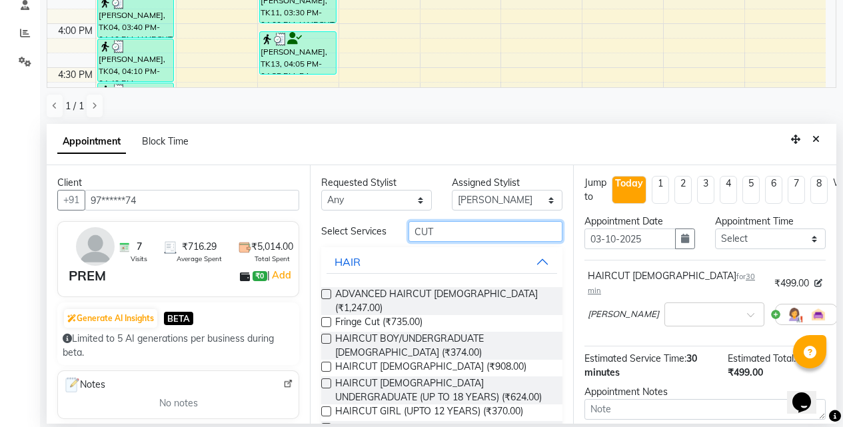
drag, startPoint x: 453, startPoint y: 238, endPoint x: 341, endPoint y: 247, distance: 112.2
click at [343, 242] on div "Select Services CUT" at bounding box center [441, 231] width 261 height 21
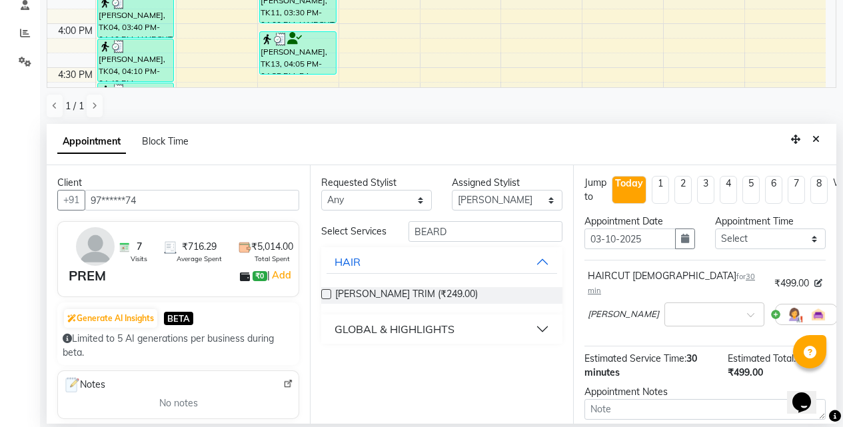
click at [323, 295] on label at bounding box center [326, 294] width 10 height 10
click at [323, 295] on input "checkbox" at bounding box center [325, 295] width 9 height 9
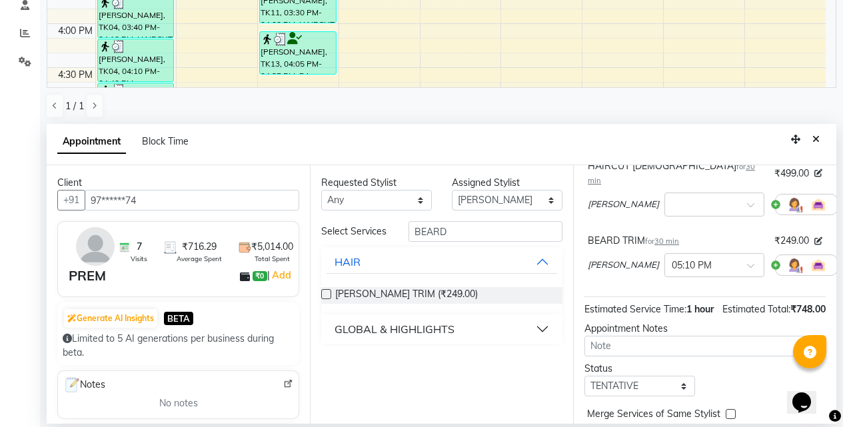
scroll to position [181, 0]
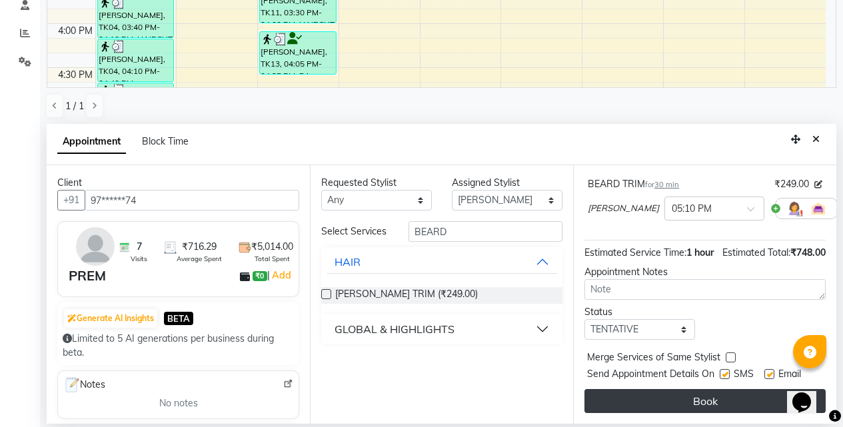
click at [683, 389] on button "Book" at bounding box center [704, 401] width 241 height 24
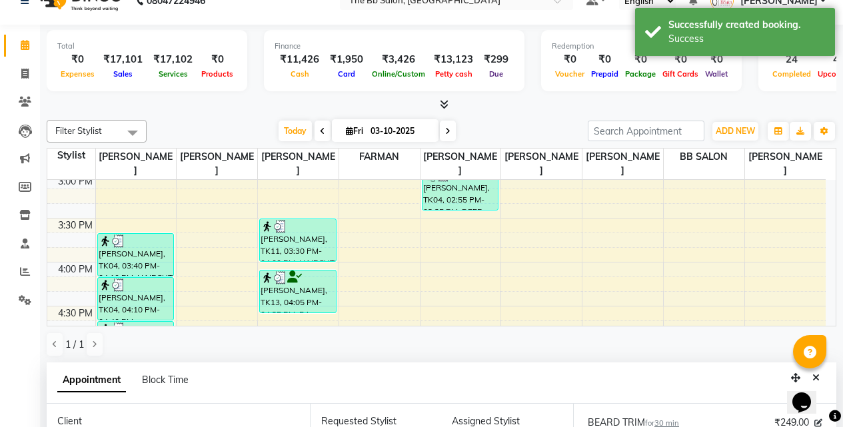
scroll to position [262, 0]
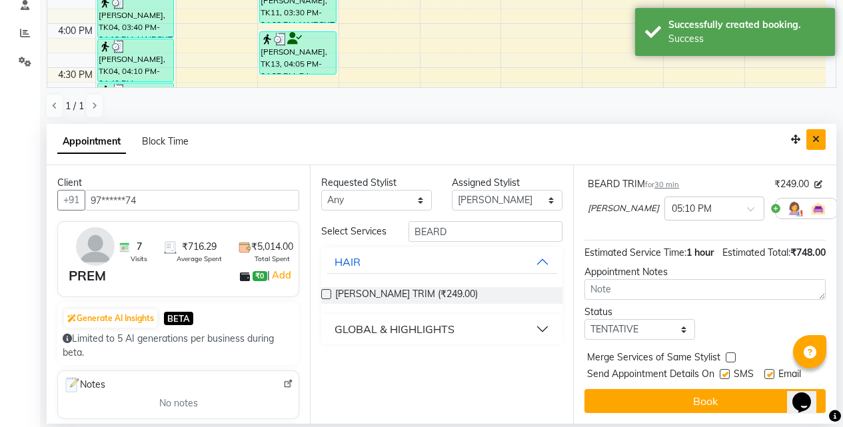
click at [819, 130] on button "Close" at bounding box center [815, 139] width 19 height 21
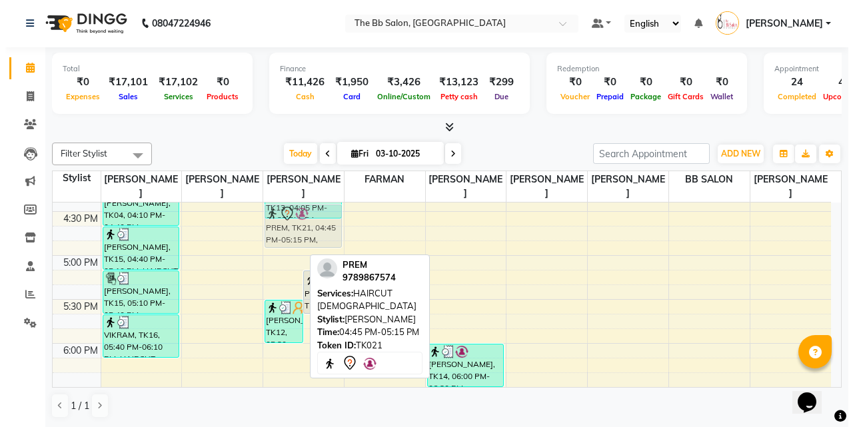
scroll to position [648, 0]
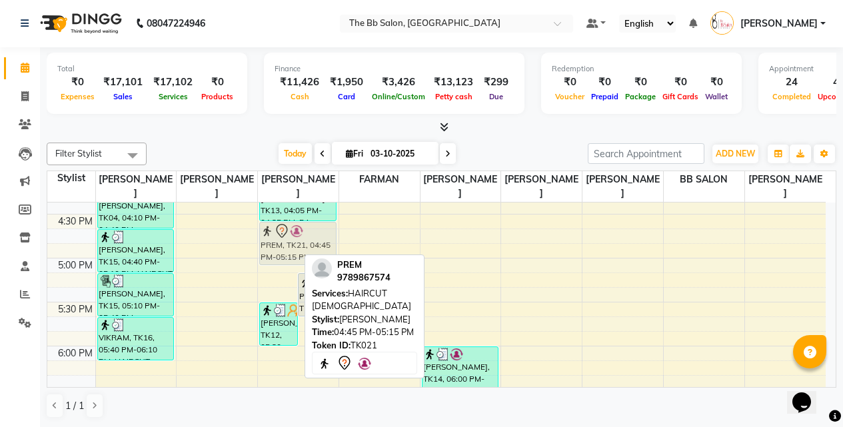
drag, startPoint x: 284, startPoint y: 238, endPoint x: 302, endPoint y: 248, distance: 20.0
click at [302, 248] on div "PREM, TK21, 04:45 PM-05:15 PM, HAIRCUT MALE PREM, TK21, 05:10 PM-05:40 PM, BEAR…" at bounding box center [298, 170] width 81 height 1230
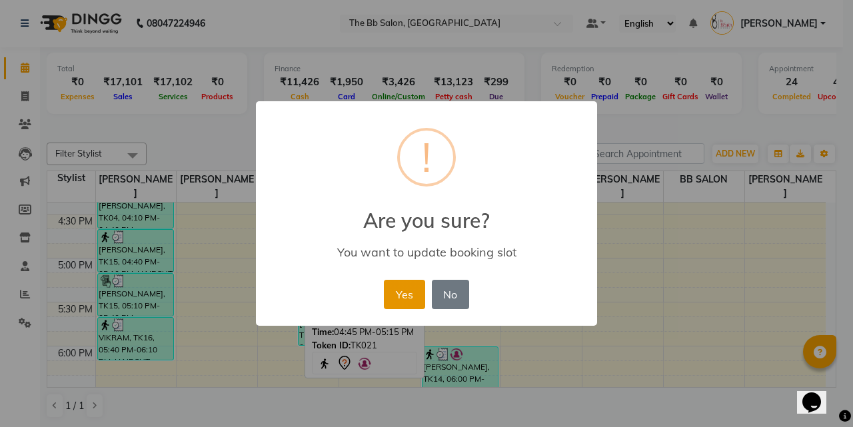
click at [410, 288] on button "Yes" at bounding box center [404, 294] width 41 height 29
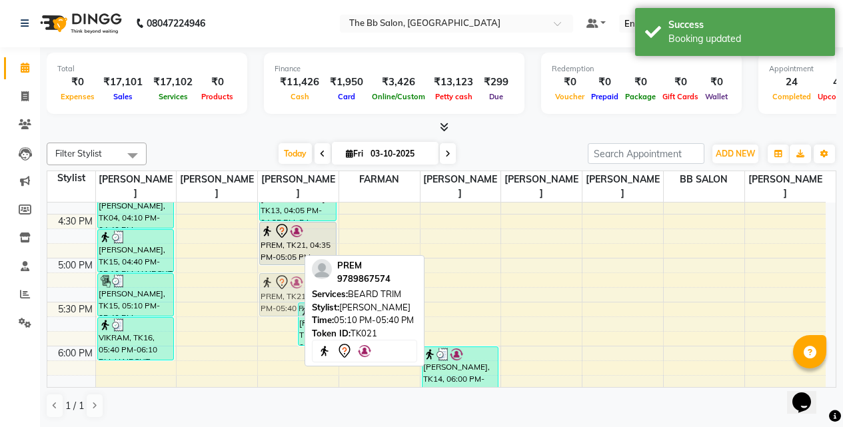
drag, startPoint x: 282, startPoint y: 290, endPoint x: 292, endPoint y: 285, distance: 10.4
click at [293, 285] on div "PREM, TK21, 05:10 PM-05:40 PM, BEARD TRIM Rahul Jain, TK12, 05:30 PM-06:00 PM, …" at bounding box center [298, 170] width 81 height 1230
drag, startPoint x: 278, startPoint y: 316, endPoint x: 280, endPoint y: 293, distance: 23.4
click at [280, 293] on div "PREM, TK21, 05:10 PM-05:40 PM, BEARD TRIM Rahul Jain, TK12, 05:30 PM-06:00 PM, …" at bounding box center [298, 170] width 81 height 1230
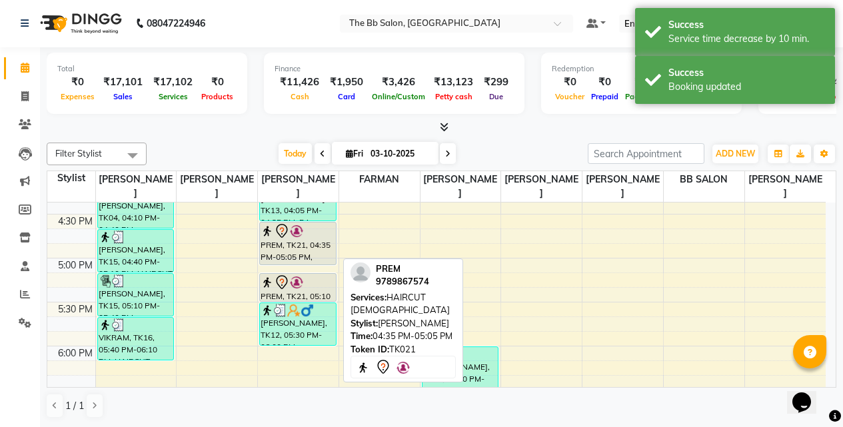
click at [293, 246] on div "PREM, TK21, 04:35 PM-05:05 PM, HAIRCUT [DEMOGRAPHIC_DATA]" at bounding box center [298, 243] width 76 height 42
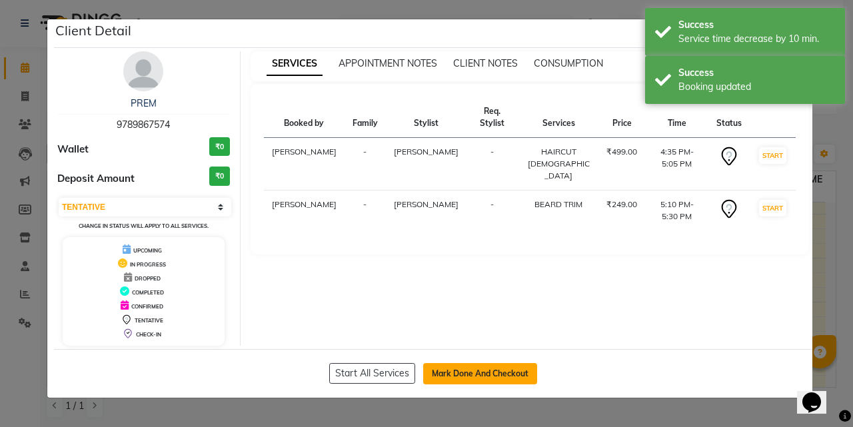
click at [461, 363] on button "Mark Done And Checkout" at bounding box center [480, 373] width 114 height 21
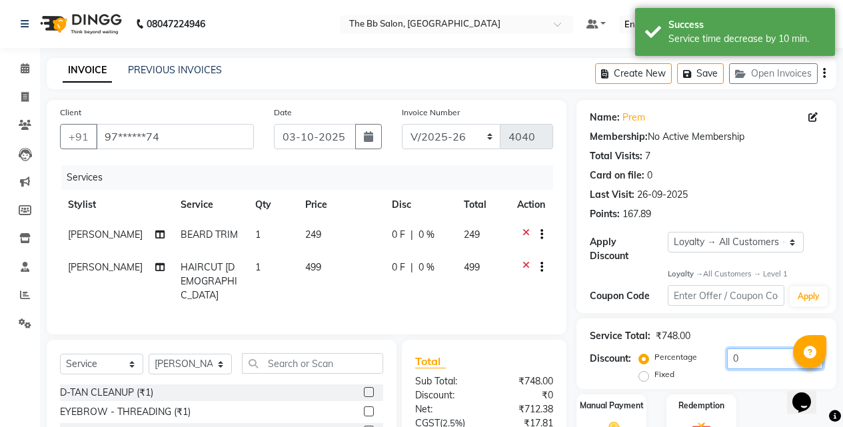
click at [728, 350] on input "0" at bounding box center [775, 358] width 96 height 21
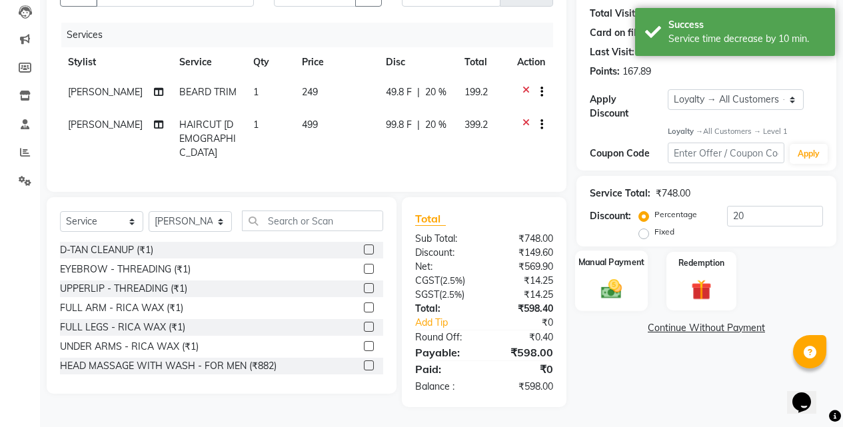
click at [612, 277] on img at bounding box center [611, 289] width 34 height 24
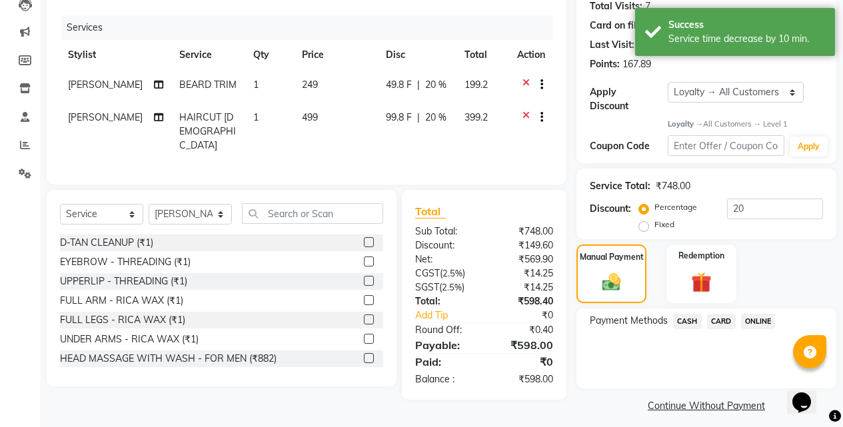
click at [753, 314] on span "ONLINE" at bounding box center [758, 321] width 35 height 15
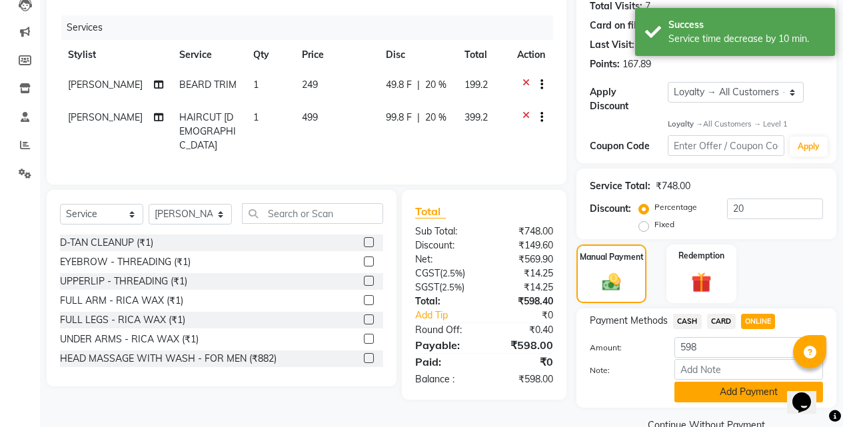
click at [727, 386] on button "Add Payment" at bounding box center [748, 392] width 149 height 21
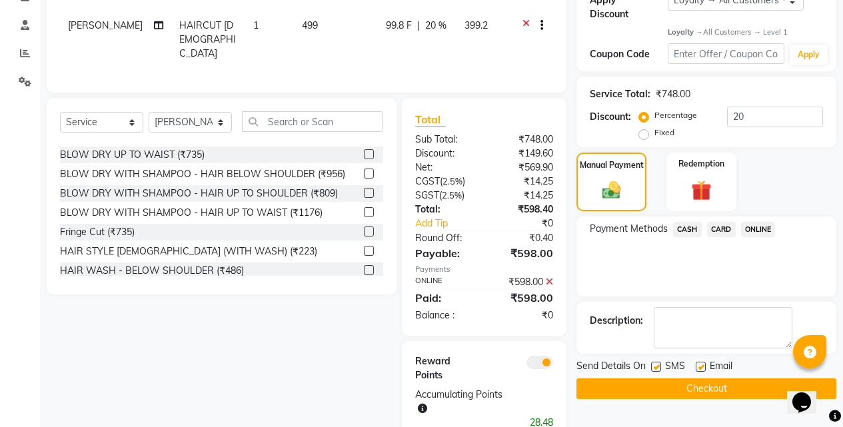
scroll to position [285, 0]
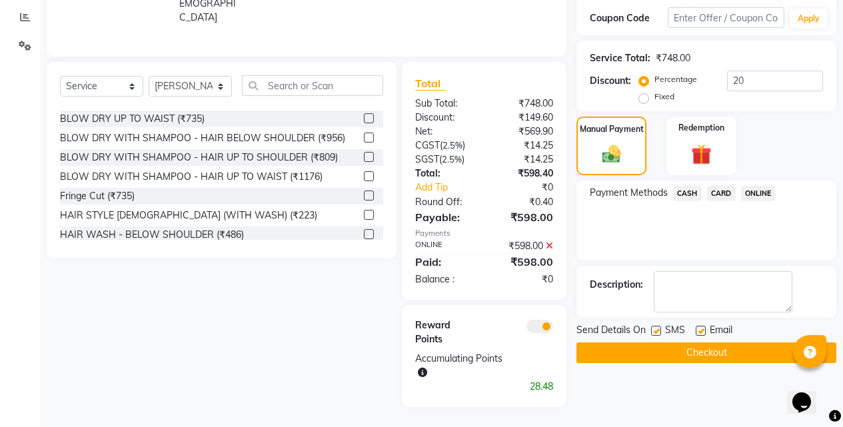
click at [719, 342] on button "Checkout" at bounding box center [706, 352] width 260 height 21
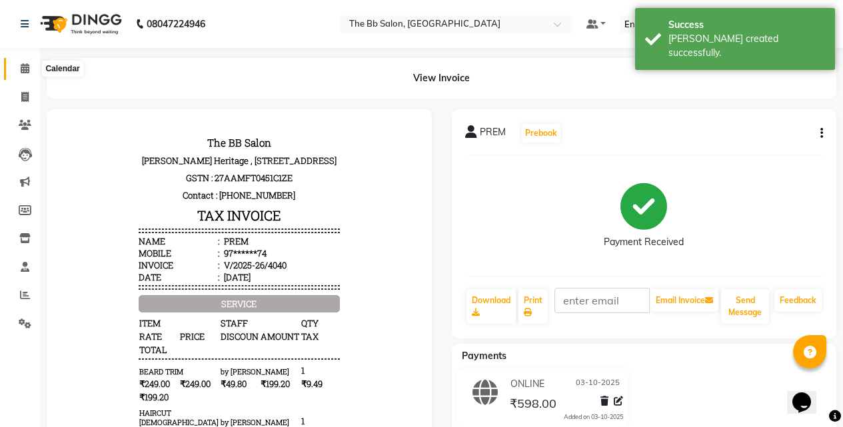
click at [25, 72] on icon at bounding box center [25, 68] width 9 height 10
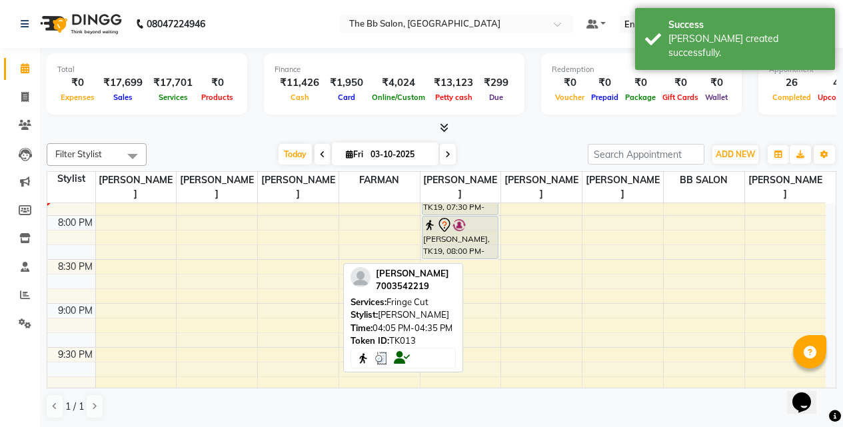
scroll to position [866, 0]
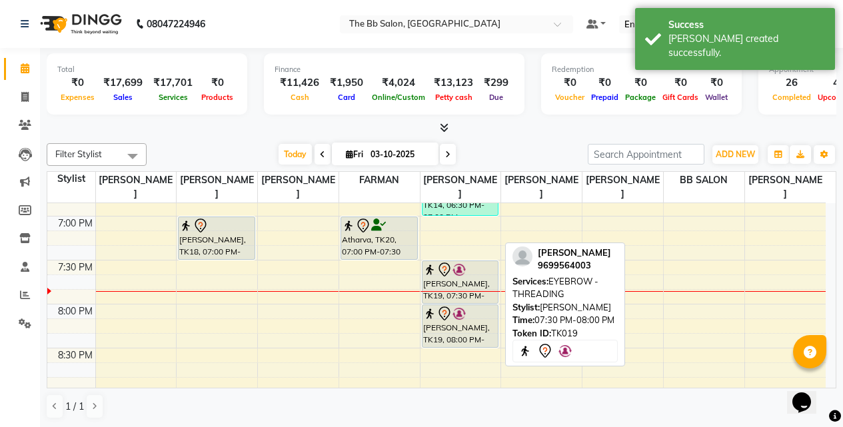
click at [448, 280] on div "[PERSON_NAME], TK19, 07:30 PM-08:00 PM, EYEBROW - THREADING" at bounding box center [460, 282] width 76 height 42
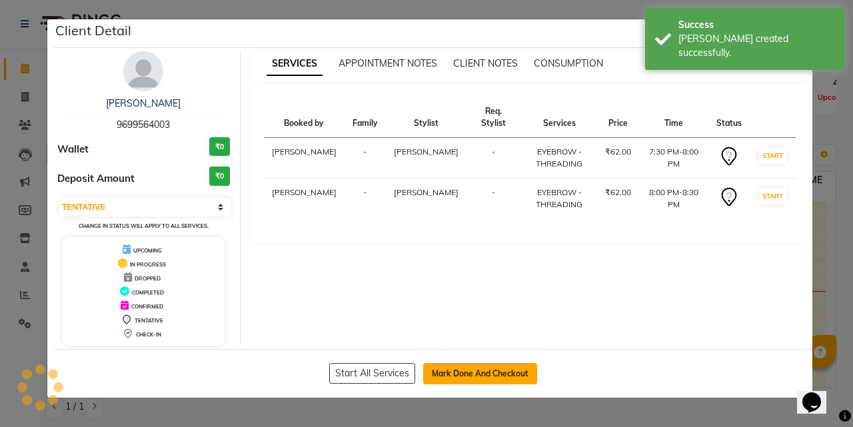
click at [472, 365] on button "Mark Done And Checkout" at bounding box center [480, 373] width 114 height 21
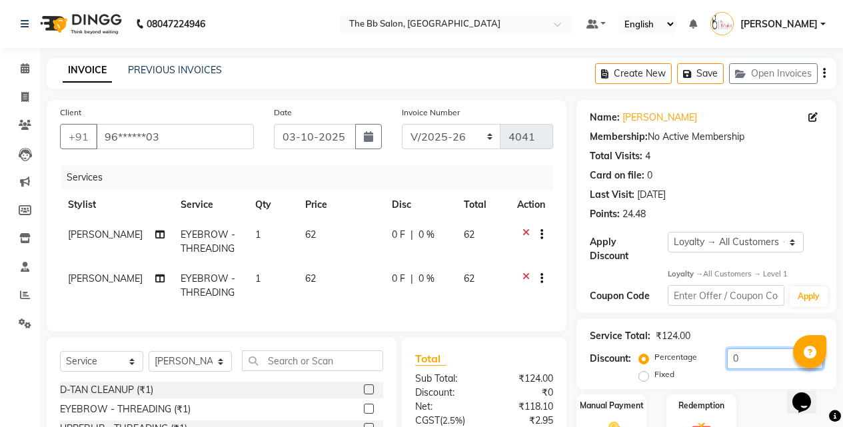
click at [731, 352] on input "0" at bounding box center [775, 358] width 96 height 21
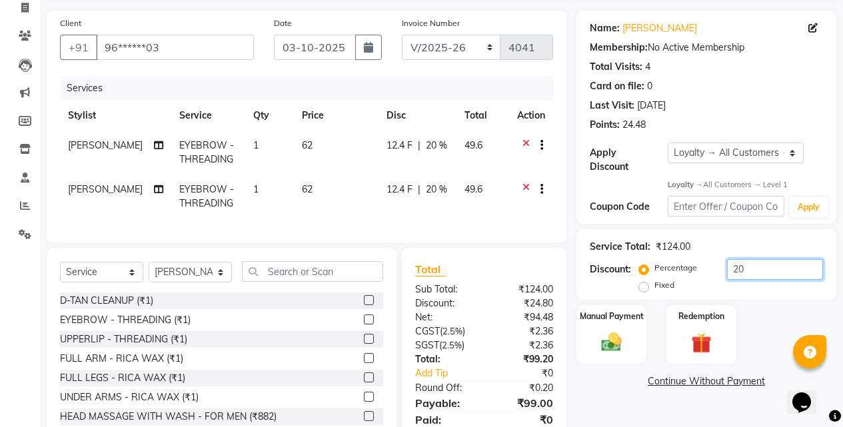
scroll to position [150, 0]
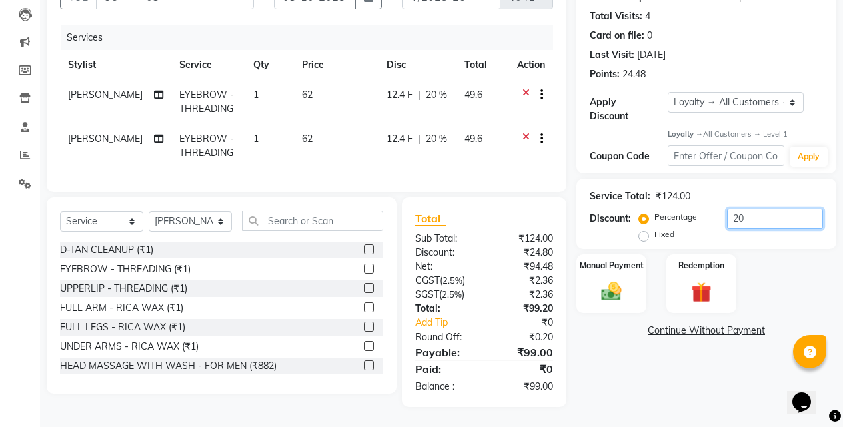
drag, startPoint x: 757, startPoint y: 197, endPoint x: 689, endPoint y: 197, distance: 67.9
click at [689, 209] on div "Percentage Fixed 20" at bounding box center [732, 227] width 181 height 36
click at [614, 280] on img at bounding box center [611, 292] width 34 height 24
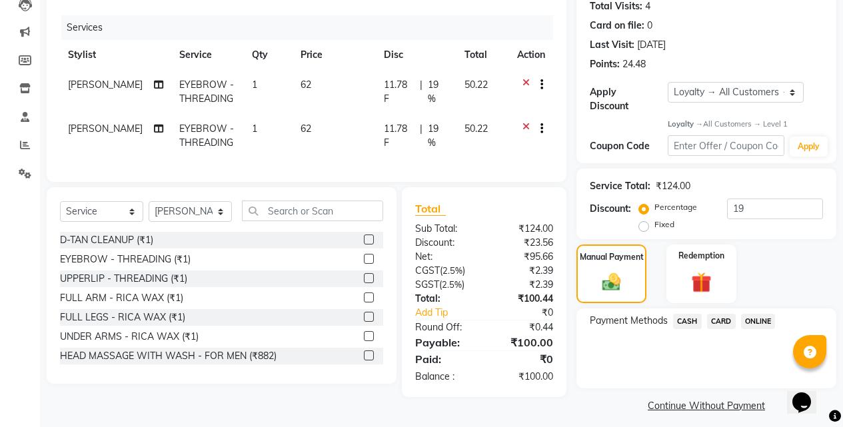
drag, startPoint x: 679, startPoint y: 306, endPoint x: 697, endPoint y: 318, distance: 22.2
click at [679, 314] on span "CASH" at bounding box center [687, 321] width 29 height 15
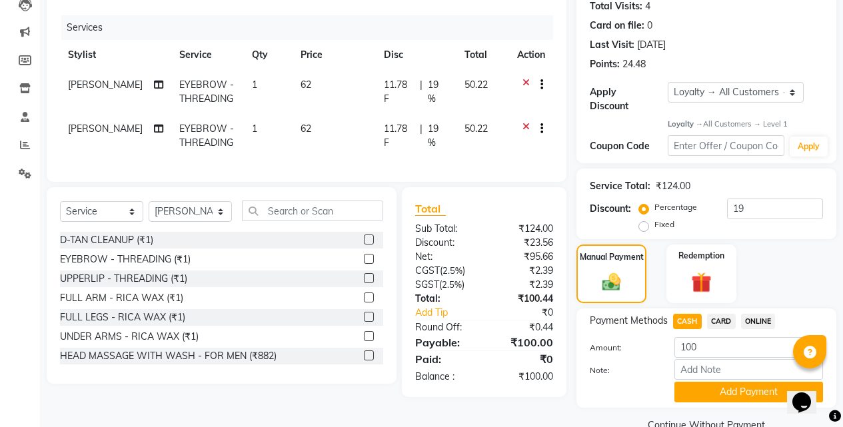
click at [722, 382] on button "Add Payment" at bounding box center [748, 392] width 149 height 21
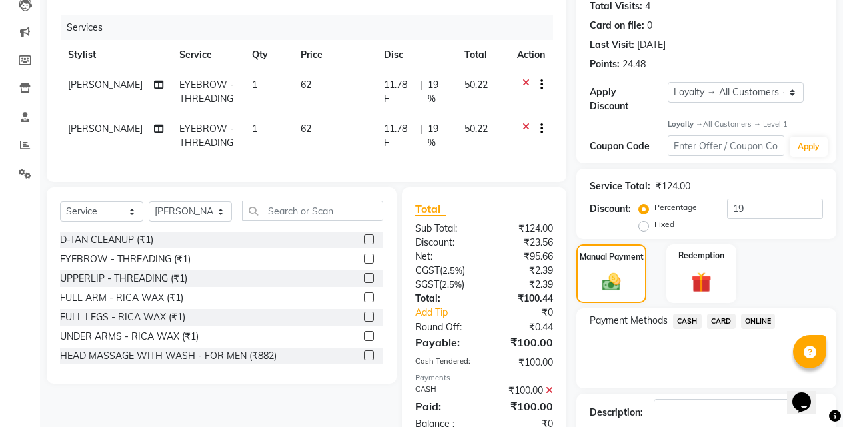
scroll to position [290, 0]
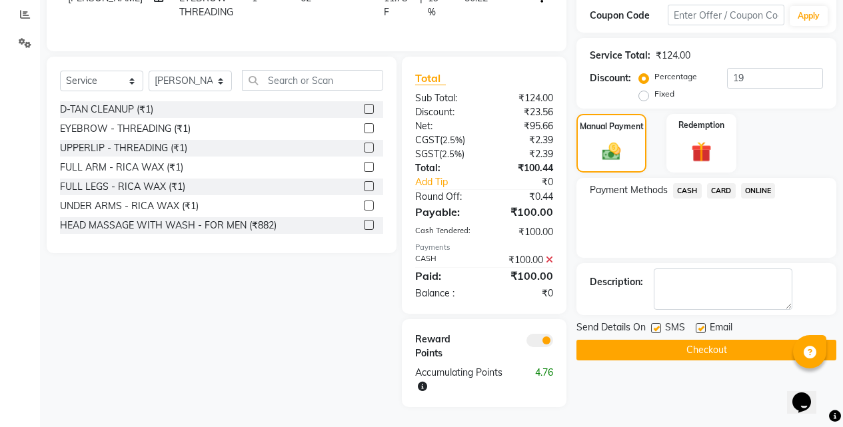
click at [676, 340] on button "Checkout" at bounding box center [706, 350] width 260 height 21
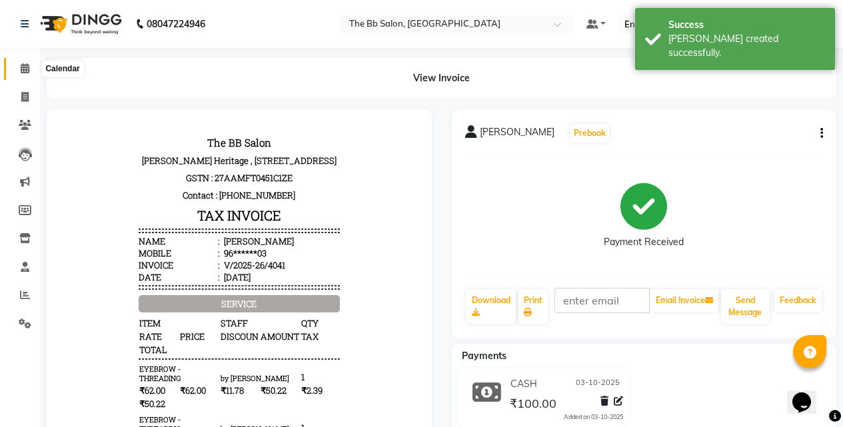
click at [33, 66] on span at bounding box center [24, 68] width 23 height 15
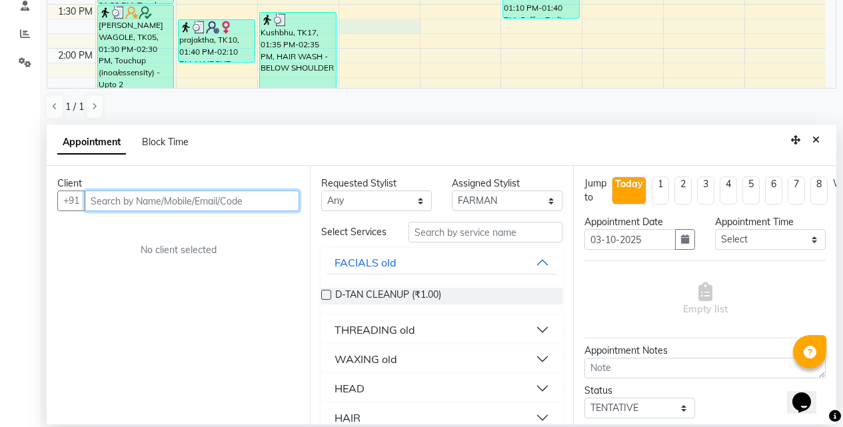
scroll to position [262, 0]
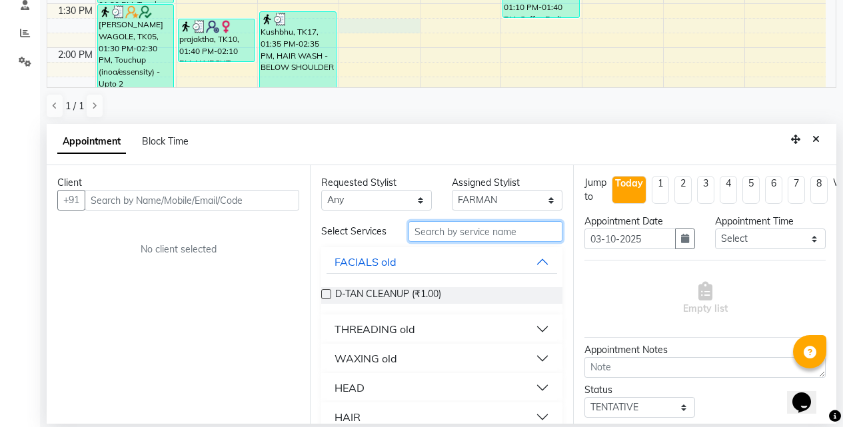
click at [434, 239] on input "text" at bounding box center [485, 231] width 154 height 21
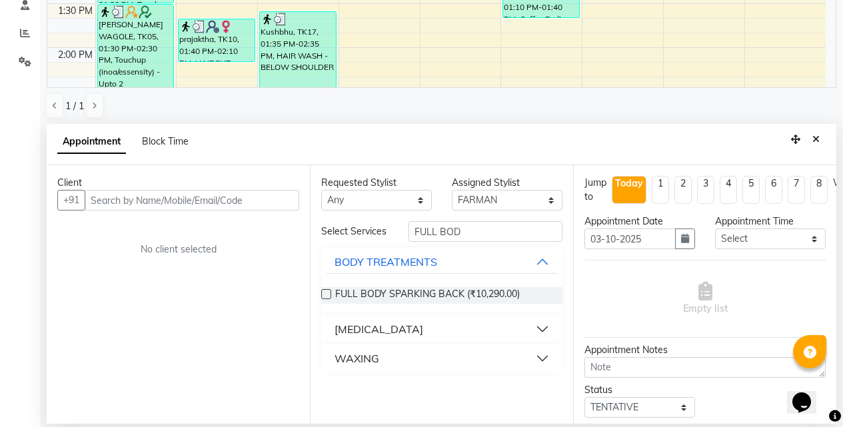
click at [352, 358] on div "WAXING" at bounding box center [356, 358] width 45 height 16
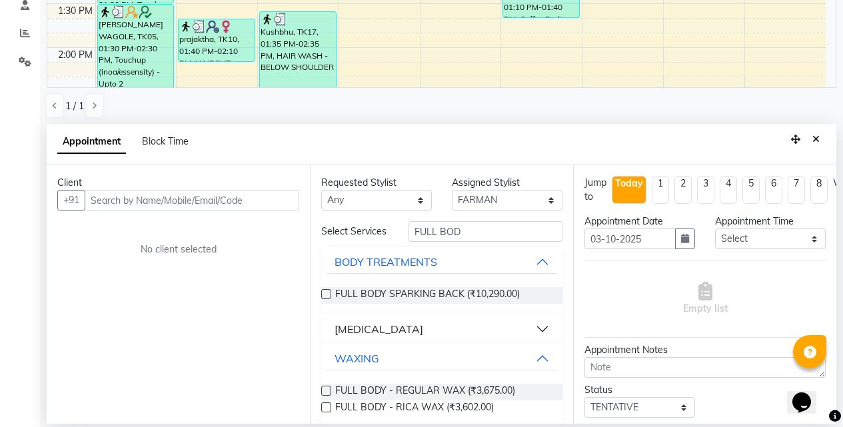
click at [381, 337] on div "[MEDICAL_DATA]" at bounding box center [378, 329] width 89 height 16
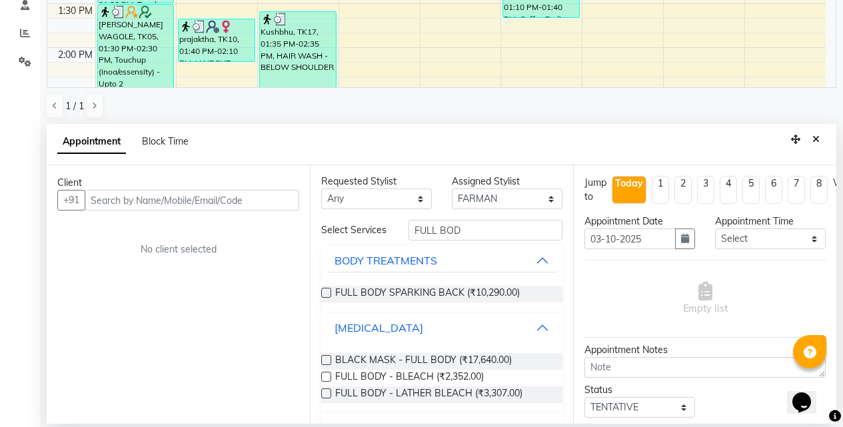
scroll to position [0, 0]
drag, startPoint x: 470, startPoint y: 236, endPoint x: 371, endPoint y: 237, distance: 98.6
click at [371, 237] on div "Select Services FULL BOD" at bounding box center [441, 231] width 261 height 21
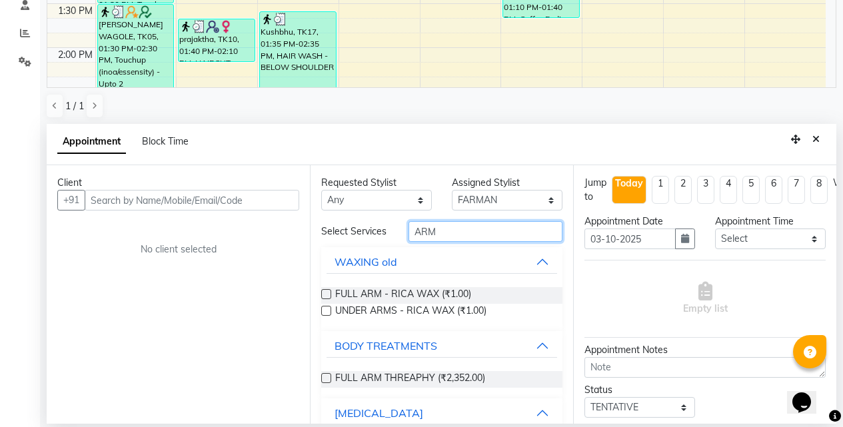
click at [438, 235] on input "ARM" at bounding box center [485, 231] width 154 height 21
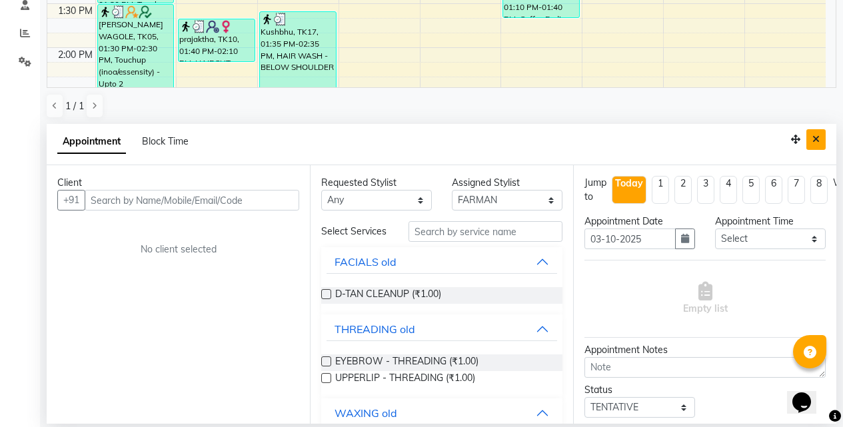
click at [812, 143] on icon "Close" at bounding box center [815, 139] width 7 height 9
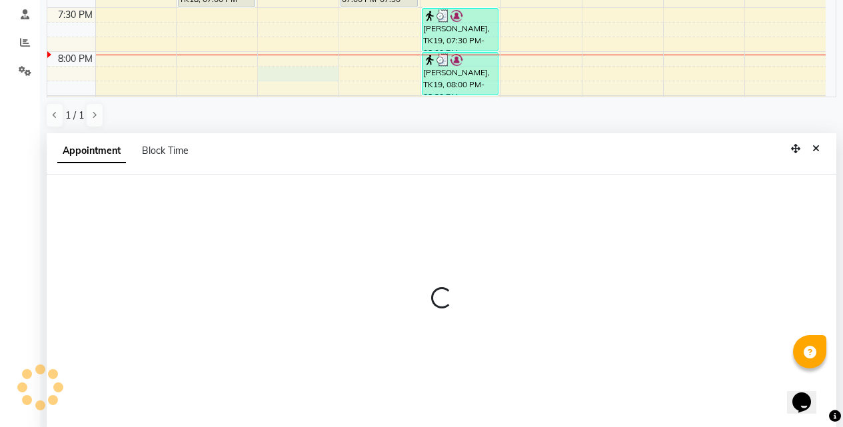
scroll to position [262, 0]
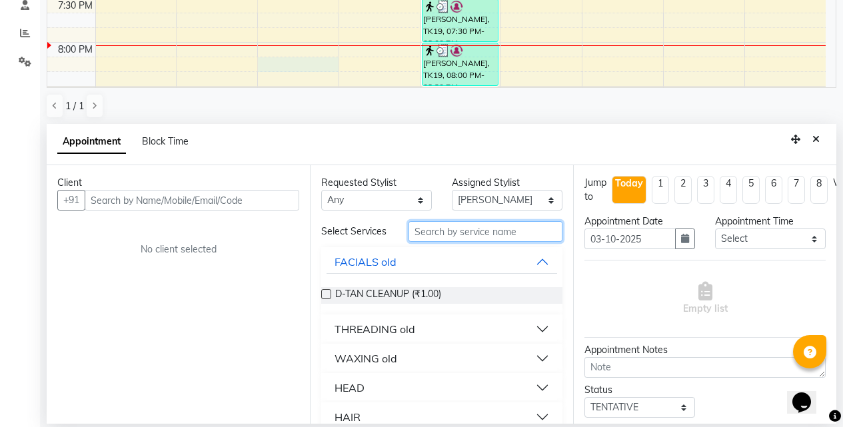
click at [440, 233] on input "text" at bounding box center [485, 231] width 154 height 21
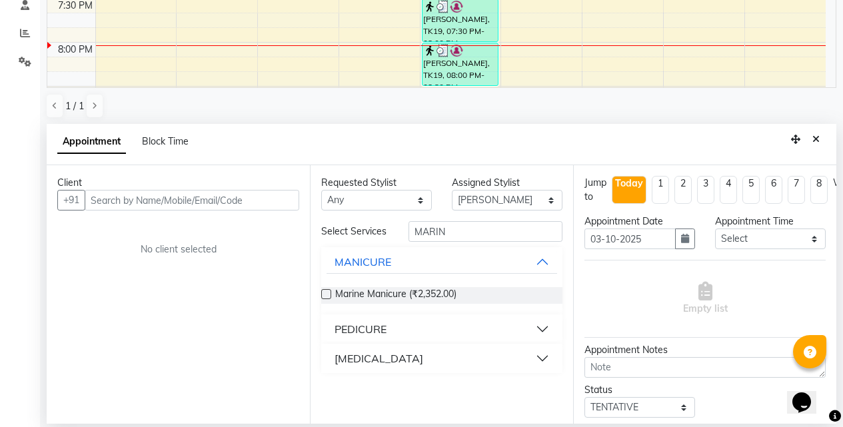
click at [393, 333] on button "PEDICURE" at bounding box center [441, 329] width 230 height 24
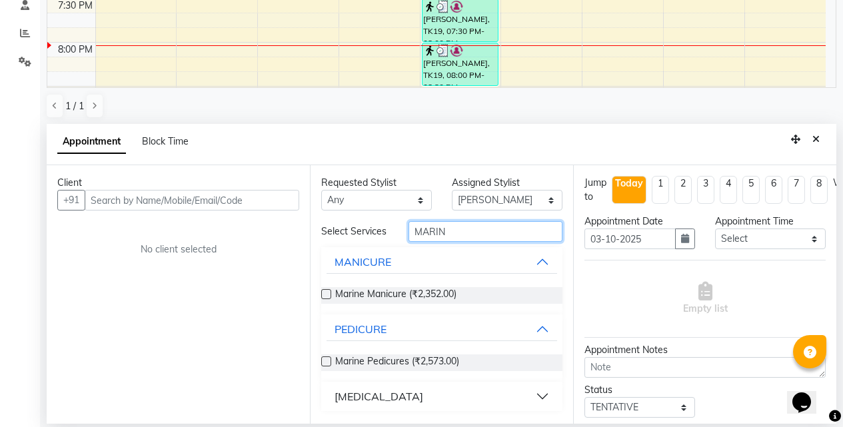
drag, startPoint x: 476, startPoint y: 224, endPoint x: 413, endPoint y: 230, distance: 62.9
click at [413, 230] on input "MARIN" at bounding box center [485, 231] width 154 height 21
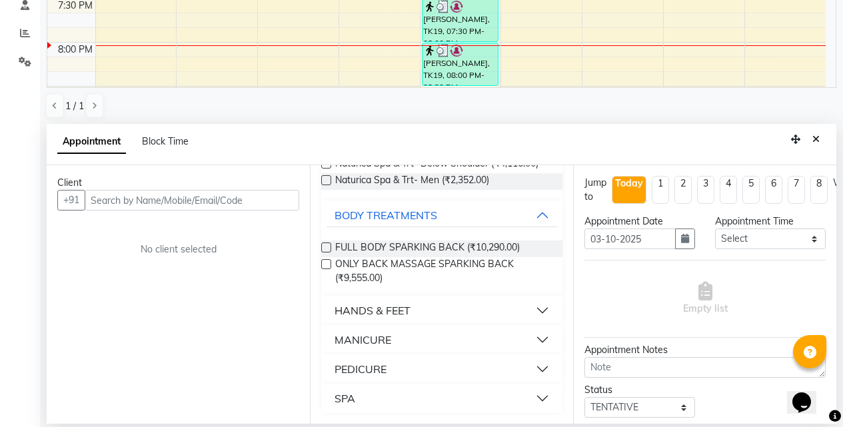
scroll to position [188, 0]
click at [369, 344] on div "MANICURE" at bounding box center [362, 340] width 57 height 16
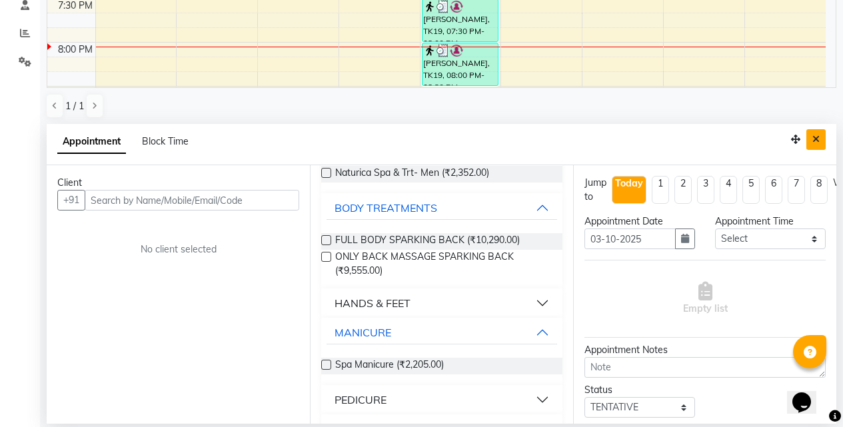
click at [817, 141] on icon "Close" at bounding box center [815, 139] width 7 height 9
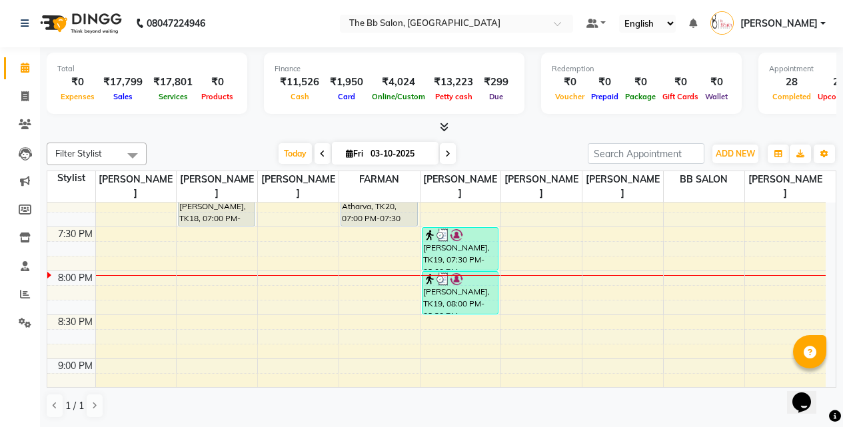
scroll to position [846, 0]
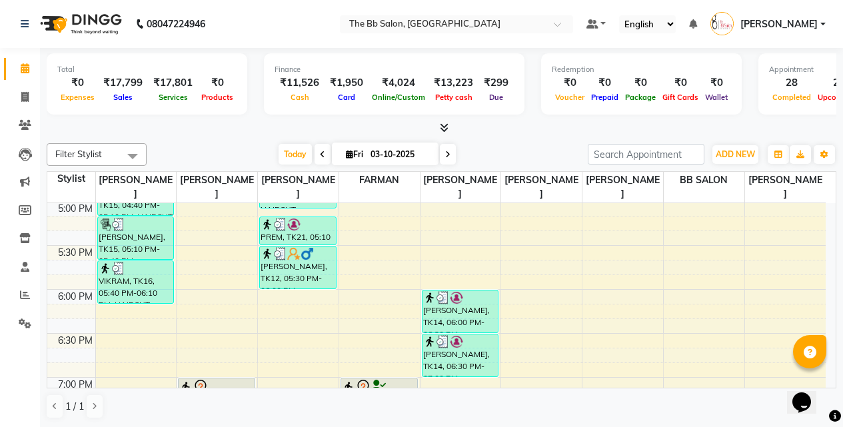
scroll to position [866, 0]
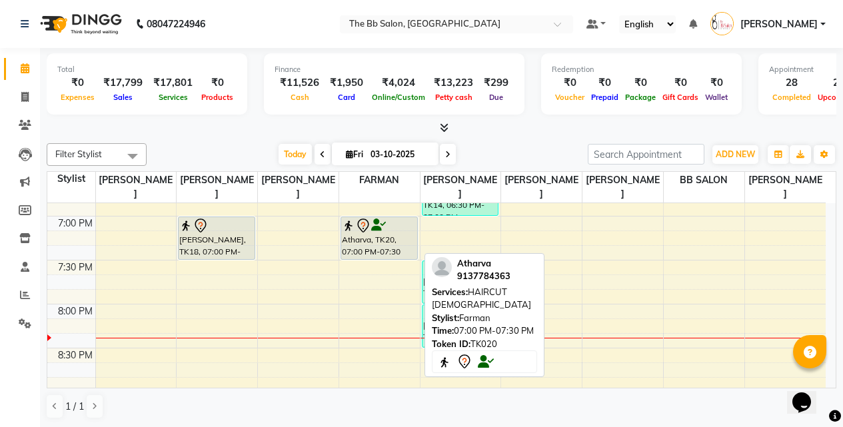
click at [375, 234] on div "Atharva, TK20, 07:00 PM-07:30 PM, HAIRCUT [DEMOGRAPHIC_DATA]" at bounding box center [379, 238] width 76 height 42
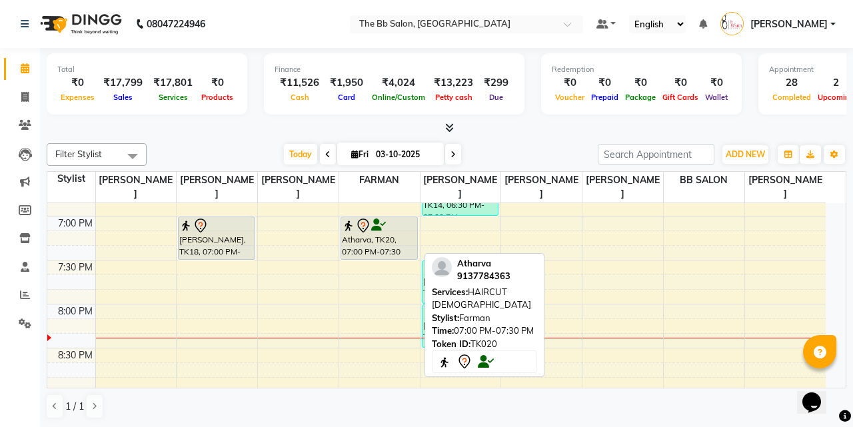
select select "7"
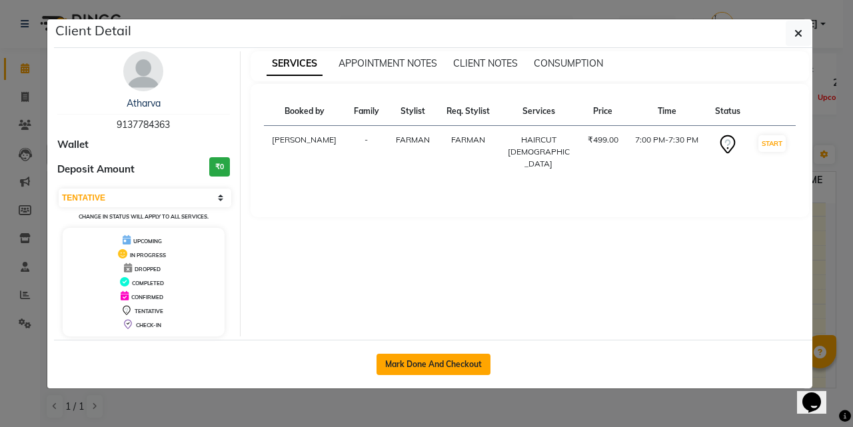
click at [418, 354] on button "Mark Done And Checkout" at bounding box center [433, 364] width 114 height 21
select select "6231"
select select "service"
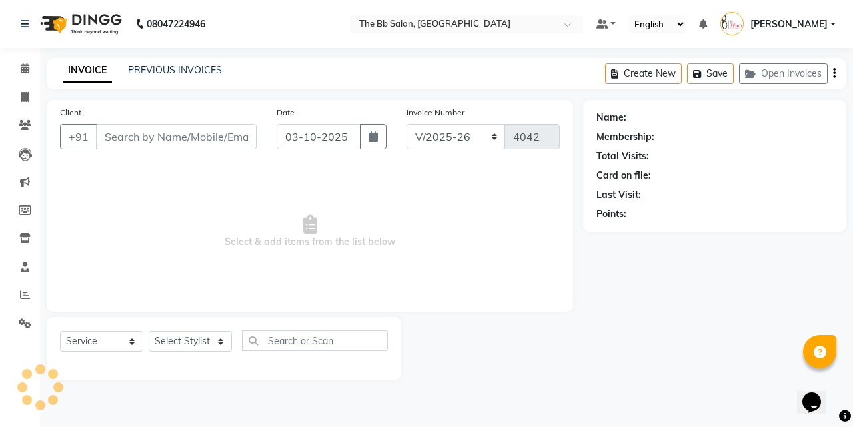
type input "91******63"
select select "83521"
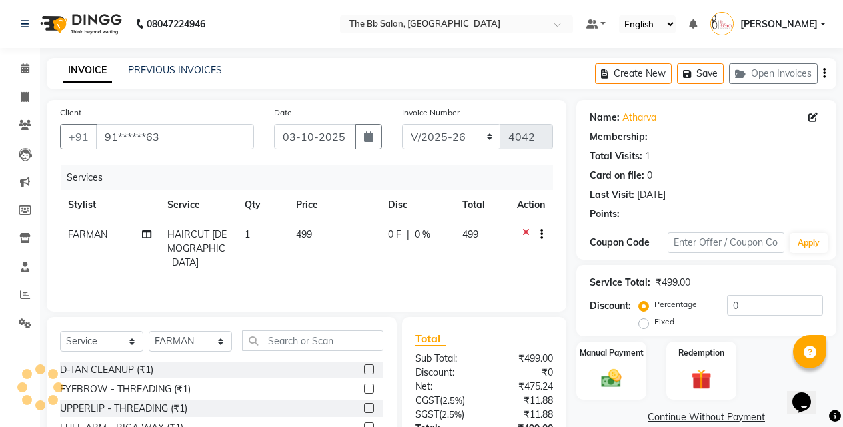
select select "1: Object"
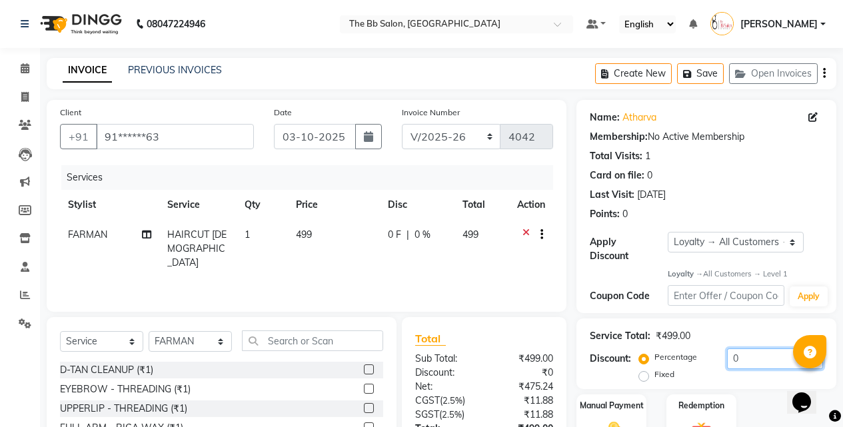
click at [736, 352] on input "0" at bounding box center [775, 358] width 96 height 21
click at [729, 354] on input "0" at bounding box center [775, 358] width 96 height 21
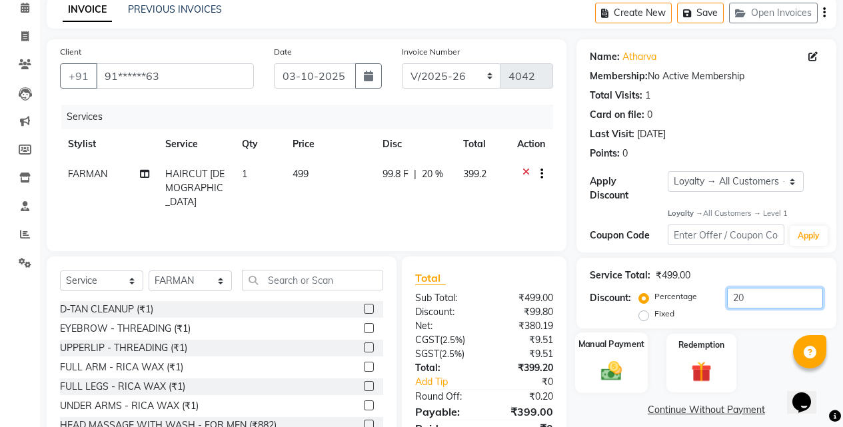
scroll to position [120, 0]
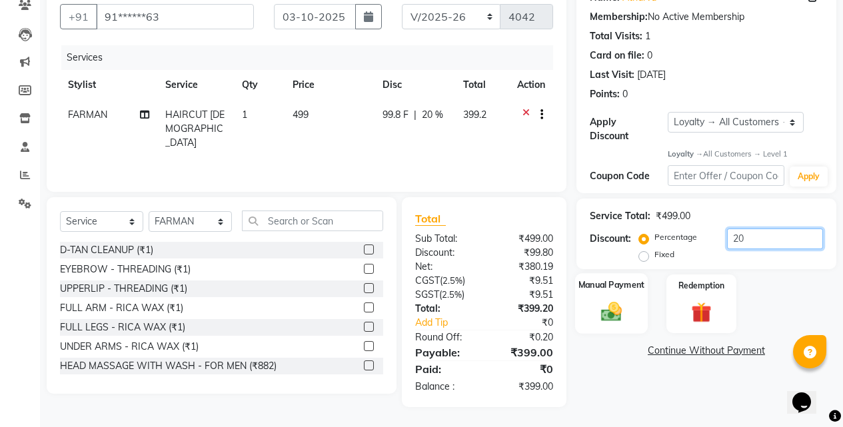
type input "20"
click at [624, 313] on div "Manual Payment" at bounding box center [611, 304] width 73 height 61
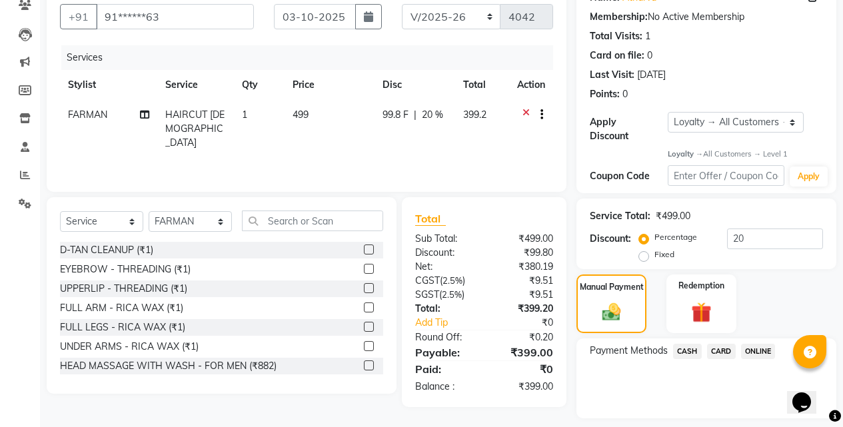
click at [761, 344] on span "ONLINE" at bounding box center [758, 351] width 35 height 15
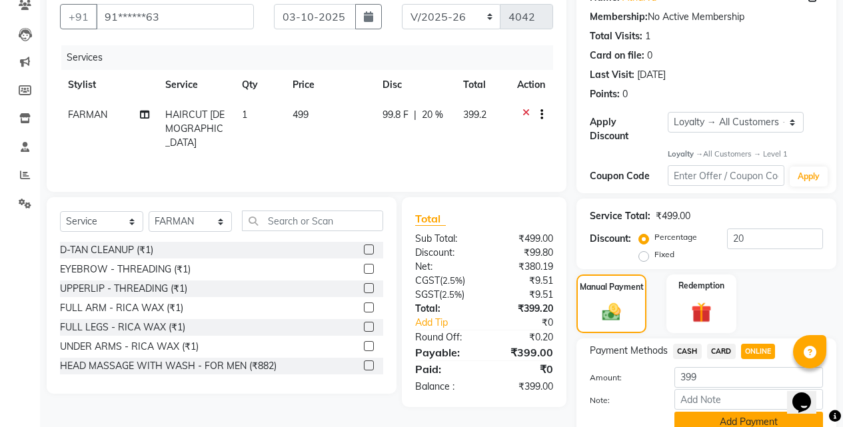
click at [719, 412] on button "Add Payment" at bounding box center [748, 422] width 149 height 21
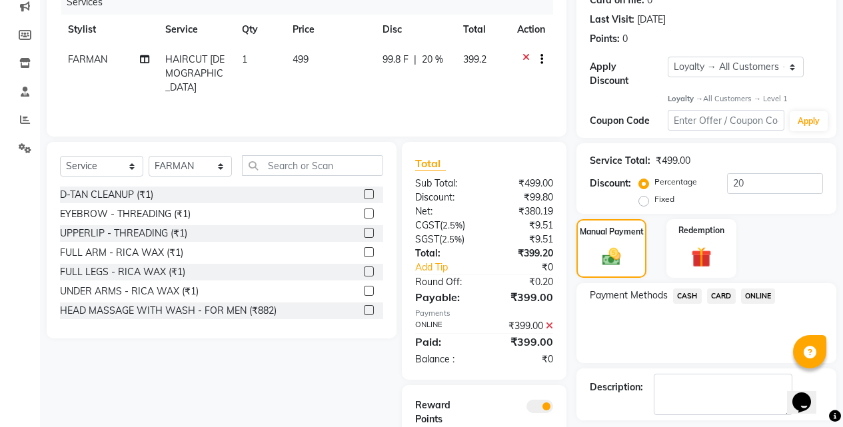
scroll to position [241, 0]
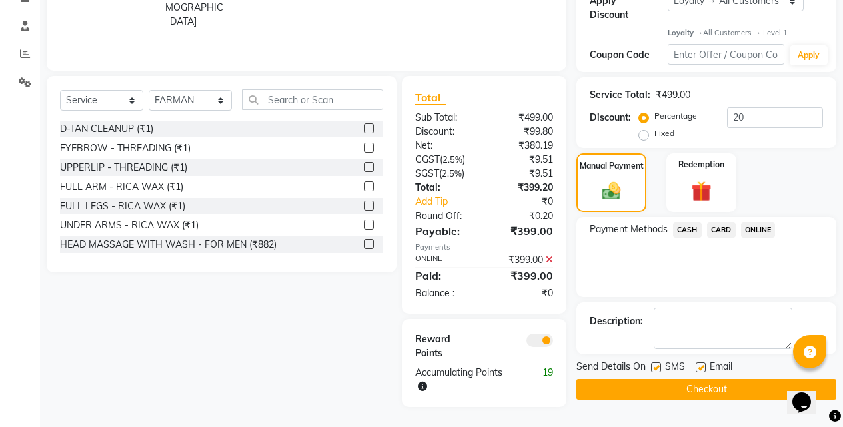
click at [697, 382] on button "Checkout" at bounding box center [706, 389] width 260 height 21
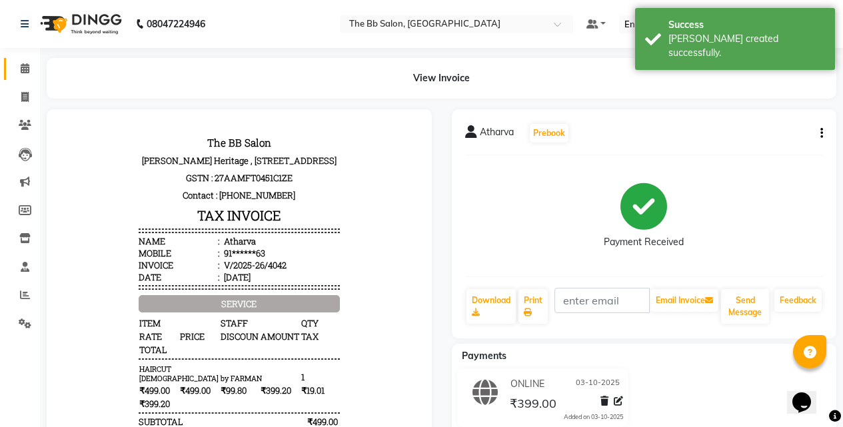
click at [22, 61] on link "Calendar" at bounding box center [20, 69] width 32 height 22
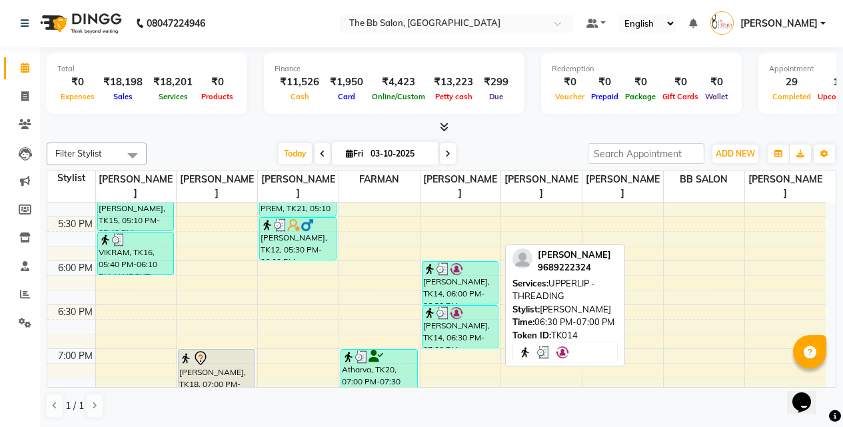
scroll to position [866, 0]
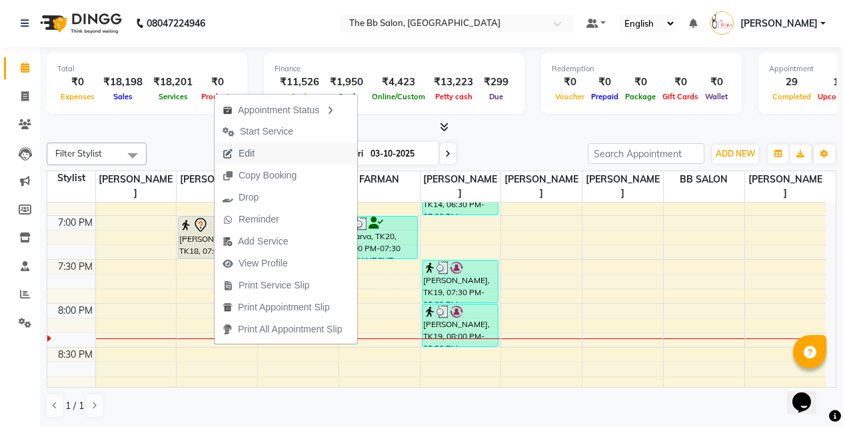
click at [257, 153] on span "Edit" at bounding box center [239, 154] width 48 height 22
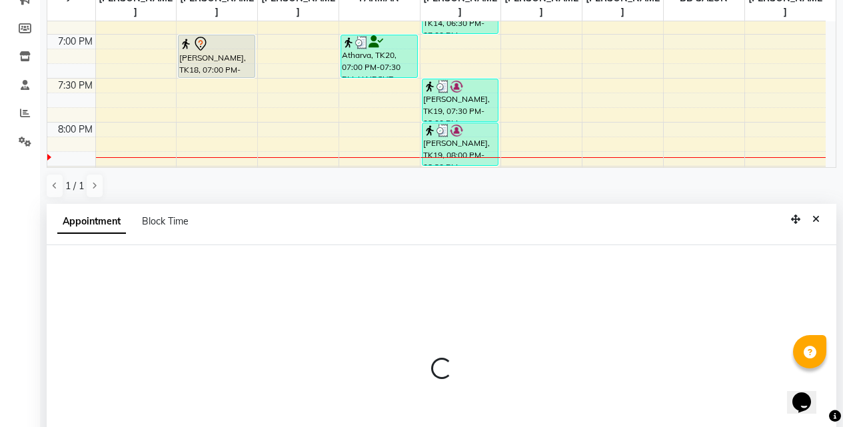
select select "tentative"
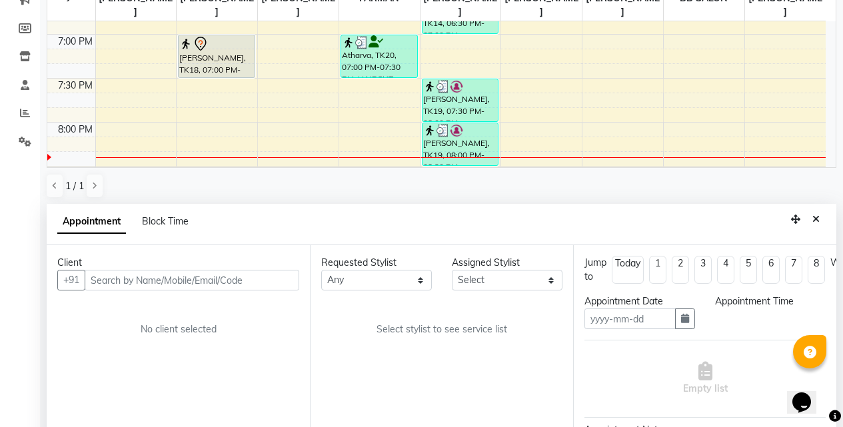
type input "03-10-2025"
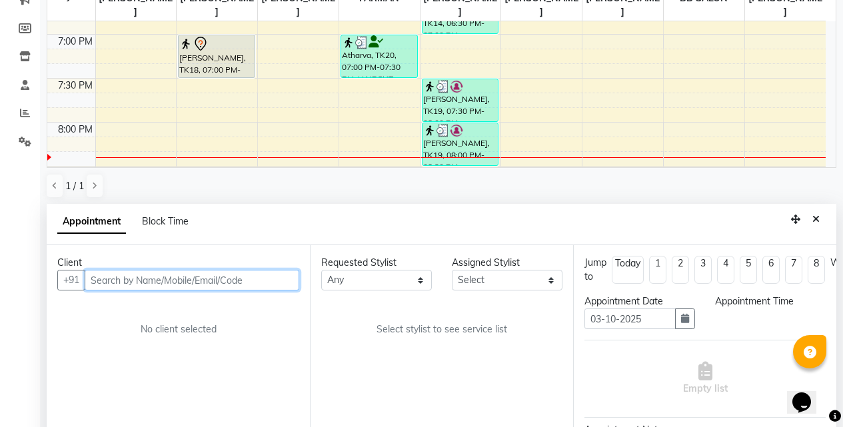
select select "1140"
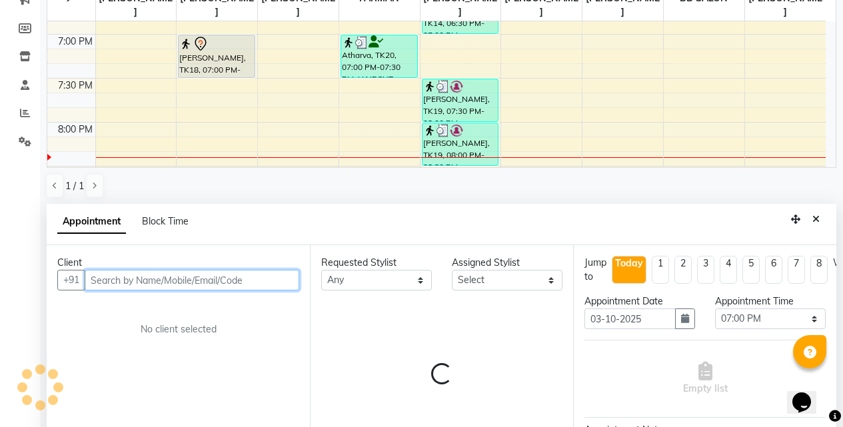
select select "83659"
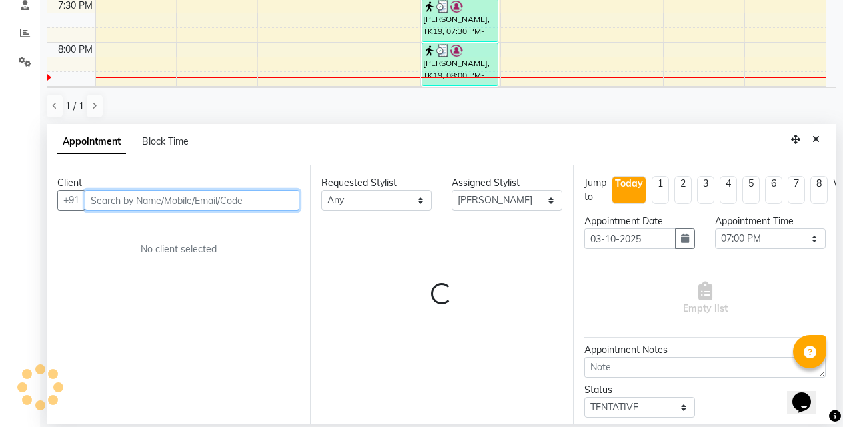
scroll to position [968, 0]
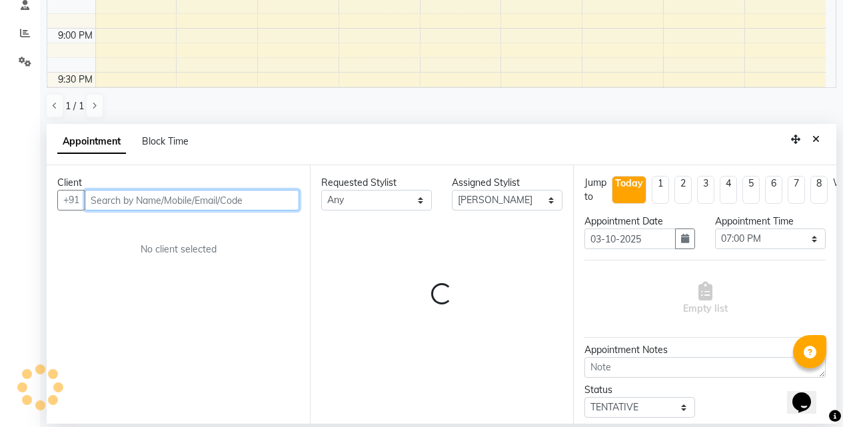
select select "3065"
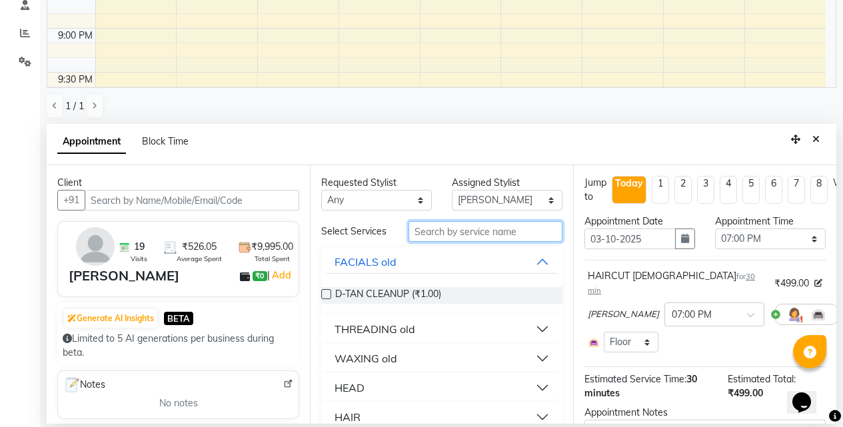
click at [474, 242] on input "text" at bounding box center [485, 231] width 154 height 21
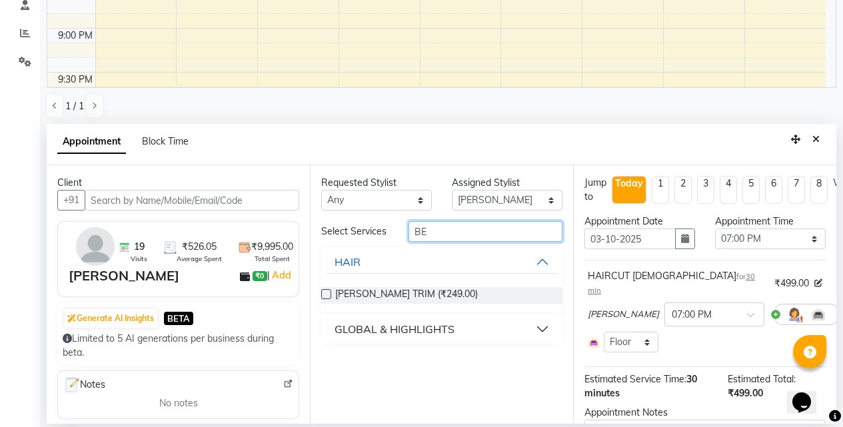
type input "B"
type input "SHAVE"
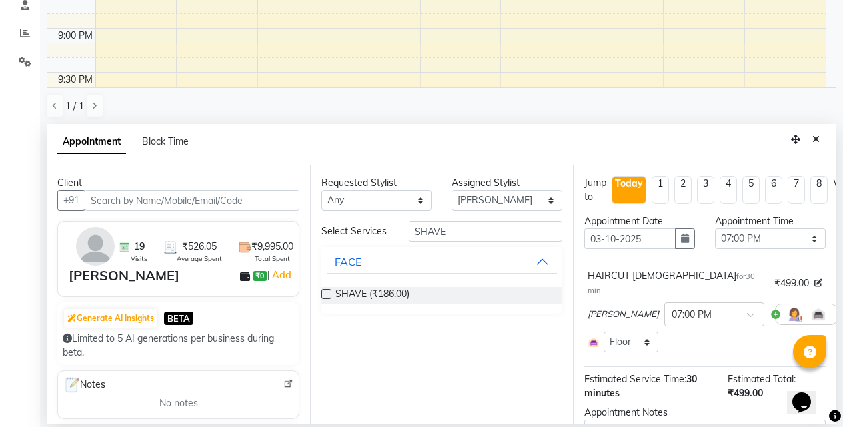
click at [322, 295] on label at bounding box center [326, 294] width 10 height 10
click at [322, 295] on input "checkbox" at bounding box center [325, 295] width 9 height 9
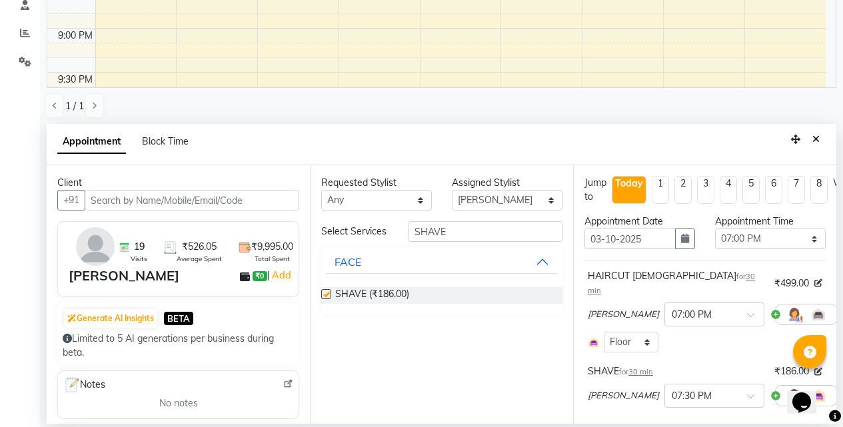
checkbox input "false"
drag, startPoint x: 448, startPoint y: 226, endPoint x: 372, endPoint y: 231, distance: 75.5
click at [372, 231] on div "Select Services SHAVE" at bounding box center [441, 231] width 261 height 21
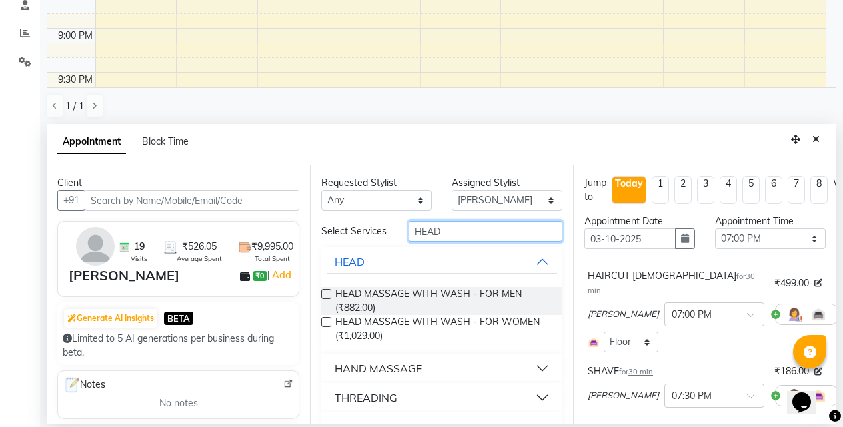
type input "HEAD"
click at [326, 299] on label at bounding box center [326, 294] width 10 height 10
click at [326, 300] on input "checkbox" at bounding box center [325, 295] width 9 height 9
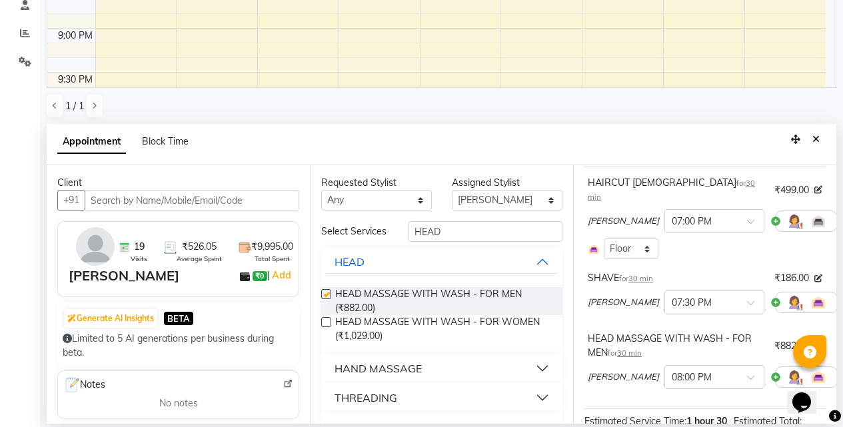
checkbox input "false"
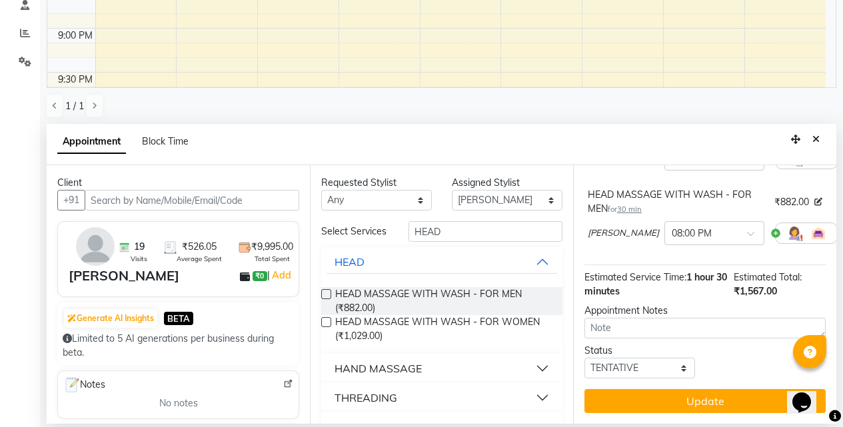
scroll to position [239, 0]
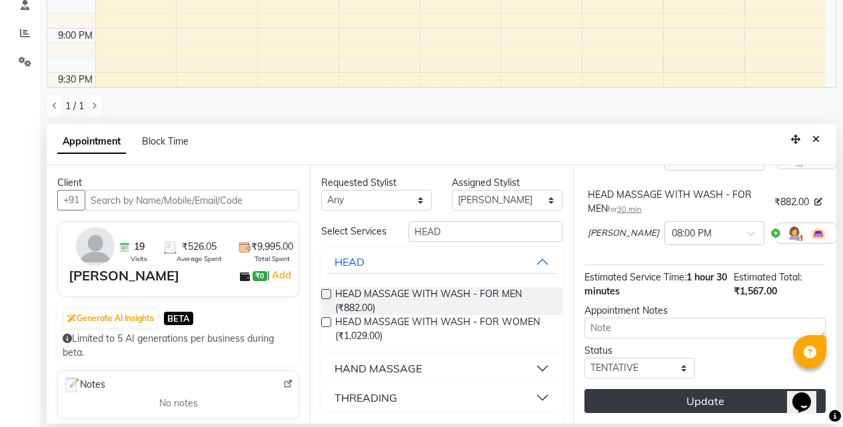
click at [692, 390] on button "Update" at bounding box center [704, 401] width 241 height 24
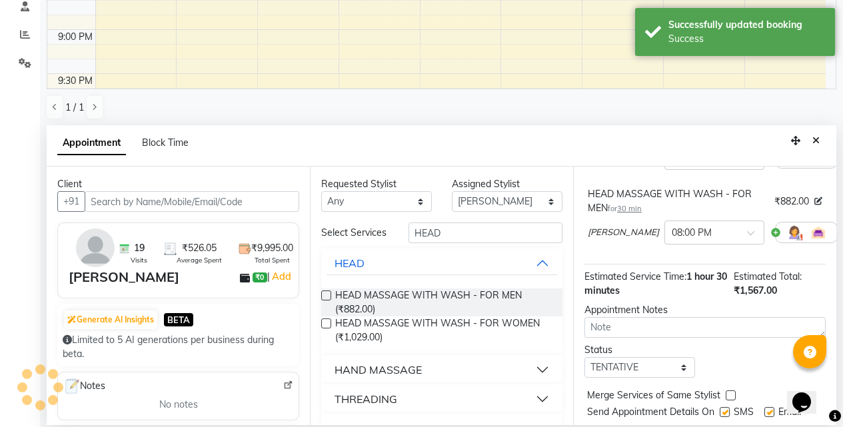
scroll to position [278, 0]
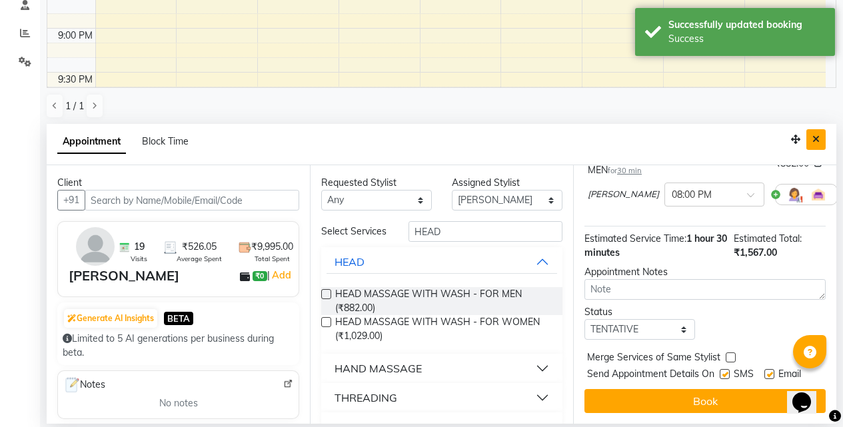
click at [816, 141] on icon "Close" at bounding box center [815, 139] width 7 height 9
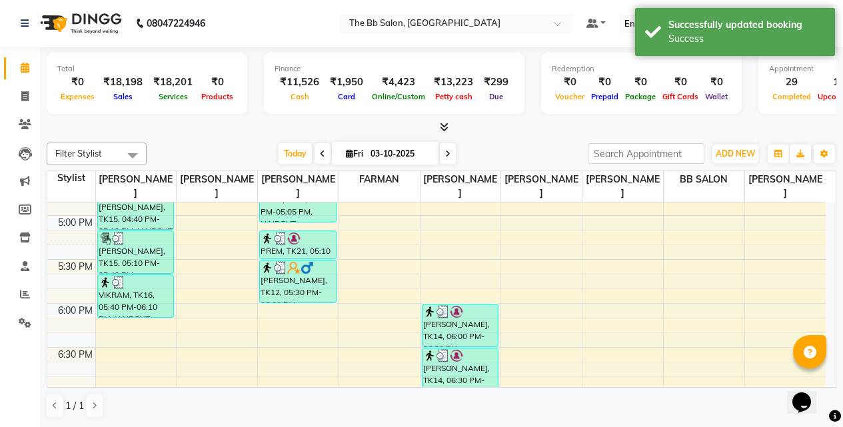
scroll to position [835, 0]
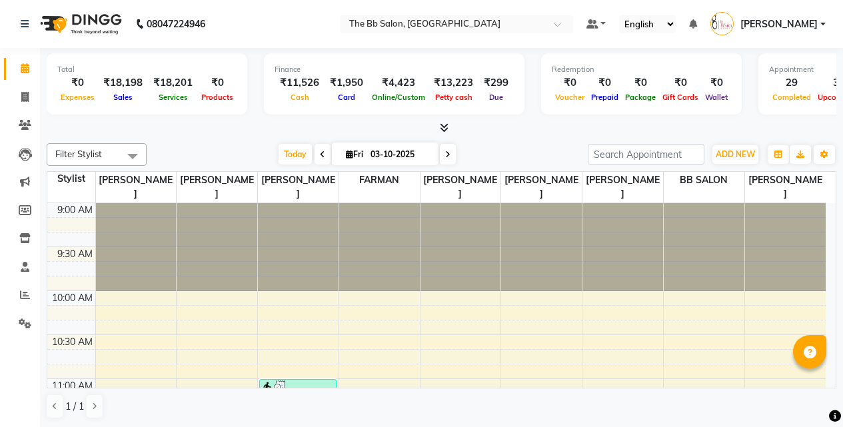
click at [496, 136] on div "Total ₹0 Expenses ₹18,198 Sales ₹18,201 Services ₹0 Products Finance ₹11,526 Ca…" at bounding box center [441, 238] width 803 height 380
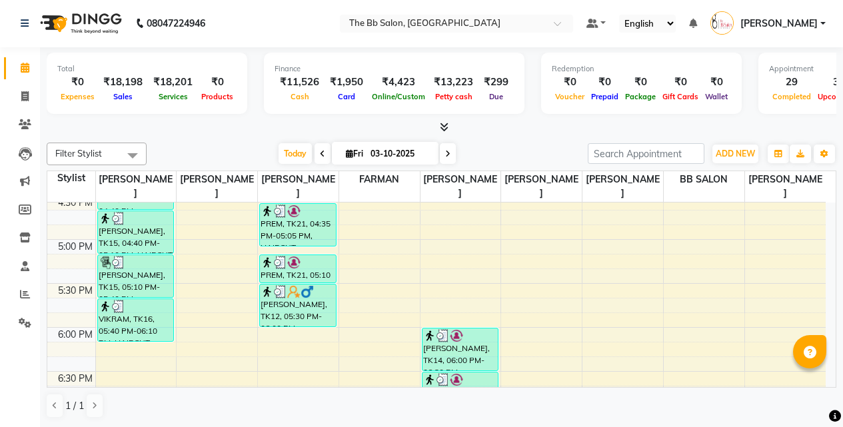
scroll to position [533, 0]
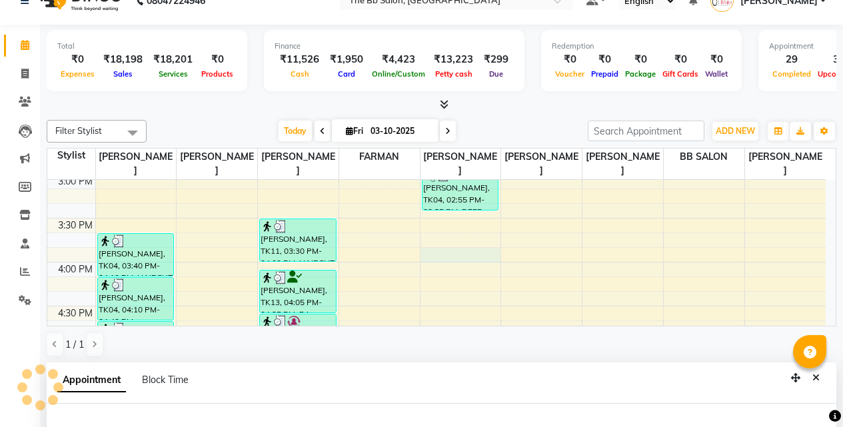
select select "83513"
select select "tentative"
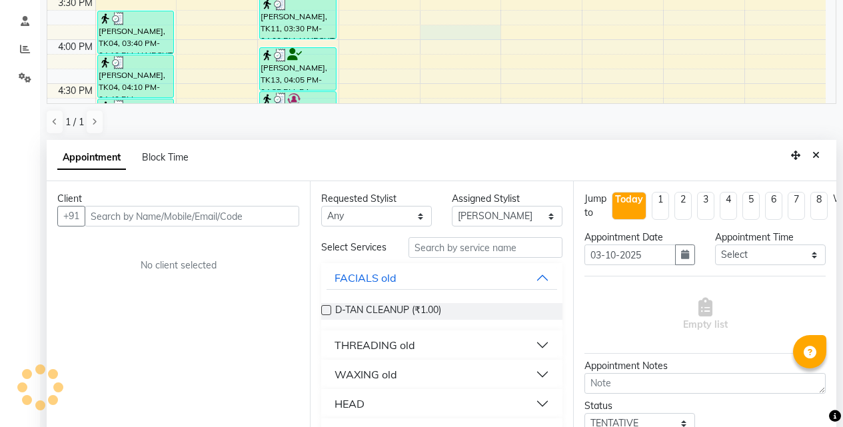
scroll to position [248, 0]
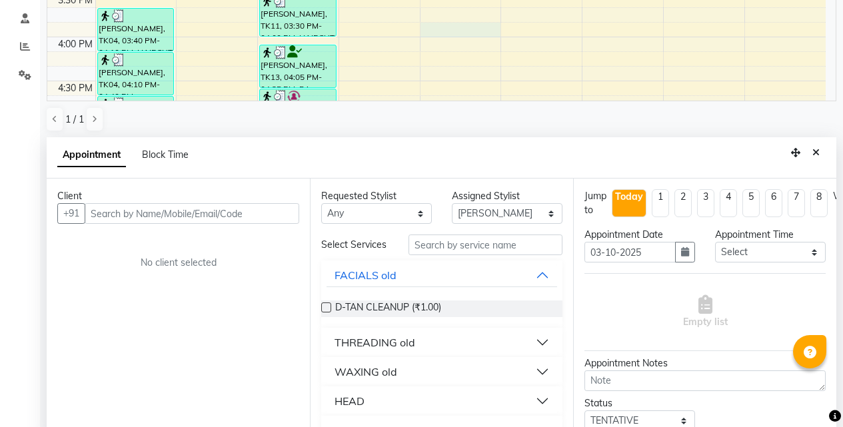
click at [212, 214] on input "text" at bounding box center [192, 213] width 215 height 21
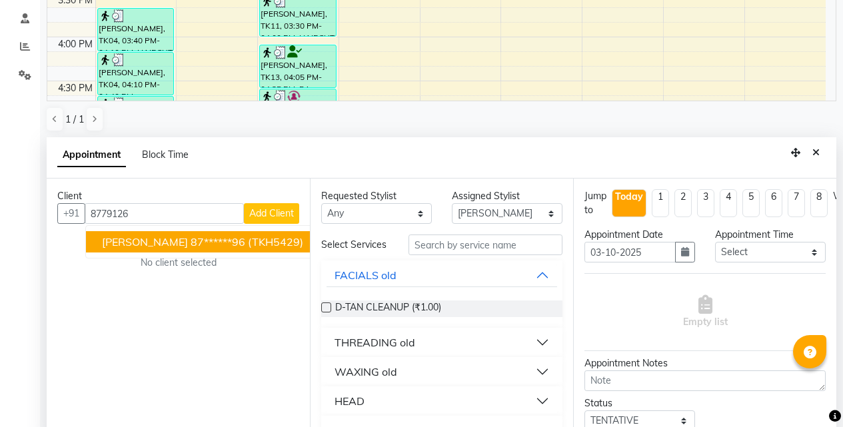
click at [250, 237] on span "(TKH5429)" at bounding box center [275, 241] width 55 height 13
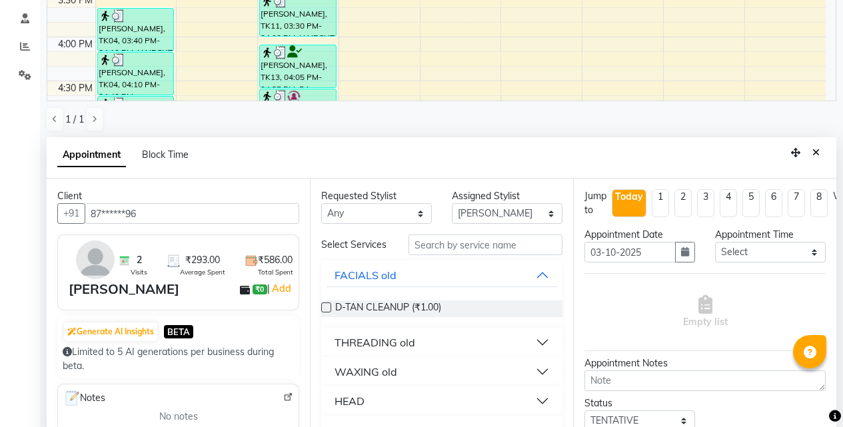
type input "87******96"
click at [456, 246] on input "text" at bounding box center [485, 244] width 154 height 21
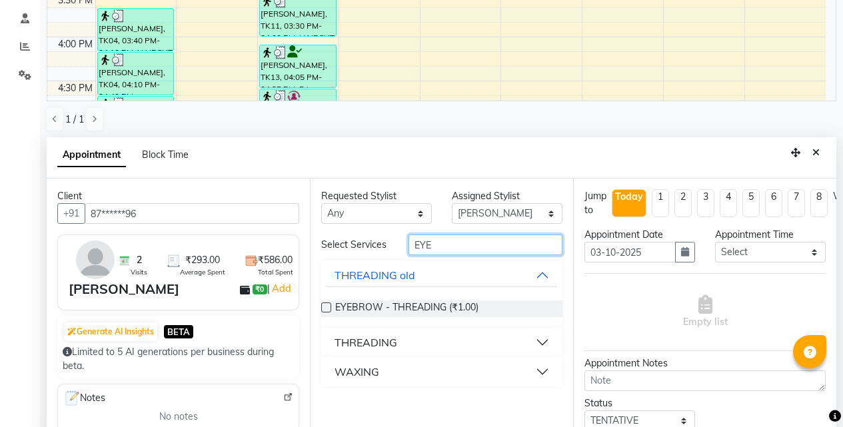
type input "EYE"
click at [360, 342] on div "THREADING" at bounding box center [365, 342] width 63 height 16
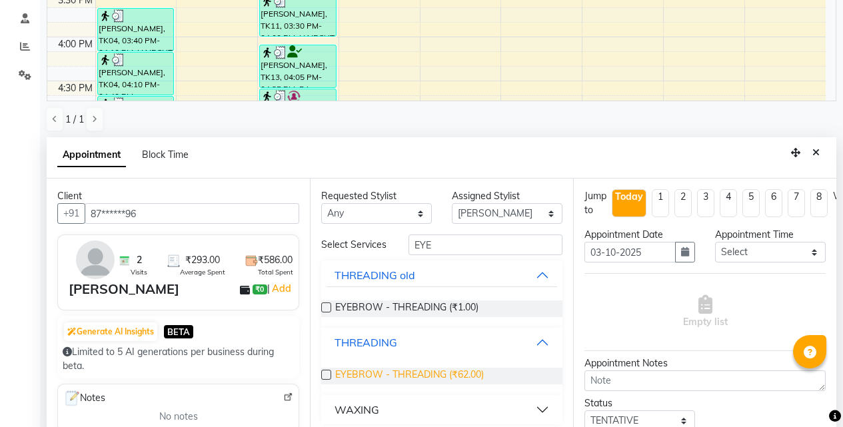
scroll to position [262, 0]
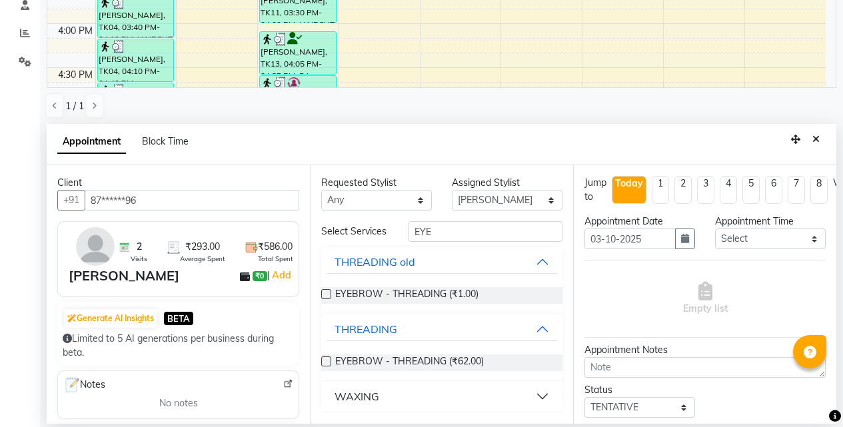
click at [326, 361] on label at bounding box center [326, 361] width 10 height 10
click at [326, 361] on input "checkbox" at bounding box center [325, 362] width 9 height 9
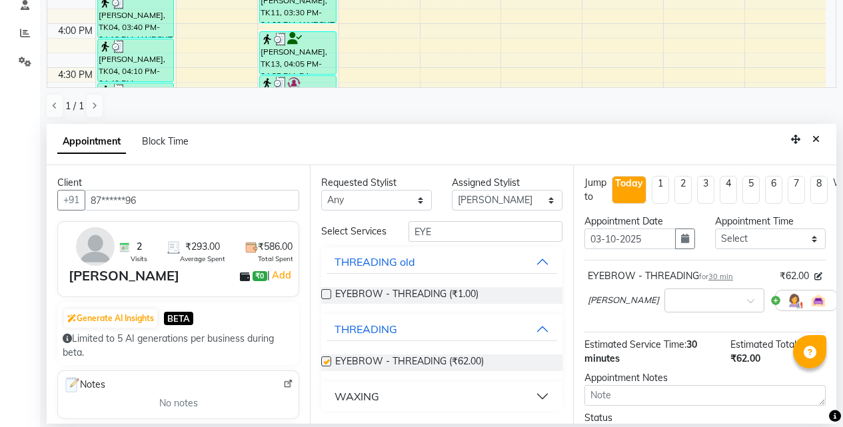
checkbox input "false"
drag, startPoint x: 462, startPoint y: 236, endPoint x: 292, endPoint y: 231, distance: 169.9
click at [292, 231] on div "Client +91 87******96 2 Visits ₹293.00 Average Spent ₹586.00 Total Spent [PERSO…" at bounding box center [441, 294] width 789 height 258
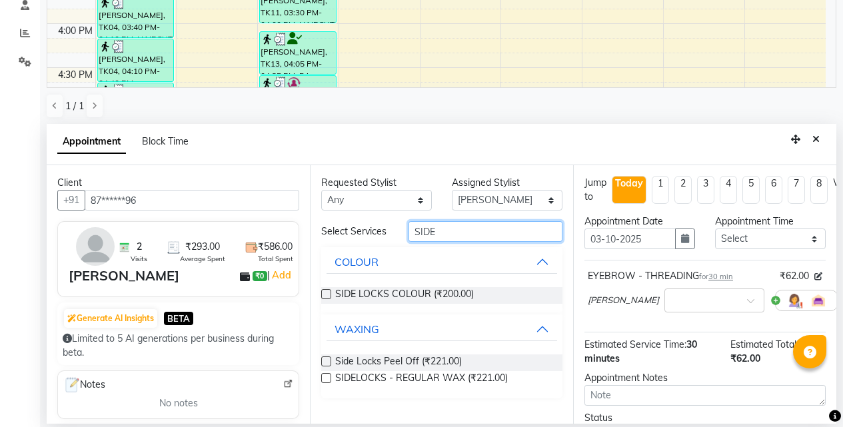
type input "SIDE"
click at [326, 358] on label at bounding box center [326, 361] width 10 height 10
click at [326, 358] on input "checkbox" at bounding box center [325, 362] width 9 height 9
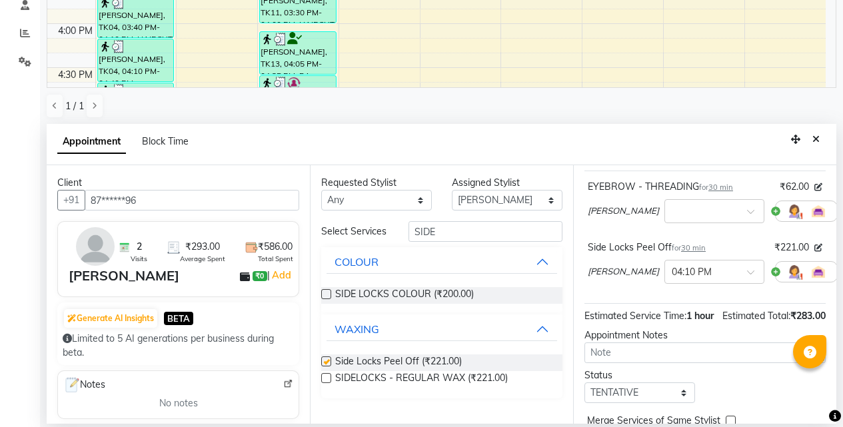
scroll to position [181, 0]
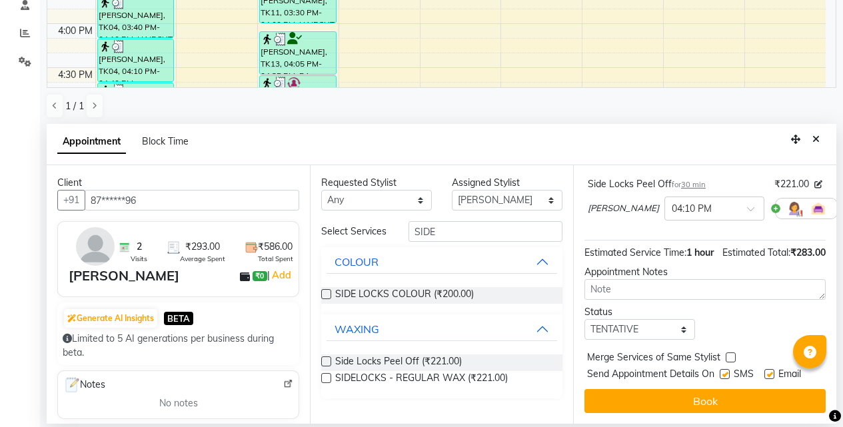
checkbox input "false"
click at [668, 389] on button "Book" at bounding box center [704, 401] width 241 height 24
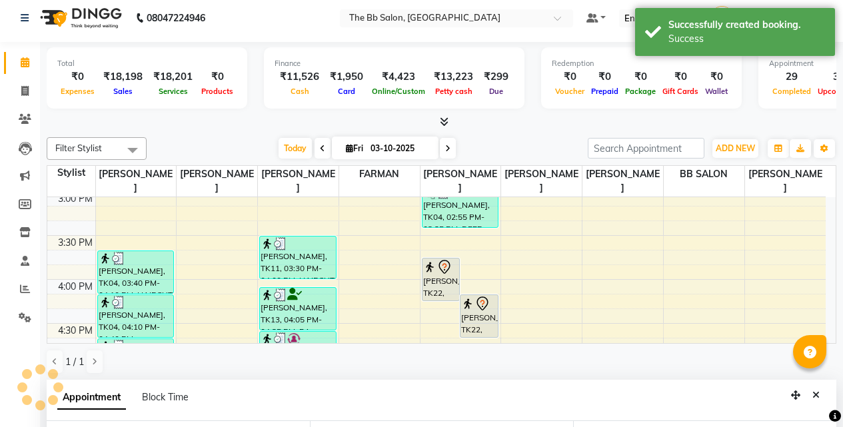
scroll to position [0, 0]
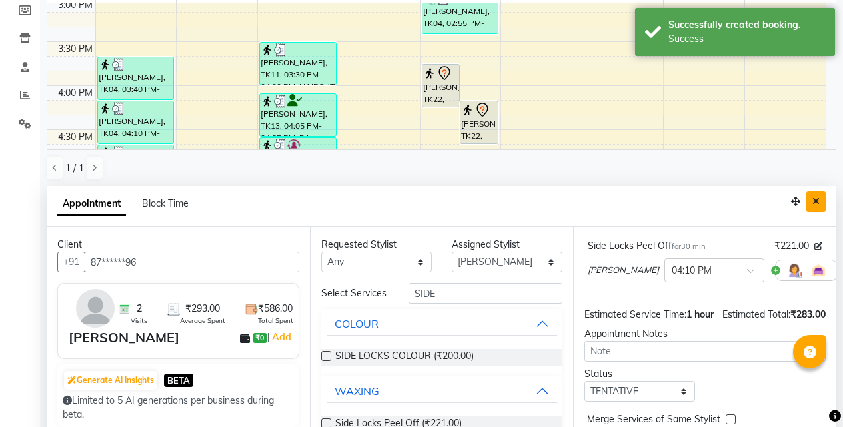
click at [813, 204] on icon "Close" at bounding box center [815, 201] width 7 height 9
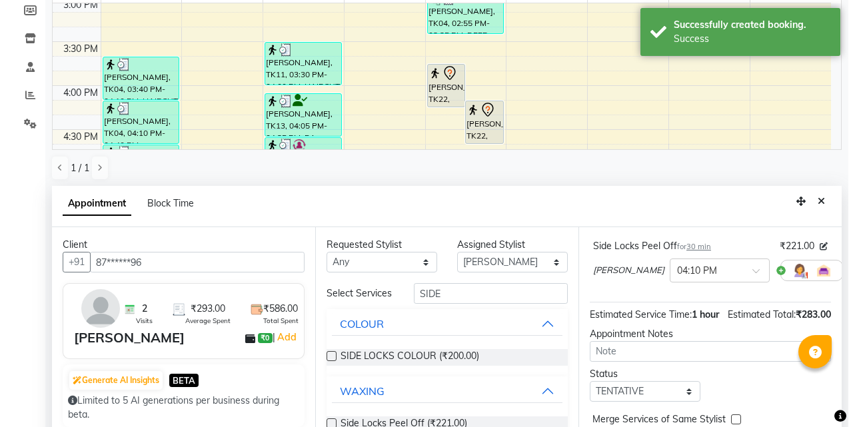
scroll to position [1, 0]
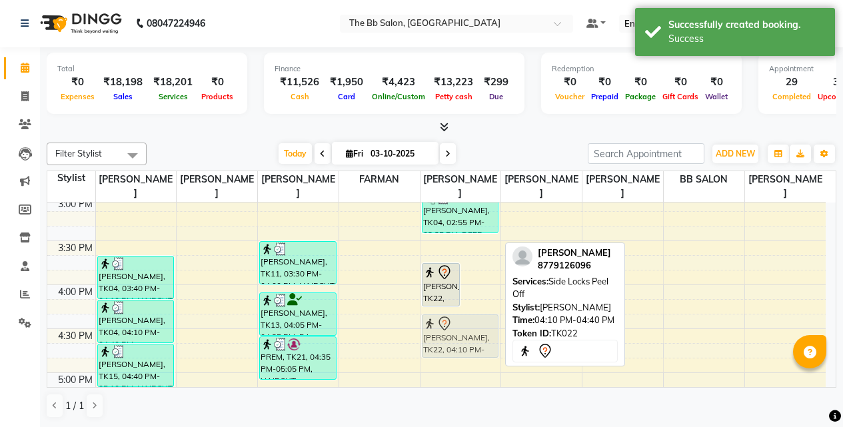
drag, startPoint x: 478, startPoint y: 304, endPoint x: 476, endPoint y: 313, distance: 8.8
click at [476, 313] on div "9:00 AM 9:30 AM 10:00 AM 10:30 AM 11:00 AM 11:30 AM 12:00 PM 12:30 PM 1:00 PM 1…" at bounding box center [436, 285] width 778 height 1230
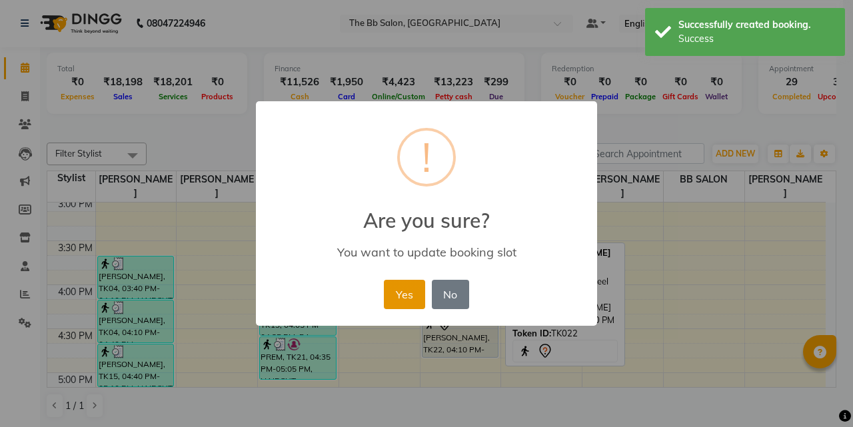
click at [424, 298] on button "Yes" at bounding box center [404, 294] width 41 height 29
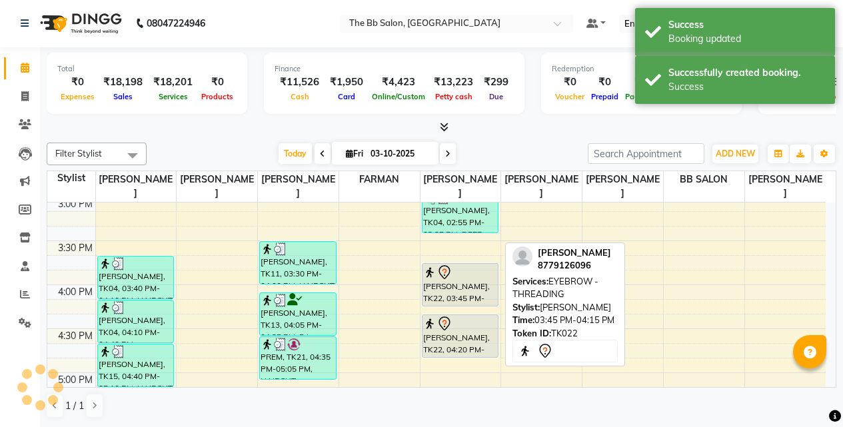
click at [440, 292] on div "[PERSON_NAME], TK22, 03:45 PM-04:15 PM, EYEBROW - THREADING" at bounding box center [460, 285] width 76 height 42
click at [448, 294] on div "[PERSON_NAME], TK22, 03:45 PM-04:15 PM, EYEBROW - THREADING" at bounding box center [460, 285] width 76 height 42
select select "7"
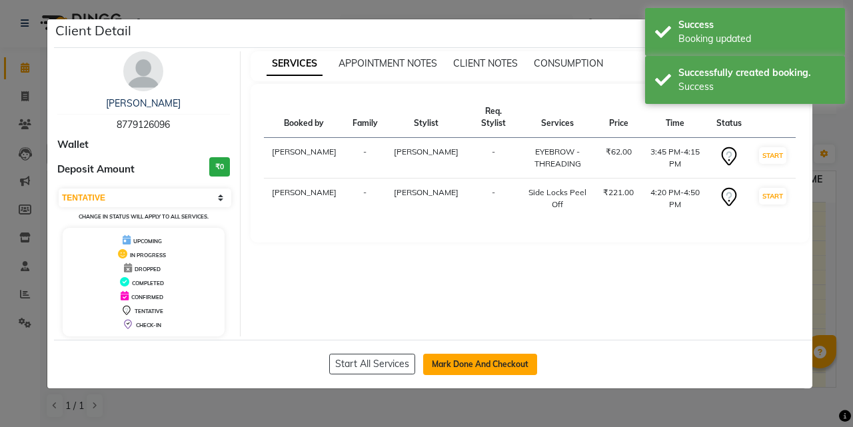
click at [472, 361] on button "Mark Done And Checkout" at bounding box center [480, 364] width 114 height 21
select select "6231"
select select "service"
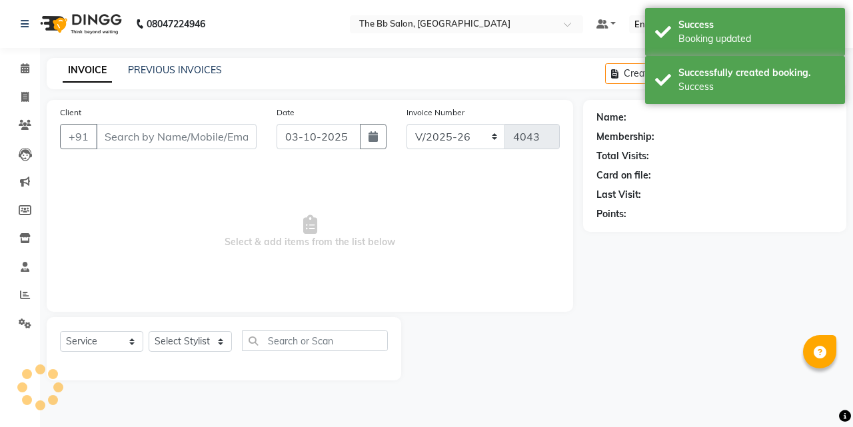
type input "87******96"
select select "83513"
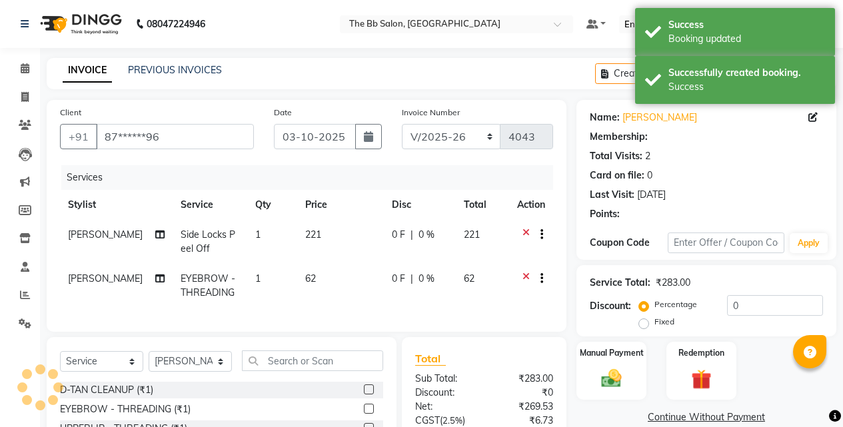
select select "1: Object"
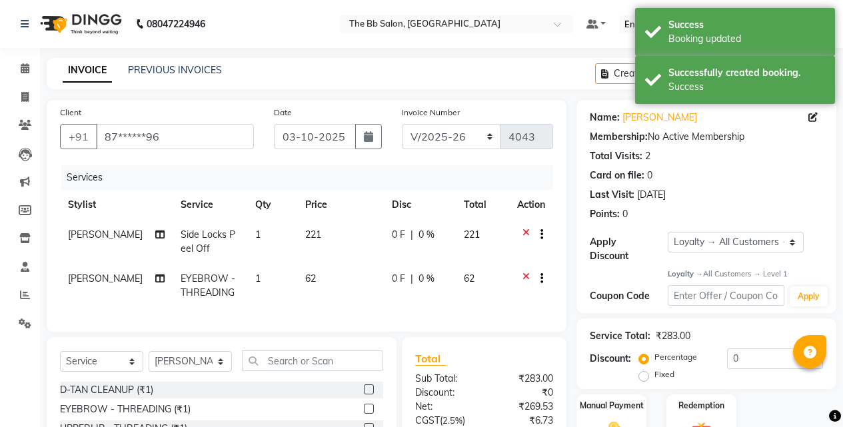
click at [264, 281] on td "1" at bounding box center [272, 286] width 50 height 44
select select "83513"
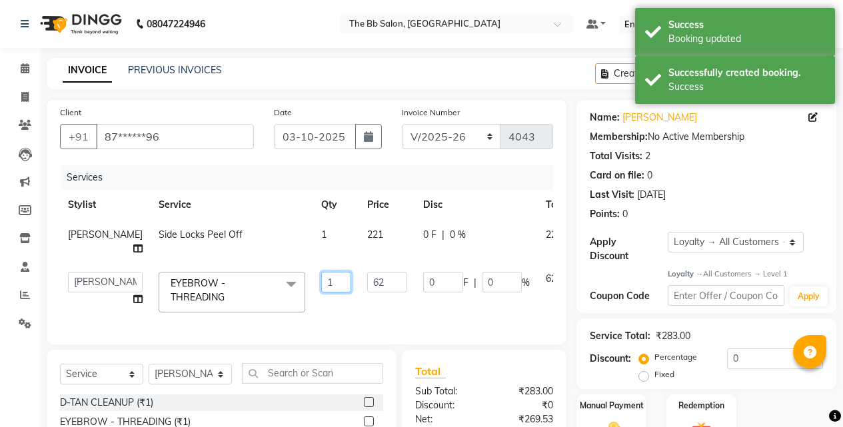
drag, startPoint x: 303, startPoint y: 302, endPoint x: 271, endPoint y: 306, distance: 32.1
click at [271, 306] on tr "BB SALON [PERSON_NAME] [PERSON_NAME] GOPAL [PERSON_NAME] [PERSON_NAME] [PERSON_…" at bounding box center [340, 292] width 560 height 57
type input "5"
click at [372, 338] on div "Client +91 87******96 Date [DATE] Invoice Number ACD/2025-26 V/2025 V/[PHONE_NU…" at bounding box center [307, 222] width 520 height 244
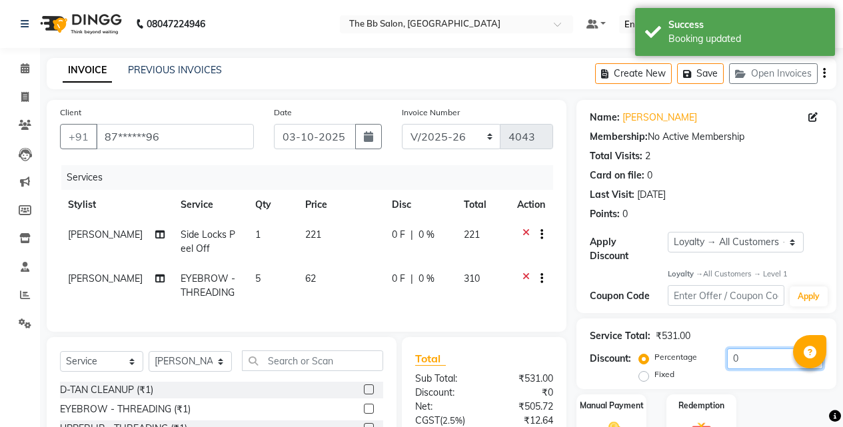
drag, startPoint x: 739, startPoint y: 350, endPoint x: 707, endPoint y: 350, distance: 32.6
click at [707, 350] on div "Percentage Fixed 0" at bounding box center [732, 366] width 181 height 36
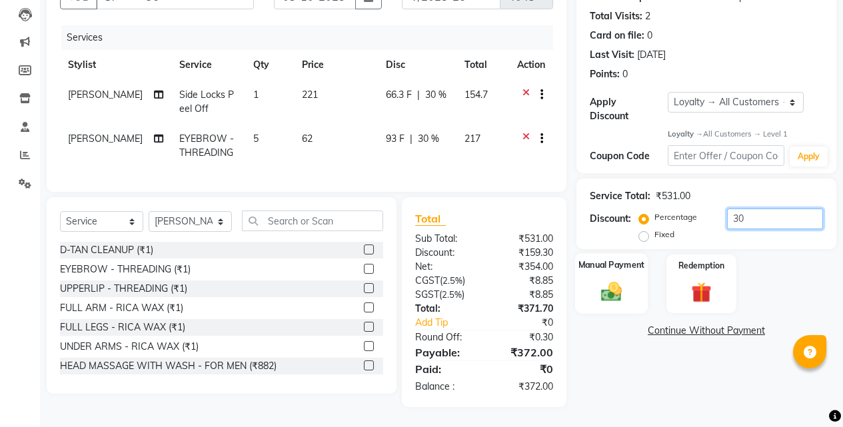
type input "30"
click at [632, 272] on div "Manual Payment" at bounding box center [611, 284] width 73 height 61
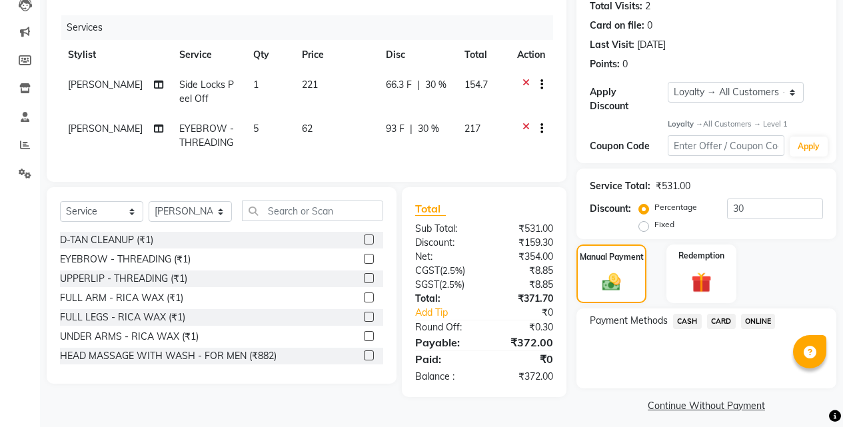
click at [763, 314] on span "ONLINE" at bounding box center [758, 321] width 35 height 15
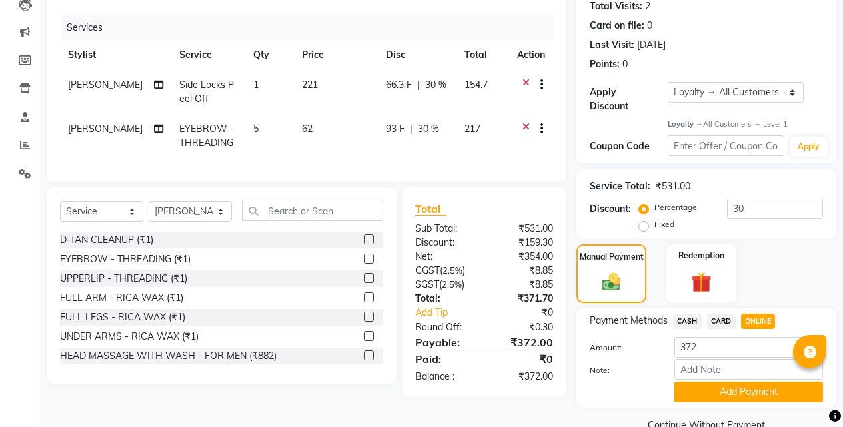
click at [687, 314] on span "CASH" at bounding box center [687, 321] width 29 height 15
drag, startPoint x: 713, startPoint y: 340, endPoint x: 616, endPoint y: 342, distance: 97.3
click at [616, 342] on div "Amount: 372" at bounding box center [706, 348] width 253 height 23
type input "300"
click at [705, 382] on button "Add Payment" at bounding box center [748, 392] width 149 height 21
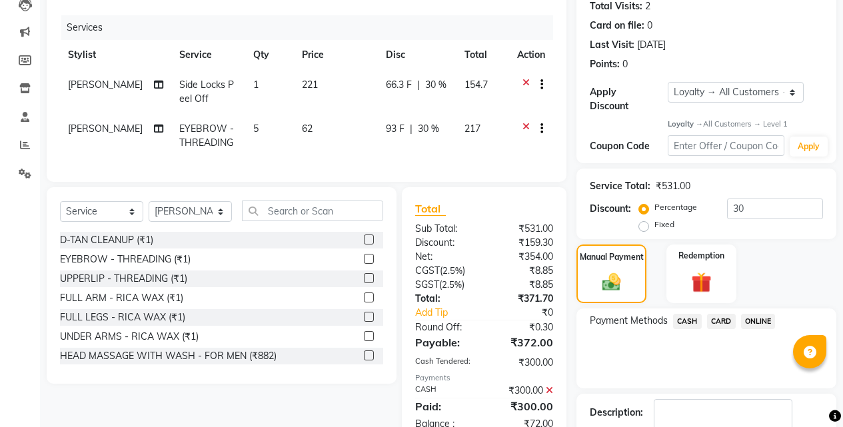
click at [759, 315] on span "ONLINE" at bounding box center [758, 321] width 35 height 15
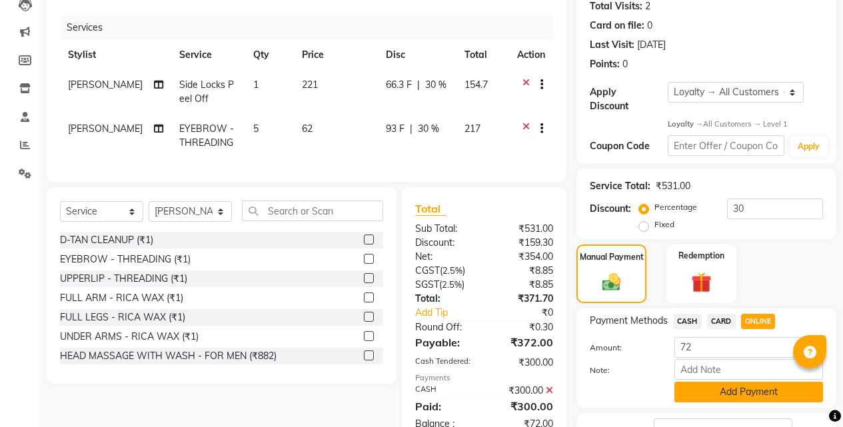
click at [729, 385] on button "Add Payment" at bounding box center [748, 392] width 149 height 21
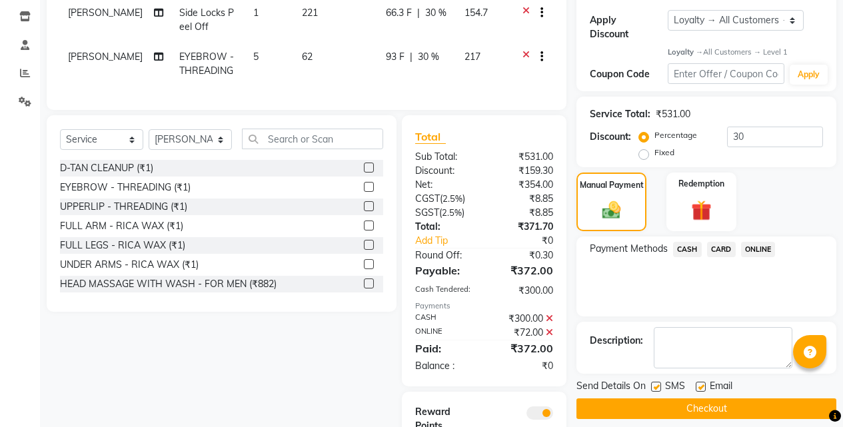
scroll to position [304, 0]
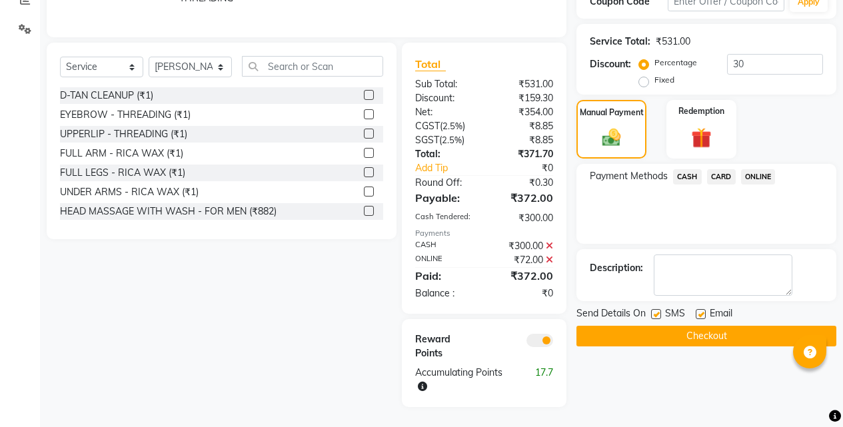
click at [714, 326] on button "Checkout" at bounding box center [706, 336] width 260 height 21
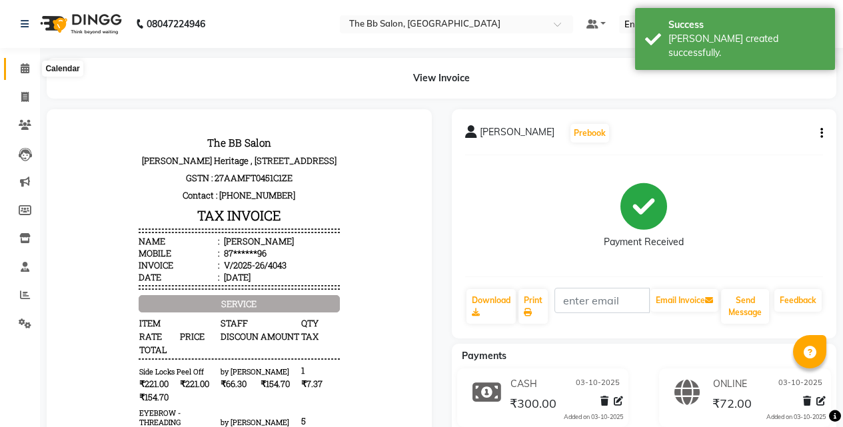
click at [23, 65] on icon at bounding box center [25, 68] width 9 height 10
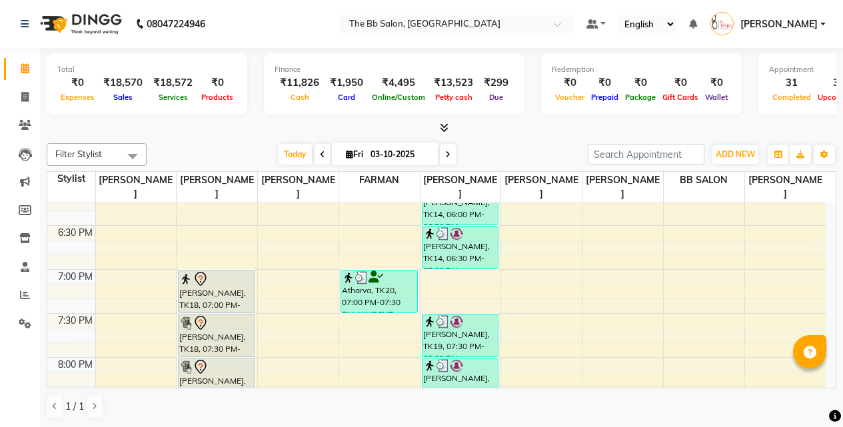
scroll to position [799, 0]
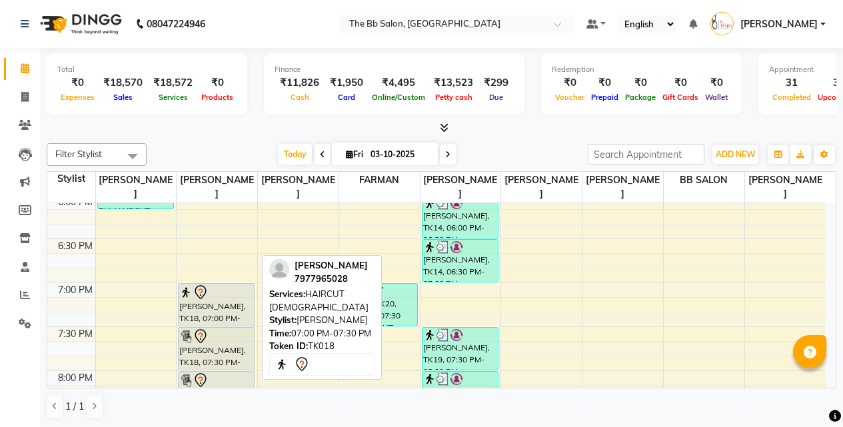
click at [222, 300] on div "[PERSON_NAME], TK18, 07:00 PM-07:30 PM, HAIRCUT [DEMOGRAPHIC_DATA]" at bounding box center [217, 305] width 76 height 42
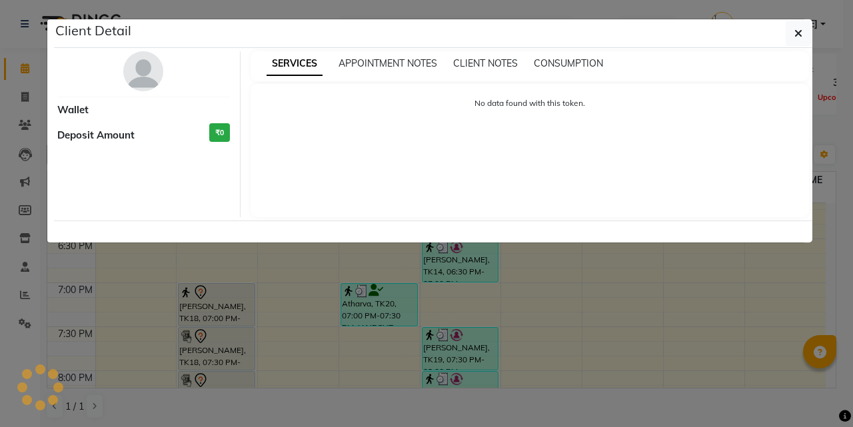
select select "7"
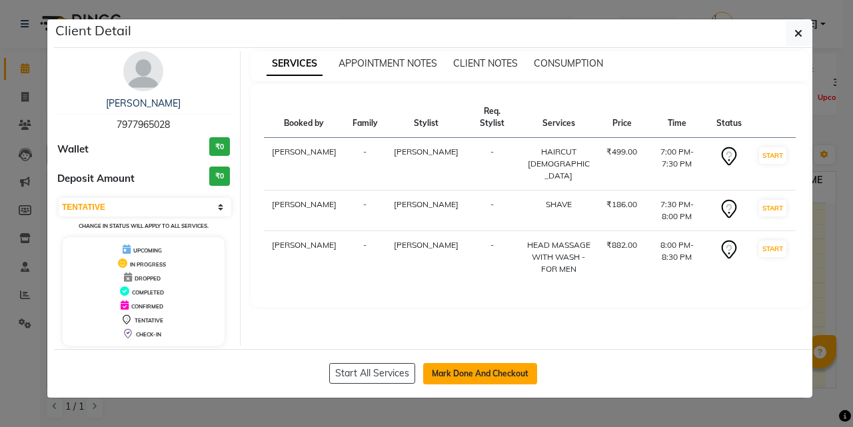
drag, startPoint x: 506, startPoint y: 376, endPoint x: 525, endPoint y: 359, distance: 25.0
click at [506, 376] on button "Mark Done And Checkout" at bounding box center [480, 373] width 114 height 21
select select "6231"
select select "service"
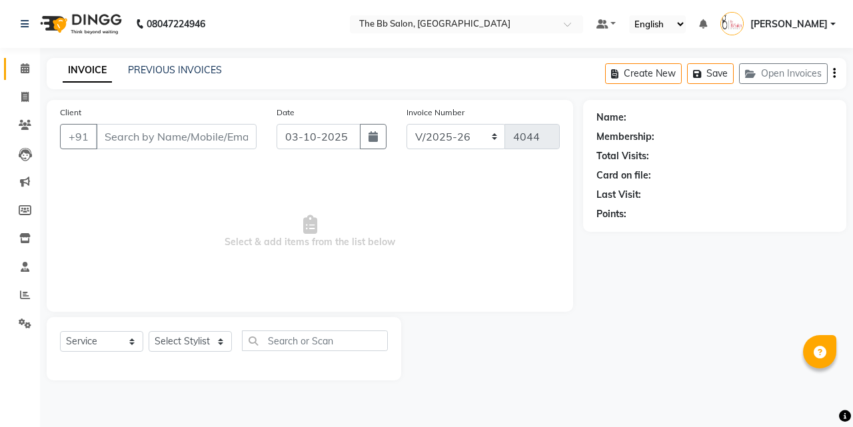
type input "79******28"
select select "83659"
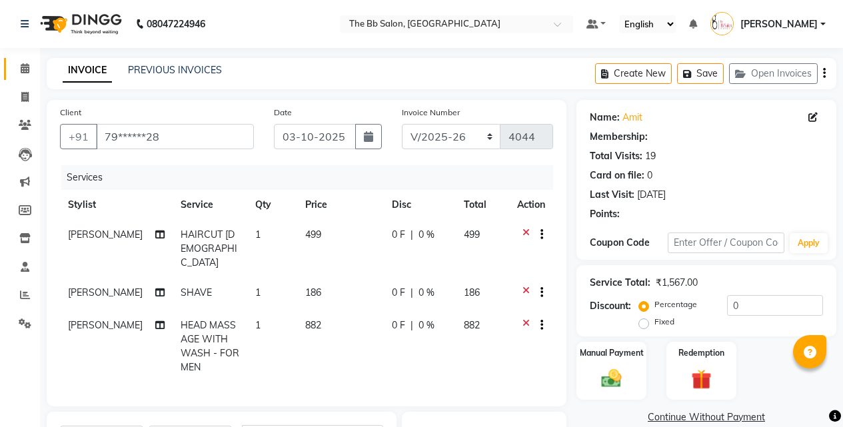
select select "1: Object"
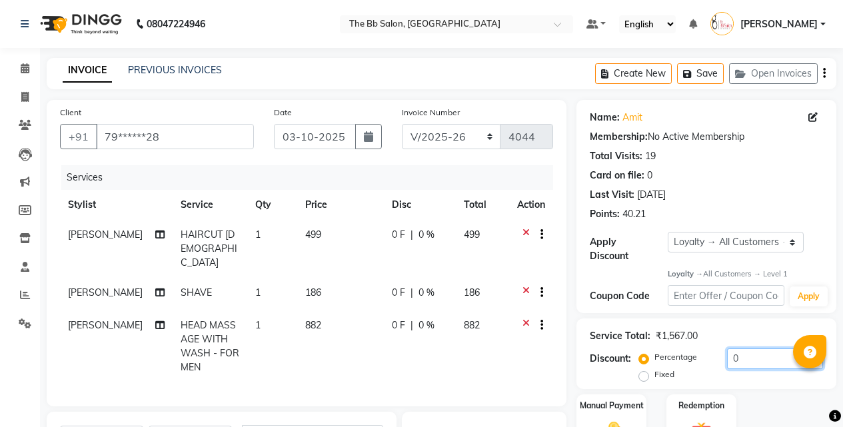
click at [735, 349] on input "0" at bounding box center [775, 358] width 96 height 21
click at [729, 349] on input "0" at bounding box center [775, 358] width 96 height 21
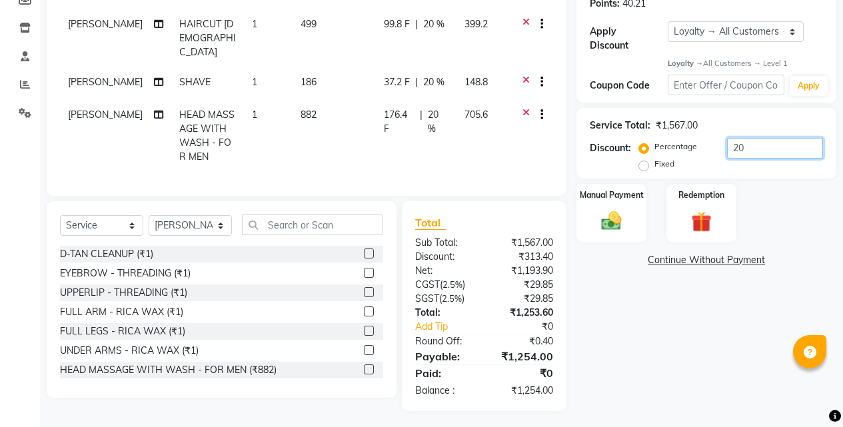
drag, startPoint x: 749, startPoint y: 139, endPoint x: 709, endPoint y: 139, distance: 40.0
click at [709, 139] on div "Percentage Fixed 20" at bounding box center [732, 156] width 181 height 36
type input "20"
click at [600, 189] on label "Manual Payment" at bounding box center [611, 195] width 67 height 13
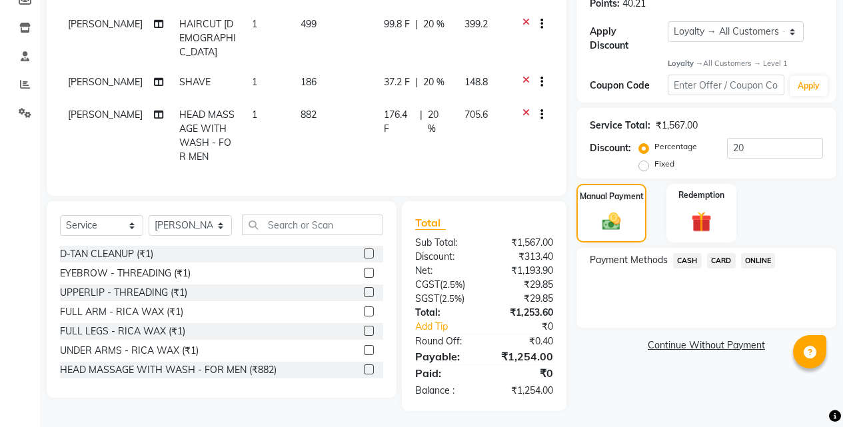
click at [755, 253] on span "ONLINE" at bounding box center [758, 260] width 35 height 15
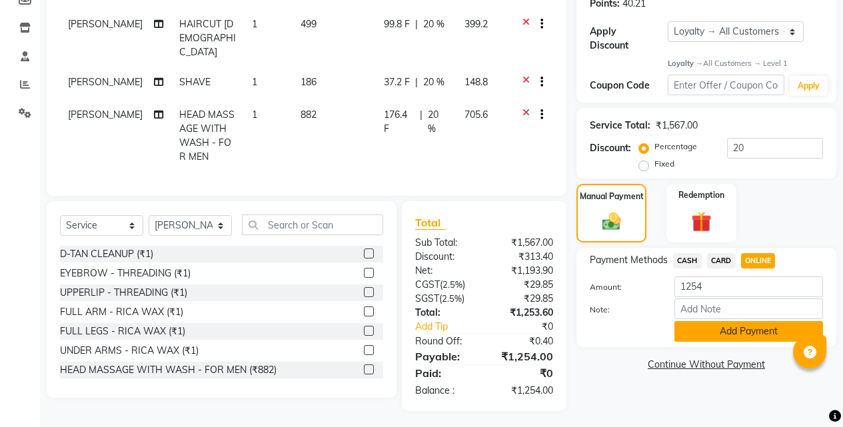
click at [703, 321] on button "Add Payment" at bounding box center [748, 331] width 149 height 21
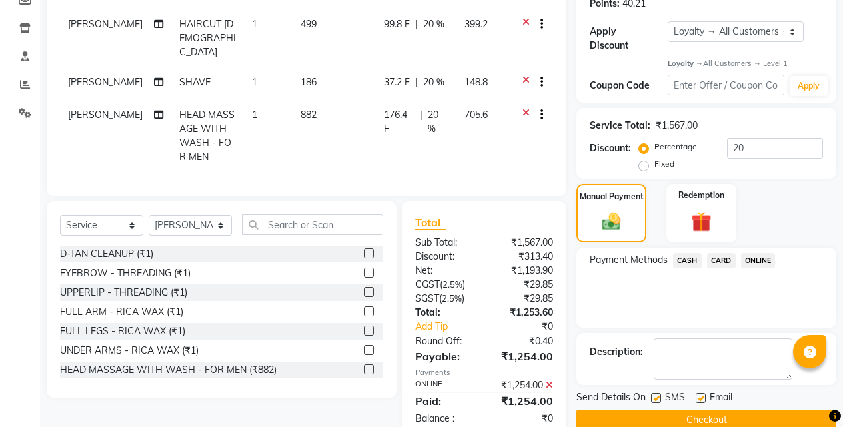
scroll to position [277, 0]
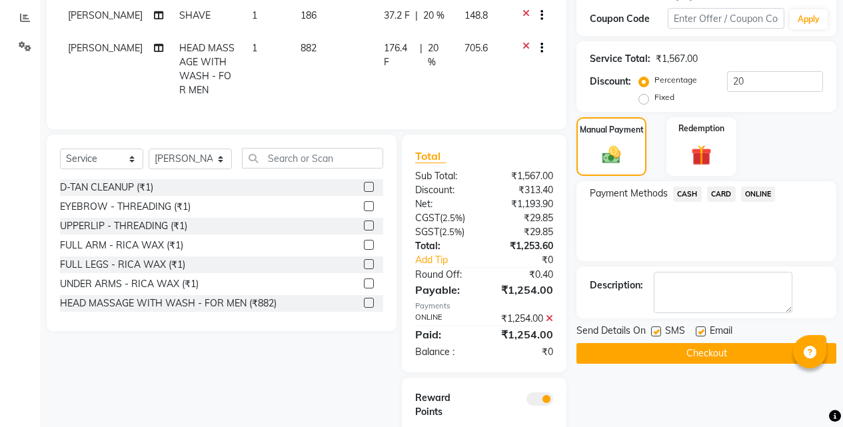
click at [697, 343] on button "Checkout" at bounding box center [706, 353] width 260 height 21
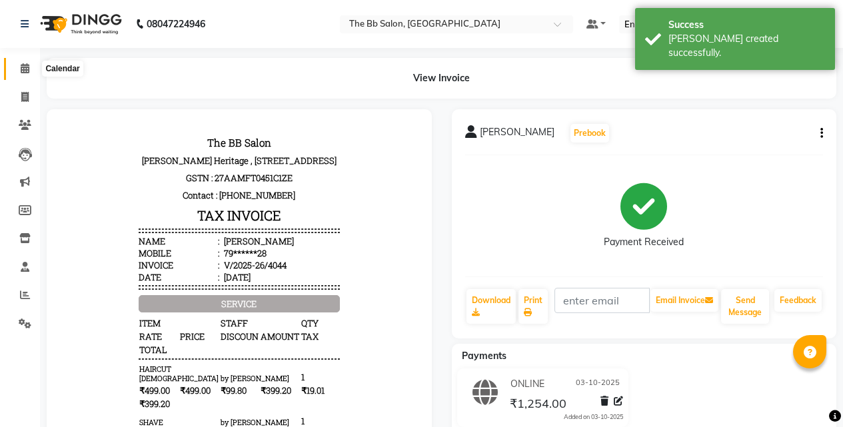
click at [24, 68] on icon at bounding box center [25, 68] width 9 height 10
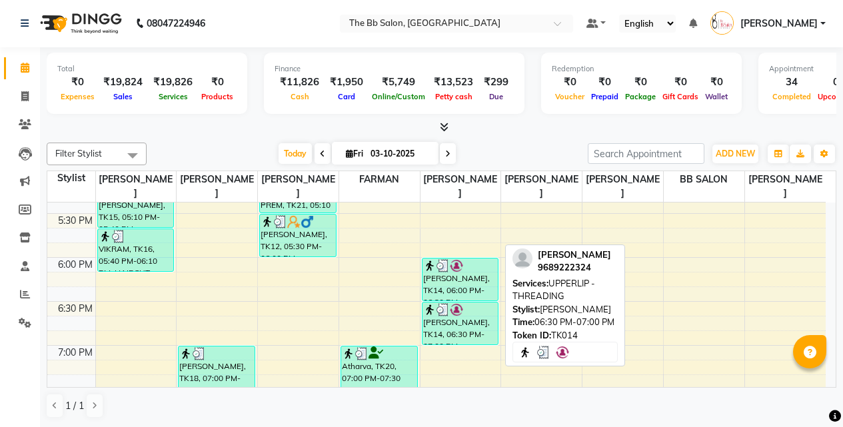
scroll to position [666, 0]
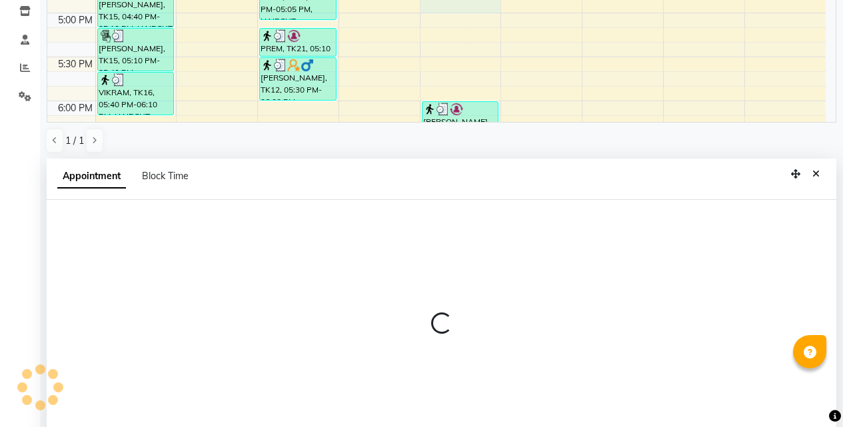
select select "83513"
select select "tentative"
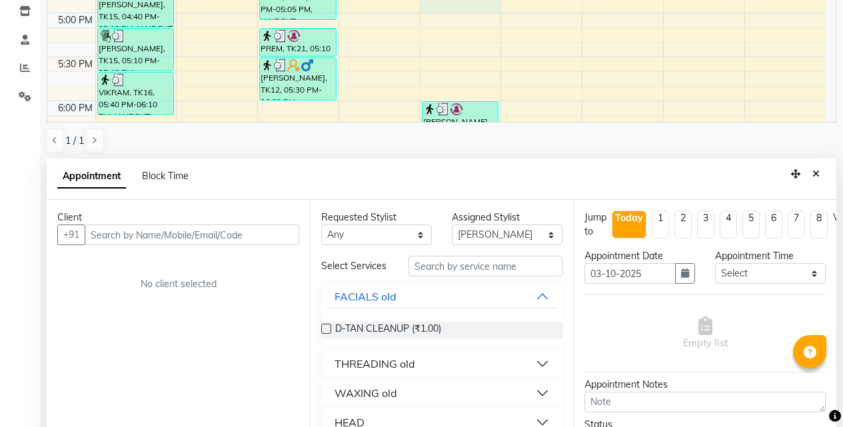
scroll to position [262, 0]
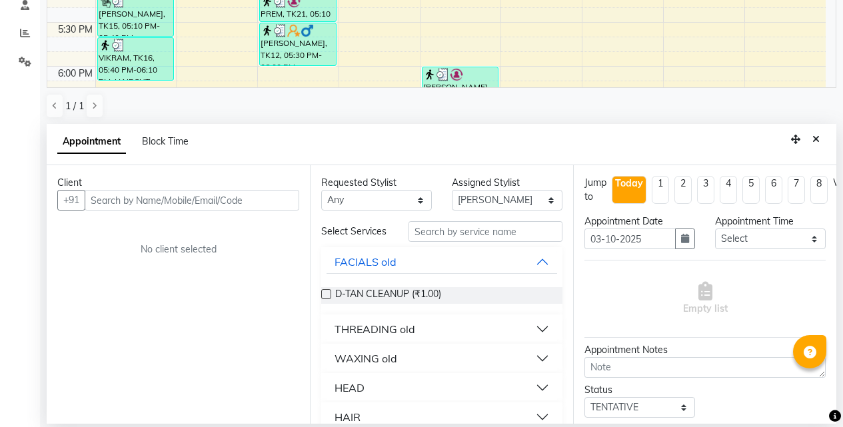
click at [141, 192] on input "text" at bounding box center [192, 200] width 215 height 21
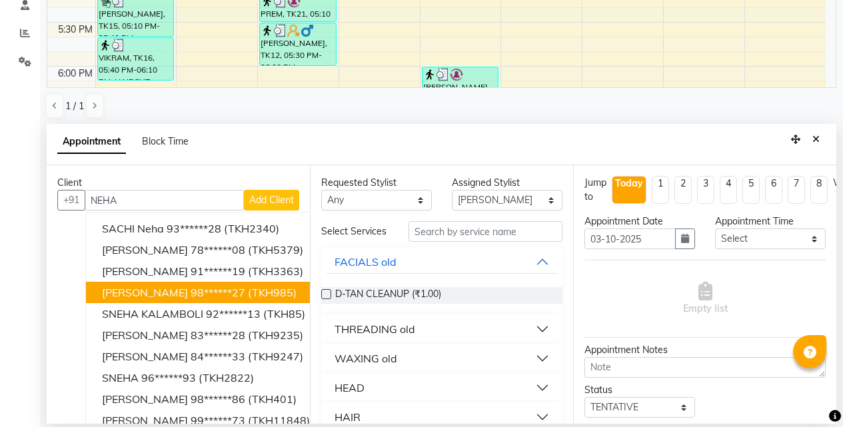
click at [126, 294] on span "[PERSON_NAME]" at bounding box center [145, 292] width 86 height 13
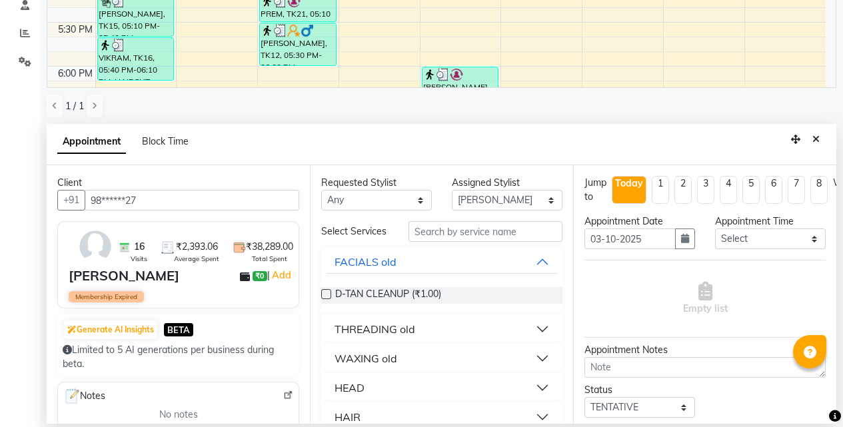
type input "98******27"
click at [423, 236] on input "text" at bounding box center [485, 231] width 154 height 21
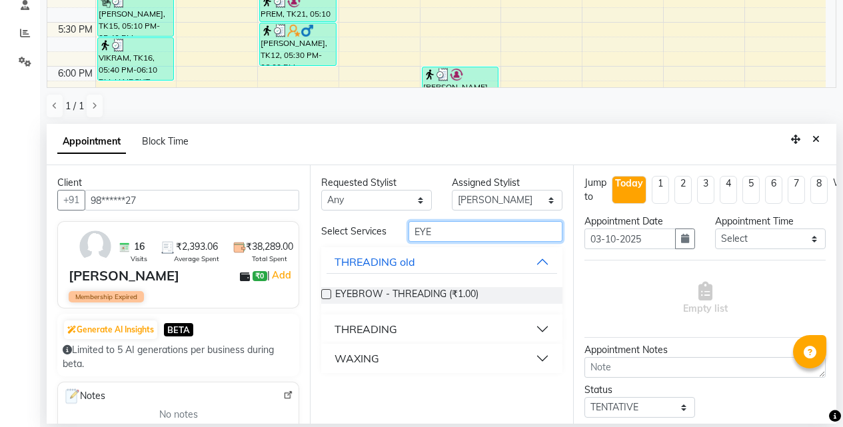
type input "EYE"
click at [354, 330] on div "THREADING" at bounding box center [365, 329] width 63 height 16
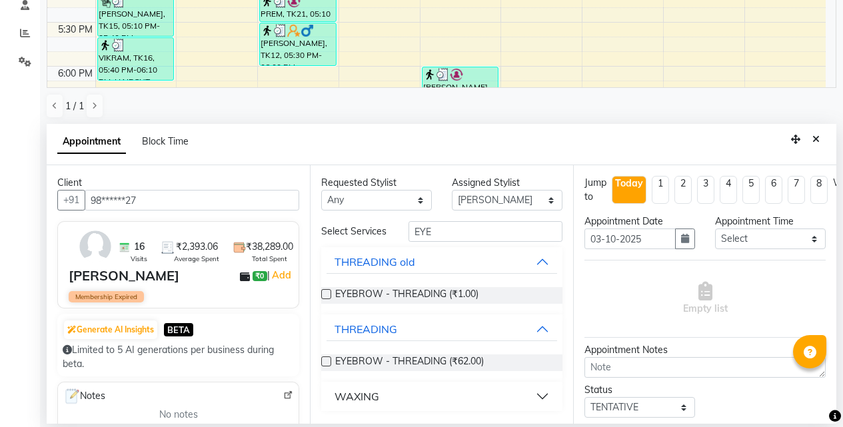
click at [330, 360] on label at bounding box center [326, 361] width 10 height 10
click at [330, 360] on input "checkbox" at bounding box center [325, 362] width 9 height 9
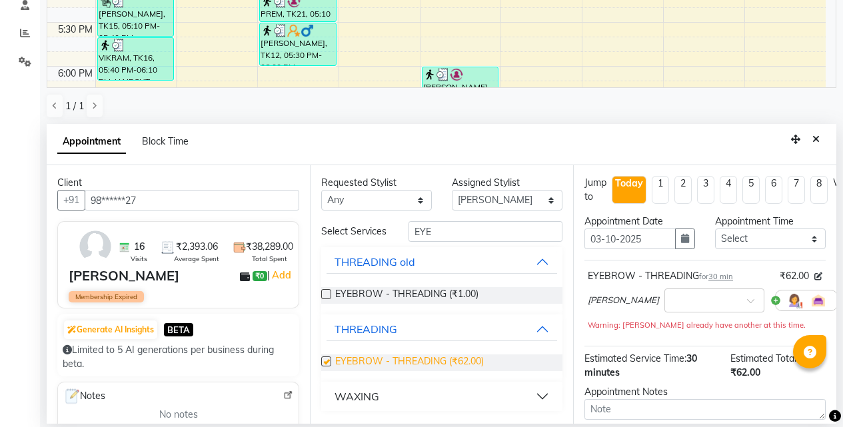
checkbox input "false"
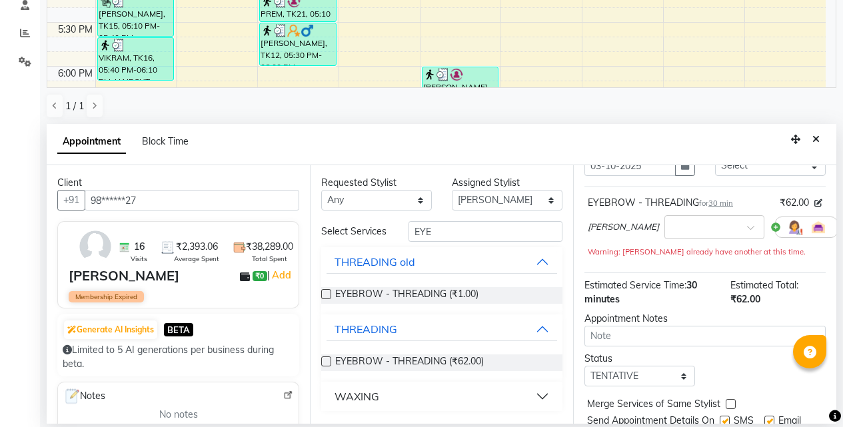
scroll to position [132, 0]
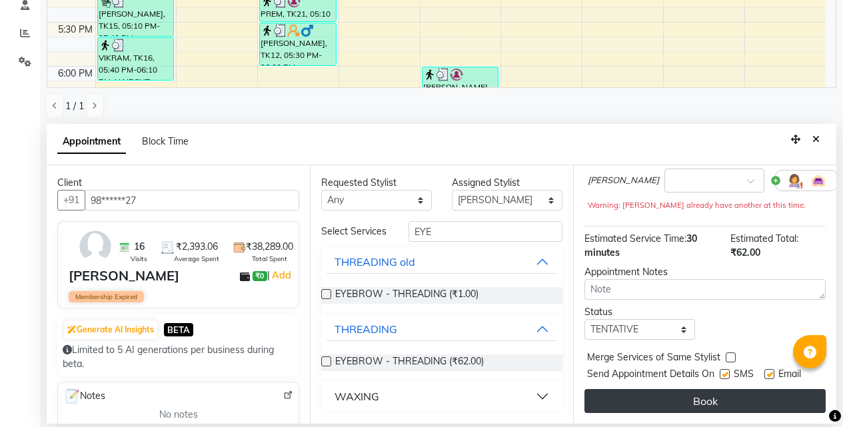
click at [673, 389] on button "Book" at bounding box center [704, 401] width 241 height 24
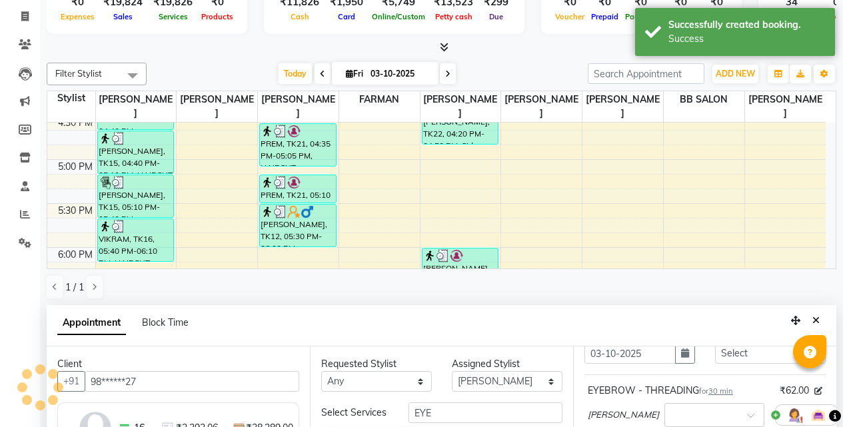
scroll to position [0, 0]
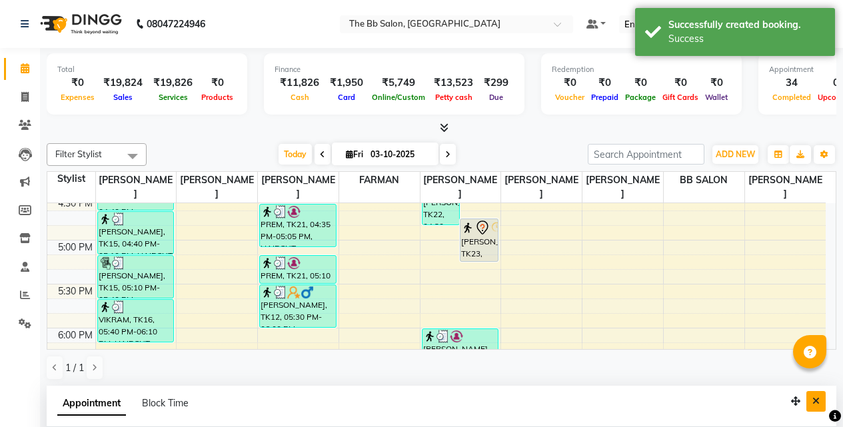
click at [823, 402] on button "Close" at bounding box center [815, 401] width 19 height 21
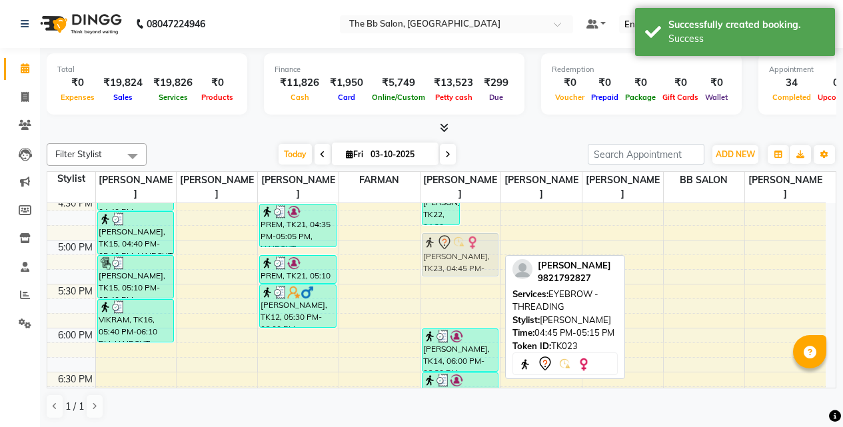
click at [468, 252] on div "[PERSON_NAME], TK22, 04:20 PM-04:50 PM, Side Locks Peel Off [PERSON_NAME], TK23…" at bounding box center [460, 152] width 81 height 1230
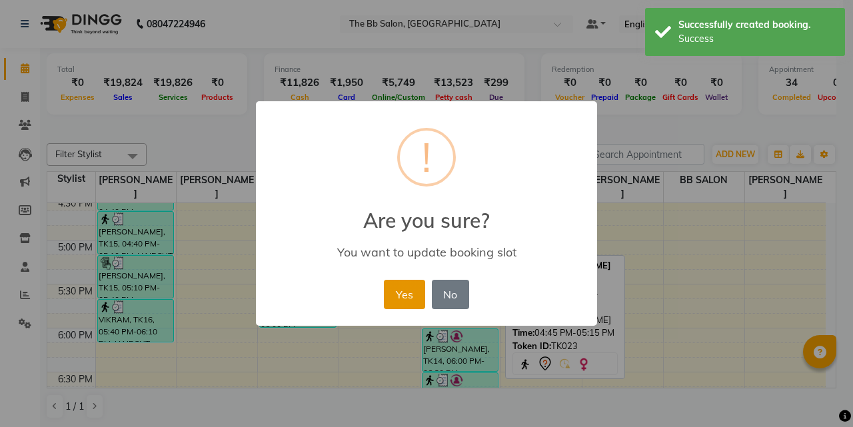
click at [422, 300] on button "Yes" at bounding box center [404, 294] width 41 height 29
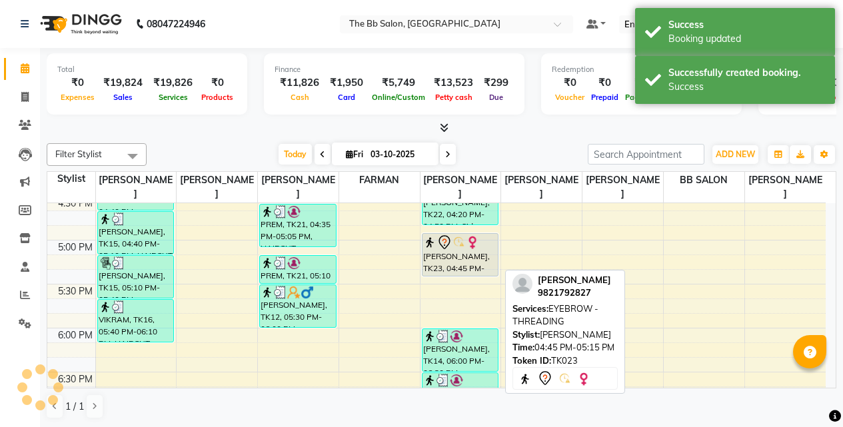
click at [451, 256] on div "[PERSON_NAME], TK23, 04:45 PM-05:15 PM, EYEBROW - THREADING" at bounding box center [460, 255] width 76 height 42
click at [451, 256] on div "[PERSON_NAME], TK23, 04:55 PM-05:25 PM, EYEBROW - THREADING" at bounding box center [460, 255] width 76 height 42
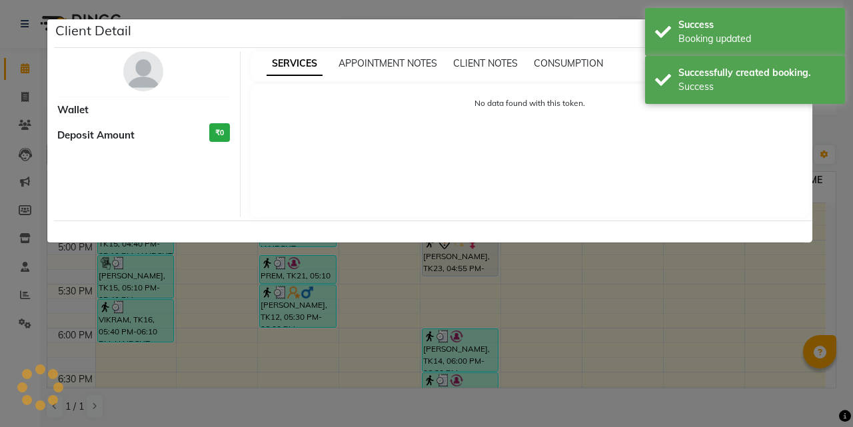
select select "7"
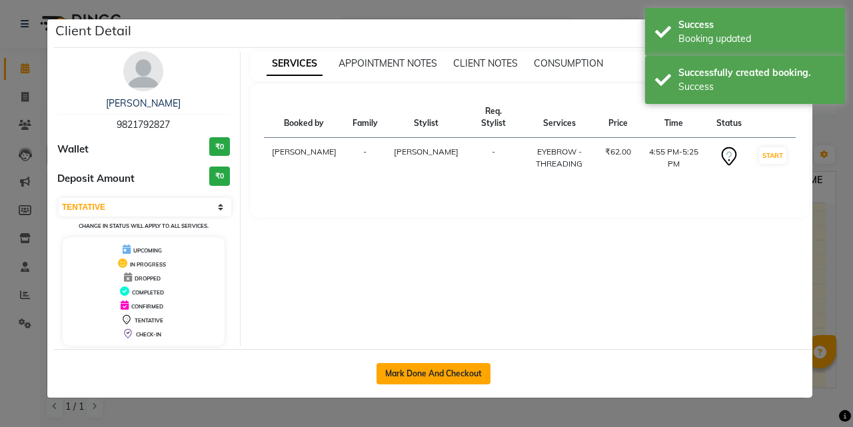
click at [451, 366] on button "Mark Done And Checkout" at bounding box center [433, 373] width 114 height 21
select select "service"
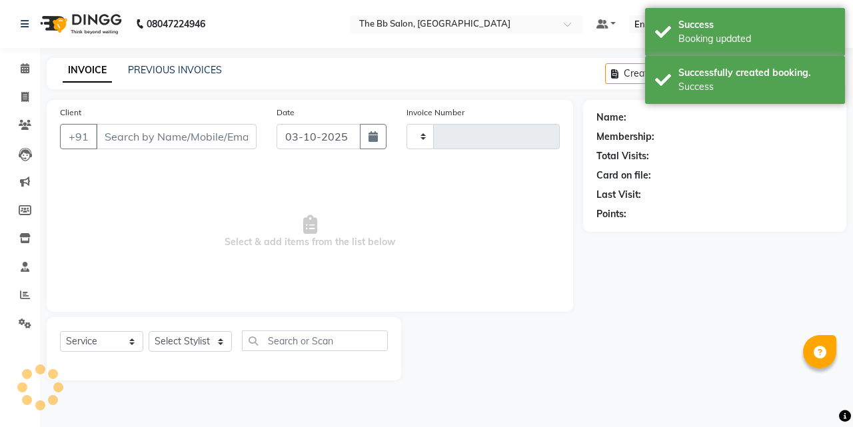
type input "4045"
type input "98******27"
select select "6231"
select select "83513"
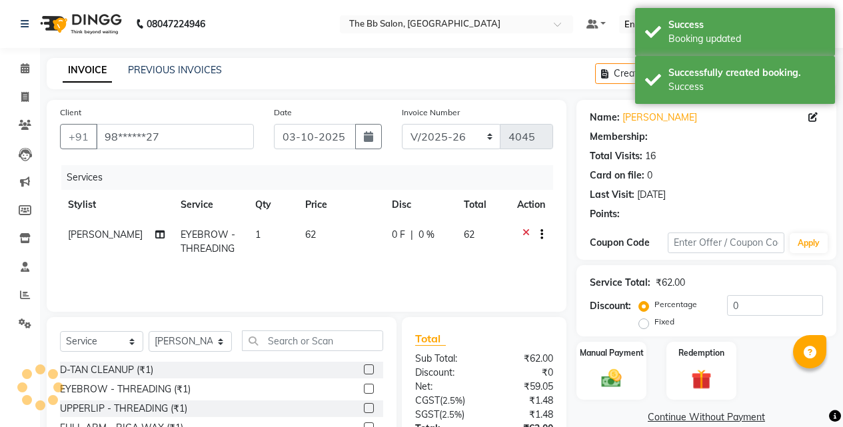
select select "1: Object"
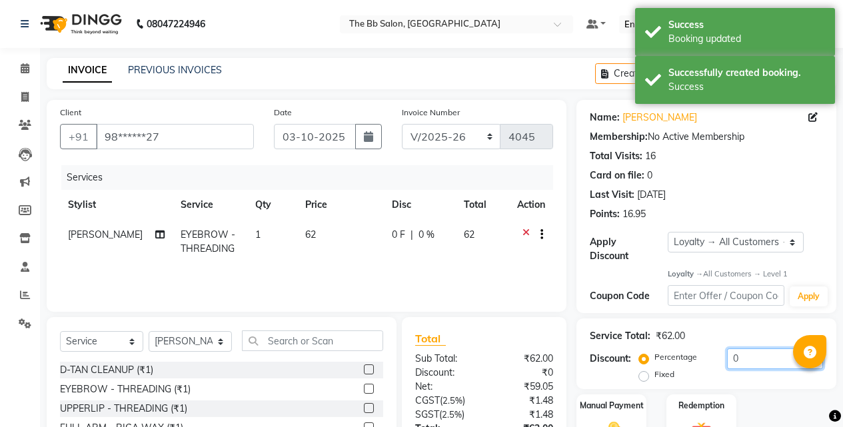
click at [727, 351] on input "0" at bounding box center [775, 358] width 96 height 21
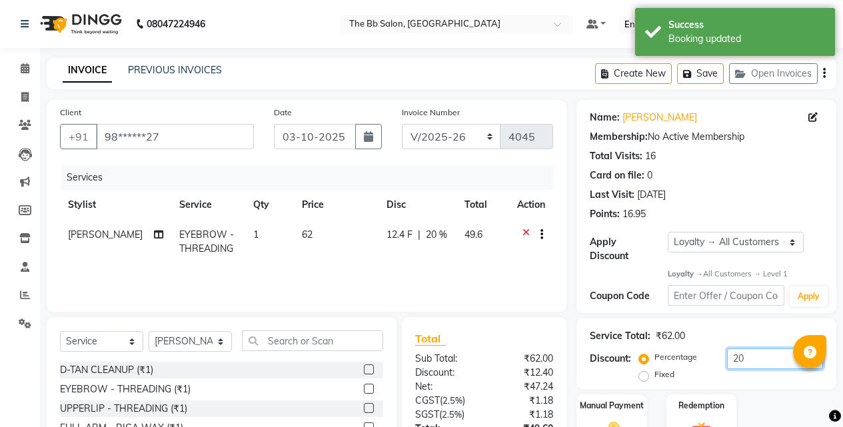
type input "20"
click at [302, 234] on span "62" at bounding box center [307, 234] width 11 height 12
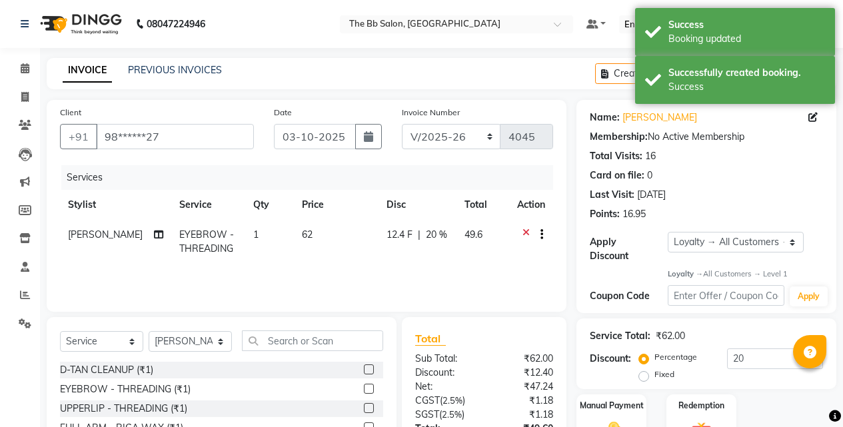
select select "83513"
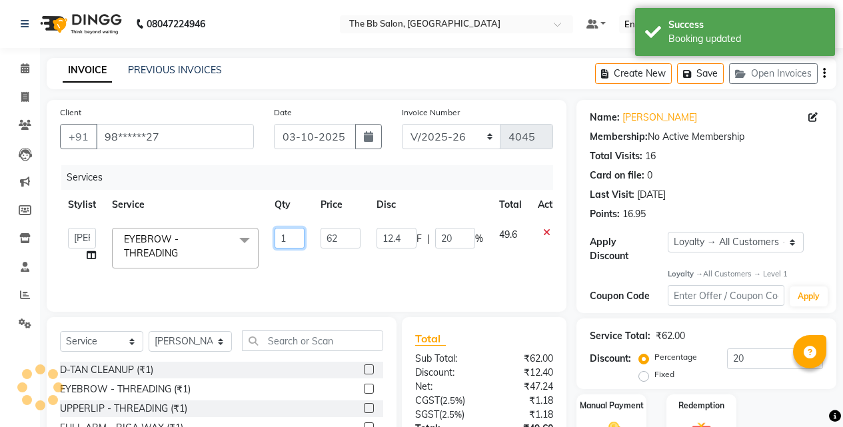
drag, startPoint x: 302, startPoint y: 244, endPoint x: 270, endPoint y: 250, distance: 32.7
click at [270, 250] on td "1" at bounding box center [289, 248] width 46 height 57
type input "2"
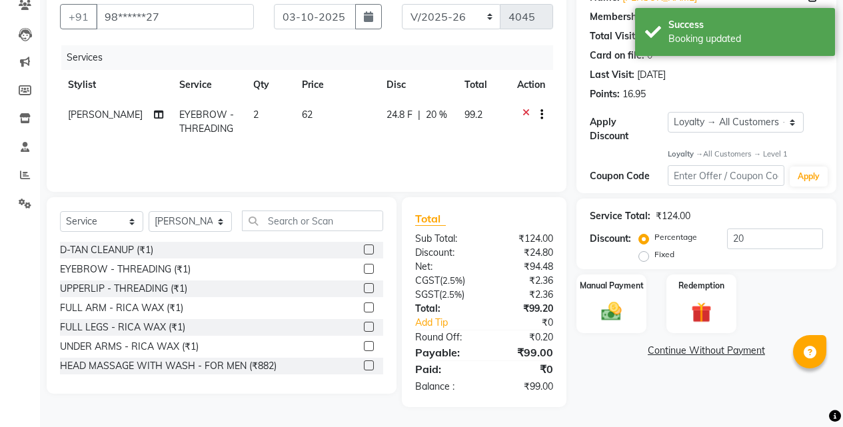
click at [645, 364] on div "Name: [PERSON_NAME] Membership: No Active Membership Total Visits: 16 Card on f…" at bounding box center [711, 193] width 270 height 427
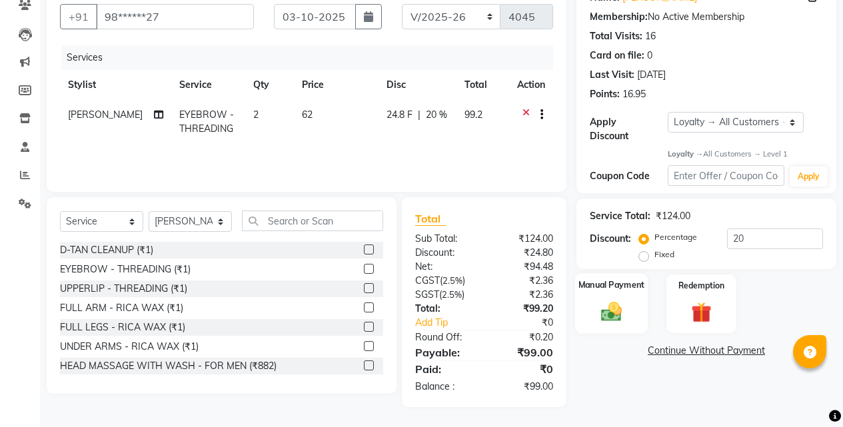
click at [616, 310] on img at bounding box center [611, 312] width 34 height 24
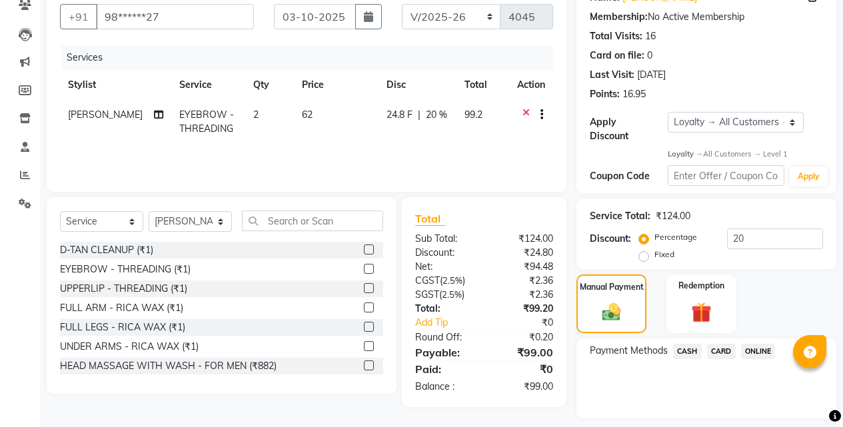
click at [766, 344] on span "ONLINE" at bounding box center [758, 351] width 35 height 15
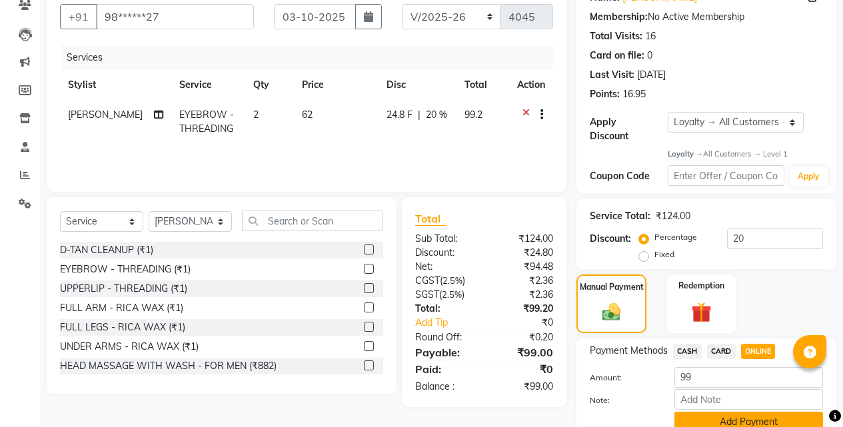
click at [705, 412] on button "Add Payment" at bounding box center [748, 422] width 149 height 21
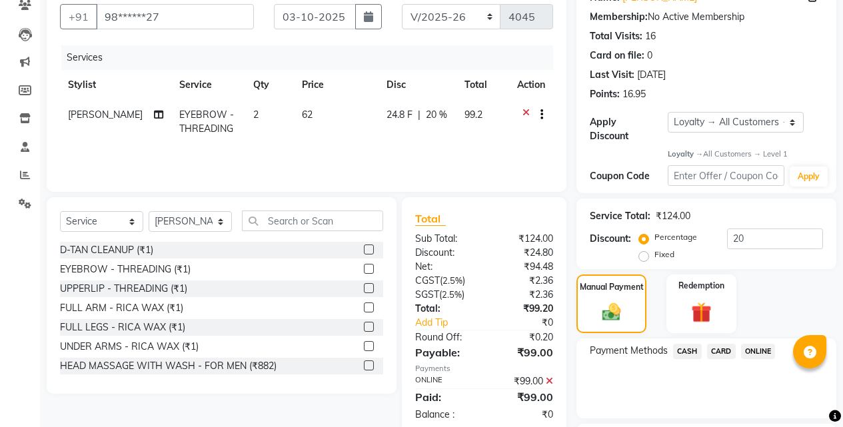
scroll to position [241, 0]
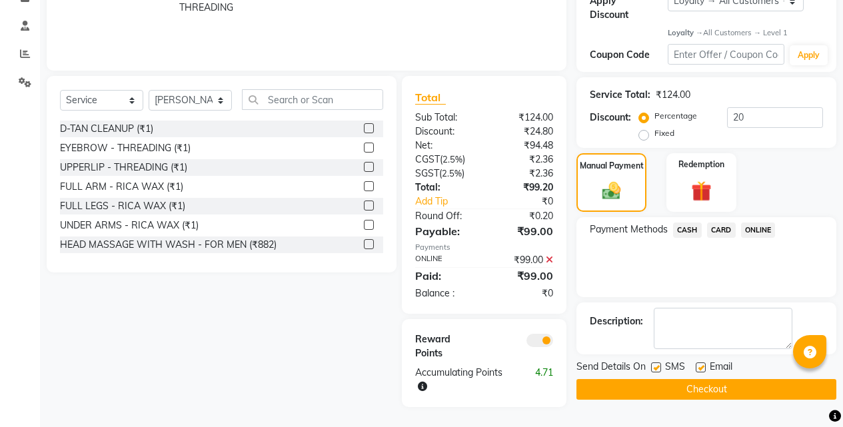
click at [682, 379] on button "Checkout" at bounding box center [706, 389] width 260 height 21
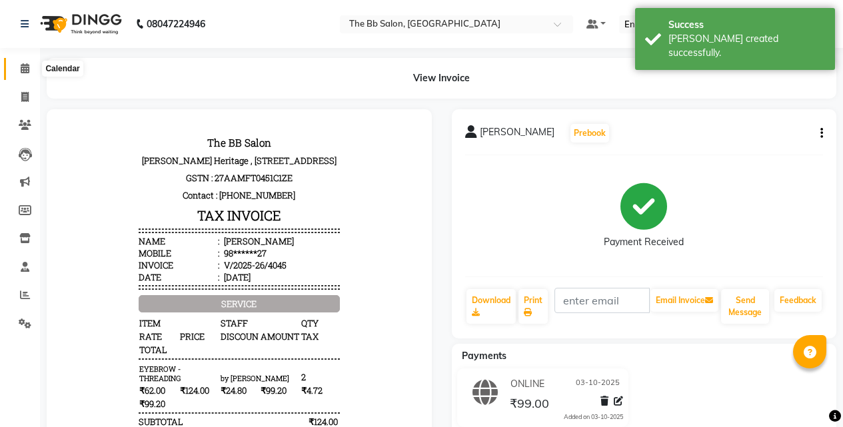
click at [21, 67] on icon at bounding box center [25, 68] width 9 height 10
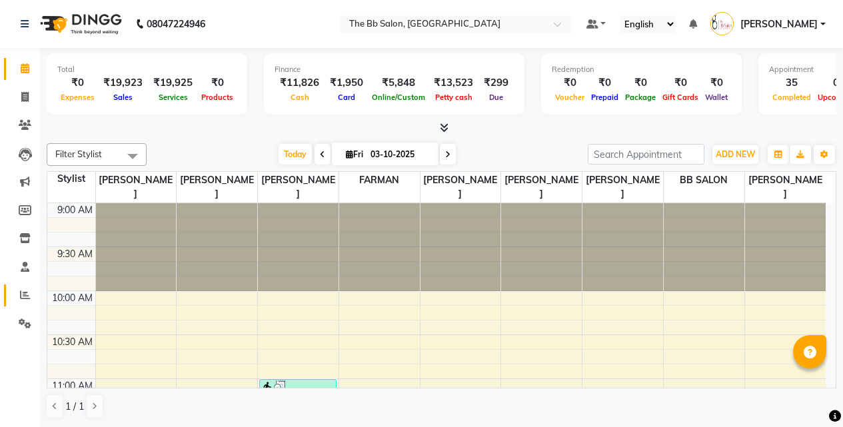
click at [22, 303] on link "Reports" at bounding box center [20, 295] width 32 height 22
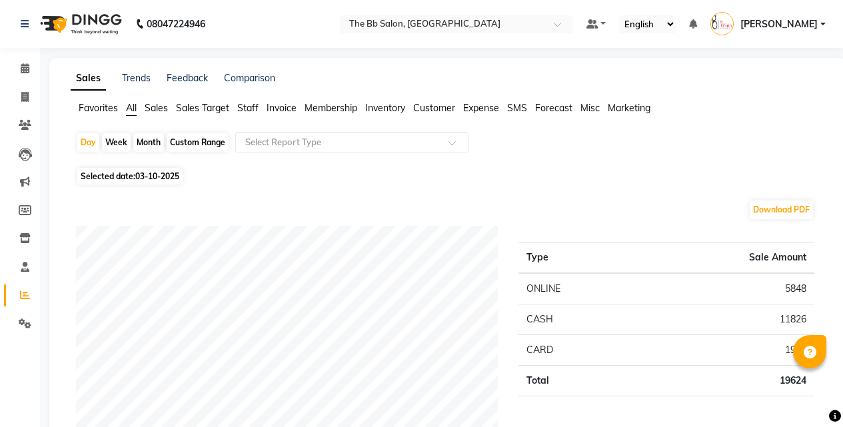
click at [239, 109] on span "Staff" at bounding box center [247, 108] width 21 height 12
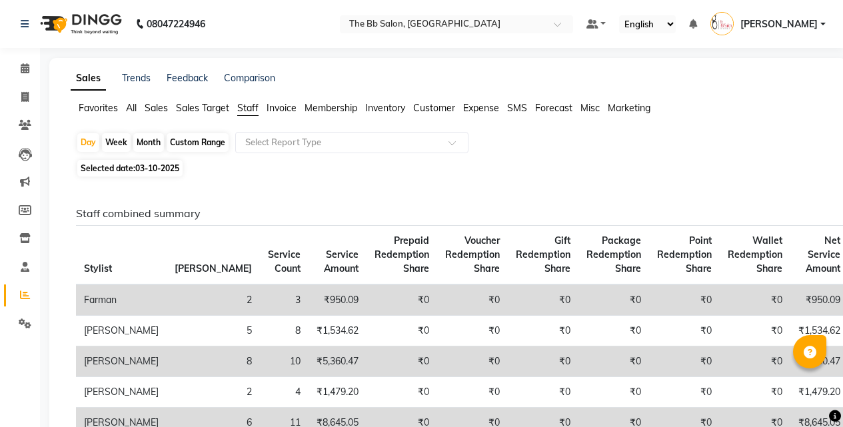
click at [131, 113] on span "All" at bounding box center [131, 108] width 11 height 12
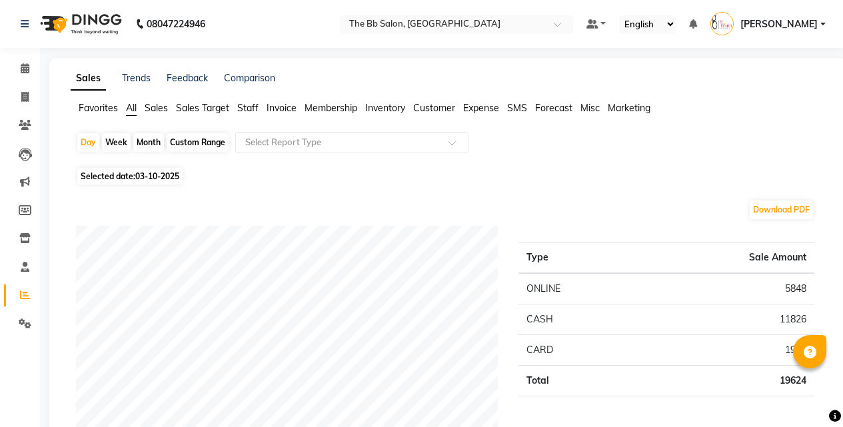
scroll to position [333, 0]
